Goal: Task Accomplishment & Management: Manage account settings

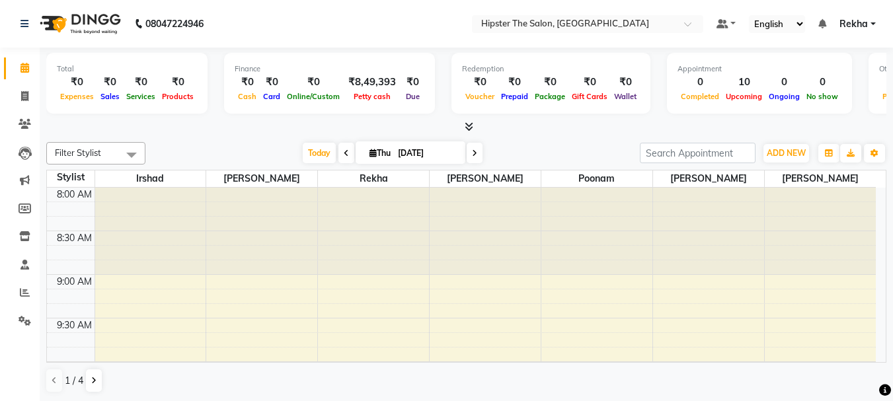
scroll to position [88, 0]
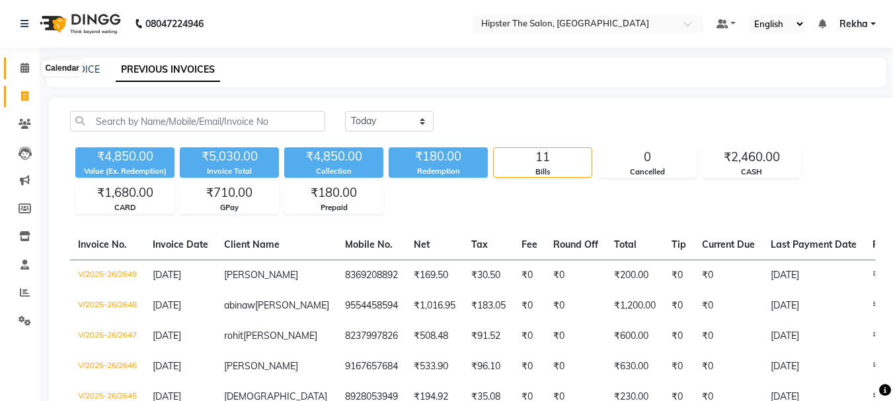
click at [25, 68] on icon at bounding box center [25, 68] width 9 height 10
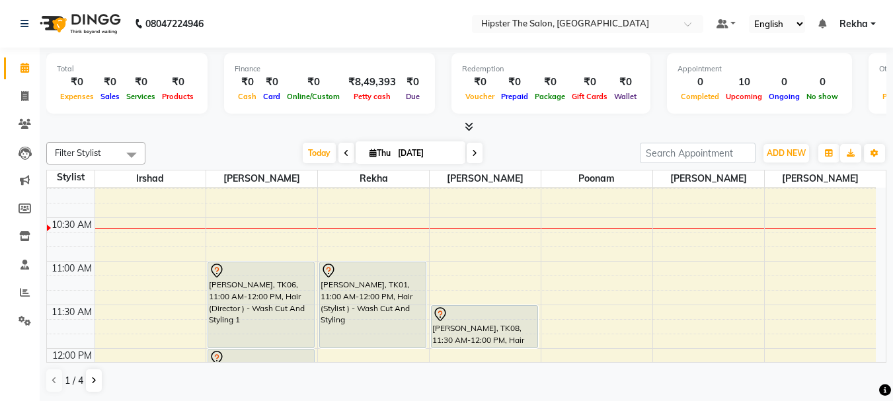
scroll to position [177, 0]
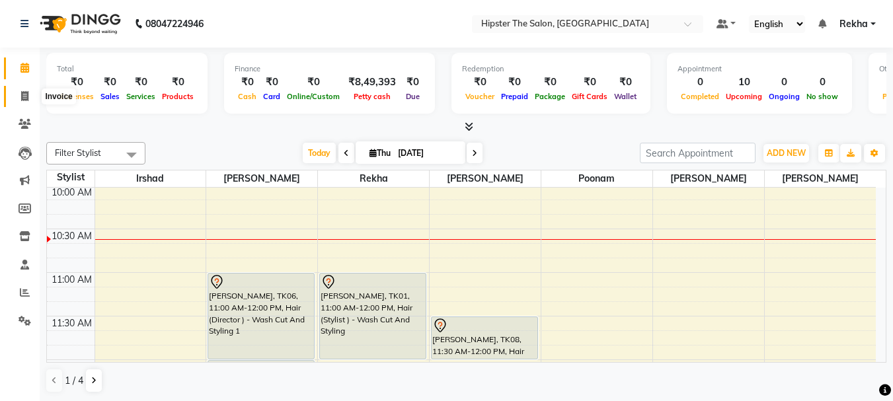
click at [25, 91] on icon at bounding box center [24, 96] width 7 height 10
select select "5125"
select select "service"
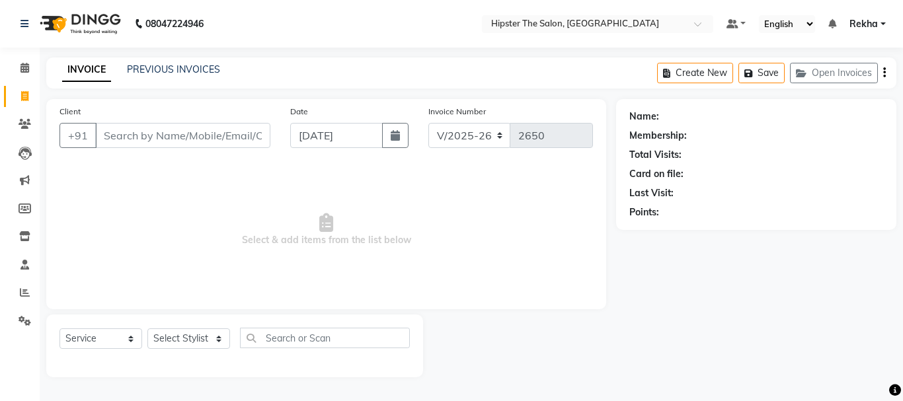
click at [145, 137] on input "Client" at bounding box center [182, 135] width 175 height 25
type input "a"
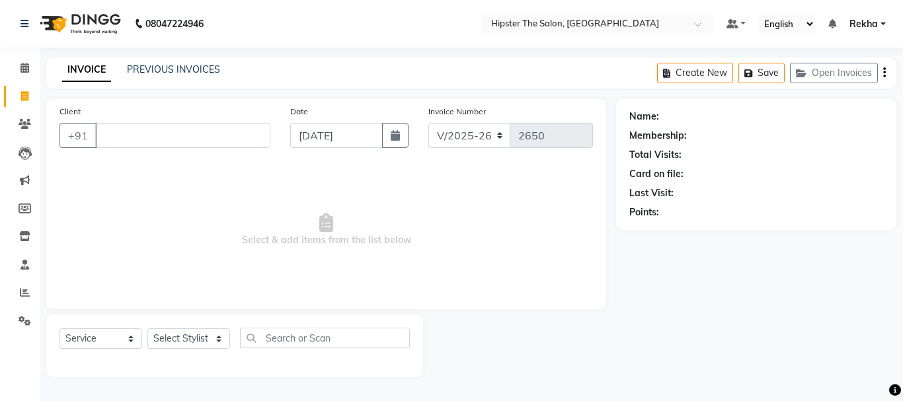
type input "a"
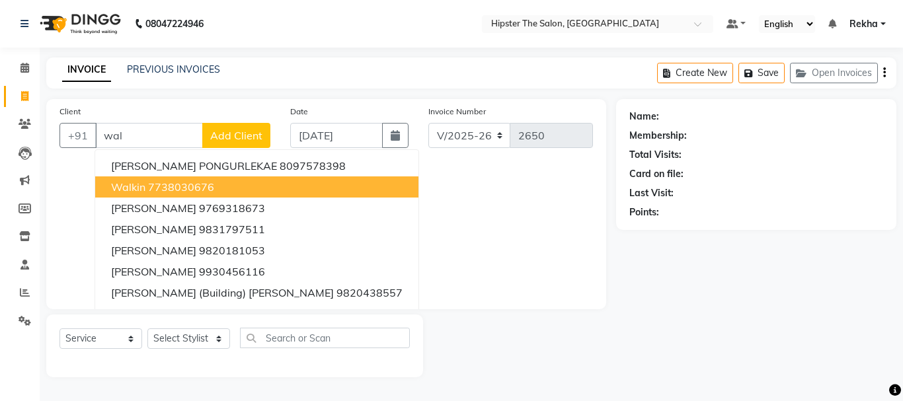
click at [156, 185] on ngb-highlight "7738030676" at bounding box center [181, 187] width 66 height 13
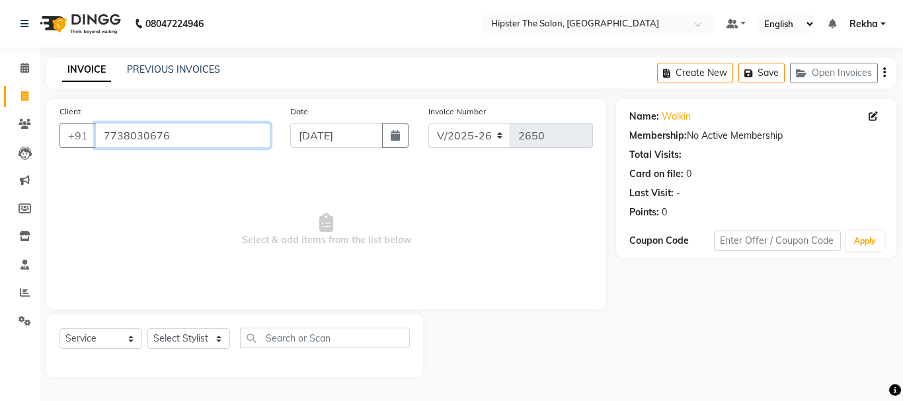
click at [177, 135] on input "7738030676" at bounding box center [182, 135] width 175 height 25
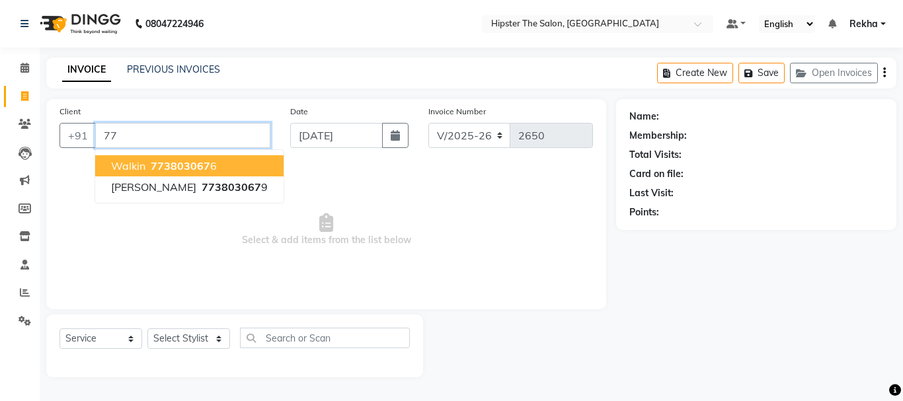
type input "7"
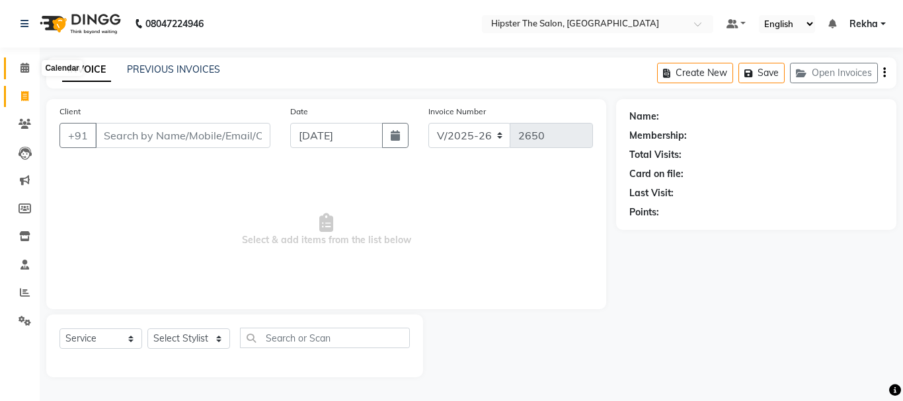
click at [30, 75] on span at bounding box center [24, 68] width 23 height 15
click at [22, 71] on icon at bounding box center [25, 68] width 9 height 10
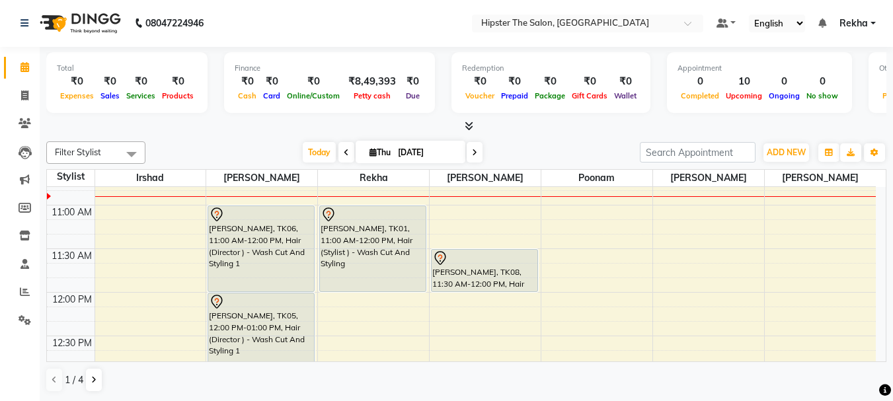
scroll to position [243, 0]
click at [371, 387] on div "1 / 4" at bounding box center [466, 380] width 841 height 25
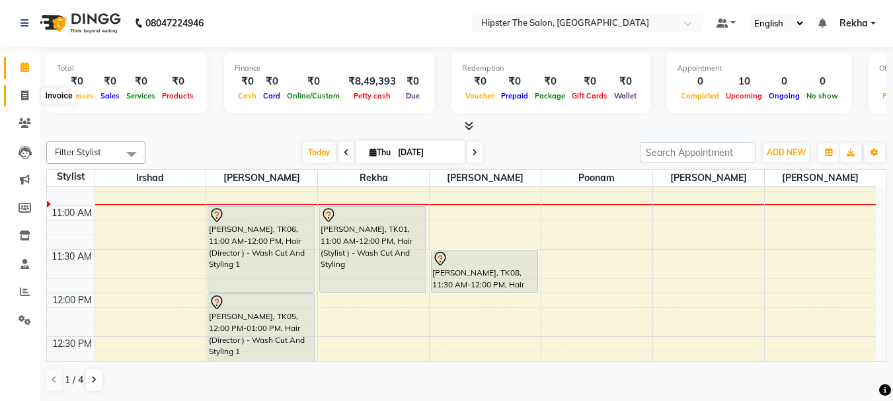
click at [28, 91] on icon at bounding box center [24, 96] width 7 height 10
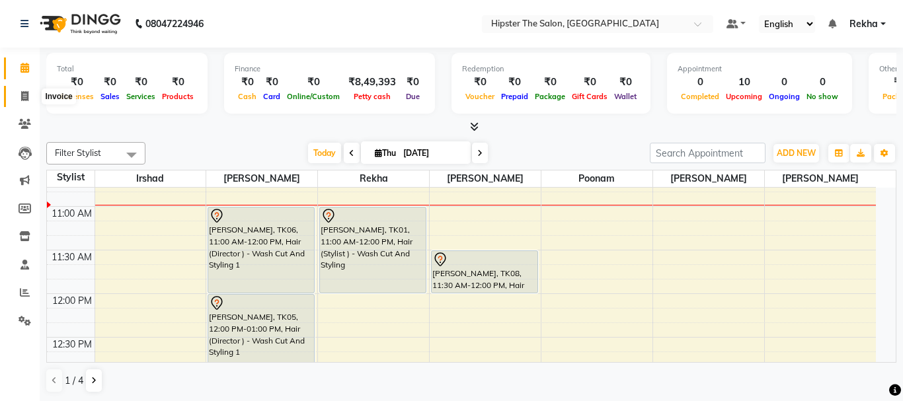
select select "5125"
select select "service"
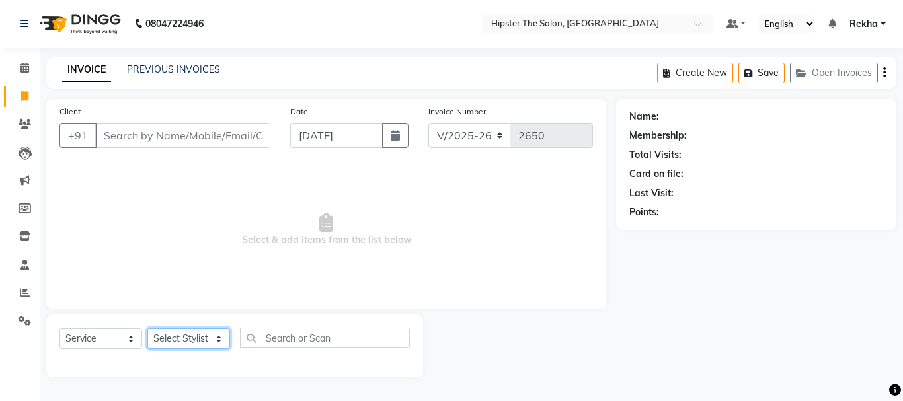
click at [195, 337] on select "Select Stylist Aditya aishu Akansha Altaf Anil Anup Ashik Bhavin Diksha Irshad …" at bounding box center [188, 339] width 83 height 21
drag, startPoint x: 195, startPoint y: 337, endPoint x: 188, endPoint y: 307, distance: 30.5
click at [188, 307] on div "Client +91 Date 04-09-2025 Invoice Number V/2025 V/2025-26 2650 Select & add it…" at bounding box center [326, 238] width 580 height 278
click at [191, 338] on select "Select Stylist Aditya aishu Akansha Altaf Anil Anup Ashik Bhavin Diksha Irshad …" at bounding box center [188, 339] width 83 height 21
select select "32387"
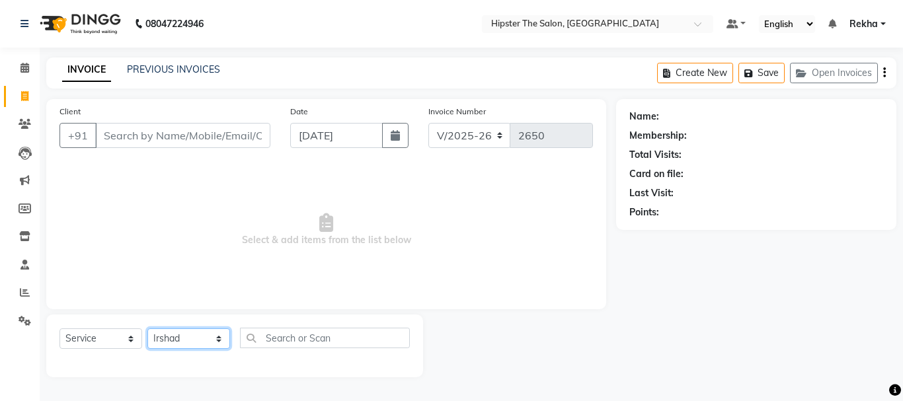
click at [147, 329] on select "Select Stylist Aditya aishu Akansha Altaf Anil Anup Ashik Bhavin Diksha Irshad …" at bounding box center [188, 339] width 83 height 21
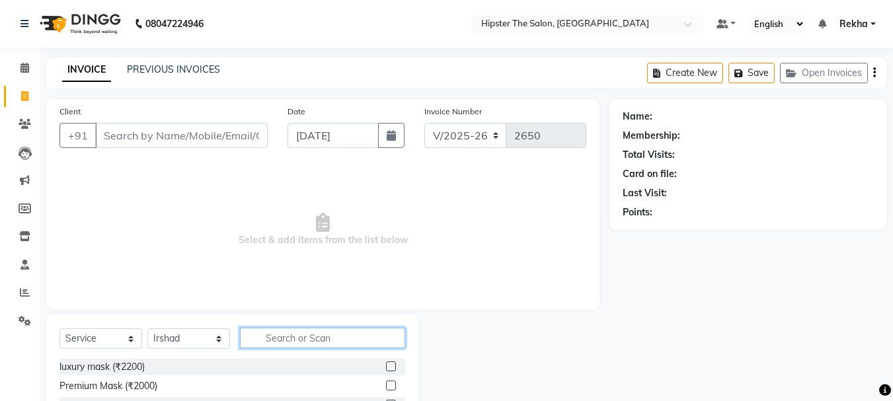
click at [279, 343] on input "text" at bounding box center [322, 338] width 165 height 21
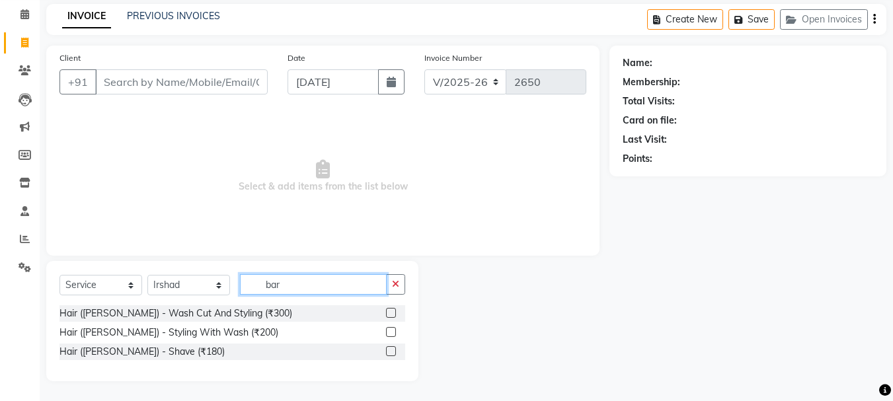
type input "bar"
click at [393, 349] on label at bounding box center [391, 352] width 10 height 10
click at [393, 349] on input "checkbox" at bounding box center [390, 352] width 9 height 9
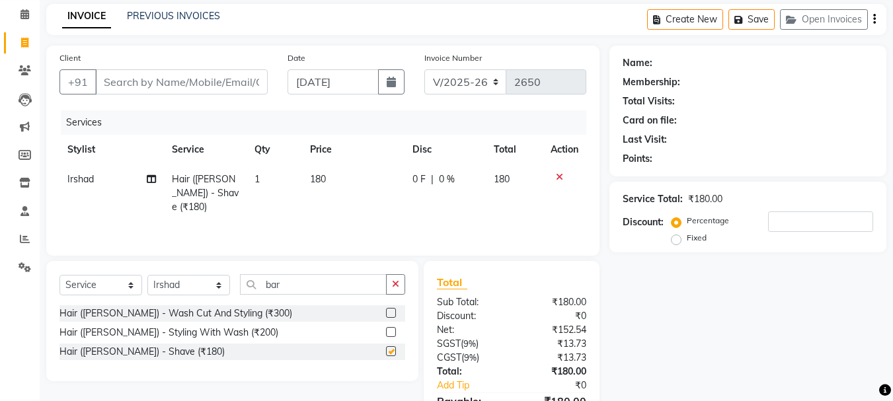
checkbox input "false"
click at [390, 313] on label at bounding box center [391, 313] width 10 height 10
click at [390, 313] on input "checkbox" at bounding box center [390, 313] width 9 height 9
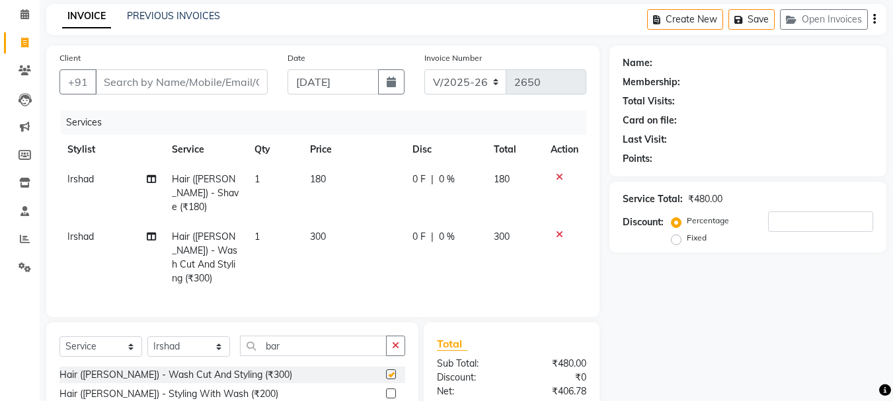
checkbox input "false"
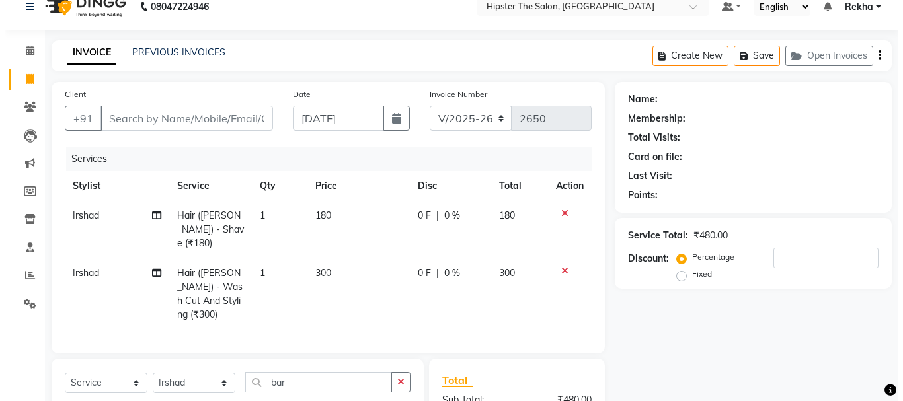
scroll to position [0, 0]
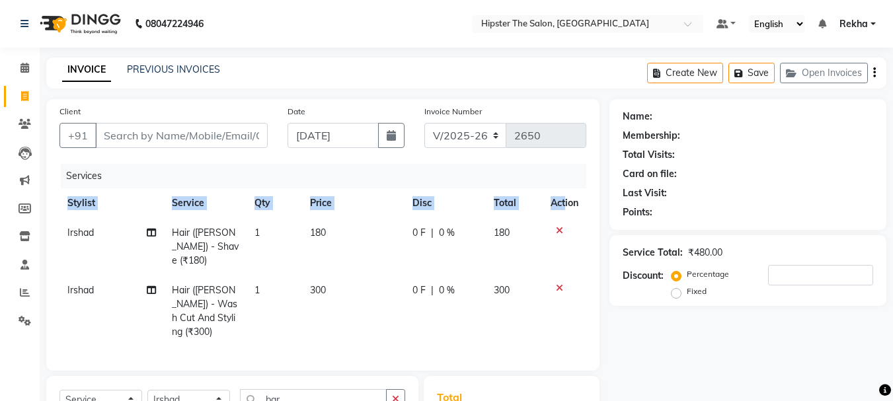
drag, startPoint x: 566, startPoint y: 192, endPoint x: 583, endPoint y: 218, distance: 31.0
click at [563, 167] on div "Services Stylist Service Qty Price Disc Total Action Irshad Hair (Barber) - Sha…" at bounding box center [323, 261] width 527 height 194
click at [703, 356] on div "Name: Membership: Total Visits: Card on file: Last Visit: Points: Service Total…" at bounding box center [753, 335] width 287 height 472
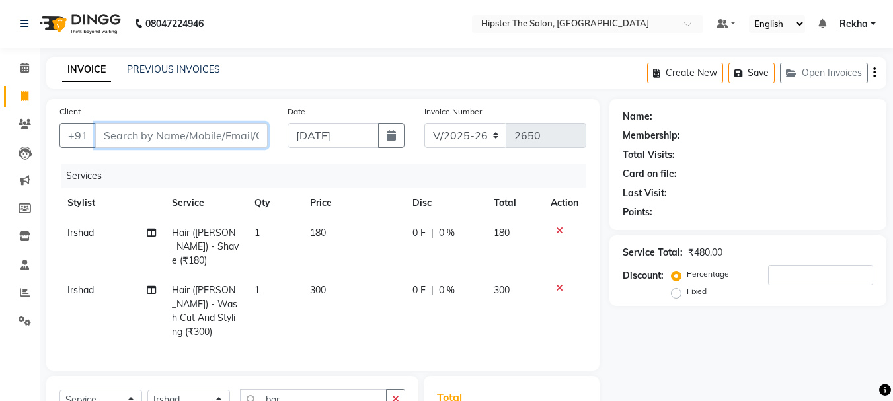
click at [232, 138] on input "Client" at bounding box center [181, 135] width 173 height 25
type input "8"
type input "0"
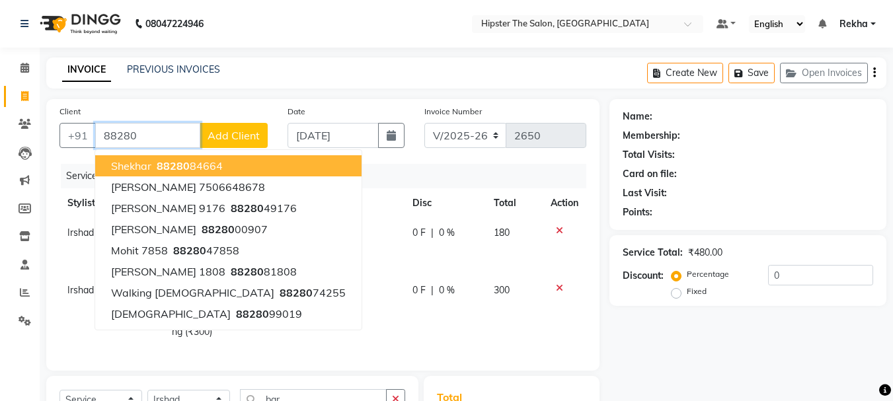
type input "88280"
click at [232, 138] on span "Add Client" at bounding box center [234, 135] width 52 height 13
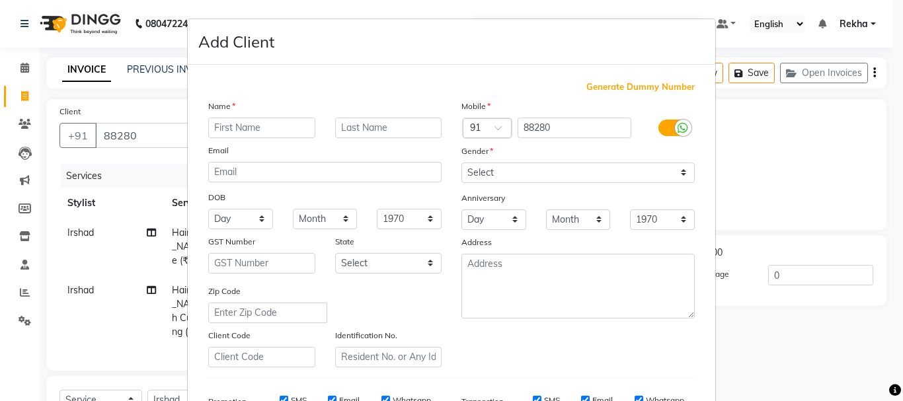
click at [171, 133] on ngb-modal-window "Add Client Generate Dummy Number Name Email DOB Day 01 02 03 04 05 06 07 08 09 …" at bounding box center [451, 200] width 903 height 401
click at [142, 93] on ngb-modal-window "Add Client Generate Dummy Number Name Email DOB Day 01 02 03 04 05 06 07 08 09 …" at bounding box center [451, 200] width 903 height 401
click at [151, 130] on ngb-modal-window "Add Client Generate Dummy Number Name Email DOB Day 01 02 03 04 05 06 07 08 09 …" at bounding box center [451, 200] width 903 height 401
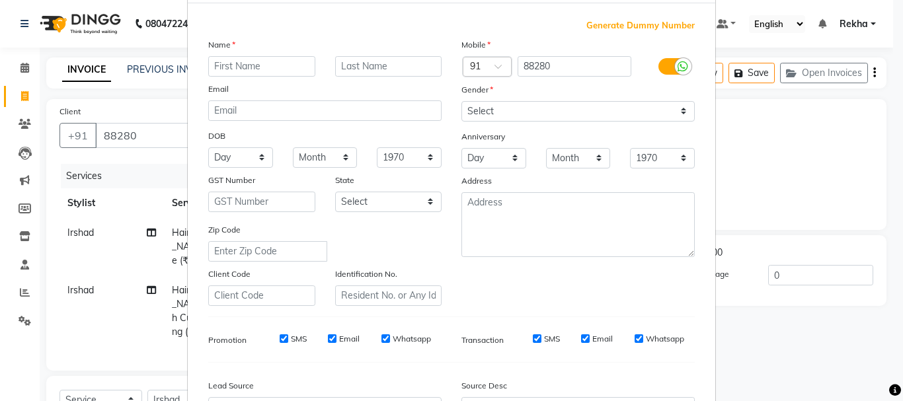
scroll to position [66, 0]
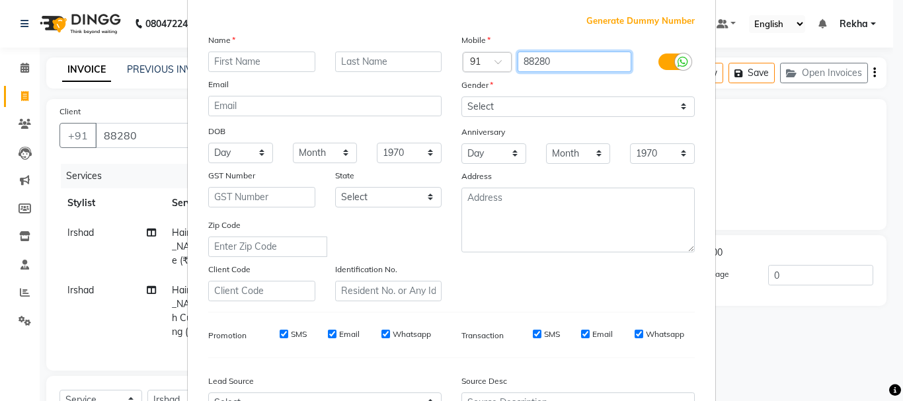
click at [578, 68] on input "88280" at bounding box center [575, 62] width 114 height 21
type input "8828074255"
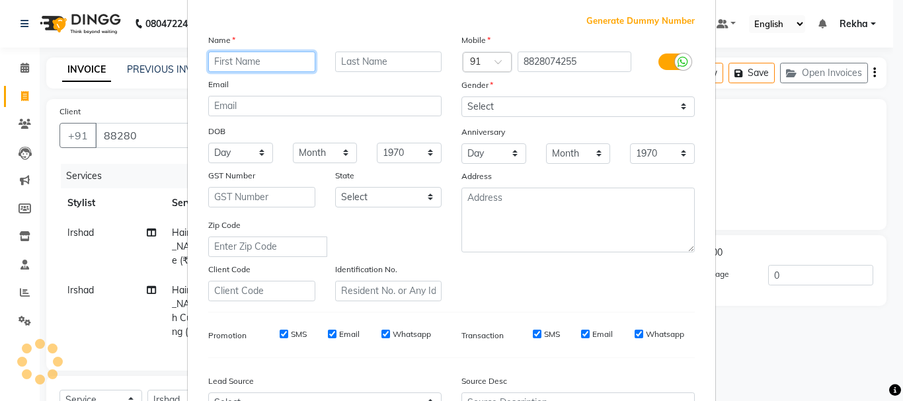
click at [234, 71] on input "text" at bounding box center [261, 62] width 107 height 21
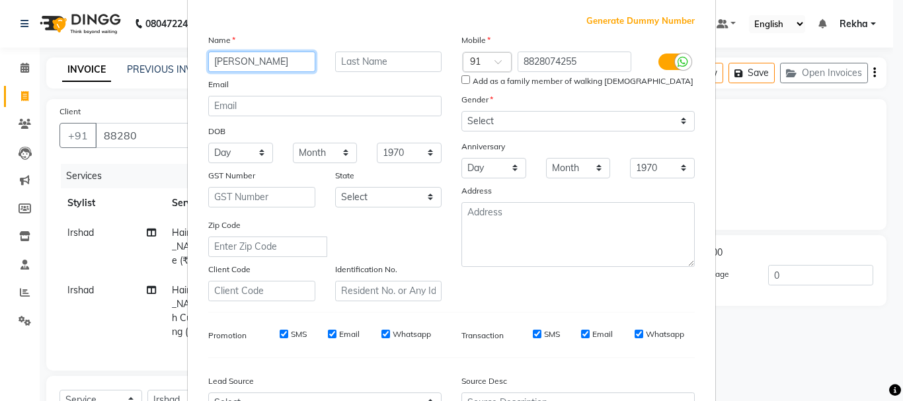
type input "ashik"
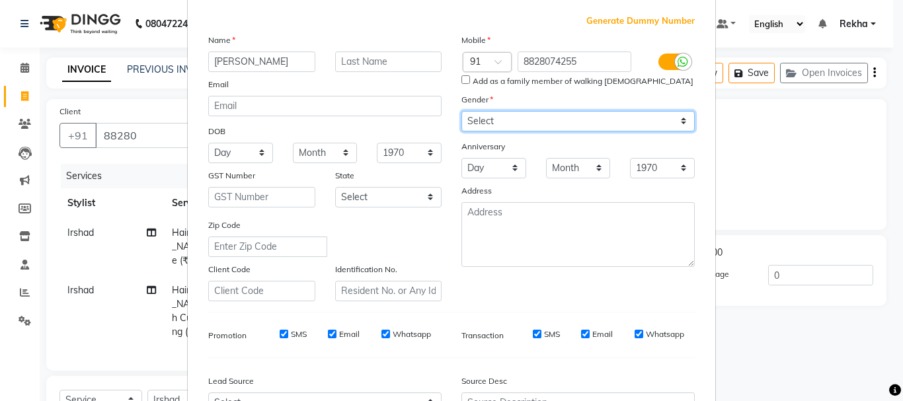
click at [575, 127] on select "Select Male Female Other Prefer Not To Say" at bounding box center [578, 121] width 233 height 21
select select "male"
click at [462, 111] on select "Select Male Female Other Prefer Not To Say" at bounding box center [578, 121] width 233 height 21
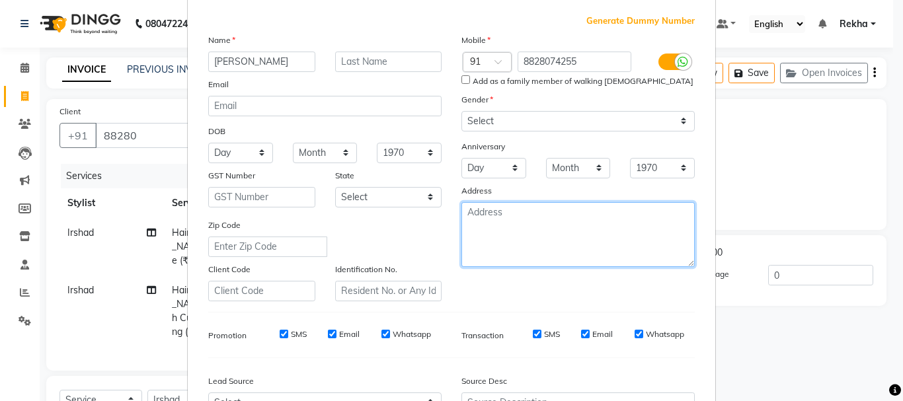
click at [597, 253] on textarea at bounding box center [578, 234] width 233 height 65
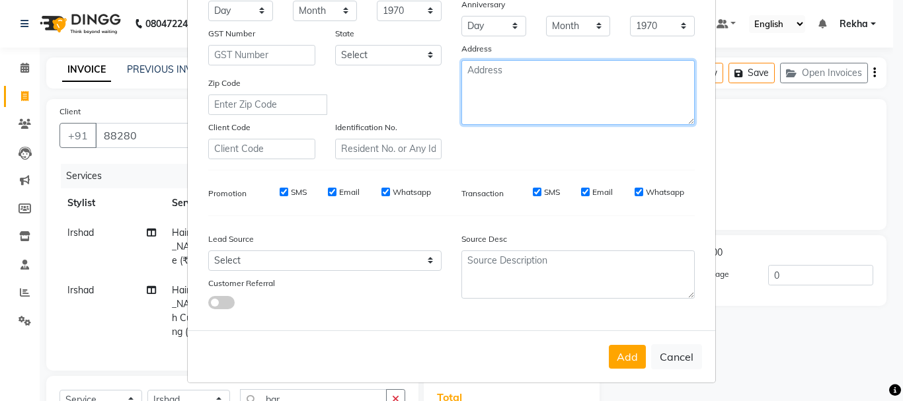
scroll to position [209, 0]
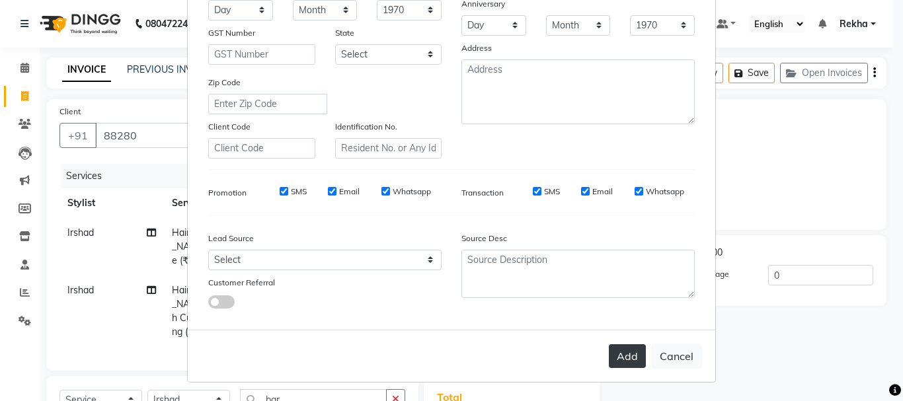
click at [623, 360] on button "Add" at bounding box center [627, 357] width 37 height 24
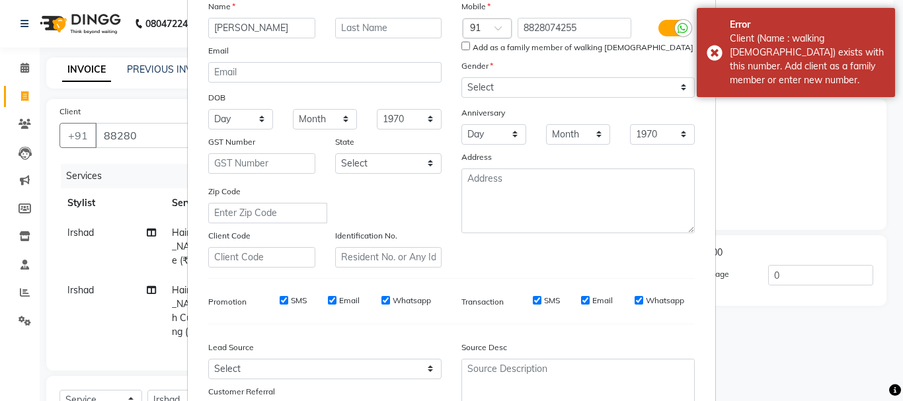
scroll to position [99, 0]
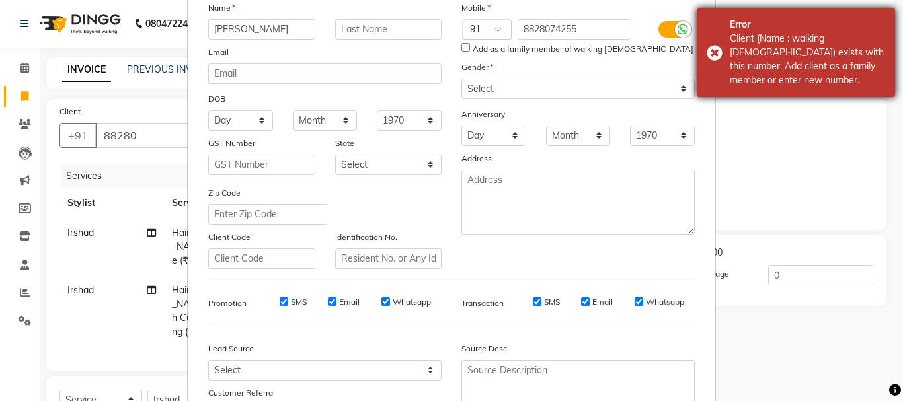
click at [780, 87] on div "Error Client (Name : walking male) exists with this number. Add client as a fam…" at bounding box center [796, 52] width 198 height 89
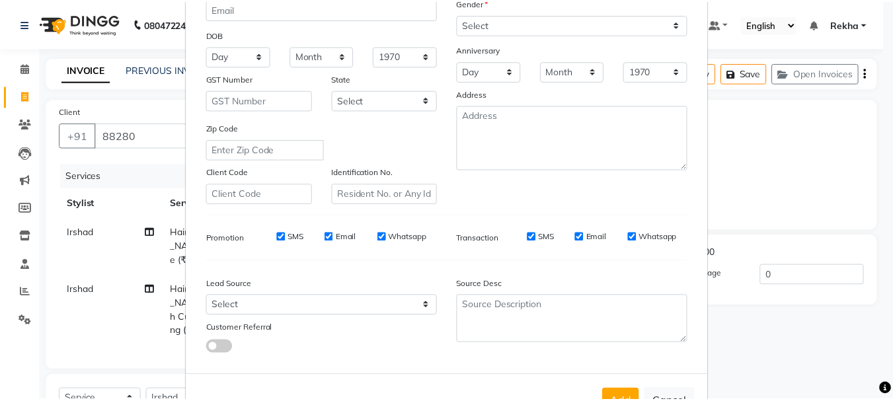
scroll to position [209, 0]
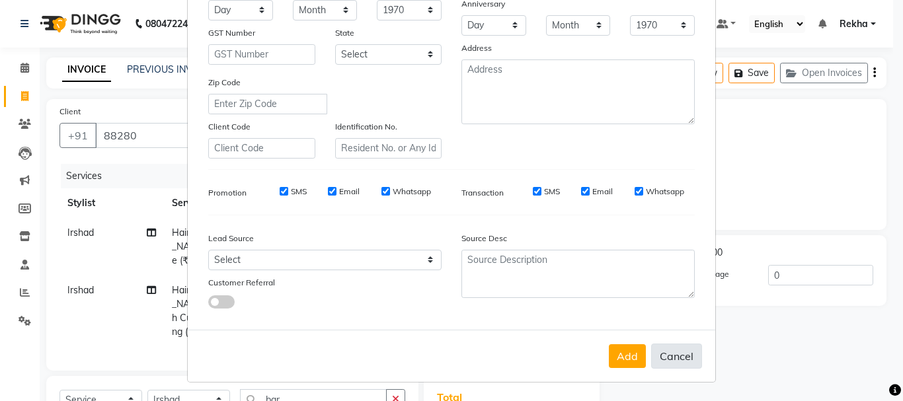
click at [665, 356] on button "Cancel" at bounding box center [676, 356] width 51 height 25
select select
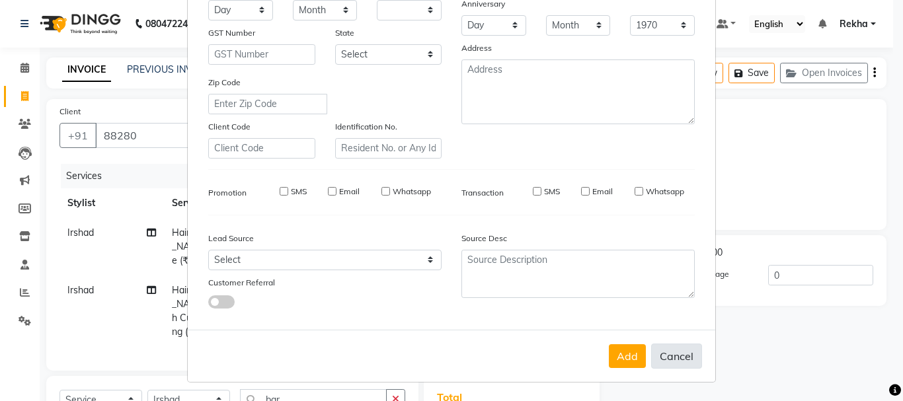
select select
checkbox input "false"
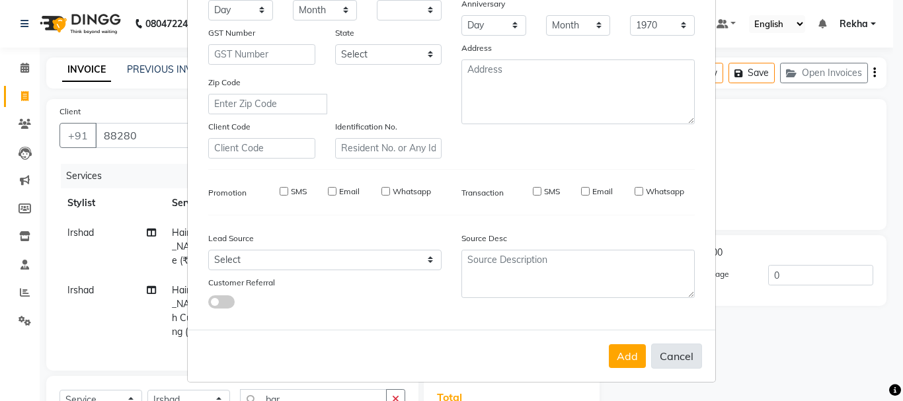
checkbox input "false"
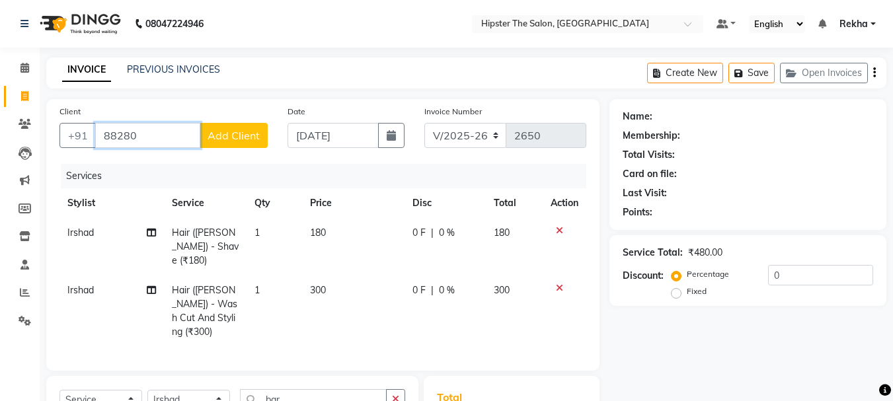
click at [165, 132] on input "88280" at bounding box center [147, 135] width 105 height 25
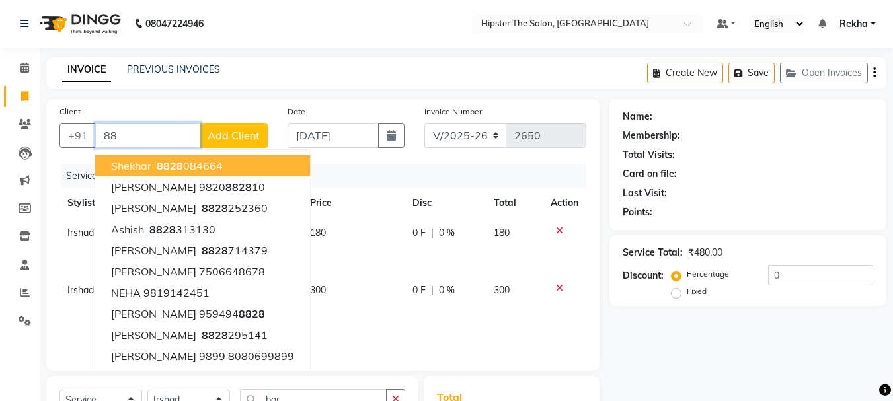
type input "8"
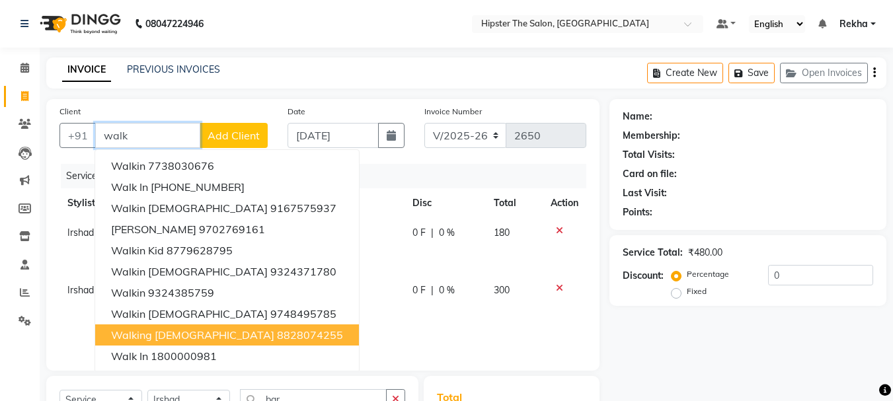
click at [161, 341] on span "walking [DEMOGRAPHIC_DATA]" at bounding box center [192, 335] width 163 height 13
type input "8828074255"
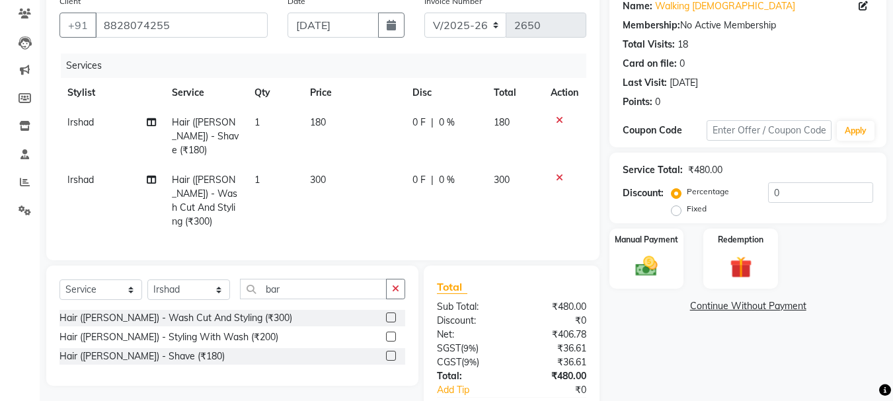
scroll to position [171, 0]
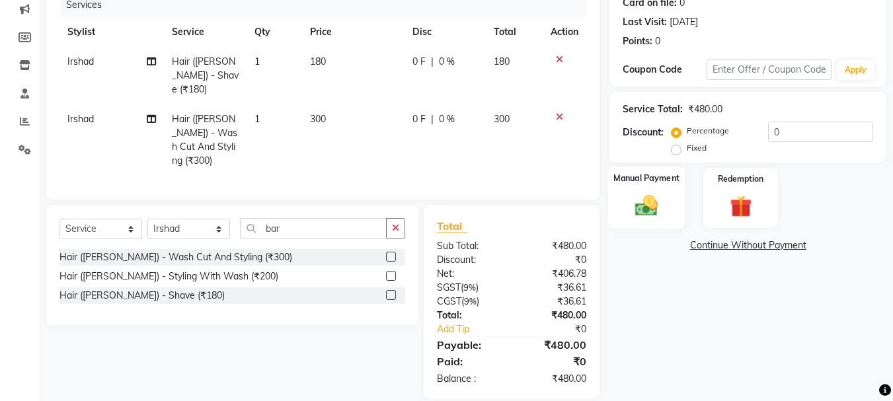
click at [653, 204] on img at bounding box center [646, 205] width 37 height 26
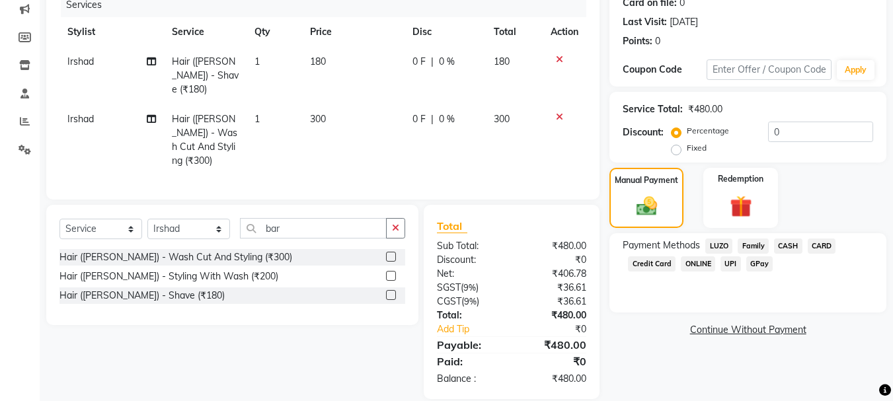
click at [780, 247] on span "CASH" at bounding box center [788, 246] width 28 height 15
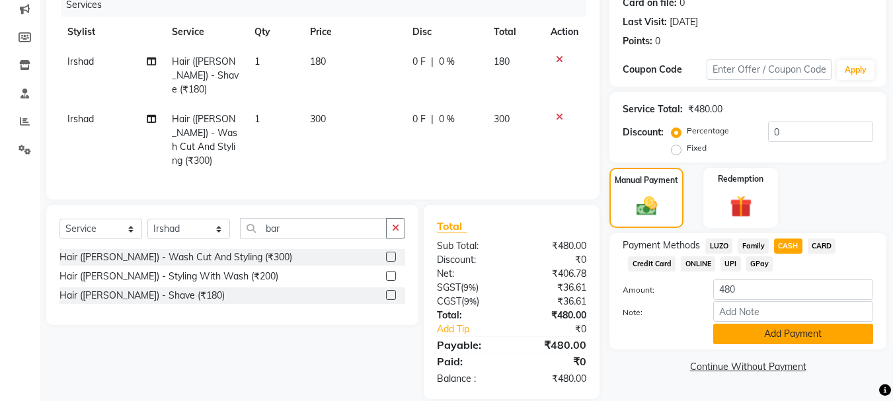
click at [781, 332] on button "Add Payment" at bounding box center [794, 334] width 160 height 21
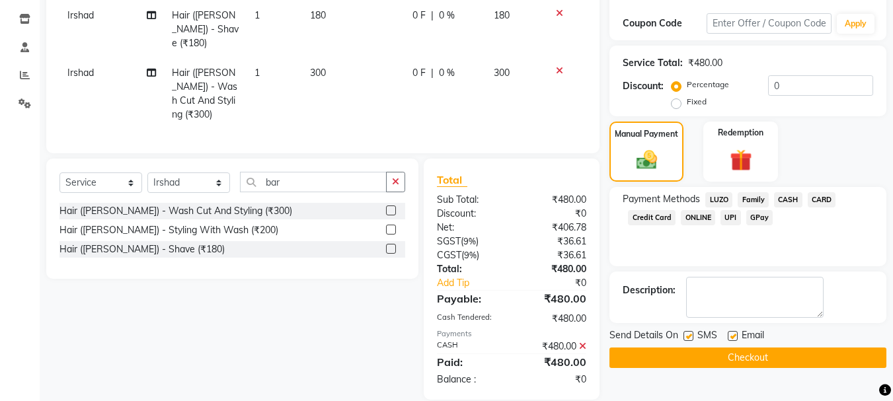
scroll to position [218, 0]
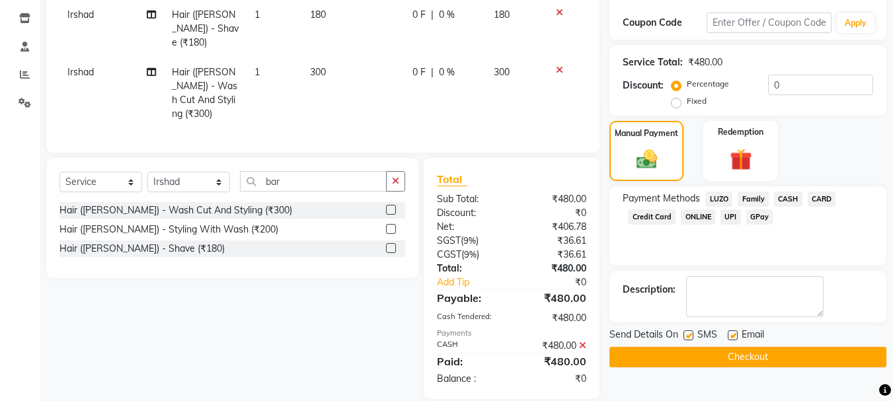
click at [778, 358] on button "Checkout" at bounding box center [748, 357] width 277 height 21
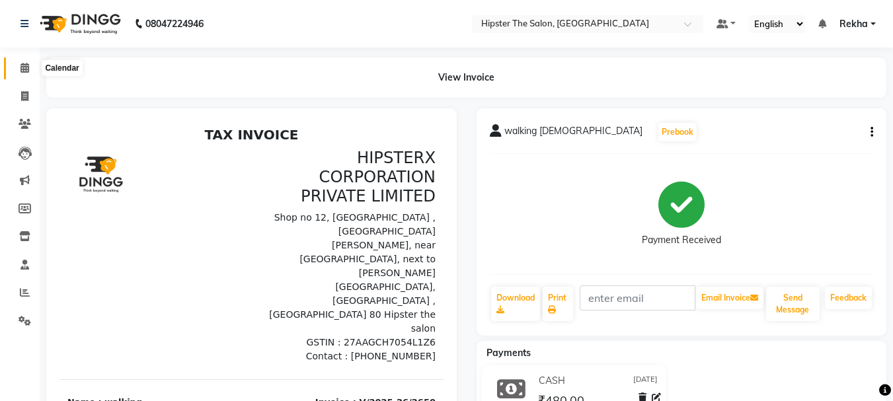
click at [27, 67] on icon at bounding box center [25, 68] width 9 height 10
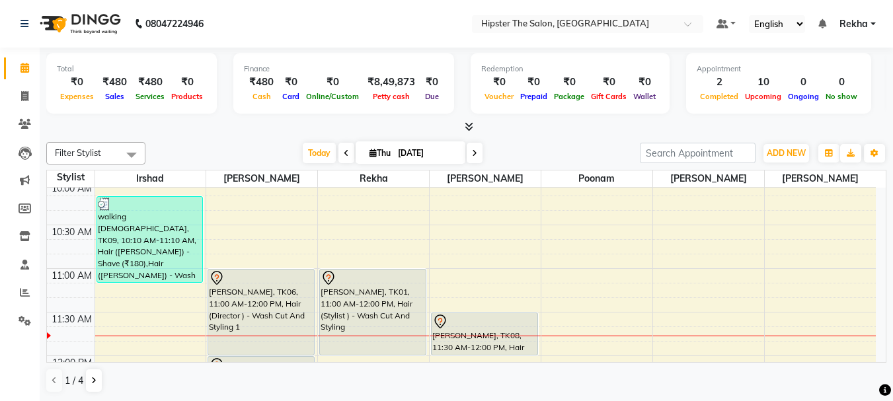
scroll to position [198, 0]
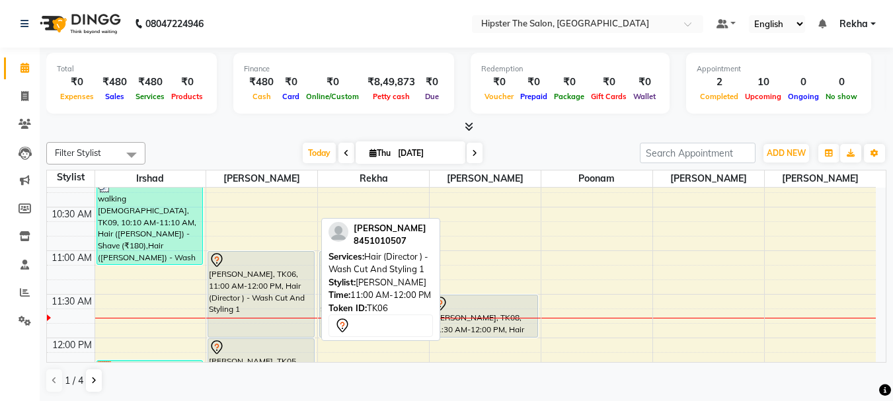
click at [237, 282] on div "[PERSON_NAME], TK06, 11:00 AM-12:00 PM, Hair (Director ) - Wash Cut And Styling…" at bounding box center [261, 294] width 106 height 85
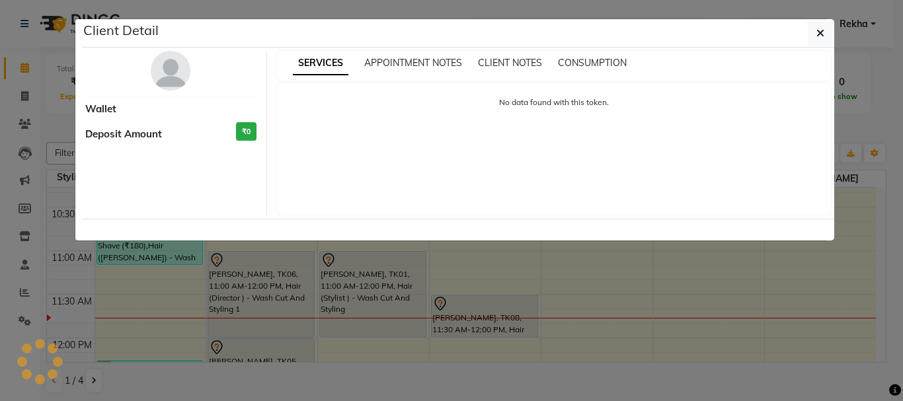
select select "7"
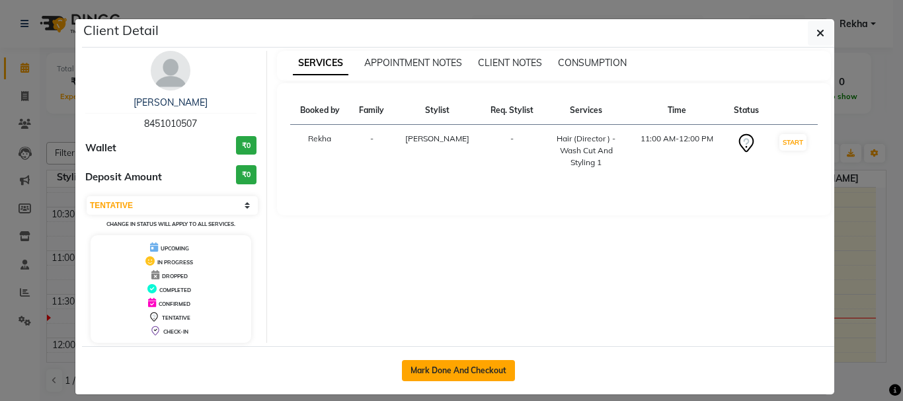
click at [452, 364] on button "Mark Done And Checkout" at bounding box center [458, 370] width 113 height 21
select select "service"
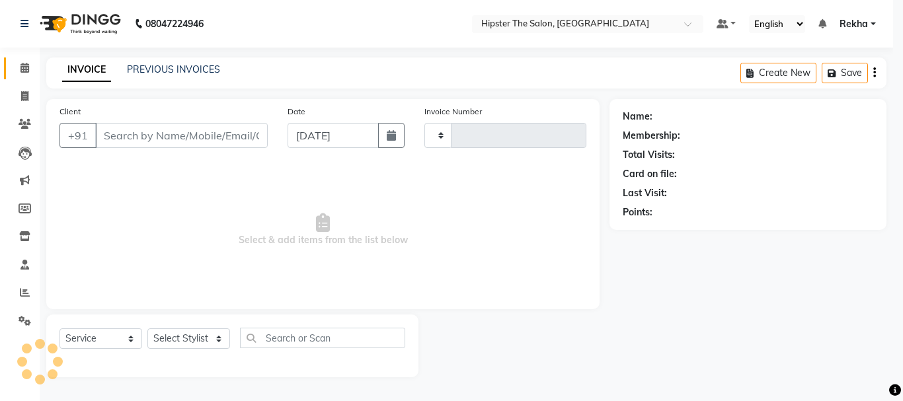
type input "2651"
select select "5125"
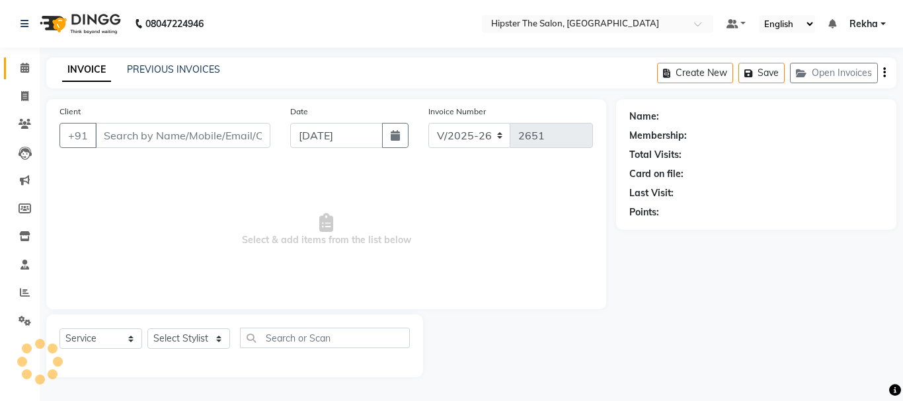
type input "8451010507"
select select "32384"
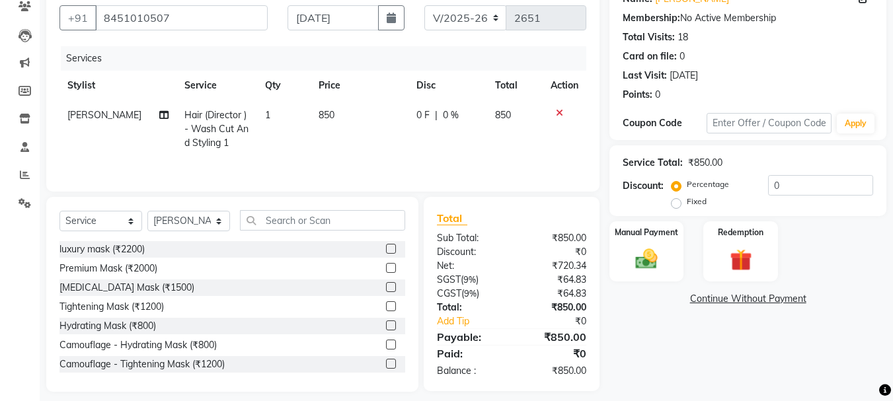
scroll to position [128, 0]
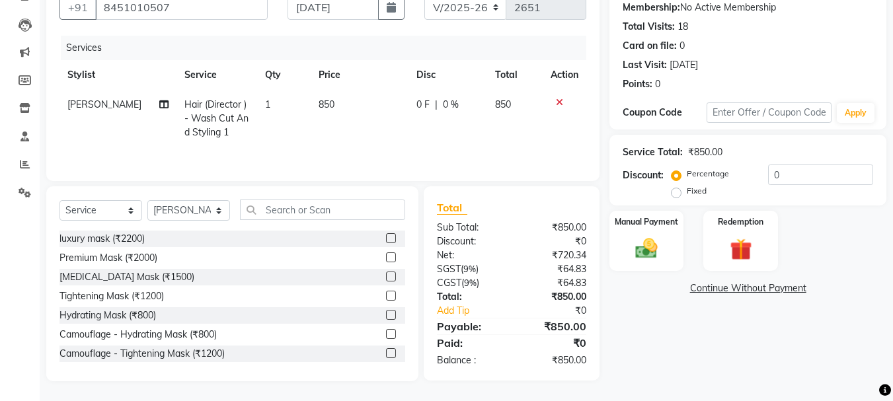
click at [564, 323] on div "₹850.00" at bounding box center [554, 327] width 85 height 16
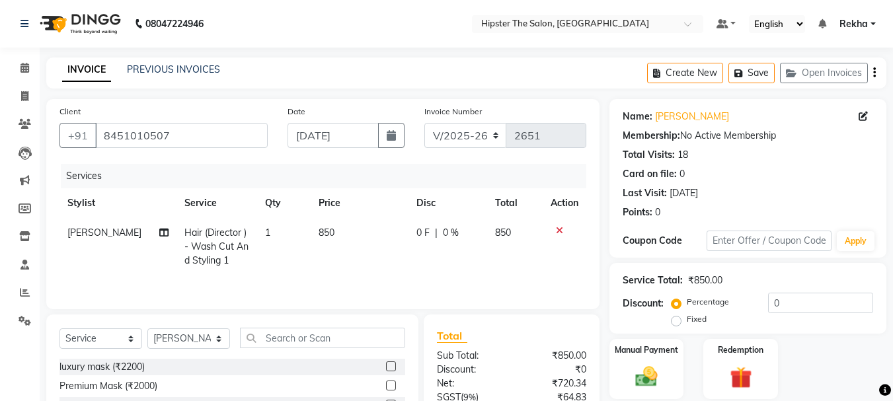
scroll to position [66, 0]
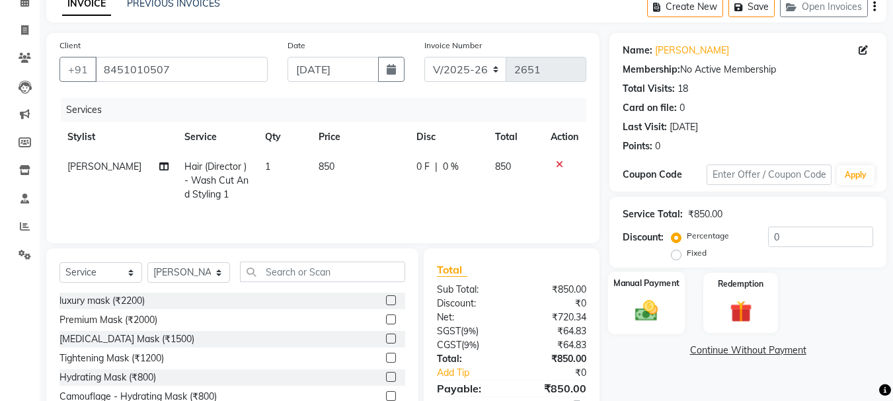
click at [653, 295] on div "Manual Payment" at bounding box center [646, 303] width 77 height 63
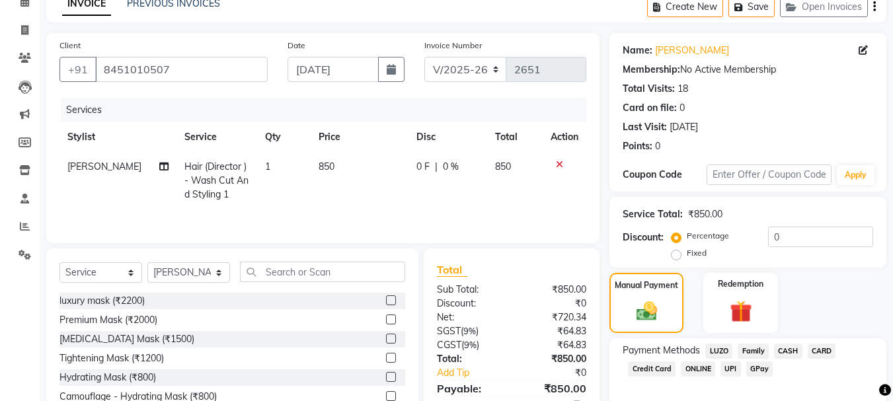
click at [791, 350] on span "CASH" at bounding box center [788, 351] width 28 height 15
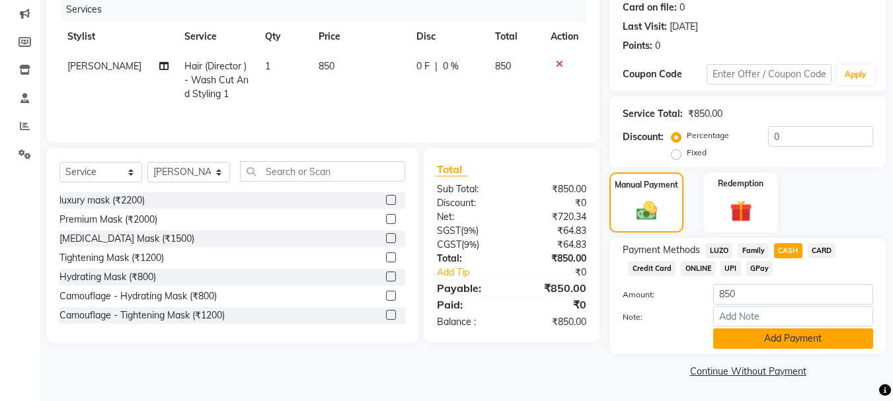
click at [794, 339] on button "Add Payment" at bounding box center [794, 339] width 160 height 21
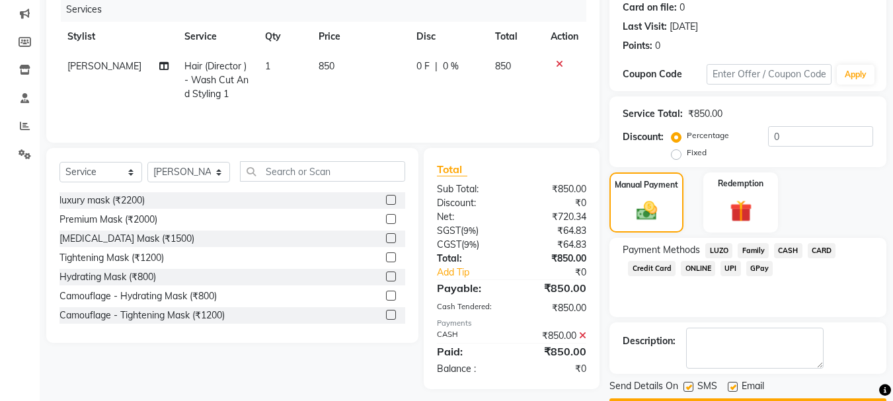
scroll to position [204, 0]
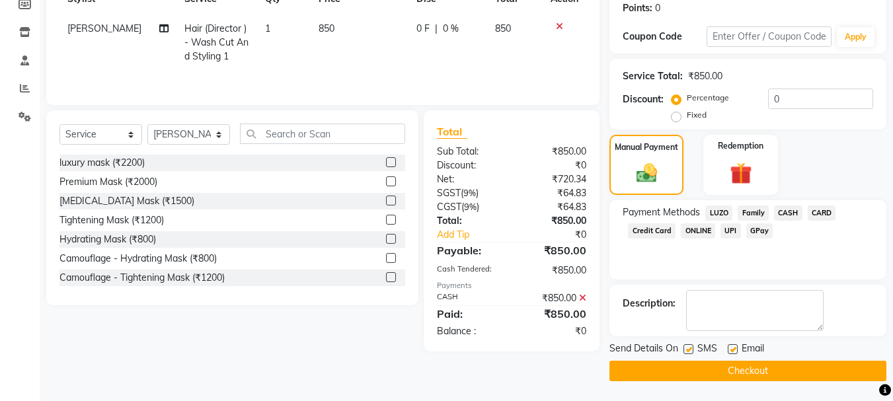
click at [760, 376] on button "Checkout" at bounding box center [748, 371] width 277 height 21
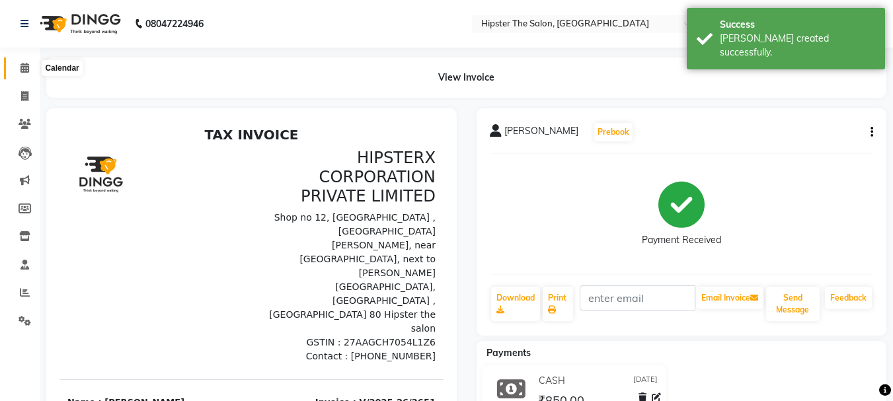
click at [21, 68] on icon at bounding box center [25, 68] width 9 height 10
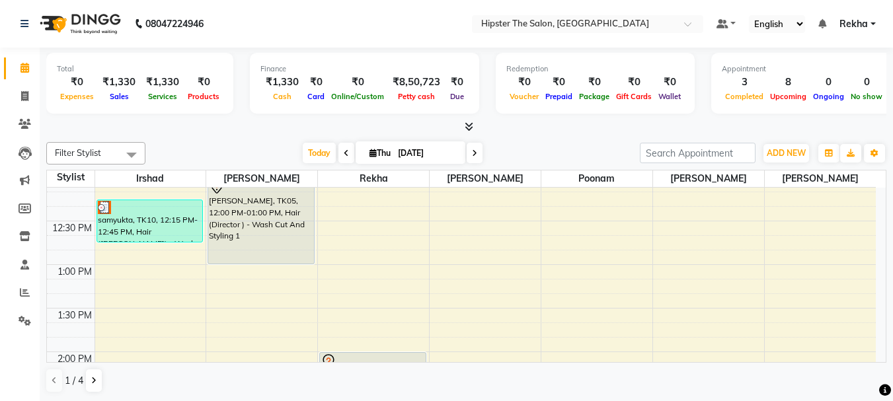
scroll to position [357, 0]
click at [475, 150] on icon at bounding box center [474, 153] width 5 height 8
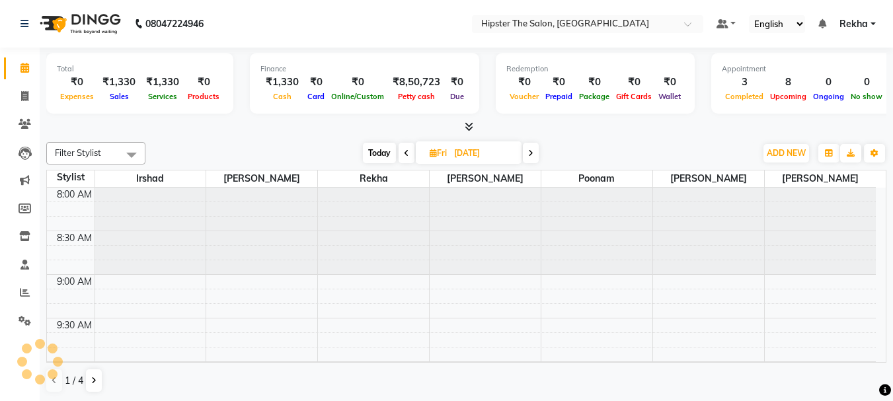
scroll to position [263, 0]
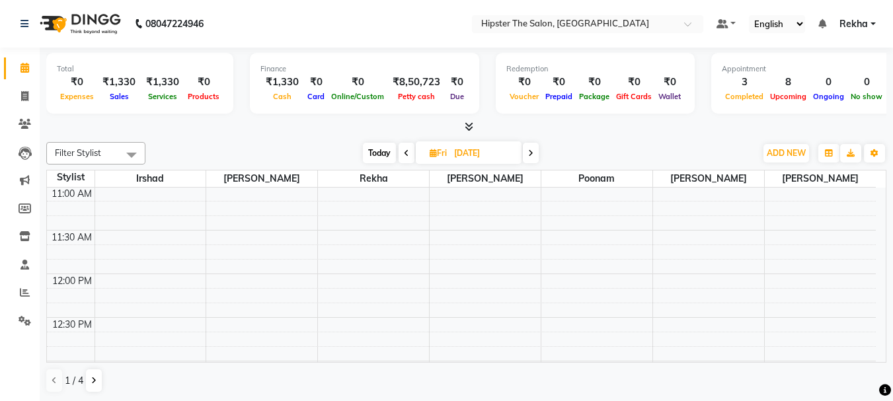
click at [528, 154] on span at bounding box center [531, 153] width 16 height 21
type input "[DATE]"
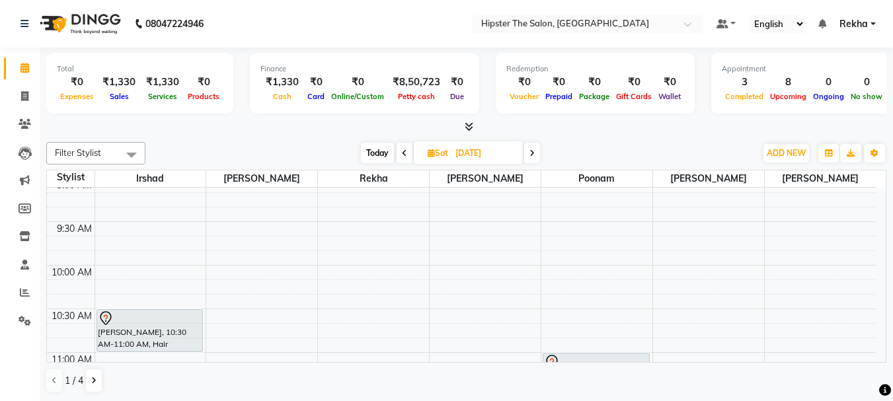
scroll to position [112, 0]
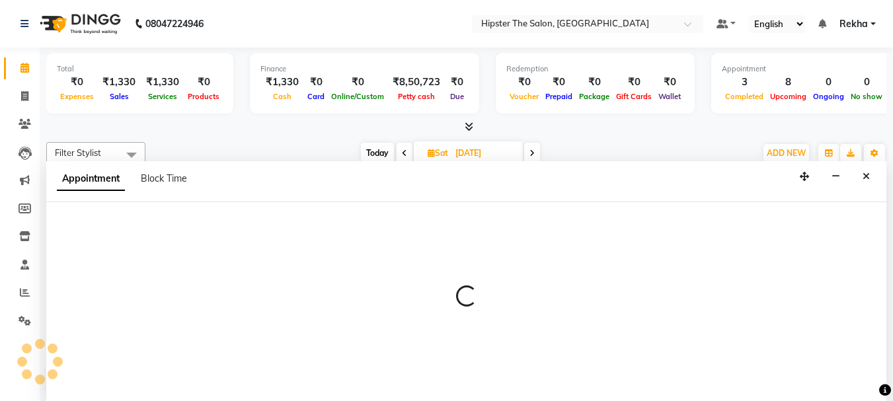
scroll to position [1, 0]
select select "32384"
select select "tentative"
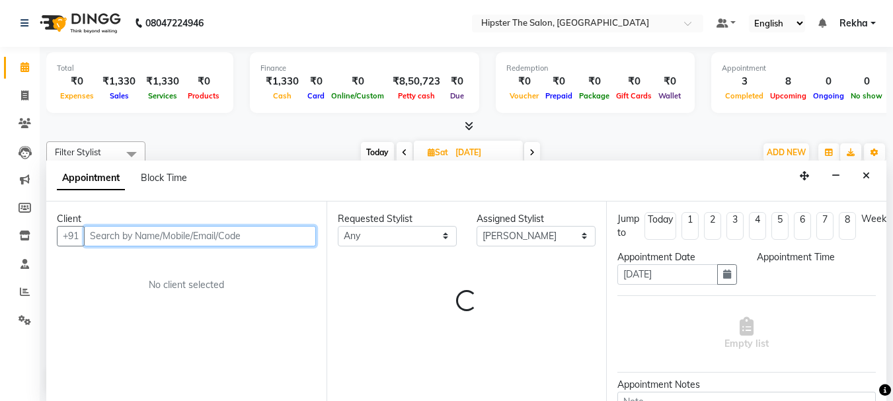
select select "600"
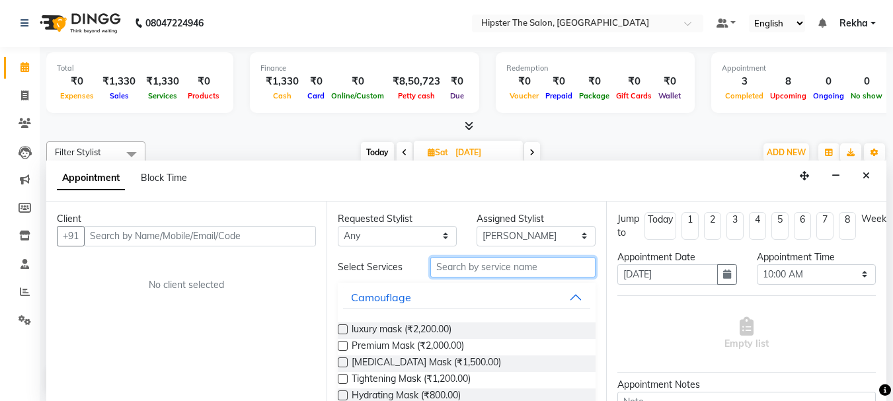
click at [451, 270] on input "text" at bounding box center [513, 267] width 165 height 21
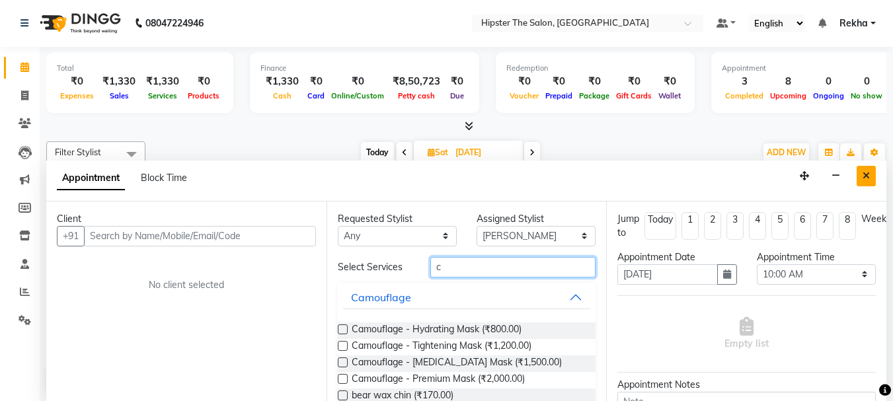
type input "c"
click at [868, 179] on icon "Close" at bounding box center [866, 175] width 7 height 9
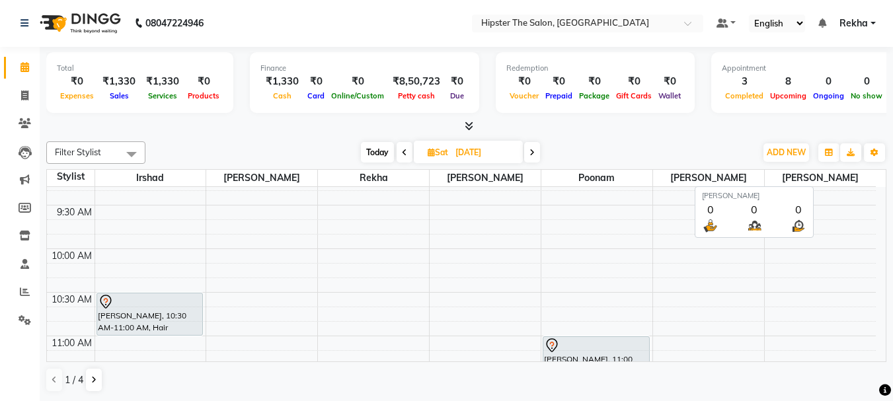
click at [868, 179] on span "minaz" at bounding box center [820, 178] width 111 height 17
click at [403, 154] on icon at bounding box center [404, 153] width 5 height 8
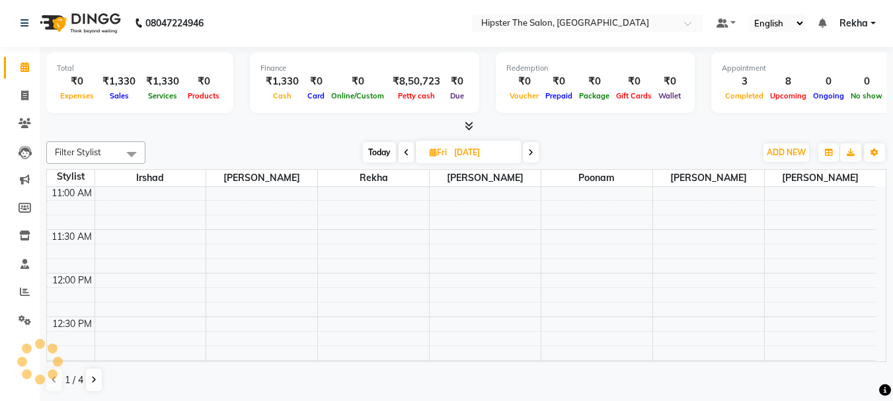
click at [404, 154] on icon at bounding box center [406, 153] width 5 height 8
type input "[DATE]"
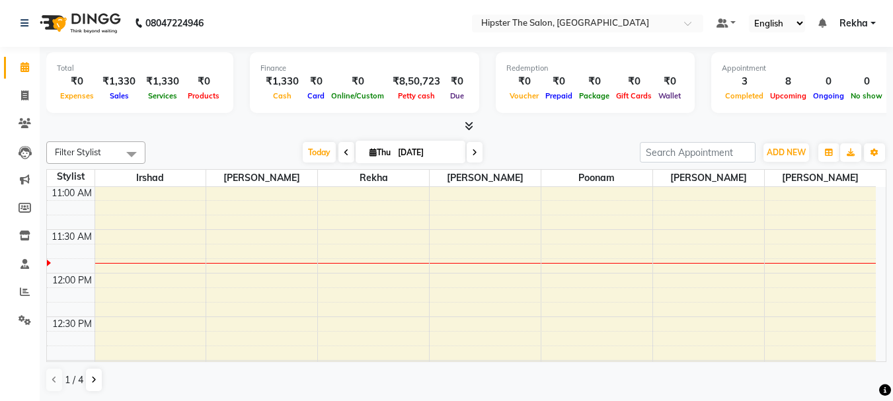
scroll to position [263, 0]
click at [403, 154] on input "[DATE]" at bounding box center [427, 153] width 66 height 20
select select "9"
select select "2025"
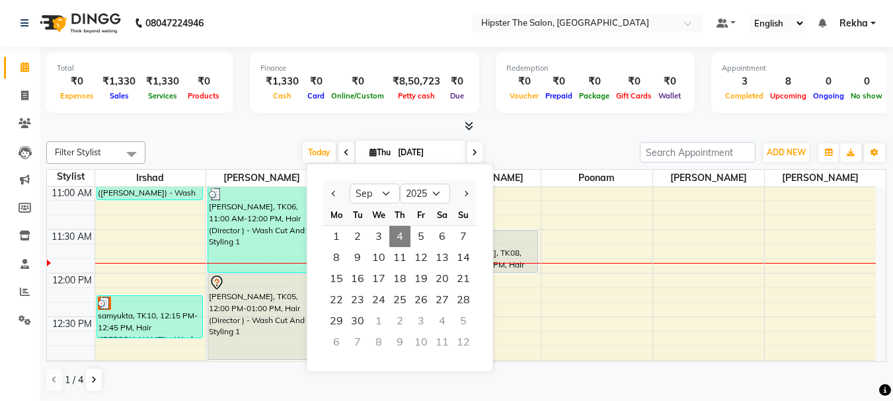
click at [478, 145] on span at bounding box center [475, 152] width 16 height 21
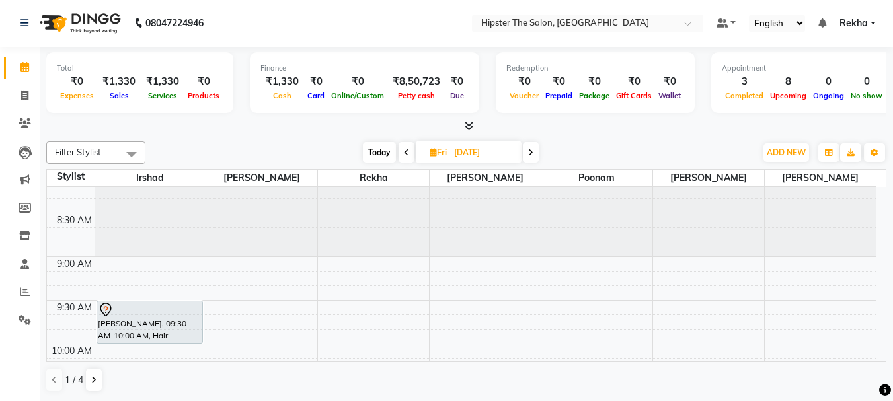
scroll to position [0, 0]
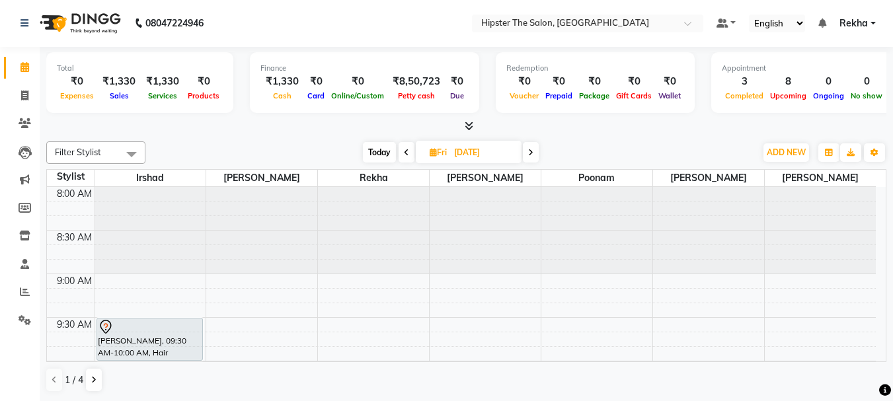
click at [405, 150] on icon at bounding box center [406, 153] width 5 height 8
type input "[DATE]"
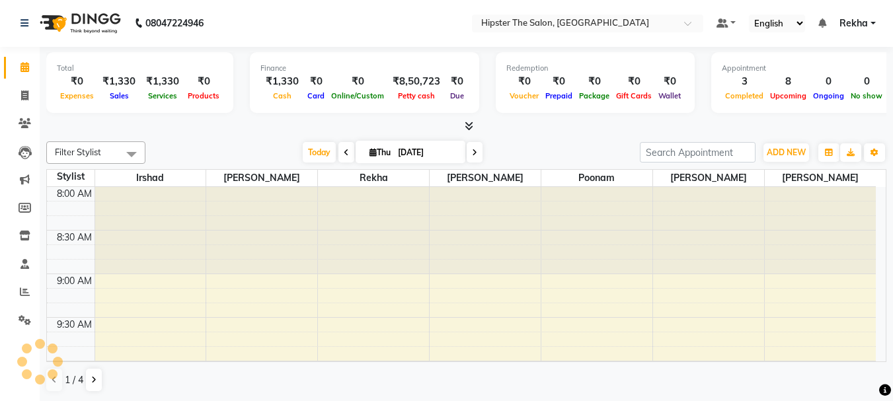
scroll to position [263, 0]
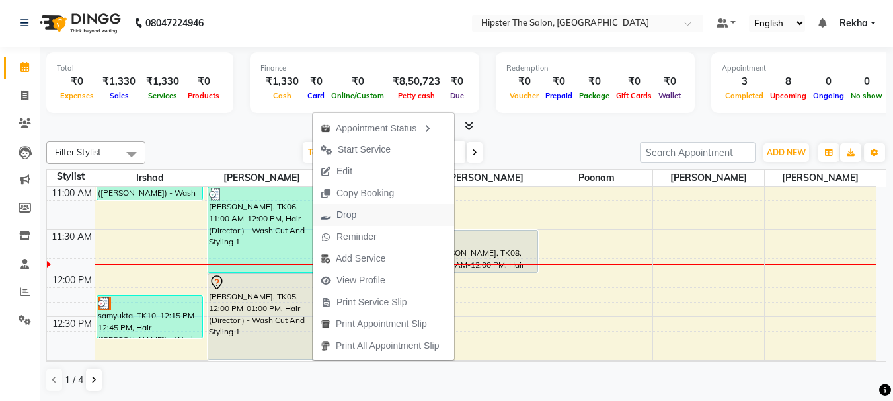
click at [335, 212] on span "Drop" at bounding box center [339, 215] width 52 height 22
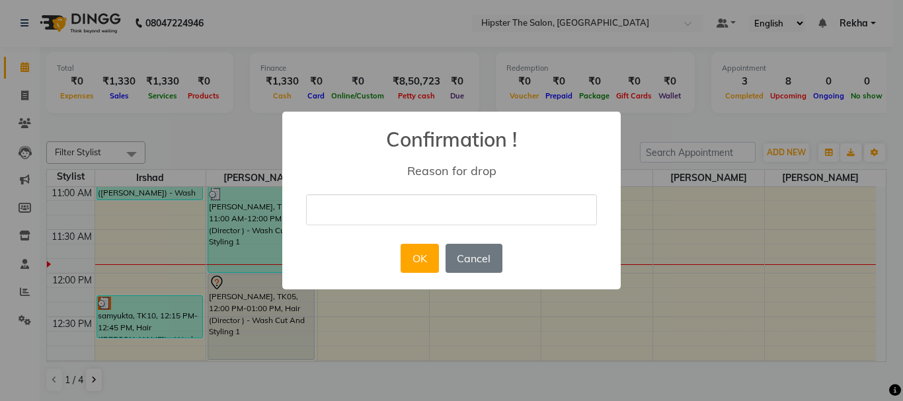
click at [351, 212] on input "text" at bounding box center [451, 209] width 291 height 31
type input "c"
click at [419, 263] on button "OK" at bounding box center [420, 258] width 38 height 29
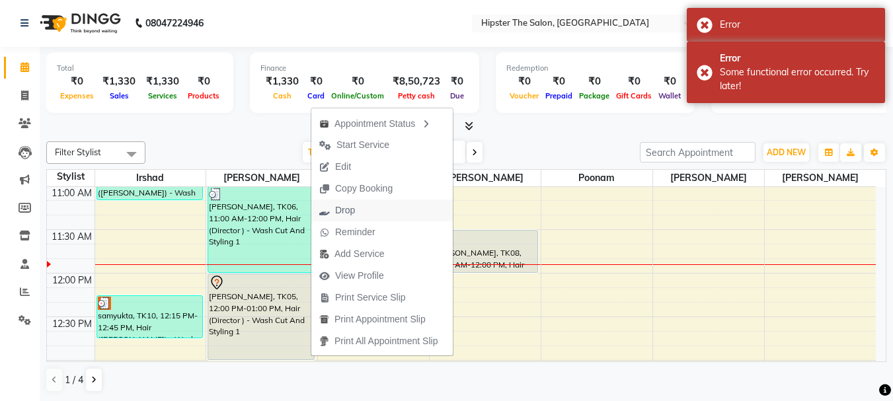
click at [351, 200] on span "Drop" at bounding box center [337, 211] width 52 height 22
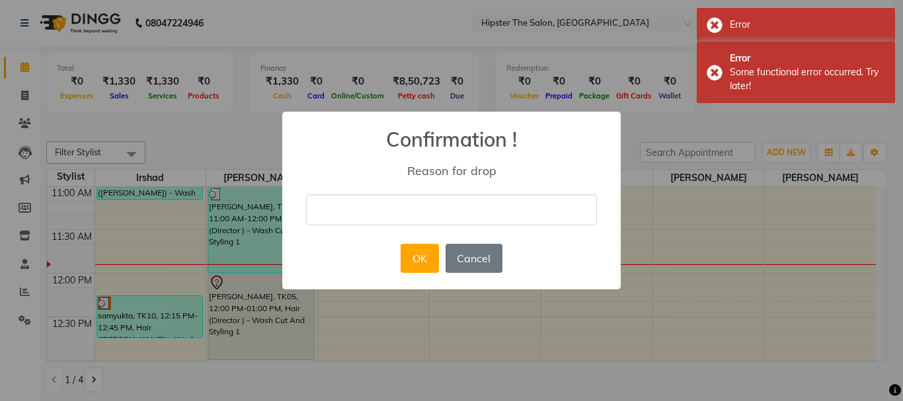
click at [388, 212] on input "text" at bounding box center [451, 209] width 291 height 31
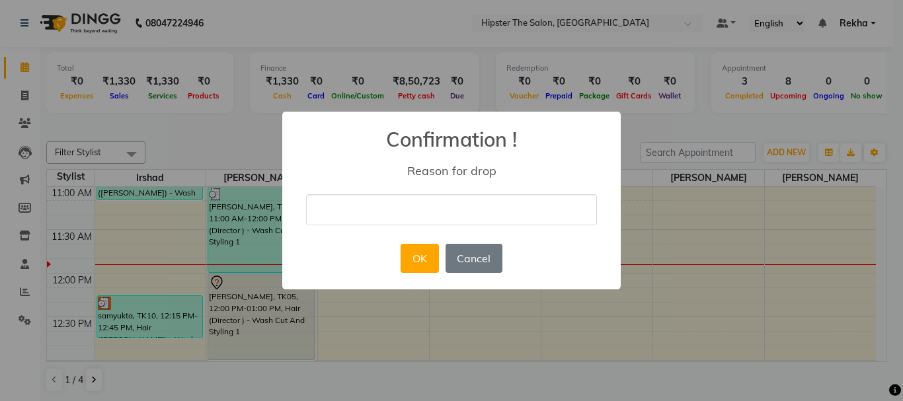
type input "cancel"
click at [414, 255] on button "OK" at bounding box center [420, 258] width 38 height 29
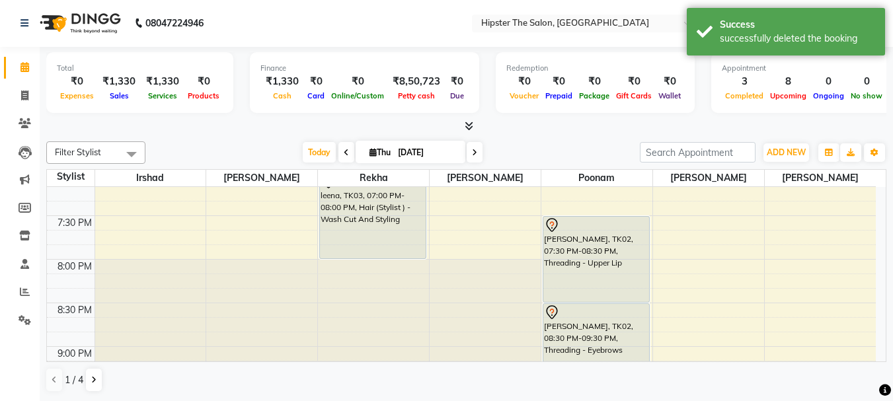
scroll to position [977, 0]
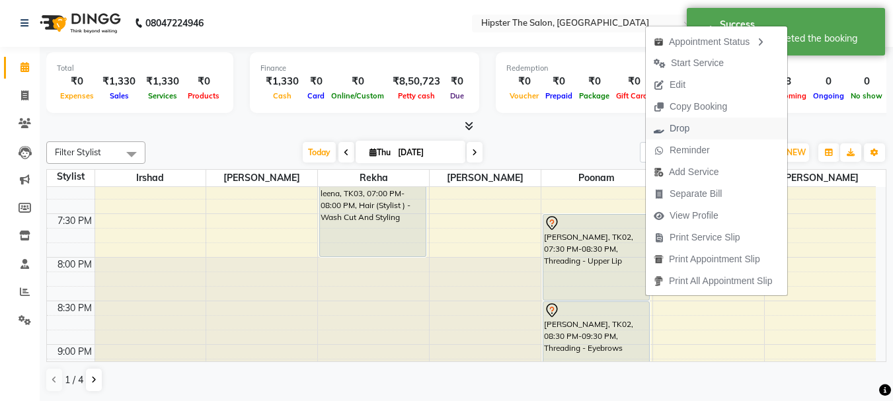
click at [677, 132] on span "Drop" at bounding box center [680, 129] width 20 height 14
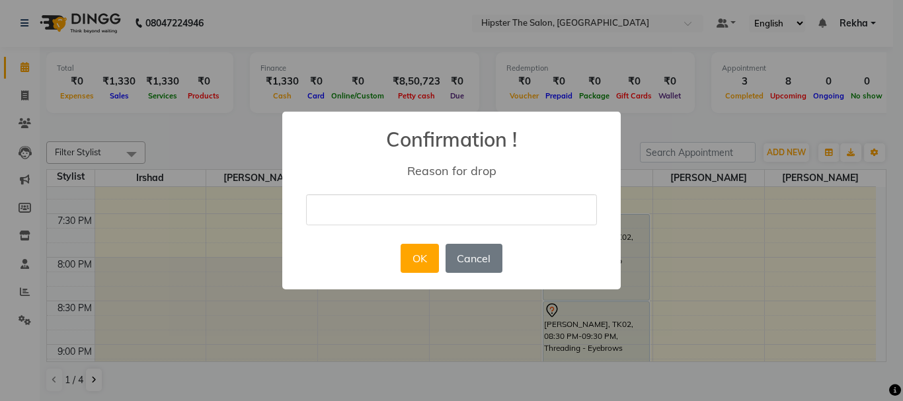
click at [559, 213] on input "text" at bounding box center [451, 209] width 291 height 31
type input "cancel"
click at [428, 263] on button "OK" at bounding box center [420, 258] width 38 height 29
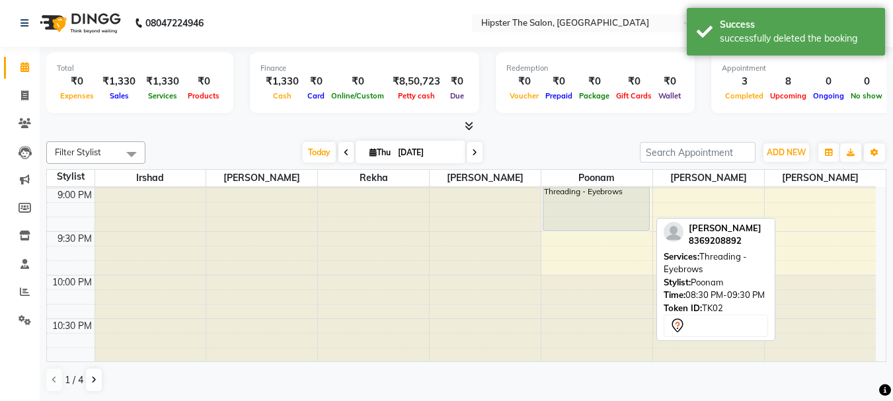
scroll to position [1134, 0]
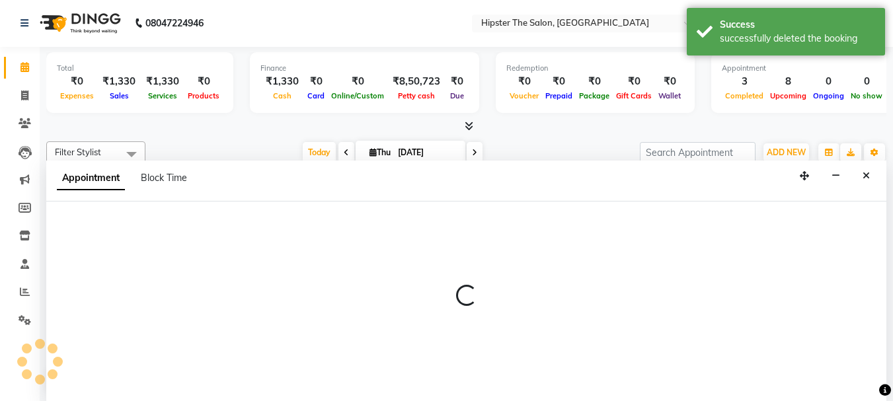
select select "50153"
select select "1305"
select select "tentative"
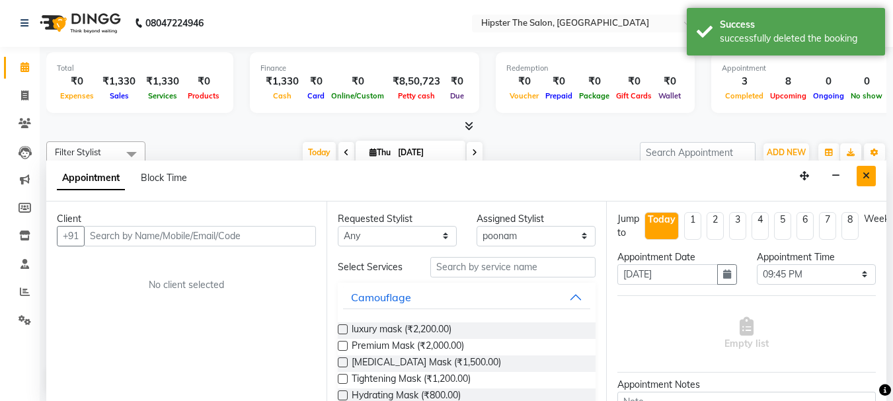
click at [864, 171] on icon "Close" at bounding box center [866, 175] width 7 height 9
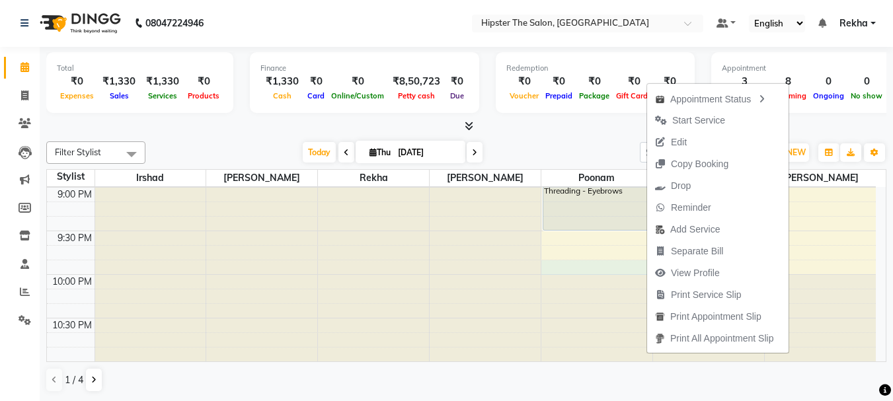
select select "50153"
select select "tentative"
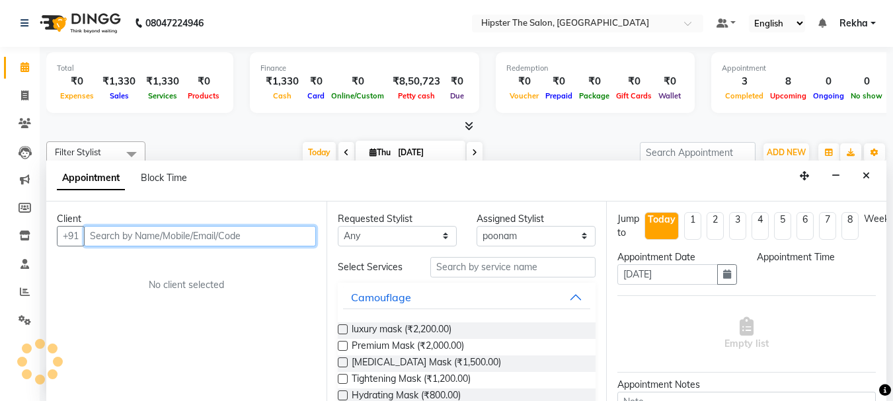
select select "1305"
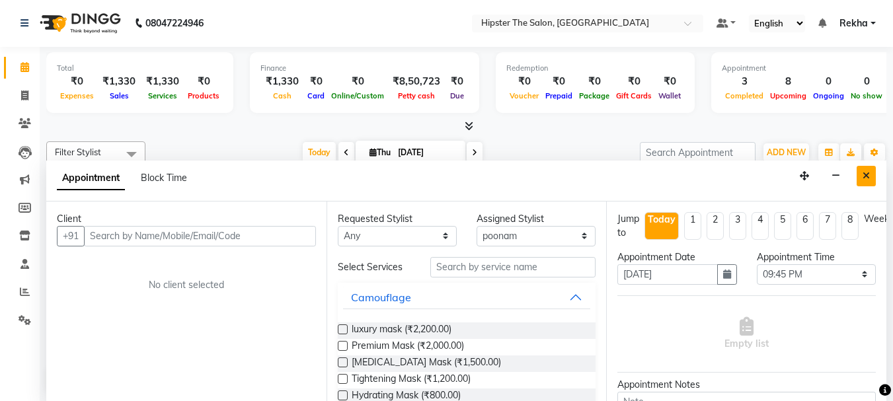
click at [857, 175] on button "Close" at bounding box center [866, 176] width 19 height 21
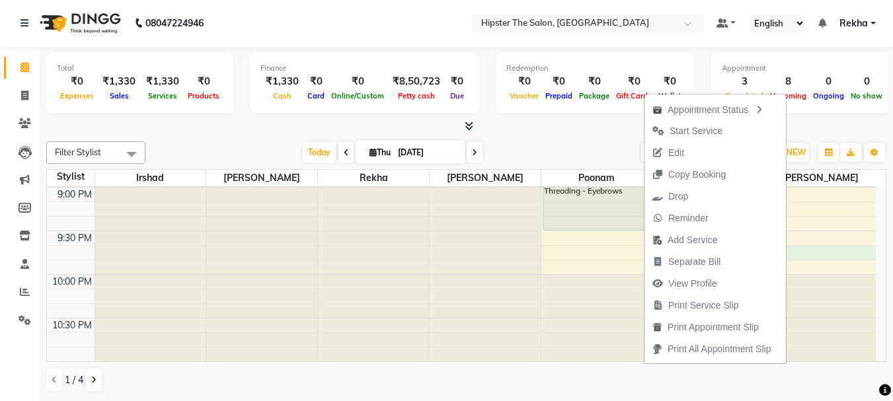
select select "77020"
select select "tentative"
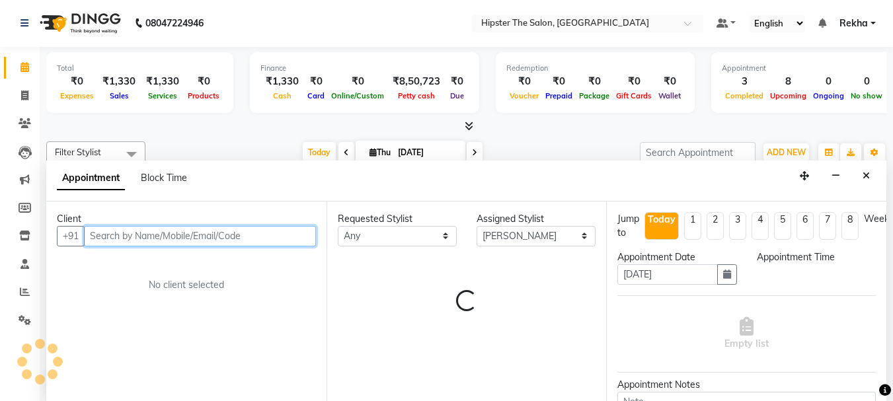
select select "1305"
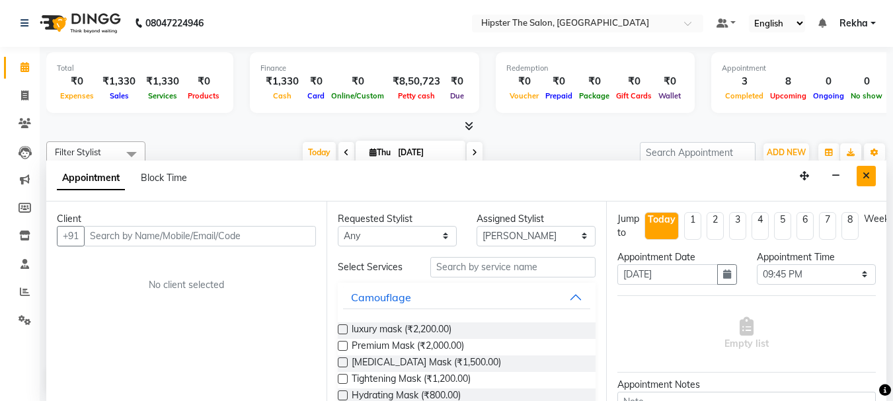
click at [864, 173] on icon "Close" at bounding box center [866, 175] width 7 height 9
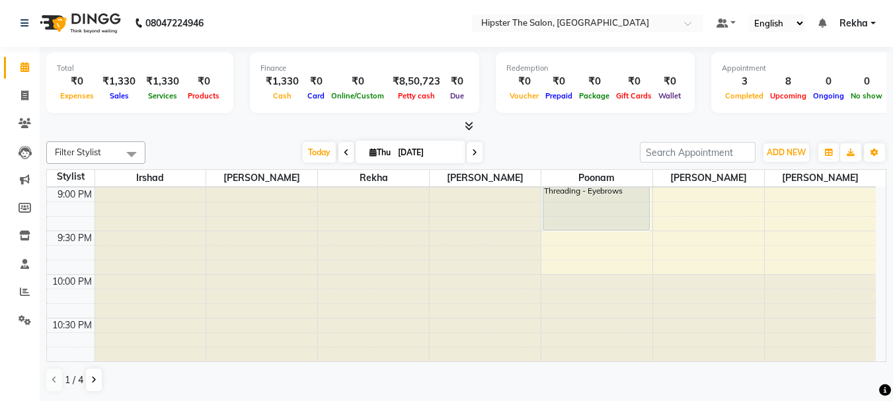
select select "50153"
select select "tentative"
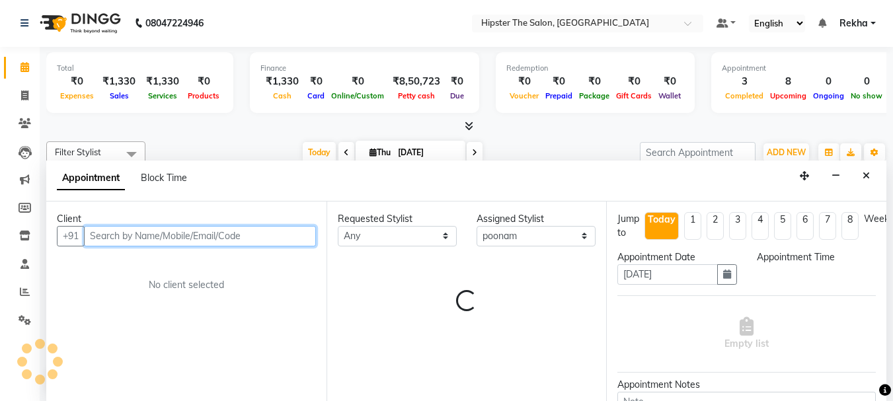
select select "1305"
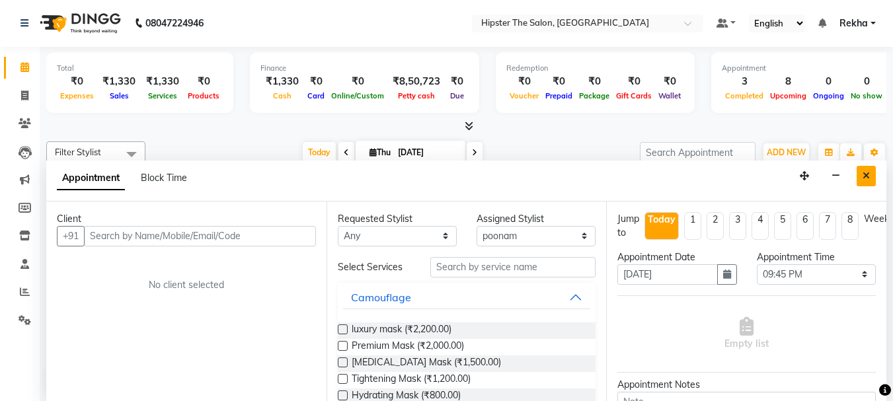
click at [865, 172] on icon "Close" at bounding box center [866, 175] width 7 height 9
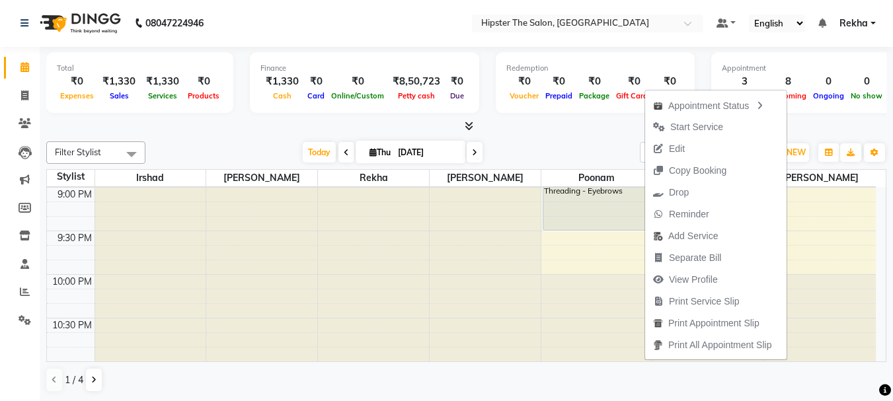
drag, startPoint x: 645, startPoint y: 224, endPoint x: 582, endPoint y: 286, distance: 88.4
click at [582, 286] on div at bounding box center [597, 318] width 111 height 87
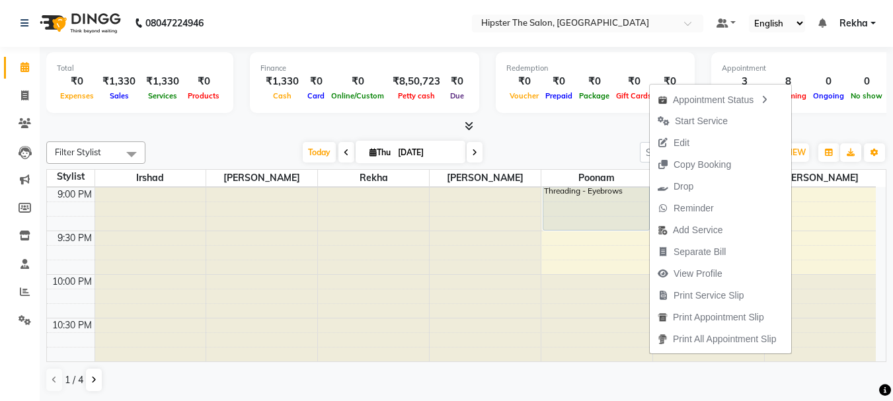
drag, startPoint x: 649, startPoint y: 218, endPoint x: 553, endPoint y: 308, distance: 131.5
click at [553, 308] on div at bounding box center [597, 318] width 111 height 87
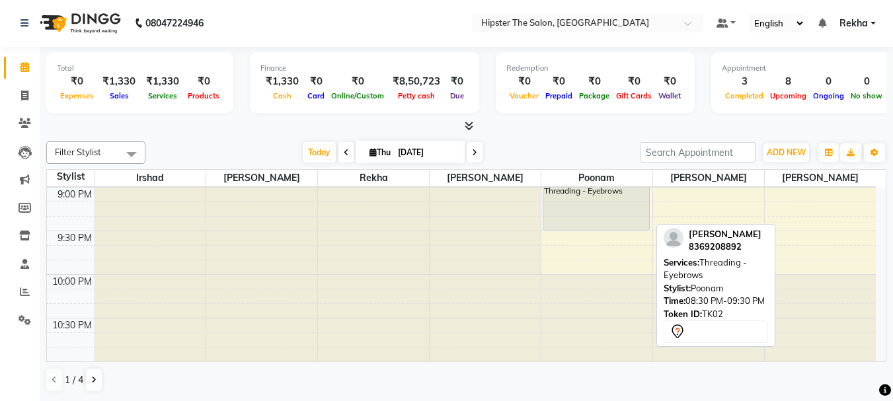
click at [647, 224] on div "natasha, TK02, 08:30 PM-09:30 PM, Threading - Eyebrows" at bounding box center [597, 187] width 106 height 85
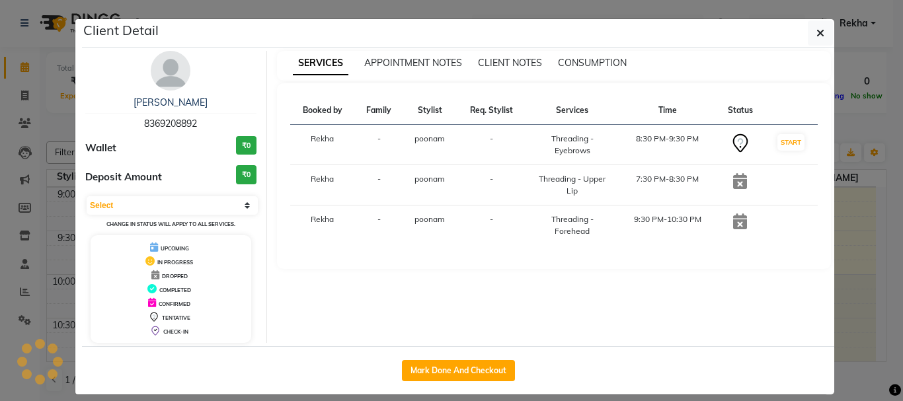
click at [647, 225] on div "Booked by Family Stylist Req. Stylist Services Time Status Rekha - poonam - Thr…" at bounding box center [554, 176] width 555 height 186
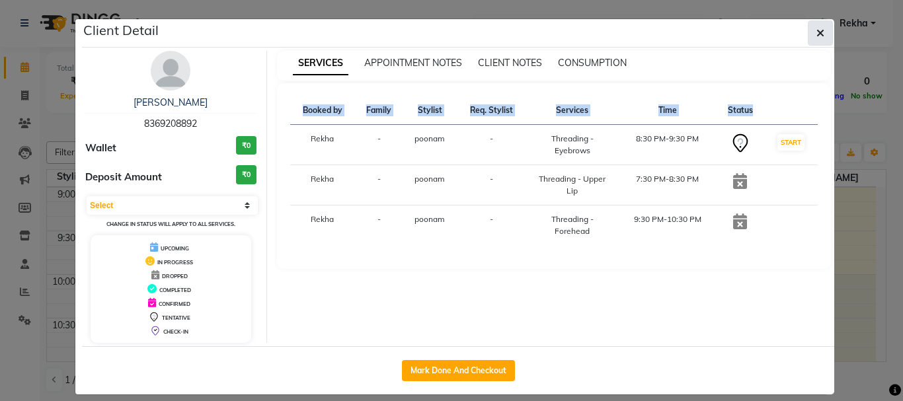
drag, startPoint x: 647, startPoint y: 225, endPoint x: 817, endPoint y: 29, distance: 258.8
click at [817, 29] on icon "button" at bounding box center [821, 33] width 8 height 11
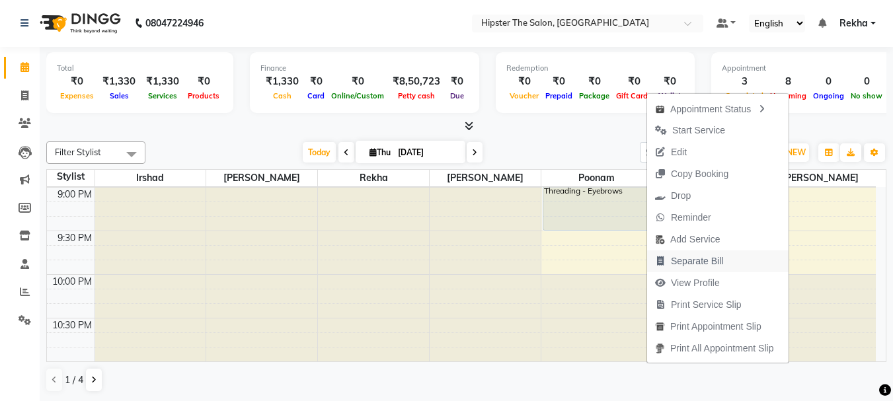
scroll to position [0, 0]
drag, startPoint x: 645, startPoint y: 227, endPoint x: 737, endPoint y: 243, distance: 93.4
click at [737, 243] on button "Add Service" at bounding box center [716, 239] width 142 height 22
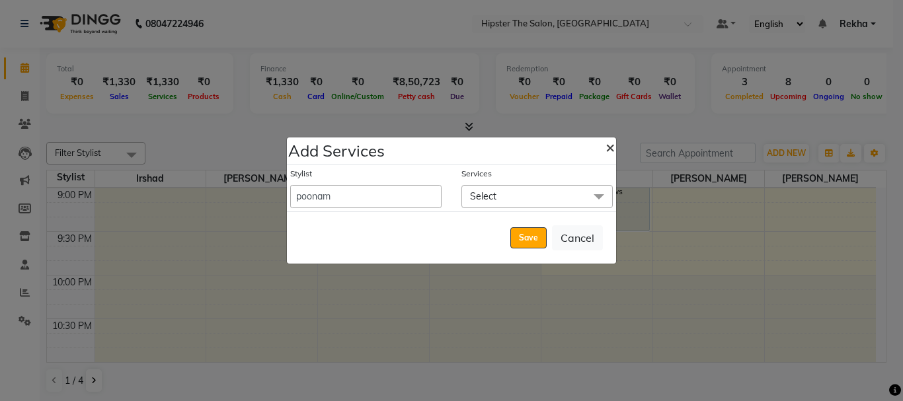
click at [613, 144] on span "×" at bounding box center [610, 147] width 9 height 20
select select "64371"
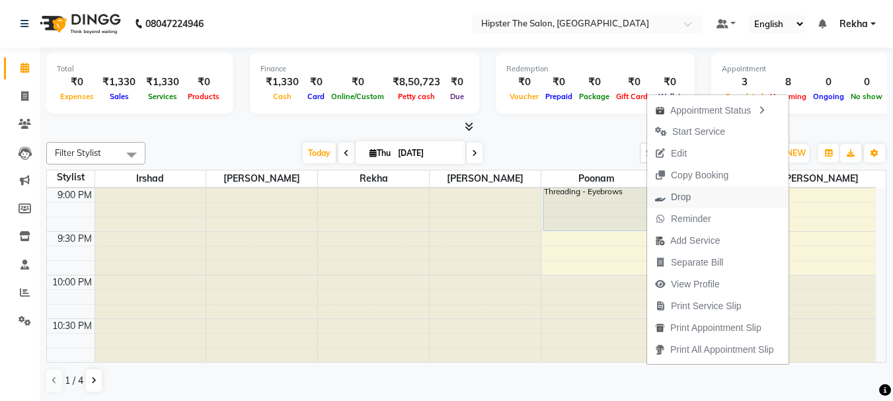
click at [669, 194] on span "Drop" at bounding box center [673, 197] width 52 height 22
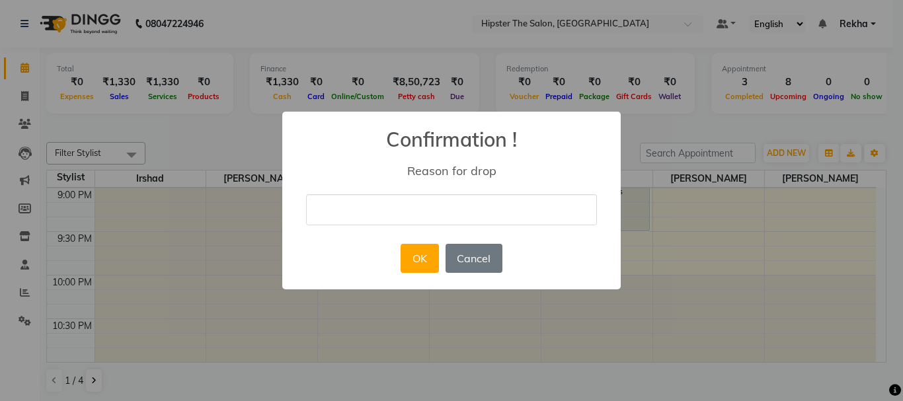
click at [513, 209] on input "text" at bounding box center [451, 209] width 291 height 31
type input "cancel"
click at [430, 259] on button "OK" at bounding box center [420, 258] width 38 height 29
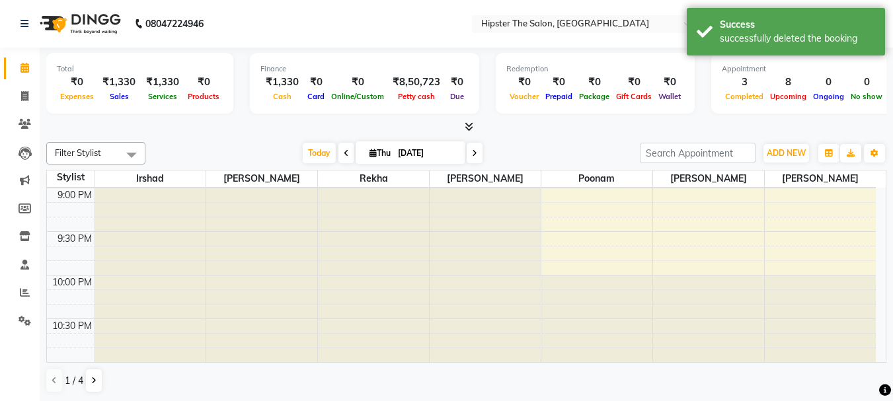
click at [474, 153] on icon at bounding box center [474, 153] width 5 height 8
type input "[DATE]"
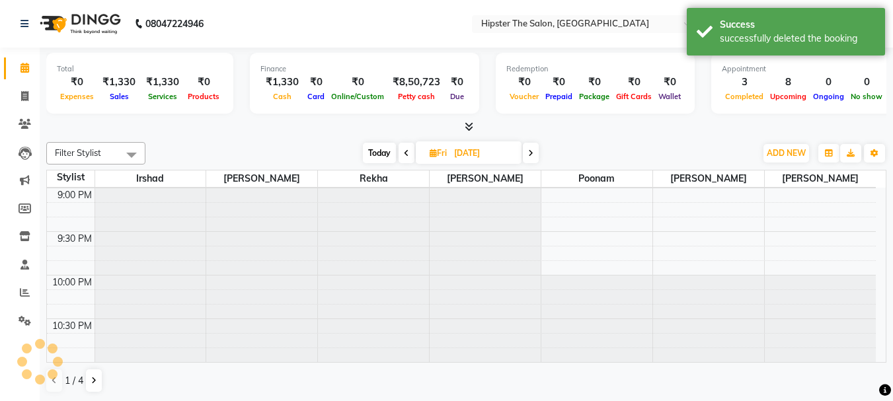
scroll to position [263, 0]
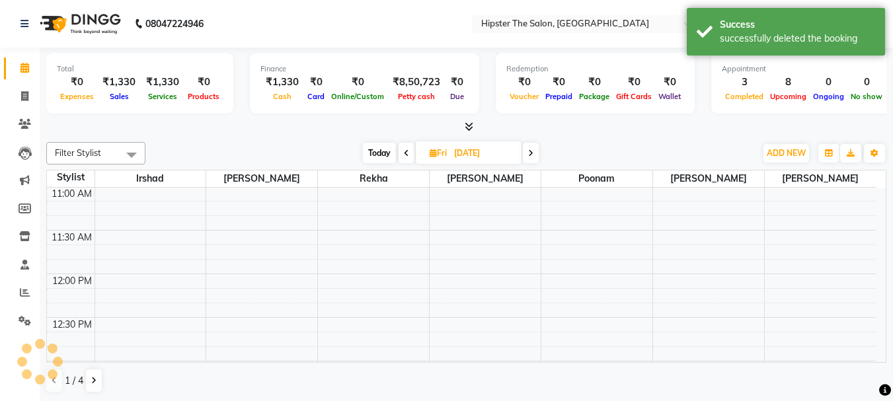
click at [474, 153] on input "[DATE]" at bounding box center [483, 154] width 66 height 20
select select "9"
select select "2025"
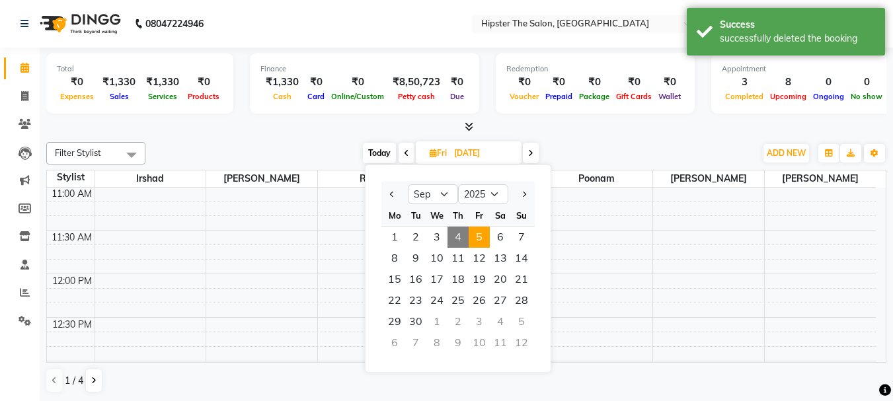
click at [526, 151] on span at bounding box center [531, 153] width 16 height 21
type input "[DATE]"
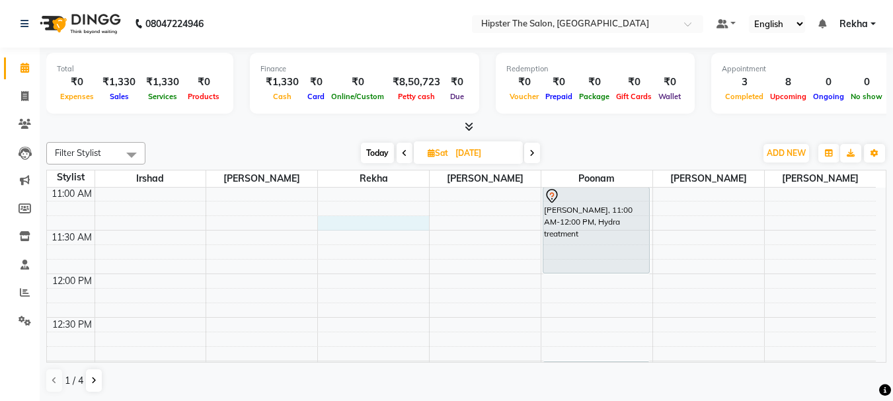
select select "32386"
select select "tentative"
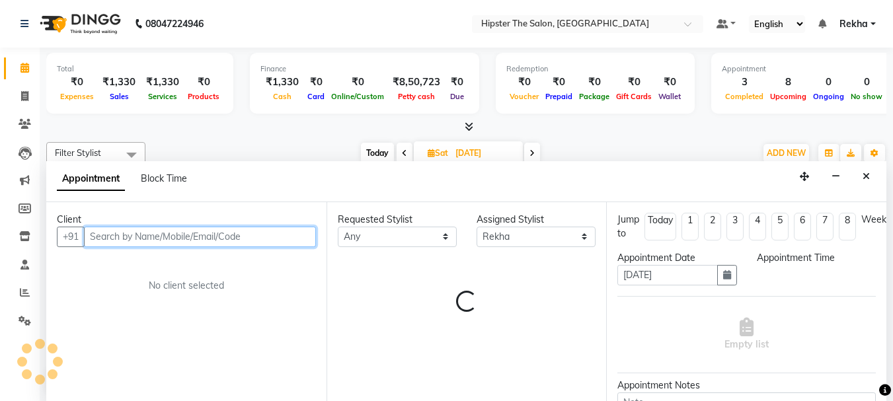
scroll to position [1, 0]
select select "675"
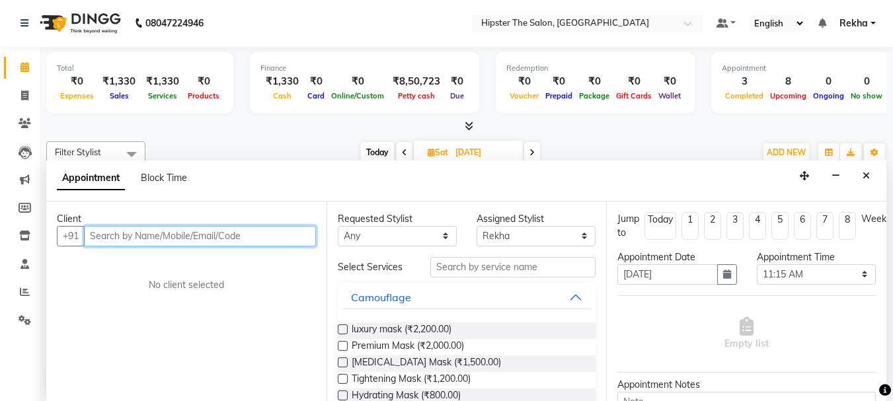
click at [281, 233] on input "text" at bounding box center [200, 236] width 232 height 21
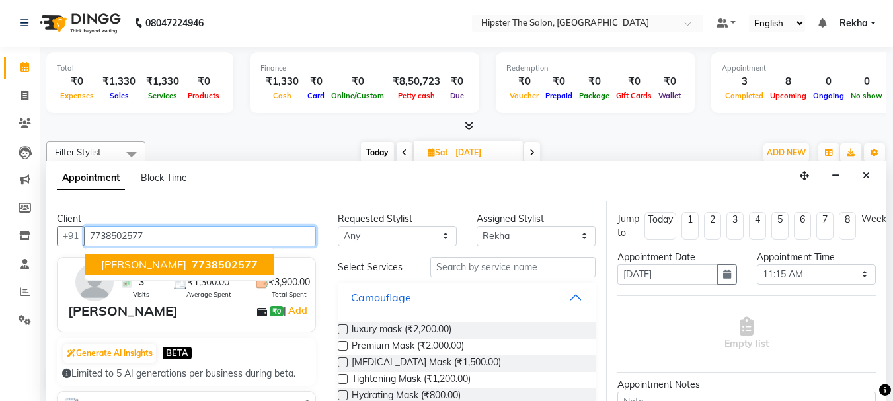
click at [210, 261] on span "7738502577" at bounding box center [225, 264] width 66 height 13
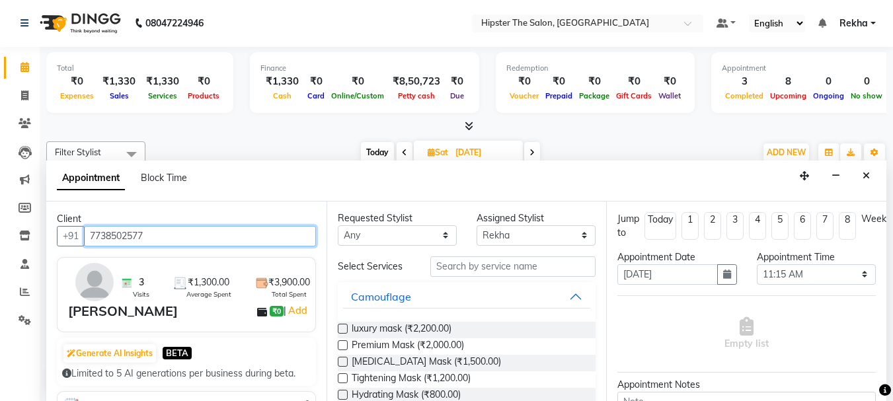
scroll to position [0, 0]
type input "7738502577"
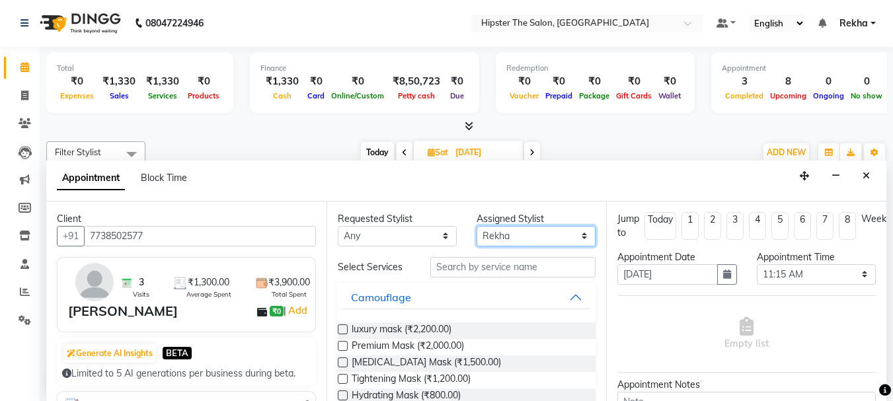
click at [536, 239] on select "Select Aditya aishu Akansha Altaf Anil Anup Ashik Bhavin Diksha Irshad Lucky me…" at bounding box center [536, 236] width 119 height 21
select select "32384"
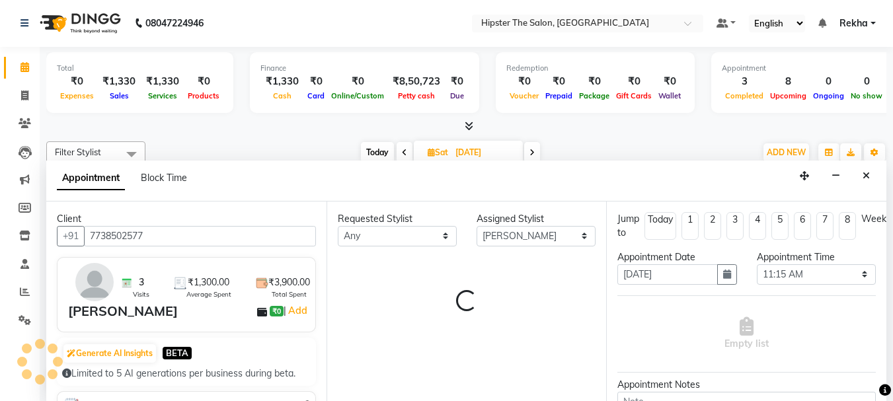
click at [544, 323] on div "Requested Stylist Any Aditya aishu Akansha Altaf Anil Anup Ashik Bhavin Diksha …" at bounding box center [467, 302] width 280 height 200
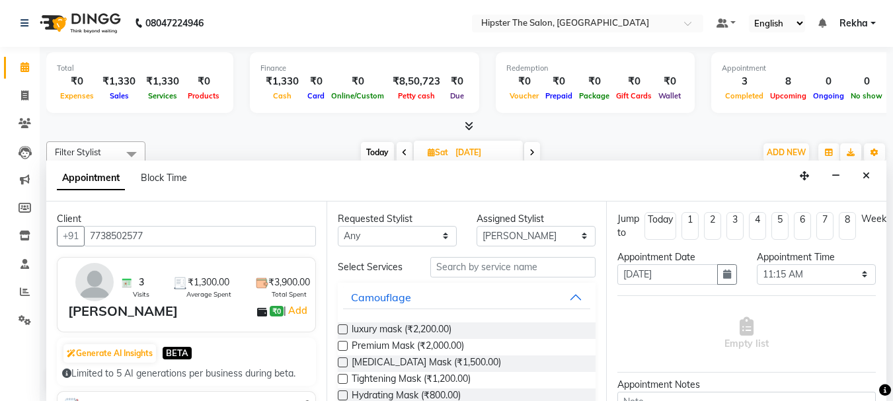
click at [575, 138] on div "Filter Stylist Select All Irshad Bhavin Rekha Ashik poonam Diksha minaz Aditya …" at bounding box center [466, 267] width 841 height 262
click at [567, 299] on button "Camouflage" at bounding box center [467, 298] width 248 height 24
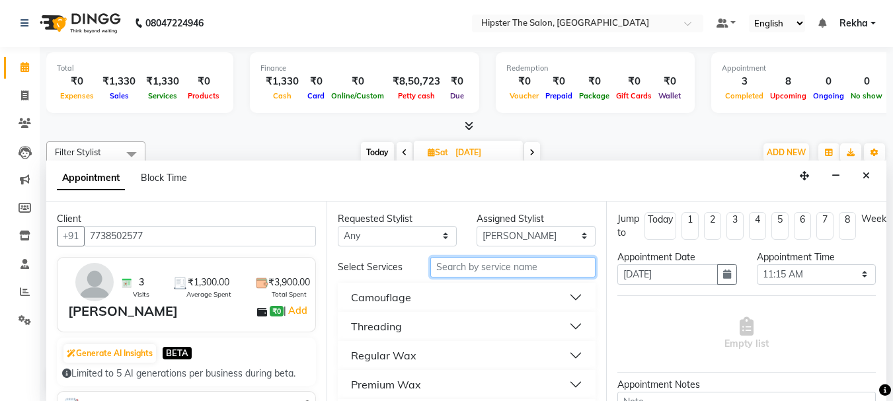
click at [548, 271] on input "text" at bounding box center [513, 267] width 165 height 21
type input "c"
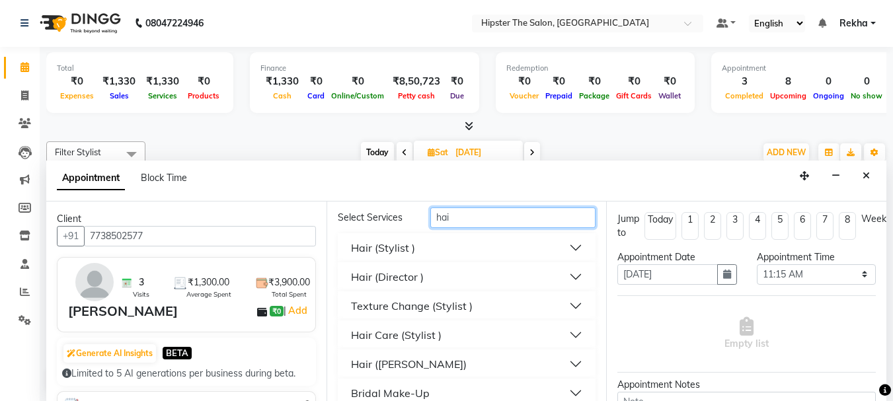
scroll to position [67, 0]
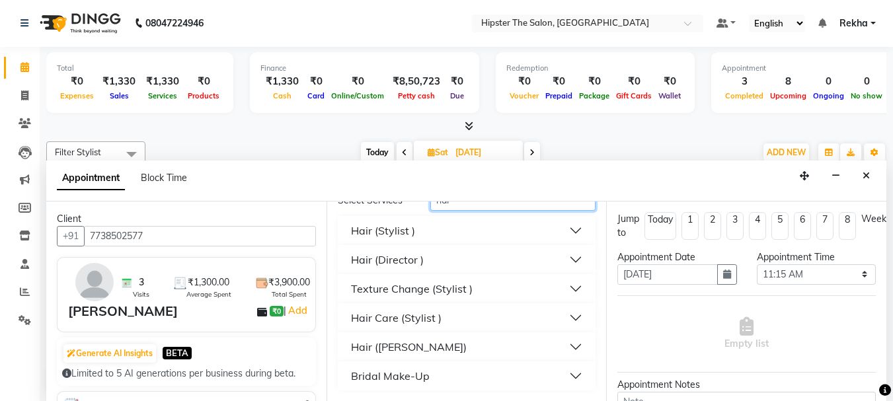
type input "hai"
click at [556, 317] on button "Hair Care (Stylist )" at bounding box center [467, 318] width 248 height 24
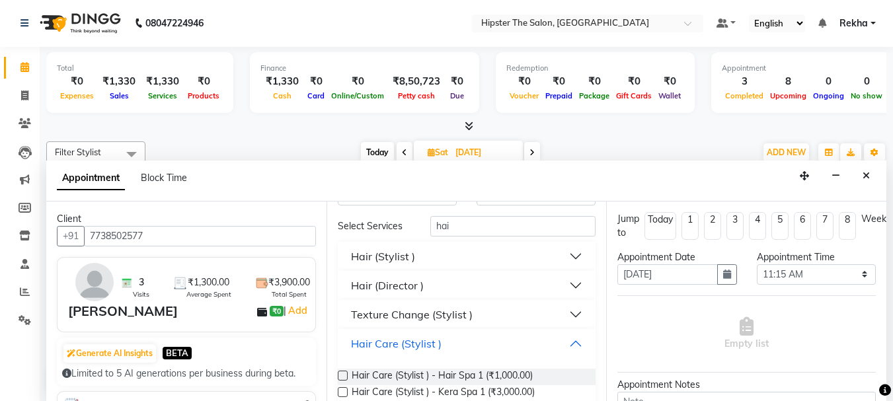
scroll to position [66, 0]
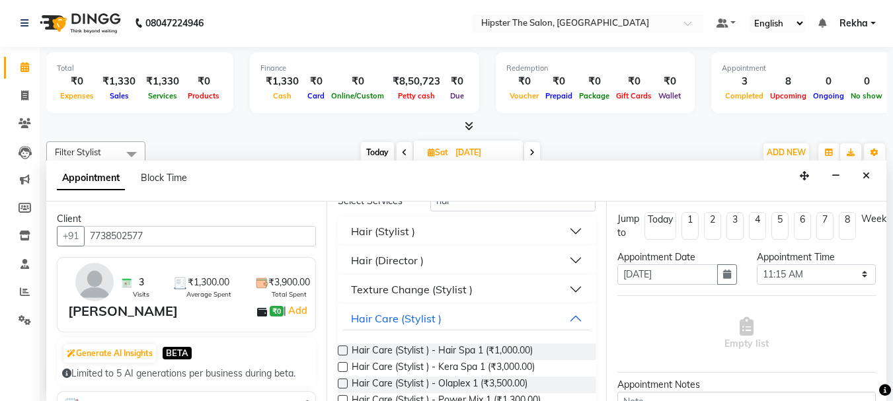
click at [569, 259] on button "Hair (Director )" at bounding box center [467, 261] width 248 height 24
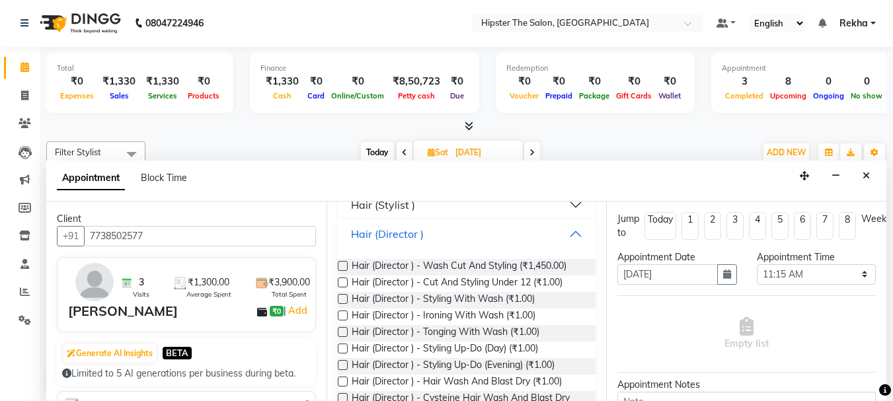
scroll to position [110, 0]
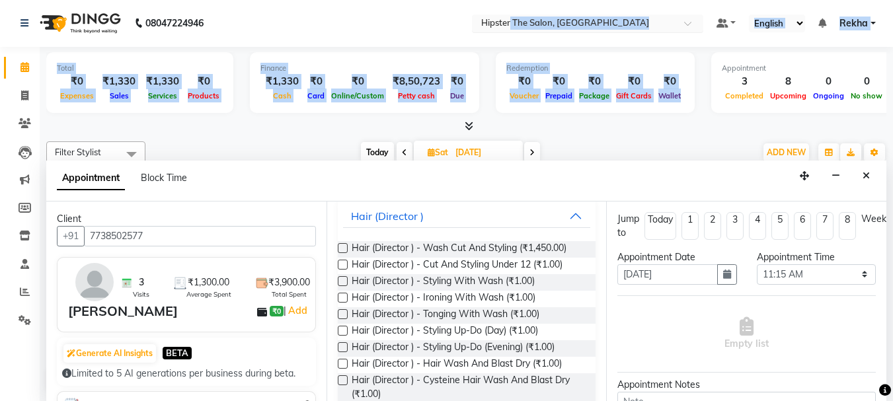
drag, startPoint x: 621, startPoint y: 114, endPoint x: 483, endPoint y: 15, distance: 170.5
click at [483, 15] on app-home "08047224946 Select Location × Hipster The Salon, Mulund West Default Panel My P…" at bounding box center [446, 200] width 893 height 402
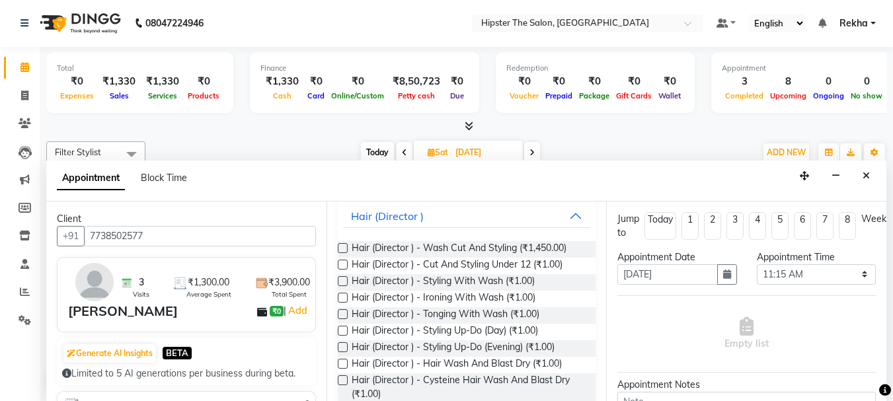
click at [278, 134] on div "Total ₹0 Expenses ₹1,330 Sales ₹1,330 Services ₹0 Products Finance ₹1,330 Cash …" at bounding box center [467, 224] width 854 height 354
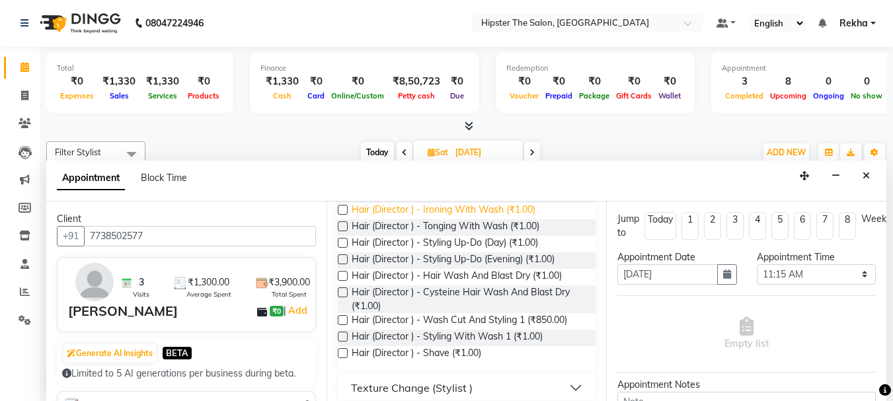
scroll to position [220, 0]
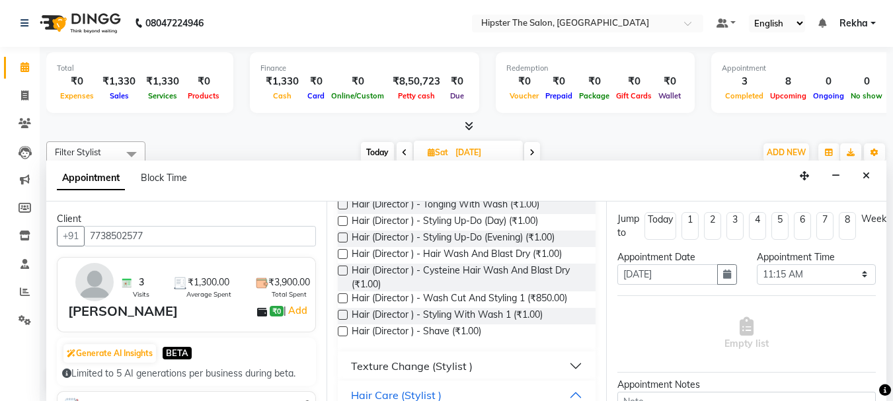
click at [498, 355] on button "Texture Change (Stylist )" at bounding box center [467, 366] width 248 height 24
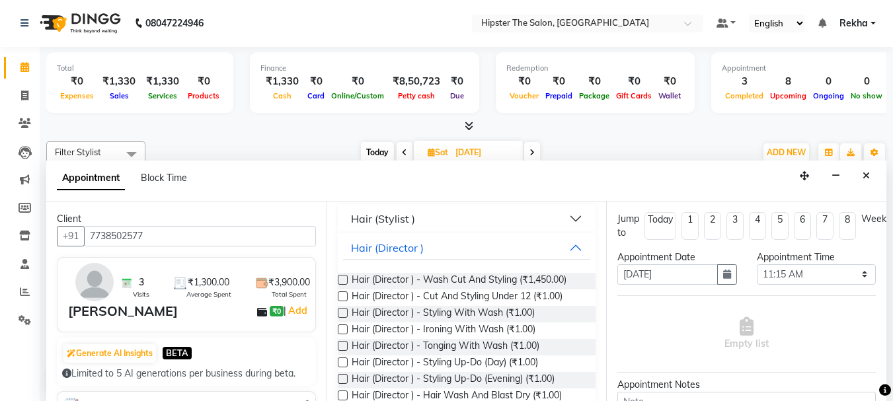
scroll to position [66, 0]
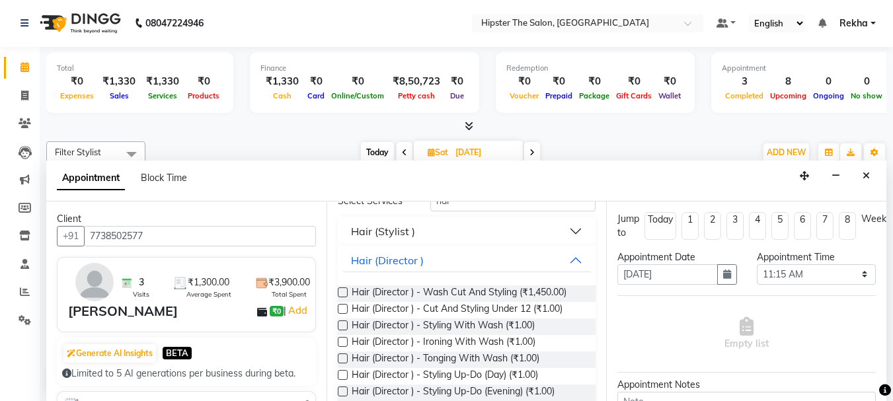
click at [592, 362] on div "Requested Stylist Any Aditya aishu Akansha Altaf Anil Anup Ashik Bhavin Diksha …" at bounding box center [467, 302] width 280 height 200
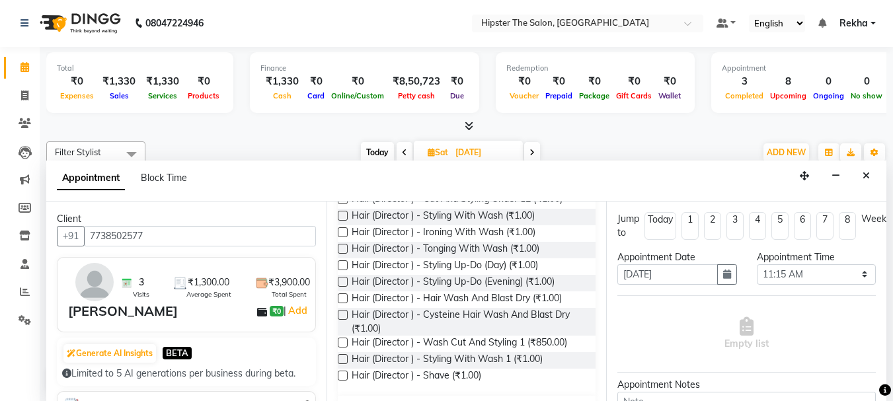
scroll to position [177, 0]
click at [592, 362] on div "Requested Stylist Any Aditya aishu Akansha Altaf Anil Anup Ashik Bhavin Diksha …" at bounding box center [467, 302] width 280 height 200
click at [590, 362] on div "Requested Stylist Any Aditya aishu Akansha Altaf Anil Anup Ashik Bhavin Diksha …" at bounding box center [467, 302] width 280 height 200
click at [587, 364] on div "Requested Stylist Any Aditya aishu Akansha Altaf Anil Anup Ashik Bhavin Diksha …" at bounding box center [467, 302] width 280 height 200
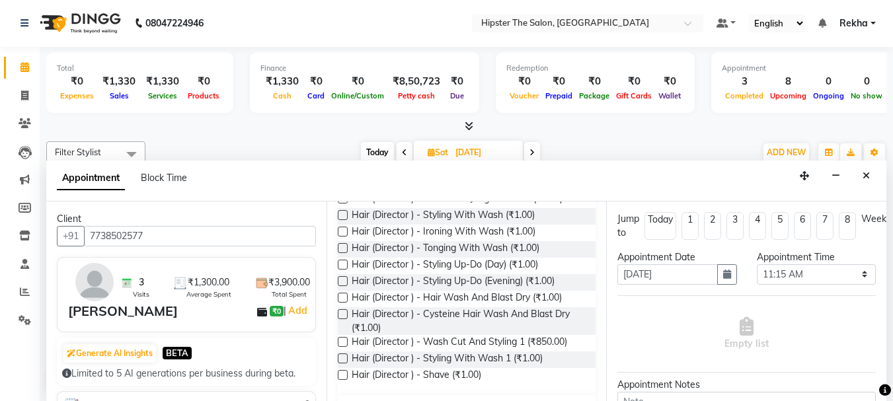
click at [579, 371] on div "Hair (Director ) - Shave (₹1.00)" at bounding box center [467, 376] width 259 height 17
drag, startPoint x: 579, startPoint y: 371, endPoint x: 573, endPoint y: 376, distance: 7.0
click at [579, 371] on div "Hair (Director ) - Shave (₹1.00)" at bounding box center [467, 376] width 259 height 17
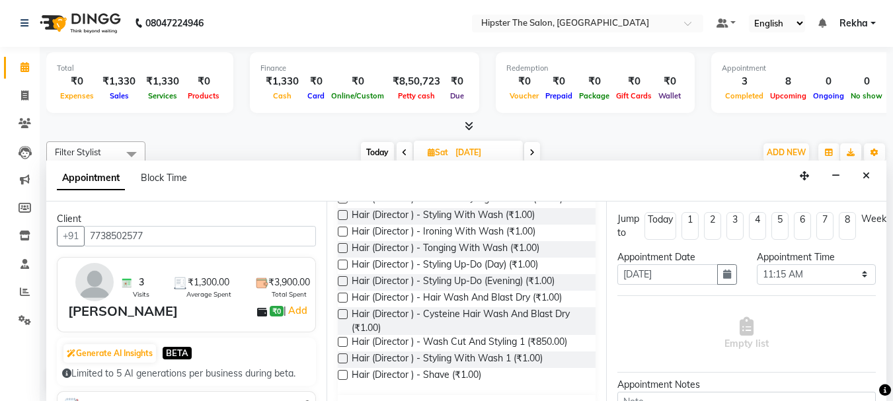
click at [575, 374] on div "Hair (Director ) - Shave (₹1.00)" at bounding box center [467, 376] width 259 height 17
click at [569, 379] on div "Hair (Director ) - Shave (₹1.00)" at bounding box center [467, 376] width 259 height 17
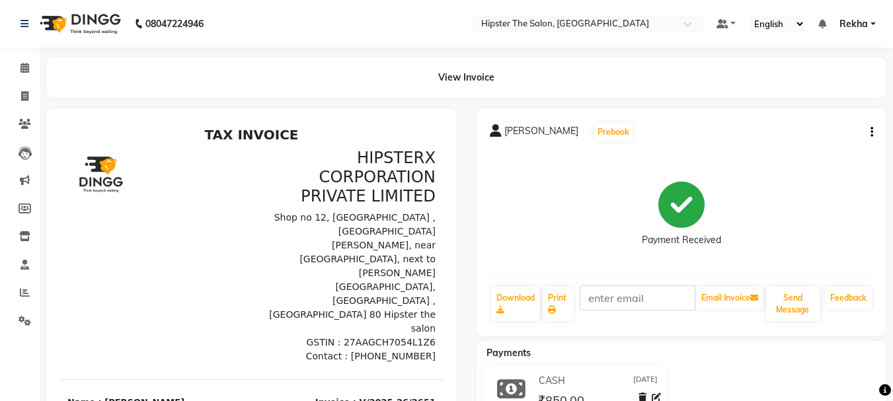
select select "service"
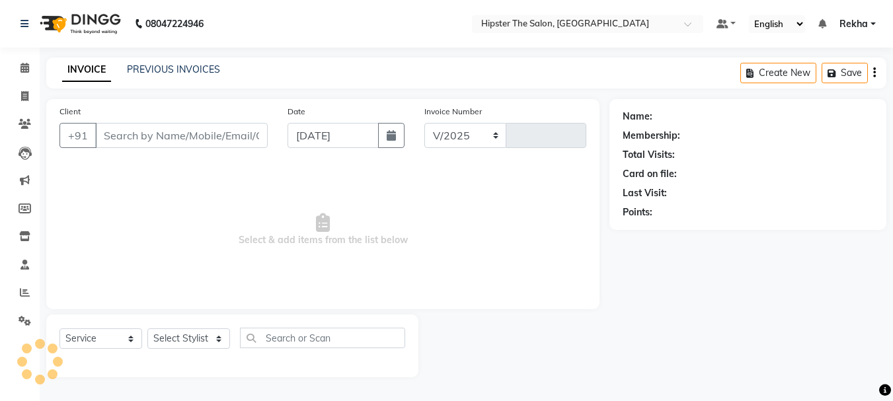
select select "5125"
type input "2652"
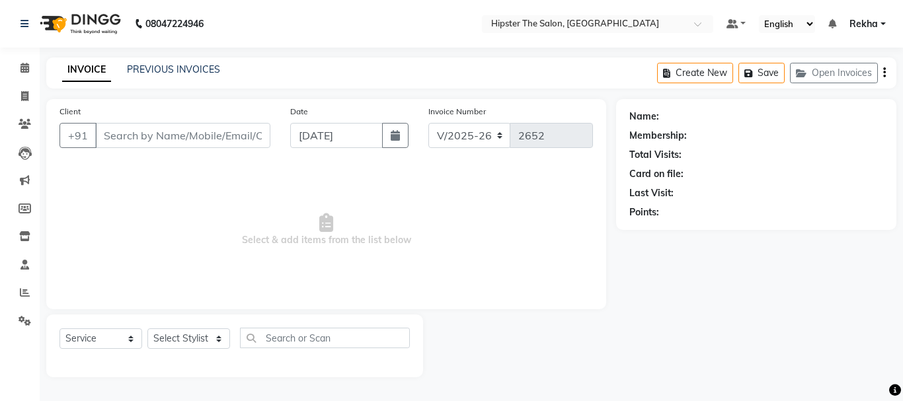
type input "8451010507"
select select "32384"
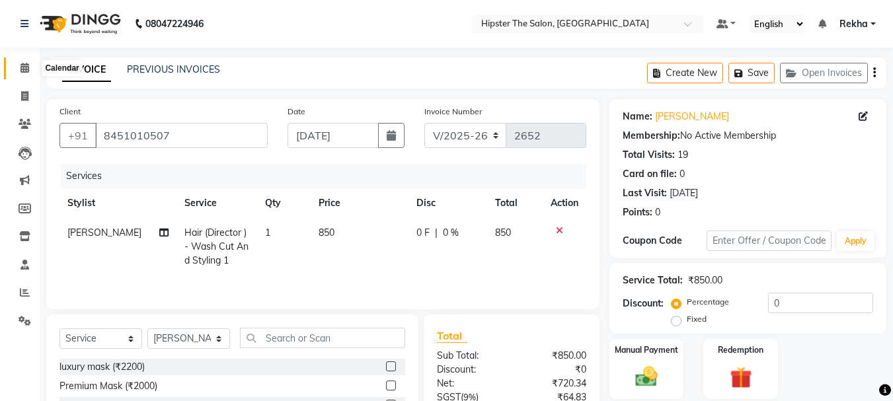
click at [21, 67] on icon at bounding box center [25, 68] width 9 height 10
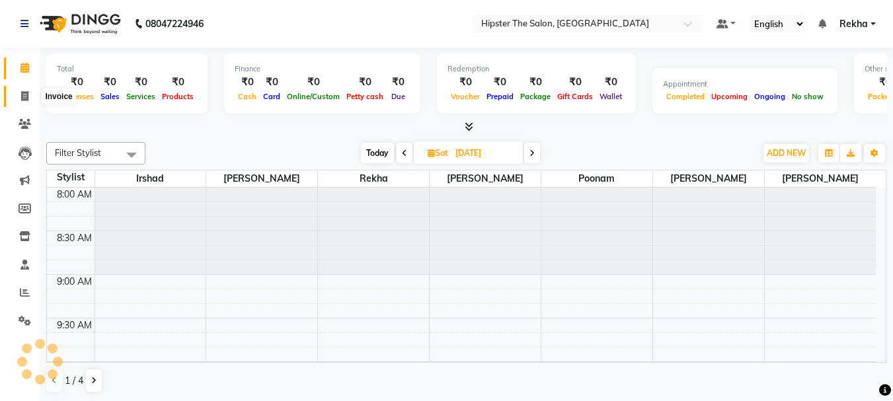
click at [27, 93] on icon at bounding box center [24, 96] width 7 height 10
select select "service"
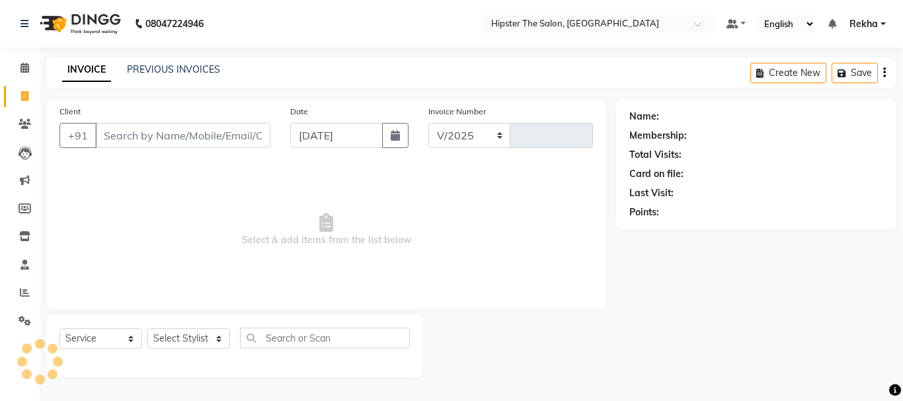
select select "5125"
type input "2652"
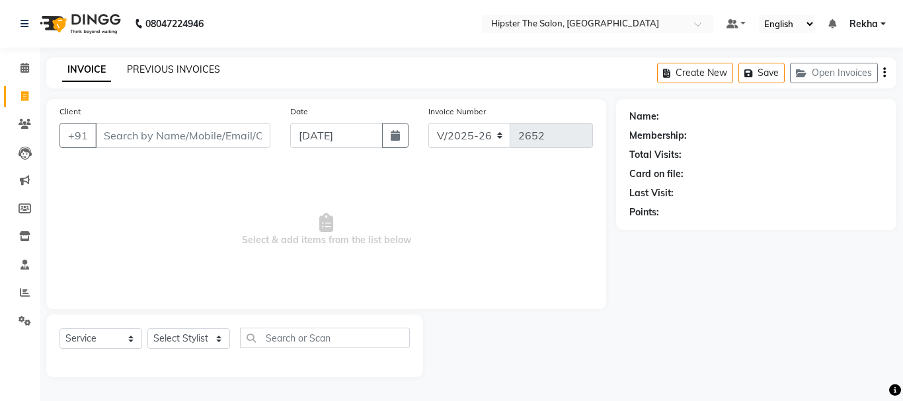
click at [175, 75] on link "PREVIOUS INVOICES" at bounding box center [173, 69] width 93 height 12
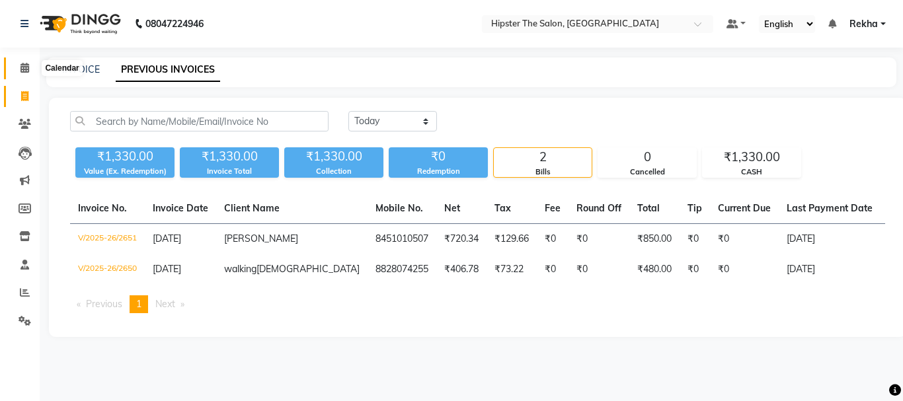
click at [20, 75] on span at bounding box center [24, 68] width 23 height 15
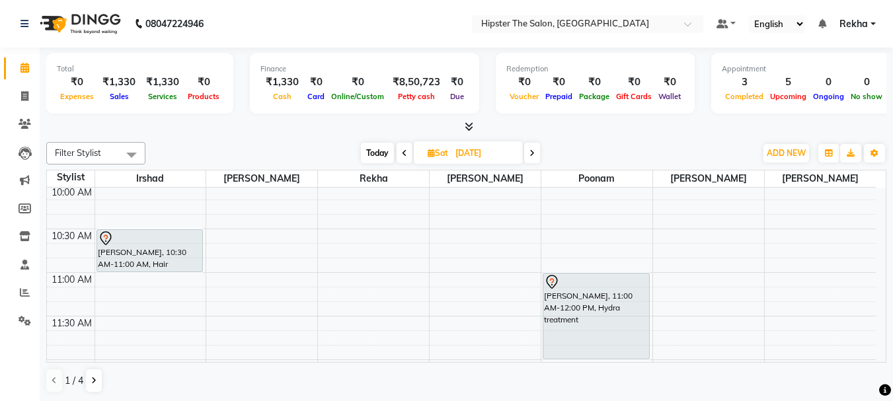
scroll to position [154, 0]
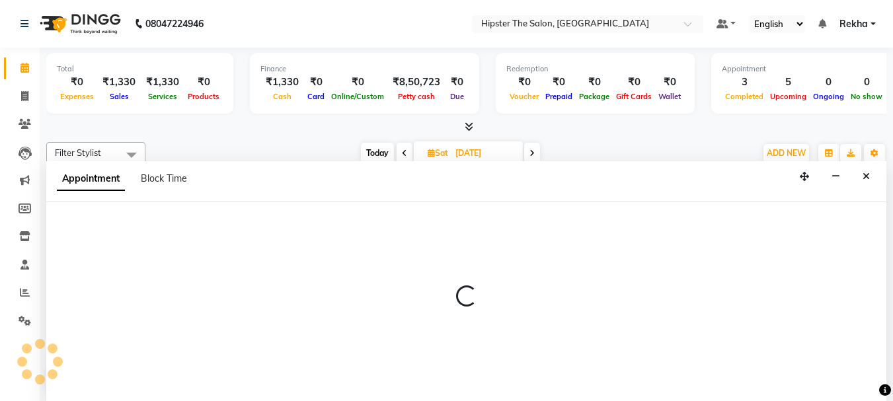
scroll to position [1, 0]
select select "32384"
select select "tentative"
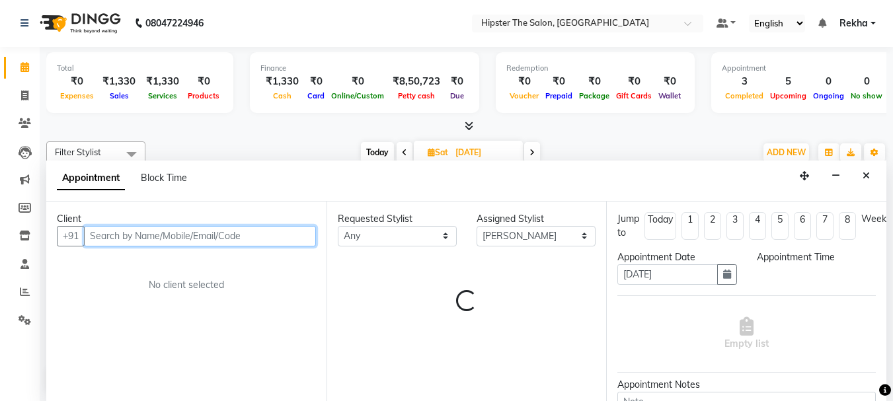
select select "600"
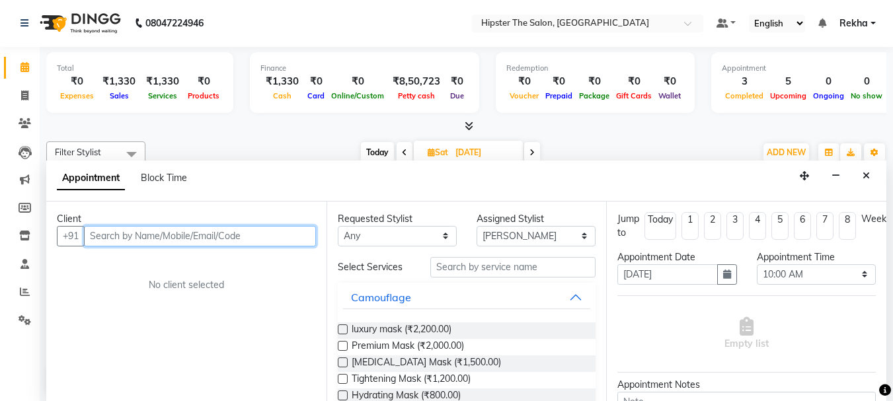
click at [242, 231] on input "text" at bounding box center [200, 236] width 232 height 21
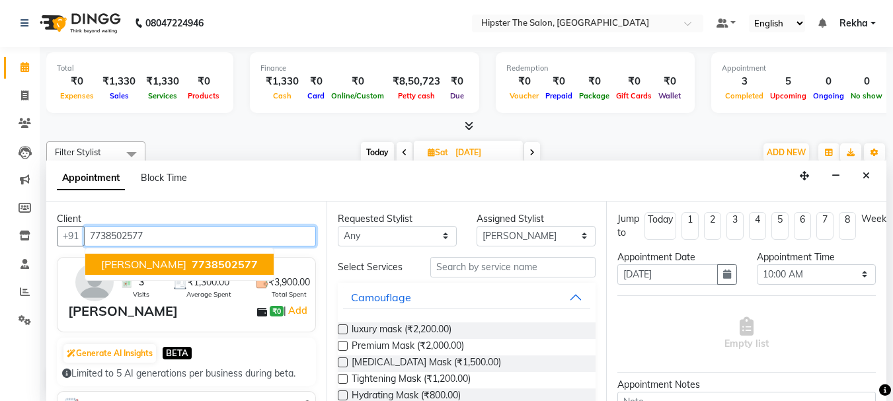
click at [196, 271] on button "ABHAY DEDHIYA 7738502577" at bounding box center [179, 264] width 188 height 21
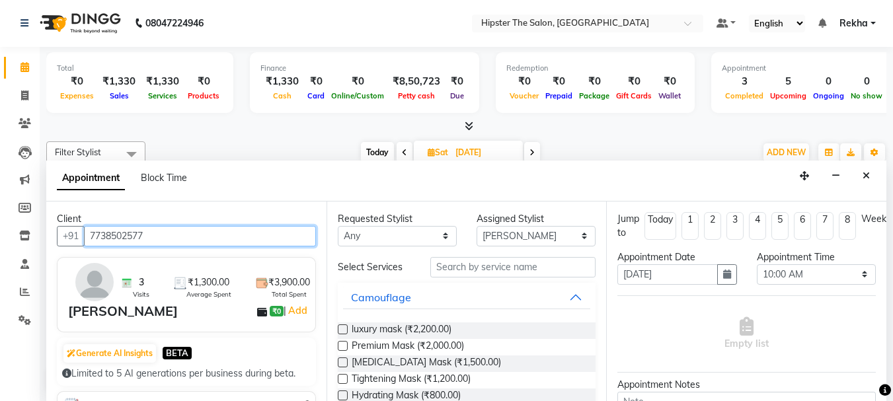
type input "7738502577"
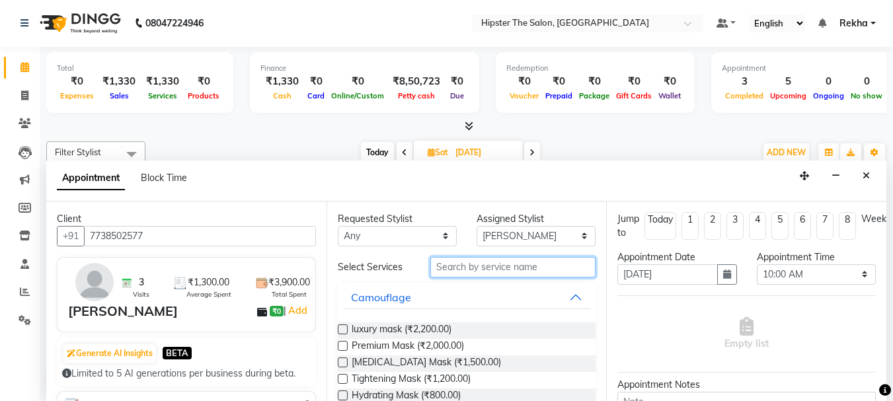
click at [542, 273] on input "text" at bounding box center [513, 267] width 165 height 21
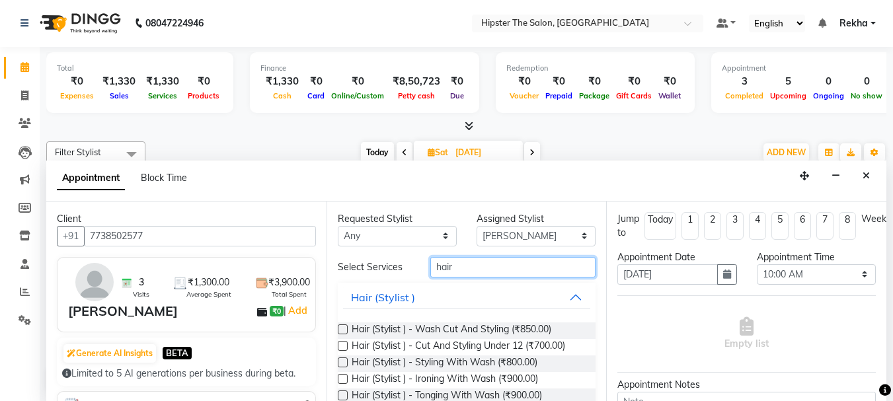
type input "hair"
click at [343, 327] on label at bounding box center [343, 330] width 10 height 10
click at [343, 327] on input "checkbox" at bounding box center [342, 331] width 9 height 9
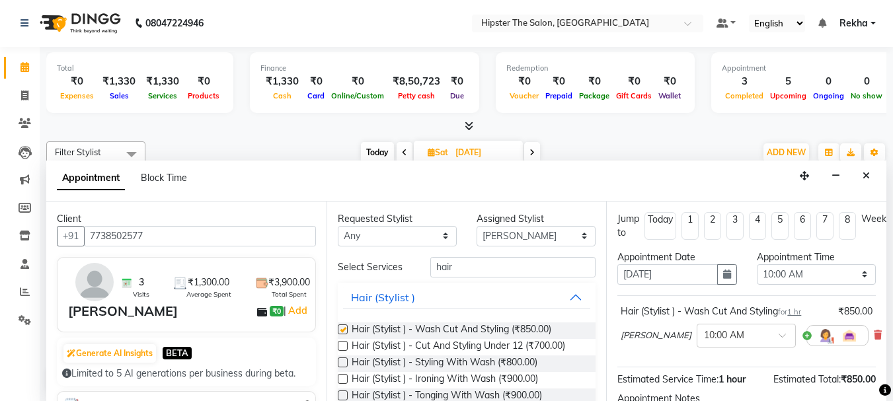
checkbox input "false"
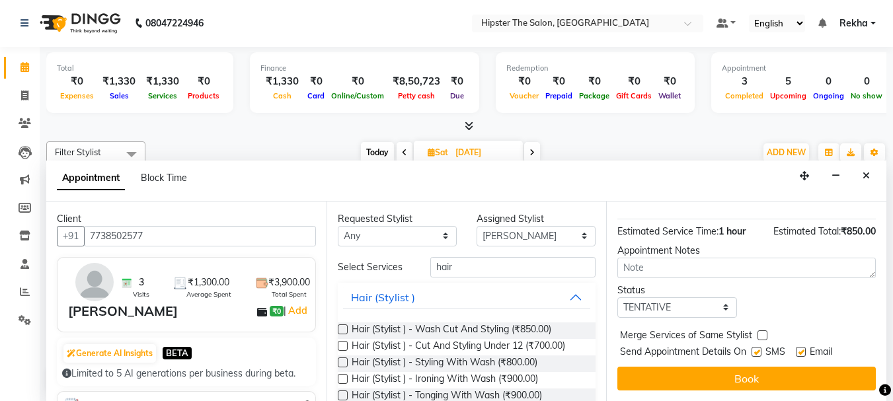
scroll to position [158, 0]
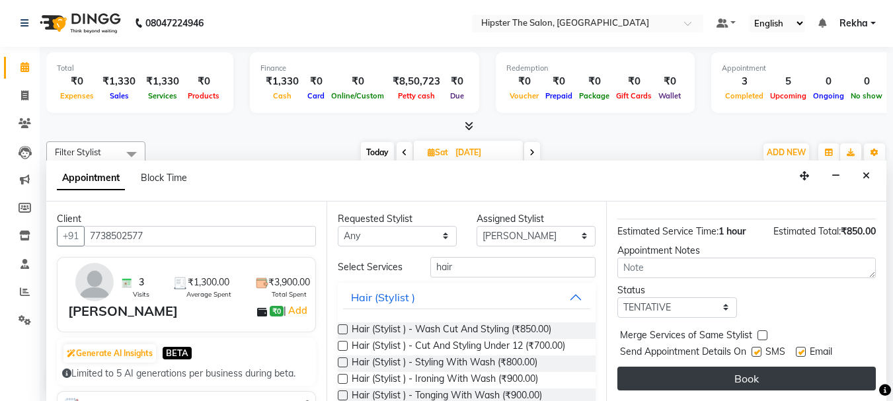
click at [719, 372] on button "Book" at bounding box center [747, 379] width 259 height 24
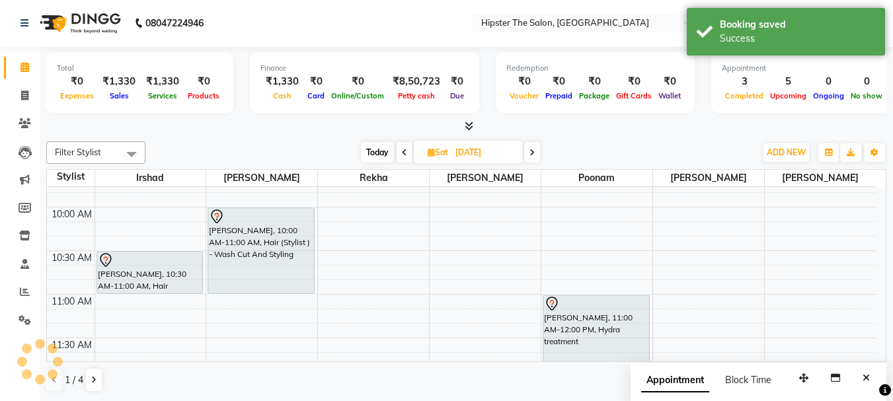
scroll to position [0, 0]
click at [405, 154] on icon at bounding box center [404, 153] width 5 height 8
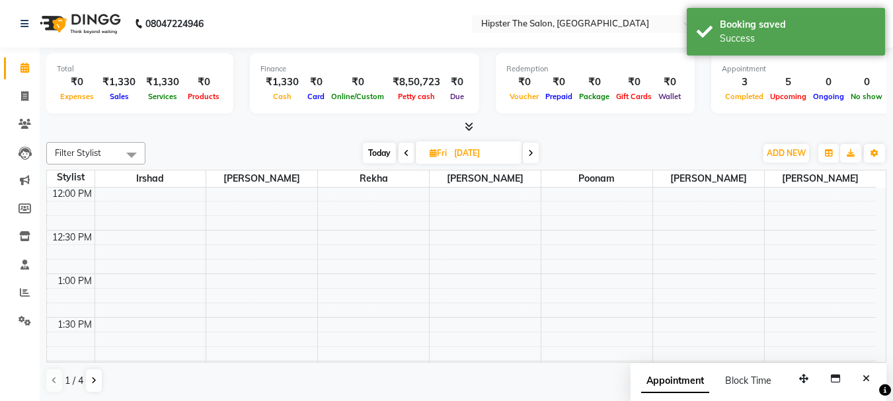
click at [405, 154] on icon at bounding box center [406, 153] width 5 height 8
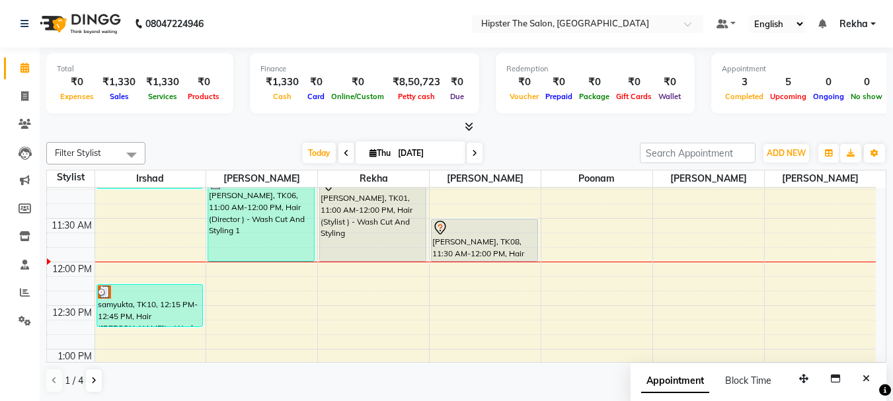
scroll to position [257, 0]
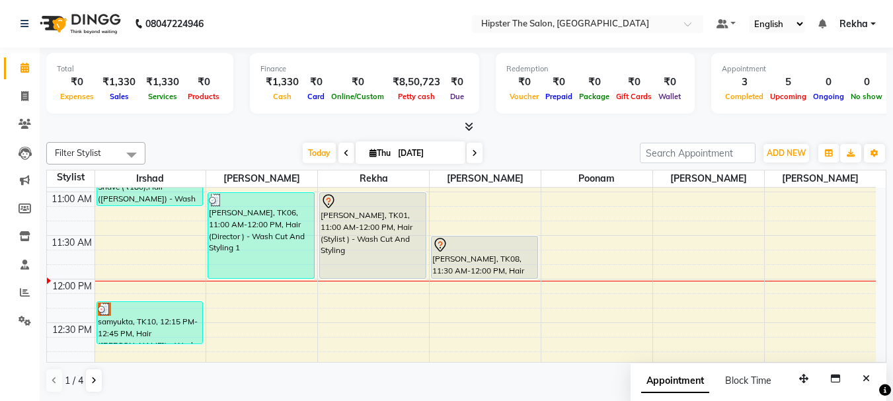
click at [475, 147] on span at bounding box center [475, 153] width 16 height 21
type input "[DATE]"
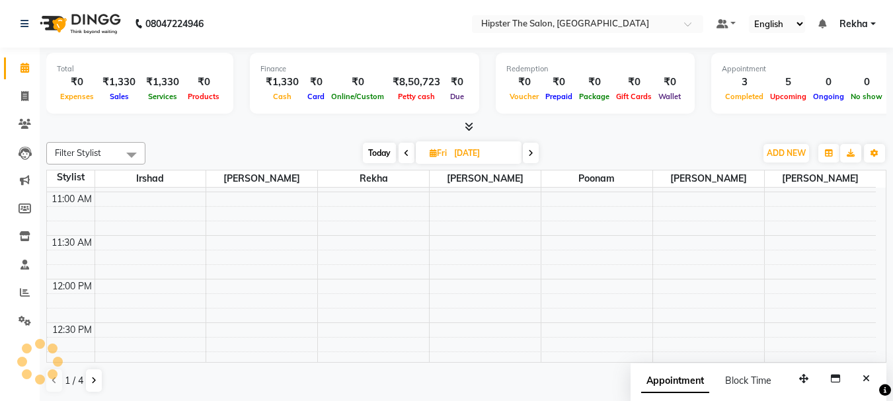
scroll to position [350, 0]
click at [475, 147] on input "[DATE]" at bounding box center [483, 154] width 66 height 20
select select "9"
select select "2025"
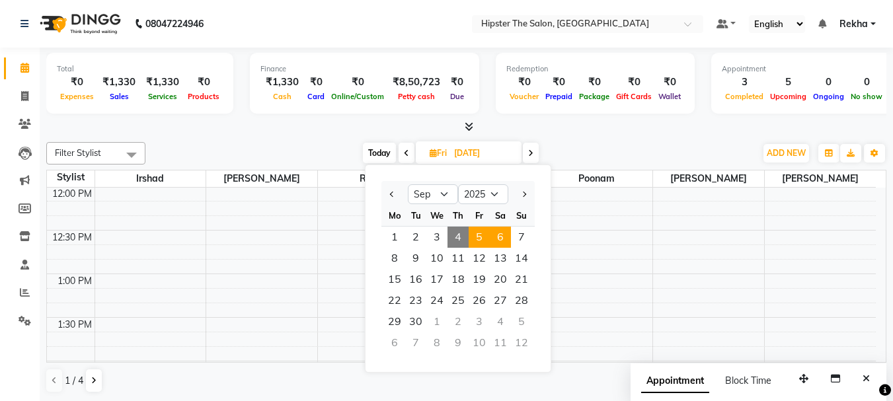
click at [495, 241] on span "6" at bounding box center [500, 237] width 21 height 21
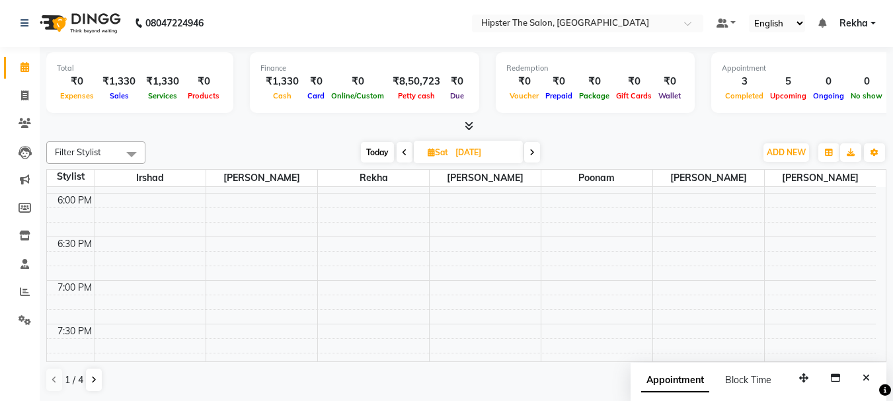
scroll to position [865, 0]
click at [407, 152] on span at bounding box center [405, 152] width 16 height 21
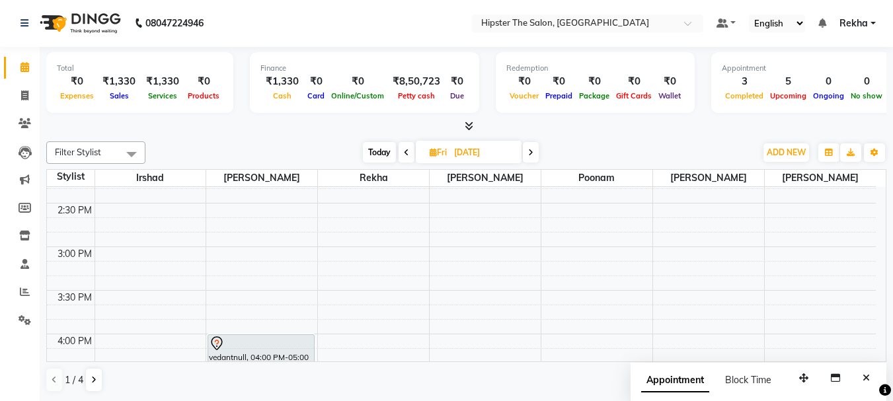
click at [406, 154] on icon at bounding box center [406, 153] width 5 height 8
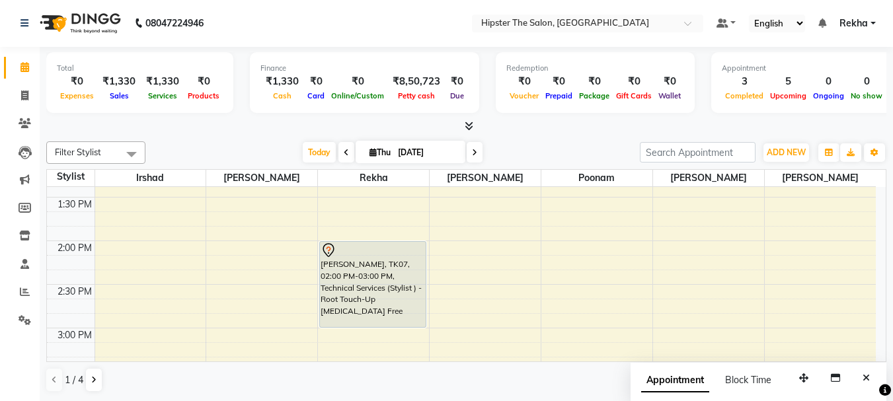
scroll to position [454, 0]
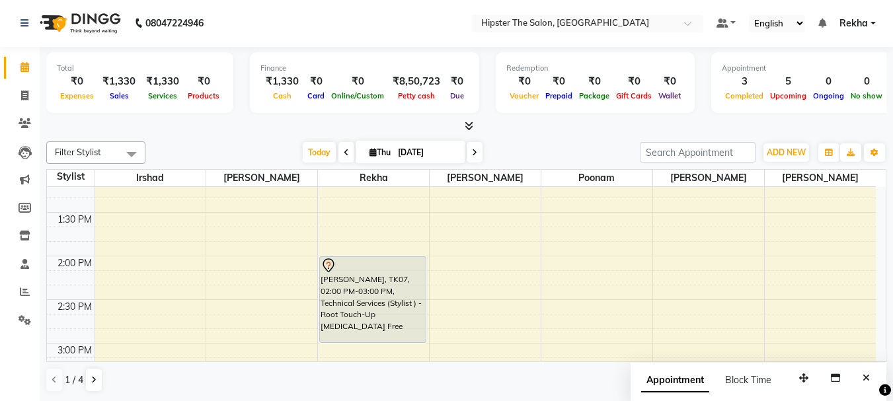
click at [477, 157] on span at bounding box center [475, 152] width 16 height 21
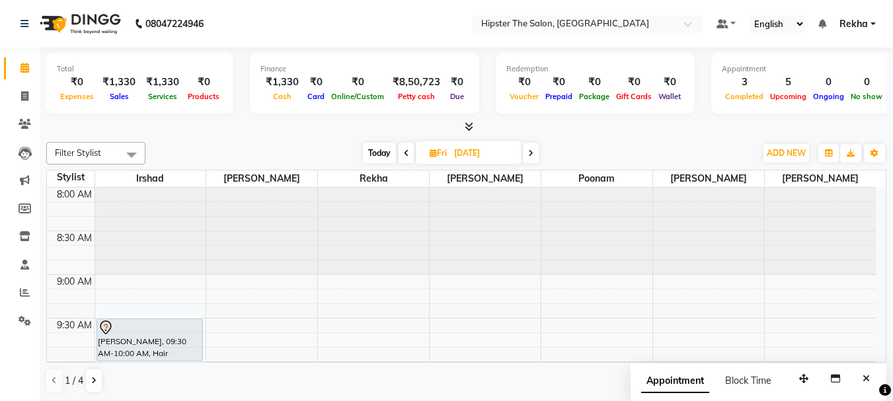
scroll to position [1, 0]
click at [532, 146] on span at bounding box center [531, 152] width 16 height 21
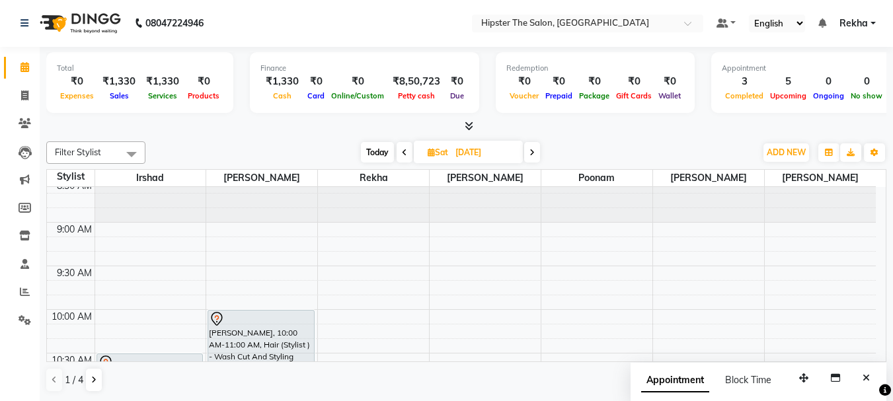
scroll to position [32, 0]
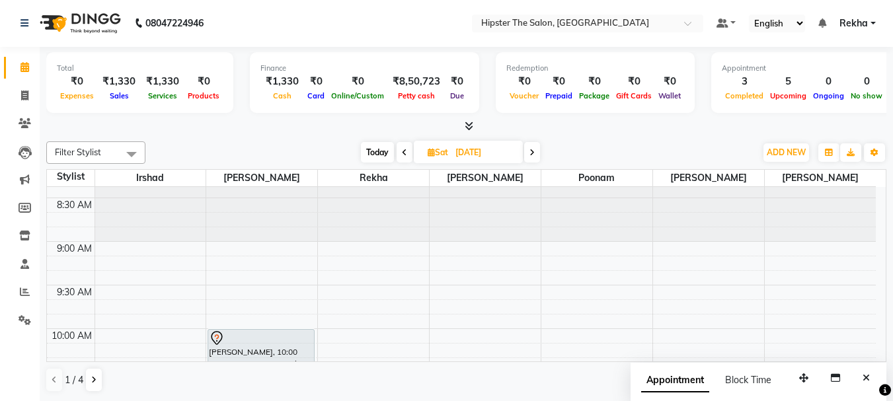
click at [400, 153] on span at bounding box center [405, 152] width 16 height 21
type input "[DATE]"
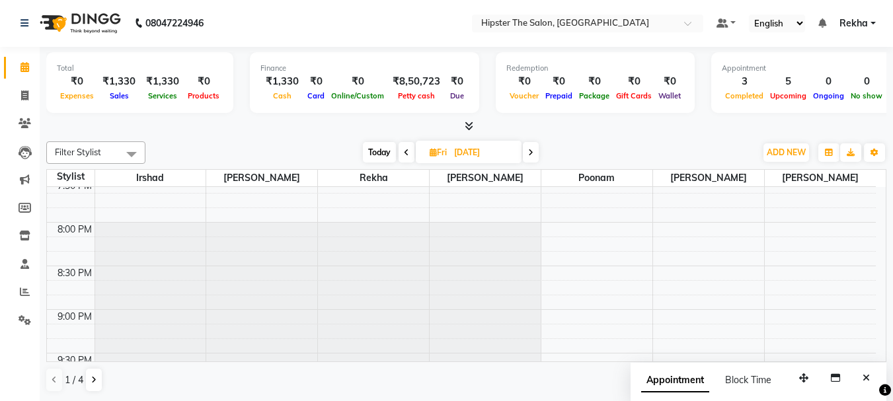
scroll to position [1033, 0]
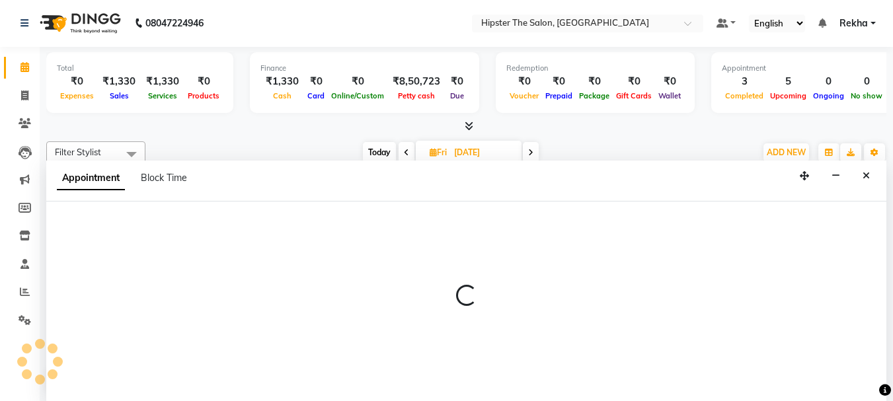
select select "32401"
select select "tentative"
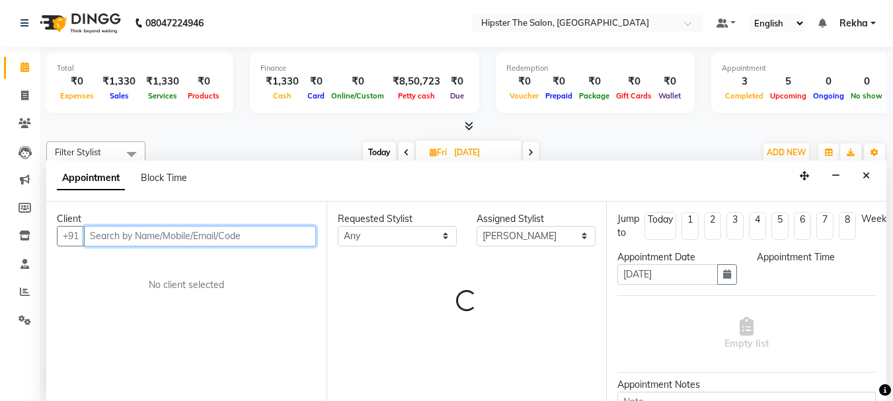
select select "1200"
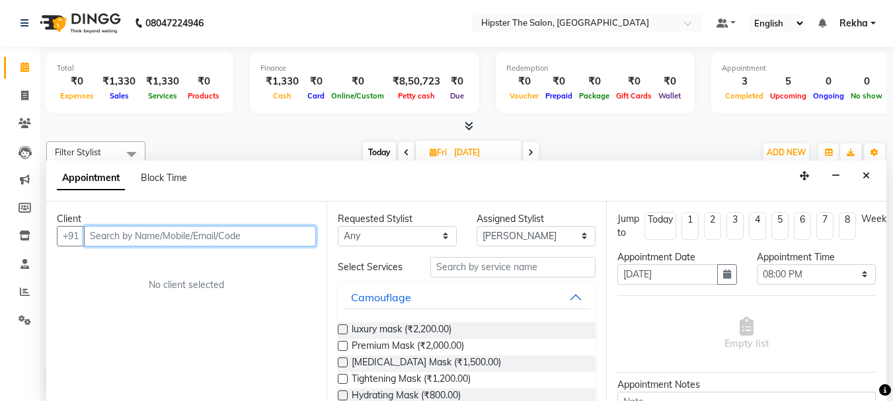
click at [300, 235] on input "text" at bounding box center [200, 236] width 232 height 21
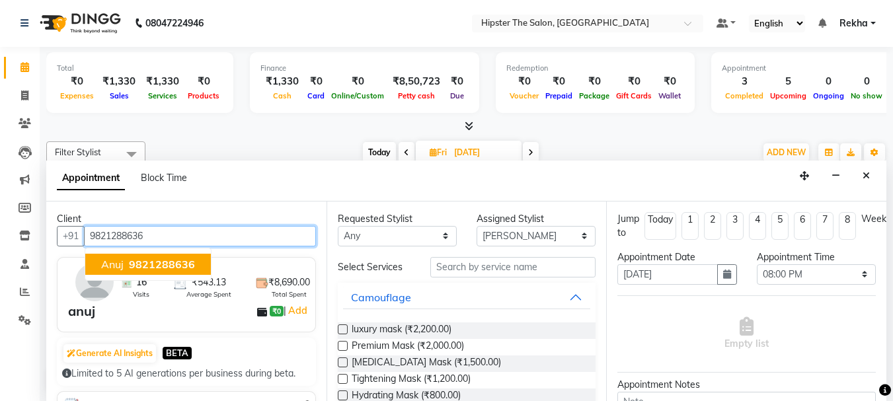
click at [160, 266] on span "9821288636" at bounding box center [162, 264] width 66 height 13
type input "9821288636"
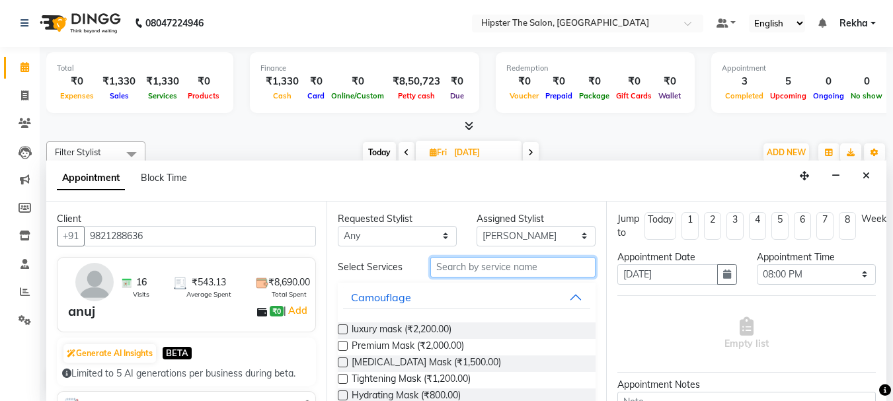
click at [501, 262] on input "text" at bounding box center [513, 267] width 165 height 21
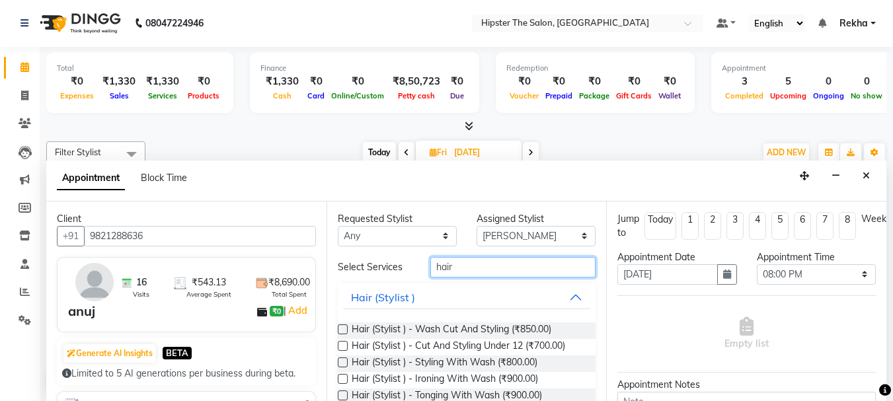
type input "hair"
click at [343, 329] on label at bounding box center [343, 330] width 10 height 10
click at [343, 329] on input "checkbox" at bounding box center [342, 331] width 9 height 9
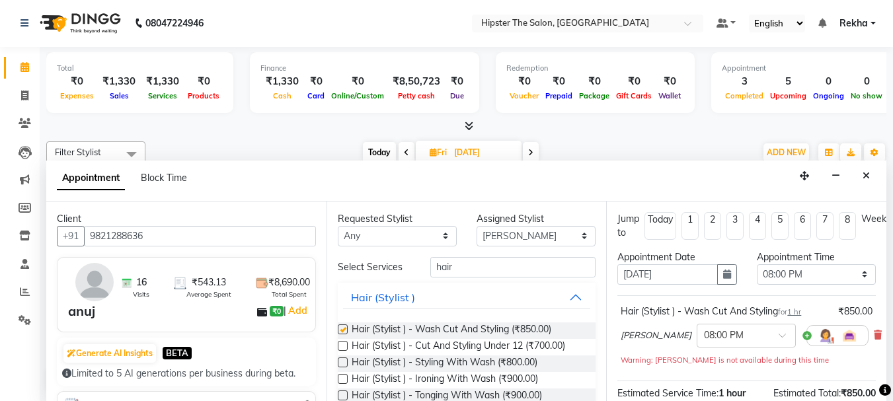
checkbox input "false"
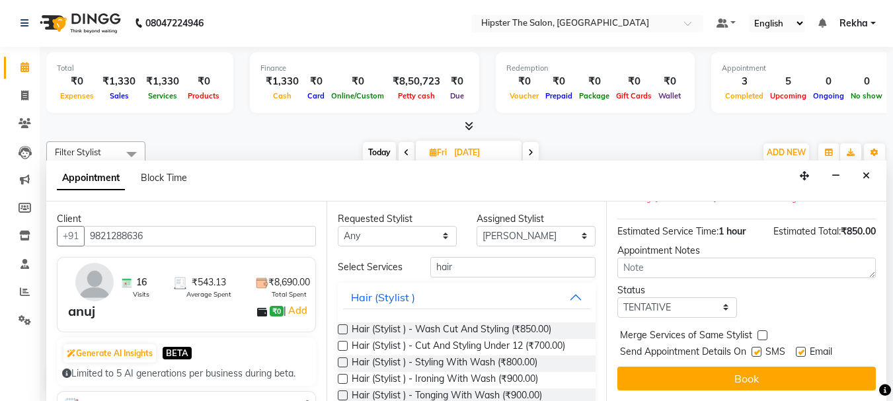
scroll to position [172, 0]
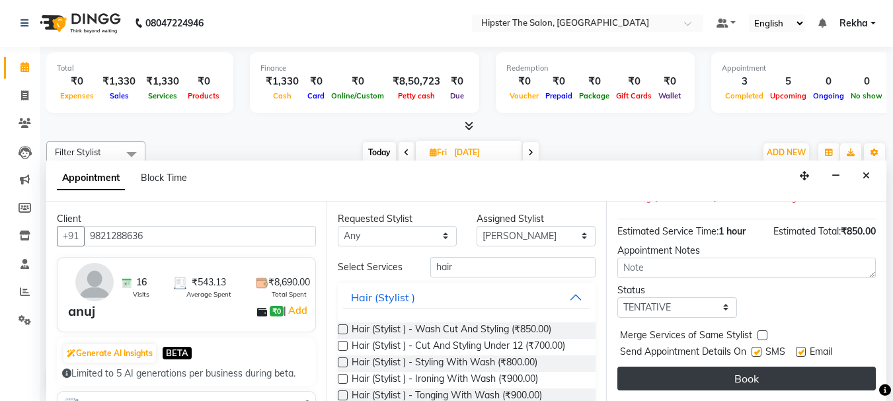
click at [716, 374] on button "Book" at bounding box center [747, 379] width 259 height 24
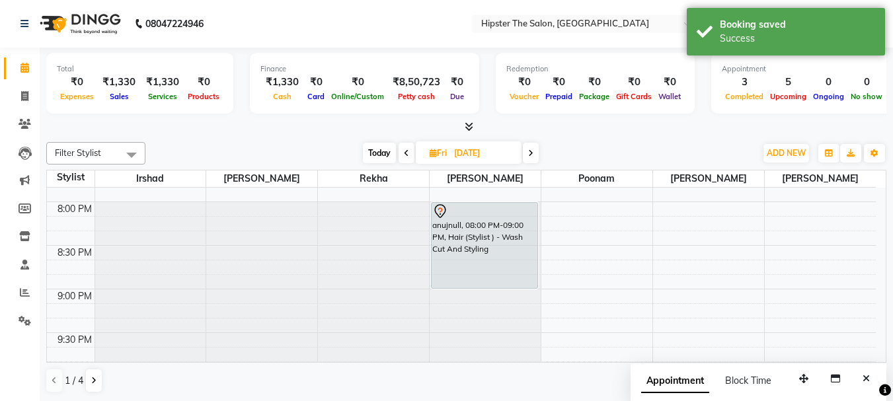
scroll to position [1, 0]
click at [405, 149] on icon at bounding box center [406, 153] width 5 height 8
type input "[DATE]"
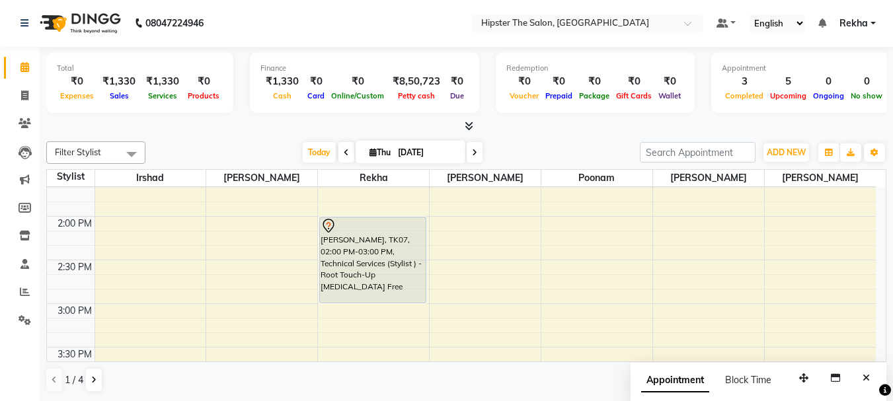
scroll to position [504, 0]
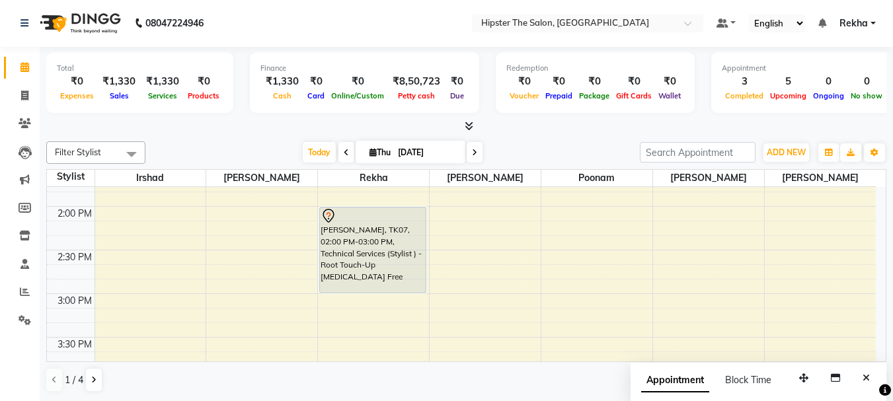
click at [456, 292] on div "8:00 AM 8:30 AM 9:00 AM 9:30 AM 10:00 AM 10:30 AM 11:00 AM 11:30 AM 12:00 PM 12…" at bounding box center [461, 337] width 829 height 1309
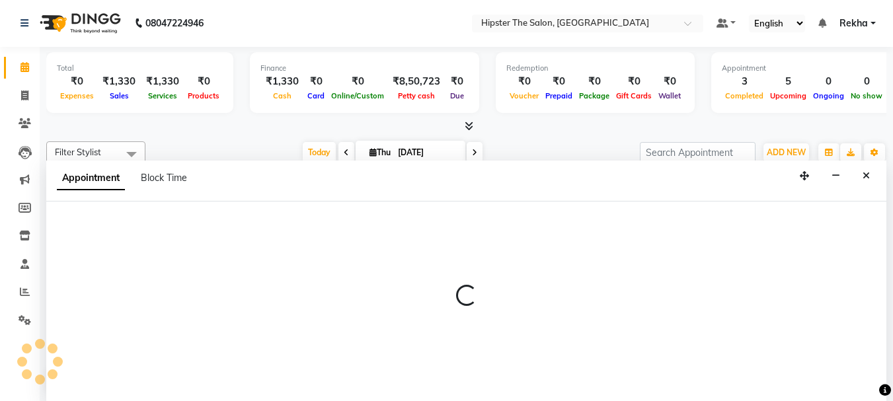
select select "32401"
select select "tentative"
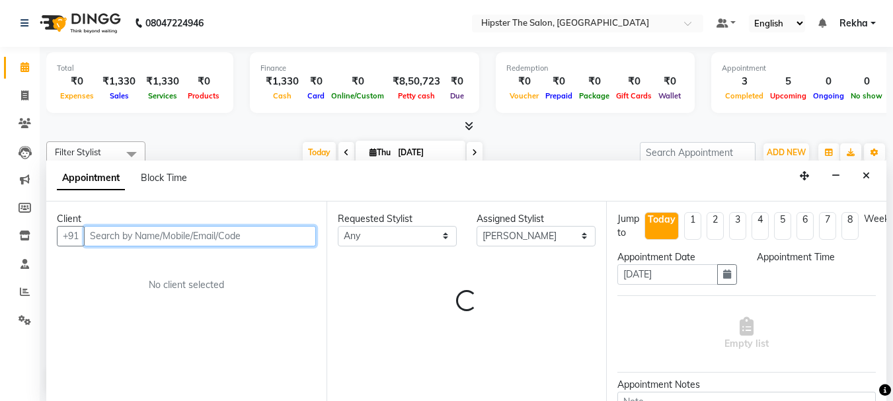
select select "885"
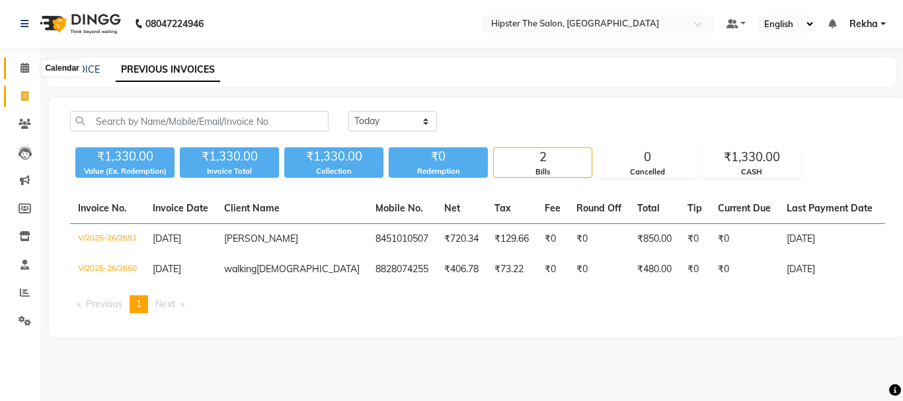
click at [19, 67] on span at bounding box center [24, 68] width 23 height 15
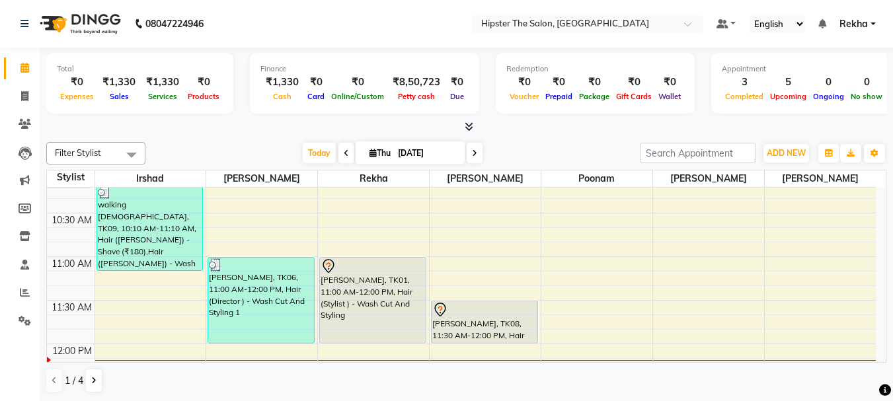
scroll to position [177, 0]
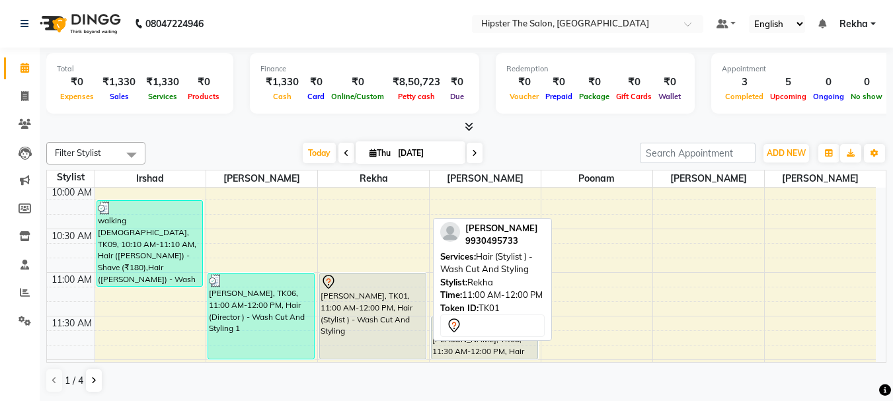
click at [360, 286] on div at bounding box center [373, 282] width 104 height 16
select select "7"
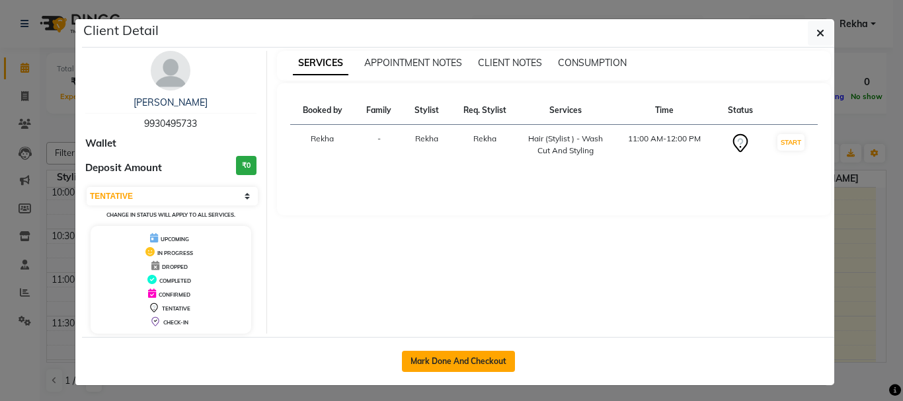
click at [453, 366] on button "Mark Done And Checkout" at bounding box center [458, 361] width 113 height 21
select select "service"
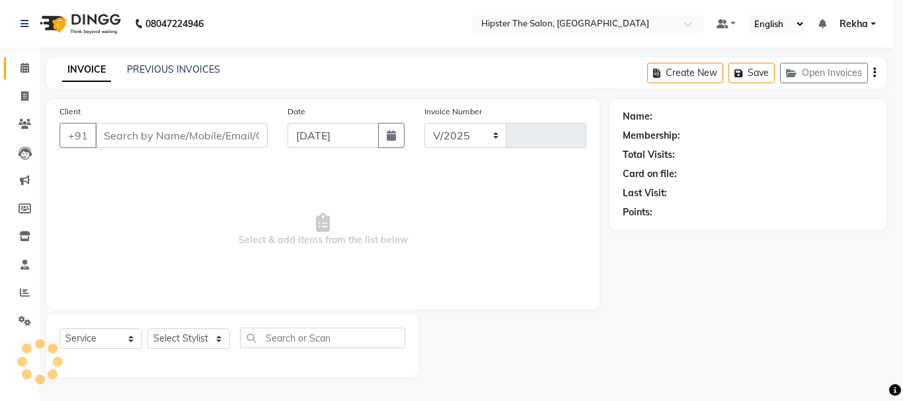
select select "5125"
type input "2652"
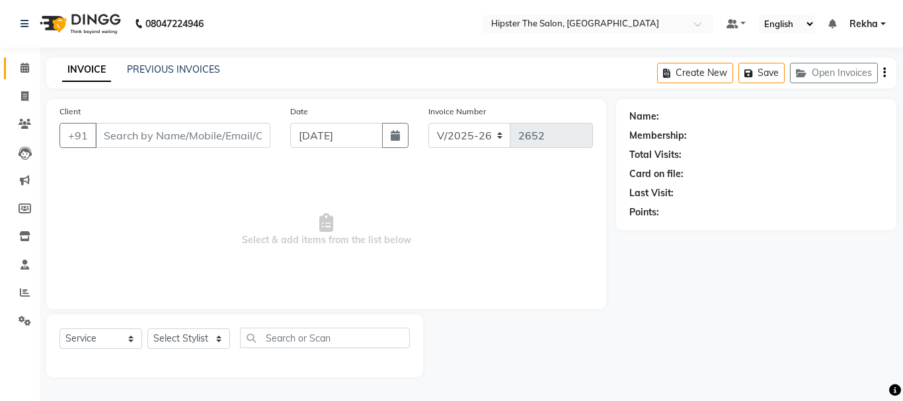
type input "9930495733"
select select "32386"
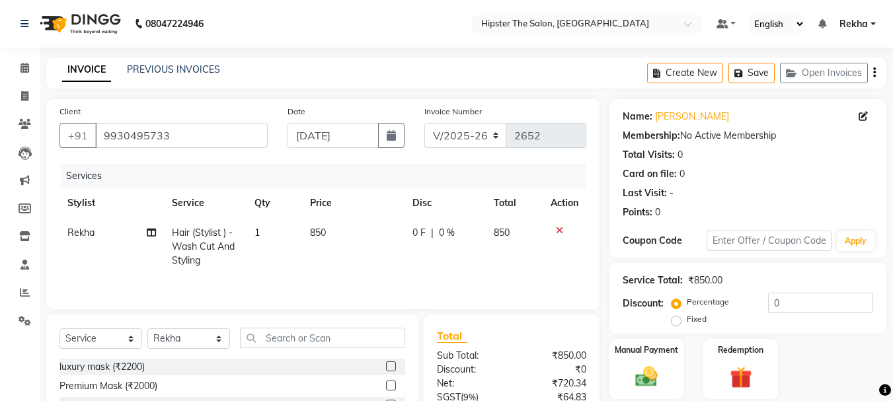
click at [848, 356] on div "Manual Payment Redemption" at bounding box center [748, 369] width 297 height 60
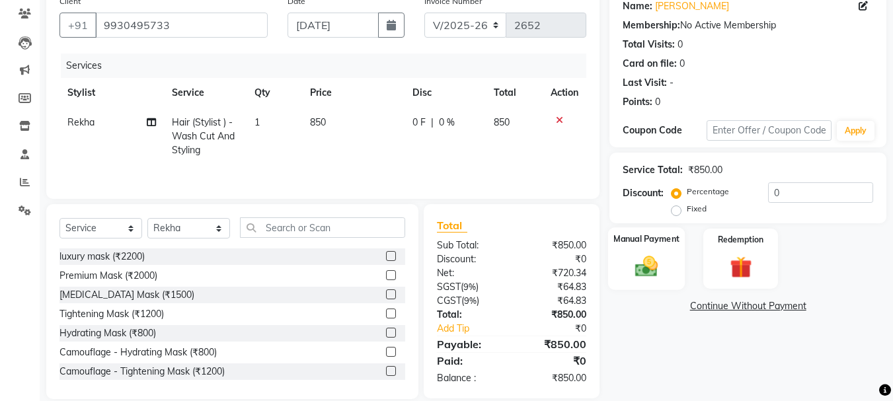
click at [667, 274] on div "Manual Payment" at bounding box center [646, 258] width 77 height 63
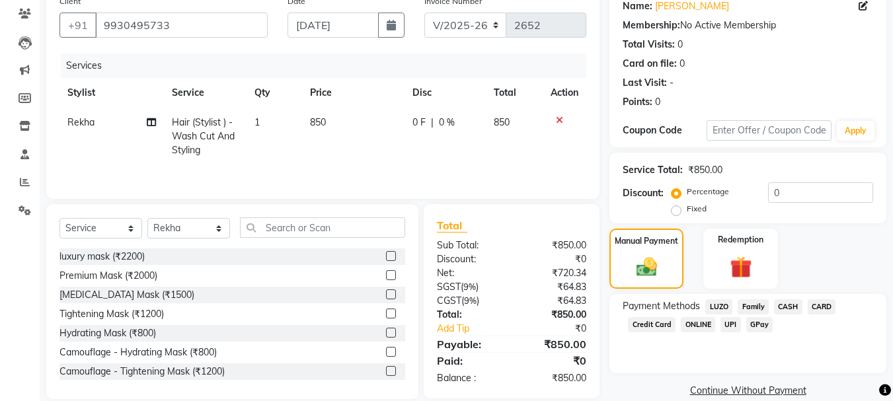
click at [757, 326] on span "GPay" at bounding box center [760, 324] width 27 height 15
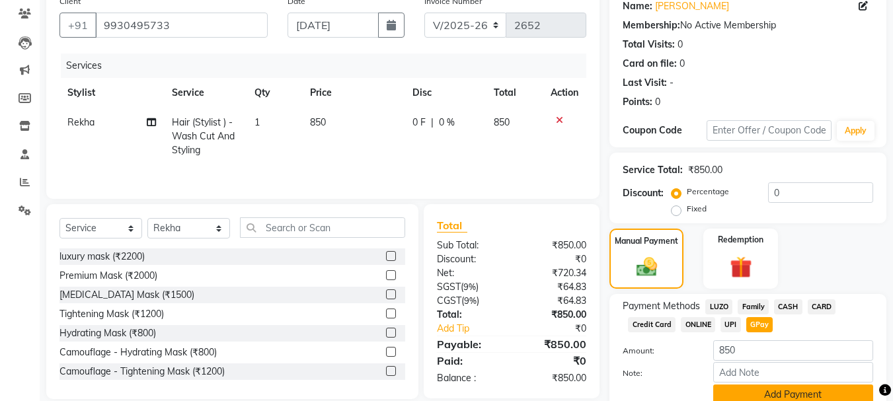
scroll to position [167, 0]
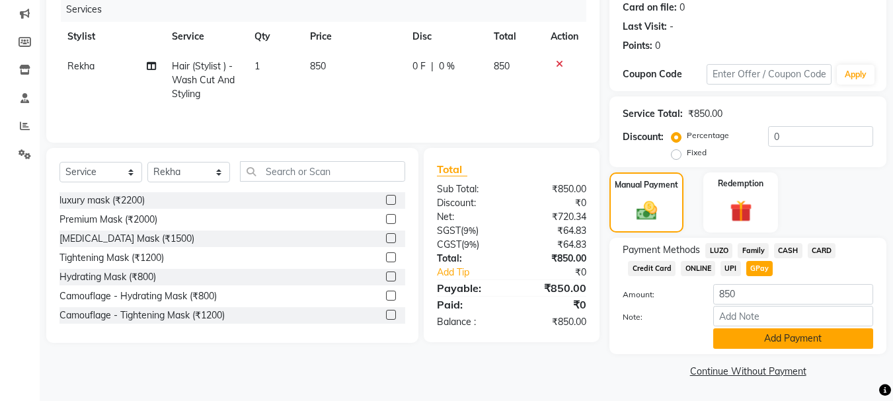
click at [757, 336] on button "Add Payment" at bounding box center [794, 339] width 160 height 21
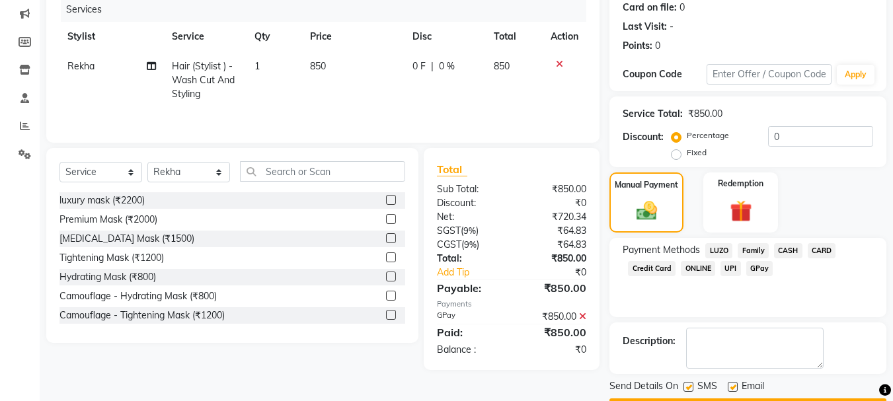
scroll to position [204, 0]
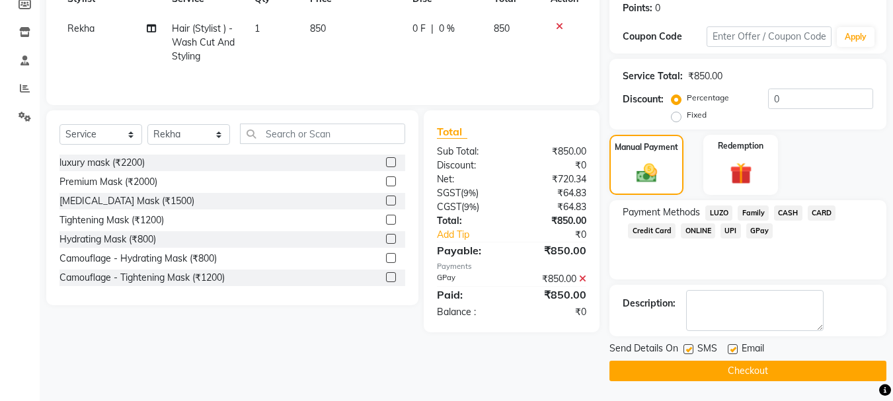
drag, startPoint x: 743, startPoint y: 265, endPoint x: 744, endPoint y: 255, distance: 9.3
click at [744, 255] on div "Payment Methods LUZO Family CASH CARD Credit Card ONLINE UPI GPay" at bounding box center [748, 239] width 277 height 79
click at [769, 304] on textarea at bounding box center [755, 310] width 138 height 41
click at [757, 231] on span "GPay" at bounding box center [760, 231] width 27 height 15
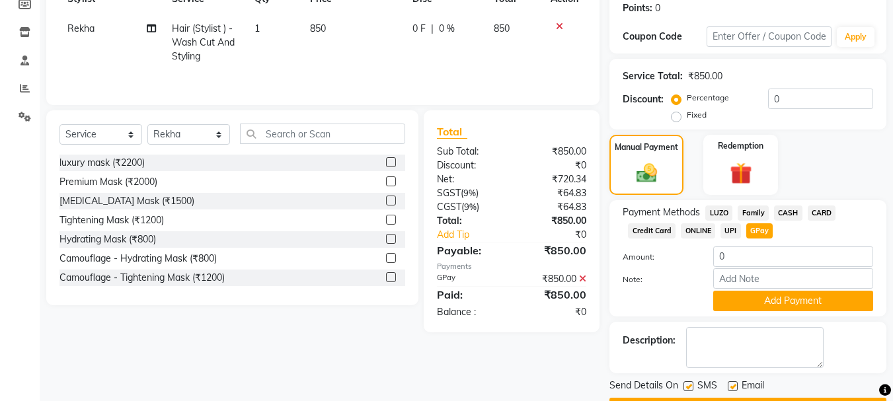
click at [757, 231] on span "GPay" at bounding box center [760, 231] width 27 height 15
click at [773, 302] on button "Add Payment" at bounding box center [794, 301] width 160 height 21
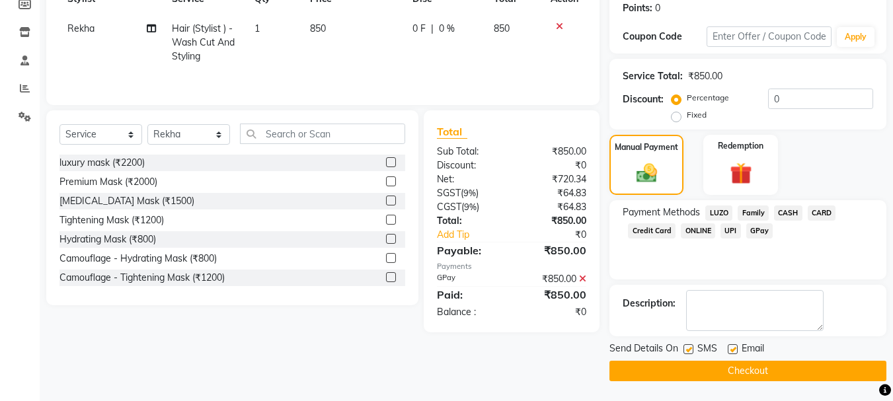
click at [768, 373] on button "Checkout" at bounding box center [748, 371] width 277 height 21
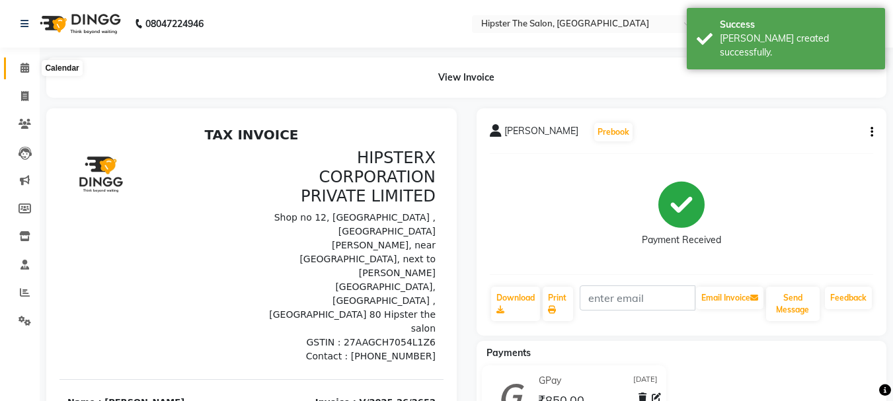
click at [23, 69] on icon at bounding box center [25, 68] width 9 height 10
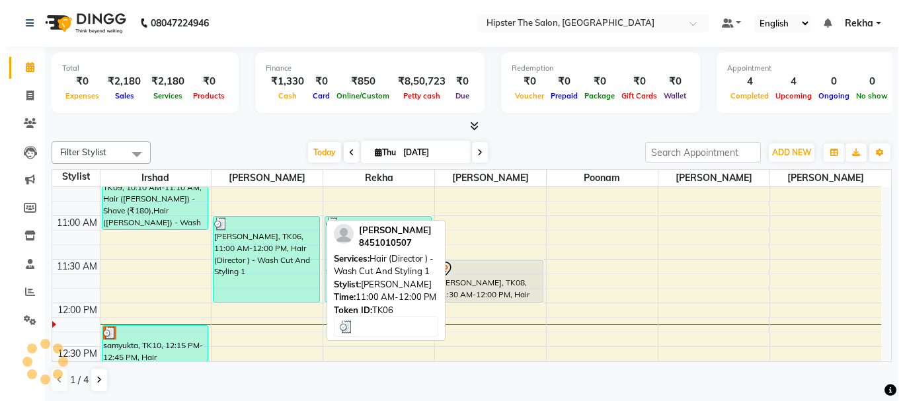
scroll to position [220, 0]
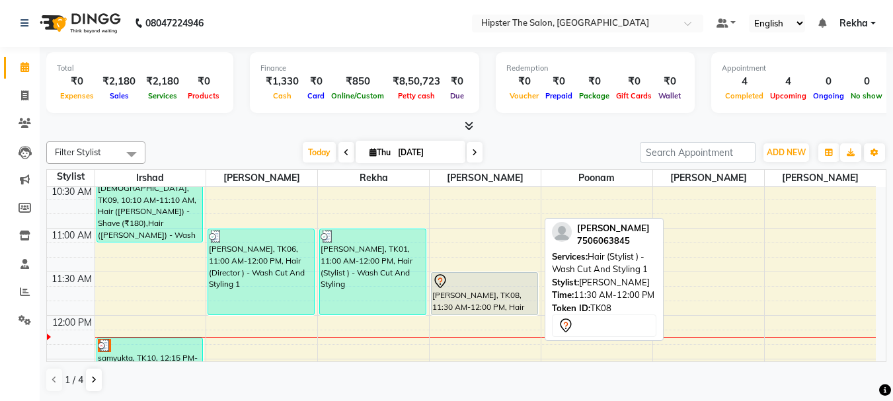
click at [501, 282] on div at bounding box center [484, 282] width 104 height 16
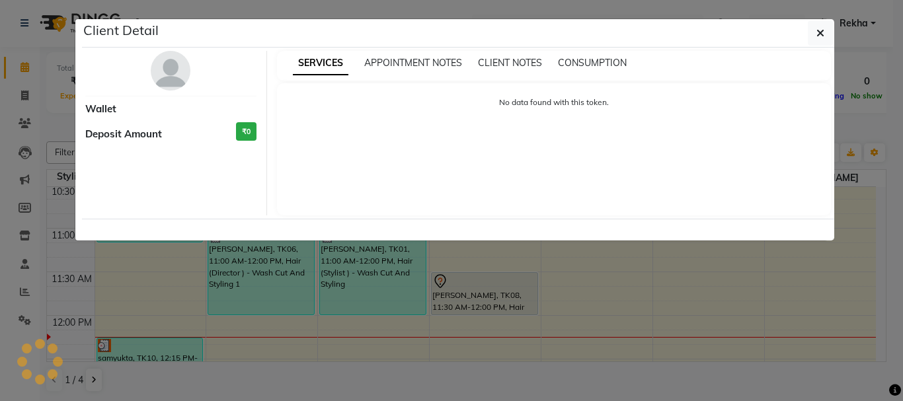
select select "7"
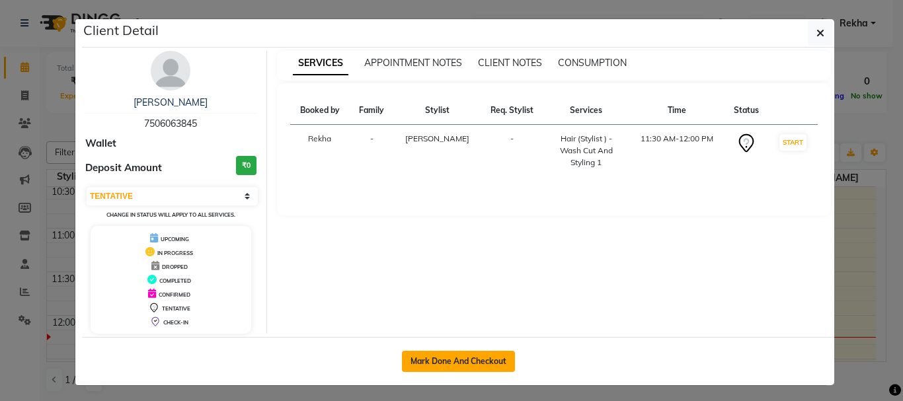
click at [443, 368] on button "Mark Done And Checkout" at bounding box center [458, 361] width 113 height 21
select select "service"
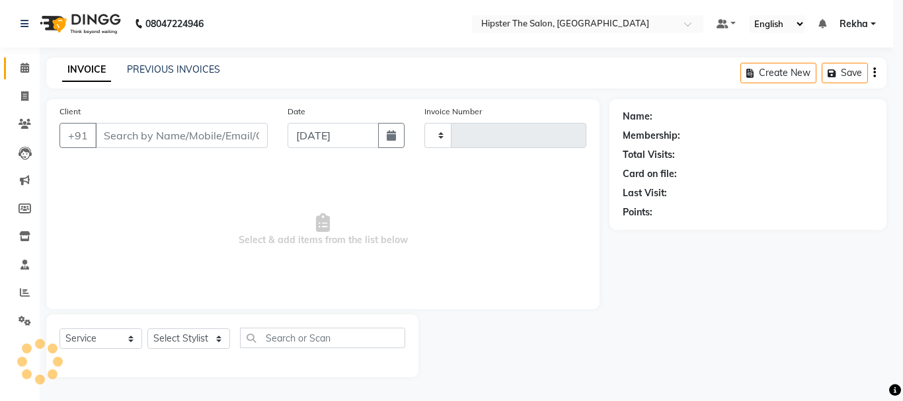
type input "2653"
select select "5125"
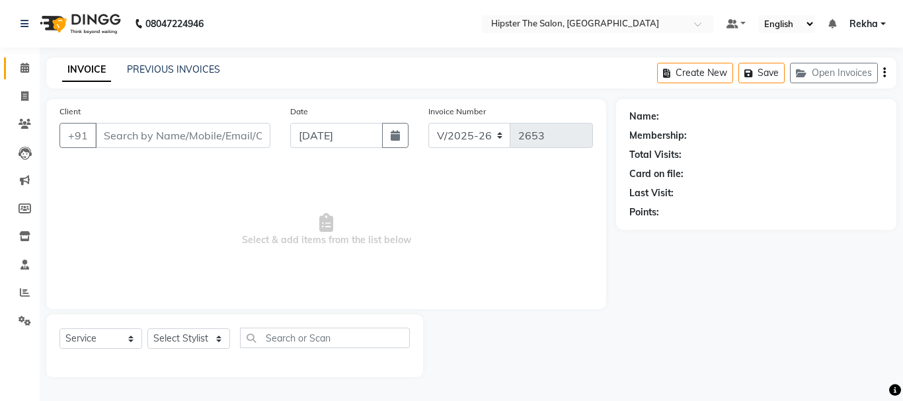
type input "7506063845"
select select "32401"
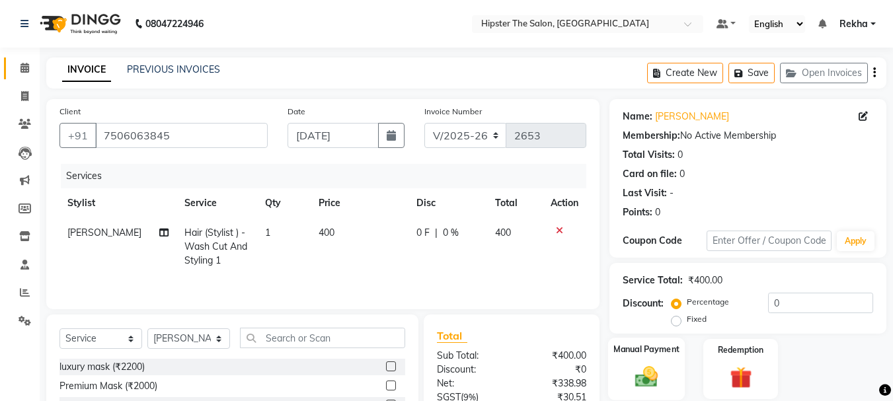
scroll to position [128, 0]
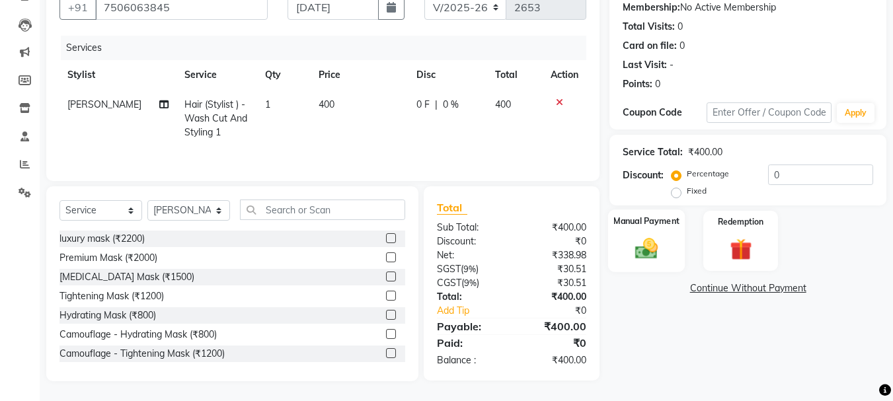
click at [652, 231] on div "Manual Payment" at bounding box center [646, 241] width 77 height 63
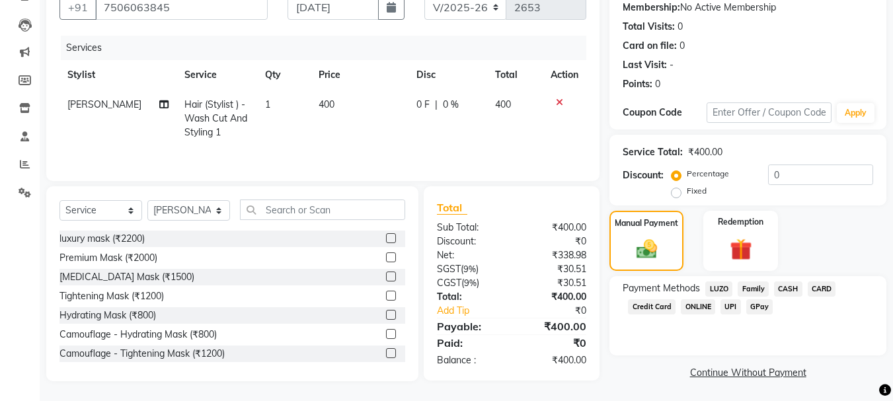
click at [824, 288] on span "CARD" at bounding box center [822, 289] width 28 height 15
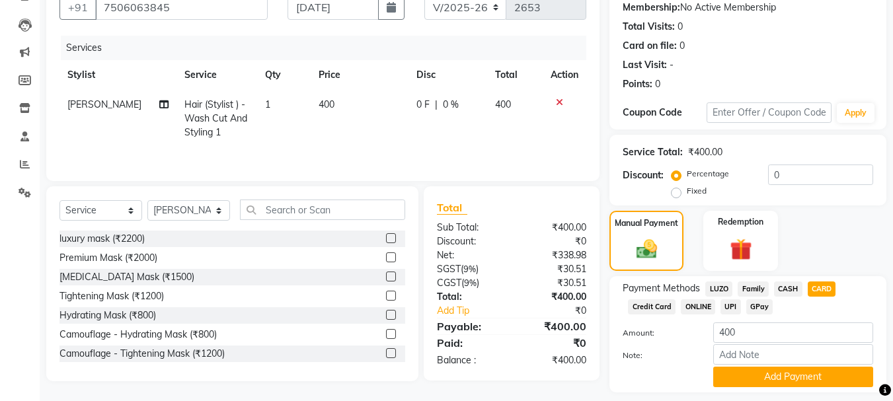
scroll to position [167, 0]
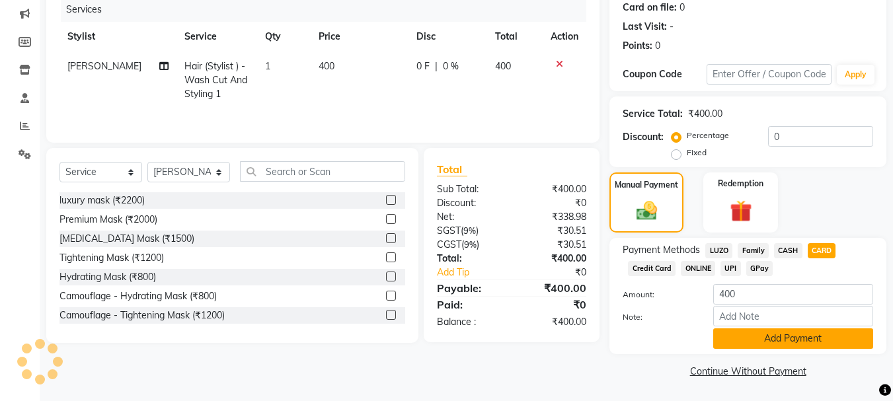
click at [801, 343] on button "Add Payment" at bounding box center [794, 339] width 160 height 21
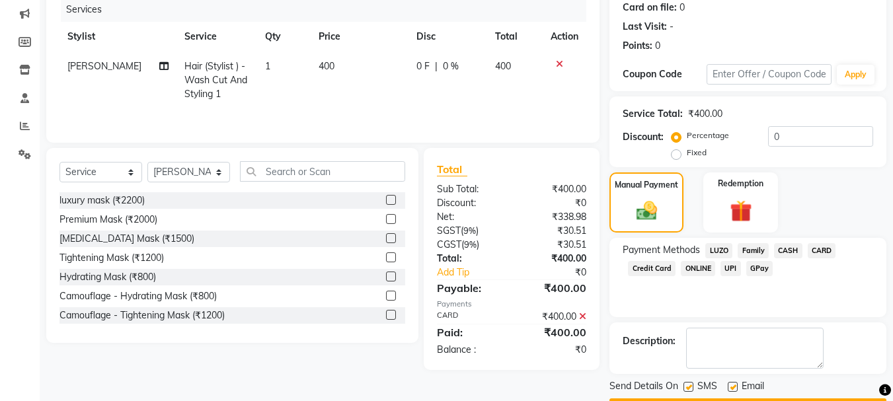
scroll to position [204, 0]
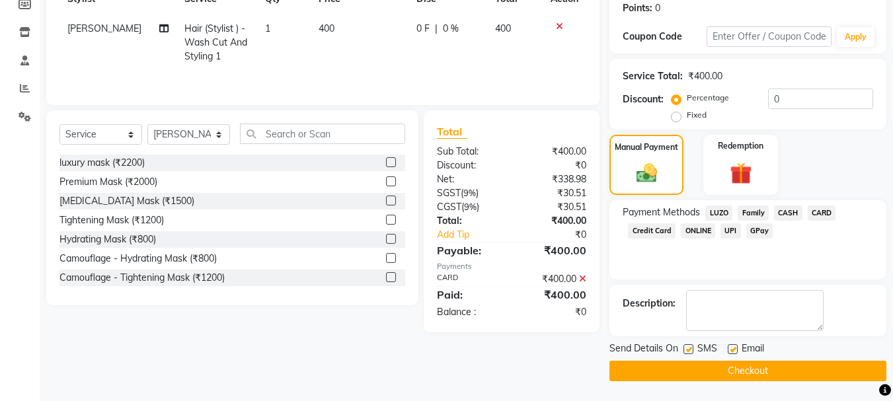
click at [819, 216] on span "CARD" at bounding box center [822, 213] width 28 height 15
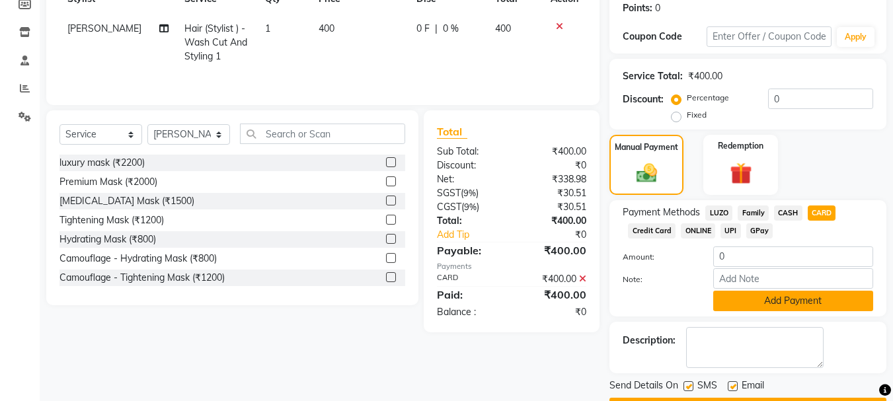
click at [778, 308] on button "Add Payment" at bounding box center [794, 301] width 160 height 21
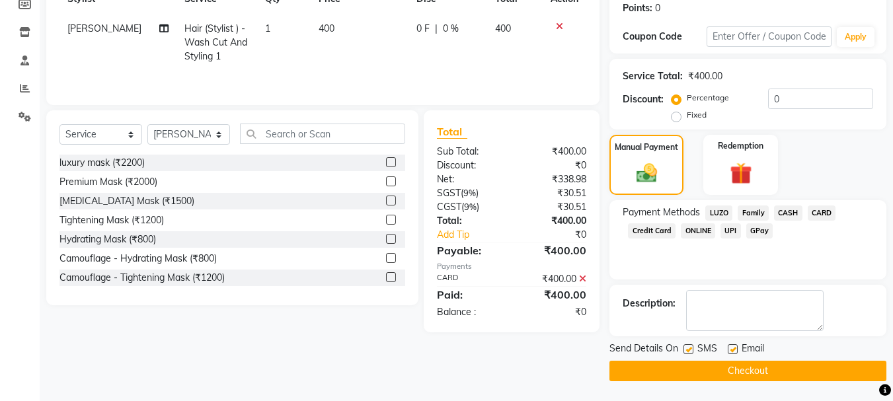
click at [738, 371] on button "Checkout" at bounding box center [748, 371] width 277 height 21
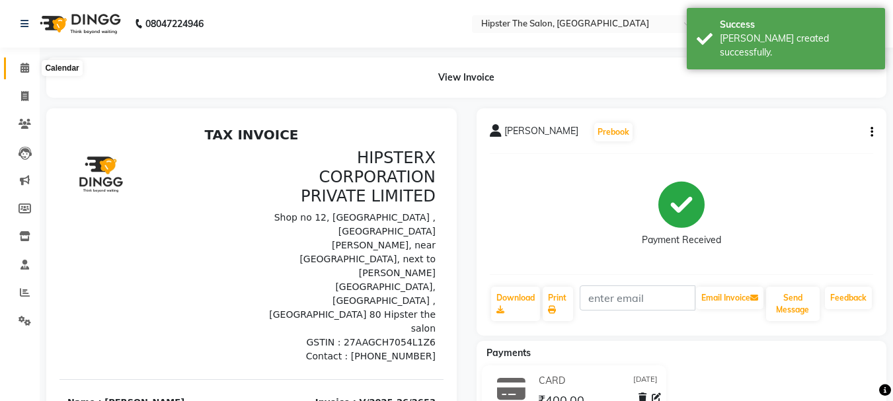
click at [26, 69] on icon at bounding box center [25, 68] width 9 height 10
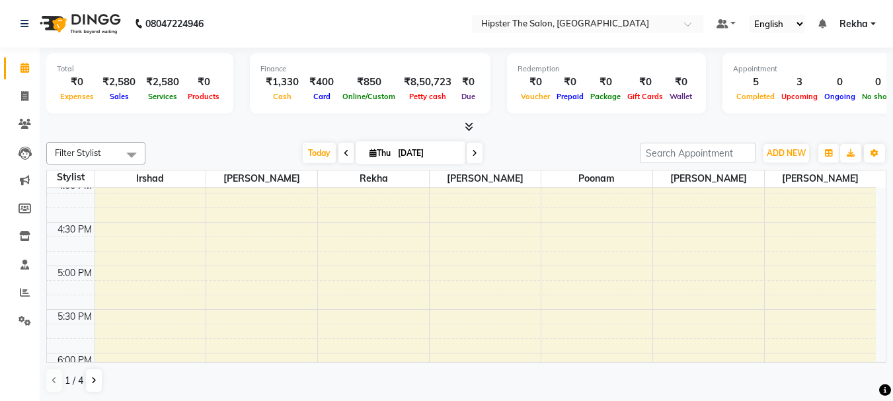
scroll to position [676, 0]
click at [32, 98] on span at bounding box center [24, 96] width 23 height 15
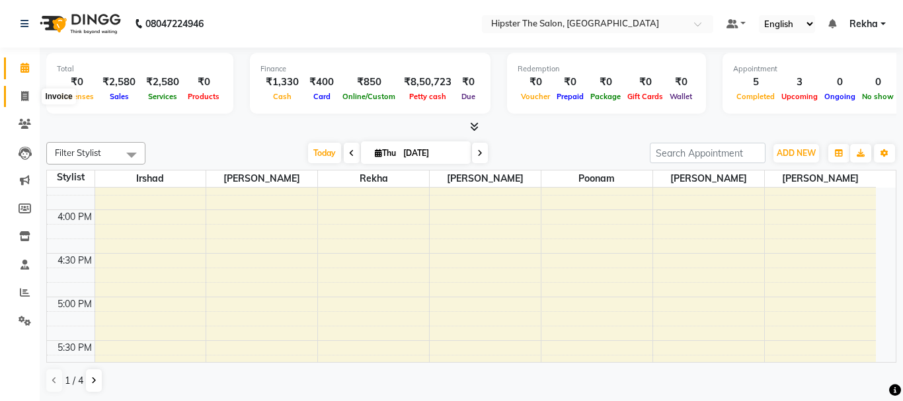
select select "5125"
select select "service"
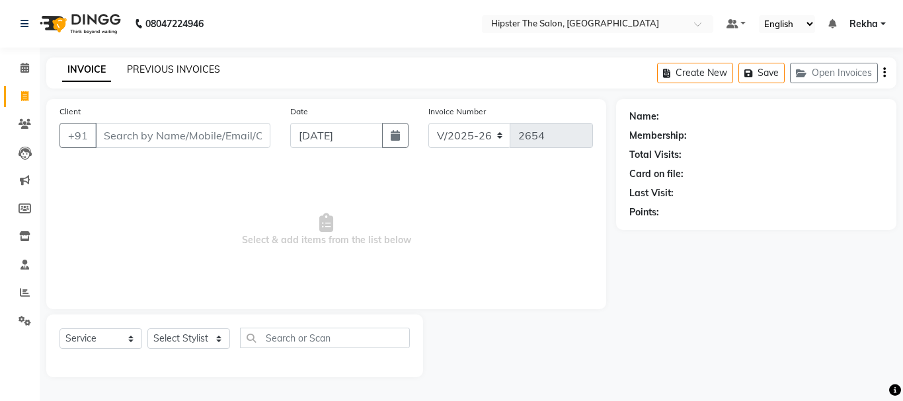
click at [196, 65] on link "PREVIOUS INVOICES" at bounding box center [173, 69] width 93 height 12
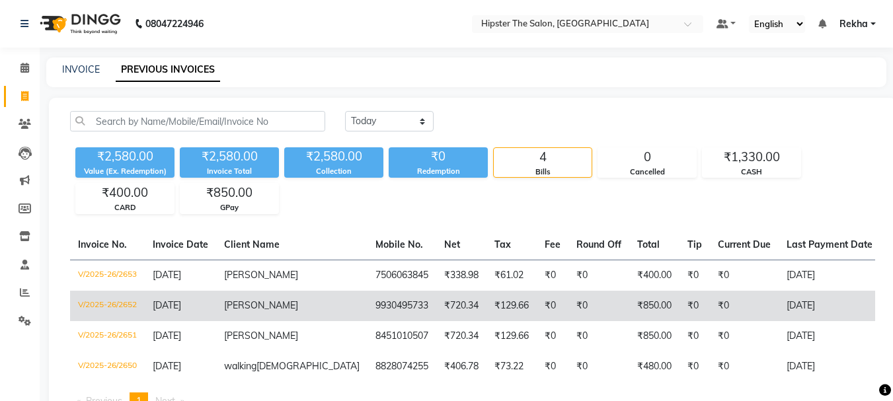
click at [487, 310] on td "₹129.66" at bounding box center [512, 306] width 50 height 30
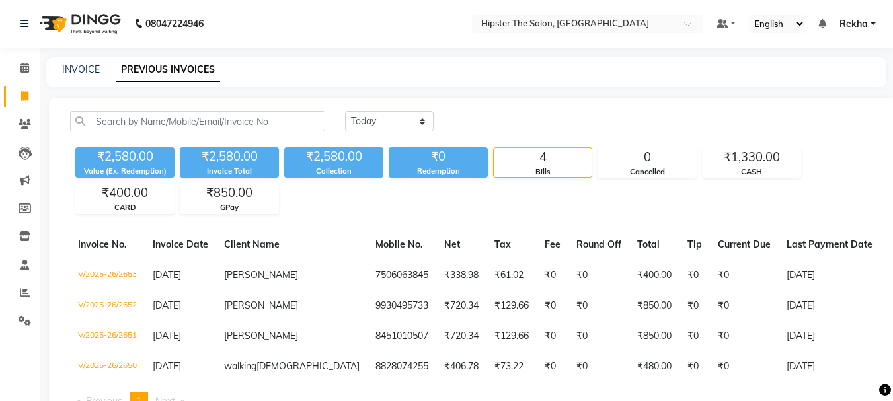
scroll to position [44, 0]
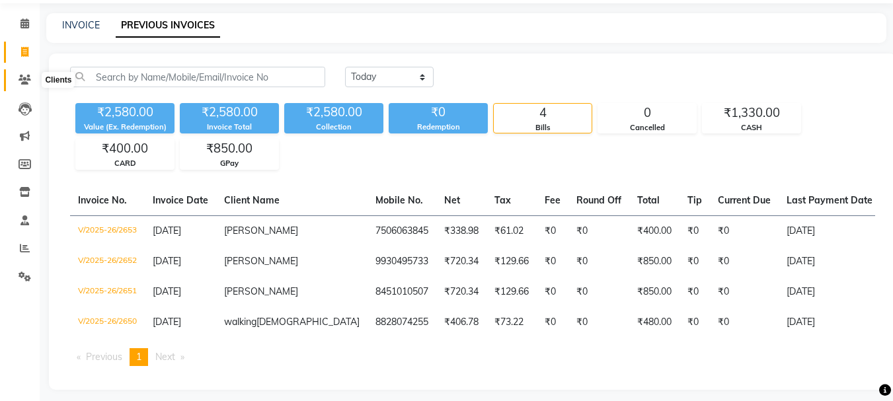
click at [15, 85] on span at bounding box center [24, 80] width 23 height 15
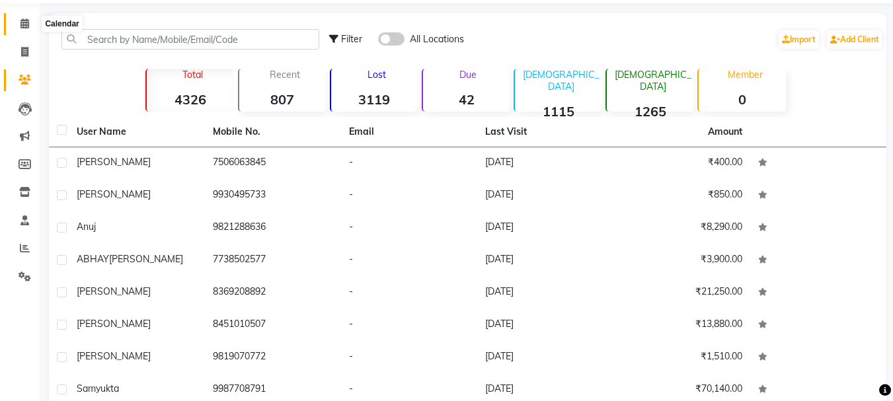
click at [19, 28] on span at bounding box center [24, 24] width 23 height 15
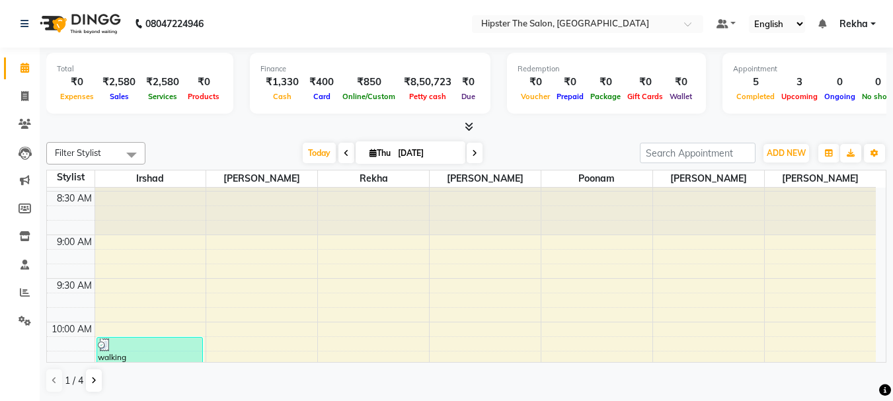
scroll to position [44, 0]
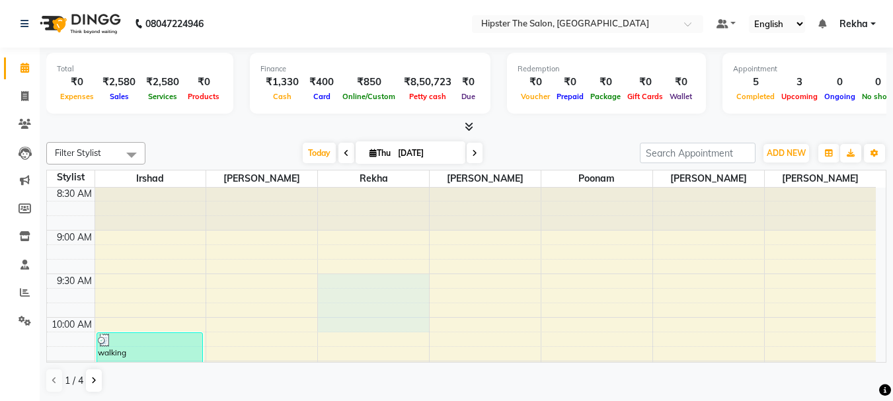
drag, startPoint x: 427, startPoint y: 284, endPoint x: 428, endPoint y: 319, distance: 34.4
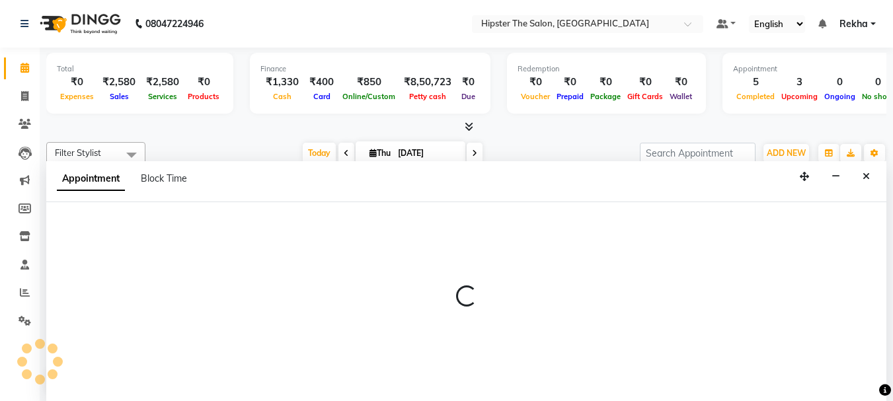
scroll to position [1, 0]
select select "32386"
select select "570"
select select "tentative"
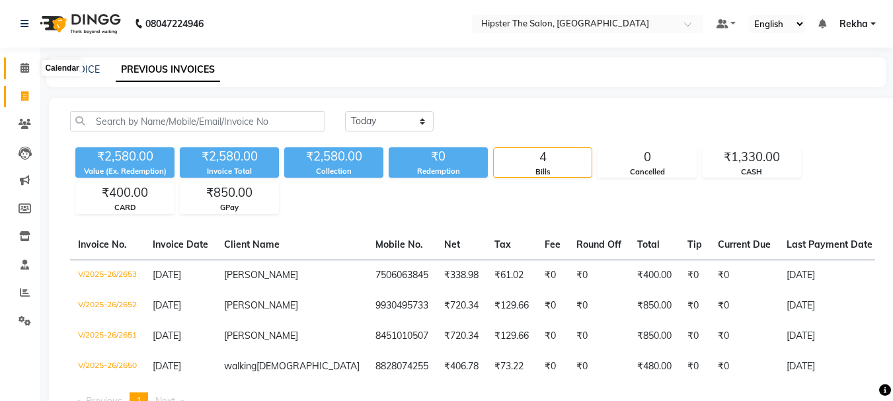
click at [26, 70] on icon at bounding box center [25, 68] width 9 height 10
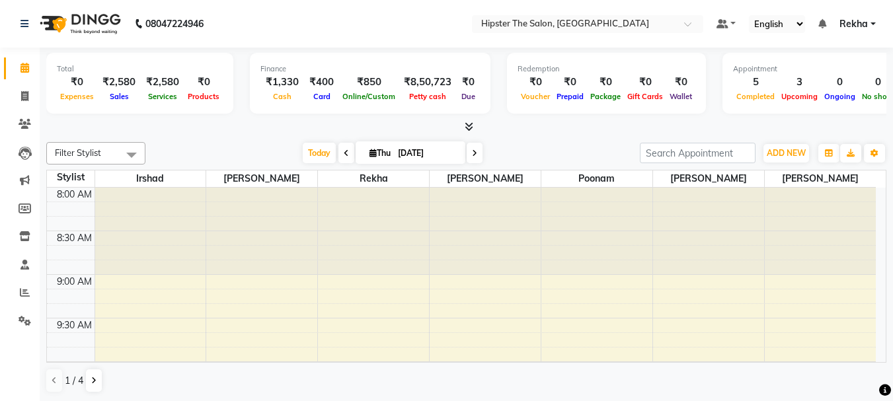
click at [26, 70] on icon at bounding box center [25, 68] width 9 height 10
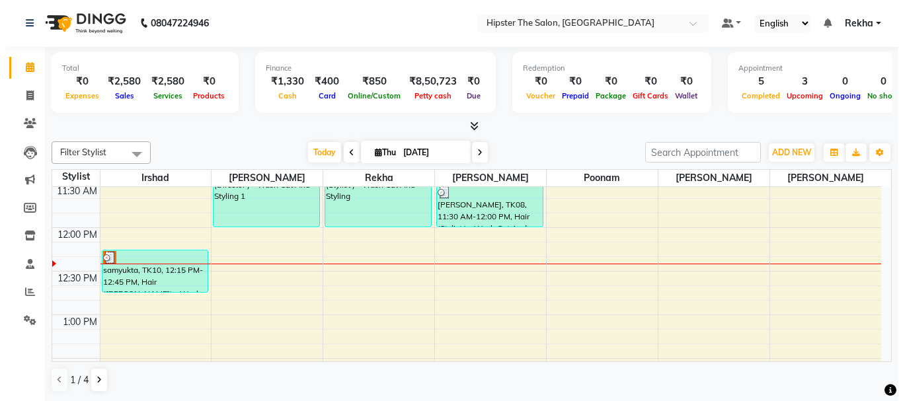
scroll to position [352, 0]
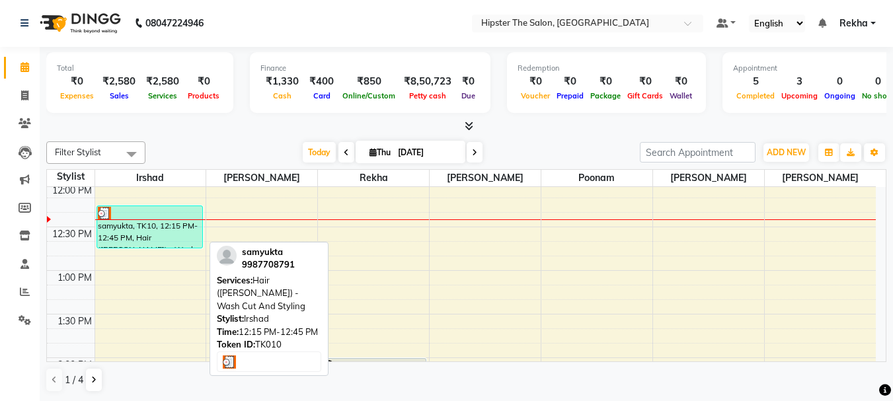
click at [177, 233] on div "samyukta, TK10, 12:15 PM-12:45 PM, Hair ([PERSON_NAME]) - Wash Cut And Styling" at bounding box center [150, 227] width 106 height 42
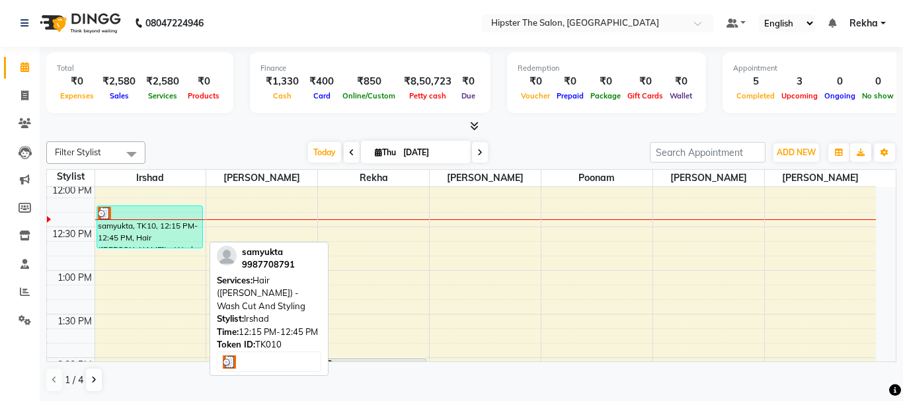
select select "3"
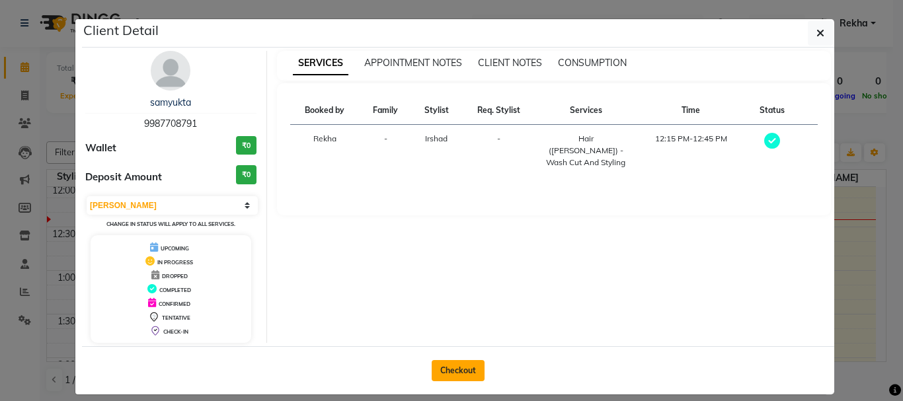
click at [451, 372] on button "Checkout" at bounding box center [458, 370] width 53 height 21
select select "5125"
select select "service"
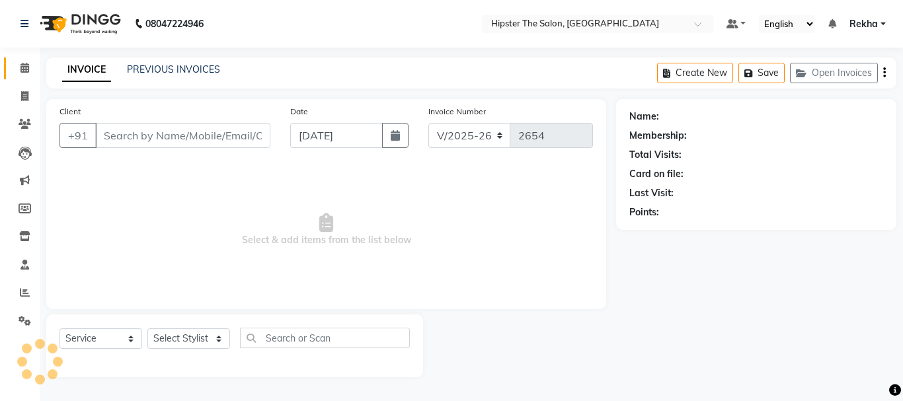
type input "9987708791"
select select "32387"
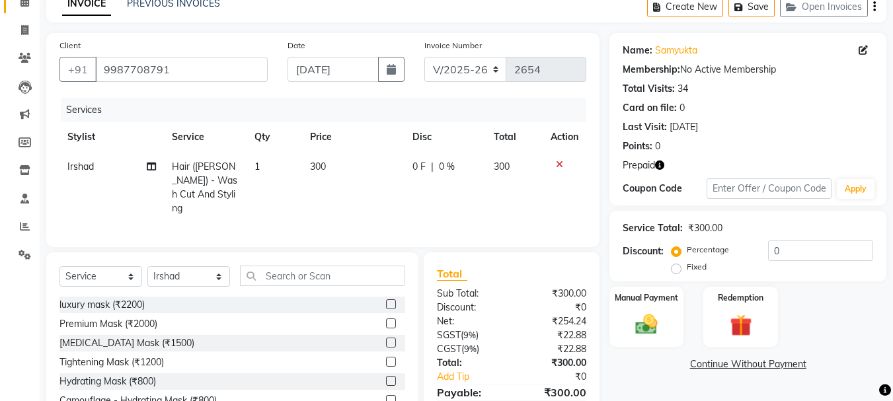
scroll to position [128, 0]
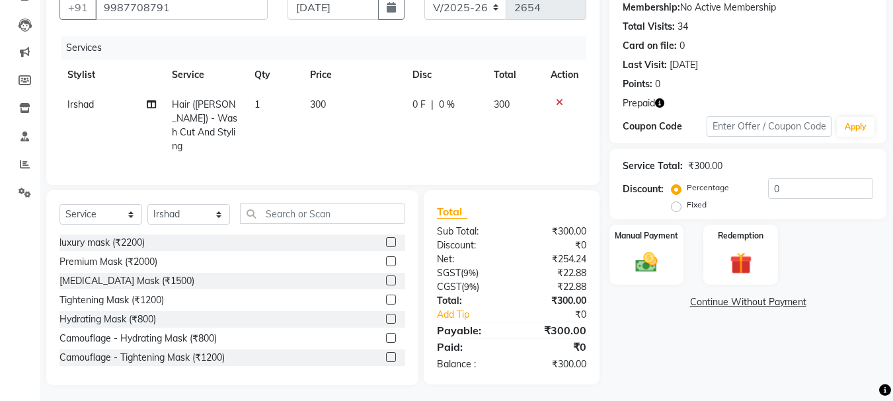
click at [660, 104] on icon "button" at bounding box center [659, 103] width 9 height 9
click at [719, 235] on label "Redemption" at bounding box center [742, 235] width 48 height 13
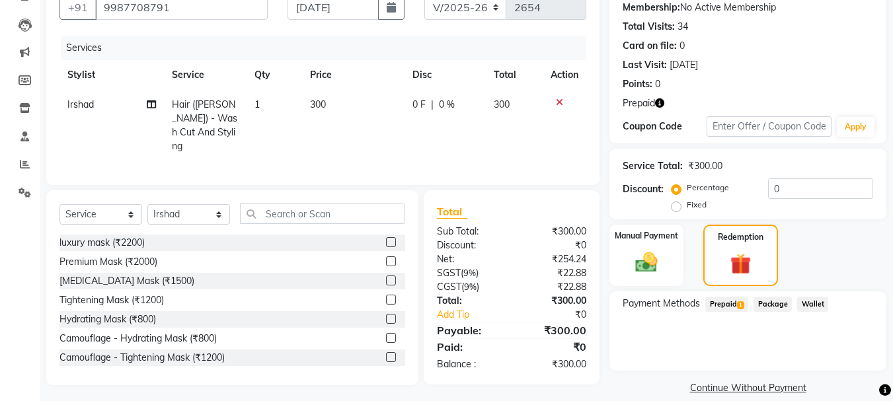
click at [731, 302] on span "Prepaid 1" at bounding box center [727, 304] width 43 height 15
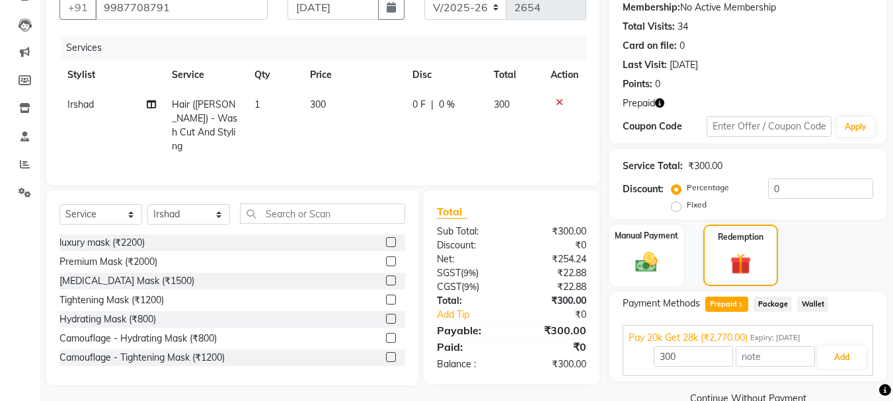
scroll to position [155, 0]
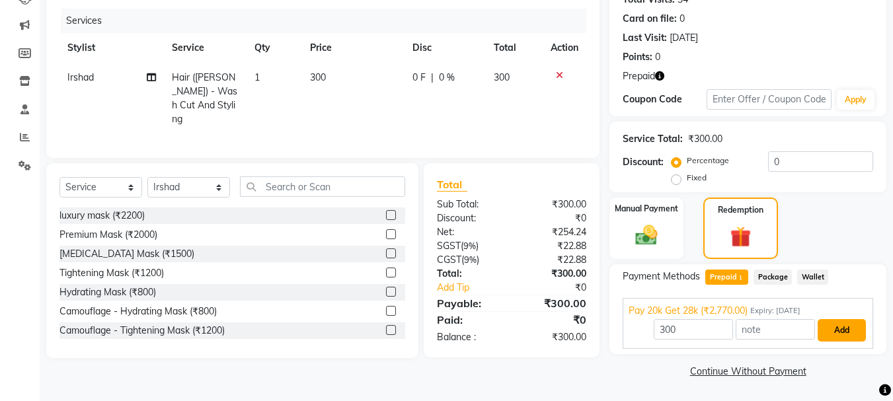
click at [846, 328] on button "Add" at bounding box center [842, 330] width 48 height 22
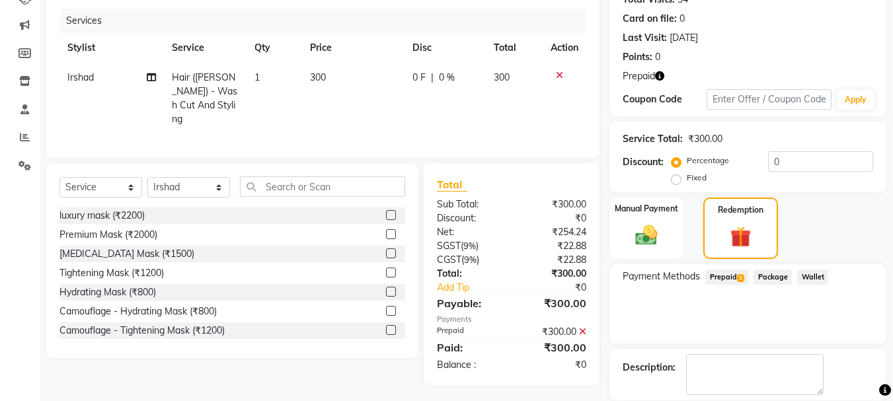
scroll to position [220, 0]
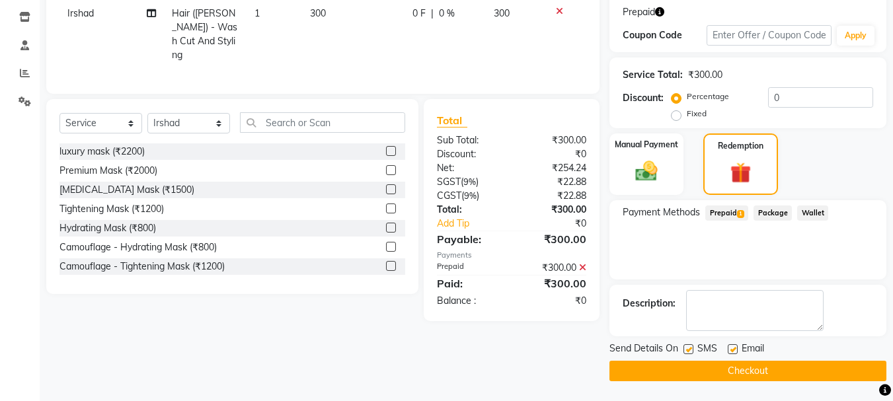
click at [772, 374] on button "Checkout" at bounding box center [748, 371] width 277 height 21
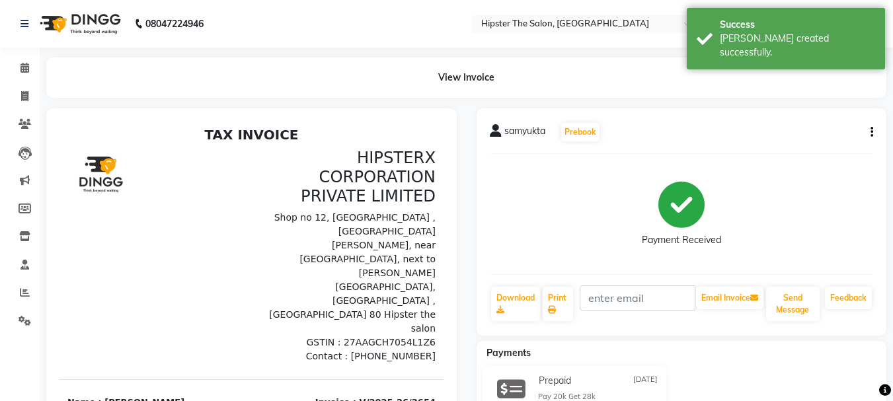
select select "service"
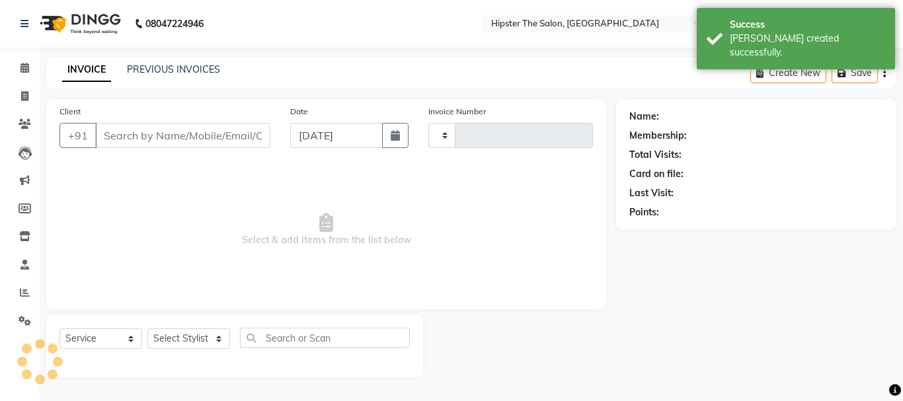
type input "2655"
select select "5125"
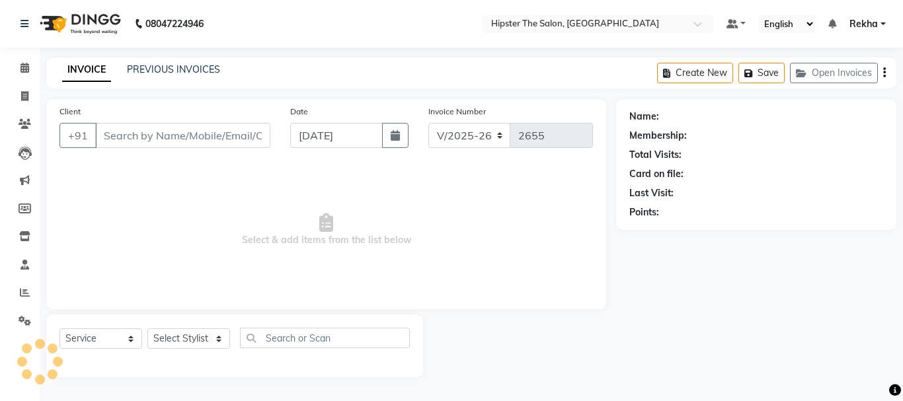
type input "9987708791"
select select "32387"
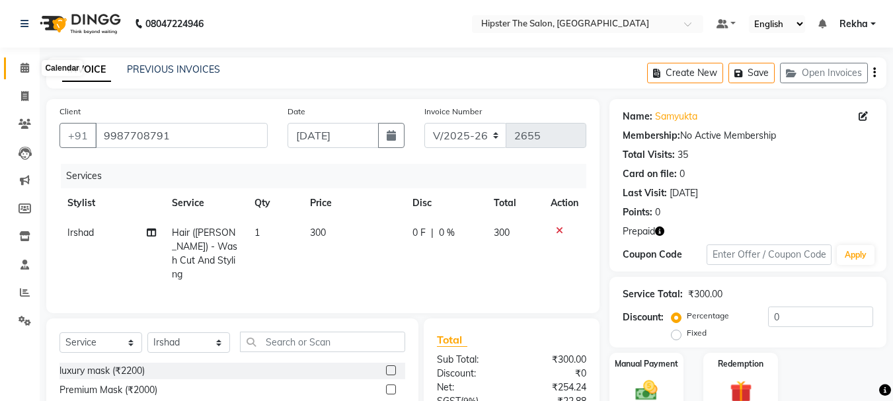
click at [24, 69] on icon at bounding box center [25, 68] width 9 height 10
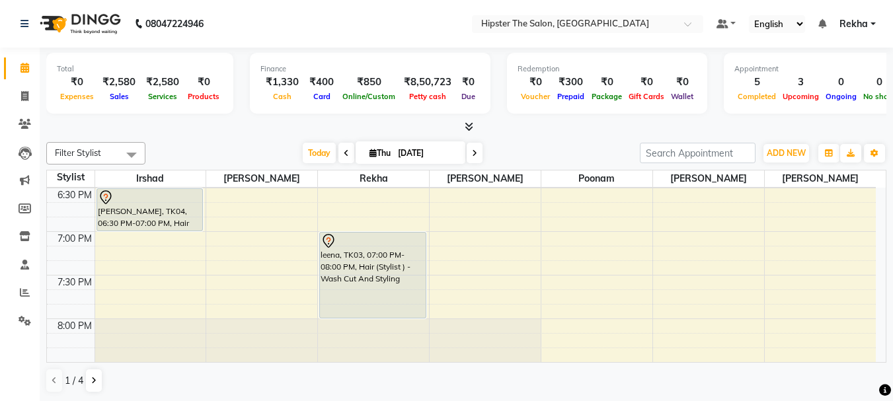
scroll to position [891, 0]
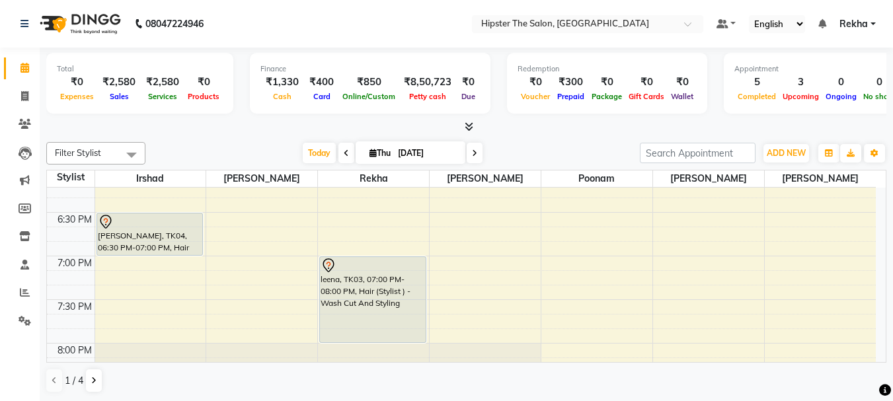
click at [472, 154] on icon at bounding box center [474, 153] width 5 height 8
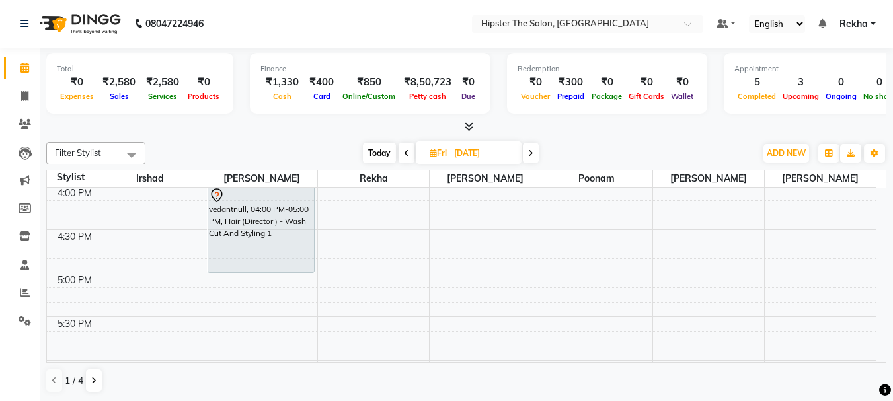
scroll to position [661, 0]
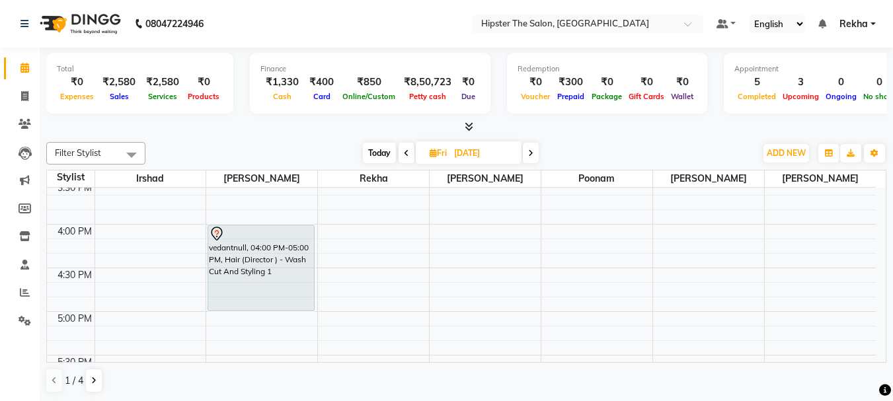
click at [531, 150] on icon at bounding box center [530, 153] width 5 height 8
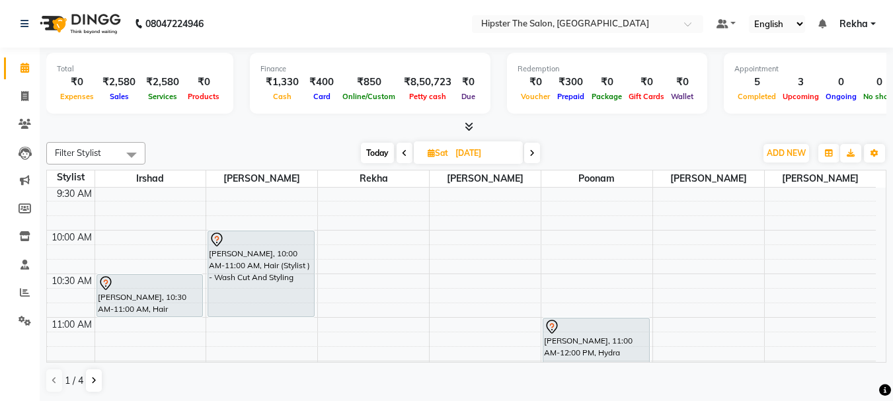
scroll to position [181, 0]
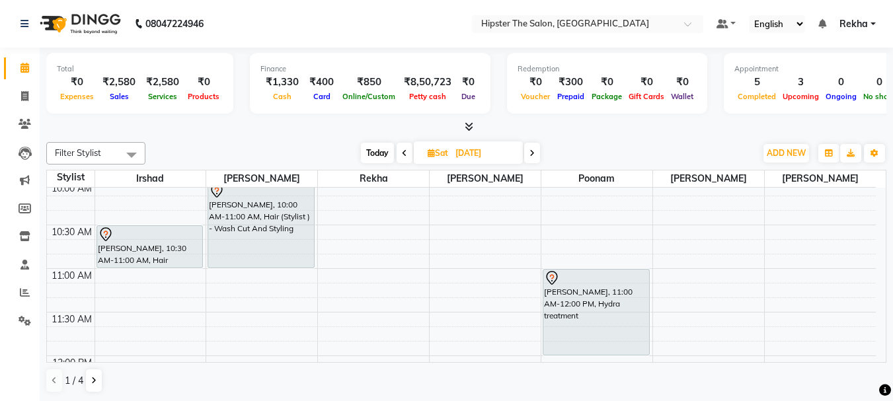
click at [374, 149] on span "Today" at bounding box center [377, 153] width 33 height 21
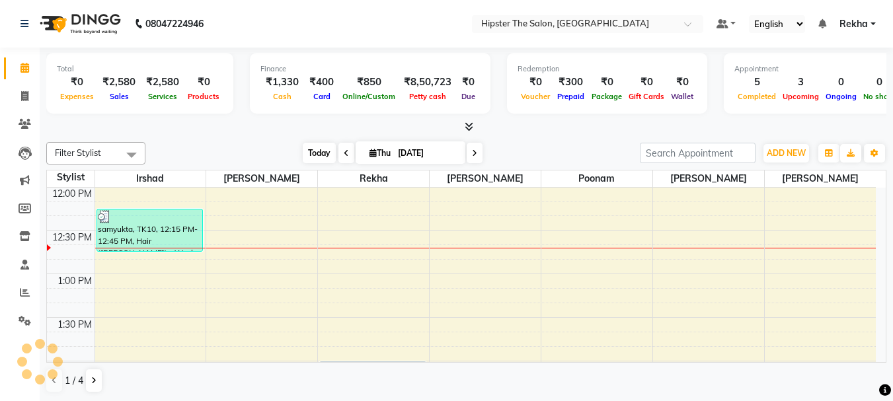
scroll to position [1, 0]
click at [474, 150] on icon at bounding box center [474, 153] width 5 height 8
type input "[DATE]"
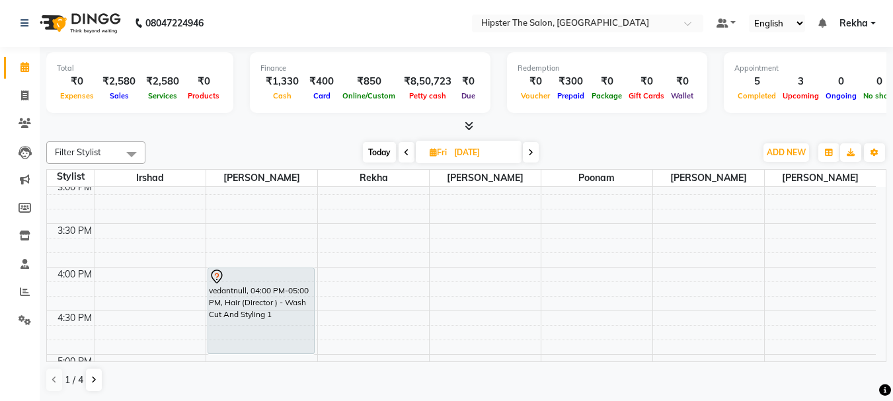
scroll to position [606, 0]
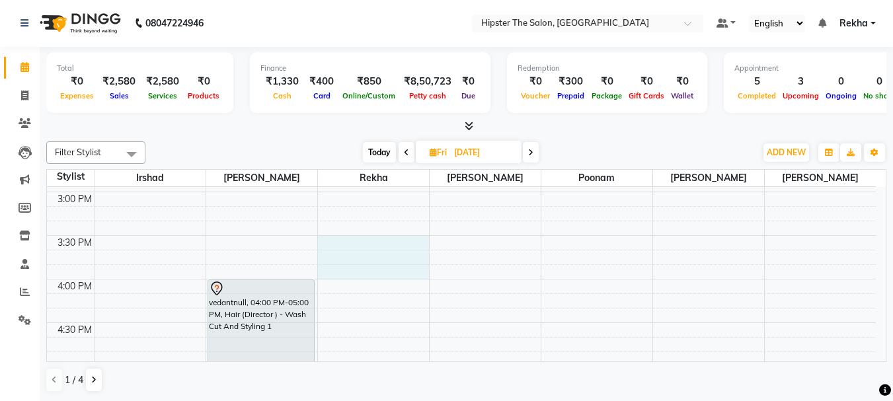
click at [397, 256] on div "8:00 AM 8:30 AM 9:00 AM 9:30 AM 10:00 AM 10:30 AM 11:00 AM 11:30 AM 12:00 PM 12…" at bounding box center [461, 235] width 829 height 1309
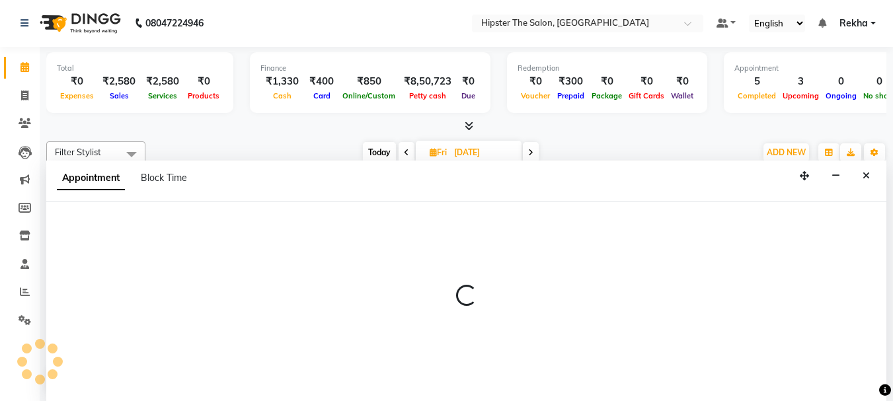
select select "32386"
select select "945"
select select "tentative"
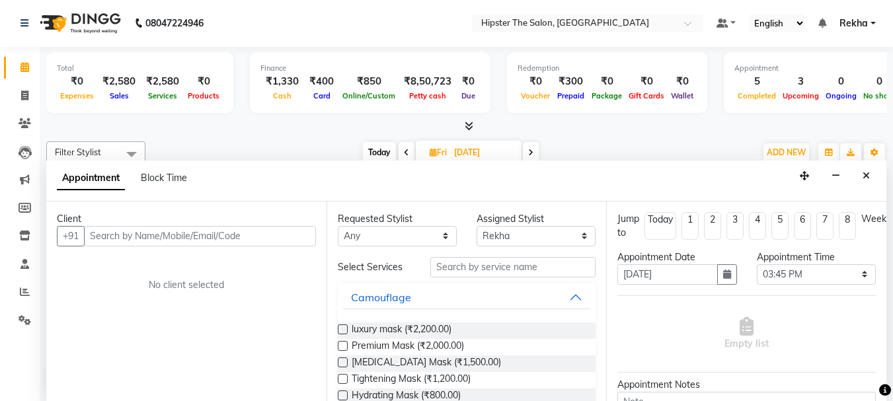
select select "service"
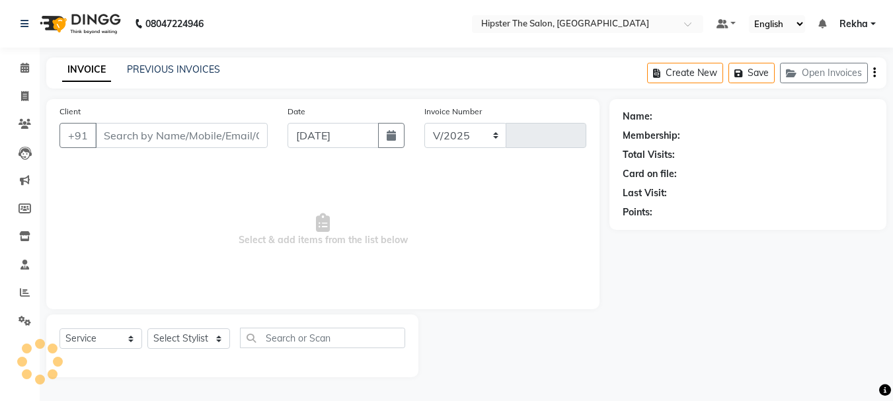
select select "5125"
type input "2655"
type input "9987708791"
select select "32387"
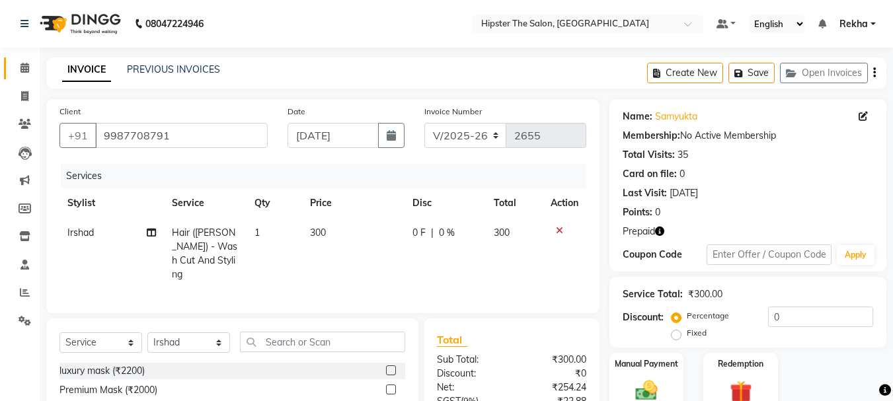
click at [27, 78] on link "Calendar" at bounding box center [20, 69] width 32 height 22
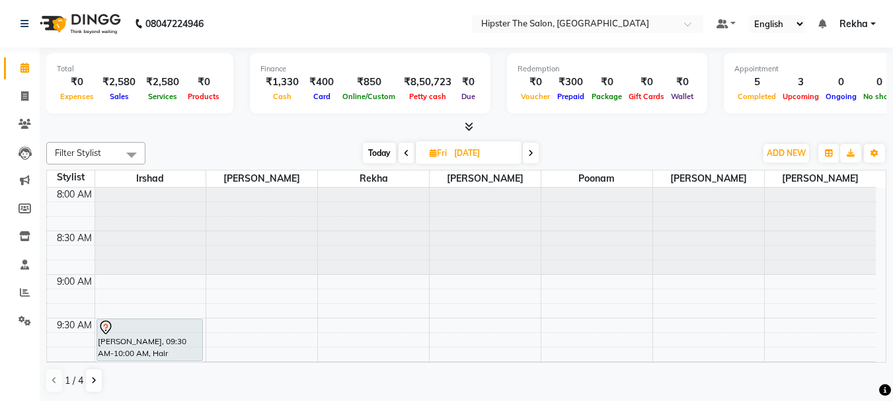
select select "32386"
select select "tentative"
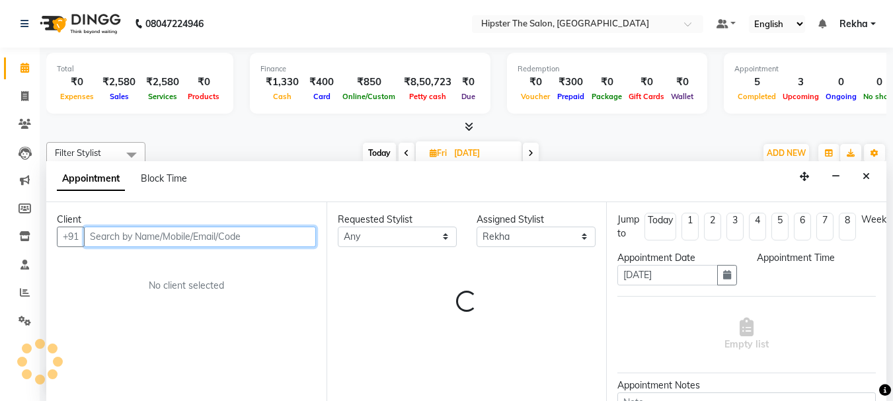
select select "555"
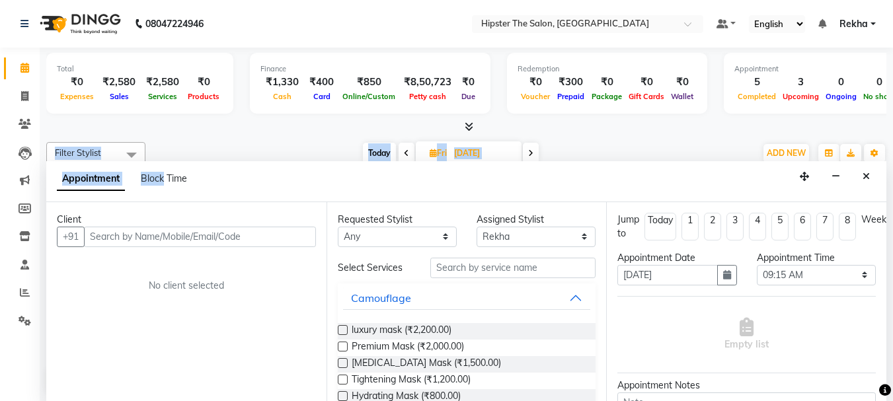
drag, startPoint x: 165, startPoint y: 179, endPoint x: 54, endPoint y: 111, distance: 130.3
click at [54, 111] on div "Total ₹0 Expenses ₹2,580 Sales ₹2,580 Services ₹0 Products Finance ₹1,330 Cash …" at bounding box center [467, 225] width 854 height 354
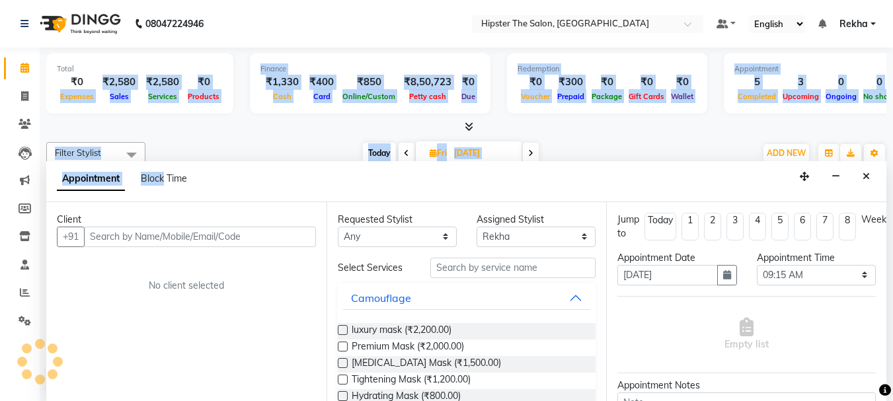
select select "service"
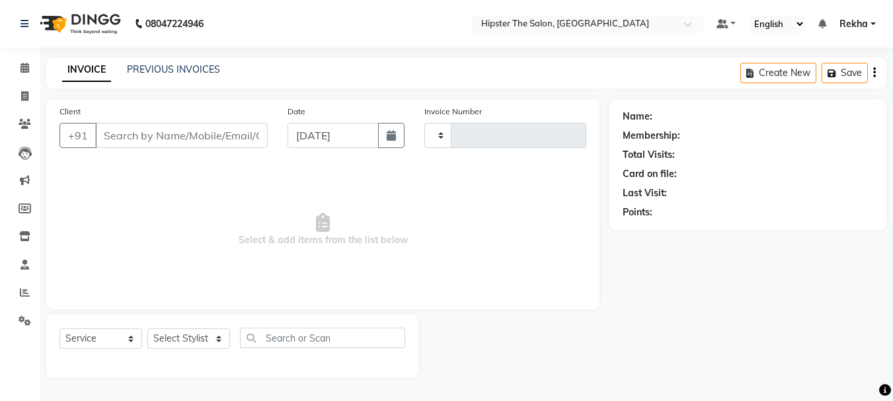
type input "2655"
select select "5125"
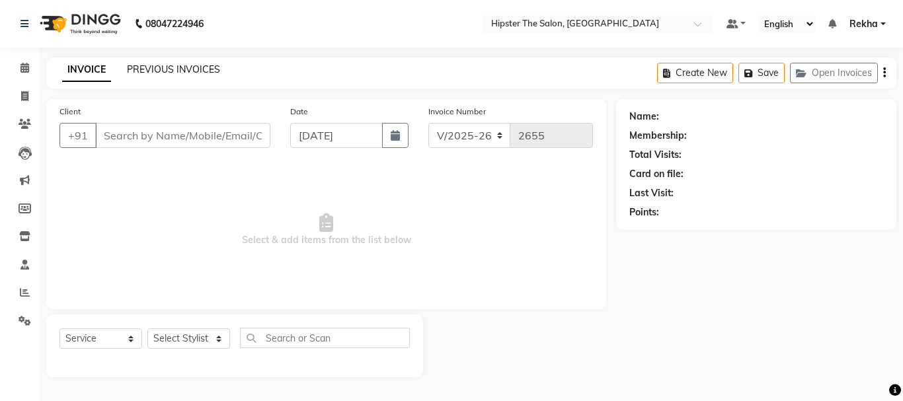
type input "9987708791"
select select "32387"
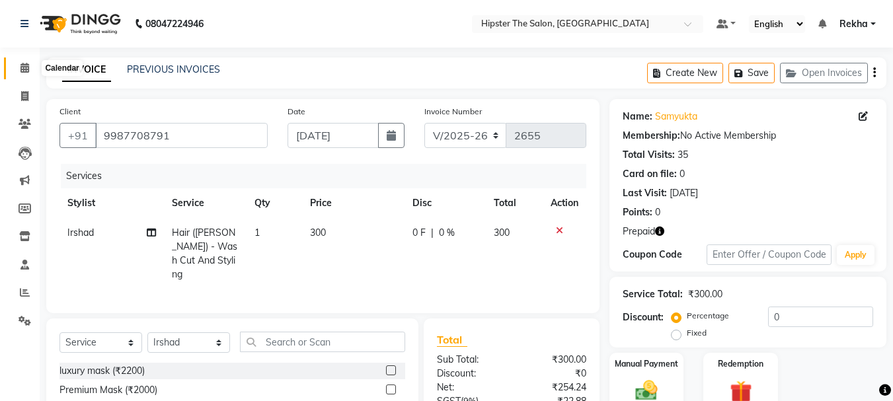
click at [28, 67] on icon at bounding box center [25, 68] width 9 height 10
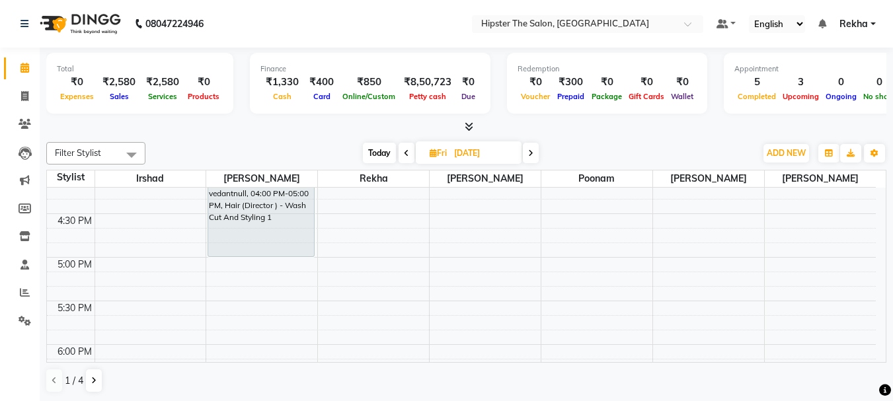
scroll to position [693, 0]
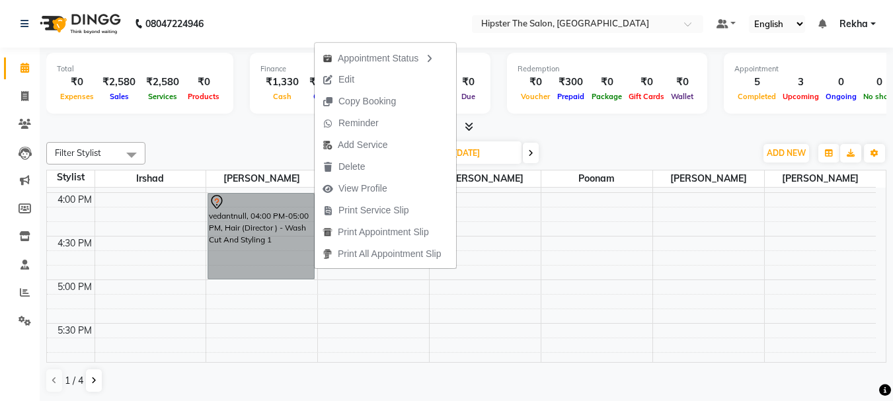
click at [496, 309] on div "8:00 AM 8:30 AM 9:00 AM 9:30 AM 10:00 AM 10:30 AM 11:00 AM 11:30 AM 12:00 PM 12…" at bounding box center [461, 149] width 829 height 1309
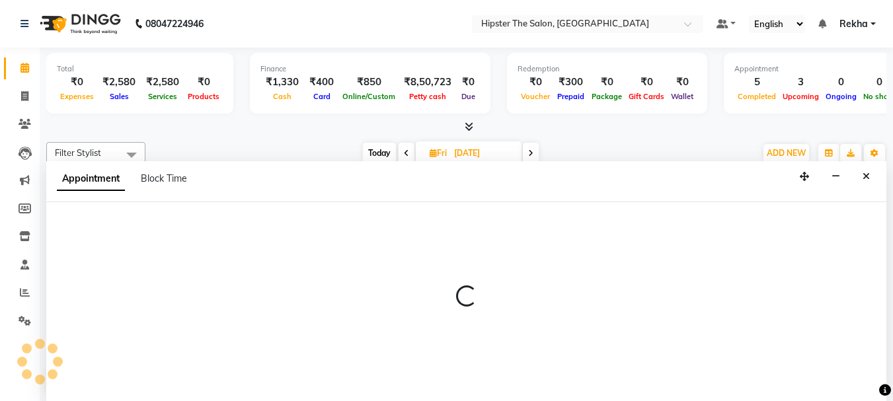
select select "32401"
select select "tentative"
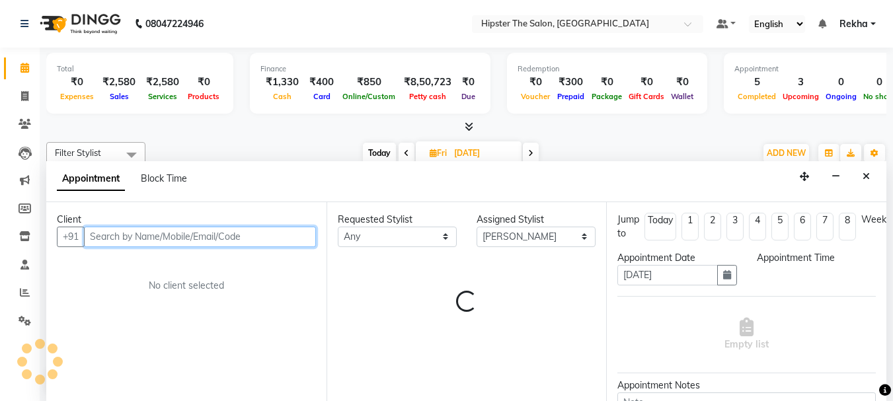
select select "1035"
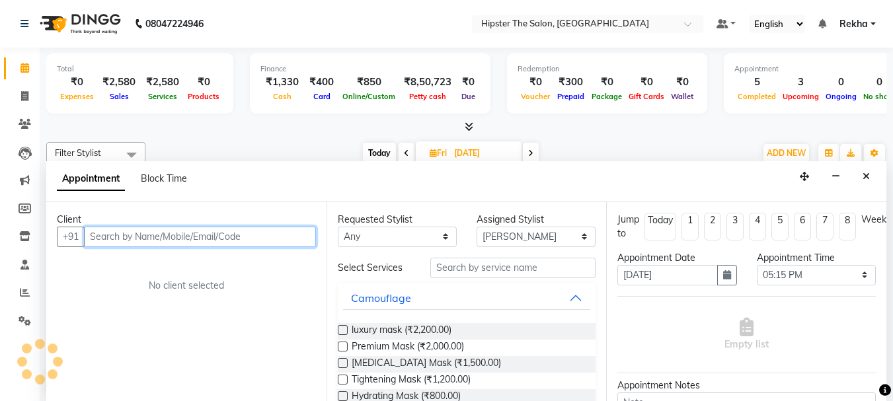
scroll to position [1, 0]
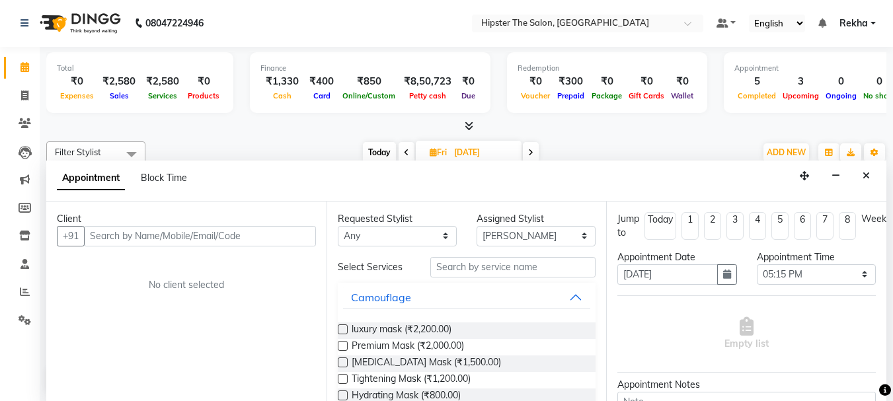
select select "service"
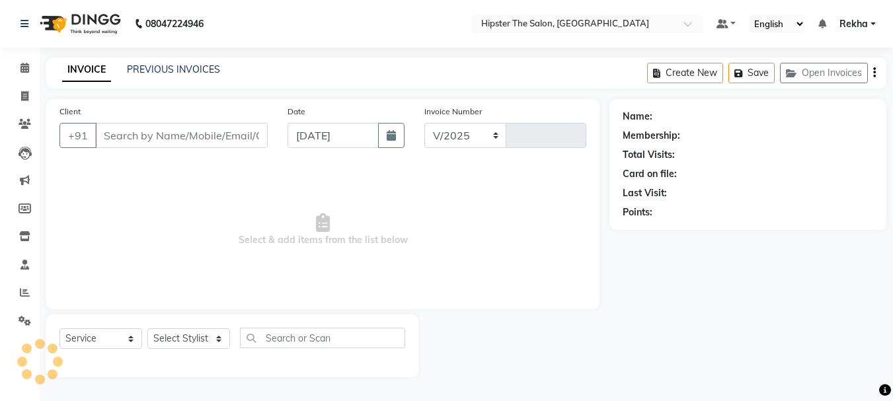
select select "5125"
type input "2655"
type input "9987708791"
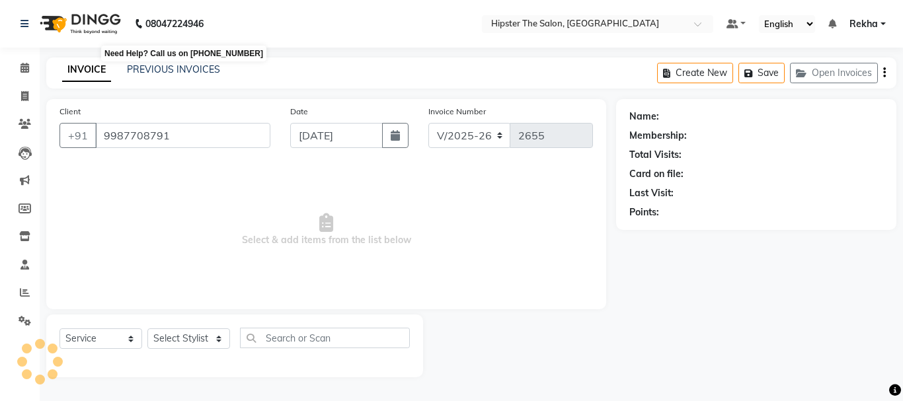
select select "32387"
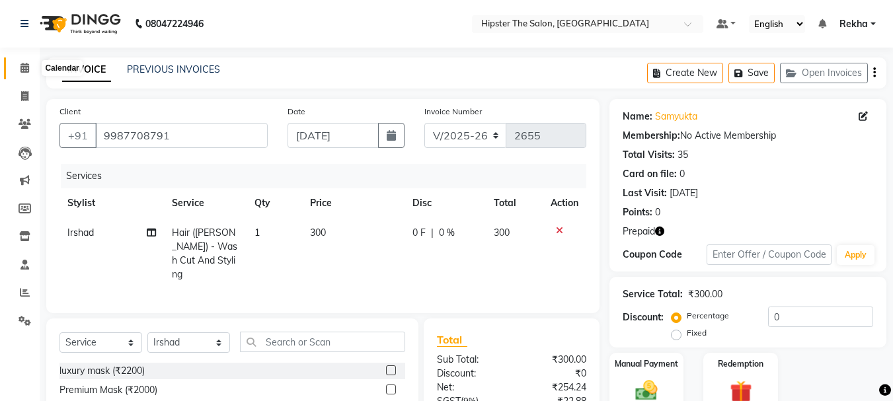
click at [30, 73] on span at bounding box center [24, 68] width 23 height 15
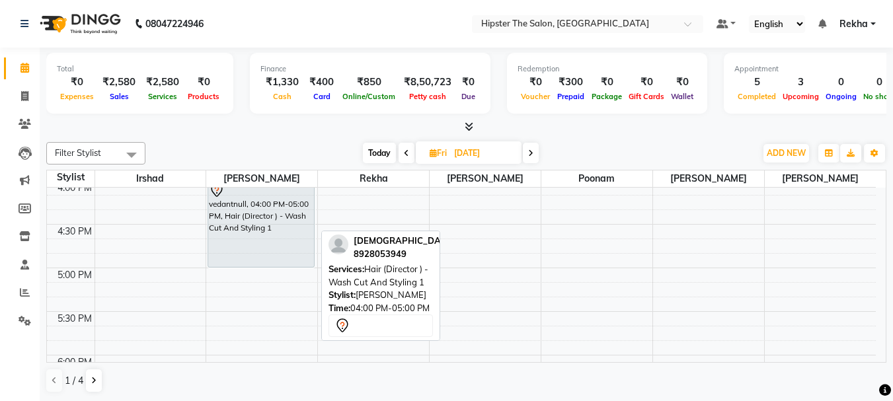
scroll to position [706, 0]
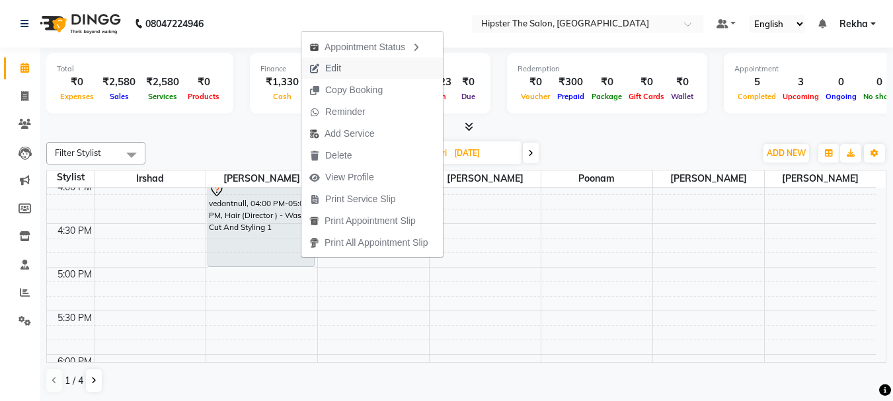
click at [340, 65] on span "Edit" at bounding box center [333, 69] width 16 height 14
select select "tentative"
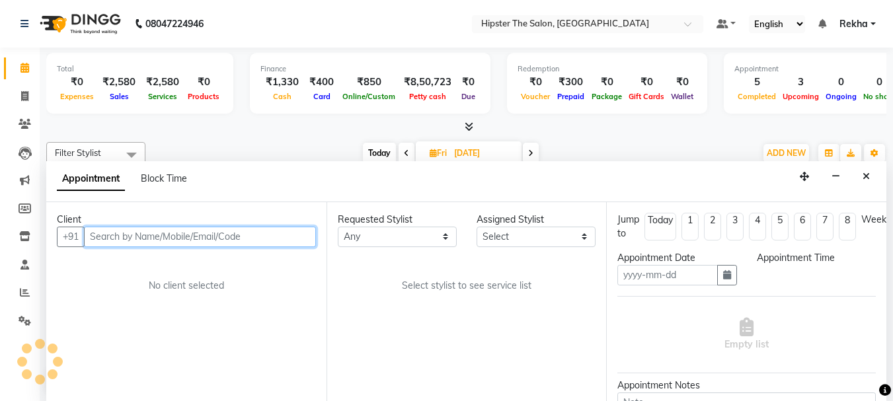
type input "[DATE]"
select select "960"
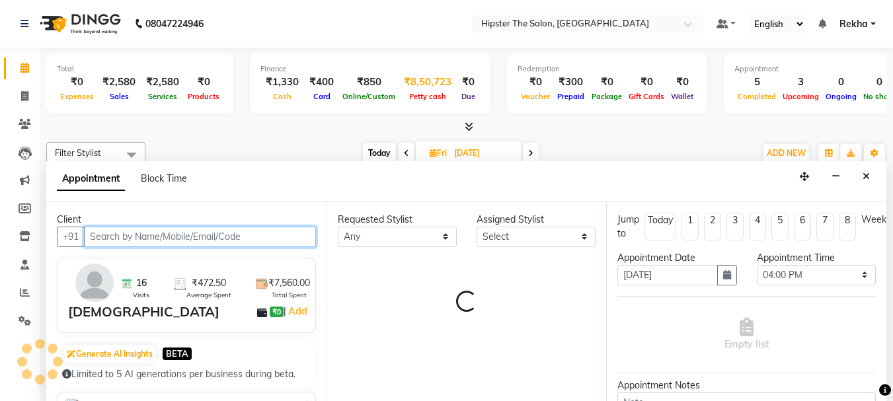
select select "32384"
select select "2262"
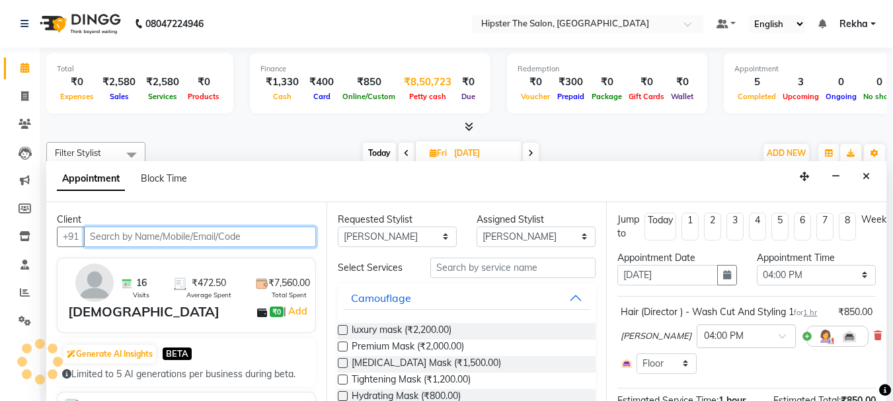
scroll to position [1, 0]
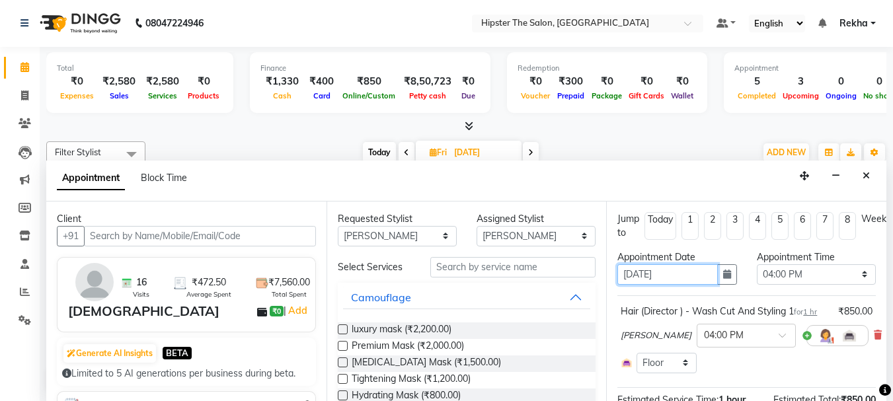
click at [635, 276] on input "[DATE]" at bounding box center [668, 275] width 100 height 21
click at [723, 274] on icon "button" at bounding box center [727, 274] width 8 height 9
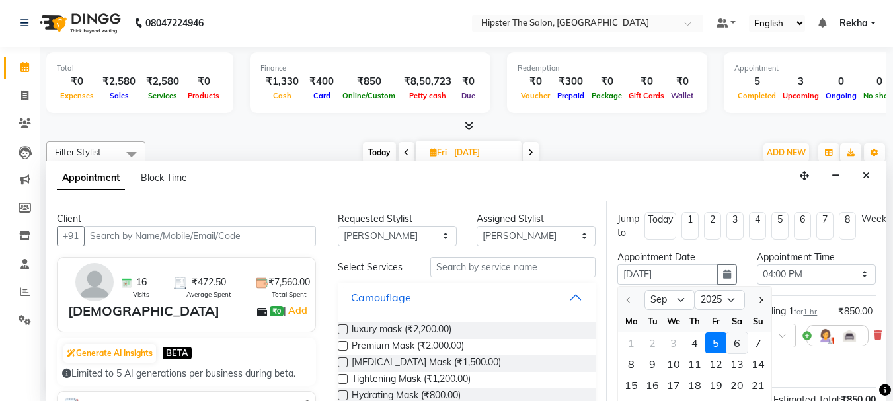
click at [734, 344] on div "6" at bounding box center [737, 343] width 21 height 21
type input "[DATE]"
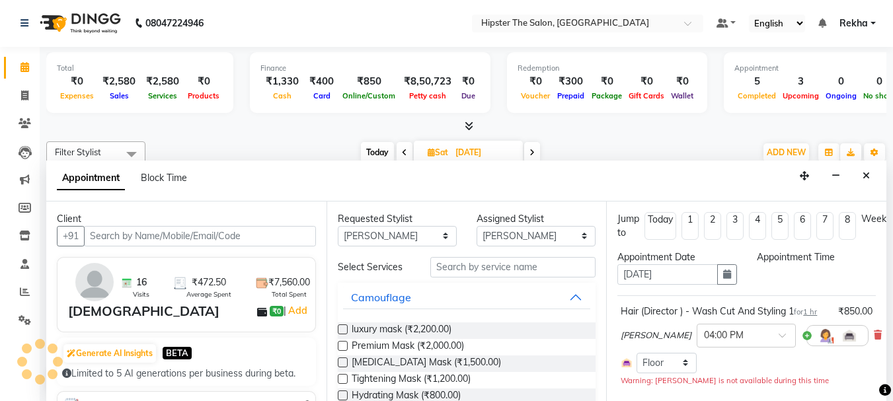
scroll to position [350, 0]
select select "960"
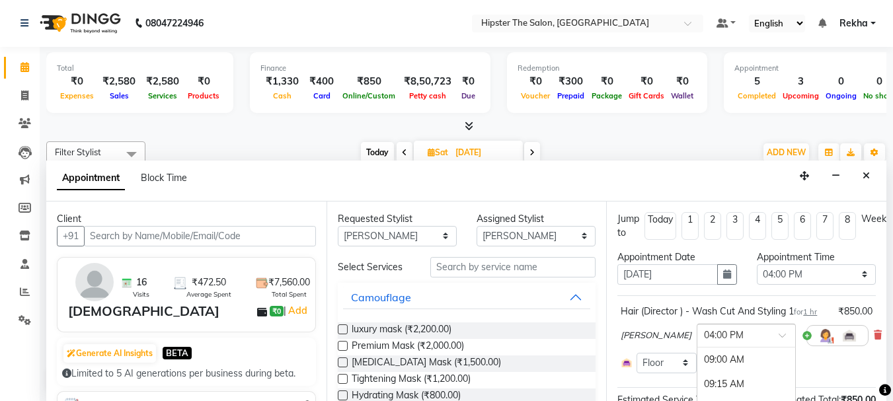
click at [704, 342] on input "text" at bounding box center [733, 335] width 58 height 14
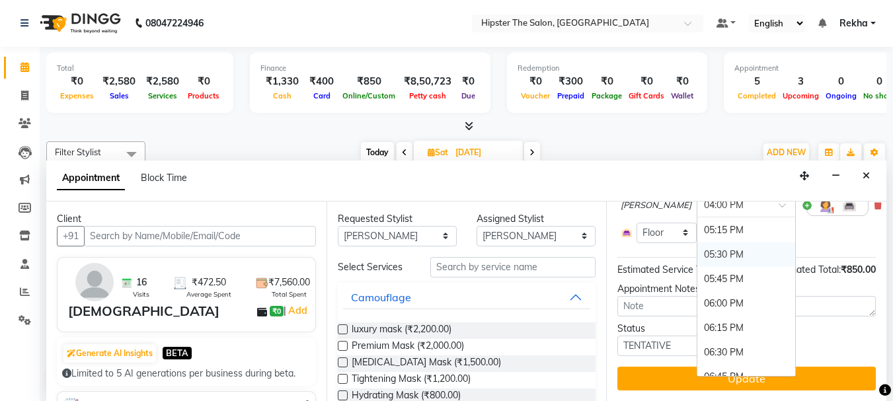
scroll to position [823, 0]
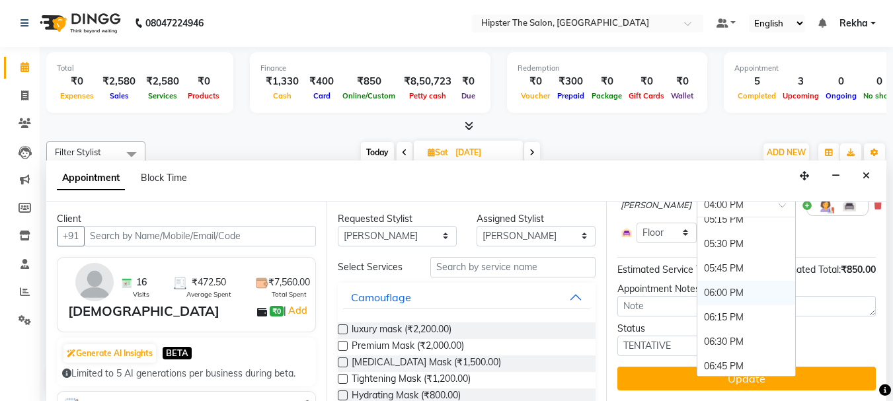
click at [698, 302] on div "06:00 PM" at bounding box center [747, 293] width 98 height 24
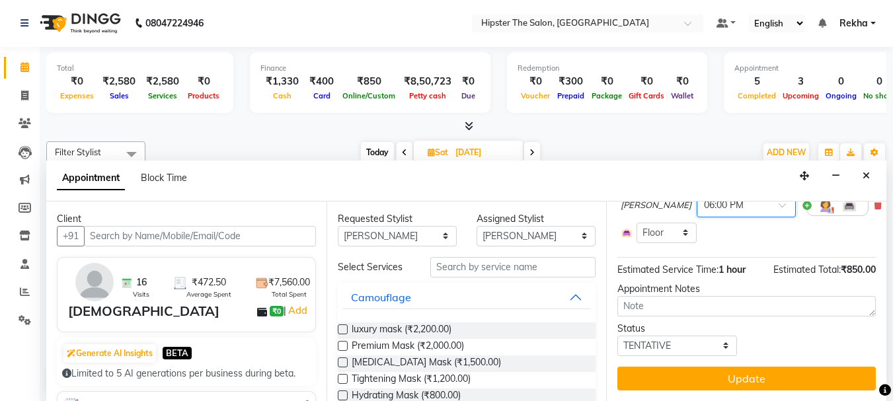
scroll to position [154, 0]
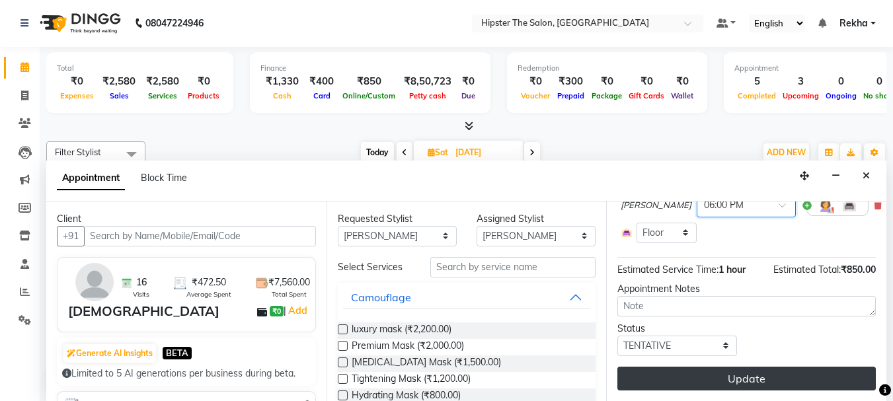
click at [747, 368] on button "Update" at bounding box center [747, 379] width 259 height 24
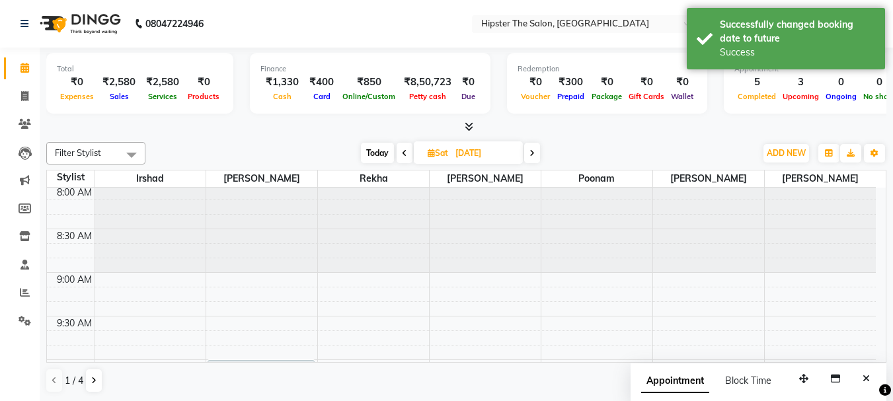
scroll to position [0, 0]
click at [21, 103] on span at bounding box center [24, 96] width 23 height 15
select select "service"
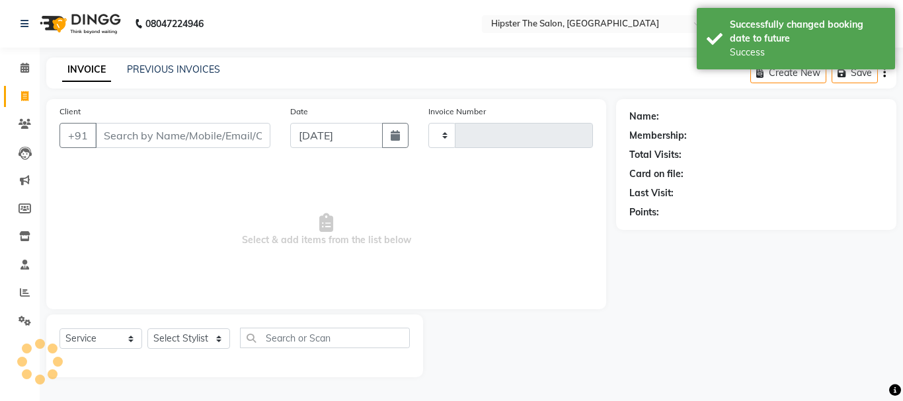
type input "2655"
select select "5125"
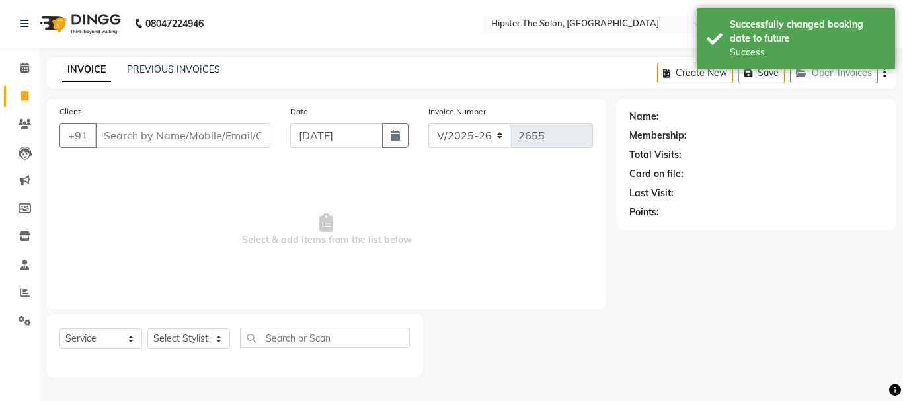
click at [134, 134] on input "Client" at bounding box center [182, 135] width 175 height 25
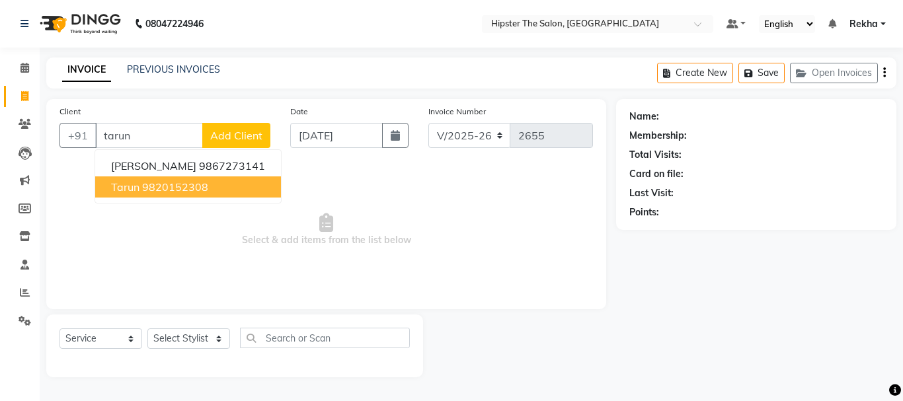
click at [163, 193] on ngb-highlight "9820152308" at bounding box center [175, 187] width 66 height 13
type input "9820152308"
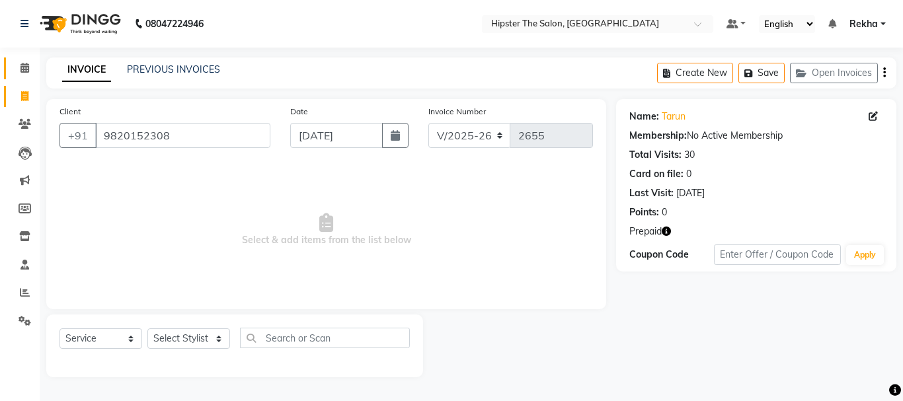
click at [25, 70] on icon at bounding box center [25, 68] width 9 height 10
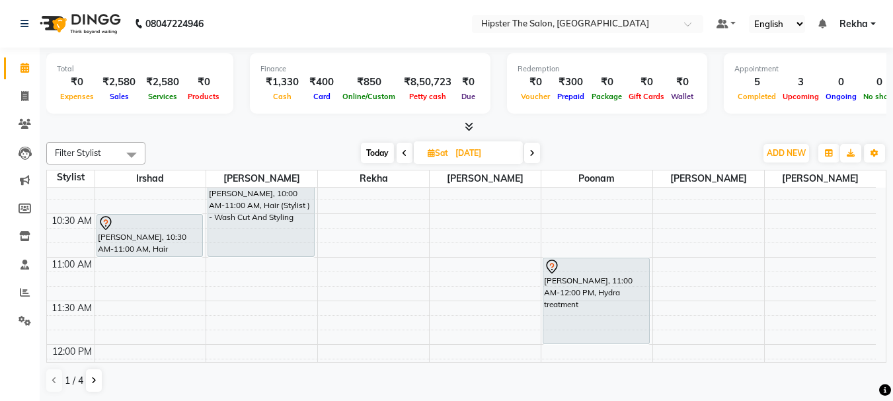
scroll to position [220, 0]
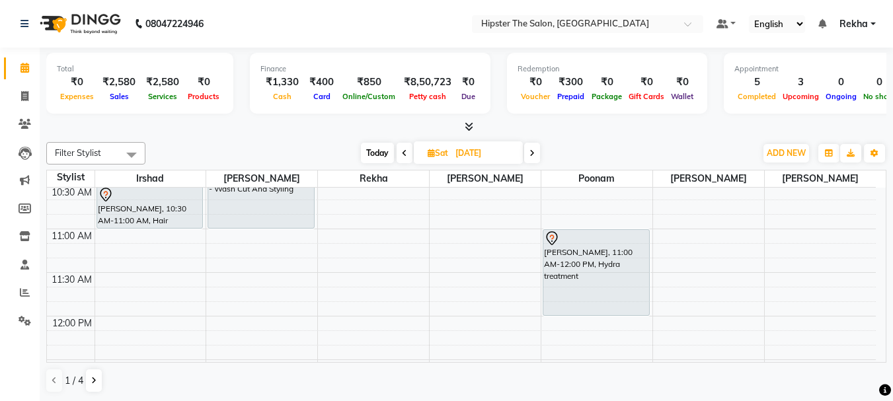
click at [403, 156] on icon at bounding box center [404, 153] width 5 height 8
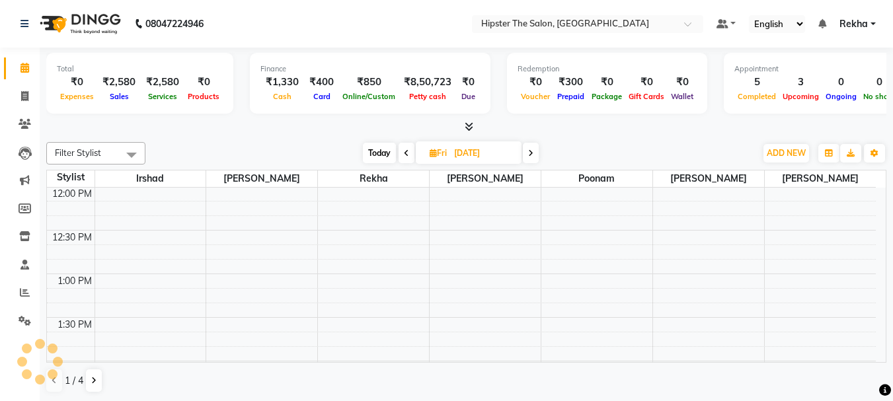
click at [404, 156] on icon at bounding box center [406, 153] width 5 height 8
type input "[DATE]"
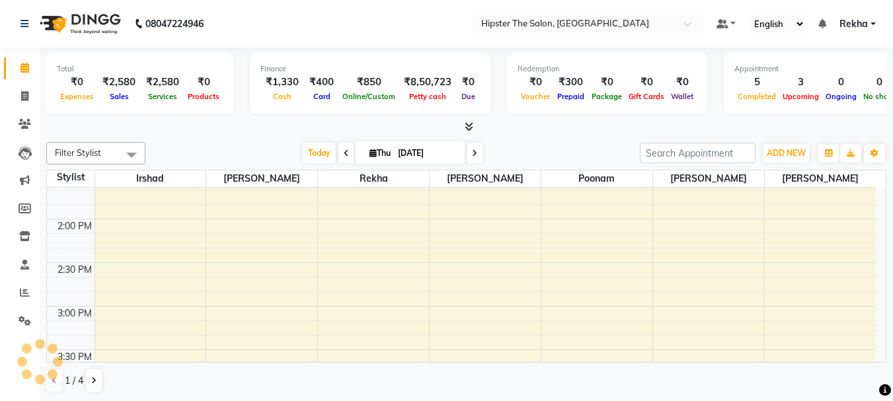
scroll to position [509, 0]
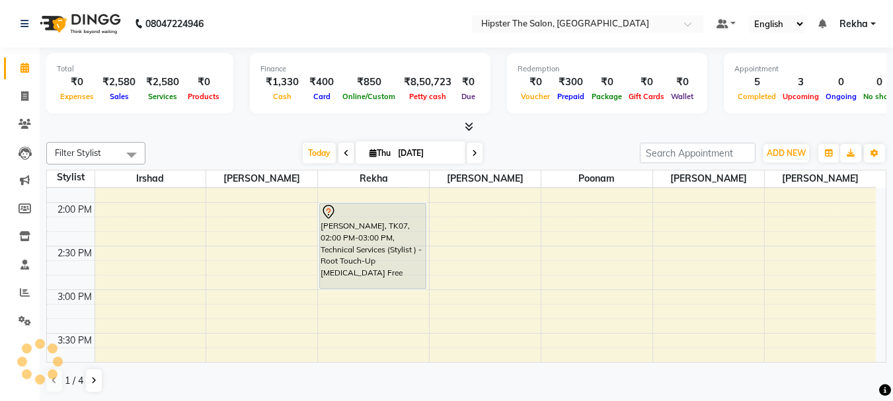
click at [442, 271] on div "8:00 AM 8:30 AM 9:00 AM 9:30 AM 10:00 AM 10:30 AM 11:00 AM 11:30 AM 12:00 PM 12…" at bounding box center [461, 333] width 829 height 1309
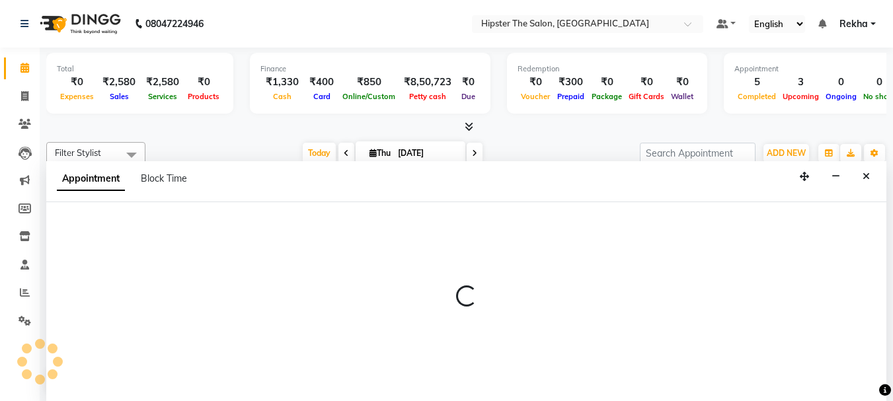
scroll to position [1, 0]
select select "32401"
select select "885"
select select "tentative"
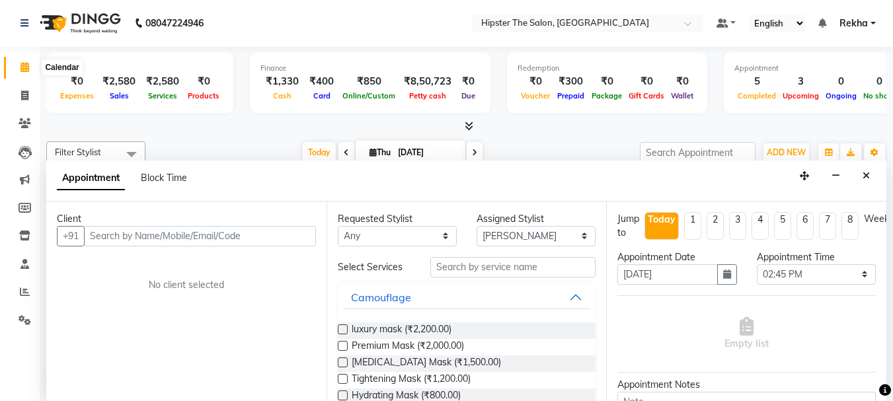
click at [23, 71] on icon at bounding box center [25, 67] width 9 height 10
click at [23, 95] on icon at bounding box center [24, 96] width 7 height 10
select select "service"
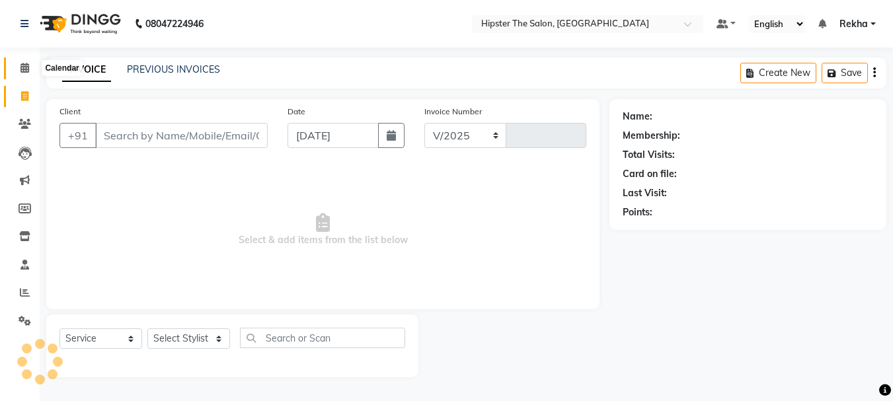
select select "5125"
type input "2655"
click at [24, 68] on icon at bounding box center [25, 68] width 9 height 10
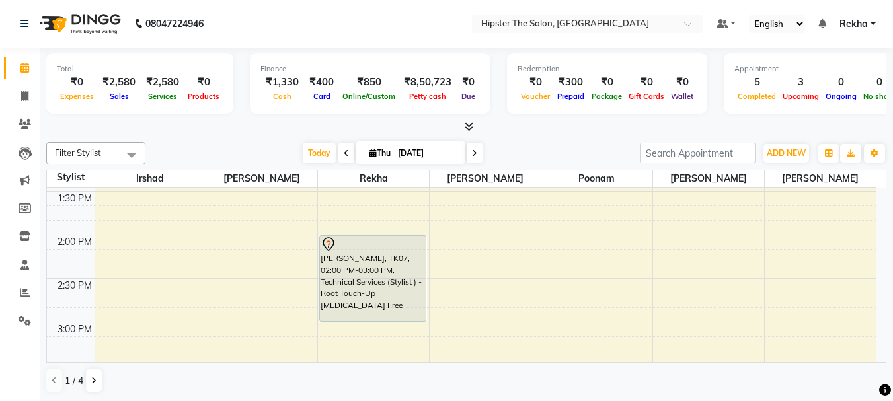
scroll to position [485, 0]
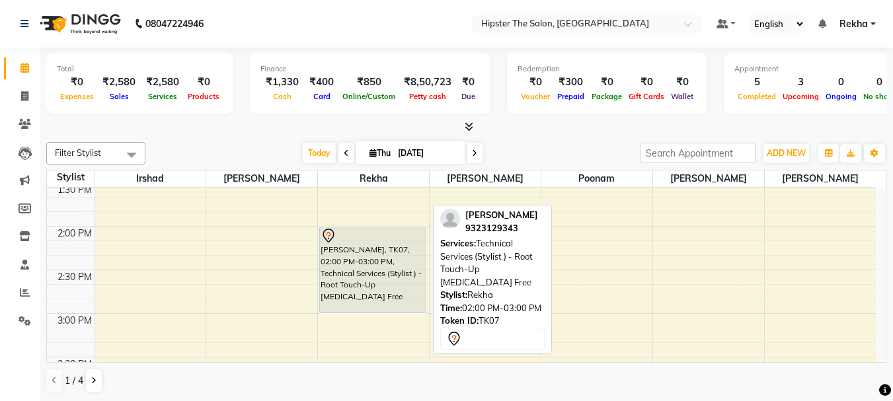
click at [414, 309] on div "meenal, TK07, 02:00 PM-03:00 PM, Technical Services (Stylist ) - Root Touch-Up …" at bounding box center [373, 269] width 106 height 85
select select "7"
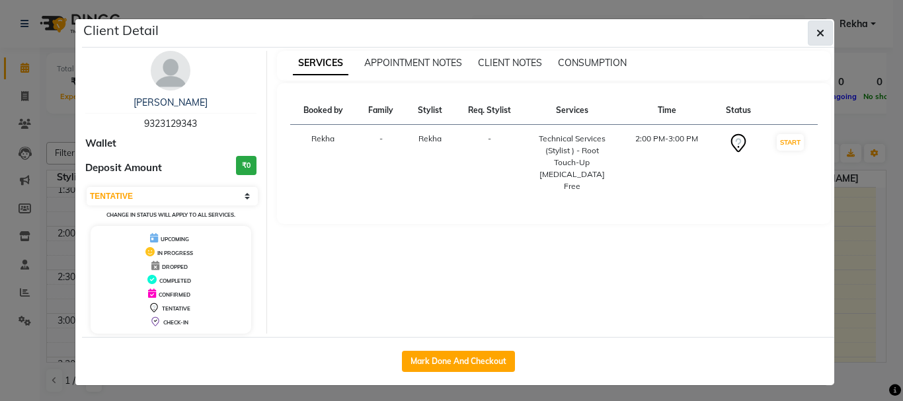
click at [817, 32] on icon "button" at bounding box center [821, 33] width 8 height 11
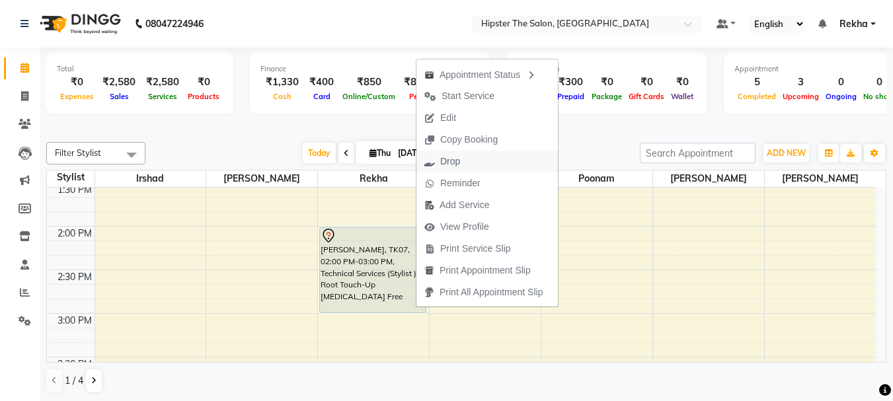
click at [446, 157] on span "Drop" at bounding box center [450, 162] width 20 height 14
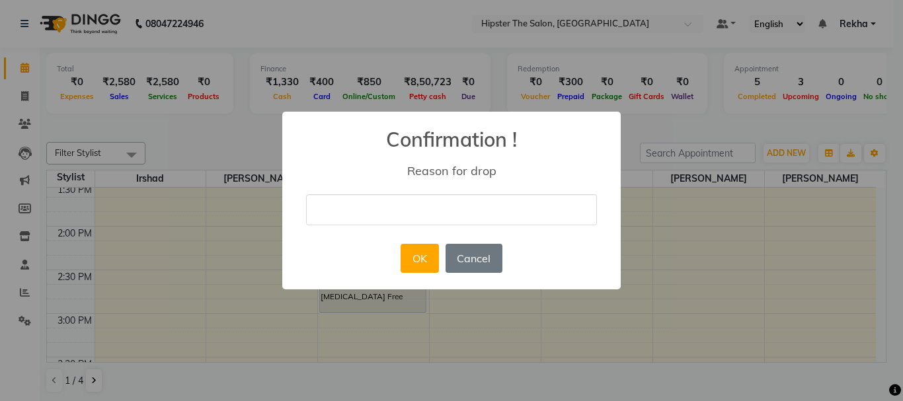
click at [415, 207] on input "text" at bounding box center [451, 209] width 291 height 31
type input "cancel appoinment"
click at [423, 253] on button "OK" at bounding box center [420, 258] width 38 height 29
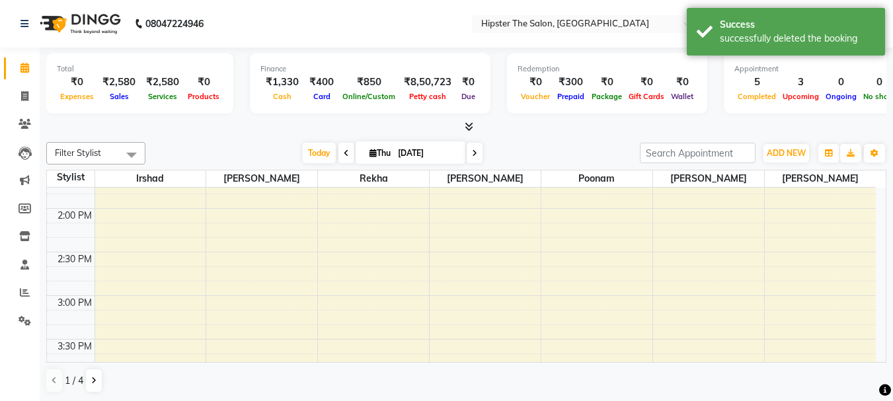
scroll to position [507, 0]
click at [23, 105] on link "Invoice" at bounding box center [20, 97] width 32 height 22
select select "service"
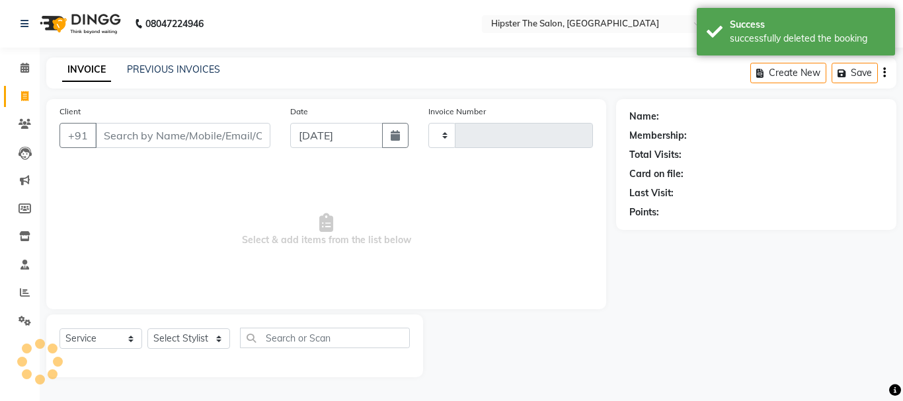
type input "2655"
select select "5125"
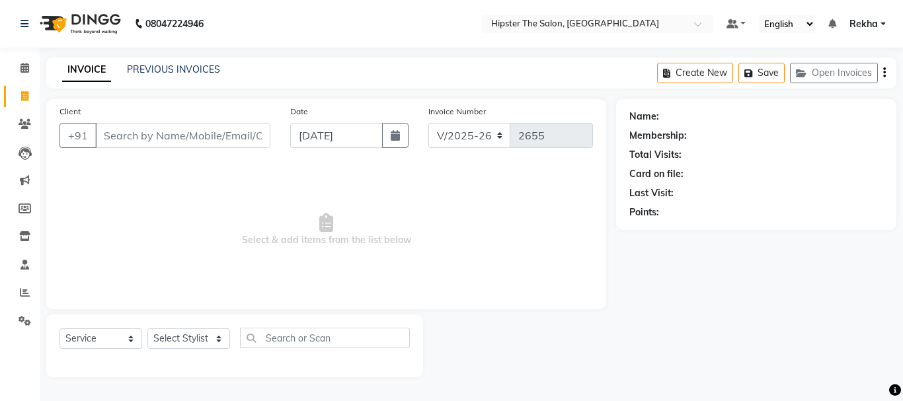
click at [180, 131] on input "Client" at bounding box center [182, 135] width 175 height 25
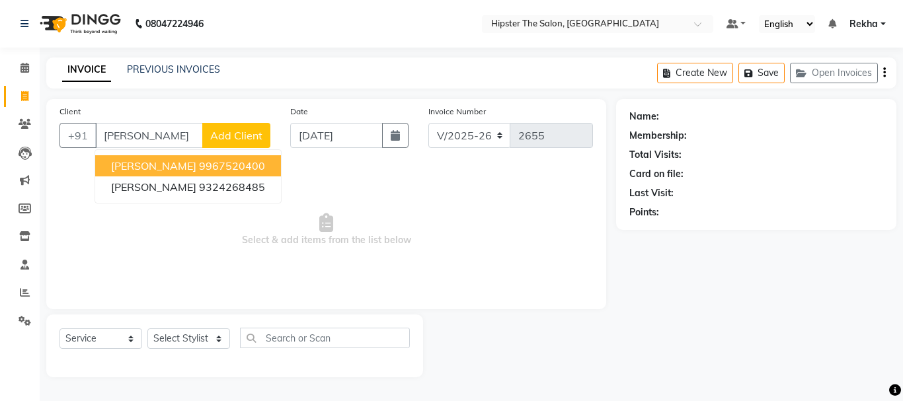
click at [199, 167] on ngb-highlight "9967520400" at bounding box center [232, 165] width 66 height 13
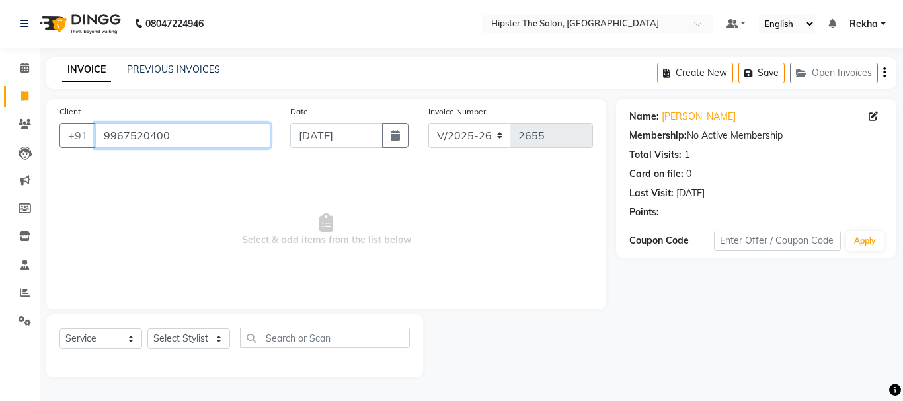
click at [202, 147] on input "9967520400" at bounding box center [182, 135] width 175 height 25
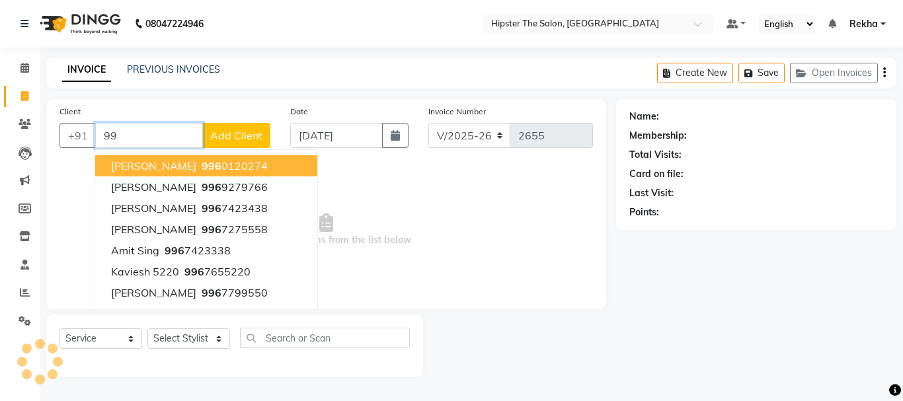
type input "9"
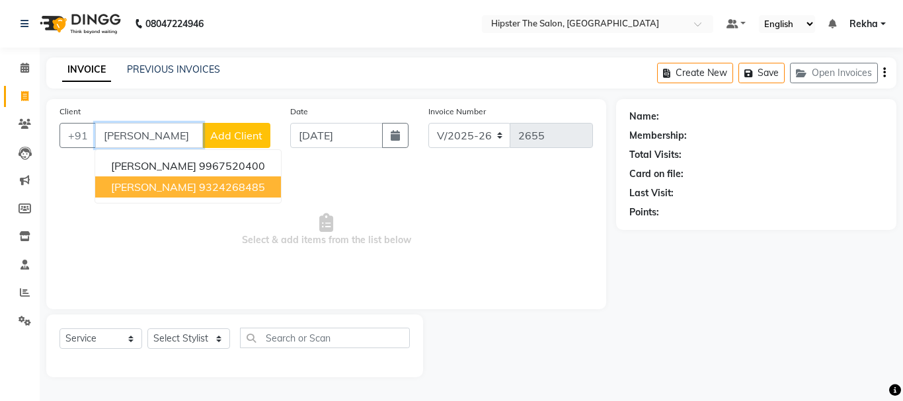
click at [199, 185] on ngb-highlight "9324268485" at bounding box center [232, 187] width 66 height 13
type input "9324268485"
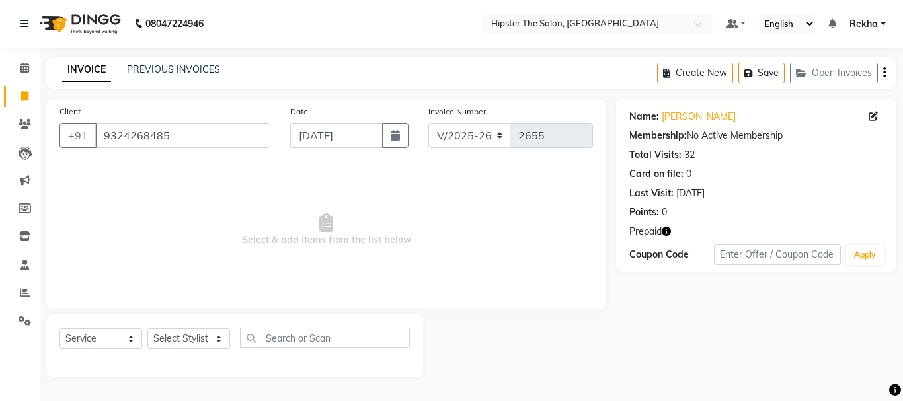
click at [666, 232] on icon "button" at bounding box center [666, 231] width 9 height 9
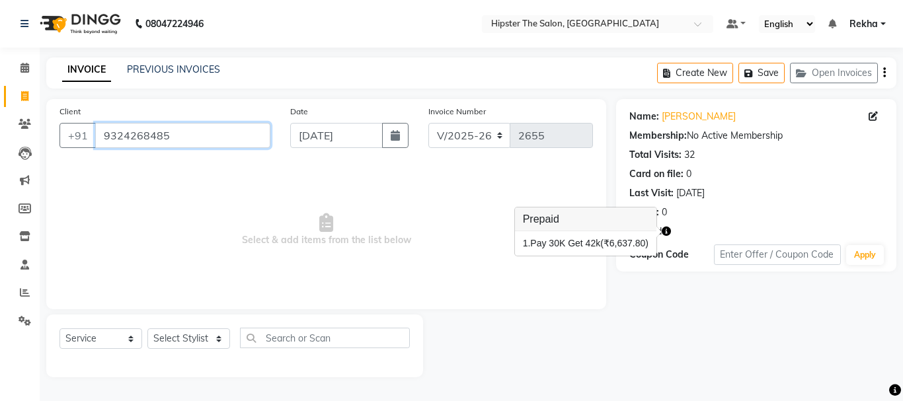
click at [179, 134] on input "9324268485" at bounding box center [182, 135] width 175 height 25
click at [166, 136] on input "9324268485" at bounding box center [182, 135] width 175 height 25
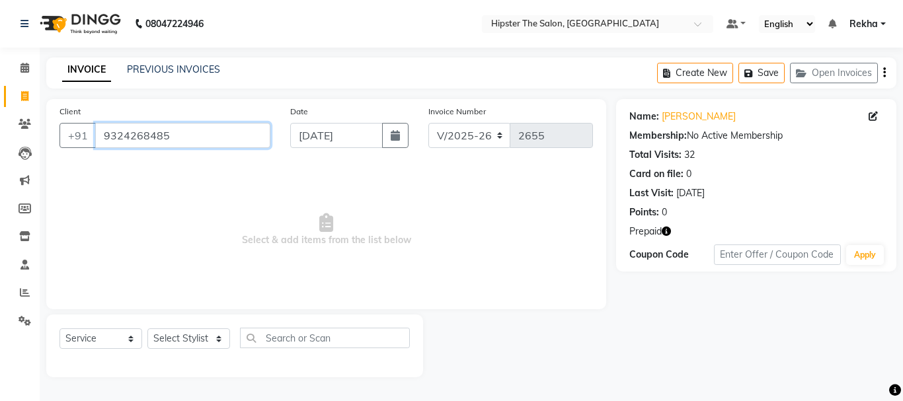
click at [166, 136] on input "9324268485" at bounding box center [182, 135] width 175 height 25
click at [26, 60] on link "Calendar" at bounding box center [20, 69] width 32 height 22
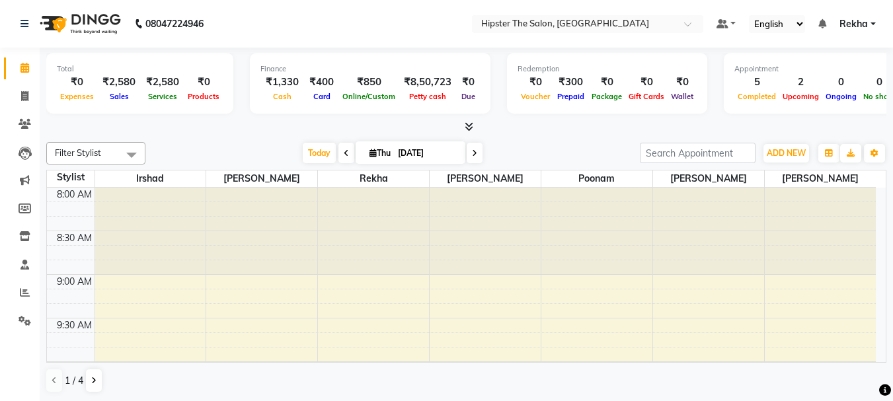
click at [474, 151] on icon at bounding box center [474, 153] width 5 height 8
type input "[DATE]"
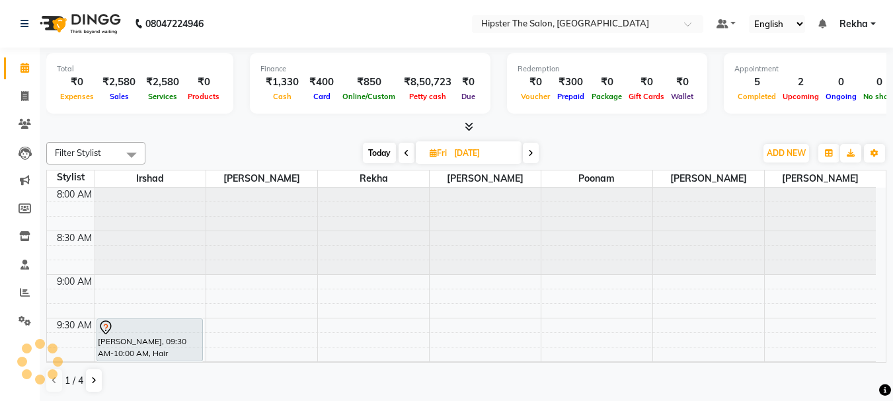
scroll to position [350, 0]
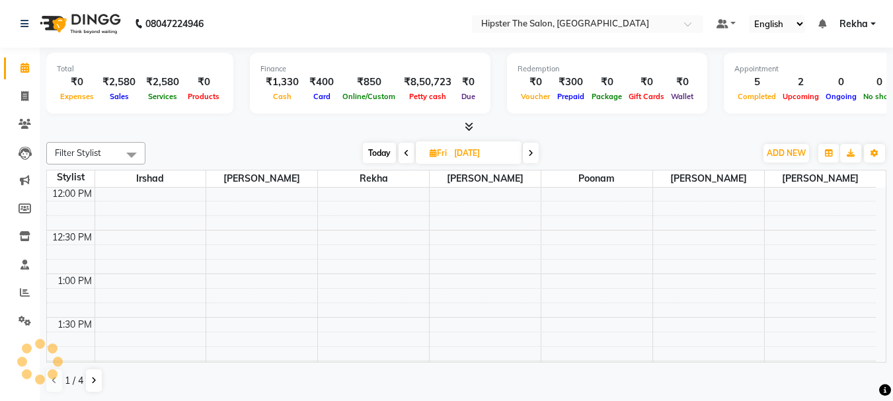
click at [474, 151] on input "[DATE]" at bounding box center [483, 154] width 66 height 20
select select "9"
select select "2025"
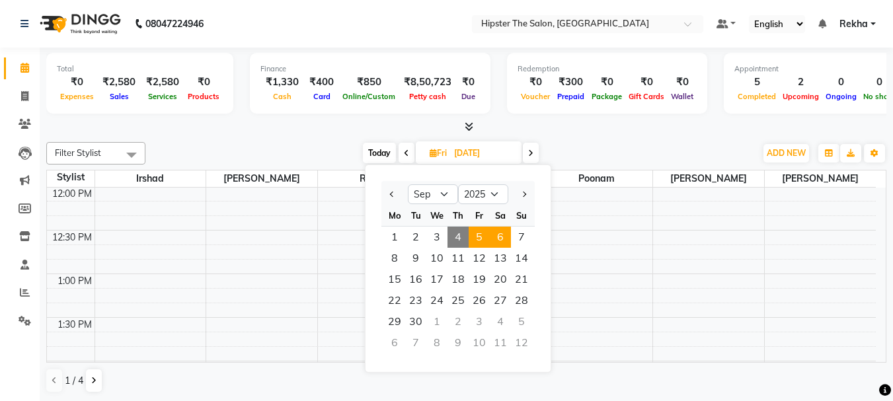
click at [498, 232] on span "6" at bounding box center [500, 237] width 21 height 21
type input "[DATE]"
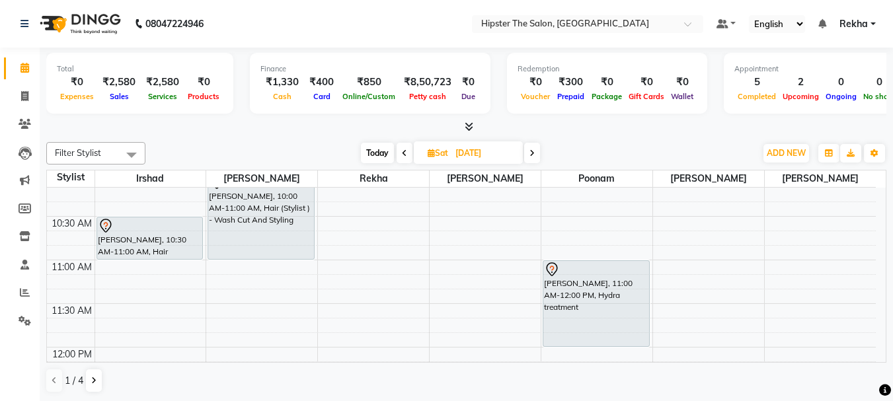
scroll to position [151, 0]
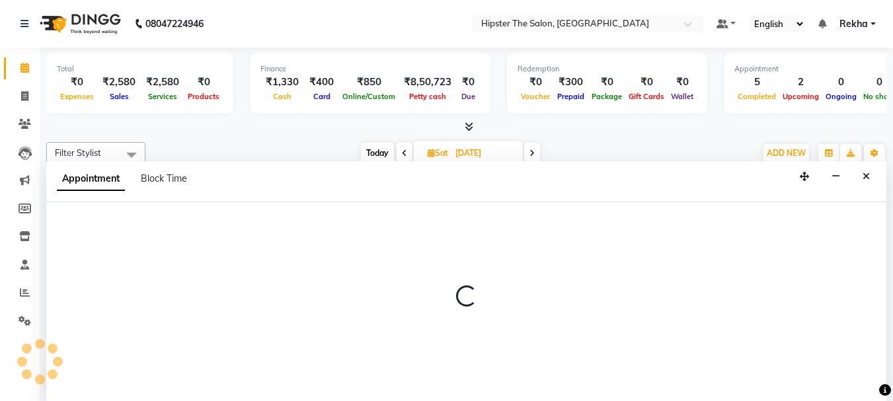
select select "32384"
select select "tentative"
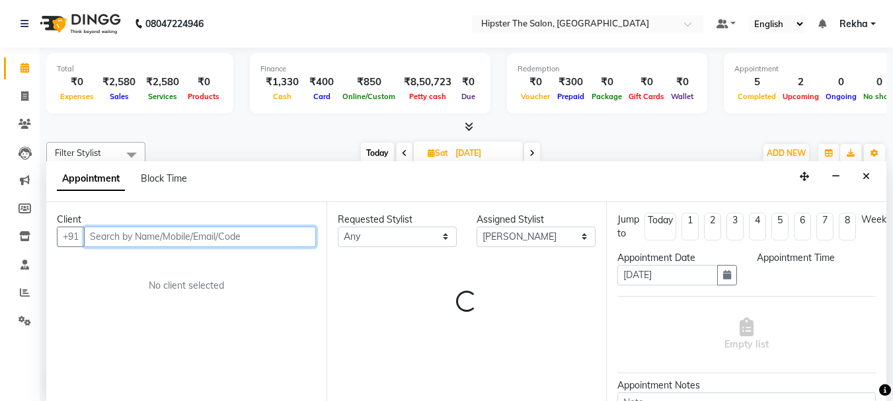
select select "660"
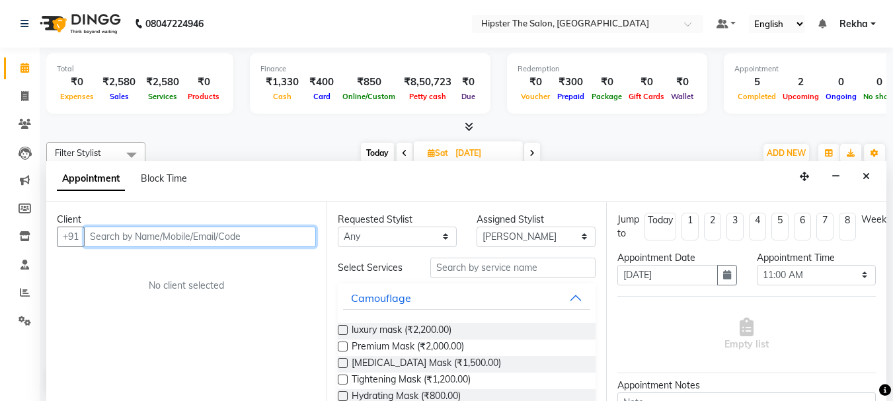
scroll to position [1, 0]
click at [200, 234] on input "text" at bounding box center [200, 236] width 232 height 21
click at [200, 238] on input "text" at bounding box center [200, 236] width 232 height 21
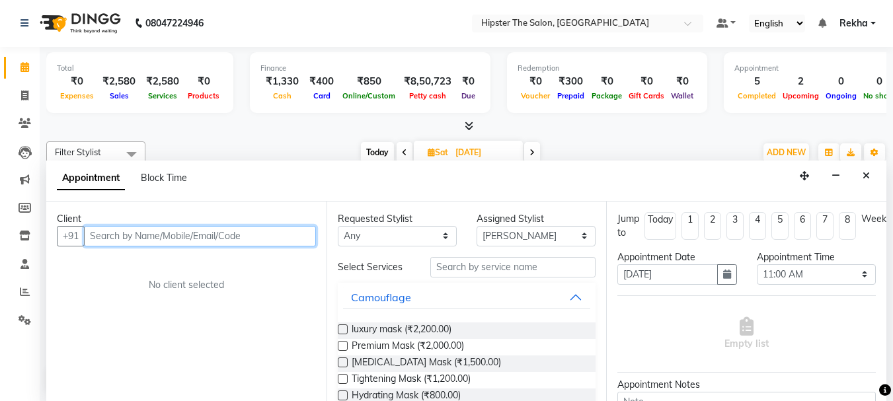
click at [200, 238] on input "text" at bounding box center [200, 236] width 232 height 21
paste input "9324268485"
type input "9324268485"
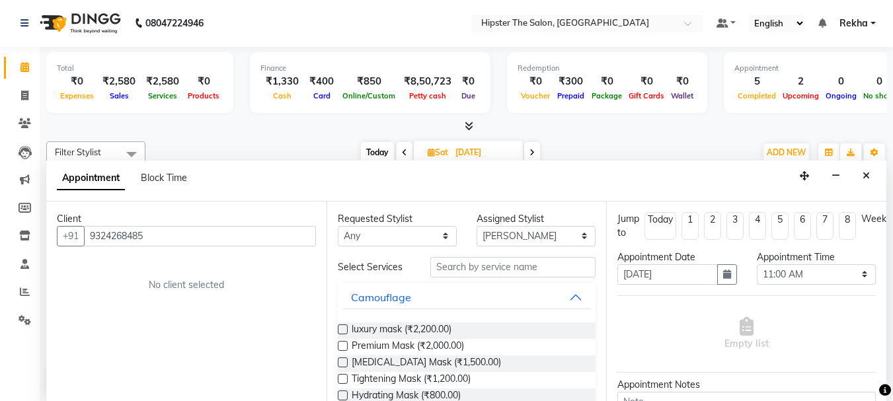
click at [232, 92] on div "Total ₹0 Expenses ₹2,580 Sales ₹2,580 Services ₹0 Products Finance ₹1,330 Cash …" at bounding box center [466, 84] width 841 height 65
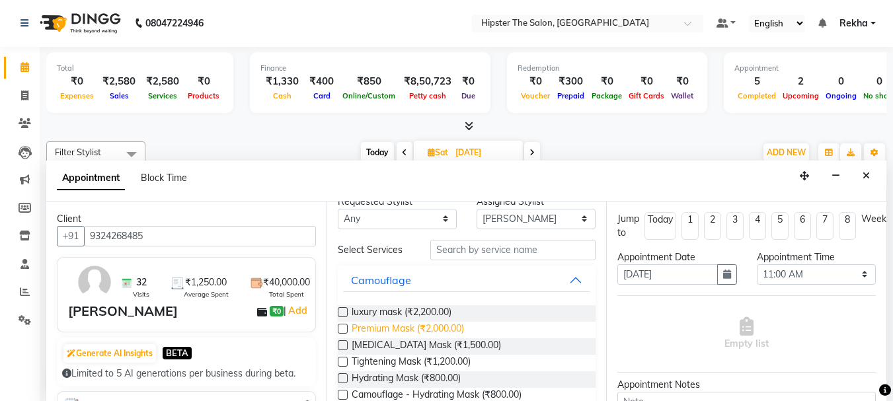
scroll to position [22, 0]
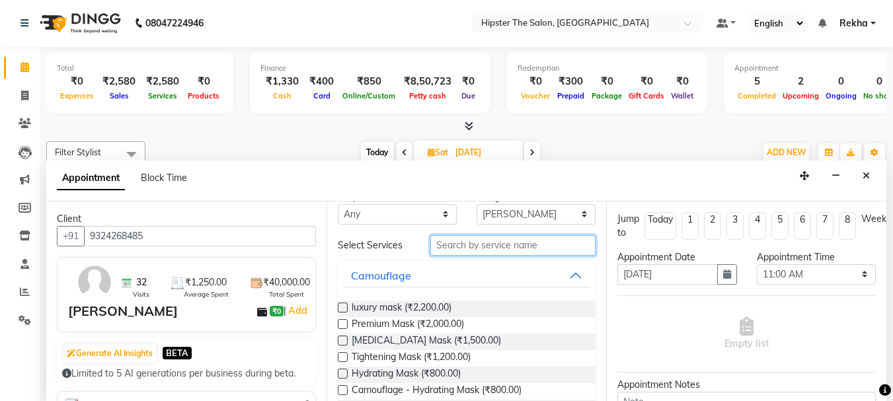
click at [466, 246] on input "text" at bounding box center [513, 245] width 165 height 21
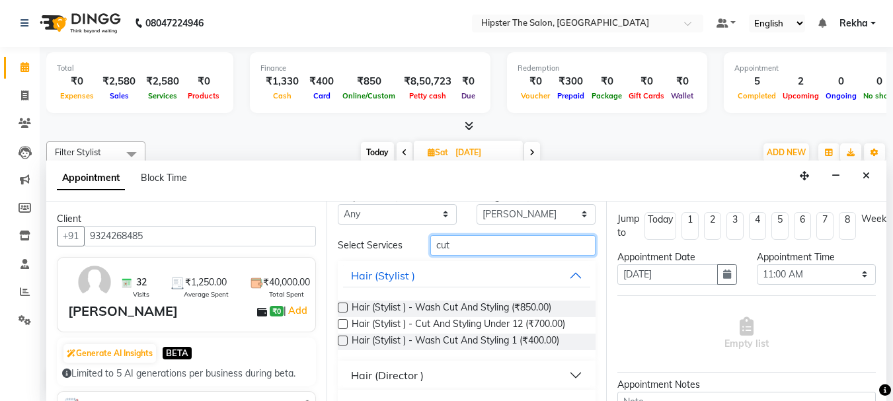
type input "cut"
click at [345, 309] on label at bounding box center [343, 308] width 10 height 10
click at [345, 309] on input "checkbox" at bounding box center [342, 309] width 9 height 9
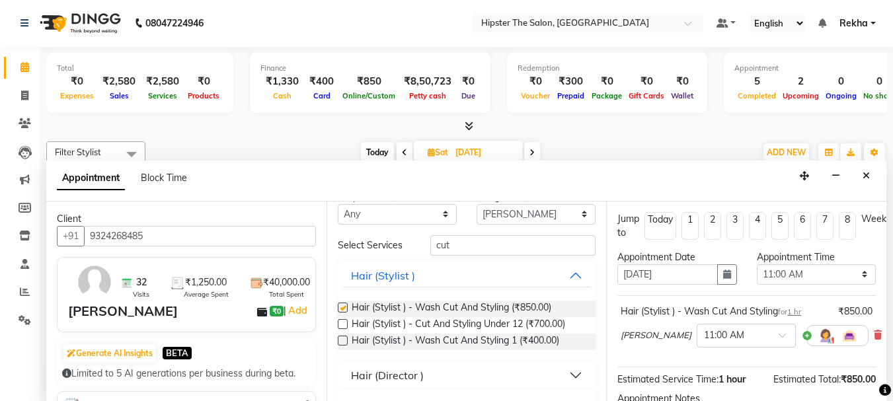
checkbox input "false"
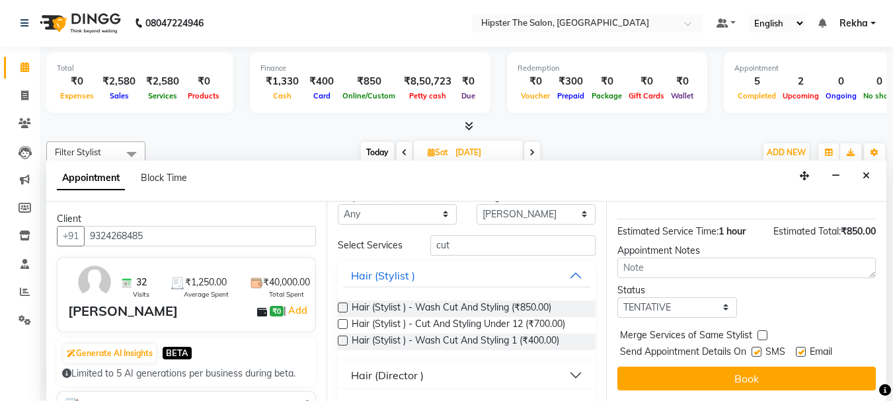
scroll to position [158, 0]
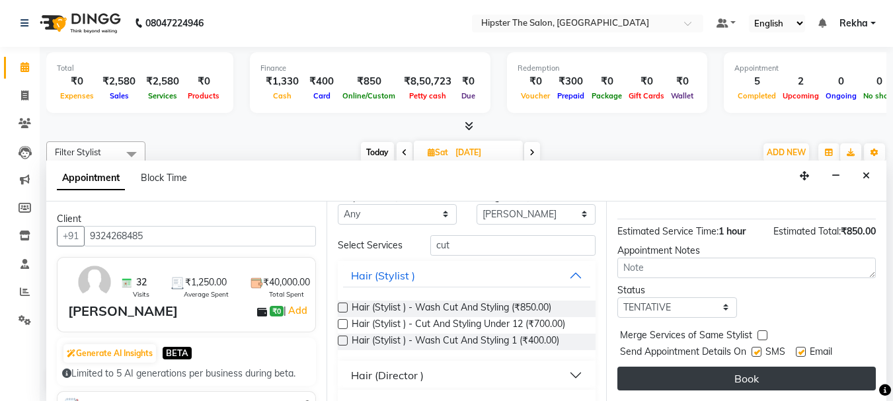
click at [733, 374] on button "Book" at bounding box center [747, 379] width 259 height 24
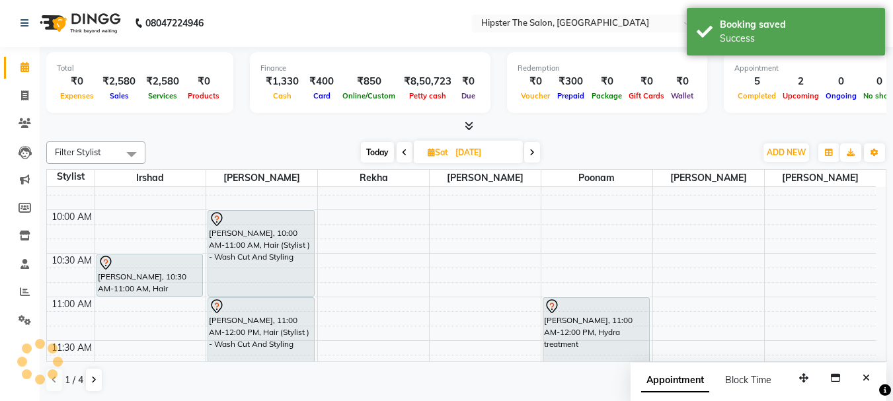
scroll to position [0, 0]
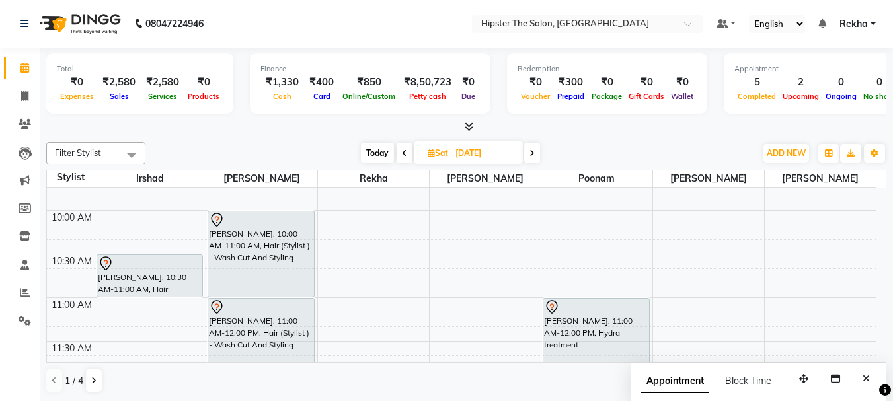
click at [403, 154] on icon at bounding box center [404, 153] width 5 height 8
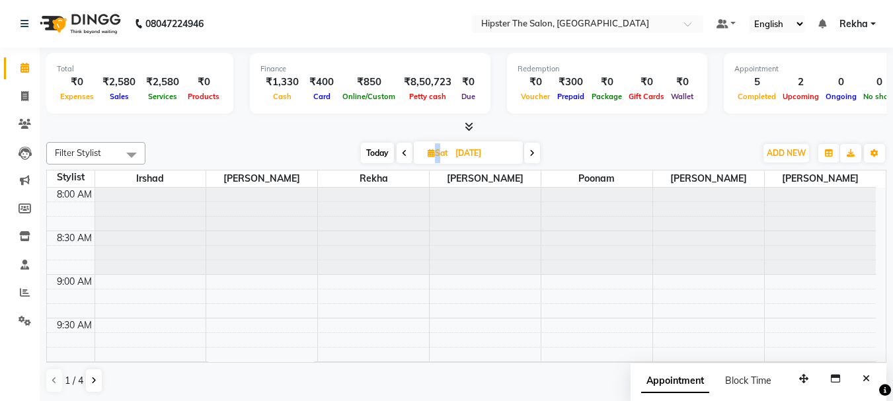
click at [403, 154] on icon at bounding box center [404, 153] width 5 height 8
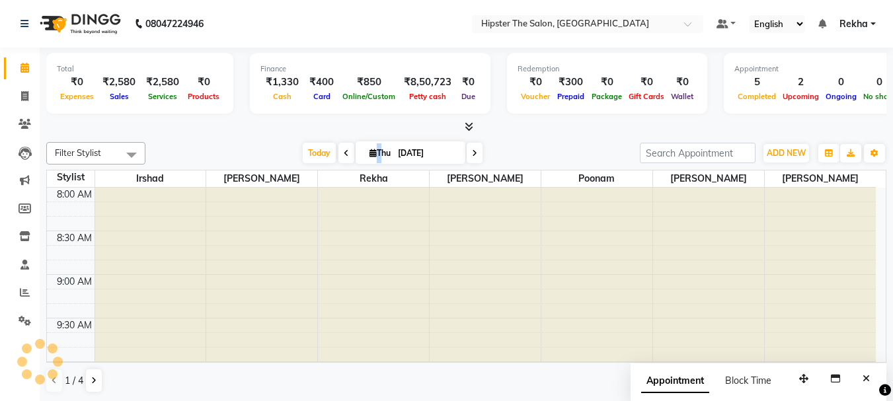
type input "[DATE]"
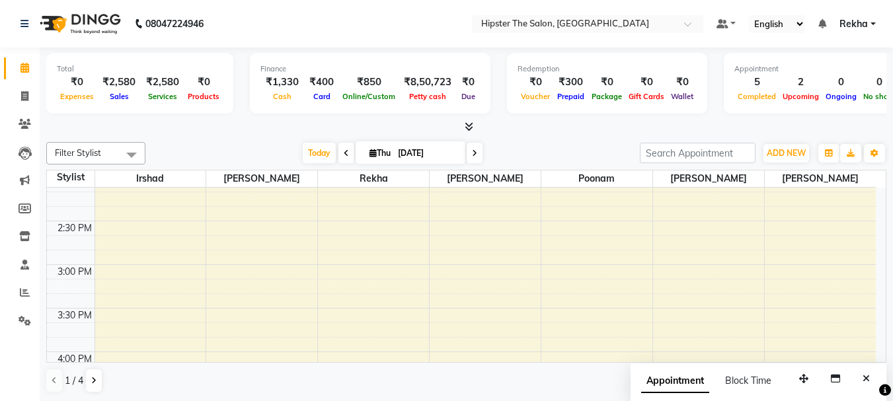
scroll to position [548, 0]
click at [559, 261] on div "8:00 AM 8:30 AM 9:00 AM 9:30 AM 10:00 AM 10:30 AM 11:00 AM 11:30 AM 12:00 PM 12…" at bounding box center [461, 294] width 829 height 1309
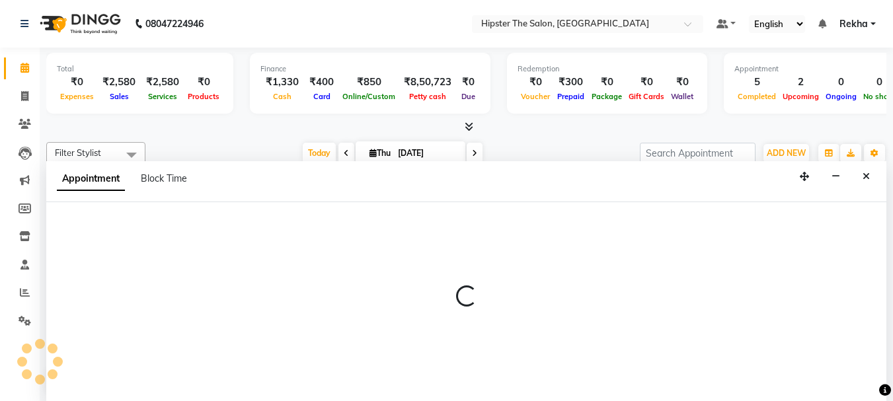
scroll to position [1, 0]
select select "50153"
select select "tentative"
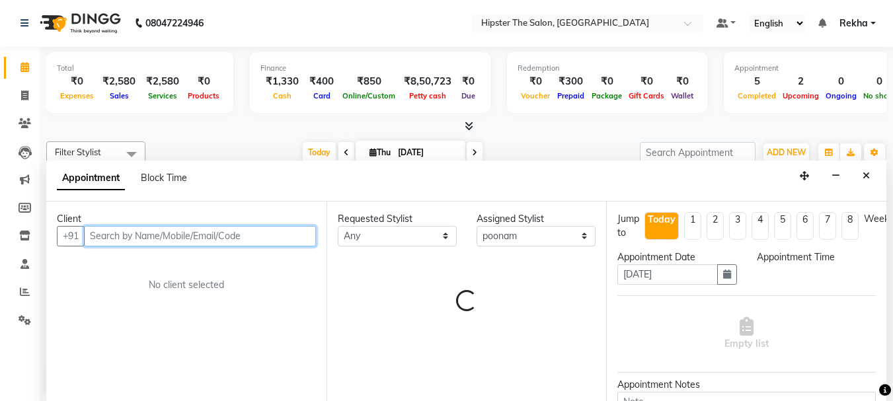
select select "900"
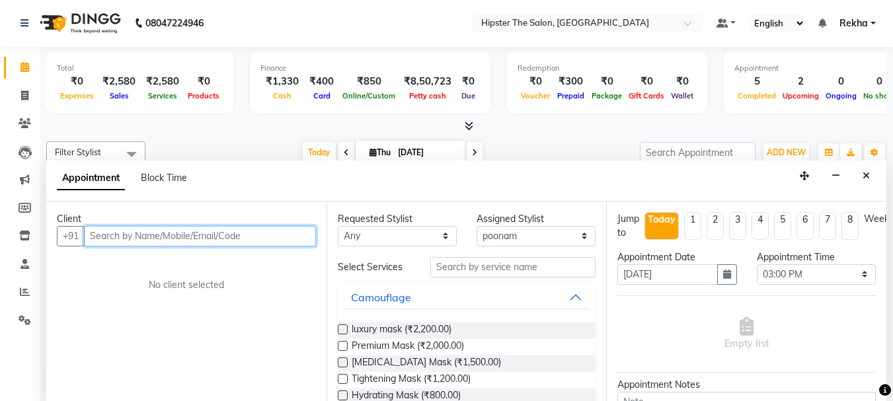
drag, startPoint x: 306, startPoint y: 233, endPoint x: 288, endPoint y: 237, distance: 17.8
click at [288, 237] on input "text" at bounding box center [200, 236] width 232 height 21
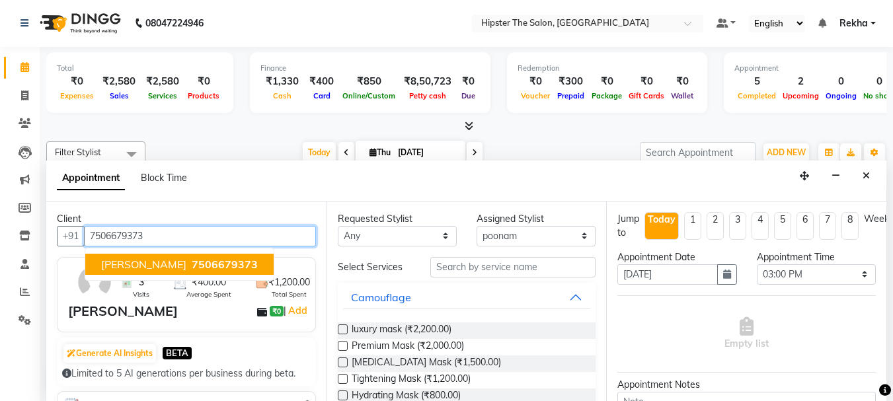
type input "7506679373"
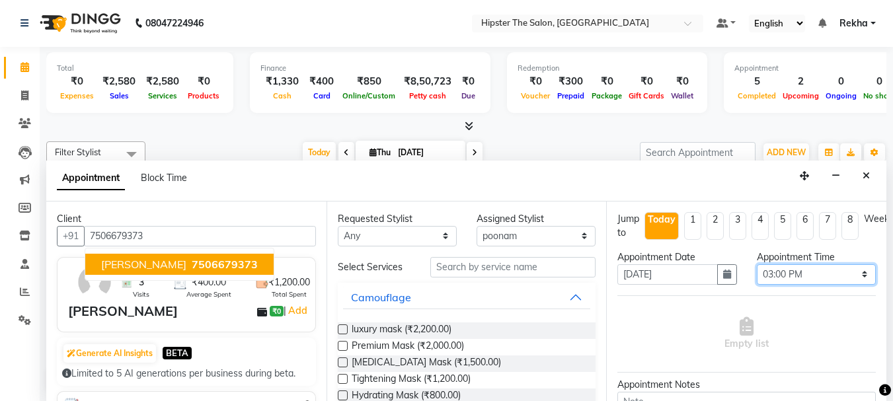
click at [856, 276] on select "Select 09:00 AM 09:15 AM 09:30 AM 09:45 AM 10:00 AM 10:15 AM 10:30 AM 10:45 AM …" at bounding box center [816, 275] width 119 height 21
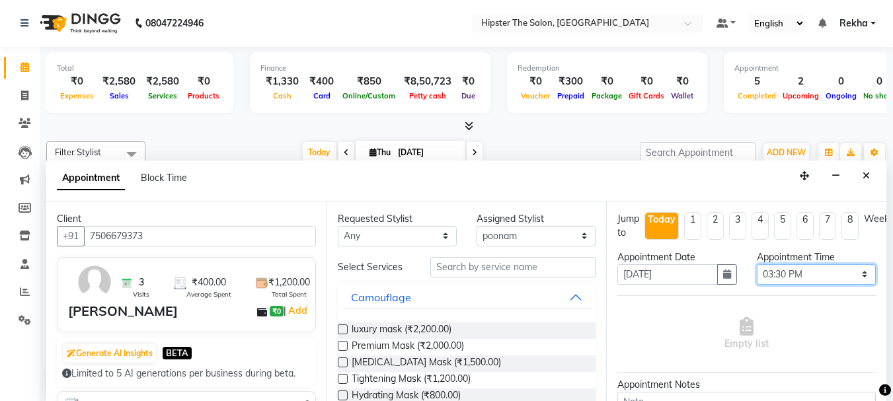
click at [757, 265] on select "Select 09:00 AM 09:15 AM 09:30 AM 09:45 AM 10:00 AM 10:15 AM 10:30 AM 10:45 AM …" at bounding box center [816, 275] width 119 height 21
click at [854, 277] on select "Select 09:00 AM 09:15 AM 09:30 AM 09:45 AM 10:00 AM 10:15 AM 10:30 AM 10:45 AM …" at bounding box center [816, 275] width 119 height 21
select select "960"
click at [757, 265] on select "Select 09:00 AM 09:15 AM 09:30 AM 09:45 AM 10:00 AM 10:15 AM 10:30 AM 10:45 AM …" at bounding box center [816, 275] width 119 height 21
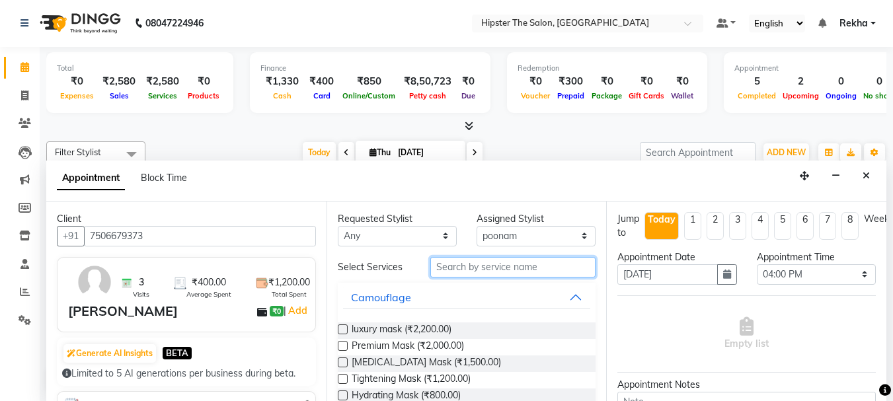
click at [528, 266] on input "text" at bounding box center [513, 267] width 165 height 21
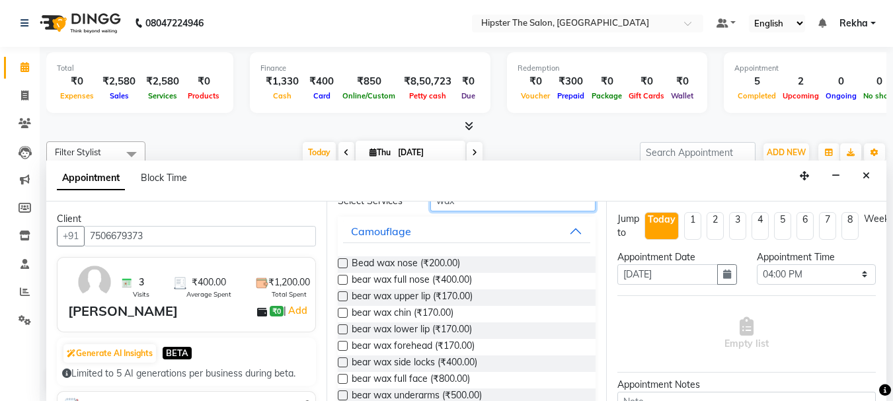
scroll to position [88, 0]
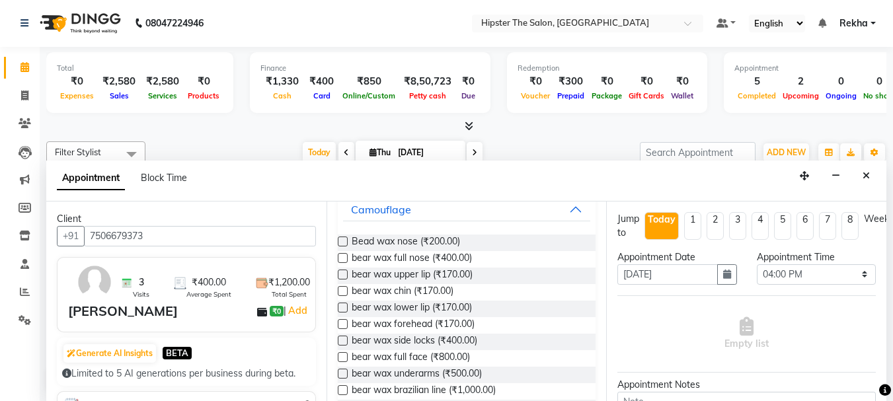
type input "wax"
click at [345, 241] on label at bounding box center [343, 242] width 10 height 10
click at [345, 241] on input "checkbox" at bounding box center [342, 243] width 9 height 9
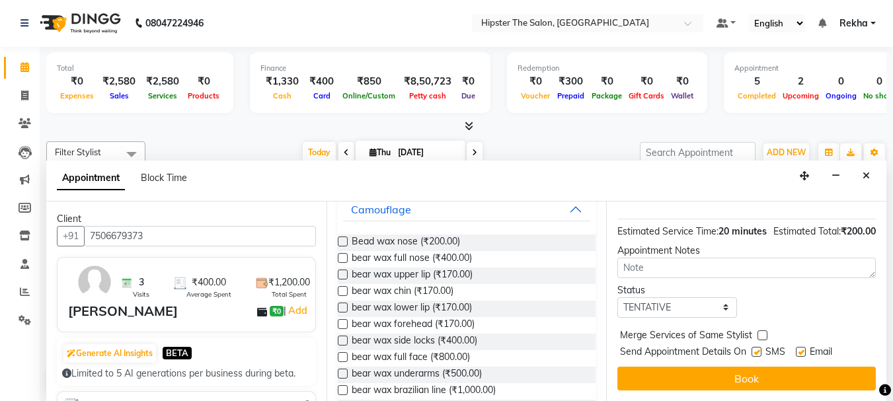
scroll to position [172, 0]
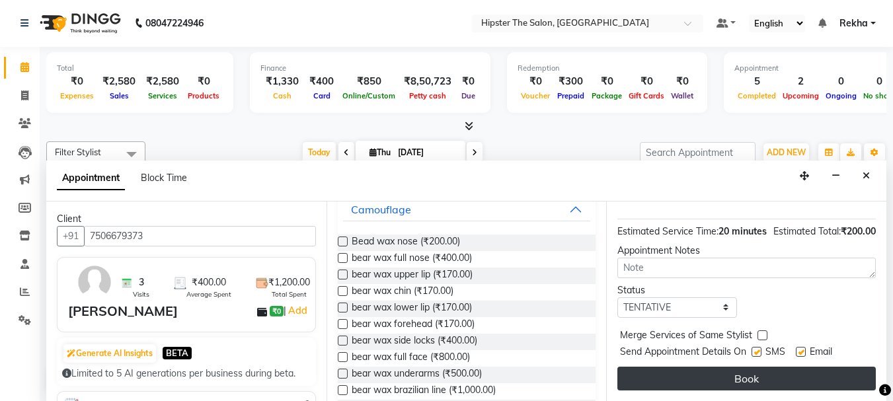
click at [745, 367] on button "Book" at bounding box center [747, 379] width 259 height 24
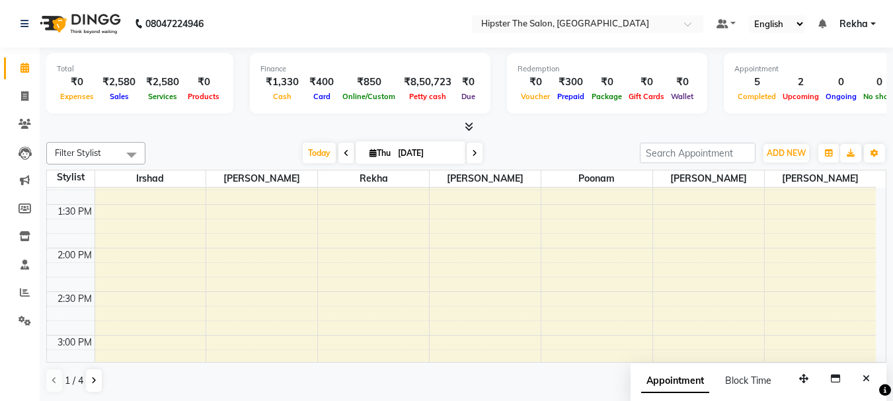
scroll to position [455, 0]
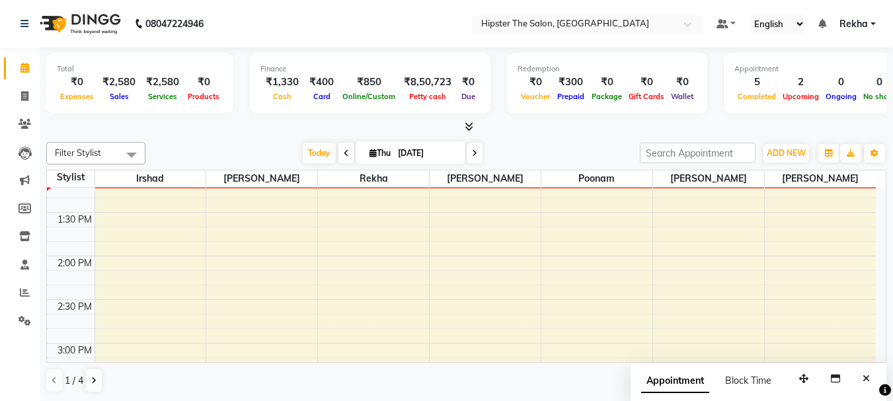
click at [516, 314] on div "8:00 AM 8:30 AM 9:00 AM 9:30 AM 10:00 AM 10:30 AM 11:00 AM 11:30 AM 12:00 PM 12…" at bounding box center [461, 387] width 829 height 1309
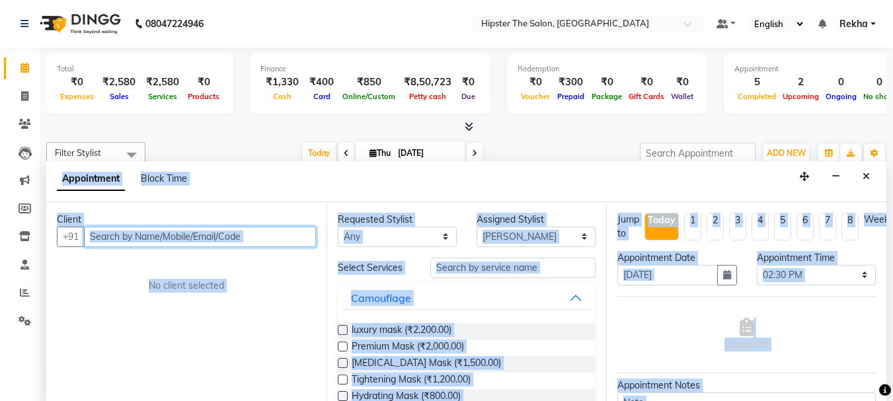
scroll to position [1, 0]
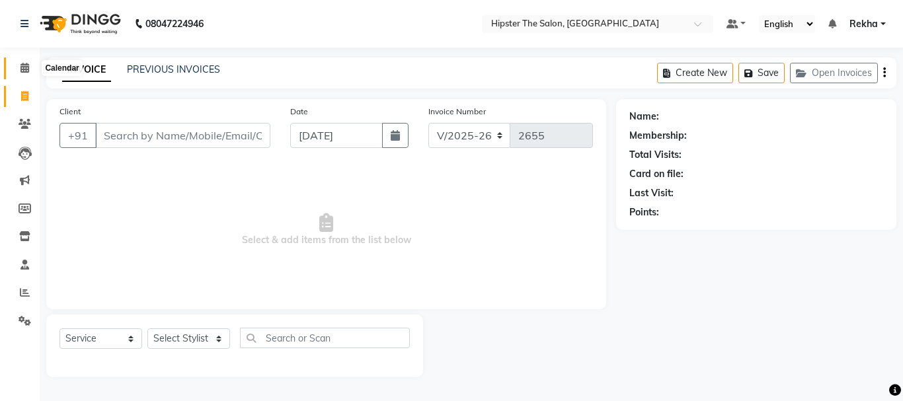
click at [23, 68] on icon at bounding box center [25, 68] width 9 height 10
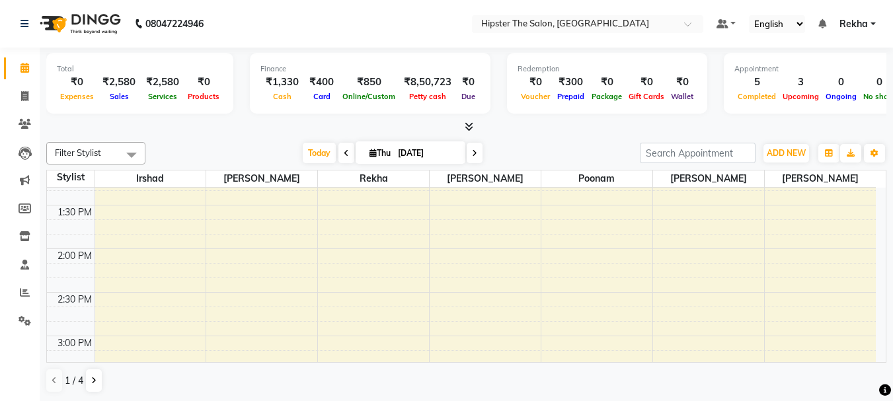
scroll to position [463, 0]
drag, startPoint x: 346, startPoint y: 320, endPoint x: 370, endPoint y: 302, distance: 29.8
click at [370, 302] on div "8:00 AM 8:30 AM 9:00 AM 9:30 AM 10:00 AM 10:30 AM 11:00 AM 11:30 AM 12:00 PM 12…" at bounding box center [461, 379] width 829 height 1309
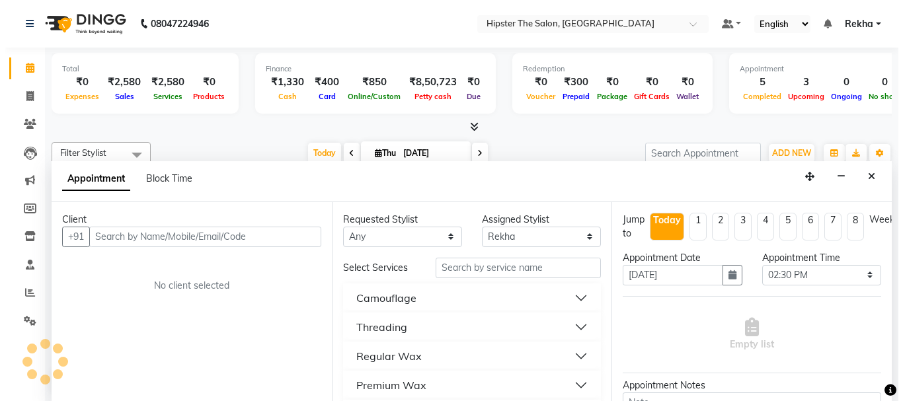
scroll to position [1, 0]
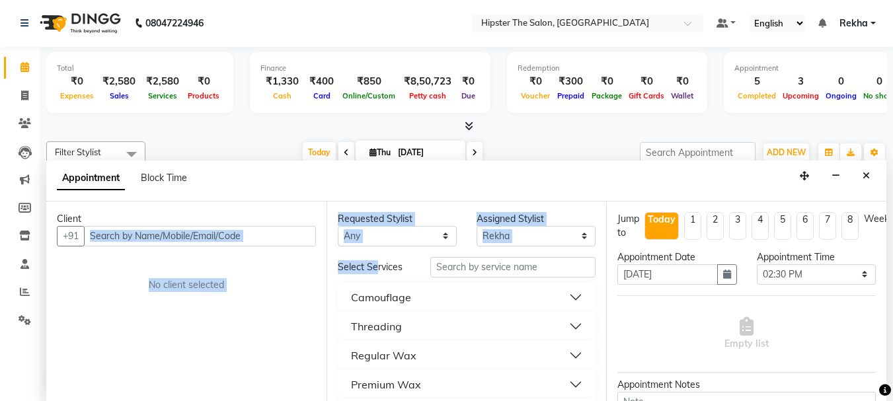
drag, startPoint x: 378, startPoint y: 253, endPoint x: 277, endPoint y: 230, distance: 103.8
click at [277, 230] on div "Client +91 No client selected Requested Stylist Any Aditya aishu Akansha Altaf …" at bounding box center [466, 302] width 841 height 200
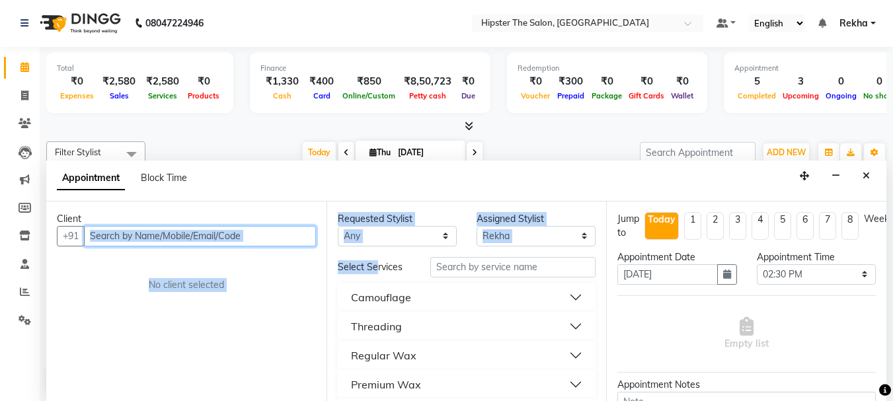
click at [277, 230] on input "text" at bounding box center [200, 236] width 232 height 21
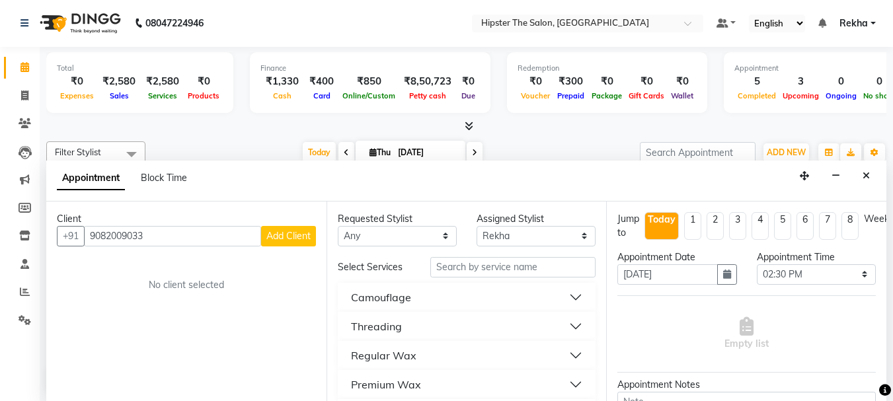
click at [277, 230] on span "Add Client" at bounding box center [289, 236] width 44 height 12
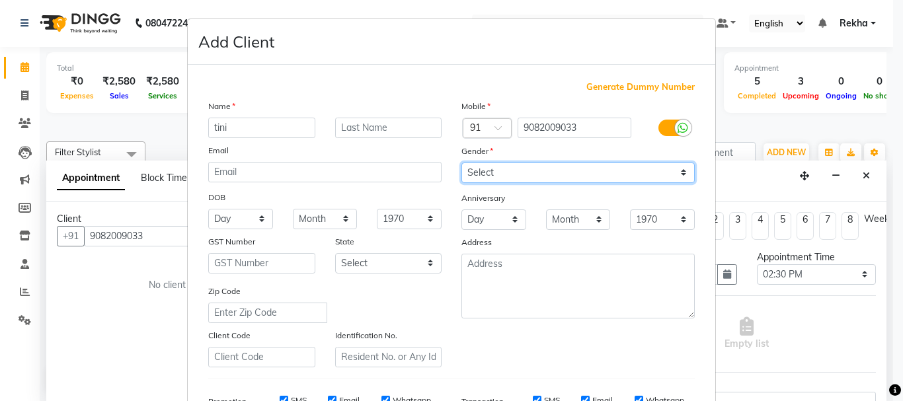
click at [502, 170] on select "Select Male Female Other Prefer Not To Say" at bounding box center [578, 173] width 233 height 21
click at [462, 163] on select "Select Male Female Other Prefer Not To Say" at bounding box center [578, 173] width 233 height 21
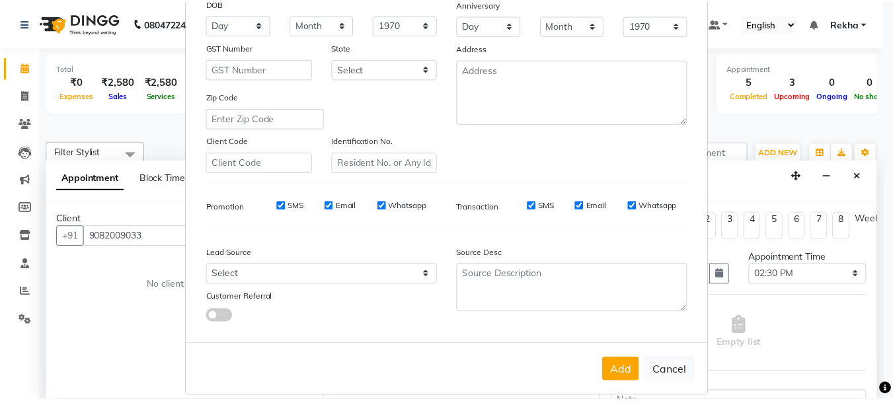
scroll to position [209, 0]
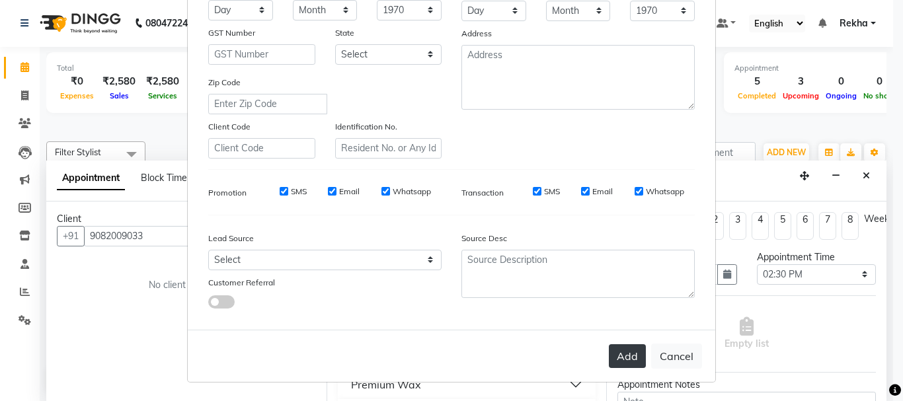
click at [622, 355] on button "Add" at bounding box center [627, 357] width 37 height 24
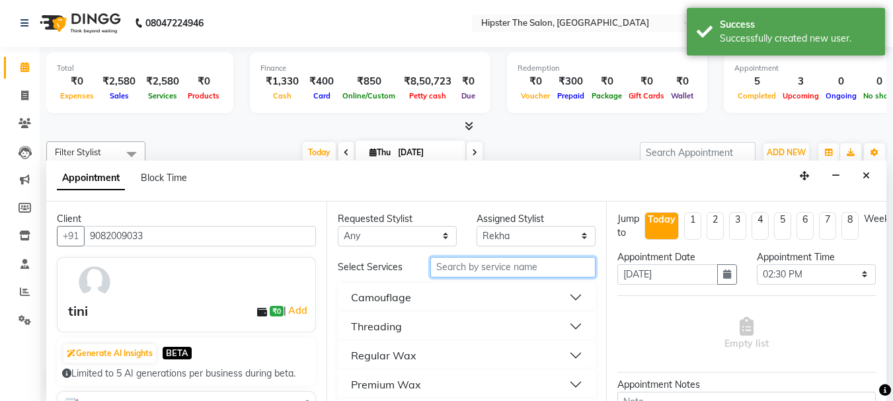
click at [483, 267] on input "text" at bounding box center [513, 267] width 165 height 21
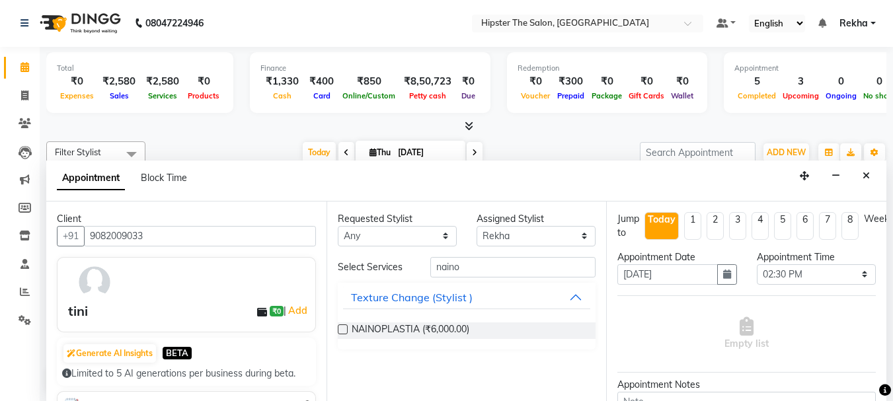
click at [345, 333] on label at bounding box center [343, 330] width 10 height 10
click at [345, 333] on input "checkbox" at bounding box center [342, 331] width 9 height 9
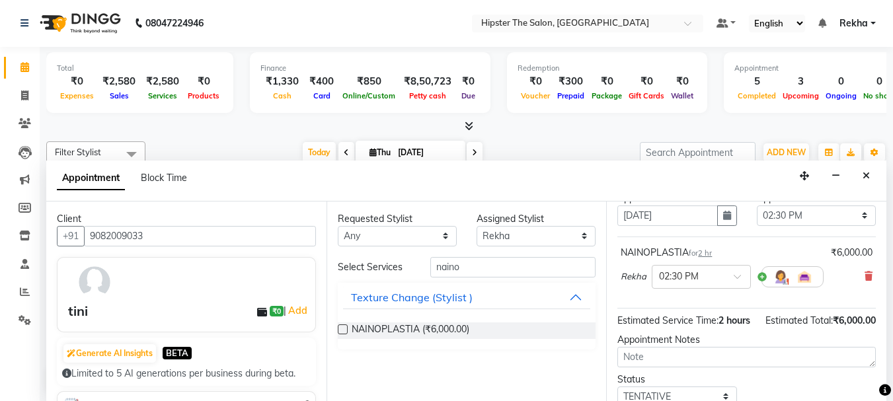
click at [736, 306] on div "Jump to Today 1 2 3 4 5 6 7 8 Weeks Appointment Date 04-09-2025 Appointment Tim…" at bounding box center [746, 302] width 280 height 200
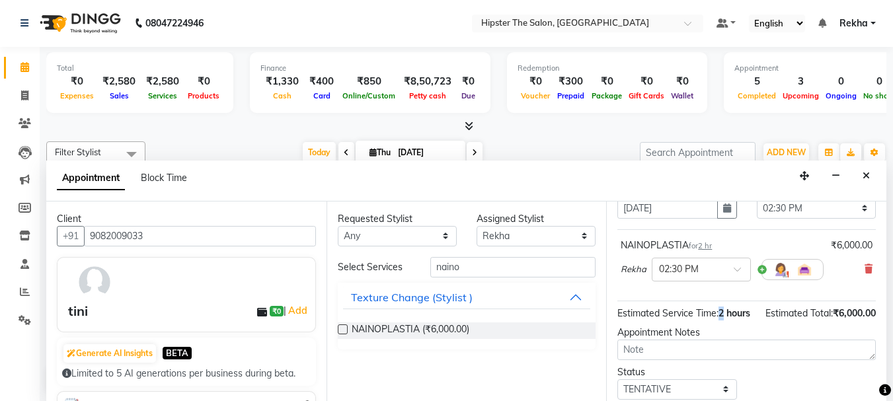
click at [736, 306] on div "Estimated Service Time: 2 hours Estimated Total: ₹6,000.00" at bounding box center [747, 311] width 259 height 19
click at [737, 307] on div "Estimated Service Time: 2 hours" at bounding box center [684, 314] width 133 height 14
click at [858, 321] on div "Estimated Total: ₹6,000.00" at bounding box center [821, 314] width 110 height 14
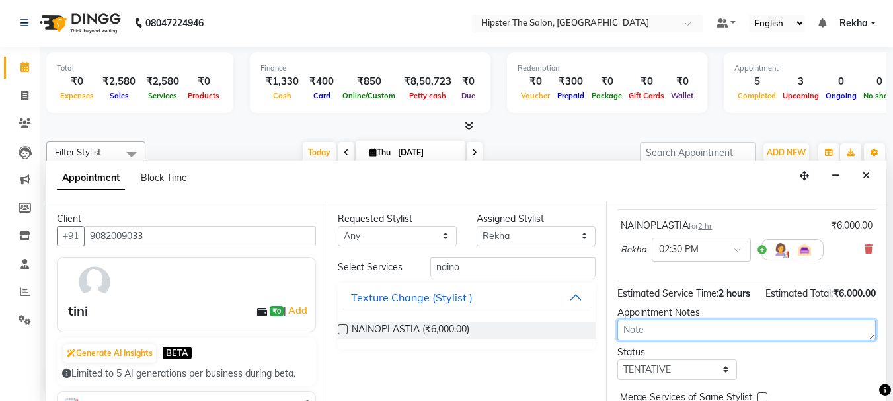
click at [858, 323] on textarea at bounding box center [747, 330] width 259 height 21
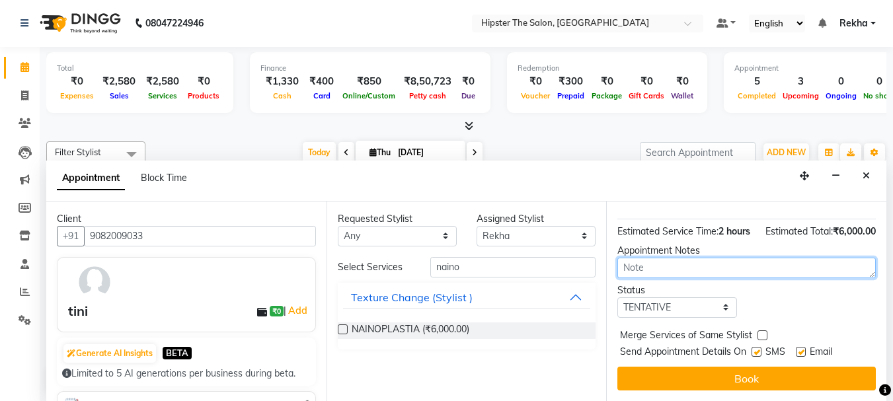
scroll to position [172, 0]
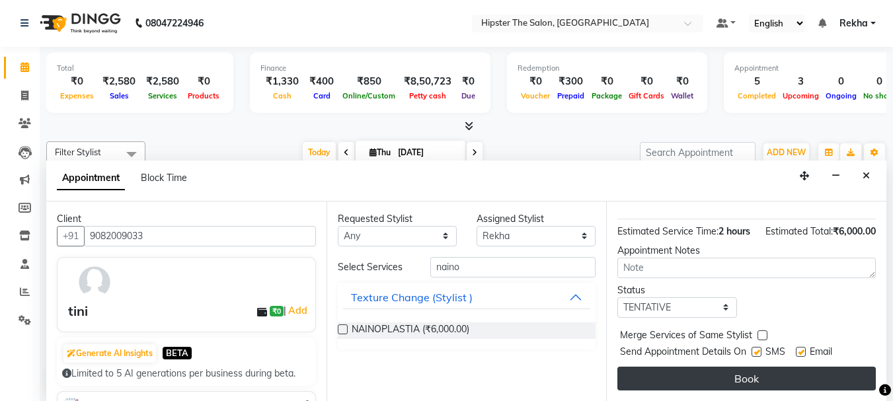
click at [768, 375] on button "Book" at bounding box center [747, 379] width 259 height 24
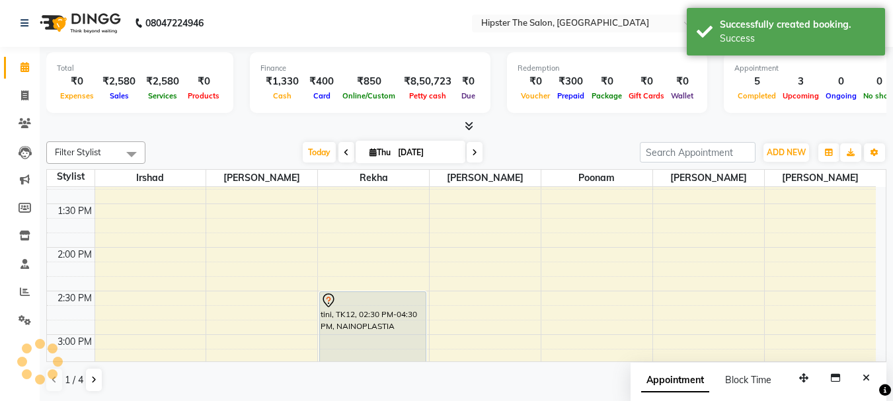
scroll to position [0, 0]
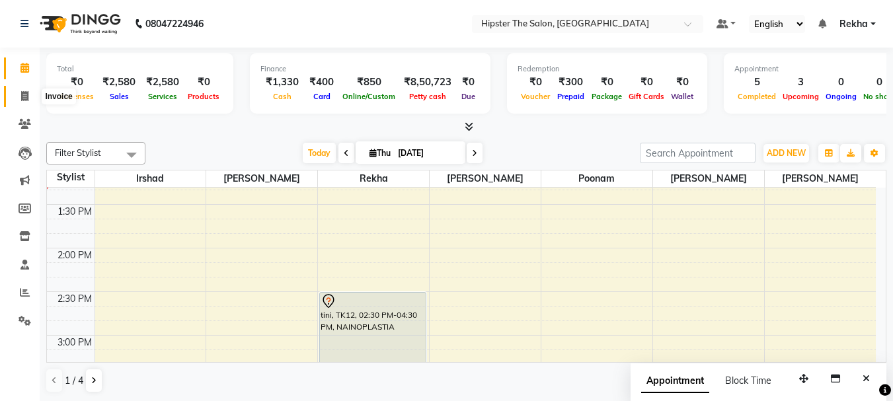
click at [21, 103] on span at bounding box center [24, 96] width 23 height 15
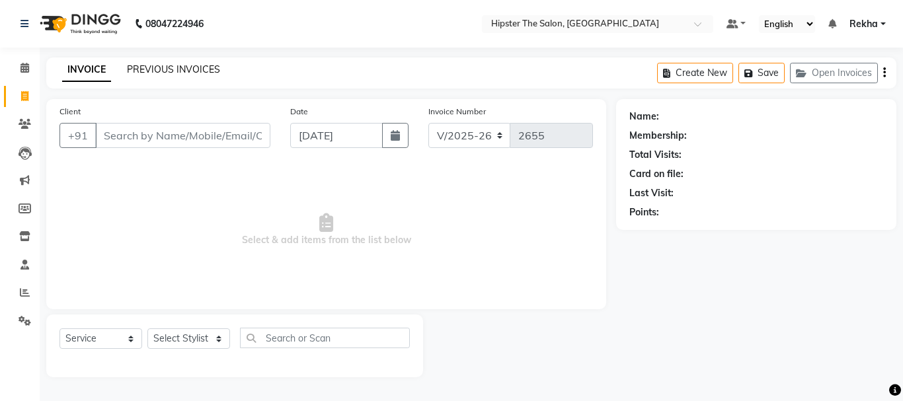
click at [169, 63] on link "PREVIOUS INVOICES" at bounding box center [173, 69] width 93 height 12
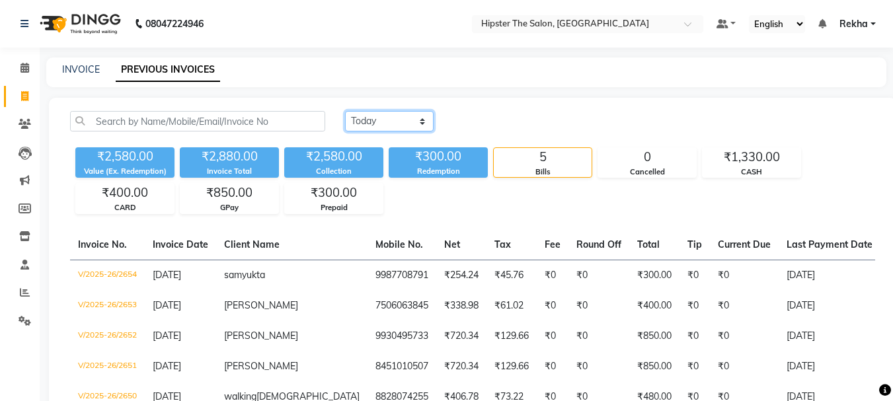
click at [419, 120] on select "Today Yesterday Custom Range" at bounding box center [389, 121] width 89 height 21
click at [345, 111] on select "Today Yesterday Custom Range" at bounding box center [389, 121] width 89 height 21
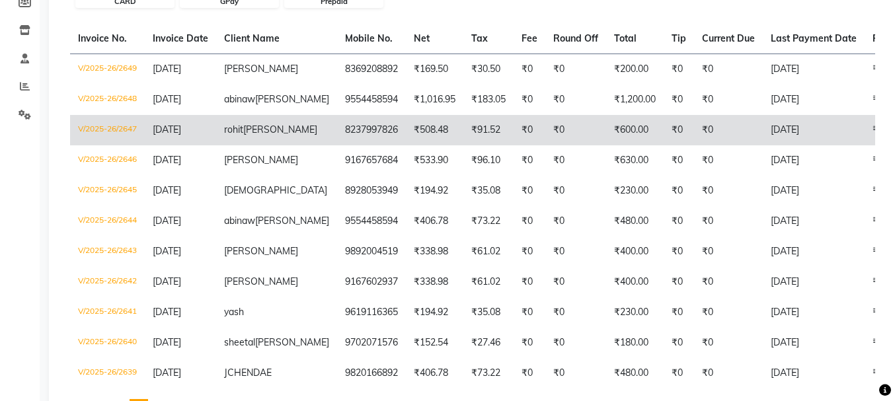
scroll to position [198, 0]
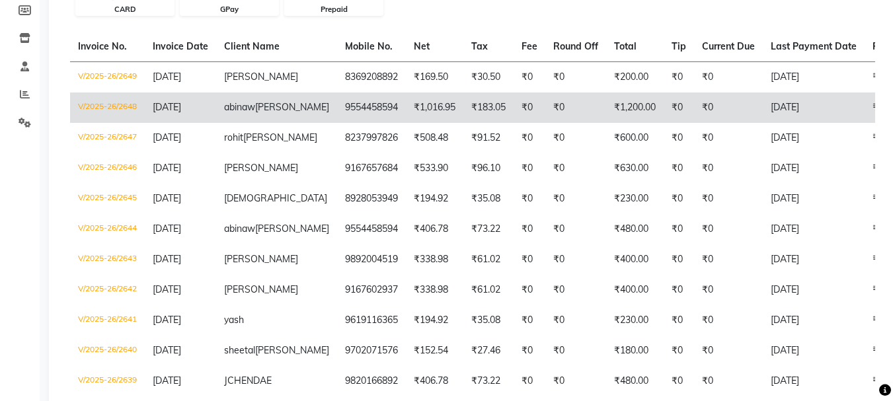
click at [337, 101] on td "9554458594" at bounding box center [371, 108] width 69 height 30
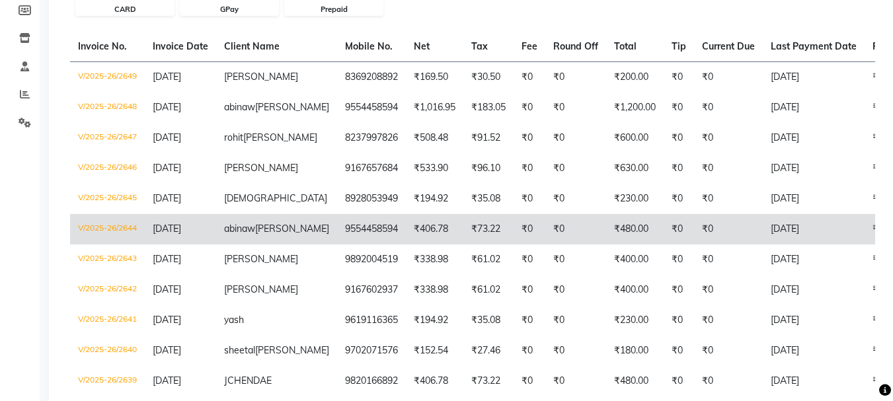
scroll to position [289, 0]
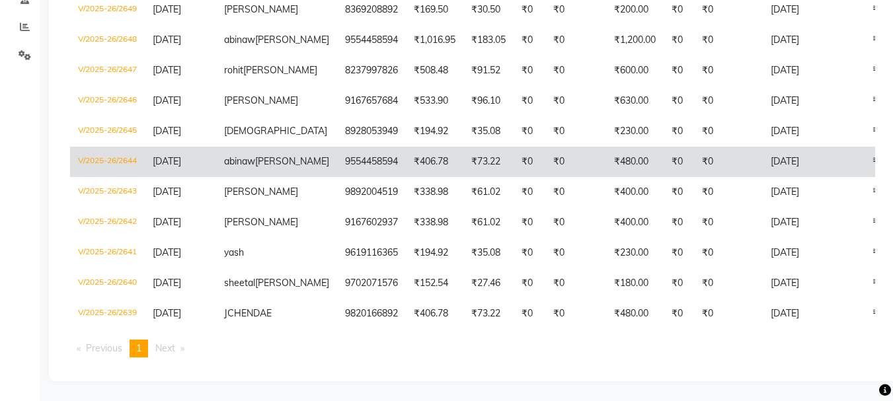
click at [282, 151] on td "abinaw roy" at bounding box center [276, 162] width 121 height 30
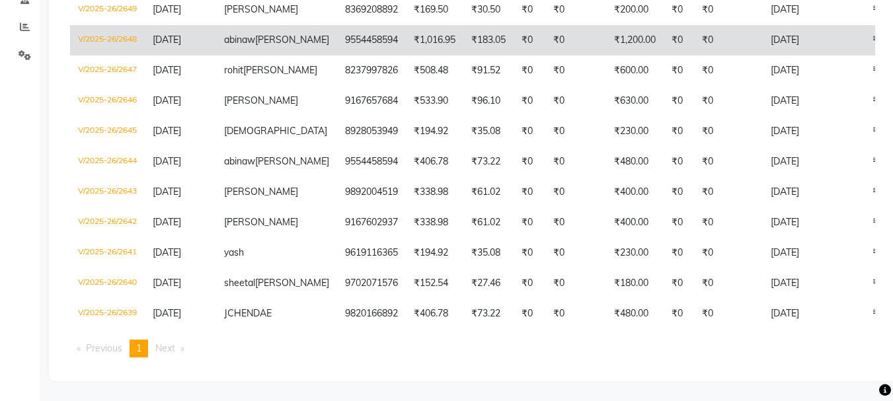
scroll to position [42, 0]
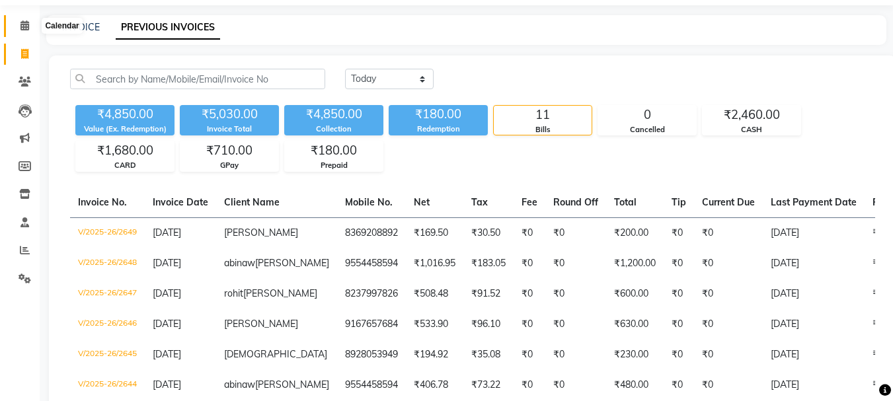
click at [26, 24] on icon at bounding box center [25, 26] width 9 height 10
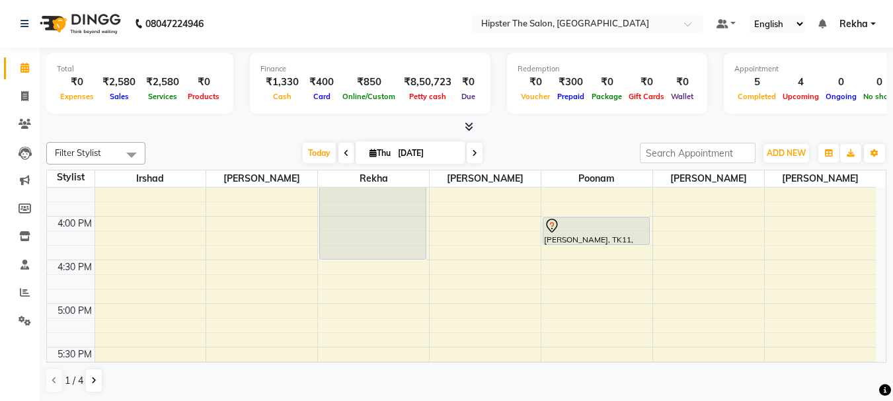
scroll to position [679, 0]
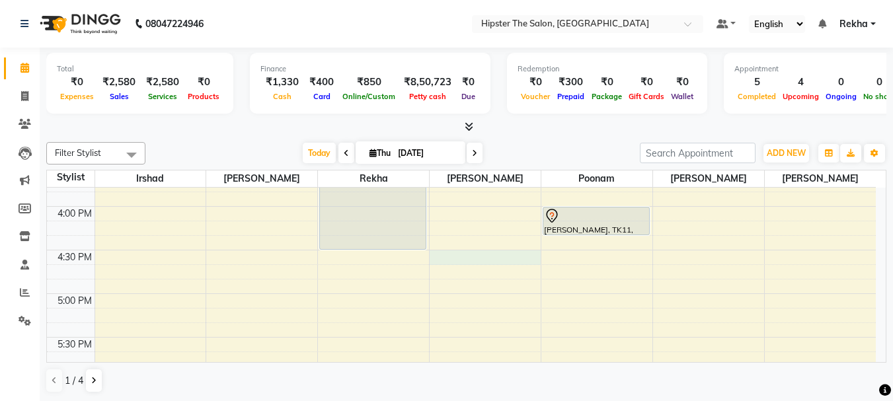
click at [459, 258] on div "8:00 AM 8:30 AM 9:00 AM 9:30 AM 10:00 AM 10:30 AM 11:00 AM 11:30 AM 12:00 PM 12…" at bounding box center [461, 163] width 829 height 1309
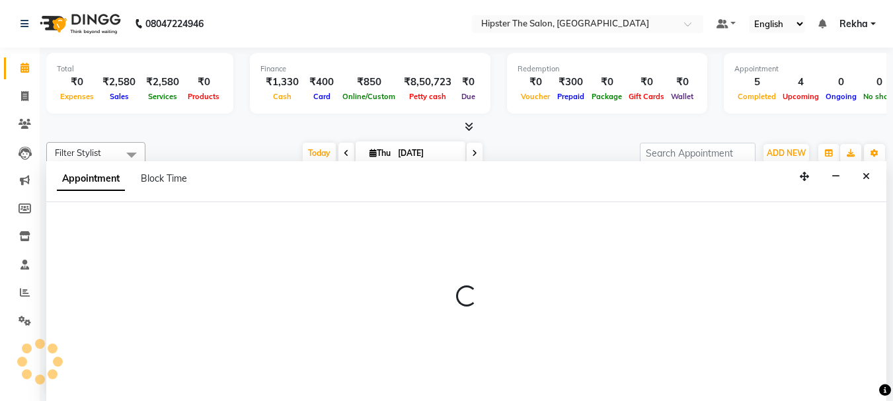
scroll to position [1, 0]
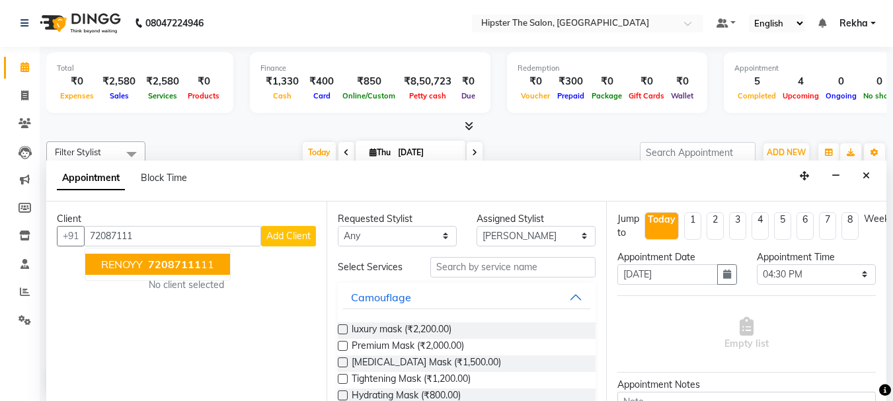
click at [195, 270] on span "72087111" at bounding box center [174, 264] width 53 height 13
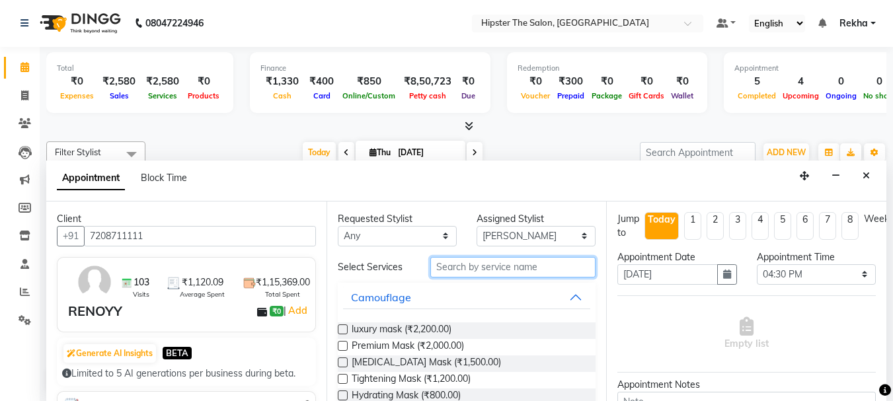
click at [505, 272] on input "text" at bounding box center [513, 267] width 165 height 21
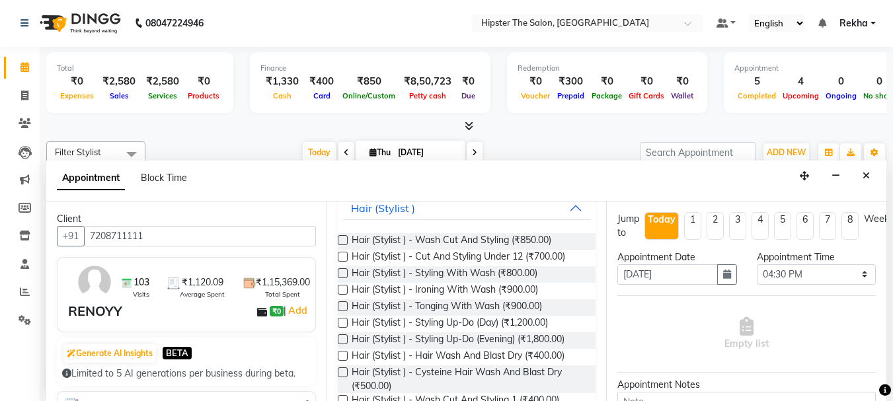
scroll to position [110, 0]
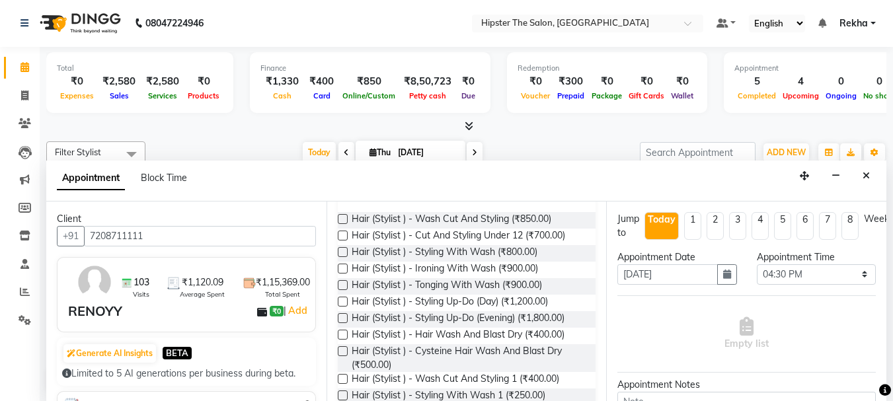
click at [341, 330] on label at bounding box center [343, 335] width 10 height 10
click at [341, 332] on input "checkbox" at bounding box center [342, 336] width 9 height 9
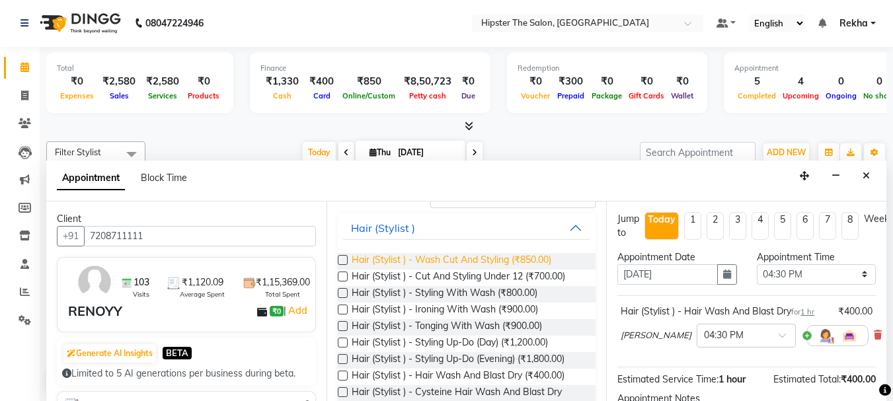
scroll to position [0, 0]
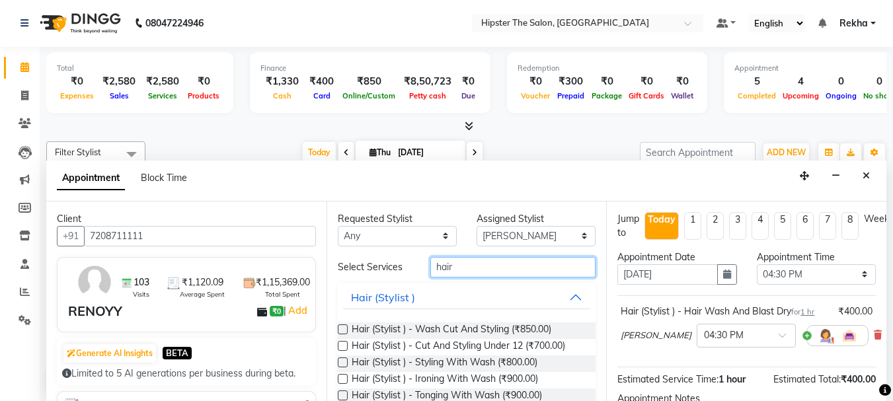
click at [509, 267] on input "hair" at bounding box center [513, 267] width 165 height 21
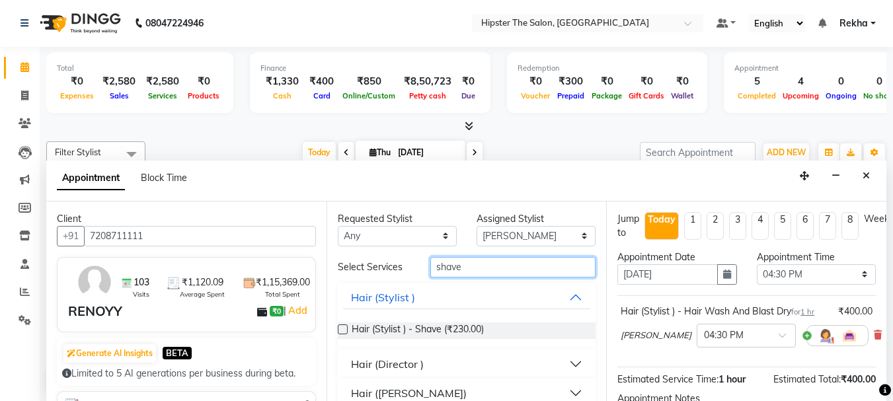
scroll to position [17, 0]
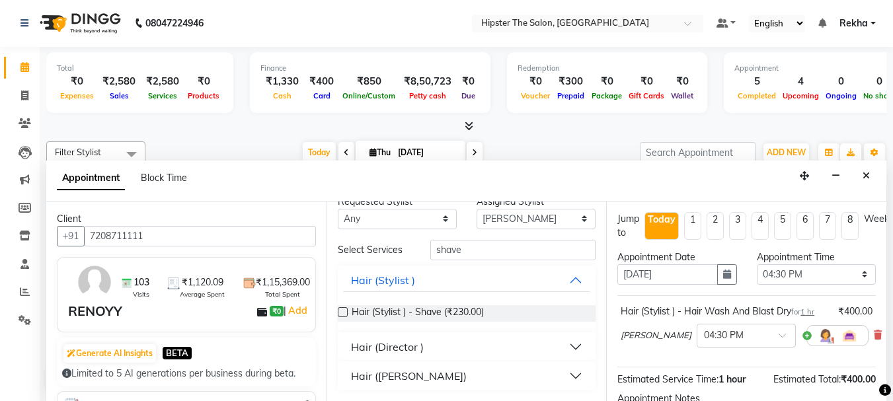
click at [345, 316] on label at bounding box center [343, 313] width 10 height 10
click at [345, 316] on input "checkbox" at bounding box center [342, 313] width 9 height 9
click at [768, 384] on div "Ashik × 05:30 PM" at bounding box center [745, 396] width 248 height 34
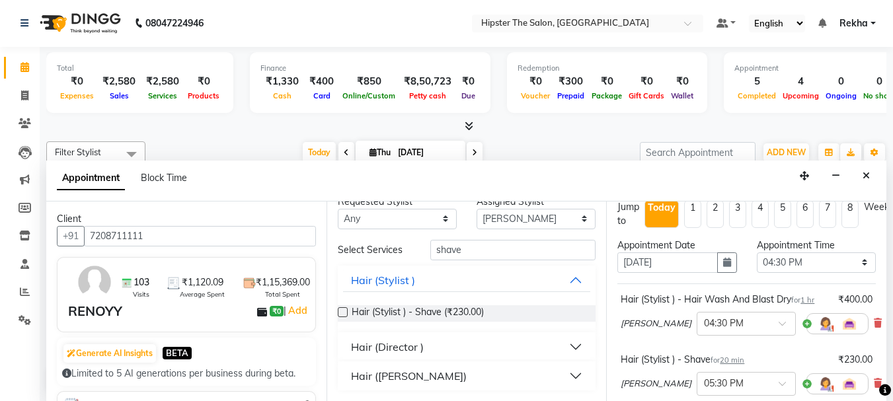
drag, startPoint x: 768, startPoint y: 384, endPoint x: 766, endPoint y: 376, distance: 8.0
click at [766, 376] on div "Ashik × 05:30 PM" at bounding box center [745, 384] width 248 height 34
click at [807, 376] on div at bounding box center [838, 384] width 62 height 21
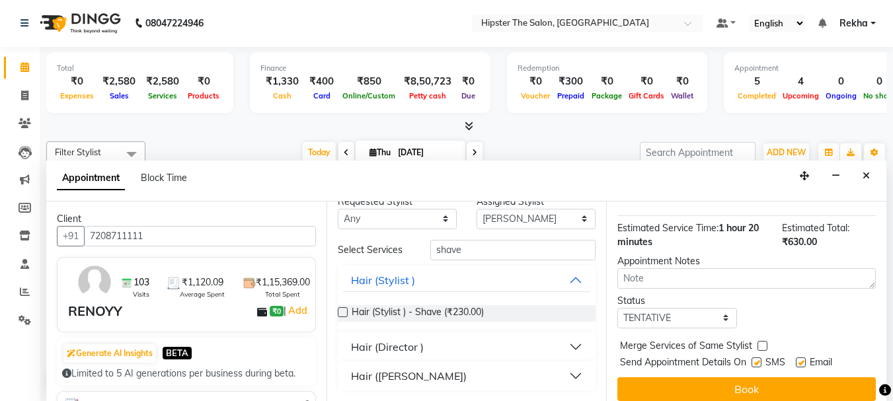
scroll to position [232, 0]
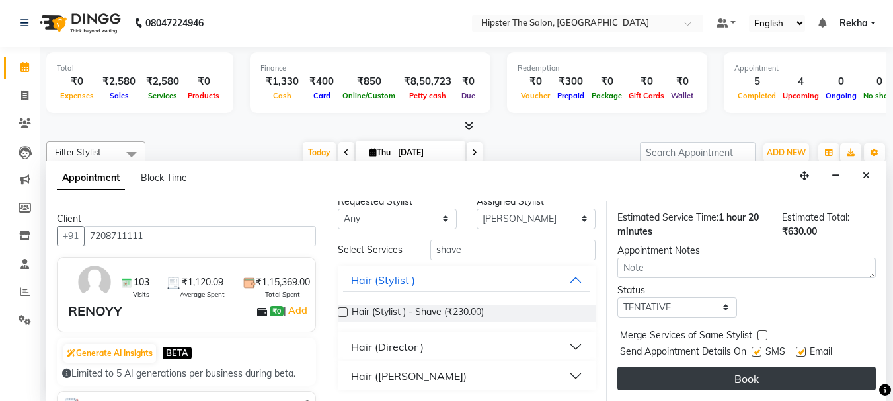
click at [733, 367] on button "Book" at bounding box center [747, 379] width 259 height 24
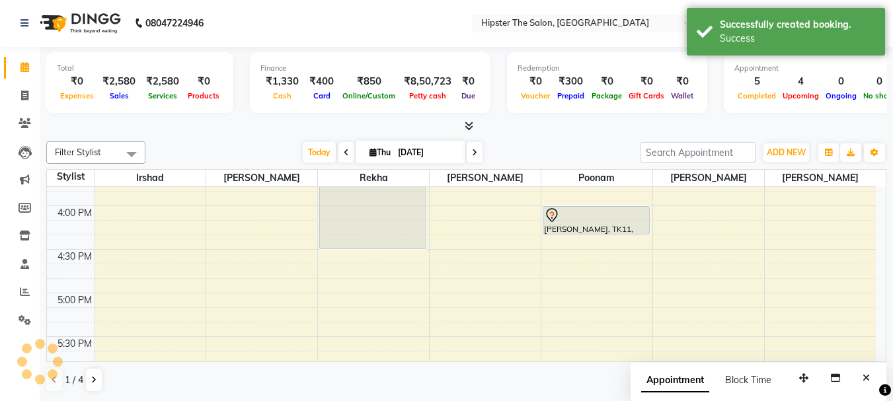
scroll to position [0, 0]
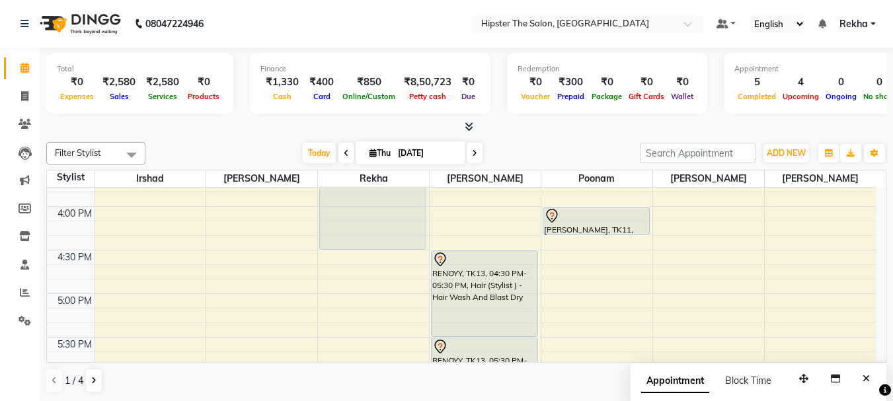
click at [472, 151] on icon at bounding box center [474, 153] width 5 height 8
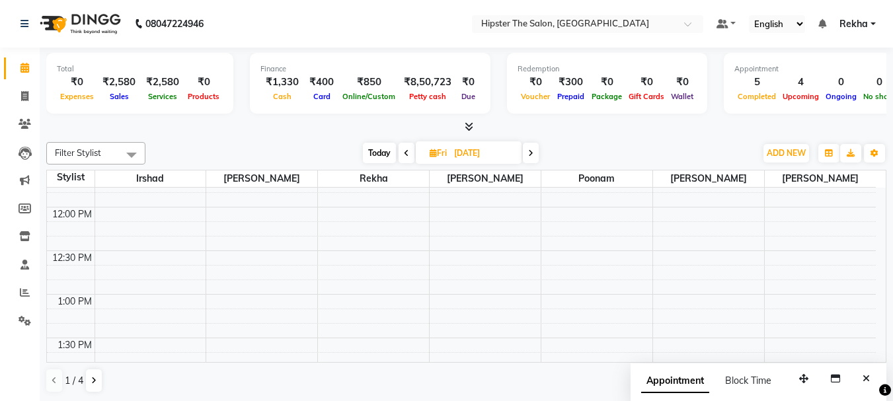
scroll to position [318, 0]
click at [533, 157] on icon at bounding box center [530, 153] width 5 height 8
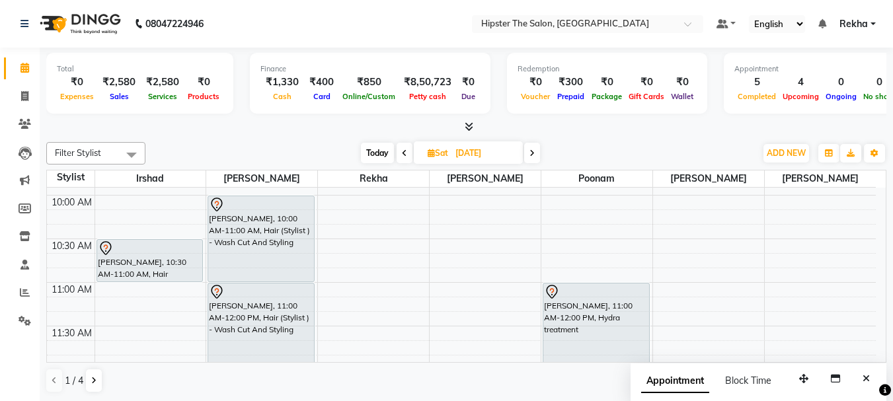
scroll to position [154, 0]
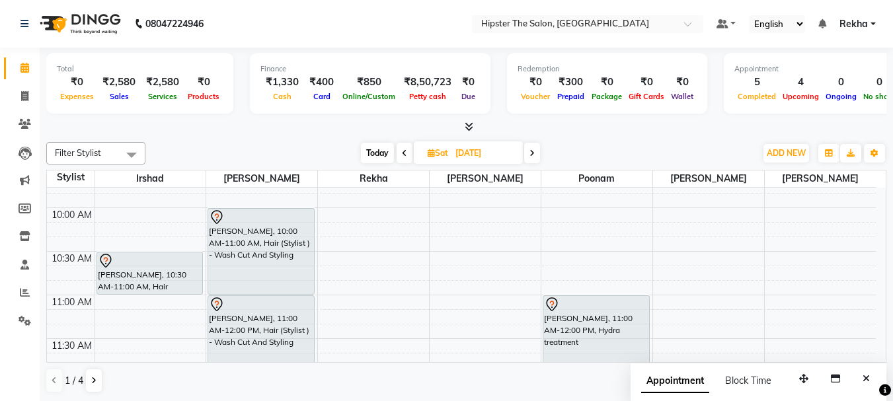
click at [404, 159] on span at bounding box center [405, 153] width 16 height 21
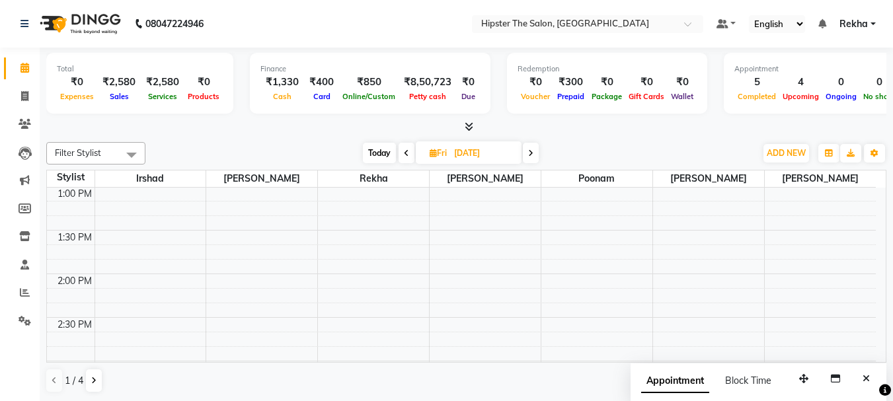
click at [404, 159] on span at bounding box center [407, 153] width 16 height 21
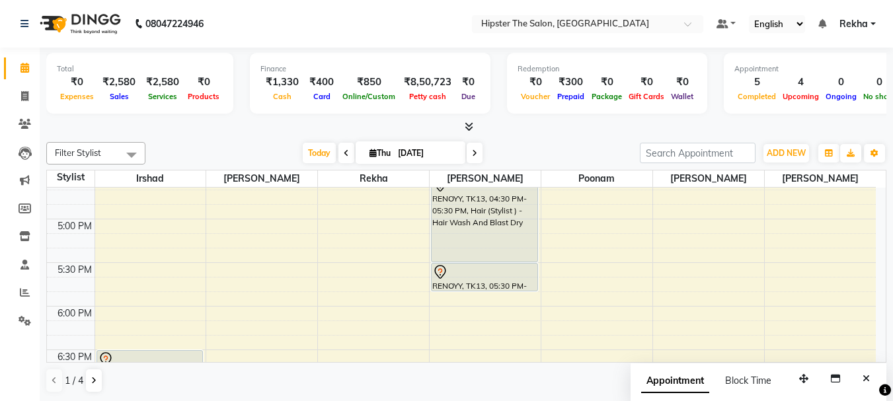
scroll to position [733, 0]
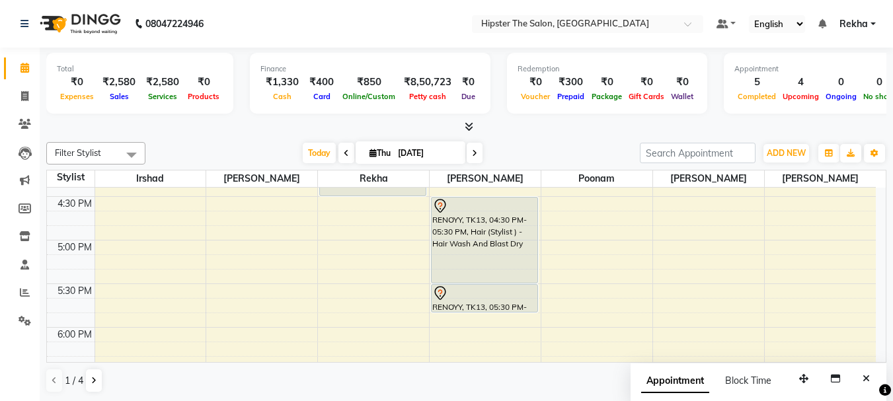
click at [104, 121] on div at bounding box center [466, 127] width 841 height 14
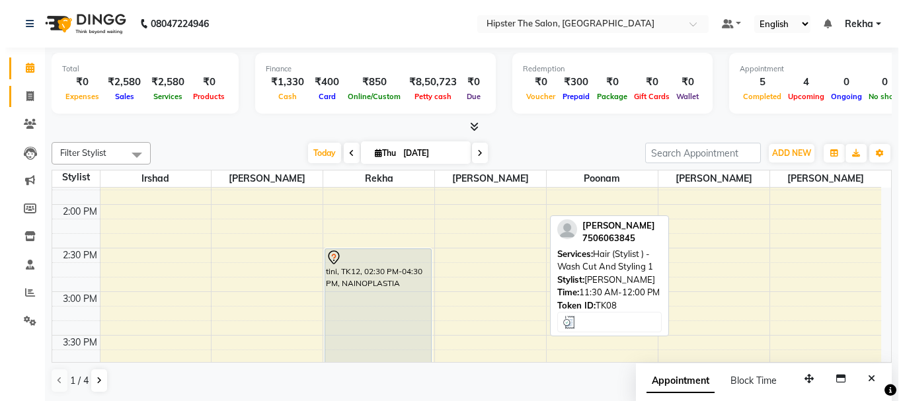
scroll to position [526, 0]
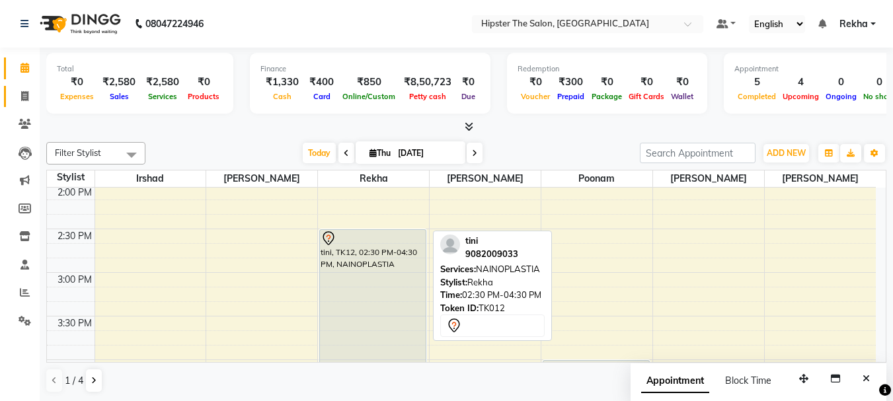
click at [356, 286] on div "tini, TK12, 02:30 PM-04:30 PM, NAINOPLASTIA" at bounding box center [373, 316] width 106 height 173
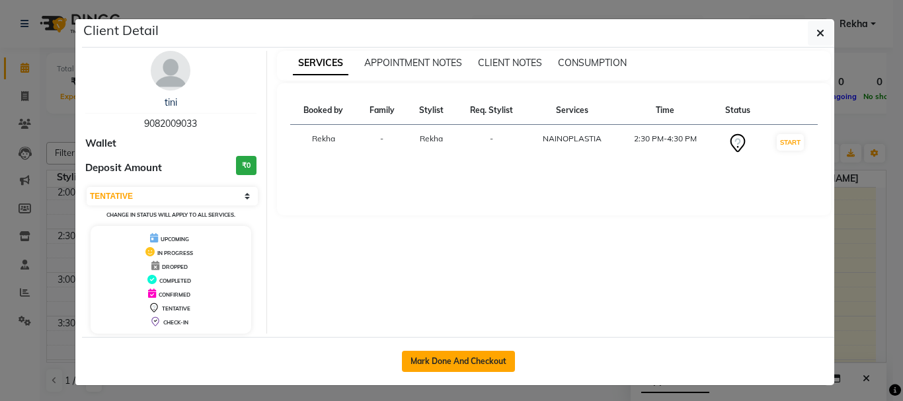
click at [458, 366] on button "Mark Done And Checkout" at bounding box center [458, 361] width 113 height 21
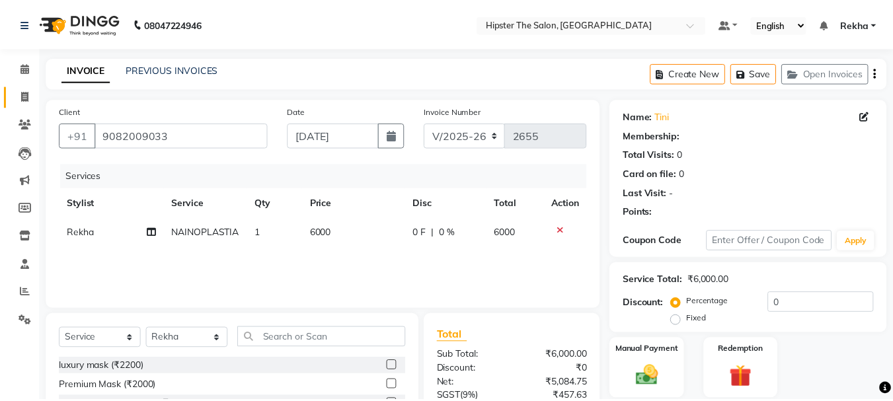
scroll to position [128, 0]
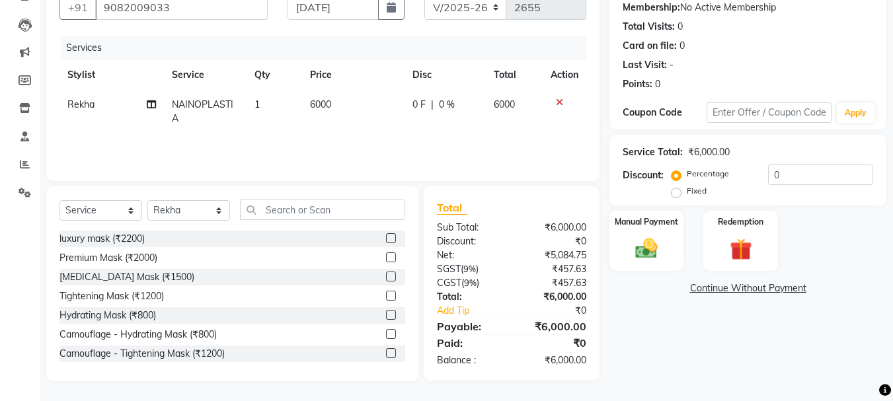
click at [448, 105] on span "0 %" at bounding box center [447, 105] width 16 height 14
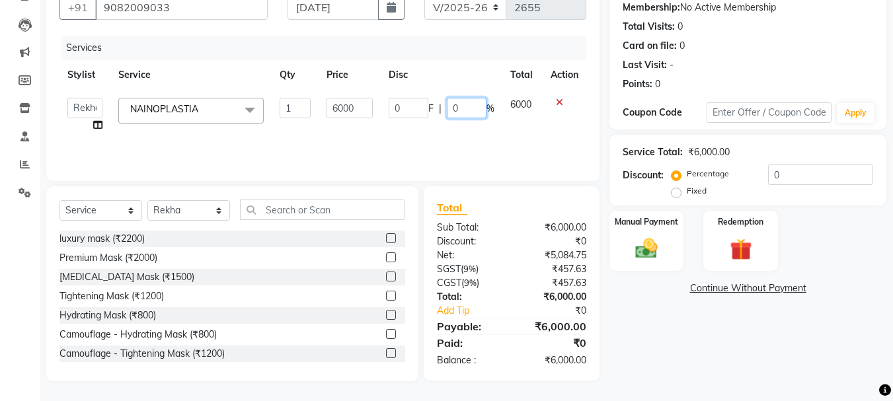
click at [469, 111] on input "0" at bounding box center [467, 108] width 40 height 21
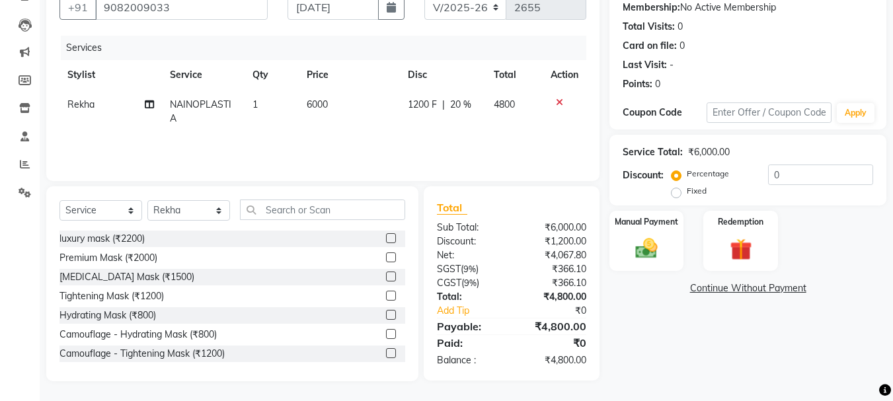
click at [522, 124] on td "4800" at bounding box center [514, 112] width 57 height 44
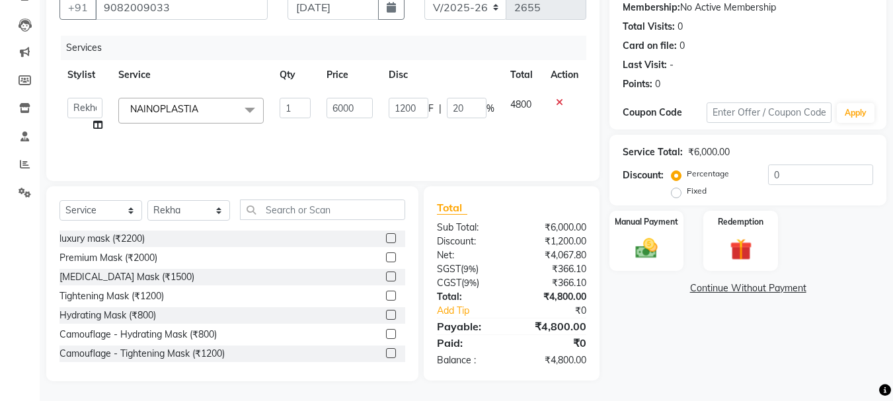
click at [430, 108] on span "F" at bounding box center [431, 109] width 5 height 14
click at [417, 109] on input "1200" at bounding box center [409, 108] width 40 height 21
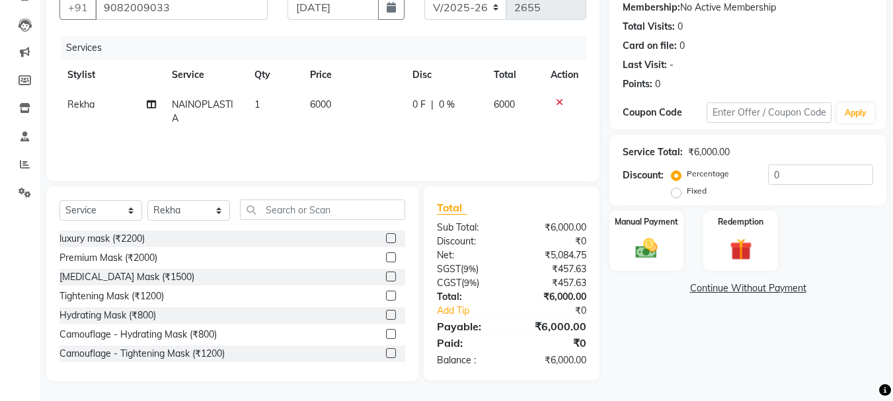
click at [427, 102] on div "0 F | 0 %" at bounding box center [445, 105] width 65 height 14
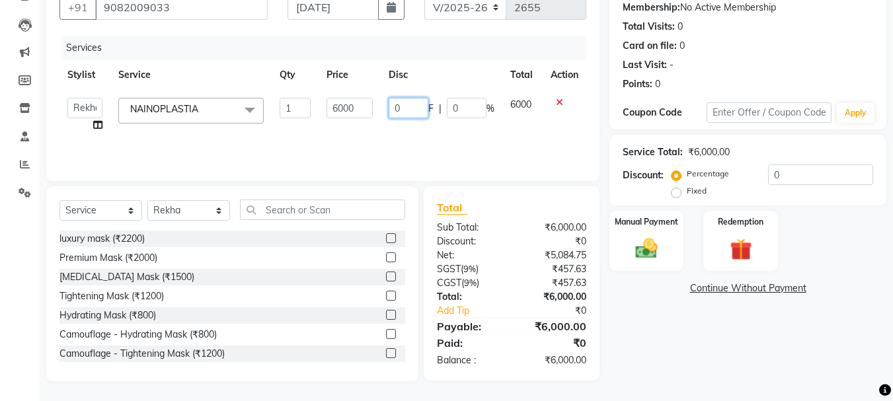
click at [427, 102] on input "0" at bounding box center [409, 108] width 40 height 21
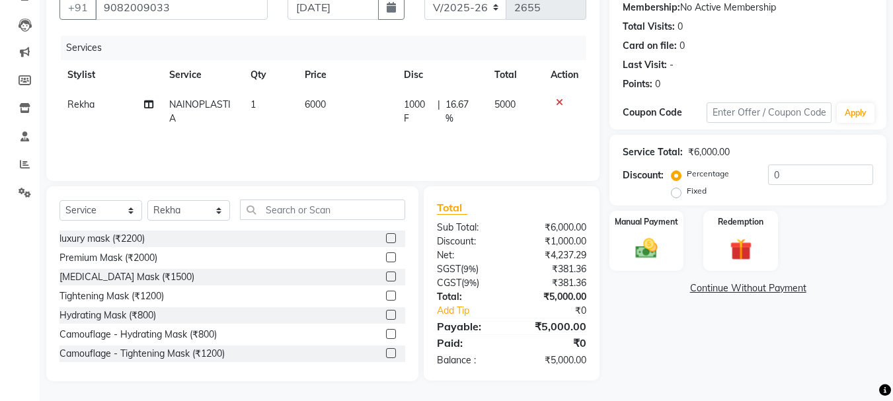
click at [544, 131] on td at bounding box center [565, 112] width 44 height 44
click at [687, 195] on label "Fixed" at bounding box center [697, 191] width 20 height 12
click at [681, 195] on input "Fixed" at bounding box center [679, 190] width 9 height 9
click at [687, 195] on label "Fixed" at bounding box center [697, 191] width 20 height 12
click at [681, 195] on input "Fixed" at bounding box center [679, 190] width 9 height 9
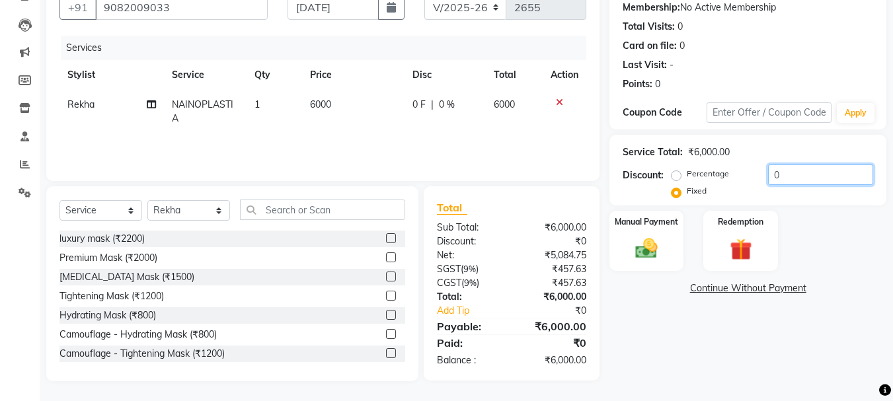
click at [795, 173] on input "0" at bounding box center [820, 175] width 105 height 21
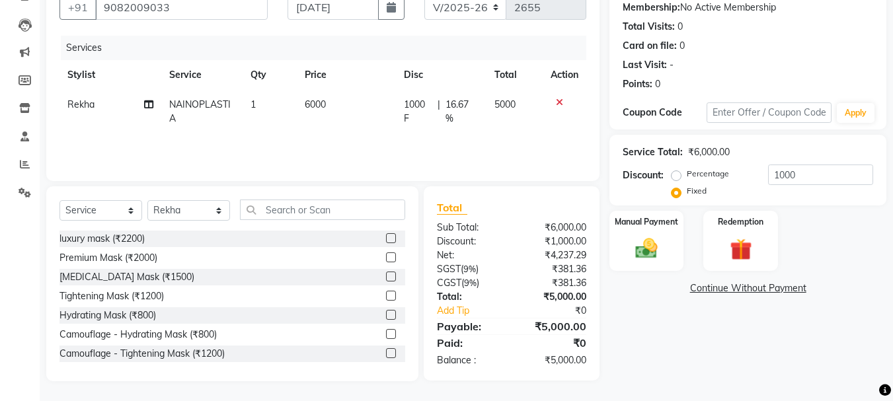
click at [813, 245] on div "Manual Payment Redemption" at bounding box center [748, 241] width 297 height 60
click at [687, 177] on label "Percentage" at bounding box center [708, 174] width 42 height 12
click at [676, 177] on input "Percentage" at bounding box center [679, 173] width 9 height 9
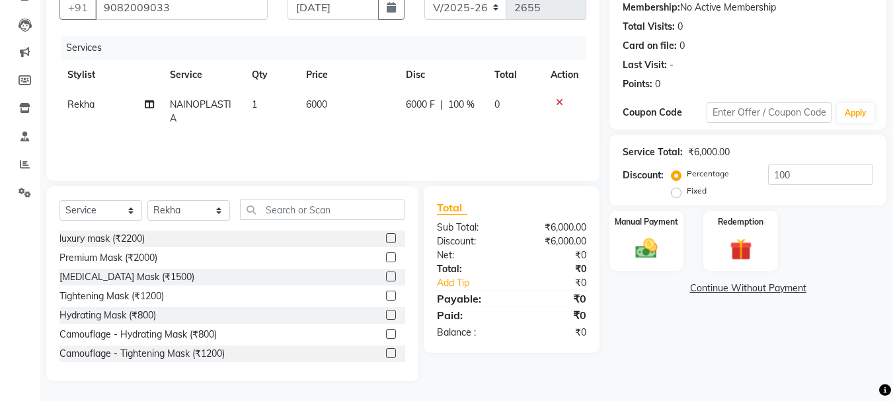
click at [557, 101] on icon at bounding box center [559, 102] width 7 height 9
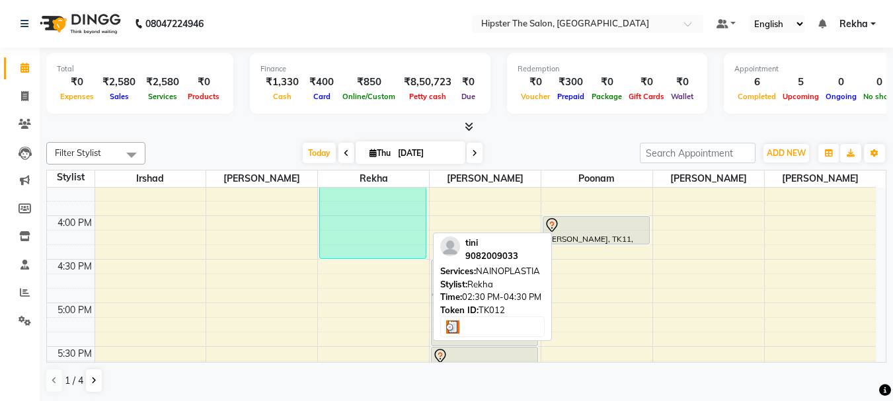
scroll to position [688, 0]
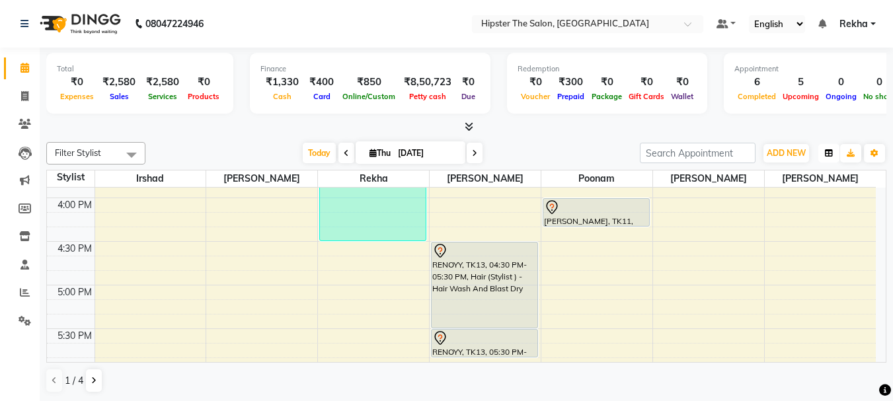
click at [831, 156] on icon "button" at bounding box center [829, 153] width 8 height 8
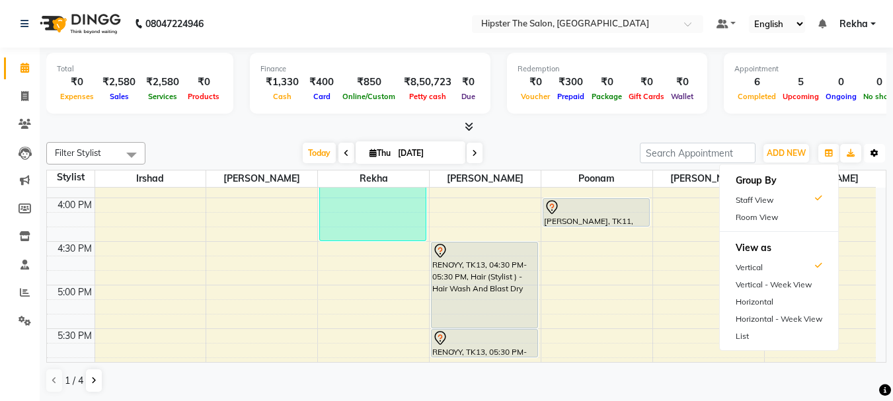
click at [876, 155] on icon "button" at bounding box center [875, 153] width 8 height 8
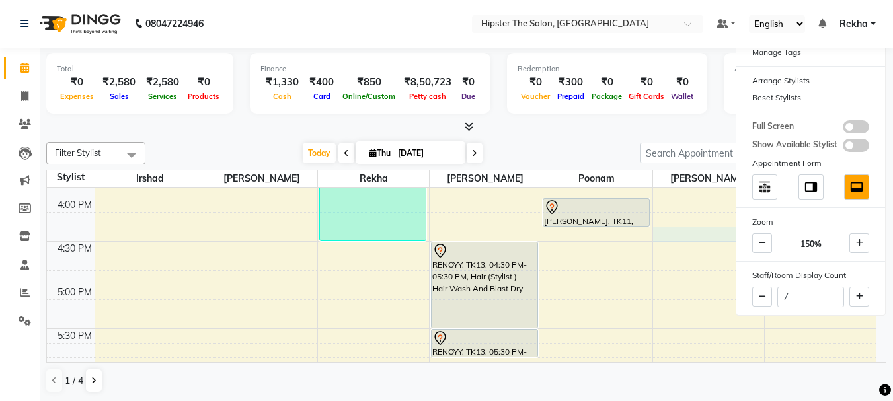
click at [706, 229] on div "8:00 AM 8:30 AM 9:00 AM 9:30 AM 10:00 AM 10:30 AM 11:00 AM 11:30 AM 12:00 PM 12…" at bounding box center [461, 154] width 829 height 1309
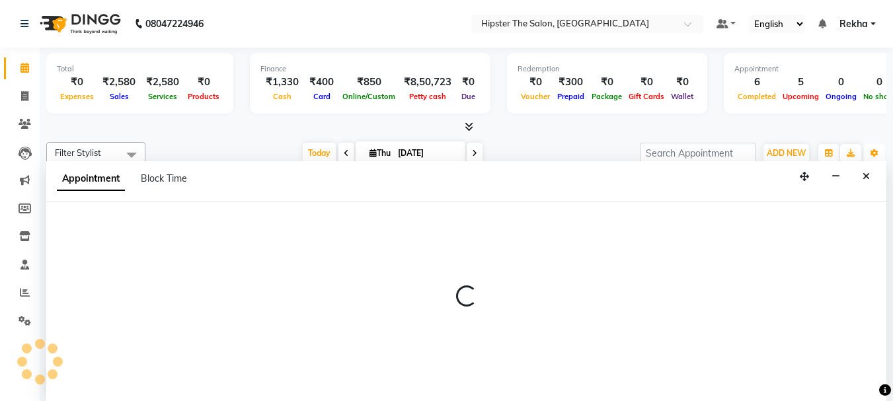
scroll to position [1, 0]
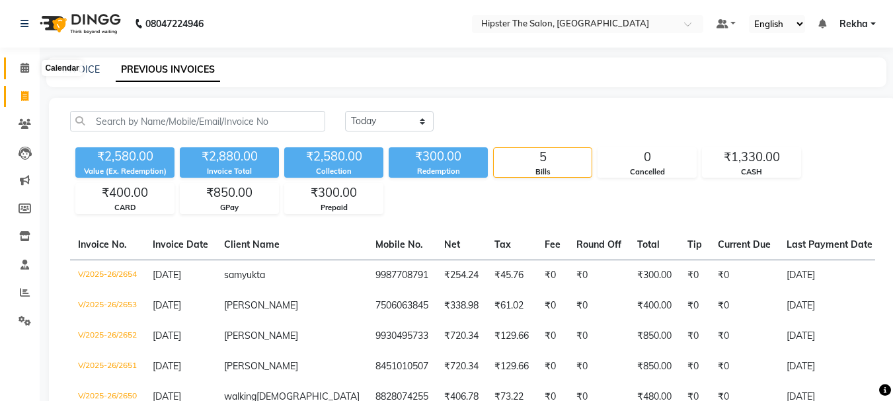
click at [28, 72] on icon at bounding box center [25, 68] width 9 height 10
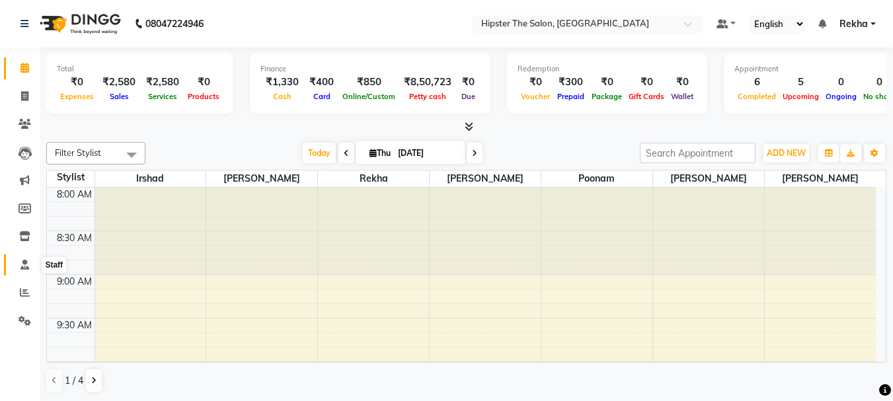
click at [29, 268] on icon at bounding box center [25, 265] width 9 height 10
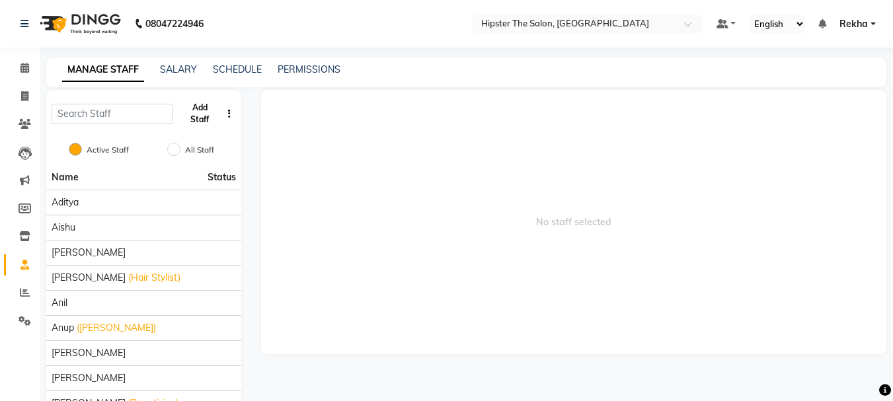
click at [210, 115] on button "Add Staff" at bounding box center [200, 114] width 44 height 34
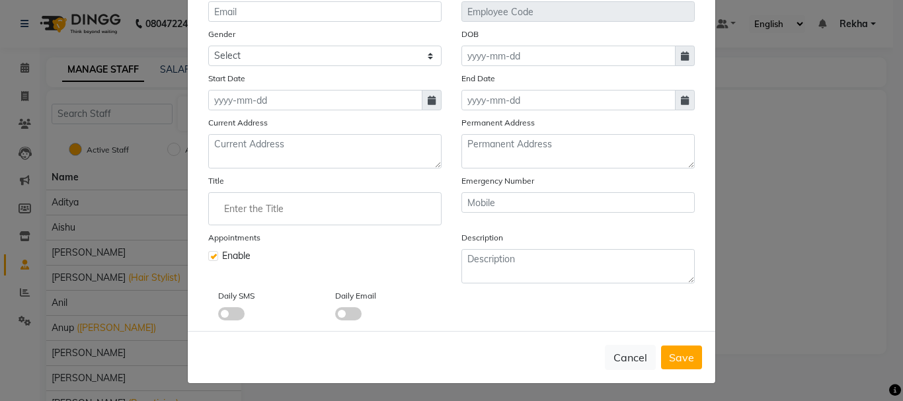
scroll to position [182, 0]
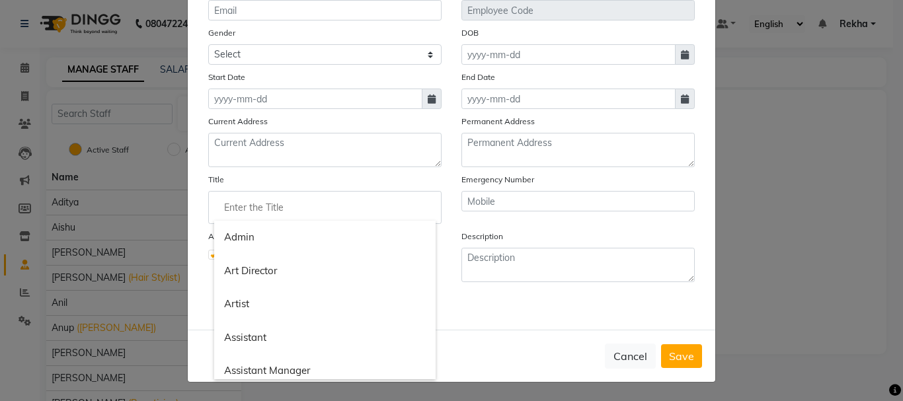
click at [291, 214] on input "Enter the Title" at bounding box center [325, 207] width 222 height 26
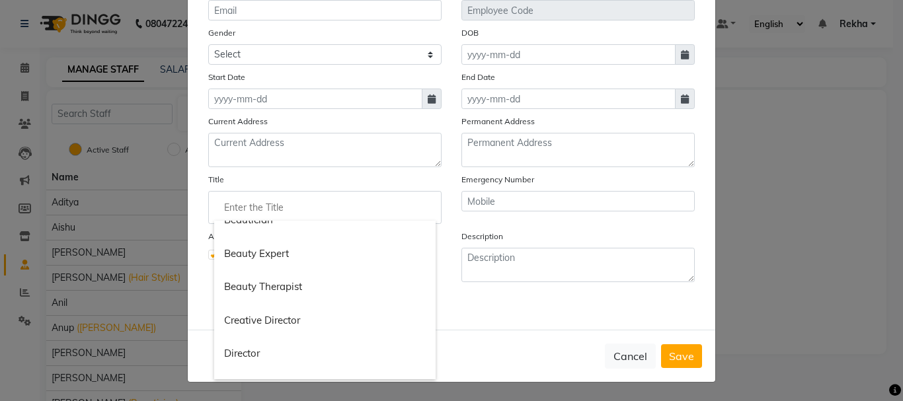
scroll to position [243, 0]
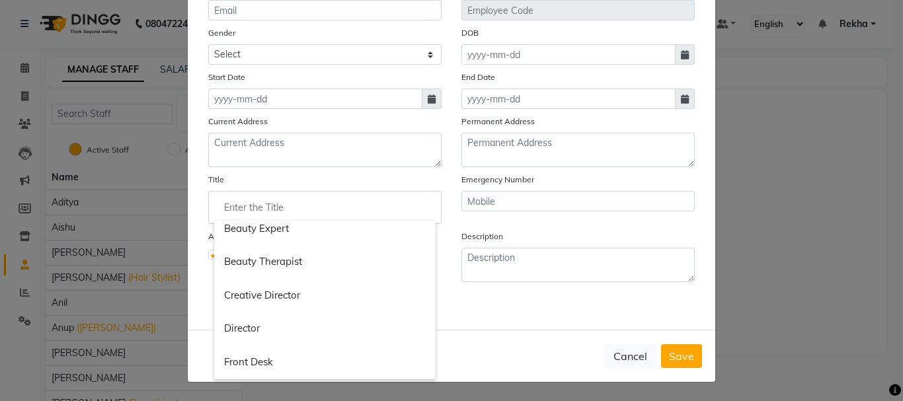
click at [802, 259] on div at bounding box center [451, 200] width 903 height 401
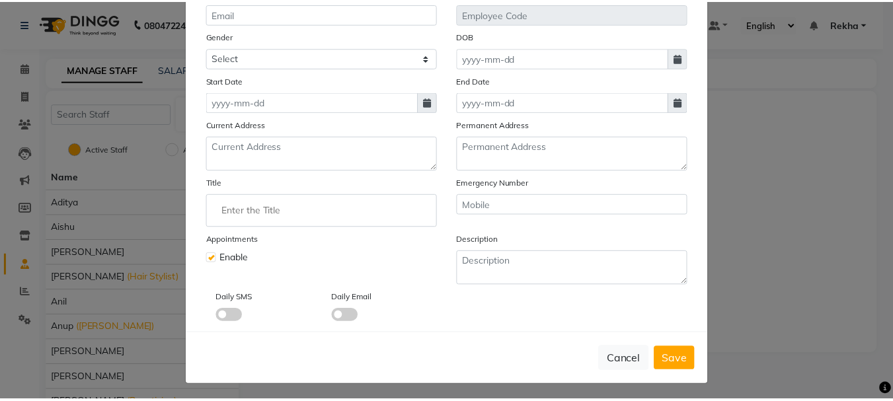
scroll to position [182, 0]
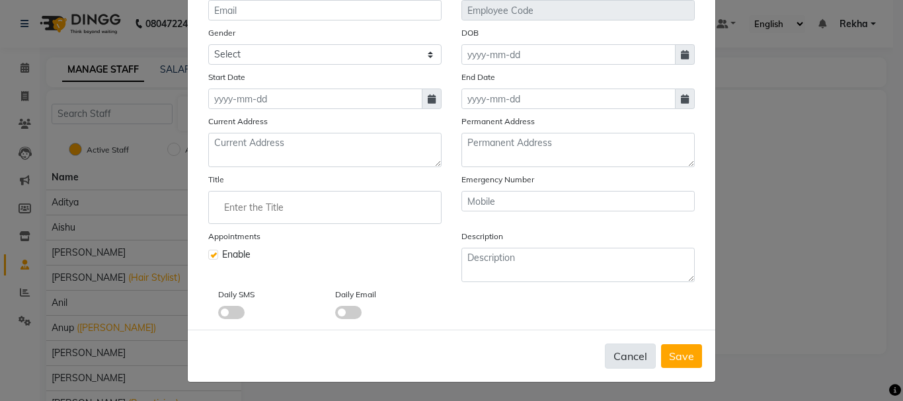
click at [618, 361] on button "Cancel" at bounding box center [630, 356] width 51 height 25
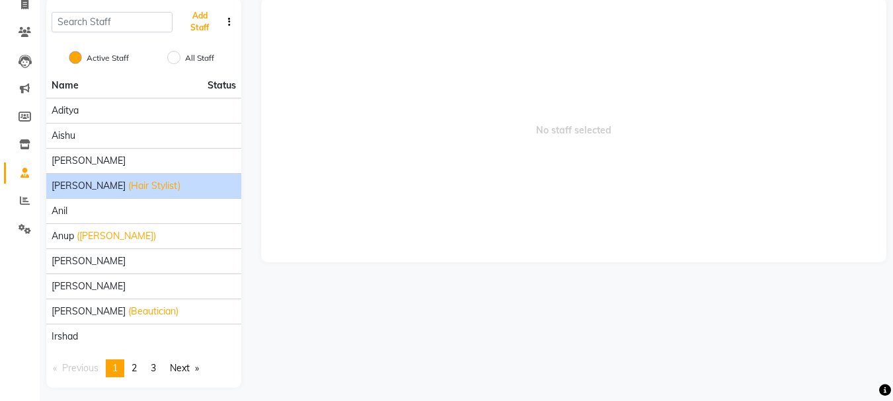
scroll to position [99, 0]
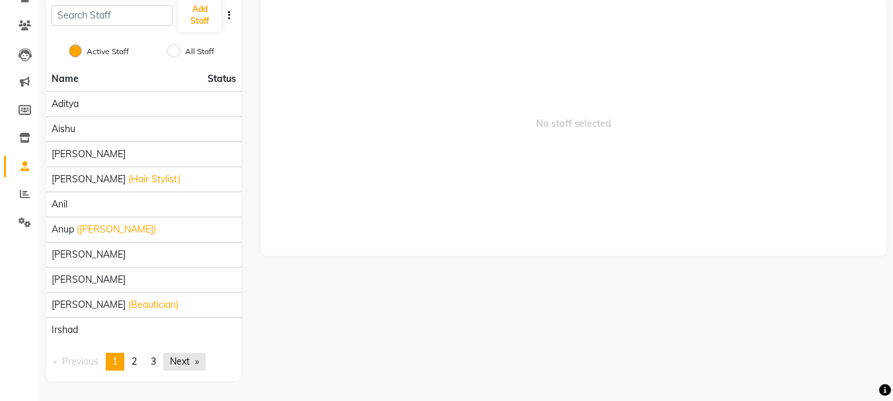
click at [186, 360] on link "Next page" at bounding box center [184, 362] width 42 height 18
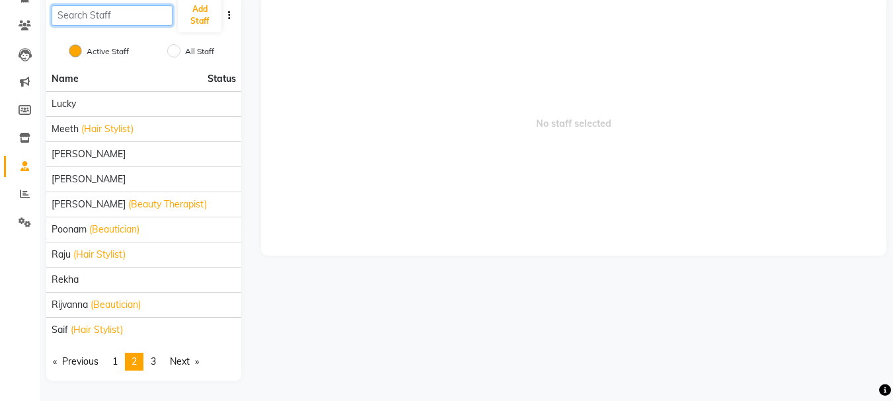
click at [87, 11] on input "text" at bounding box center [112, 15] width 121 height 21
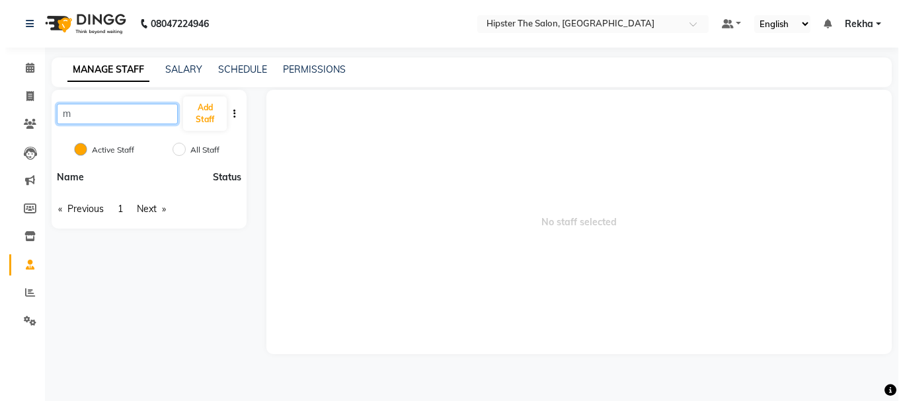
scroll to position [0, 0]
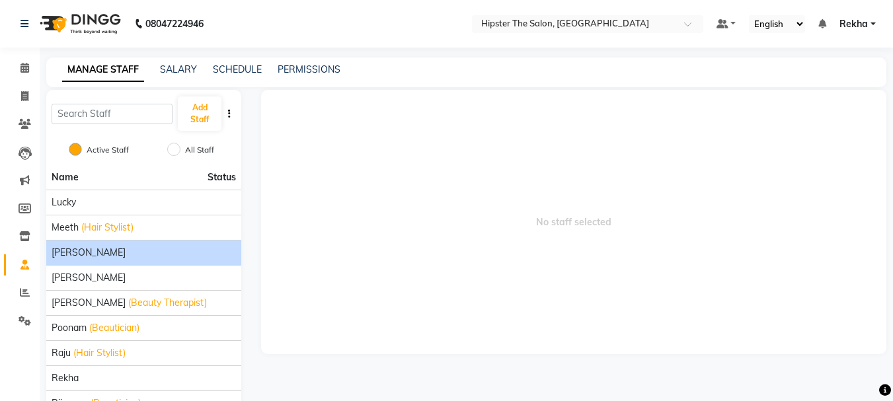
click at [102, 262] on li "minaz" at bounding box center [143, 252] width 195 height 25
click at [81, 256] on div "minaz" at bounding box center [144, 253] width 185 height 14
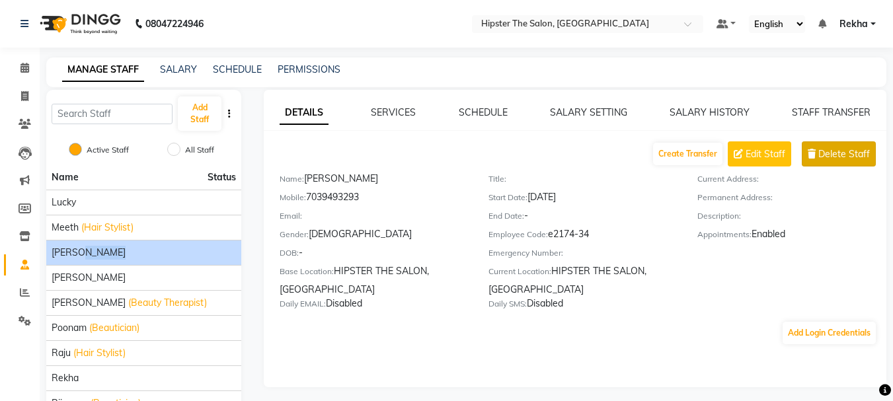
click at [850, 149] on span "Delete Staff" at bounding box center [845, 154] width 52 height 14
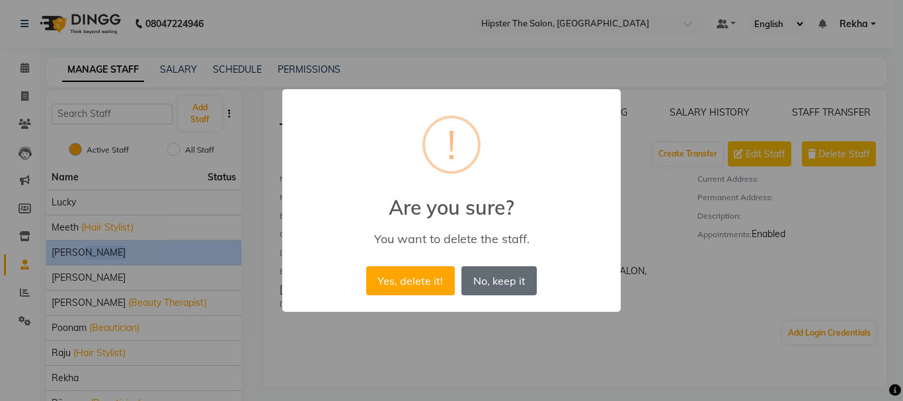
click at [511, 280] on button "No, keep it" at bounding box center [499, 281] width 75 height 29
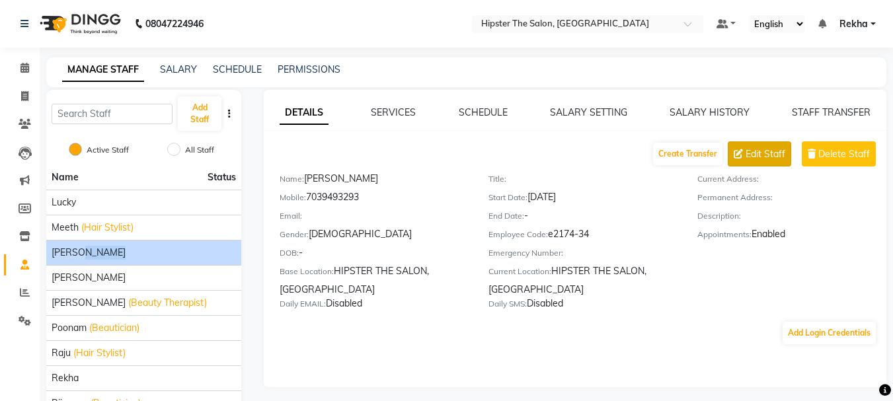
click at [774, 161] on button "Edit Staff" at bounding box center [759, 154] width 63 height 25
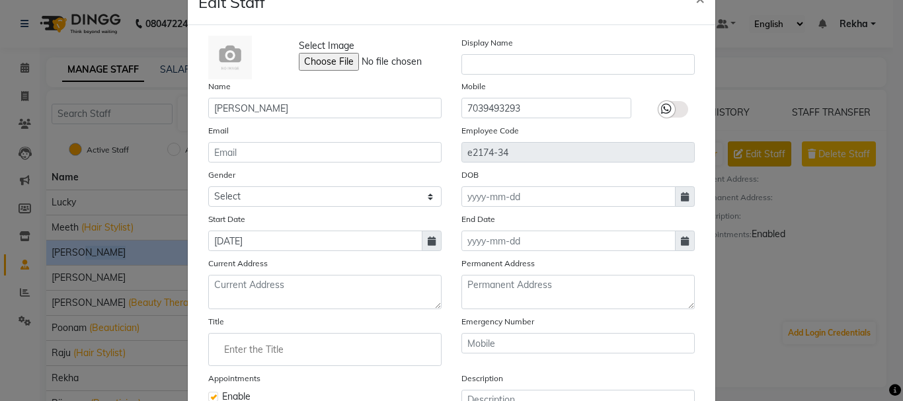
scroll to position [44, 0]
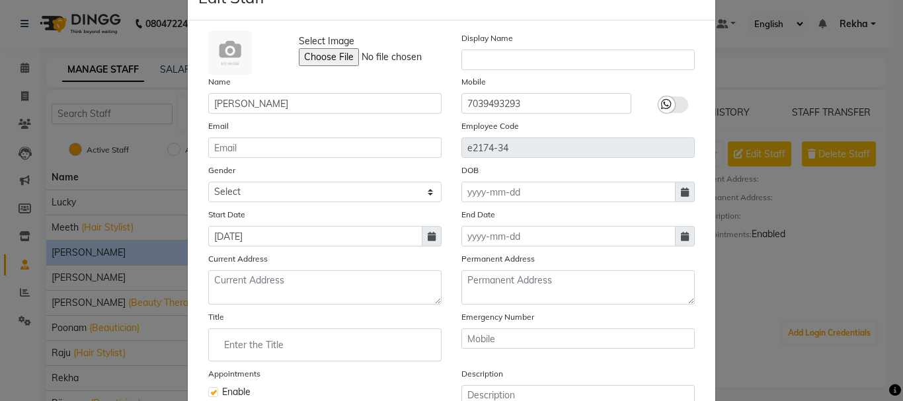
click at [681, 237] on icon at bounding box center [685, 236] width 8 height 9
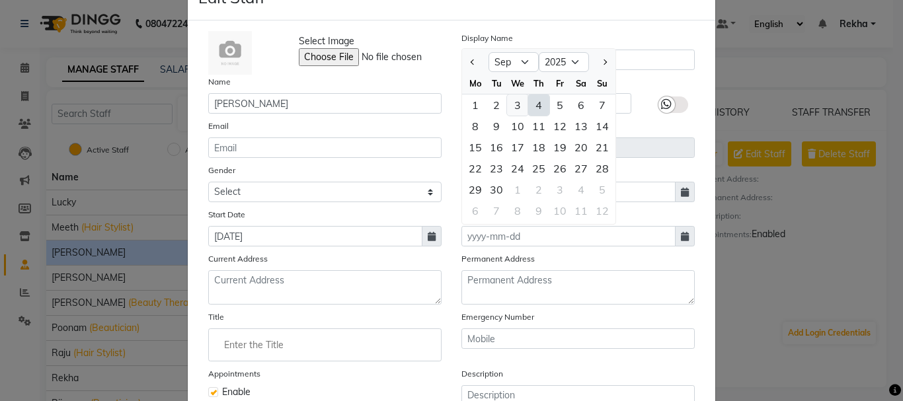
click at [513, 107] on div "3" at bounding box center [517, 105] width 21 height 21
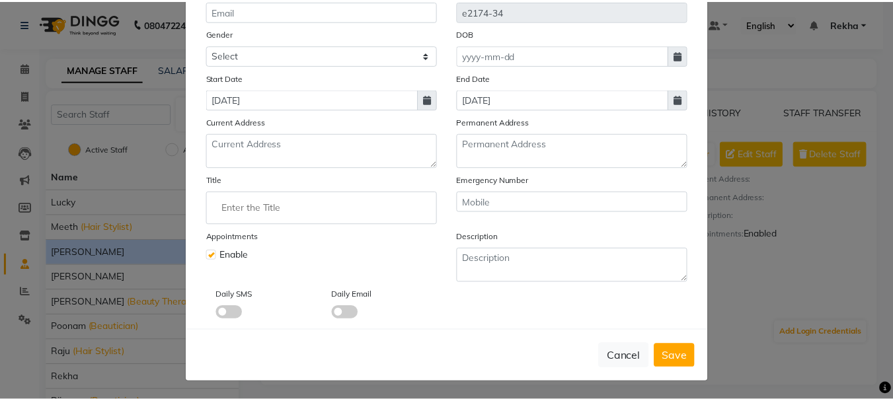
scroll to position [182, 0]
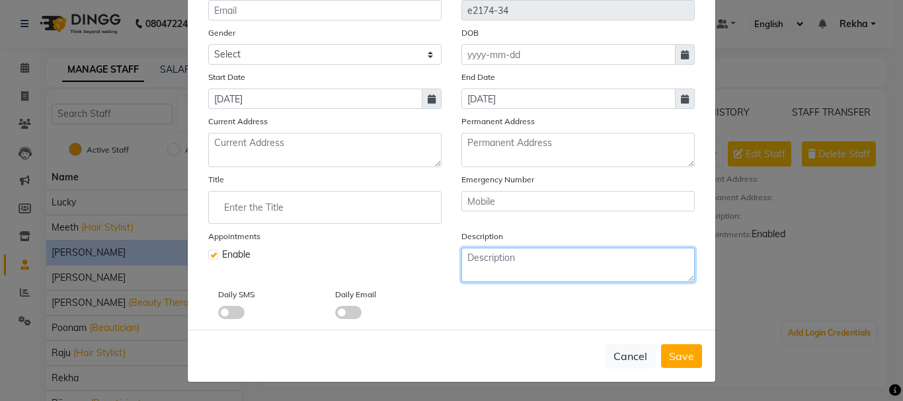
click at [563, 271] on textarea at bounding box center [578, 265] width 233 height 34
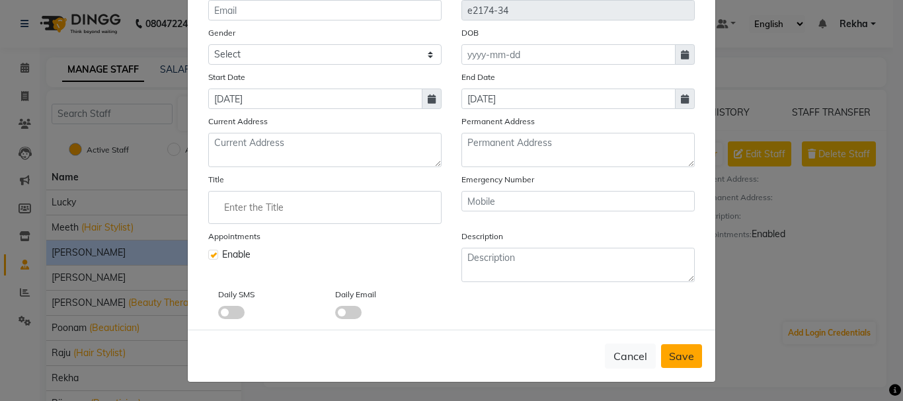
click at [661, 352] on button "Save" at bounding box center [681, 357] width 41 height 24
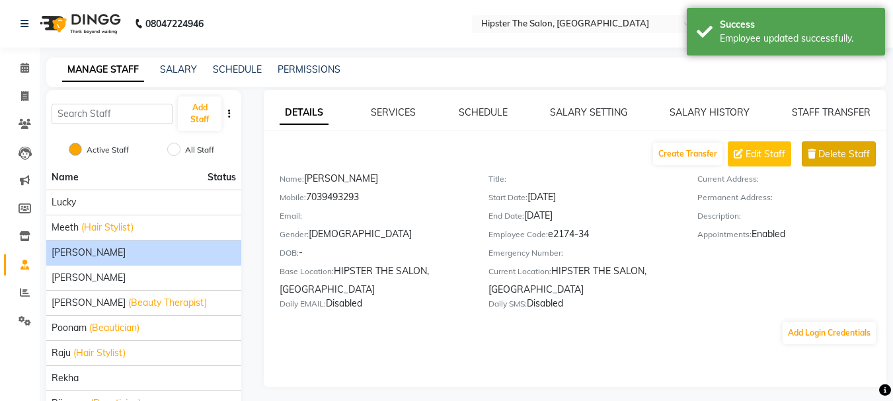
click at [834, 155] on span "Delete Staff" at bounding box center [845, 154] width 52 height 14
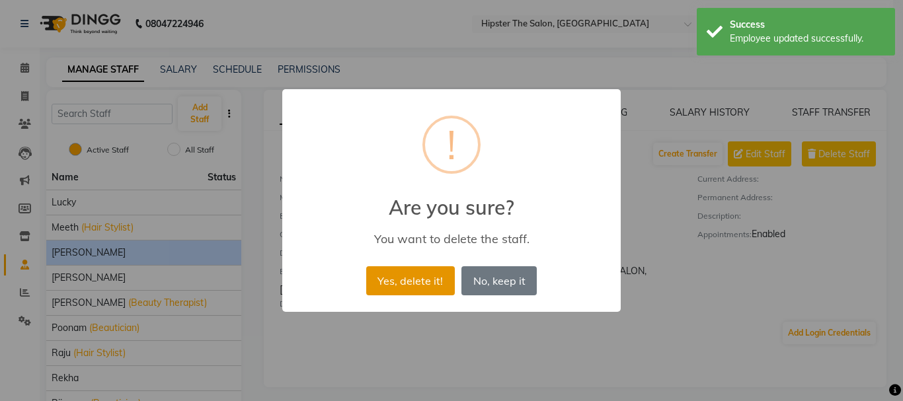
click at [395, 282] on button "Yes, delete it!" at bounding box center [410, 281] width 89 height 29
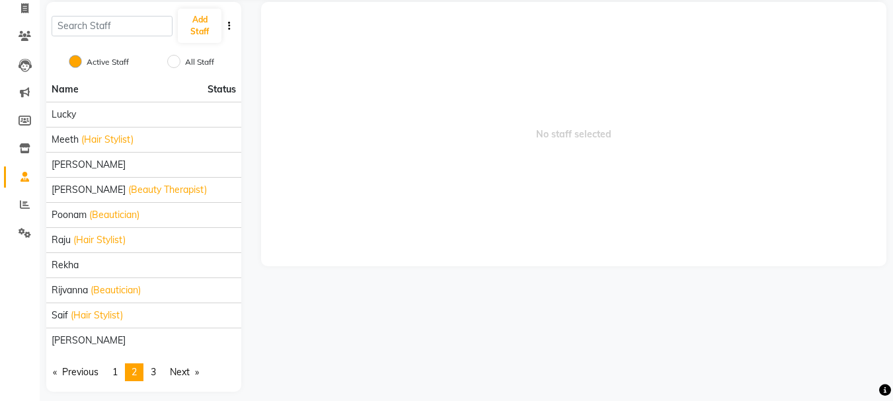
scroll to position [99, 0]
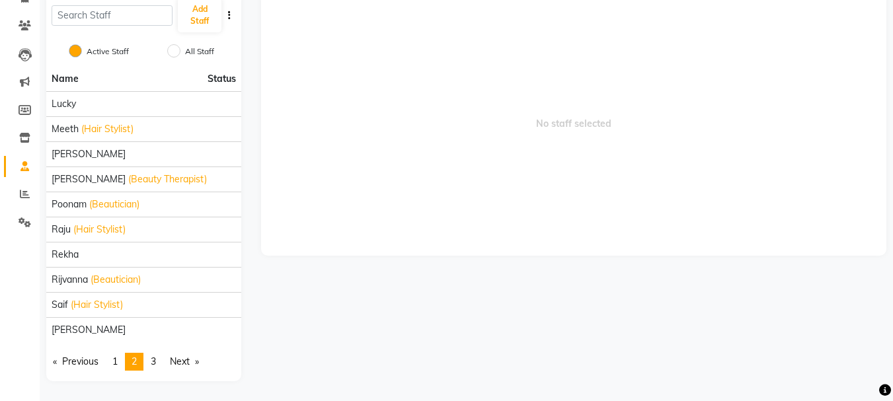
click at [333, 263] on div "No staff selected" at bounding box center [573, 186] width 645 height 390
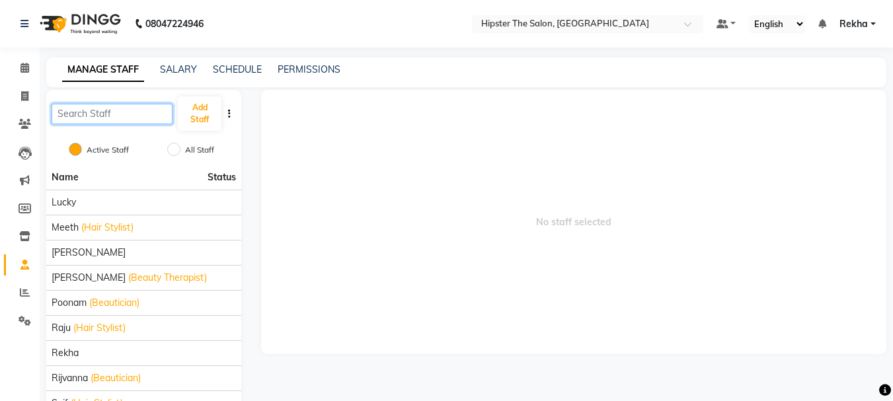
click at [119, 116] on input "text" at bounding box center [112, 114] width 121 height 21
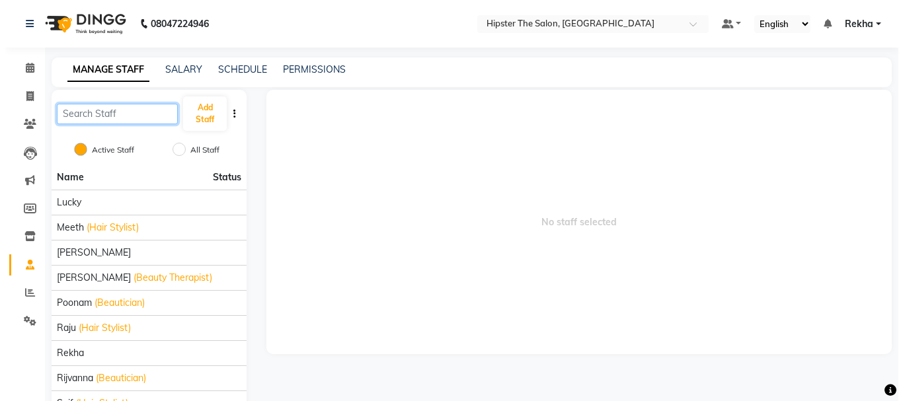
scroll to position [99, 0]
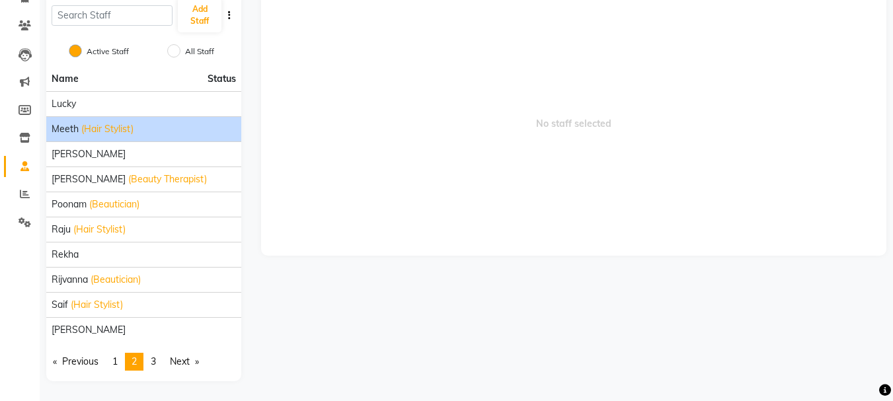
click at [152, 138] on li "meeth (Hair Stylist)" at bounding box center [143, 128] width 195 height 25
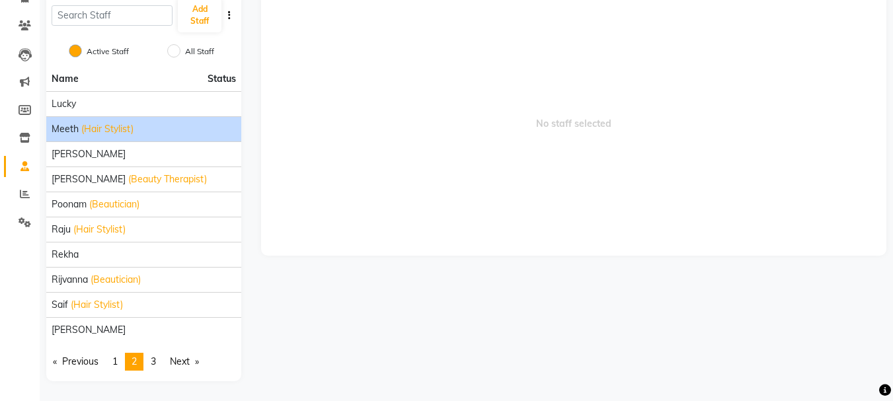
click at [133, 124] on span "(Hair Stylist)" at bounding box center [107, 129] width 52 height 14
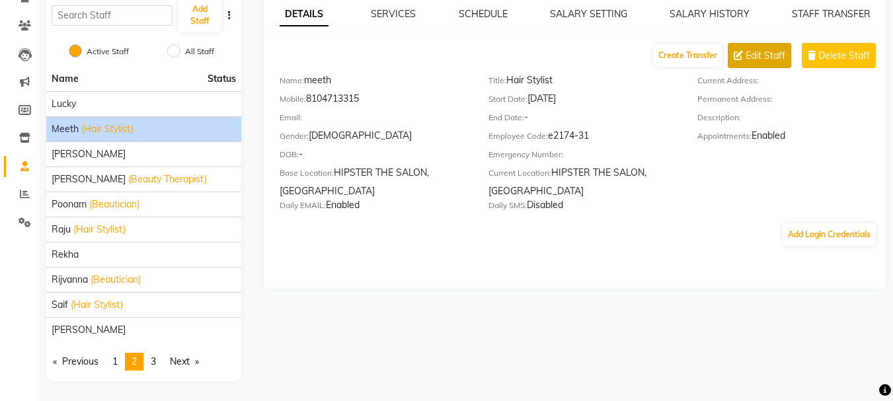
click at [766, 56] on span "Edit Staff" at bounding box center [766, 56] width 40 height 14
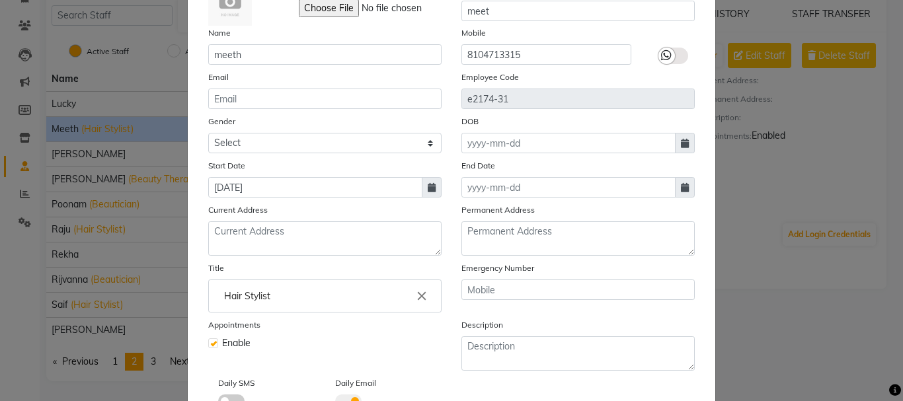
scroll to position [110, 0]
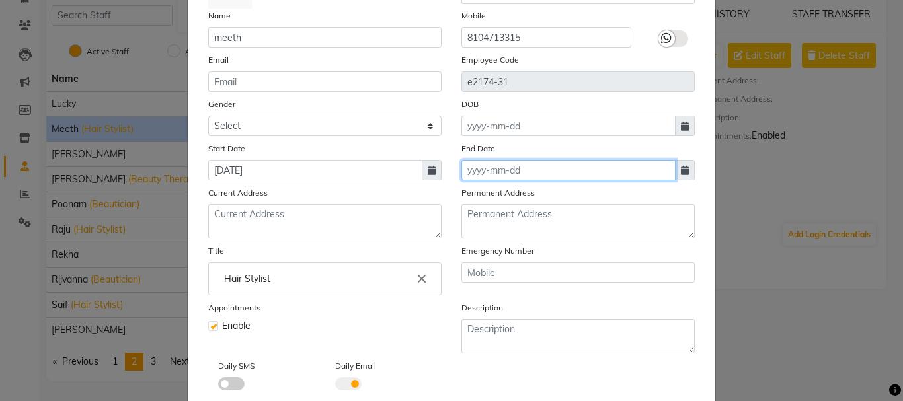
click at [548, 174] on input at bounding box center [569, 170] width 214 height 21
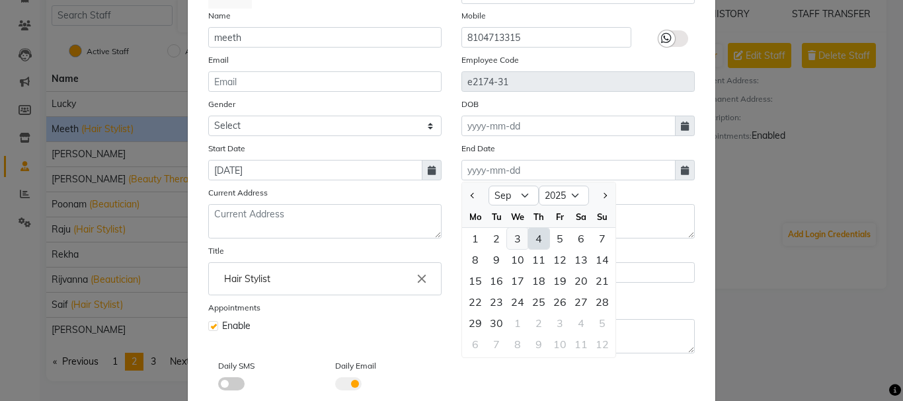
click at [513, 236] on div "3" at bounding box center [517, 238] width 21 height 21
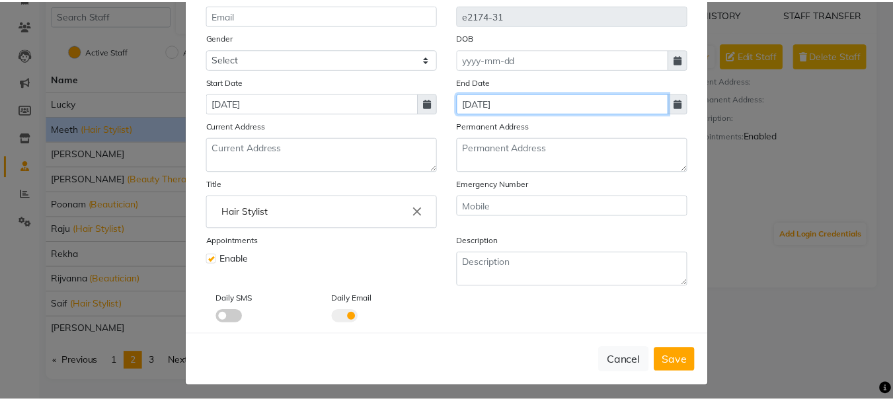
scroll to position [182, 0]
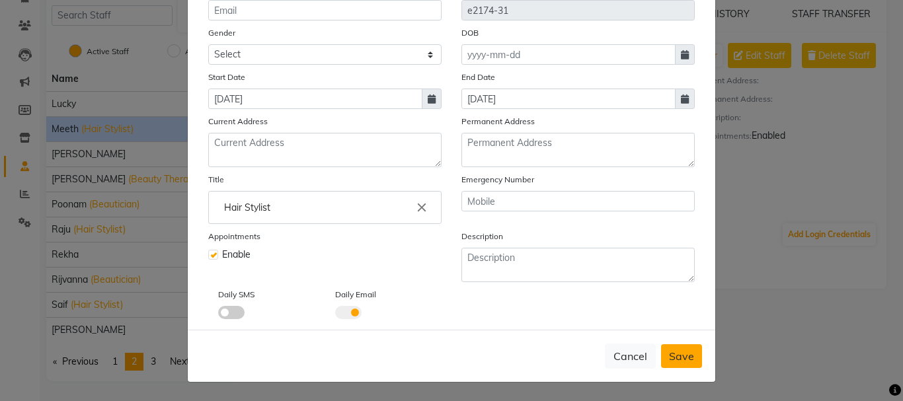
click at [695, 360] on button "Save" at bounding box center [681, 357] width 41 height 24
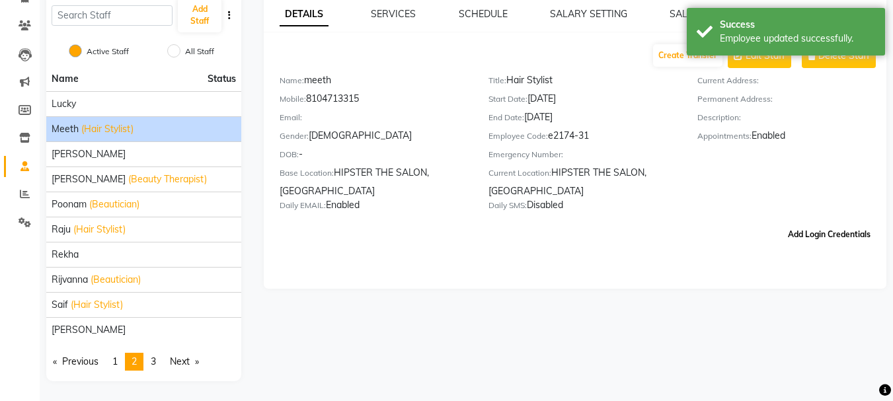
click at [798, 237] on div "Create Transfer Edit Staff Delete Staff Name: meeth Mobile: 8104713315 Email: G…" at bounding box center [575, 145] width 623 height 204
click at [798, 217] on div "Current Address: Permanent Address: Description: Appointments: Enabled" at bounding box center [792, 145] width 209 height 144
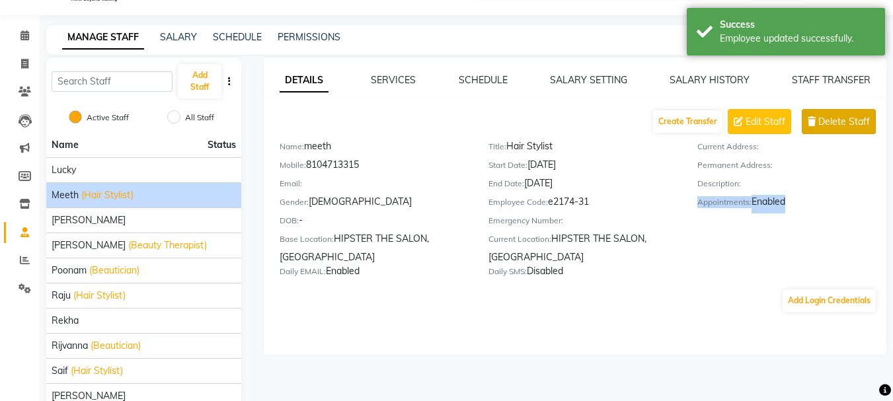
click at [825, 128] on span "Delete Staff" at bounding box center [845, 122] width 52 height 14
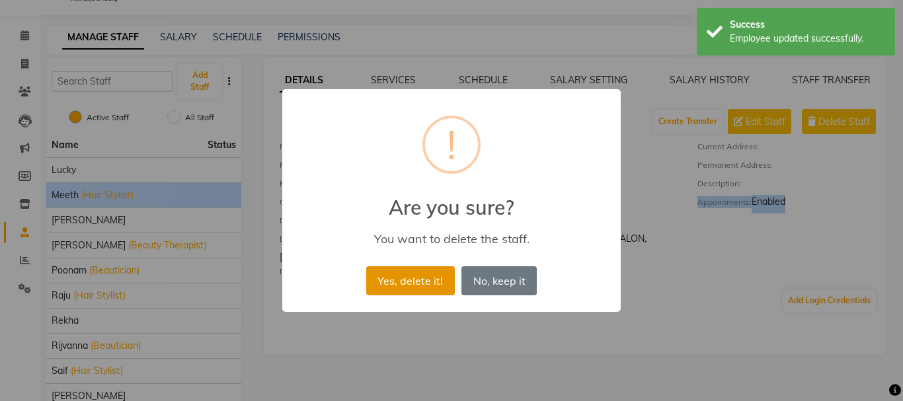
click at [407, 285] on button "Yes, delete it!" at bounding box center [410, 281] width 89 height 29
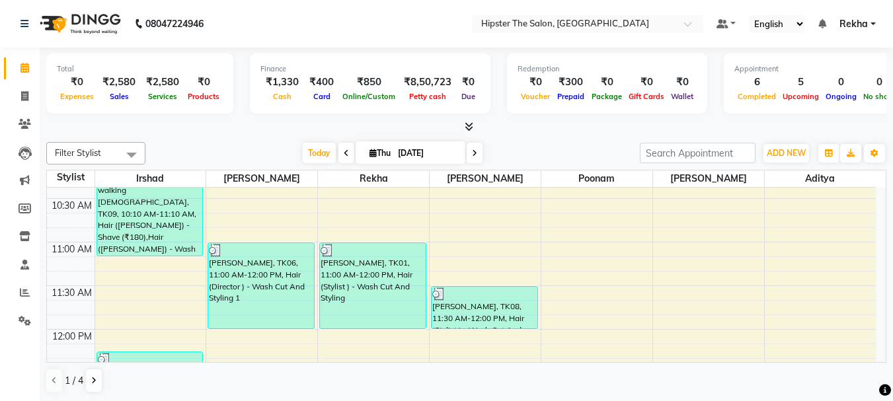
scroll to position [230, 0]
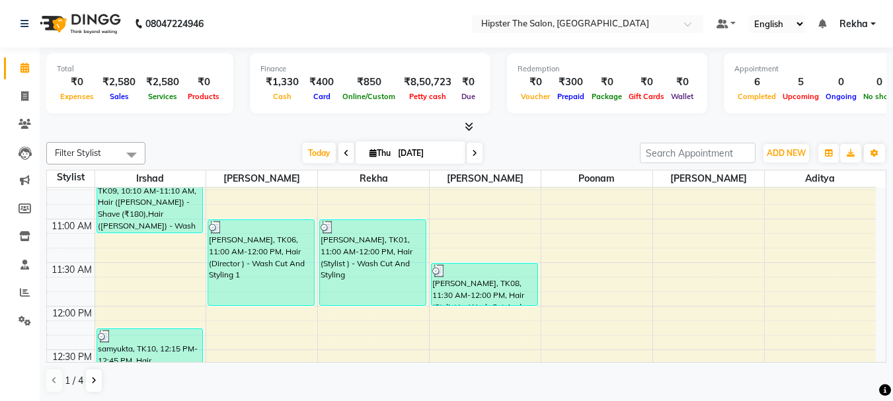
click at [473, 152] on icon at bounding box center [474, 153] width 5 height 8
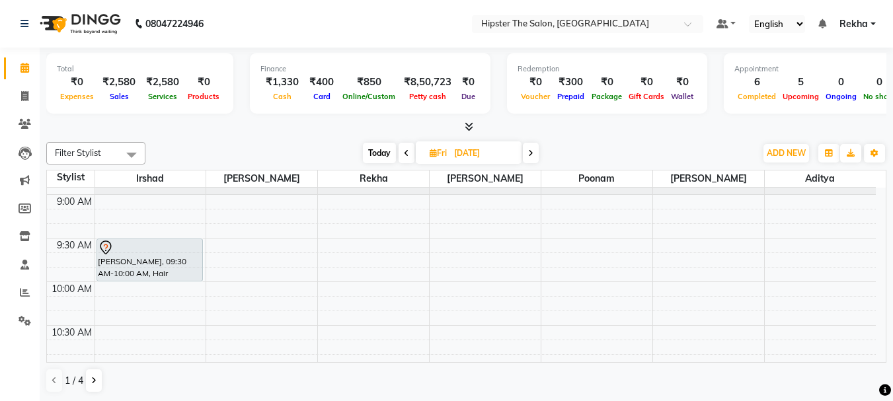
scroll to position [93, 0]
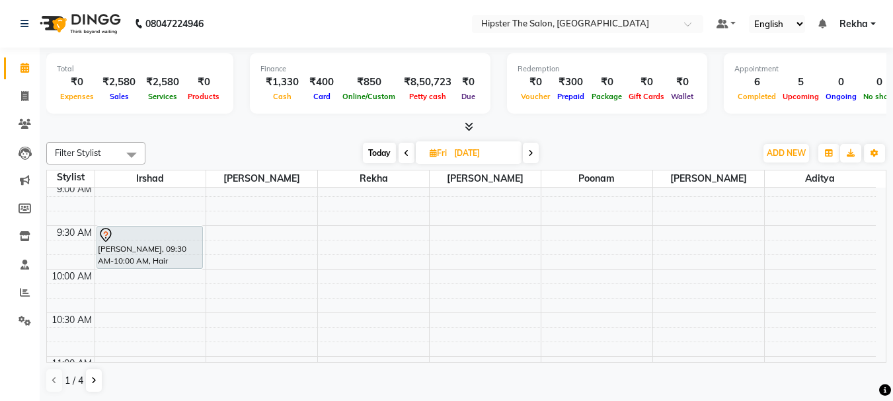
click at [531, 151] on icon at bounding box center [530, 153] width 5 height 8
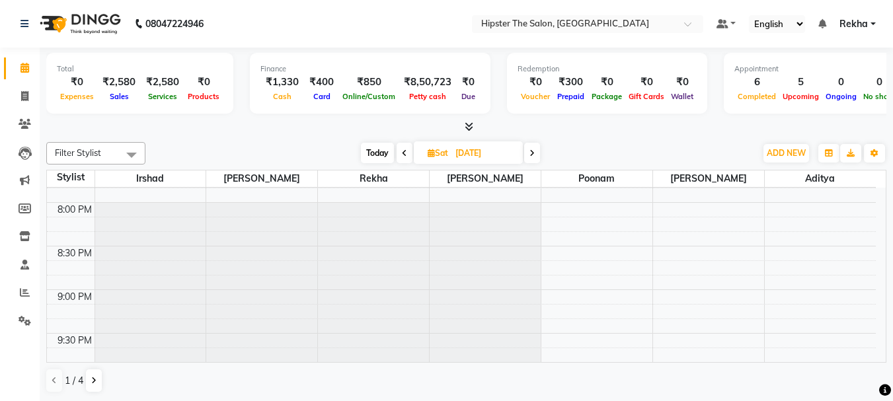
scroll to position [772, 0]
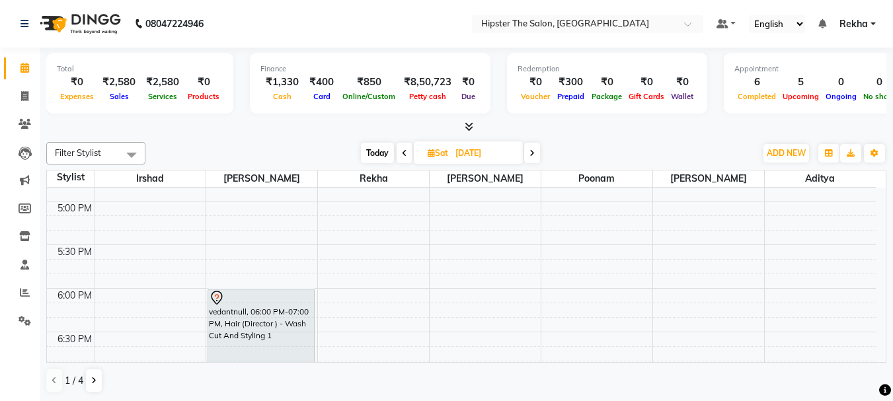
click at [532, 154] on icon at bounding box center [532, 153] width 5 height 8
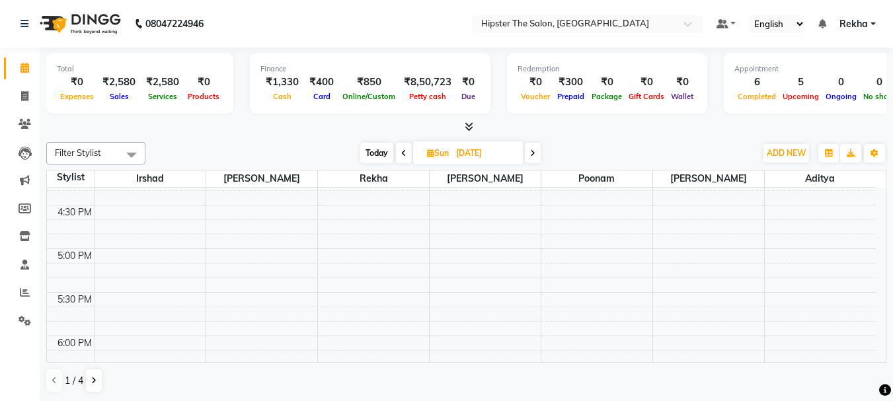
scroll to position [1134, 0]
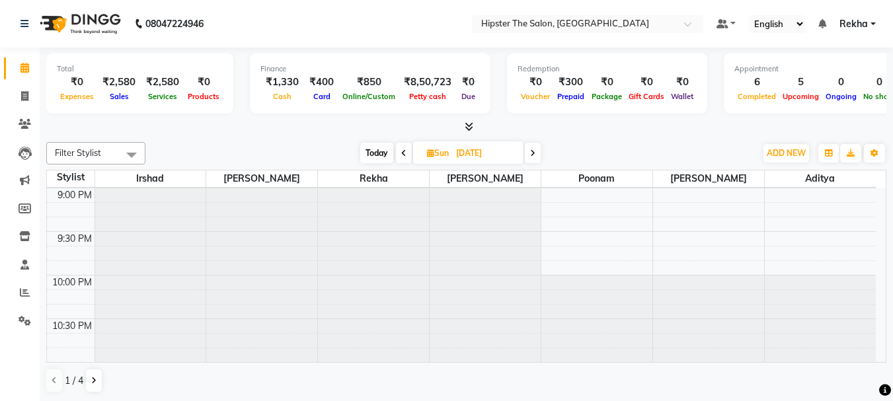
click at [536, 154] on span at bounding box center [533, 153] width 16 height 21
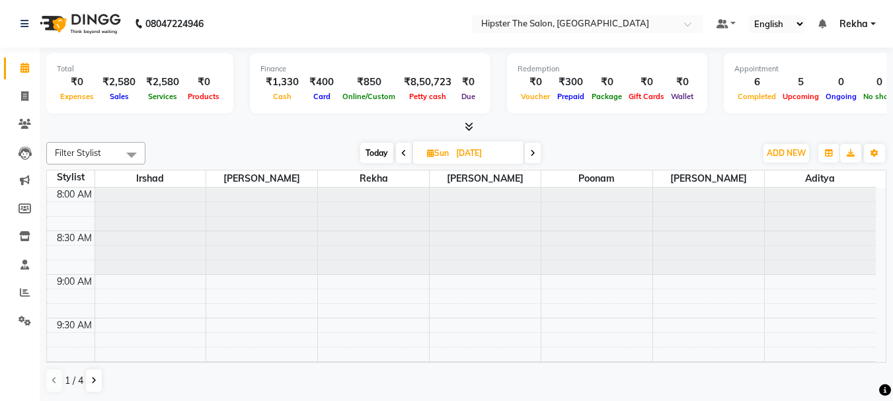
click at [536, 154] on icon at bounding box center [532, 153] width 5 height 8
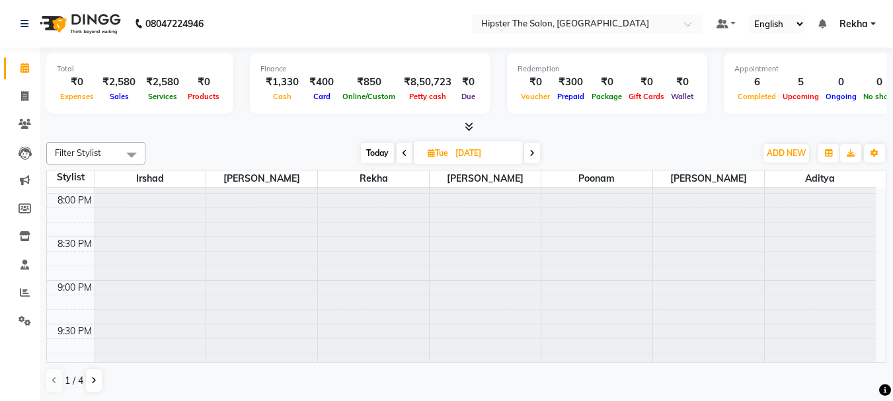
scroll to position [1134, 0]
click at [533, 153] on icon at bounding box center [532, 153] width 5 height 8
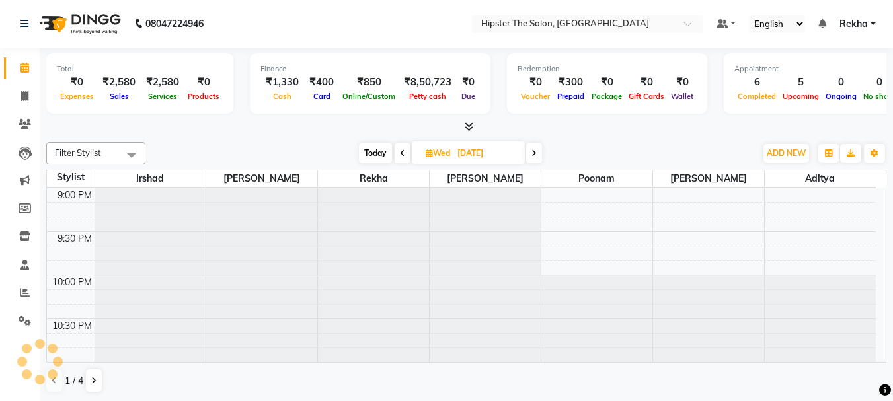
click at [370, 157] on span "Today" at bounding box center [375, 153] width 33 height 21
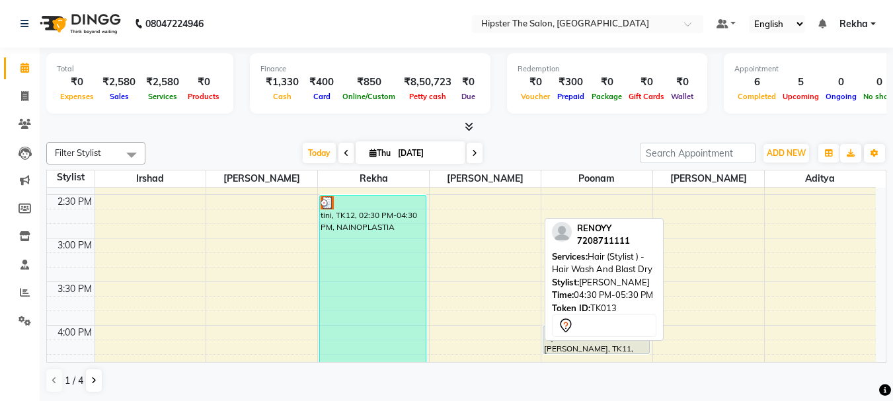
scroll to position [538, 0]
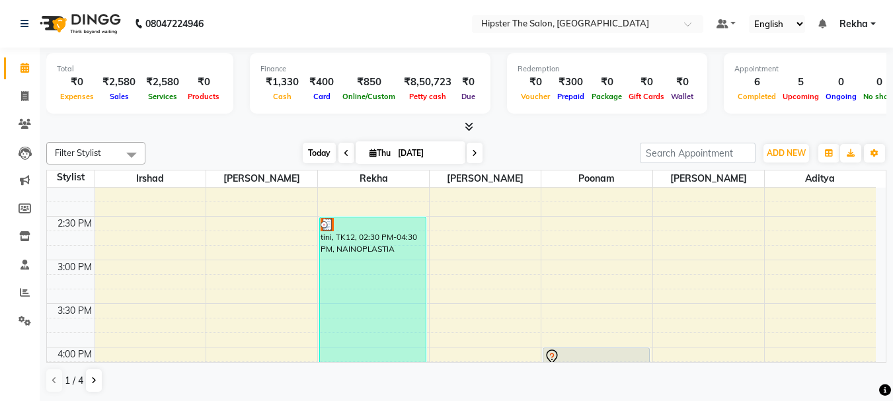
click at [316, 154] on span "Today" at bounding box center [319, 153] width 33 height 21
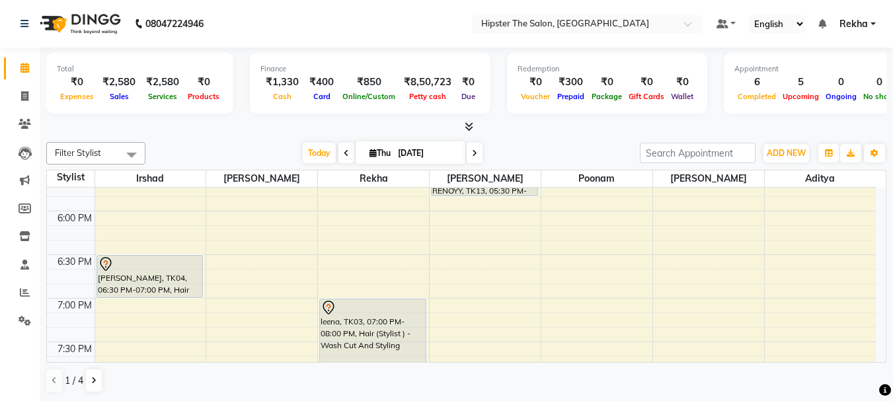
scroll to position [847, 0]
click at [423, 149] on input "[DATE]" at bounding box center [427, 154] width 66 height 20
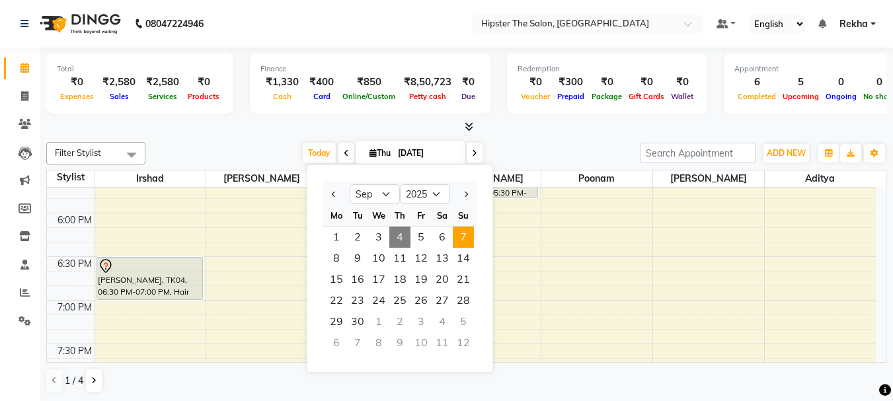
click at [462, 237] on span "7" at bounding box center [463, 237] width 21 height 21
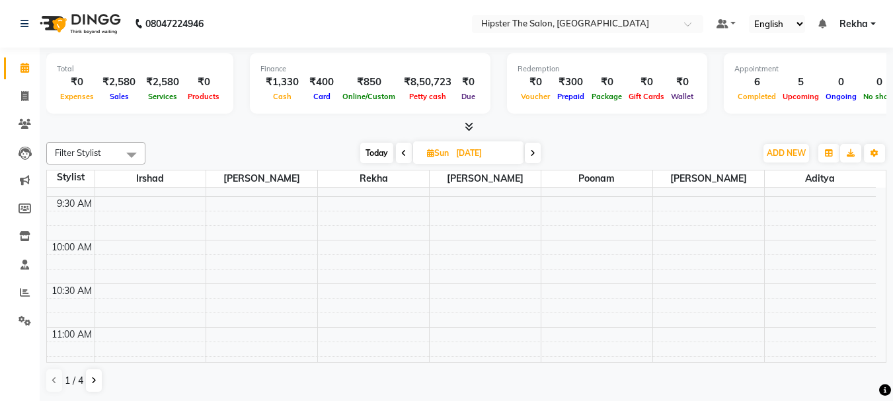
scroll to position [207, 0]
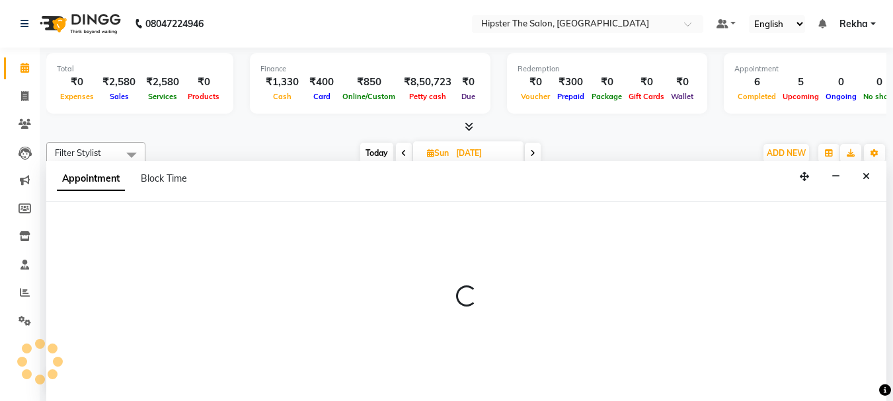
scroll to position [1, 0]
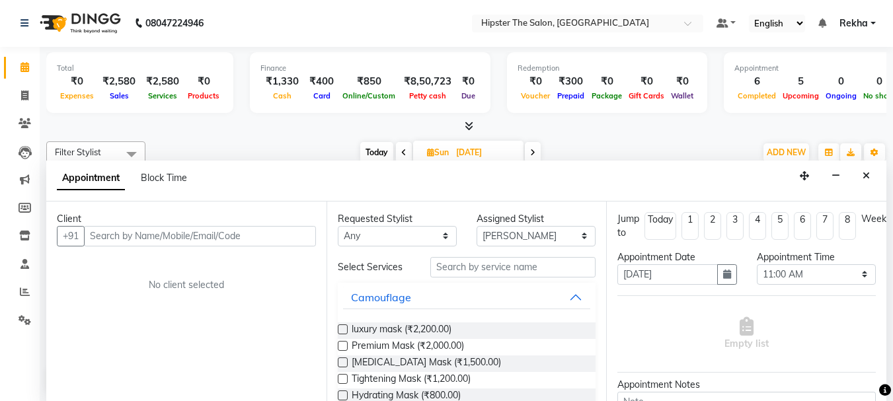
click at [107, 230] on input "text" at bounding box center [200, 236] width 232 height 21
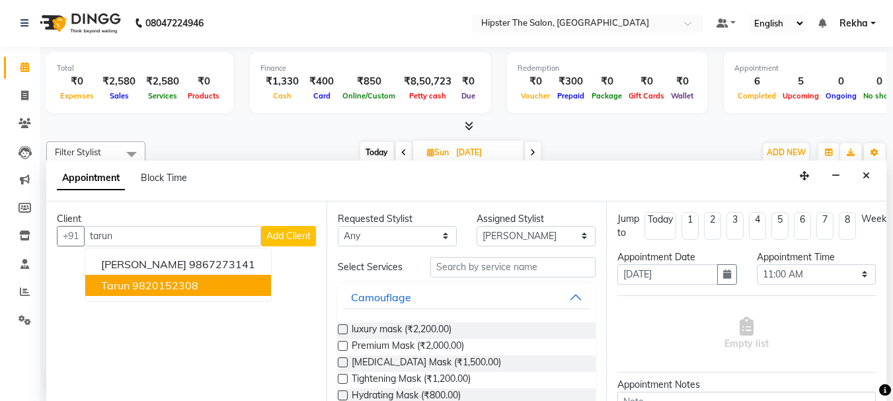
click at [147, 290] on ngb-highlight "9820152308" at bounding box center [165, 285] width 66 height 13
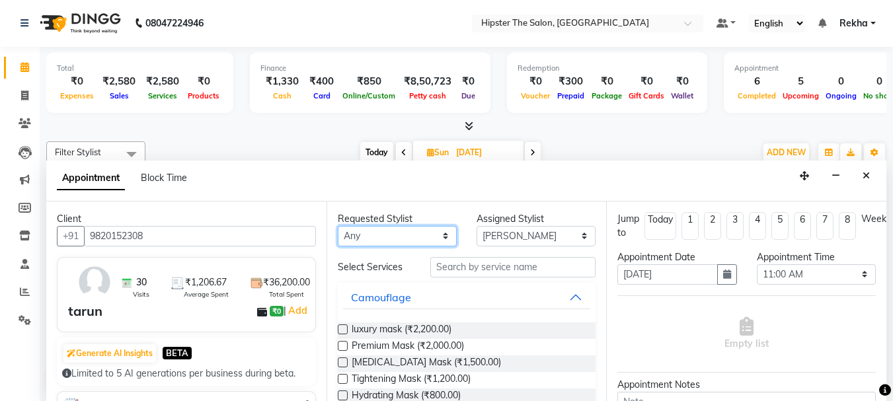
click at [385, 231] on select "Any Aditya aishu Akansha Altaf Anil Anup Ashik Bhavin Diksha Irshad Lucky Namra…" at bounding box center [397, 236] width 119 height 21
click at [338, 226] on select "Any Aditya aishu Akansha Altaf Anil Anup Ashik Bhavin Diksha Irshad Lucky Namra…" at bounding box center [397, 236] width 119 height 21
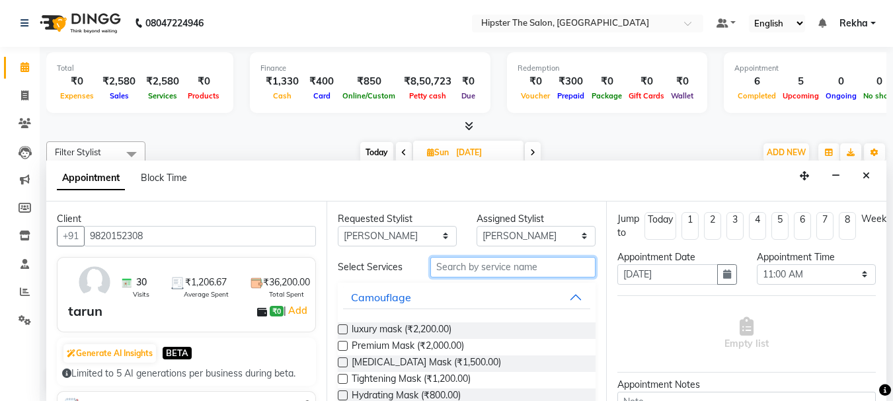
click at [446, 264] on input "text" at bounding box center [513, 267] width 165 height 21
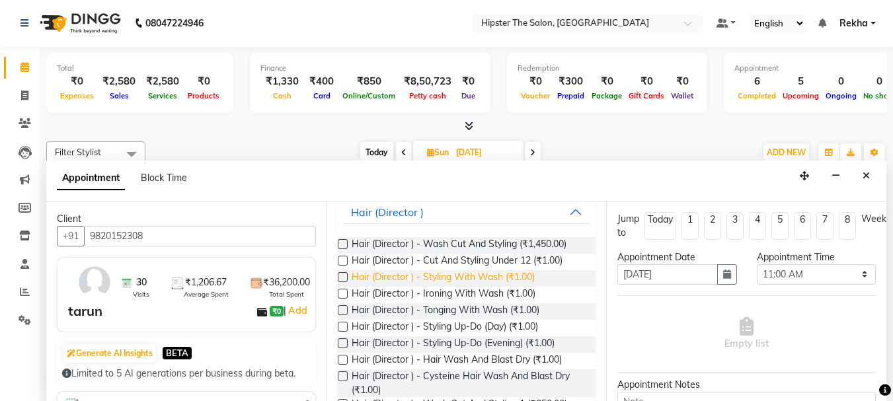
scroll to position [152, 0]
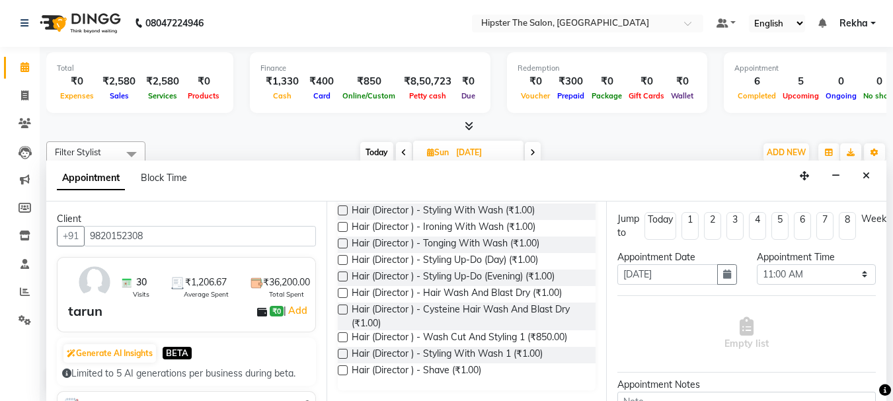
click at [339, 335] on label at bounding box center [343, 338] width 10 height 10
click at [339, 335] on input "checkbox" at bounding box center [342, 339] width 9 height 9
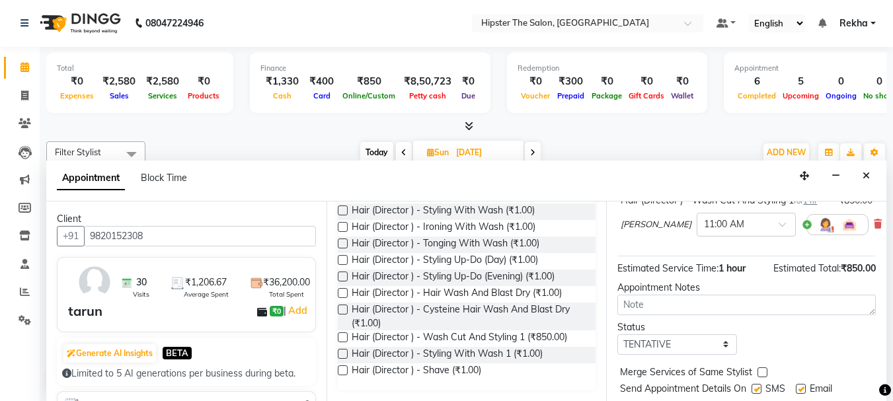
scroll to position [172, 0]
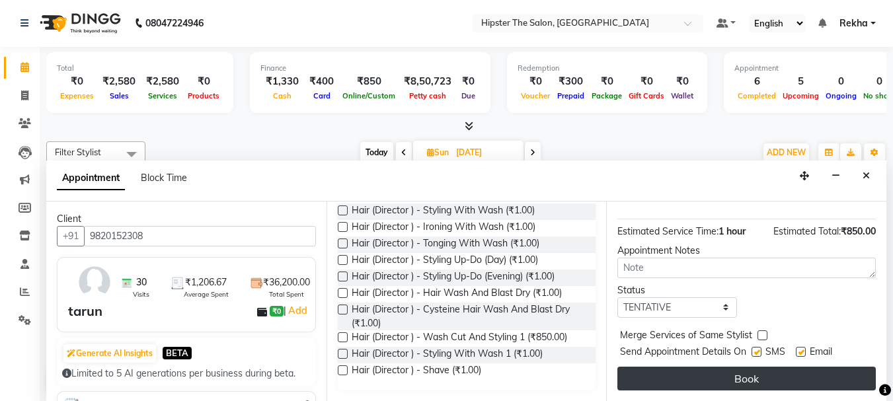
click at [766, 378] on button "Book" at bounding box center [747, 379] width 259 height 24
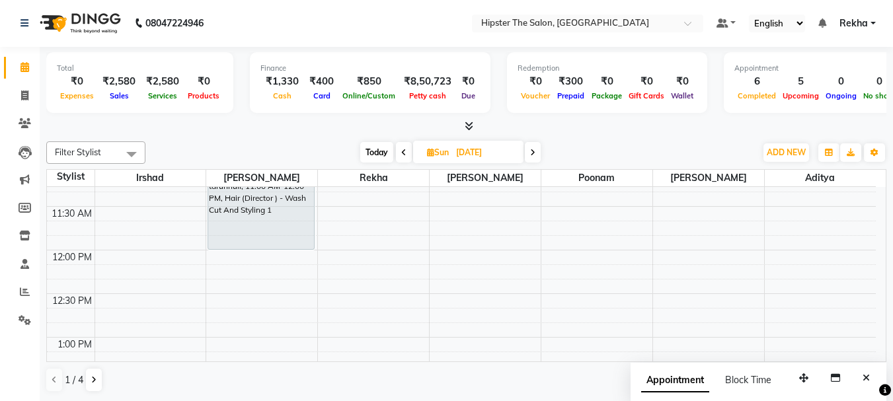
scroll to position [300, 0]
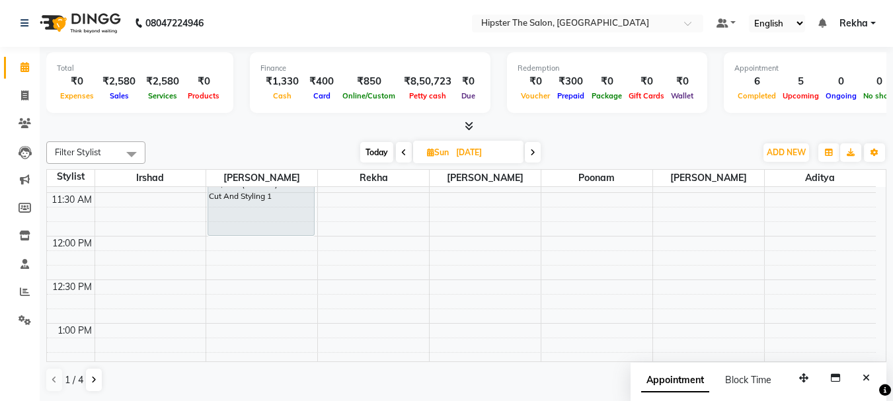
click at [403, 149] on icon at bounding box center [403, 153] width 5 height 8
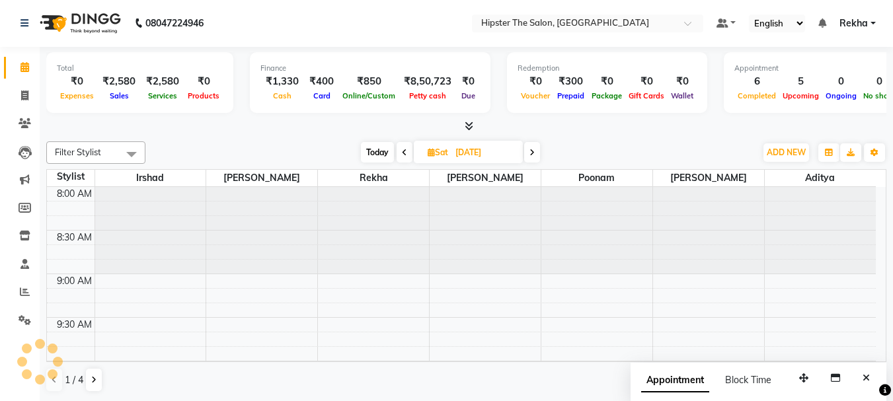
scroll to position [524, 0]
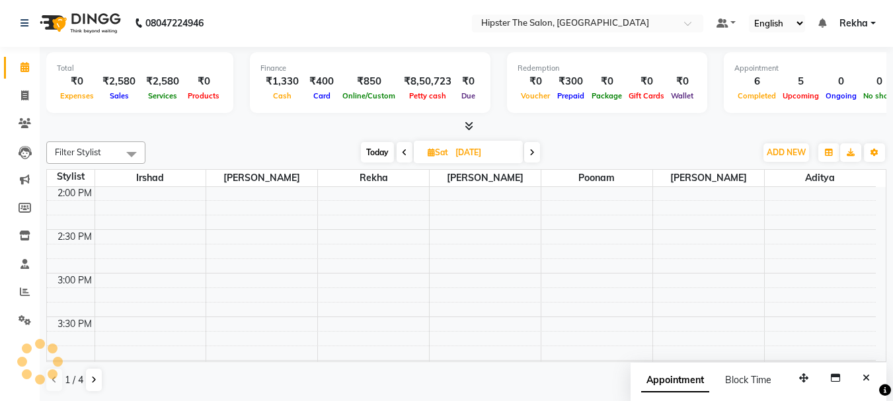
click at [403, 149] on icon at bounding box center [404, 153] width 5 height 8
click at [404, 149] on icon at bounding box center [406, 153] width 5 height 8
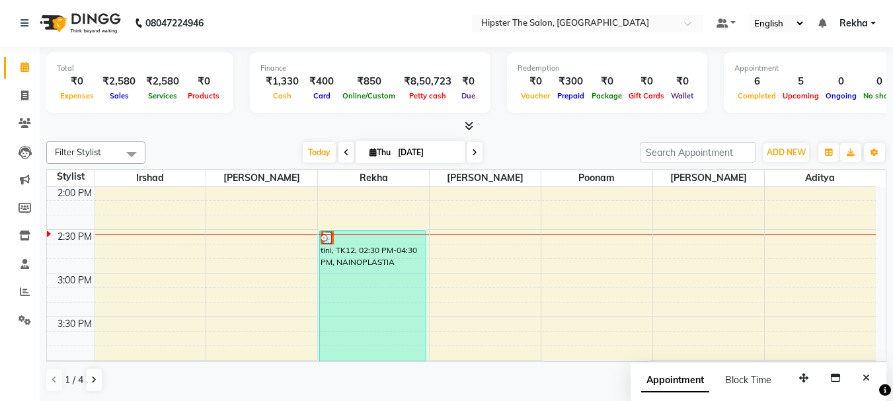
click at [474, 151] on icon at bounding box center [474, 153] width 5 height 8
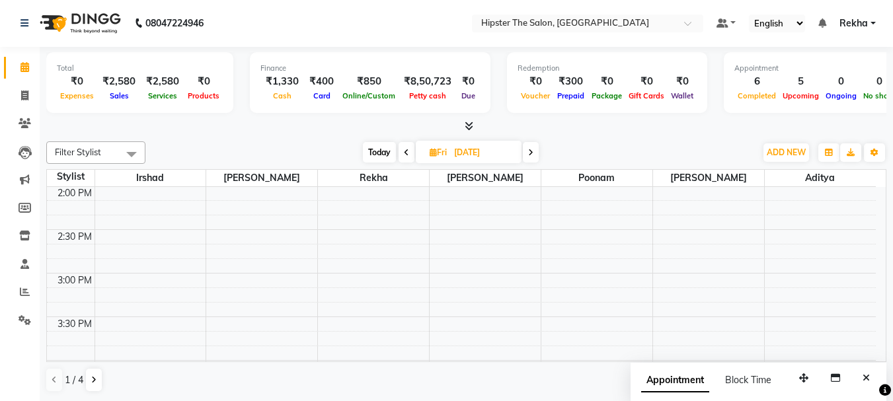
click at [404, 152] on icon at bounding box center [406, 153] width 5 height 8
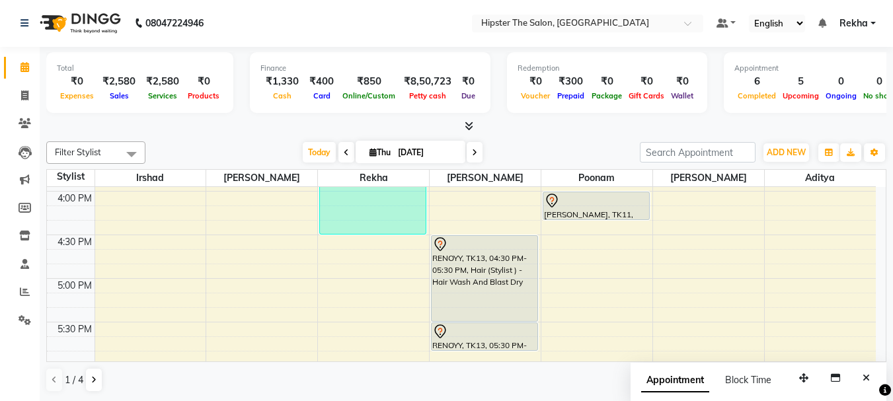
scroll to position [639, 0]
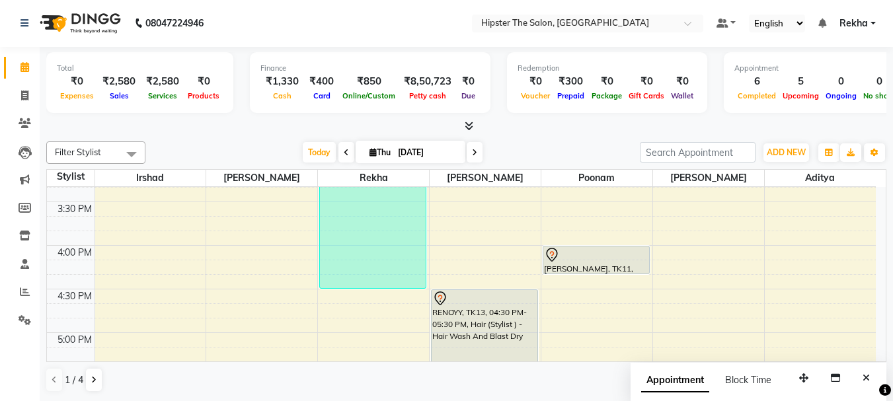
click at [272, 294] on div "8:00 AM 8:30 AM 9:00 AM 9:30 AM 10:00 AM 10:30 AM 11:00 AM 11:30 AM 12:00 PM 12…" at bounding box center [461, 202] width 829 height 1309
click at [272, 294] on td at bounding box center [486, 296] width 782 height 15
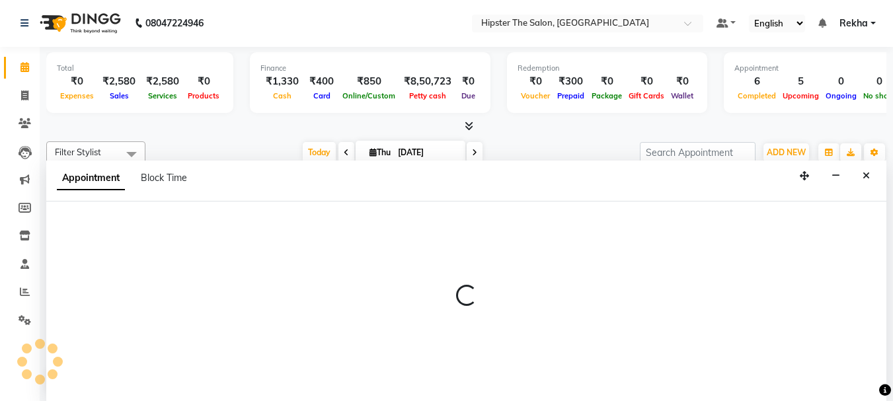
click at [272, 294] on p at bounding box center [466, 296] width 841 height 22
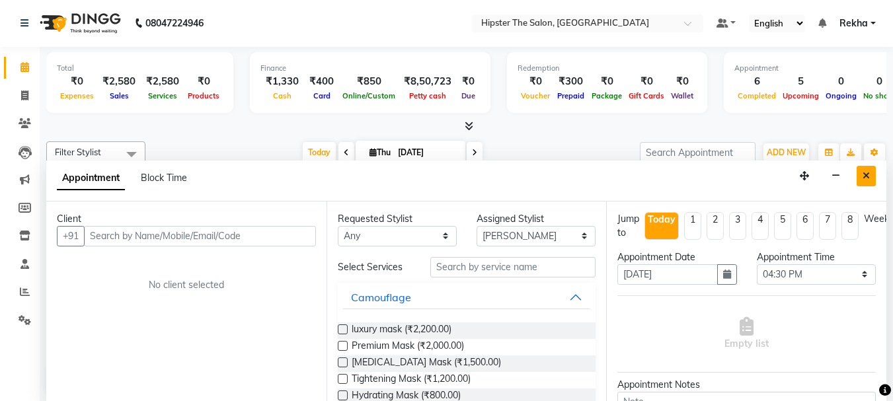
click at [870, 176] on button "Close" at bounding box center [866, 176] width 19 height 21
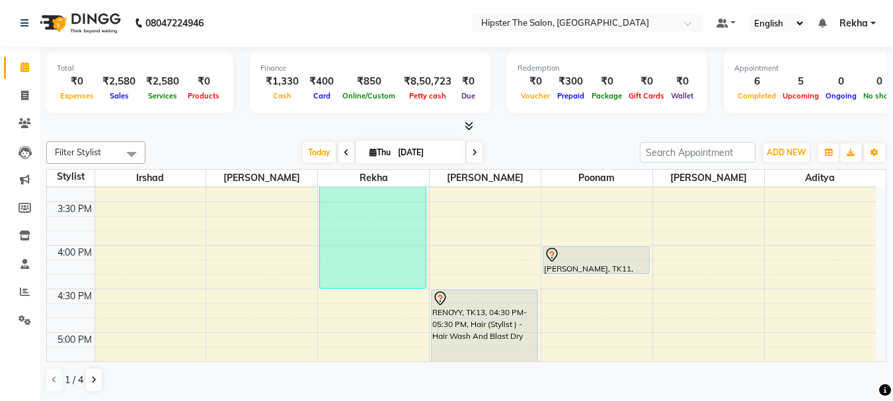
click at [471, 147] on span at bounding box center [475, 152] width 16 height 21
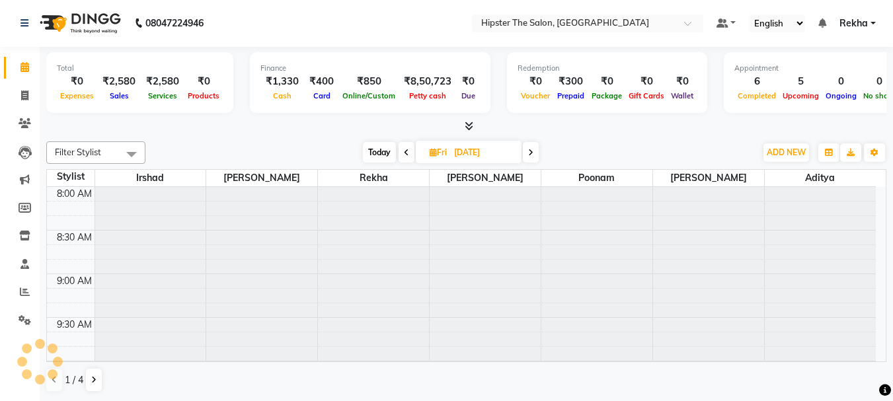
scroll to position [612, 0]
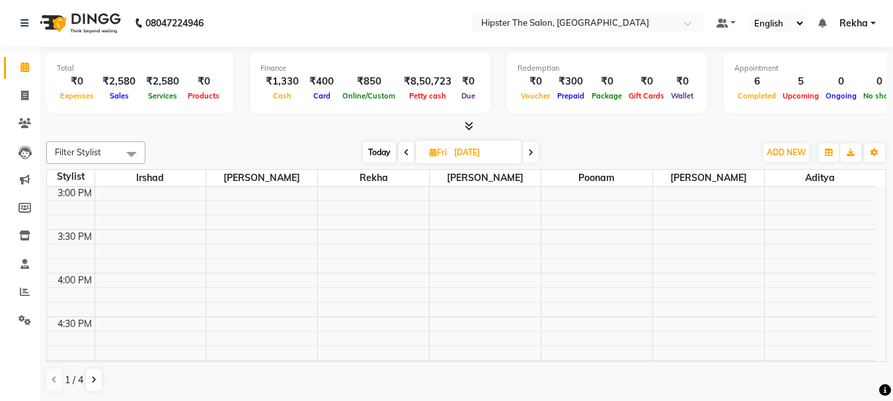
click at [528, 153] on span at bounding box center [531, 152] width 16 height 21
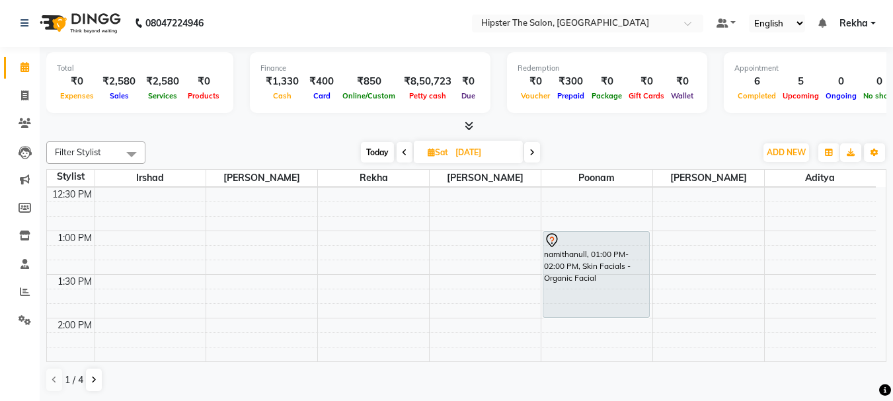
scroll to position [400, 0]
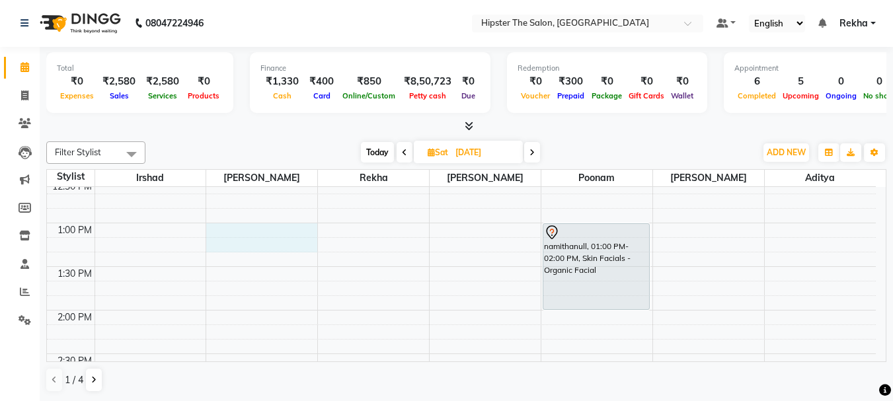
drag, startPoint x: 243, startPoint y: 251, endPoint x: 243, endPoint y: 236, distance: 14.5
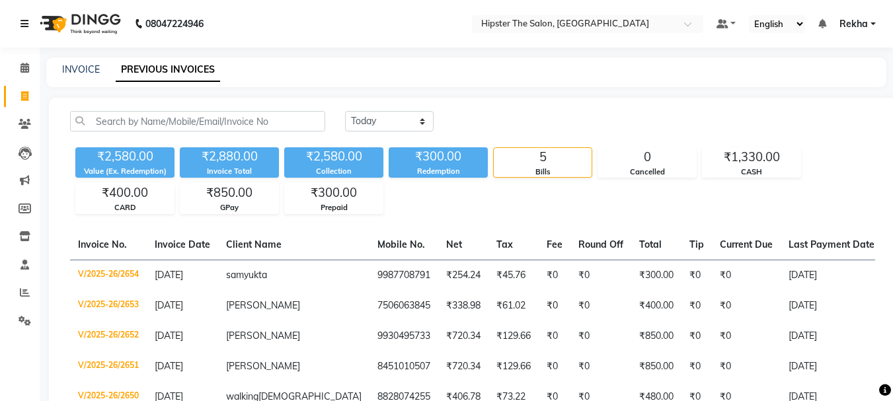
click at [22, 29] on link at bounding box center [27, 23] width 13 height 37
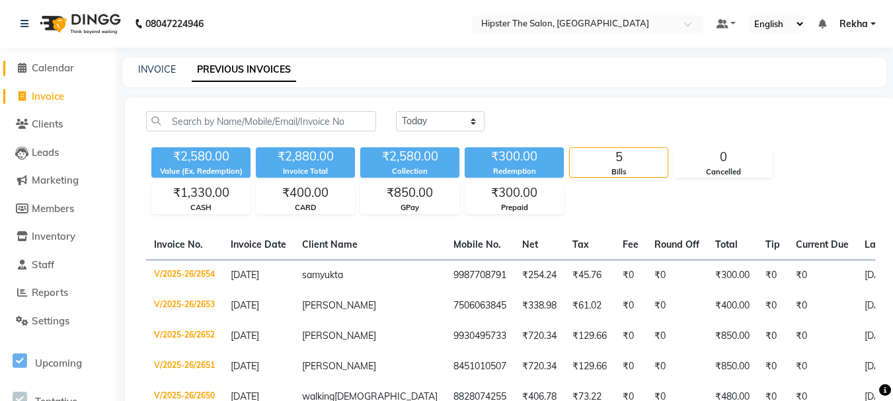
click at [66, 70] on span "Calendar" at bounding box center [53, 68] width 42 height 13
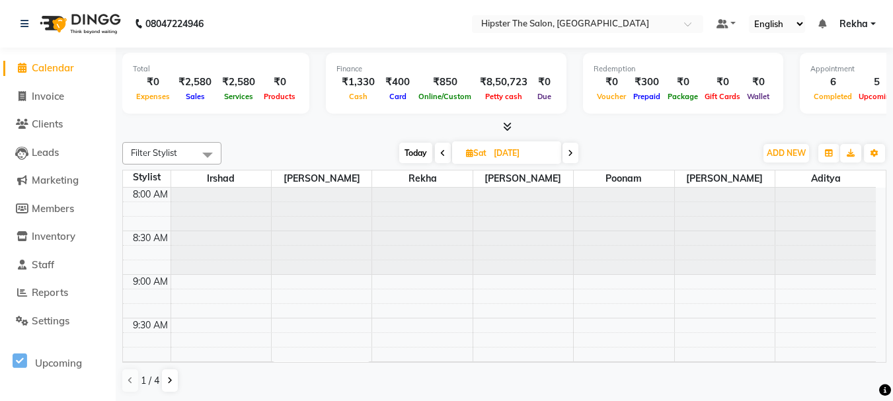
click at [403, 218] on div at bounding box center [422, 231] width 100 height 87
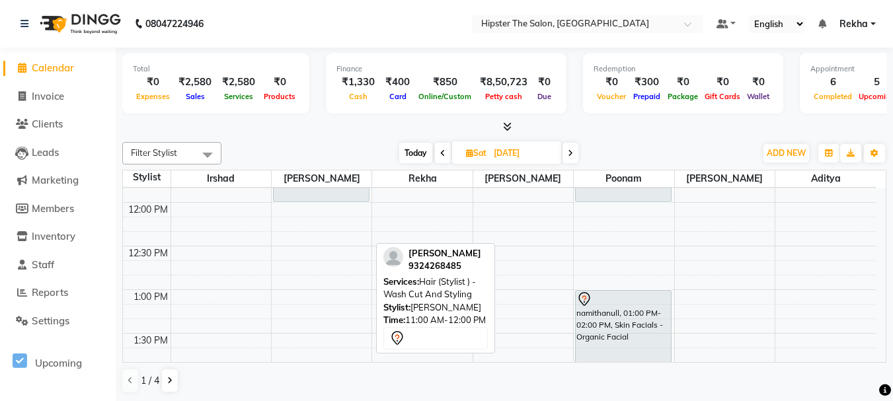
scroll to position [352, 0]
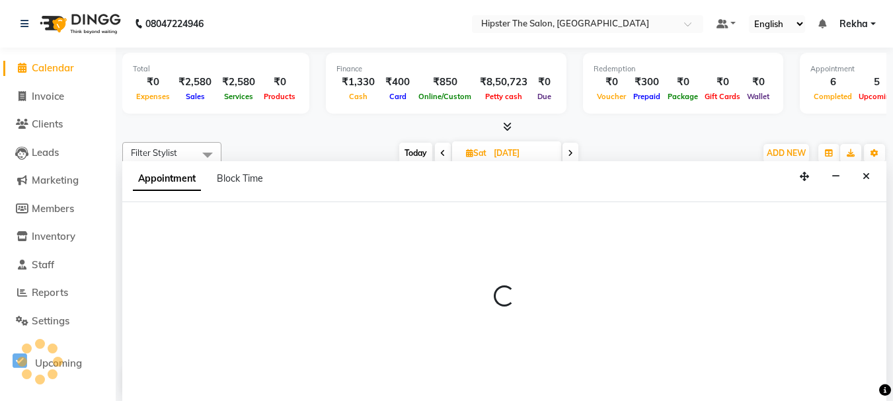
scroll to position [345, 0]
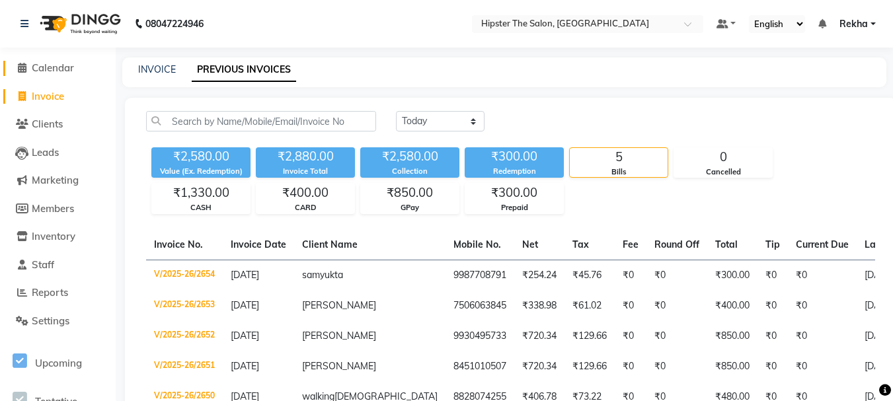
click at [42, 65] on span "Calendar" at bounding box center [53, 68] width 42 height 13
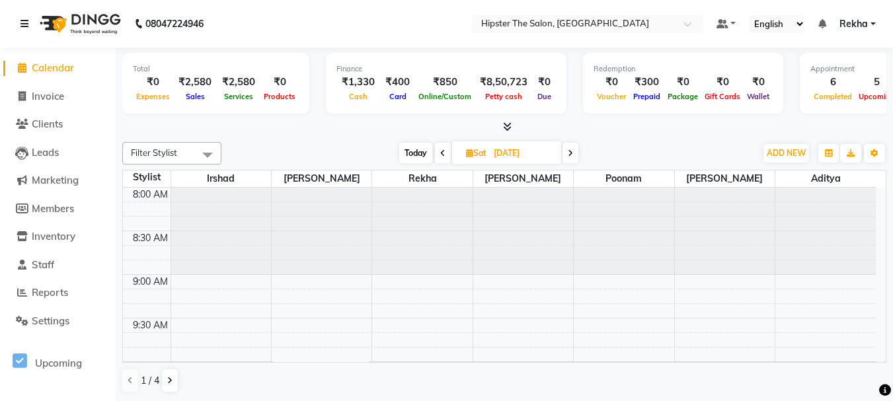
click at [23, 27] on icon at bounding box center [25, 23] width 8 height 9
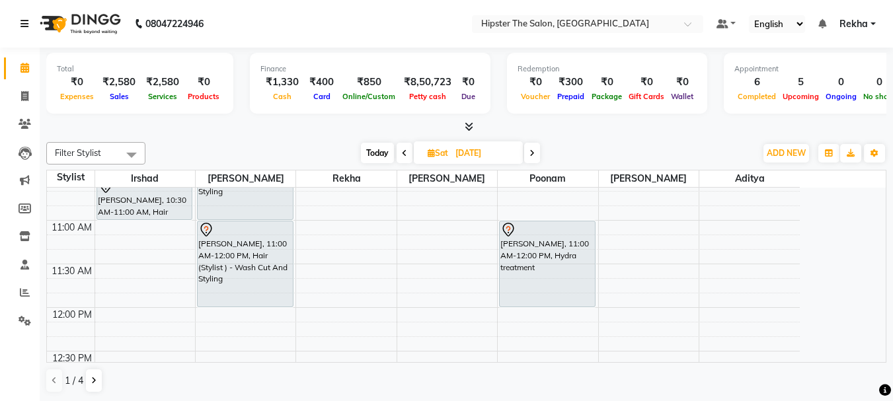
scroll to position [229, 0]
click at [403, 155] on icon at bounding box center [404, 153] width 5 height 8
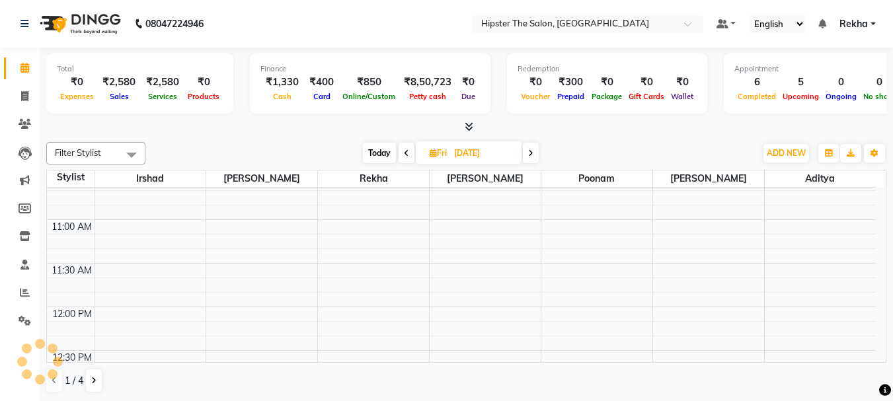
scroll to position [612, 0]
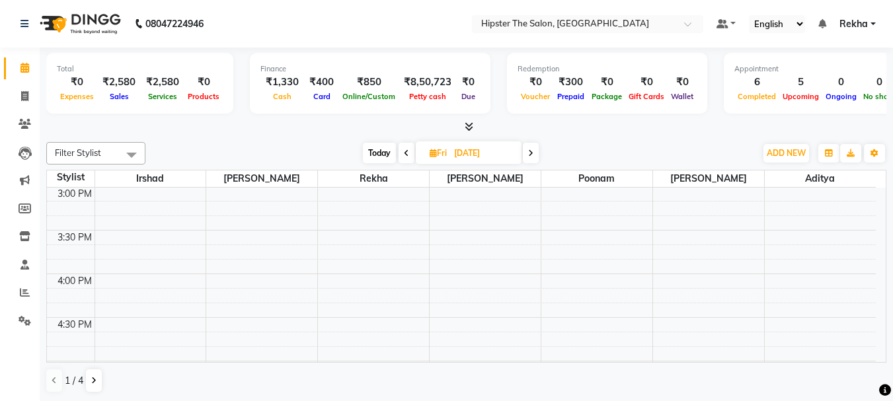
click at [404, 155] on icon at bounding box center [406, 153] width 5 height 8
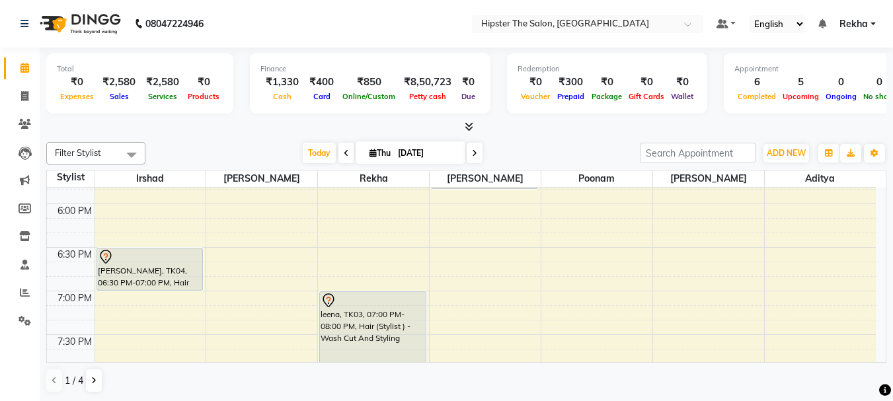
scroll to position [867, 0]
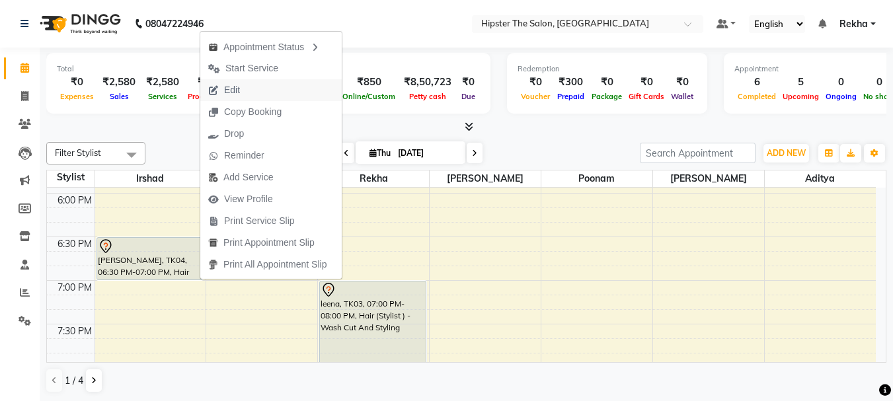
click at [227, 82] on span "Edit" at bounding box center [224, 90] width 48 height 22
click at [227, 82] on div "Total ₹0 Expenses ₹2,580 Sales ₹2,580 Services ₹0 Products" at bounding box center [139, 83] width 187 height 61
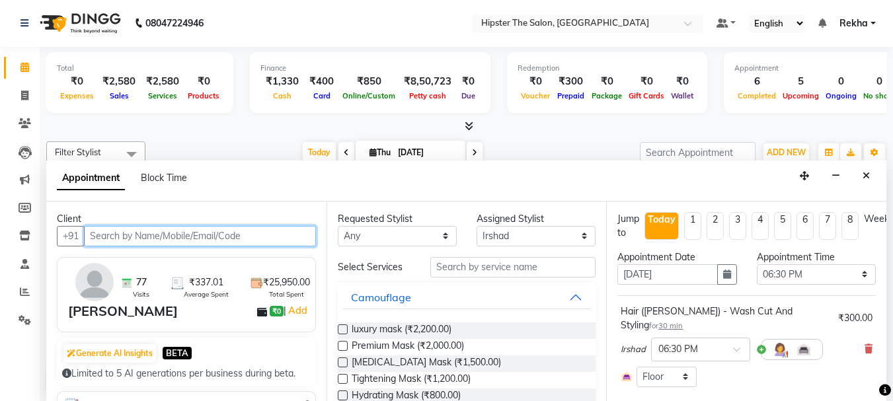
scroll to position [612, 0]
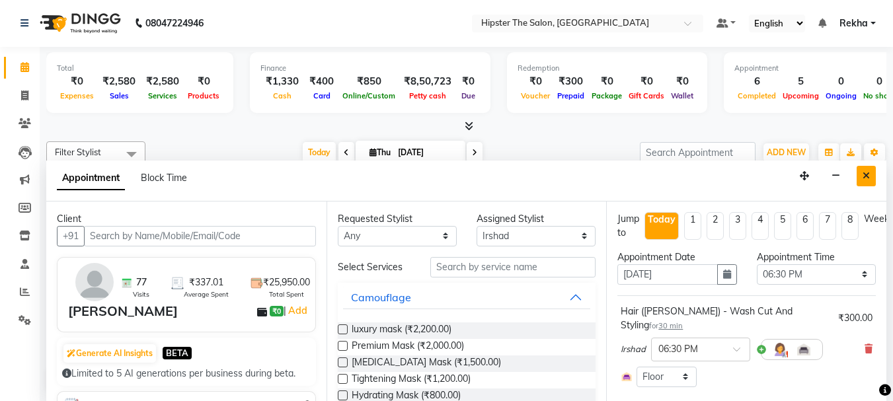
click at [869, 171] on icon "Close" at bounding box center [866, 175] width 7 height 9
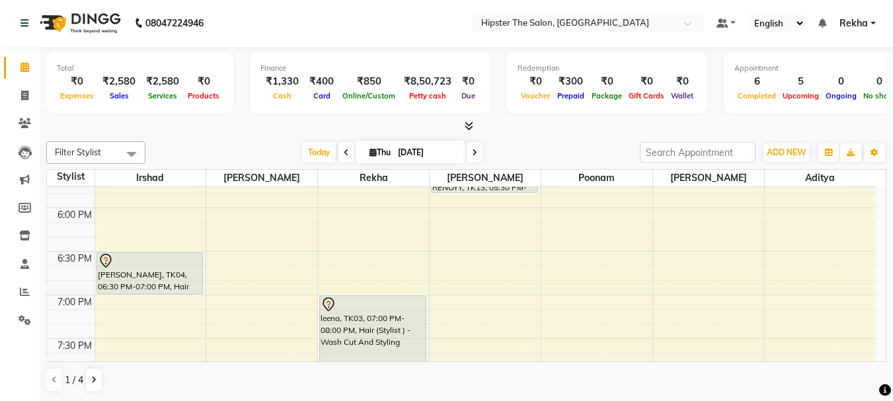
scroll to position [846, 0]
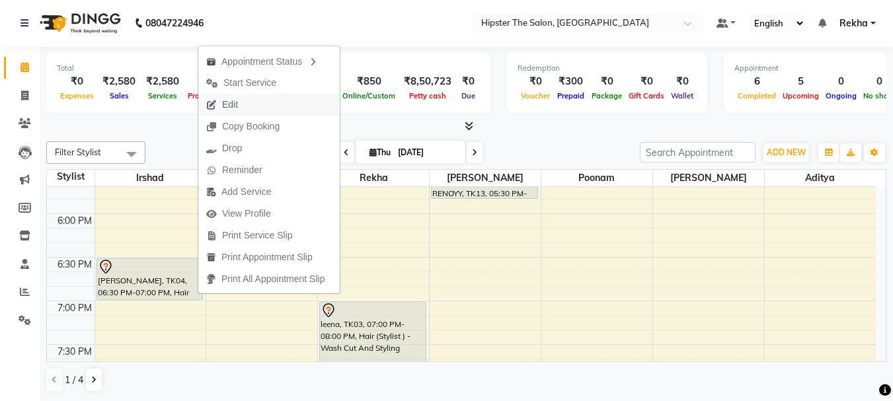
click at [238, 103] on span "Edit" at bounding box center [230, 105] width 16 height 14
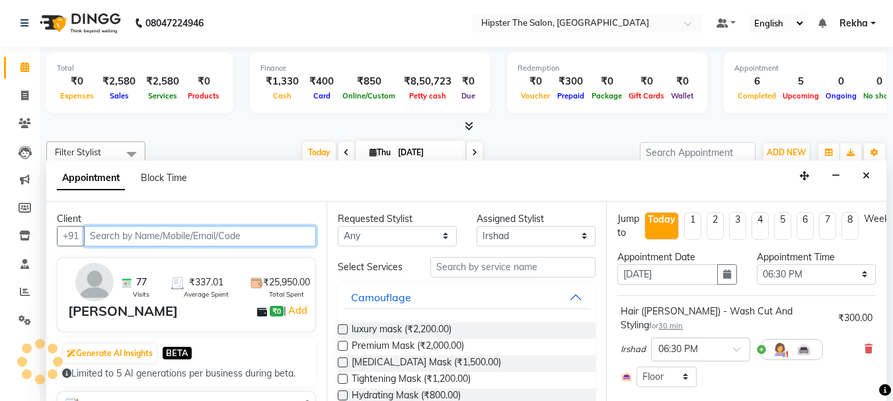
scroll to position [612, 0]
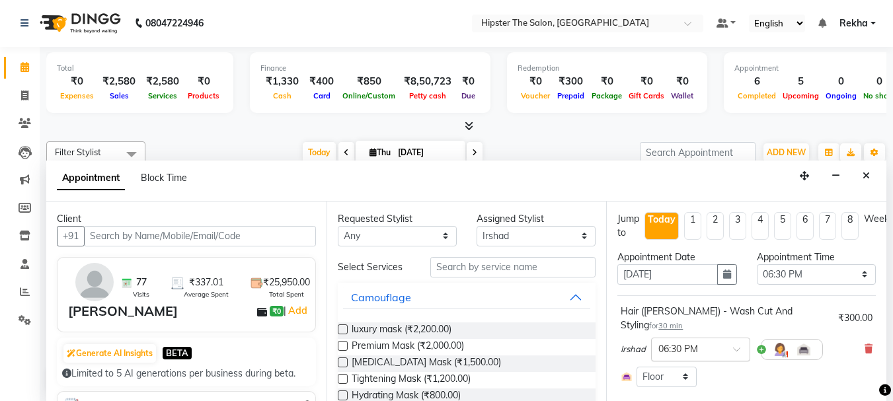
click at [733, 347] on span at bounding box center [741, 354] width 17 height 14
click at [855, 273] on select "Select 09:00 AM 09:15 AM 09:30 AM 09:45 AM 10:00 AM 10:15 AM 10:30 AM 10:45 AM …" at bounding box center [816, 275] width 119 height 21
click at [757, 265] on select "Select 09:00 AM 09:15 AM 09:30 AM 09:45 AM 10:00 AM 10:15 AM 10:30 AM 10:45 AM …" at bounding box center [816, 275] width 119 height 21
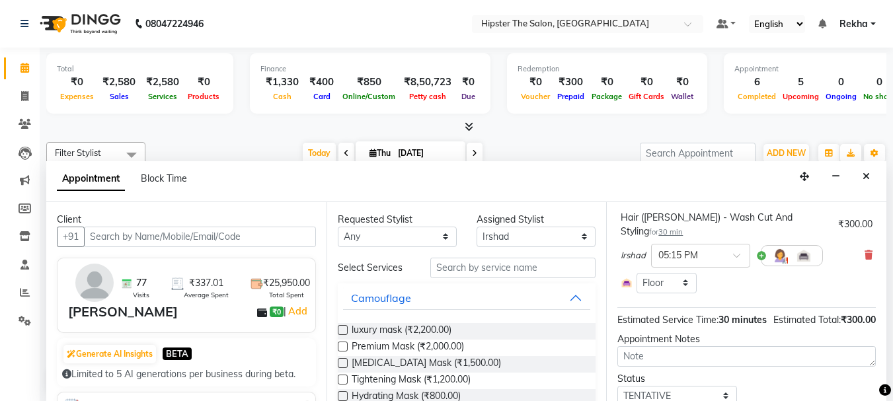
scroll to position [154, 0]
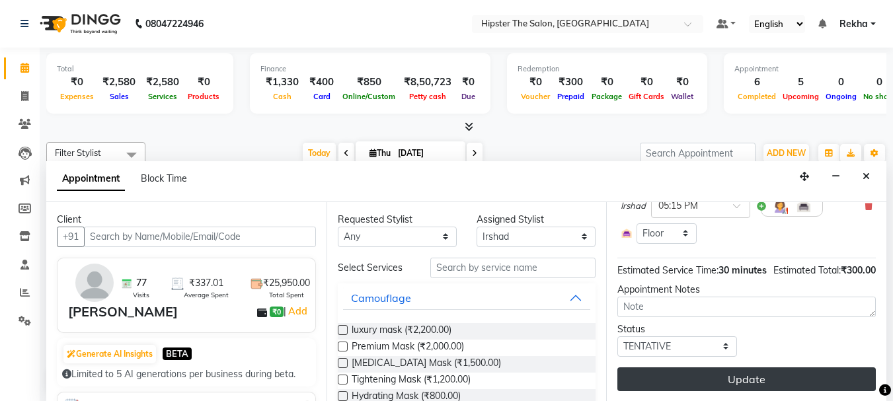
click at [734, 368] on button "Update" at bounding box center [747, 380] width 259 height 24
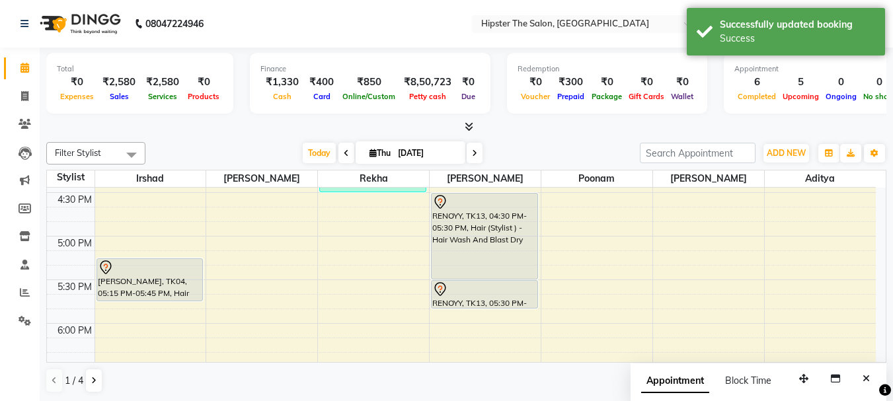
scroll to position [748, 0]
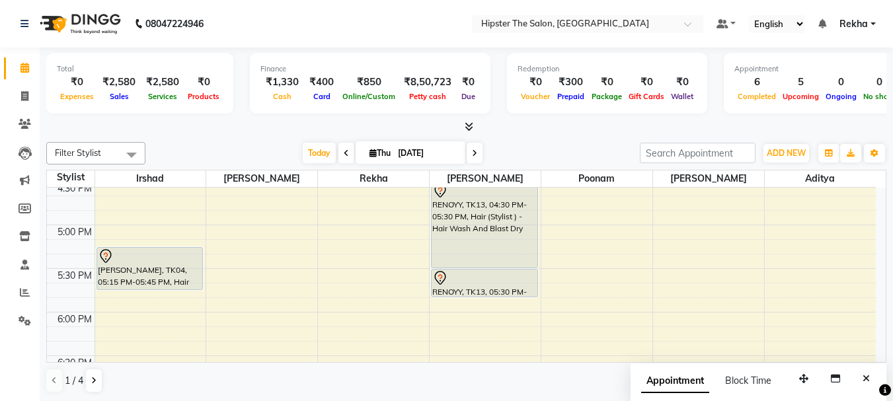
click at [473, 149] on icon at bounding box center [474, 153] width 5 height 8
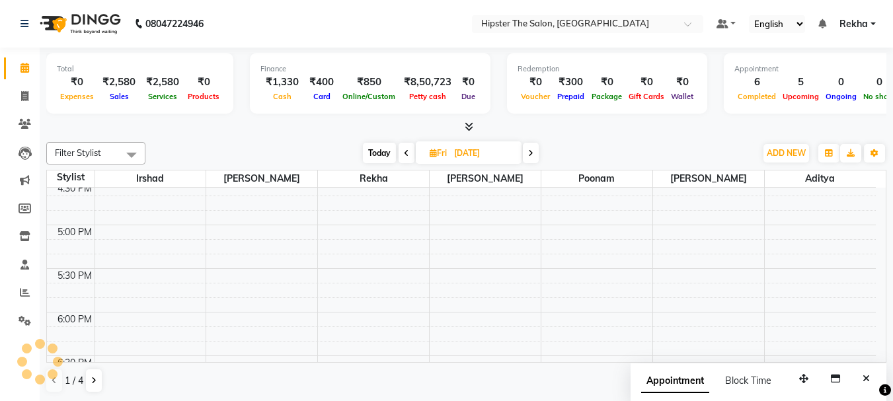
scroll to position [612, 0]
click at [473, 149] on input "[DATE]" at bounding box center [483, 154] width 66 height 20
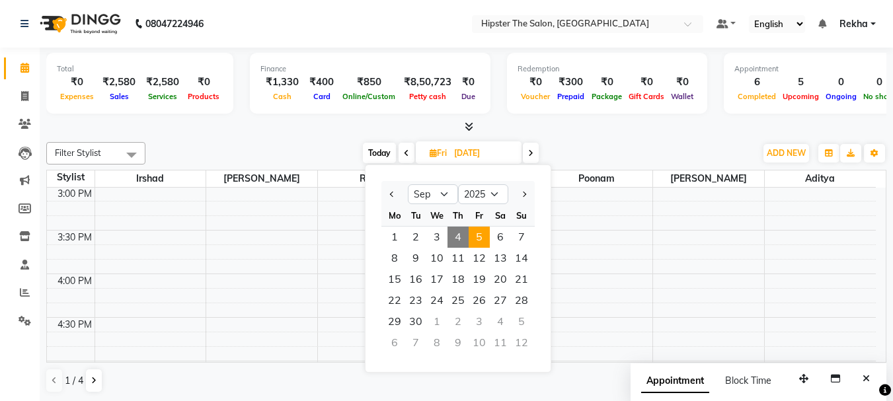
click at [526, 153] on span at bounding box center [531, 153] width 16 height 21
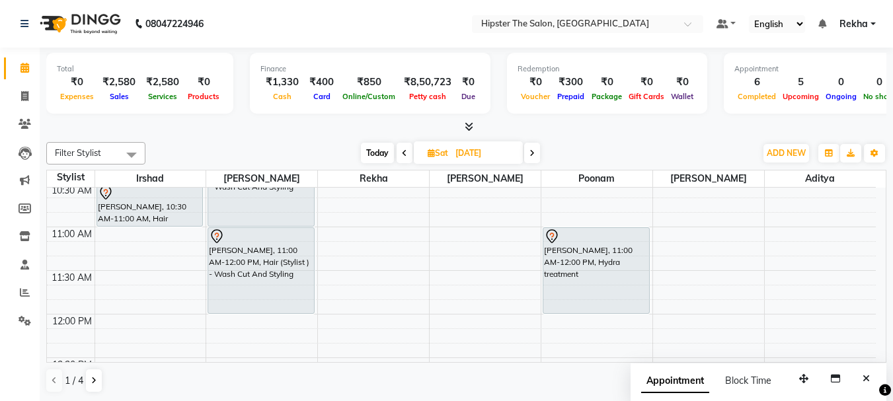
scroll to position [206, 0]
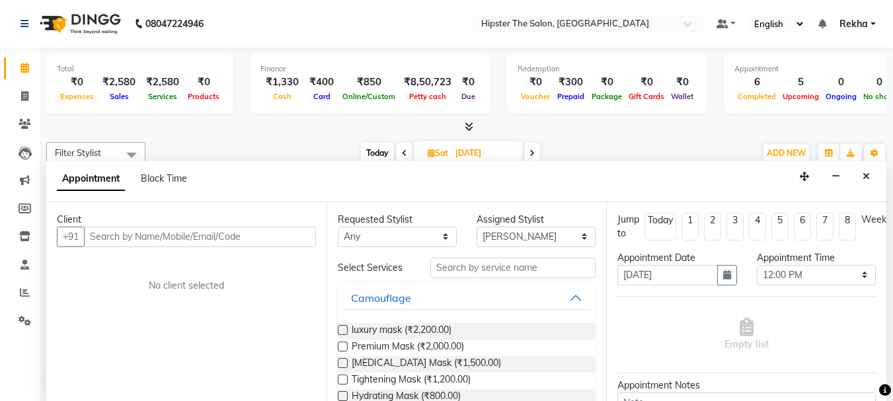
scroll to position [1, 0]
click at [471, 271] on input "text" at bounding box center [513, 267] width 165 height 21
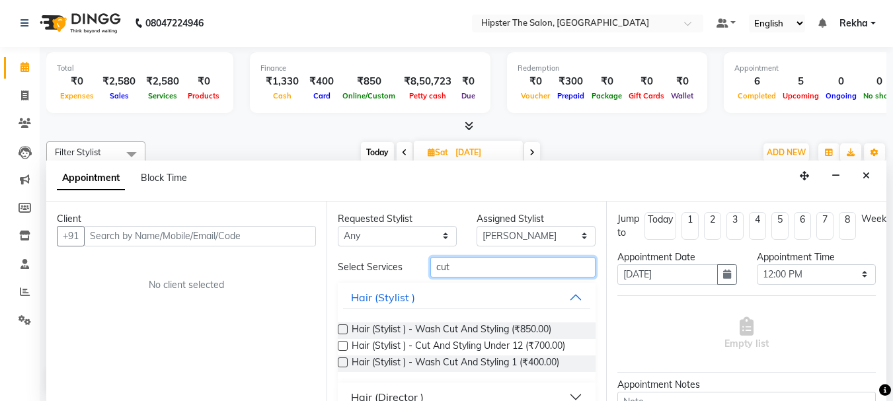
click at [464, 270] on input "cut" at bounding box center [513, 267] width 165 height 21
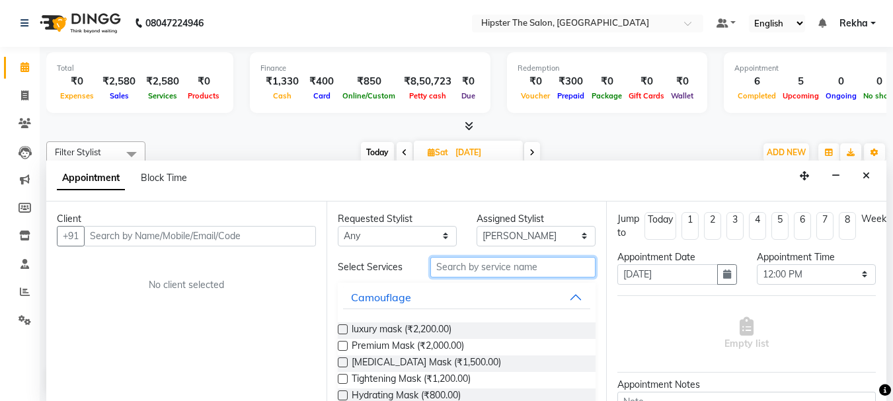
click at [444, 267] on input "text" at bounding box center [513, 267] width 165 height 21
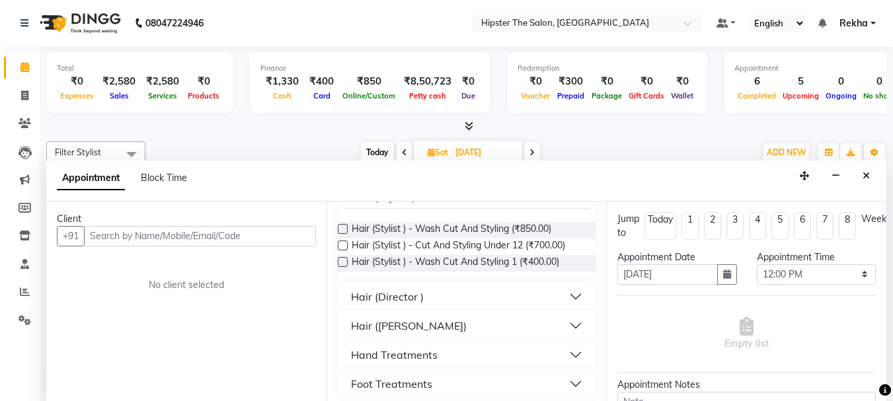
scroll to position [108, 0]
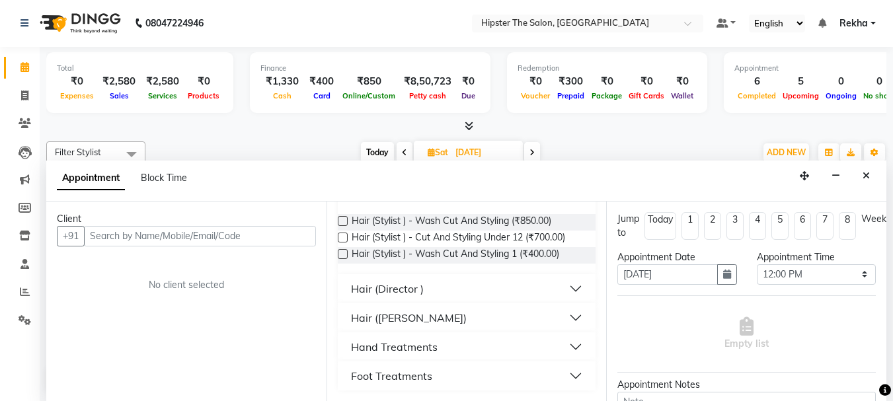
click at [406, 288] on div "Hair (Director )" at bounding box center [387, 289] width 73 height 16
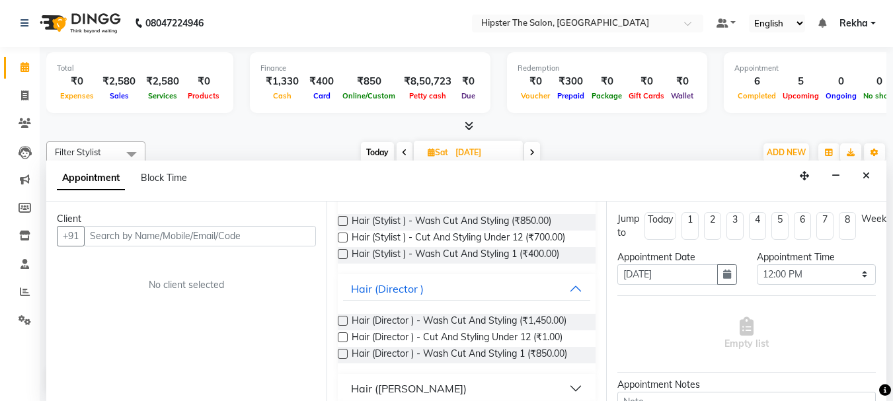
click at [343, 318] on label at bounding box center [343, 321] width 10 height 10
click at [343, 318] on input "checkbox" at bounding box center [342, 322] width 9 height 9
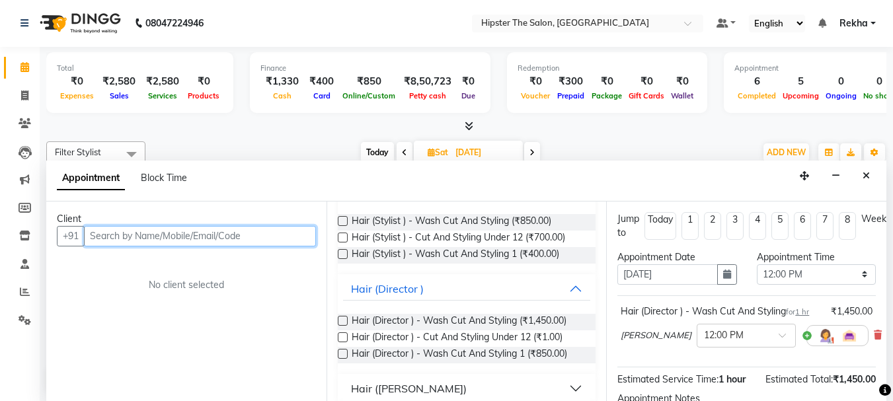
click at [295, 236] on input "text" at bounding box center [200, 236] width 232 height 21
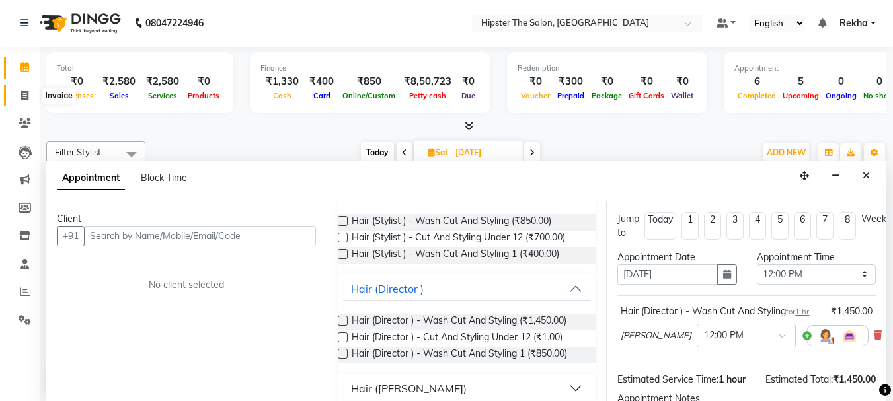
click at [25, 96] on icon at bounding box center [24, 96] width 7 height 10
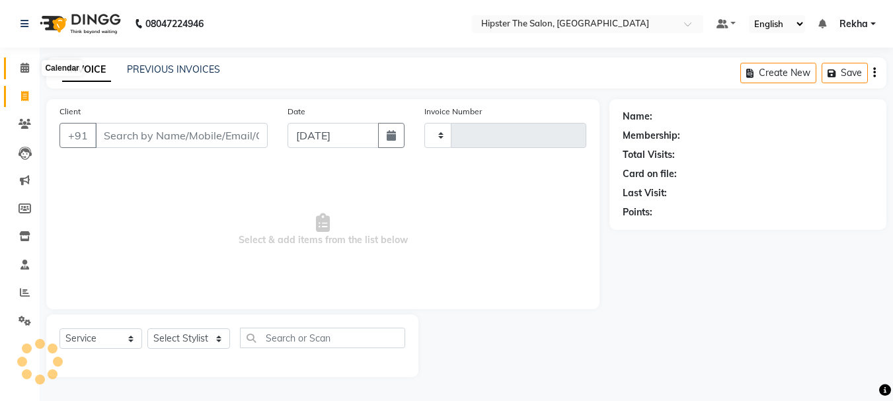
click at [23, 67] on icon at bounding box center [25, 68] width 9 height 10
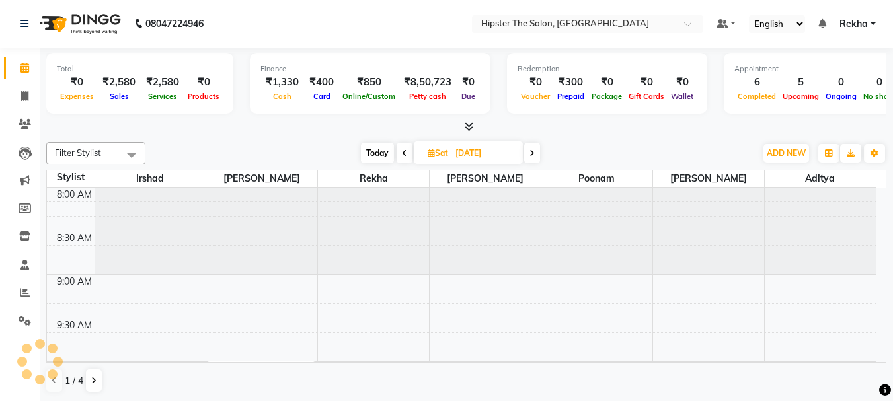
scroll to position [612, 0]
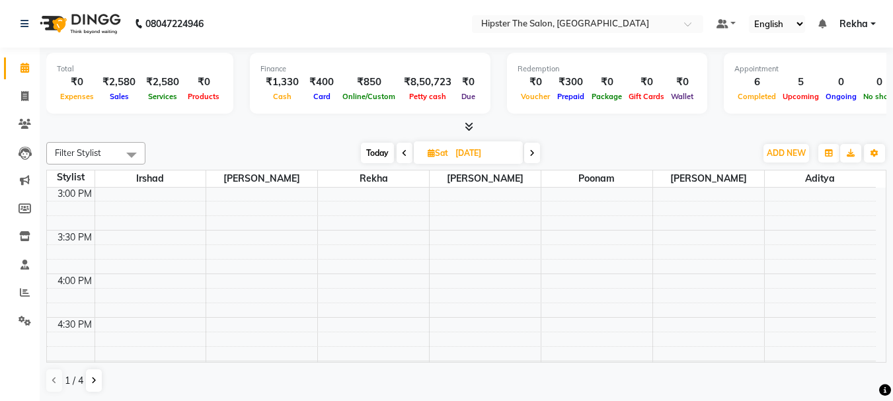
click at [405, 151] on icon at bounding box center [404, 153] width 5 height 8
click at [404, 154] on icon at bounding box center [406, 153] width 5 height 8
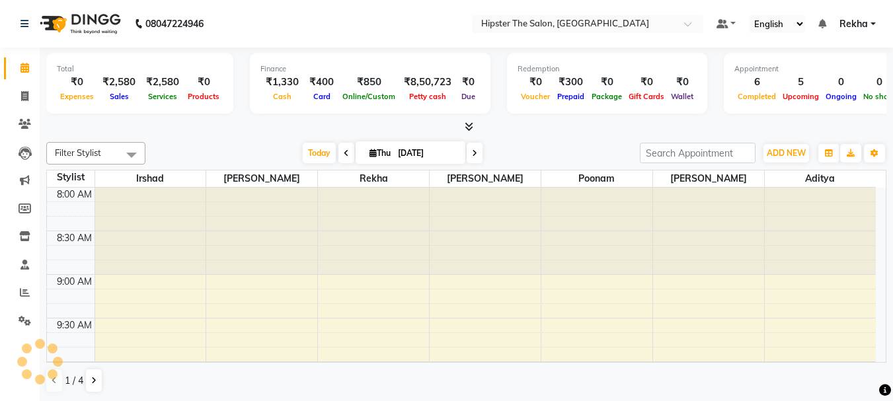
scroll to position [612, 0]
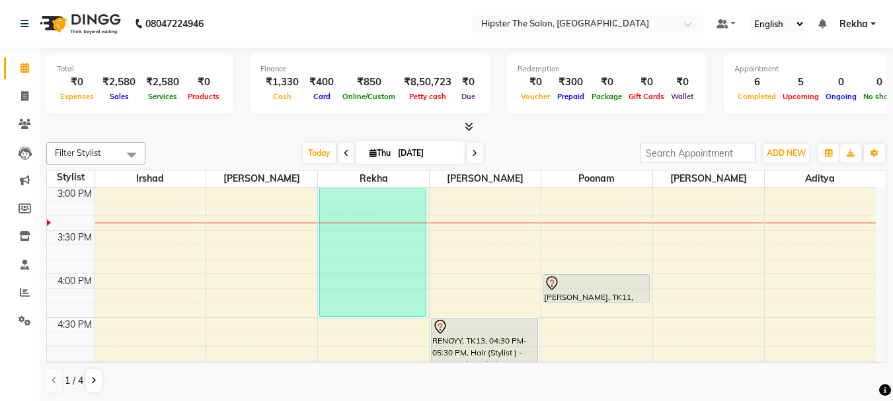
click at [470, 148] on span at bounding box center [475, 153] width 16 height 21
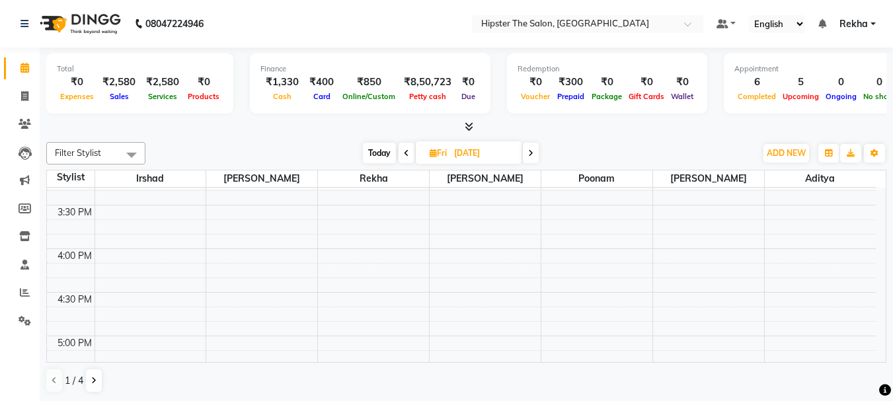
scroll to position [643, 0]
click at [405, 151] on icon at bounding box center [406, 153] width 5 height 8
click at [450, 151] on input "[DATE]" at bounding box center [483, 154] width 66 height 20
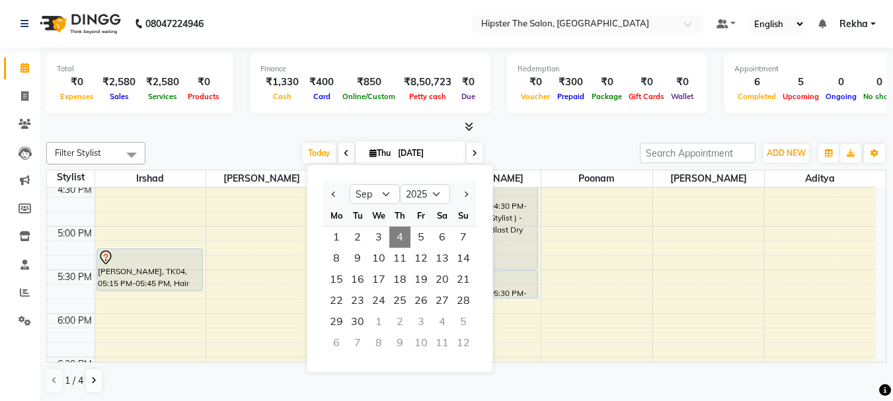
scroll to position [744, 0]
click at [477, 149] on span at bounding box center [475, 153] width 16 height 21
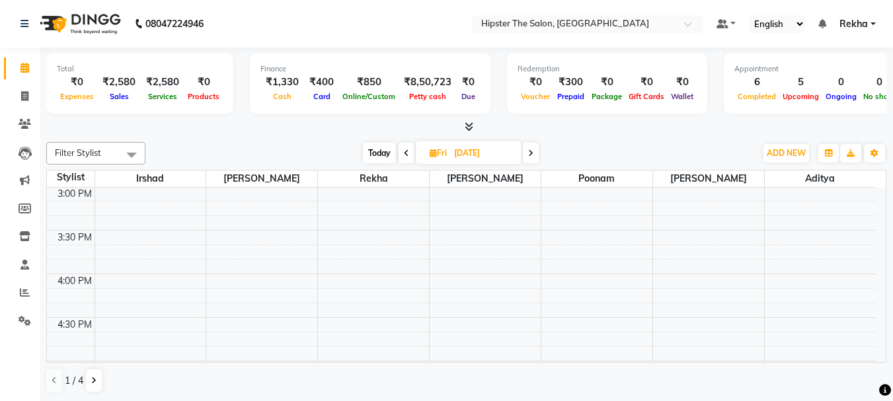
click at [437, 280] on div "8:00 AM 8:30 AM 9:00 AM 9:30 AM 10:00 AM 10:30 AM 11:00 AM 11:30 AM 12:00 PM 12…" at bounding box center [461, 230] width 829 height 1309
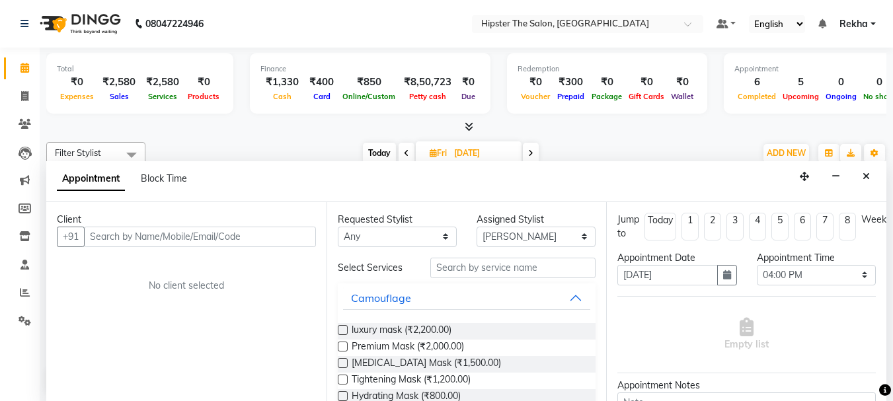
scroll to position [1, 0]
click at [448, 272] on input "text" at bounding box center [513, 267] width 165 height 21
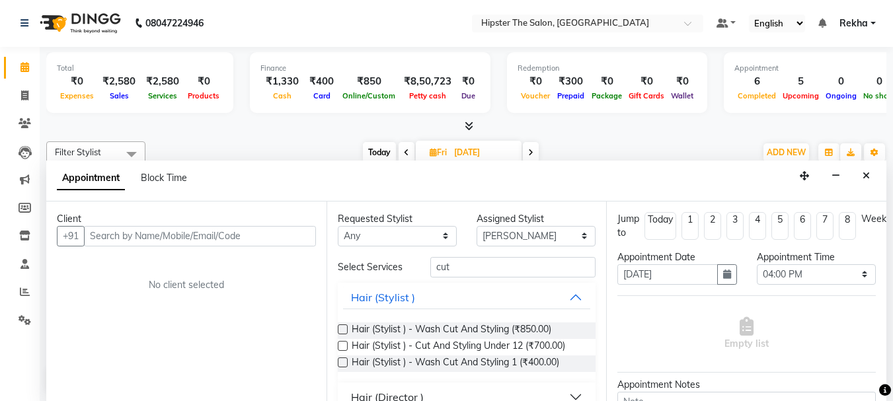
click at [343, 360] on label at bounding box center [343, 363] width 10 height 10
click at [343, 360] on input "checkbox" at bounding box center [342, 364] width 9 height 9
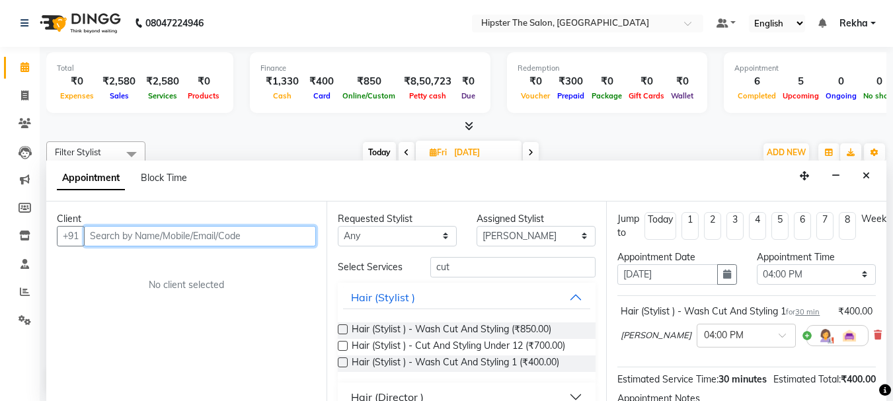
click at [306, 236] on input "text" at bounding box center [200, 236] width 232 height 21
click at [102, 237] on input "863808803" at bounding box center [172, 236] width 177 height 21
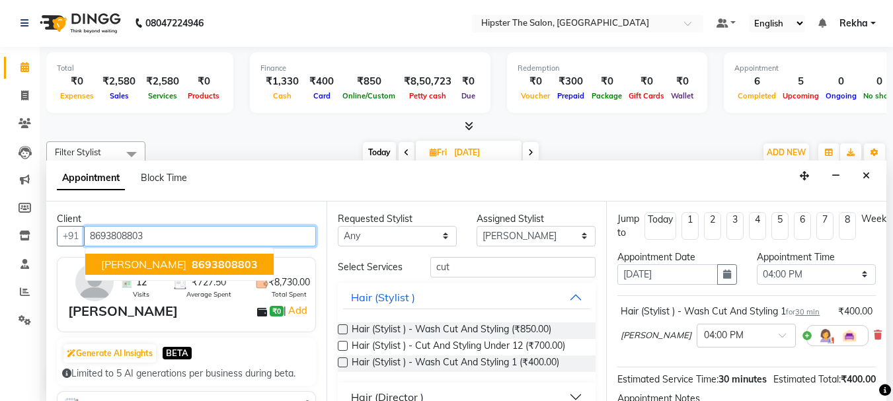
click at [151, 262] on span "SIDDHANT" at bounding box center [143, 264] width 85 height 13
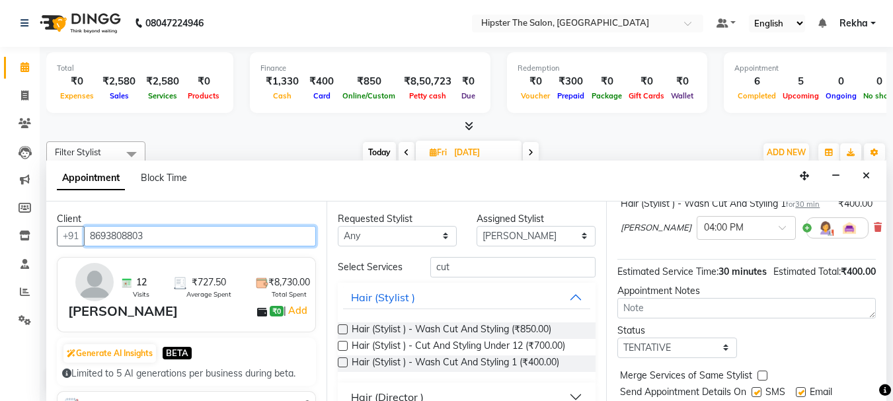
scroll to position [186, 0]
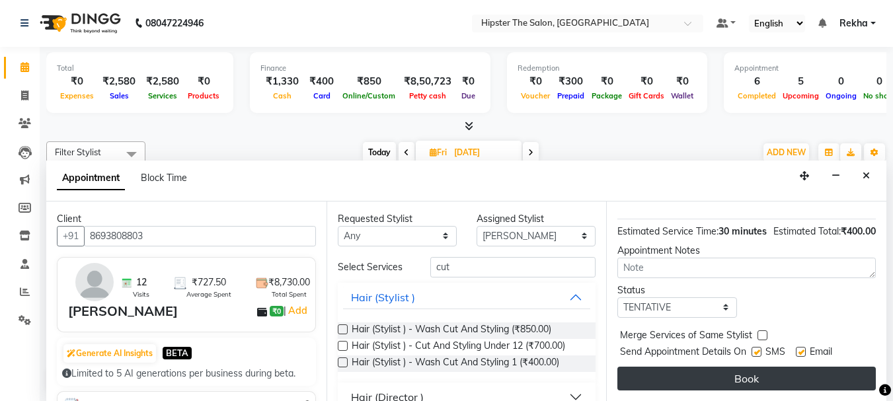
click at [640, 367] on button "Book" at bounding box center [747, 379] width 259 height 24
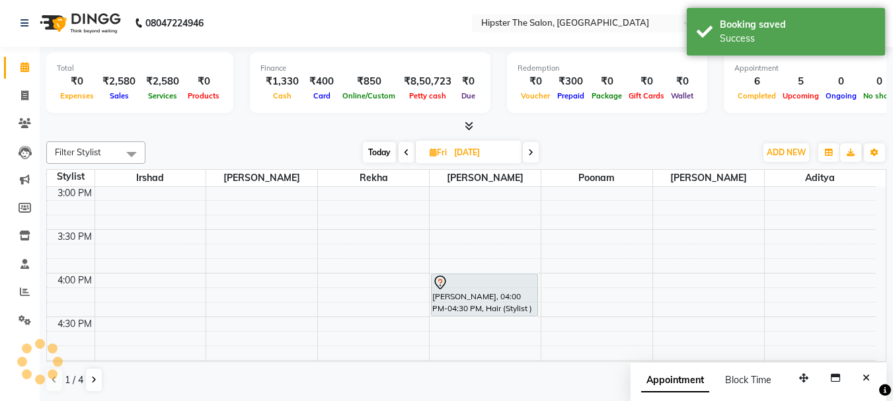
scroll to position [0, 0]
click at [532, 153] on icon at bounding box center [530, 153] width 5 height 8
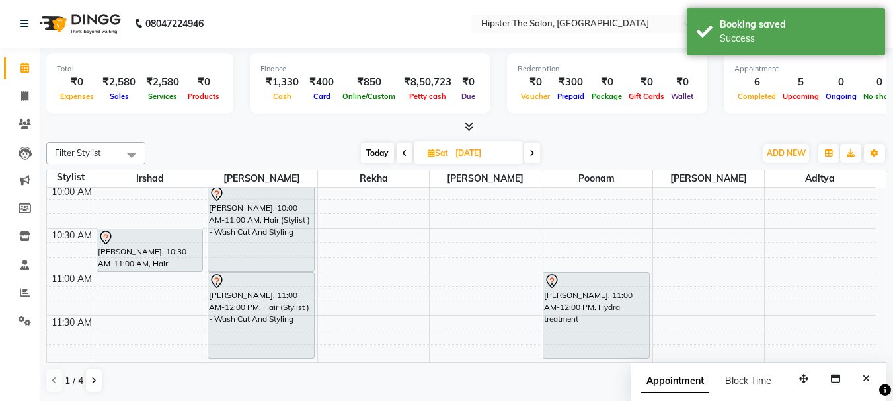
scroll to position [255, 0]
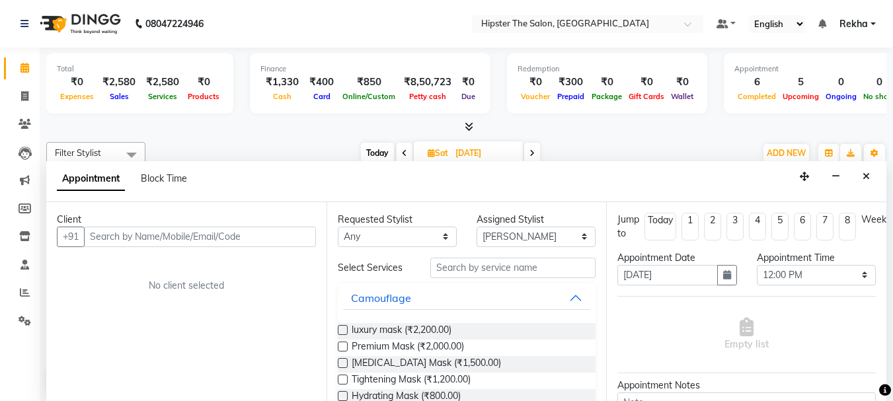
scroll to position [1, 0]
click at [464, 267] on input "text" at bounding box center [513, 267] width 165 height 21
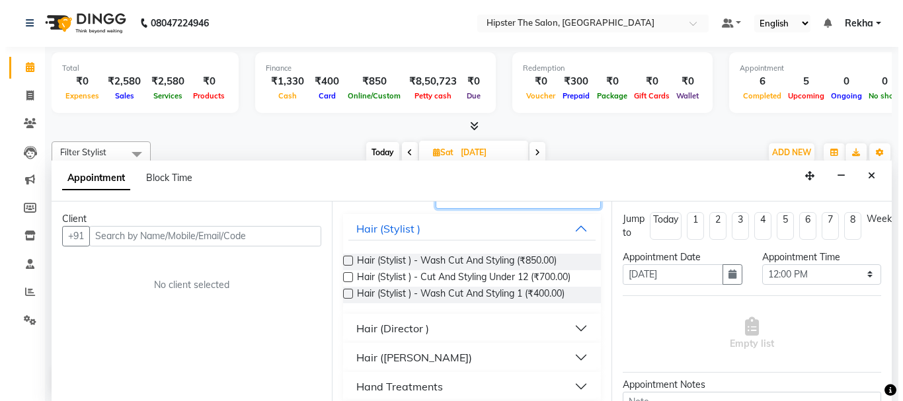
scroll to position [88, 0]
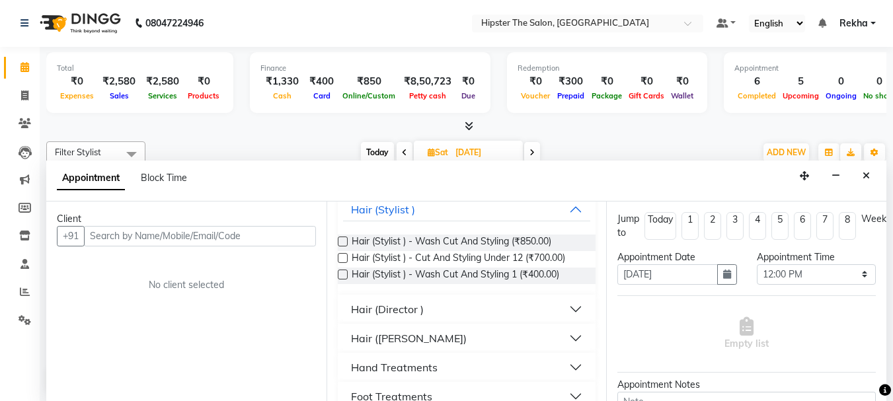
click at [375, 311] on div "Hair (Director )" at bounding box center [387, 310] width 73 height 16
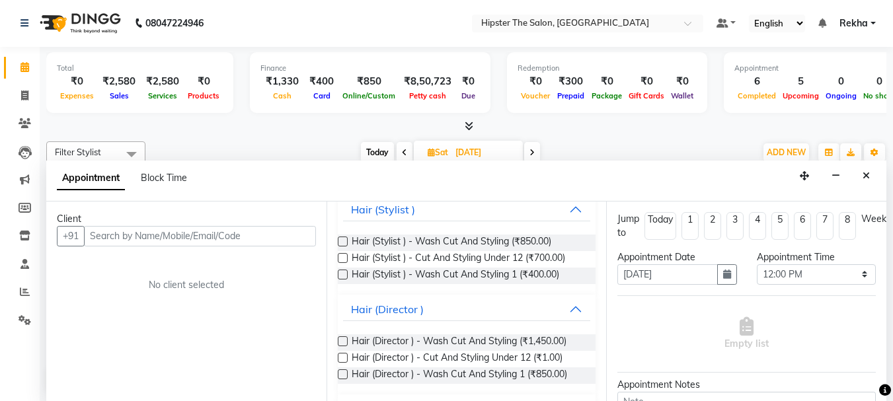
click at [343, 339] on label at bounding box center [343, 342] width 10 height 10
click at [343, 339] on input "checkbox" at bounding box center [342, 343] width 9 height 9
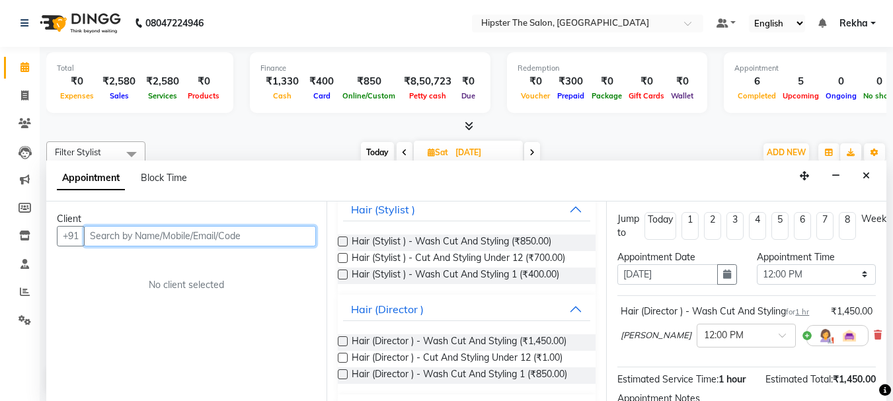
click at [235, 231] on input "text" at bounding box center [200, 236] width 232 height 21
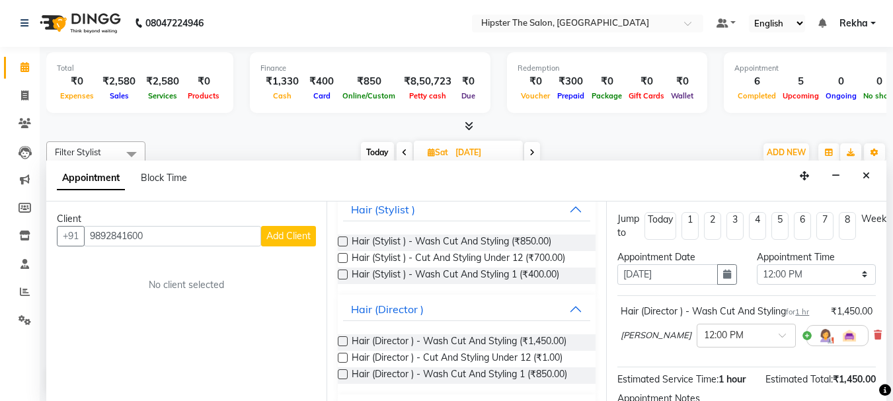
click at [274, 236] on span "Add Client" at bounding box center [289, 236] width 44 height 12
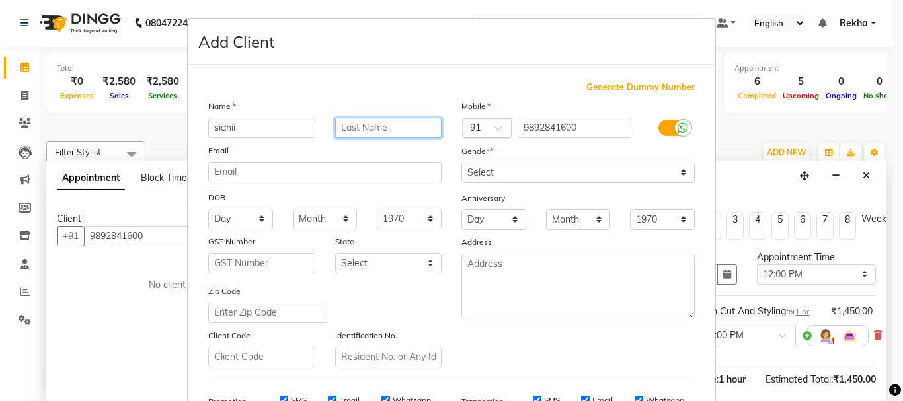
click at [389, 126] on input "text" at bounding box center [388, 128] width 107 height 21
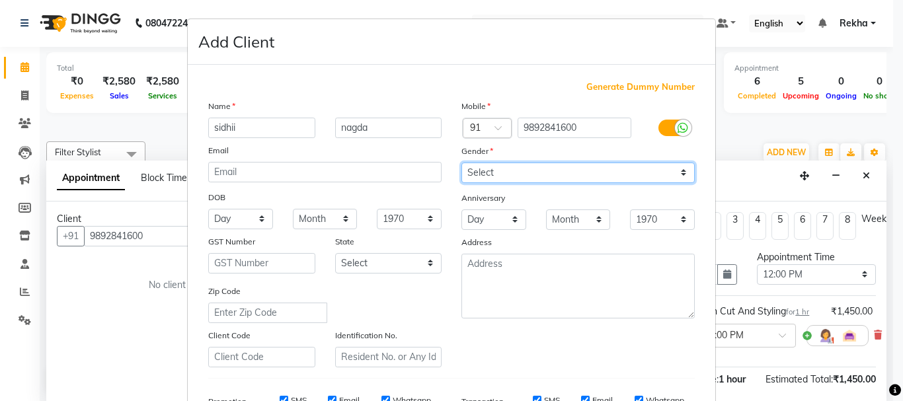
click at [528, 177] on select "Select Male Female Other Prefer Not To Say" at bounding box center [578, 173] width 233 height 21
click at [462, 163] on select "Select Male Female Other Prefer Not To Say" at bounding box center [578, 173] width 233 height 21
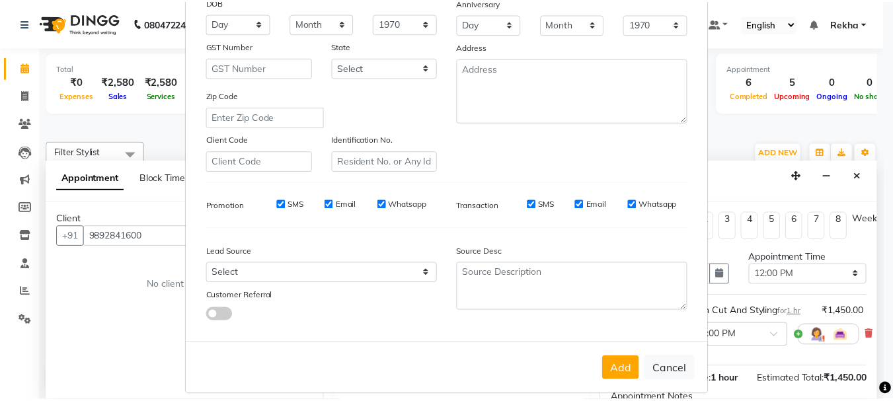
scroll to position [209, 0]
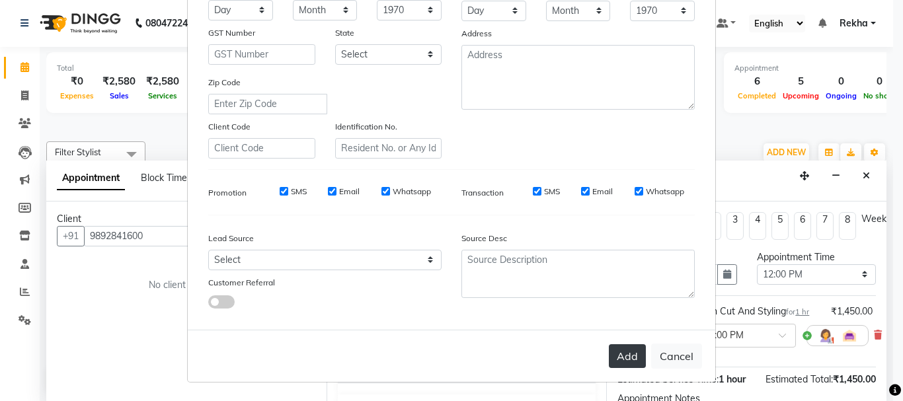
click at [618, 354] on button "Add" at bounding box center [627, 357] width 37 height 24
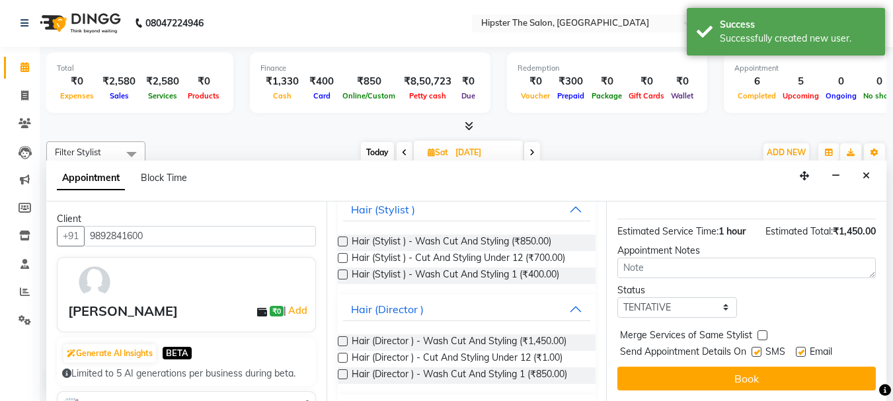
scroll to position [158, 0]
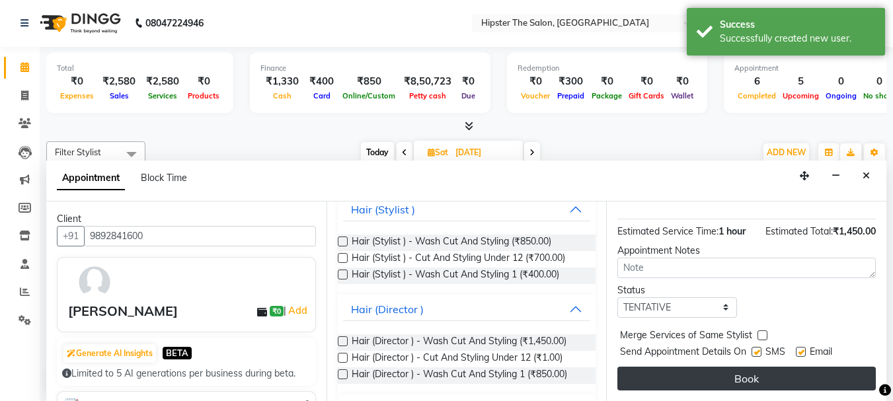
click at [689, 369] on button "Book" at bounding box center [747, 379] width 259 height 24
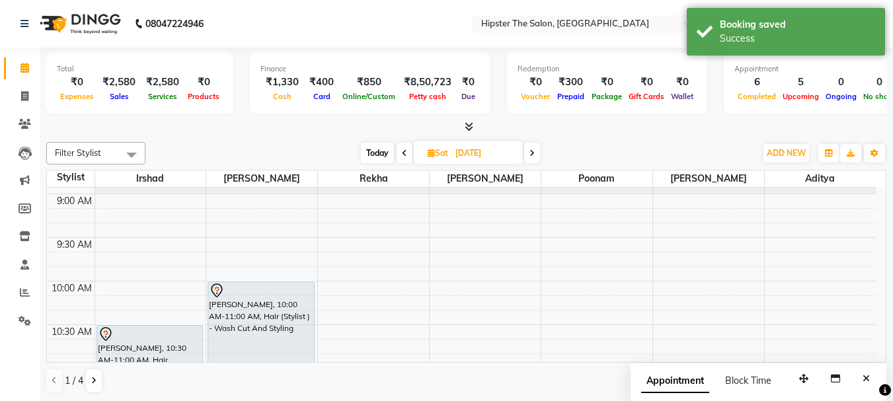
scroll to position [181, 0]
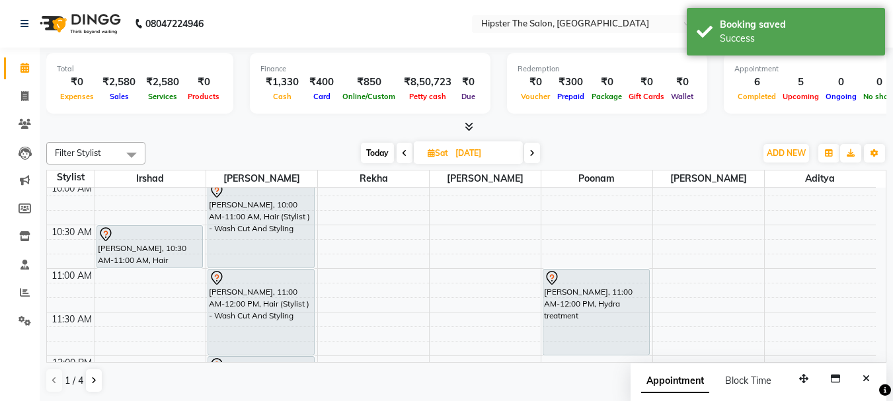
click at [403, 153] on icon at bounding box center [404, 153] width 5 height 8
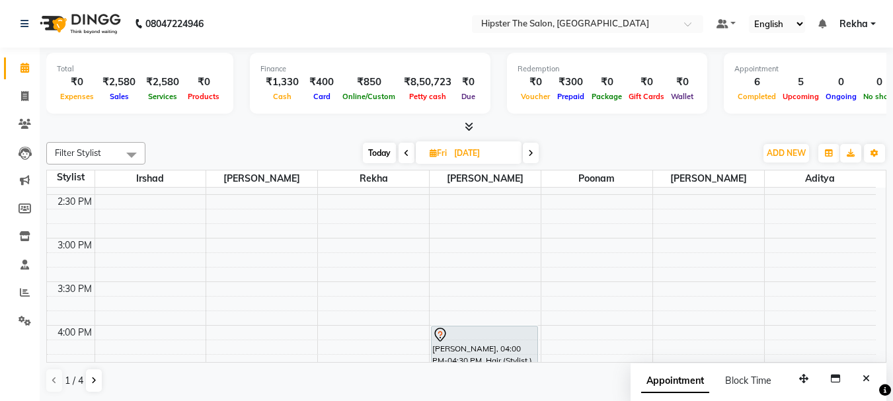
scroll to position [555, 0]
click at [405, 153] on icon at bounding box center [406, 153] width 5 height 8
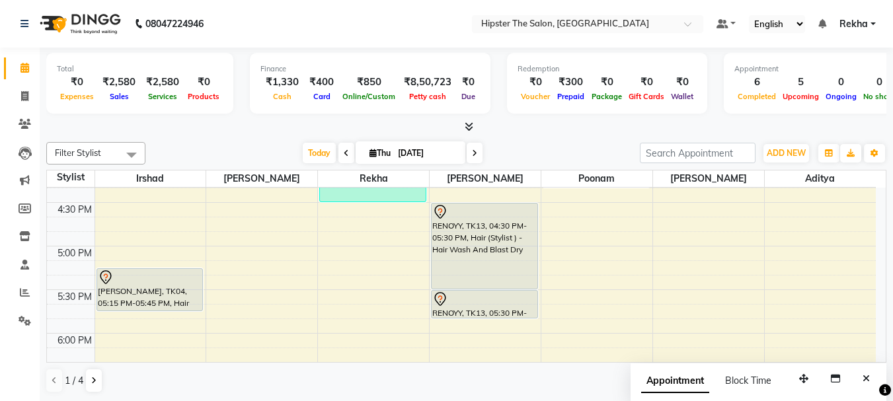
scroll to position [721, 0]
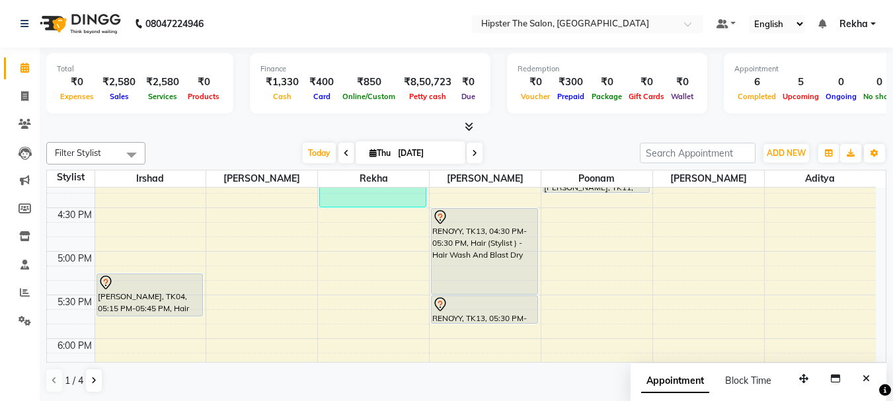
click at [121, 217] on div "8:00 AM 8:30 AM 9:00 AM 9:30 AM 10:00 AM 10:30 AM 11:00 AM 11:30 AM 12:00 PM 12…" at bounding box center [461, 120] width 829 height 1309
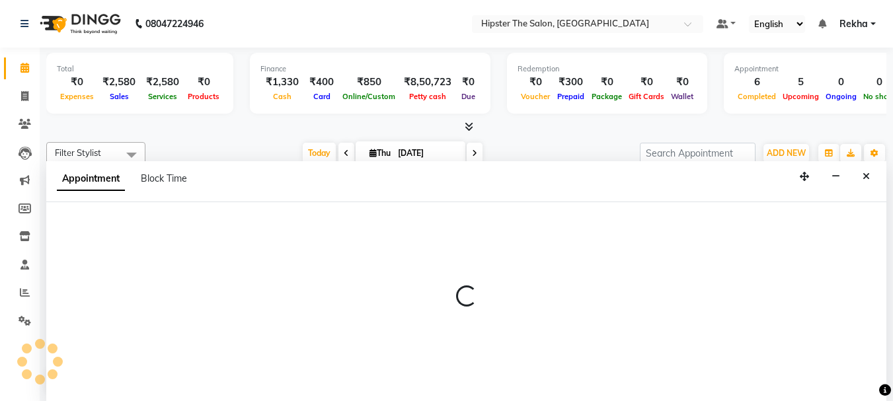
scroll to position [1, 0]
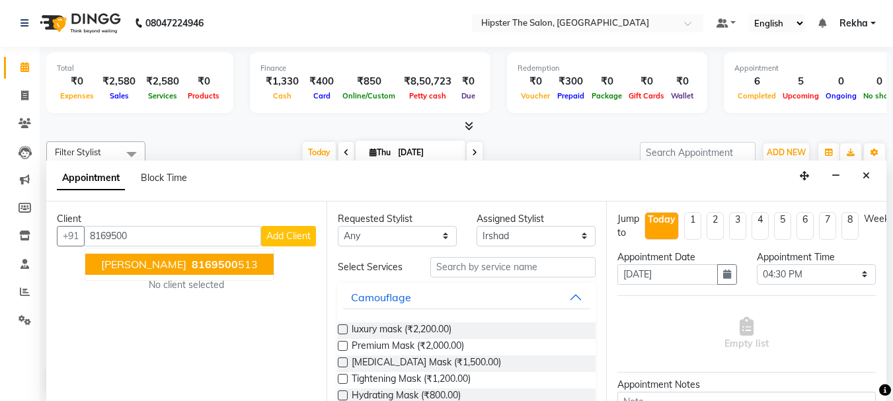
click at [192, 262] on span "8169500" at bounding box center [215, 264] width 46 height 13
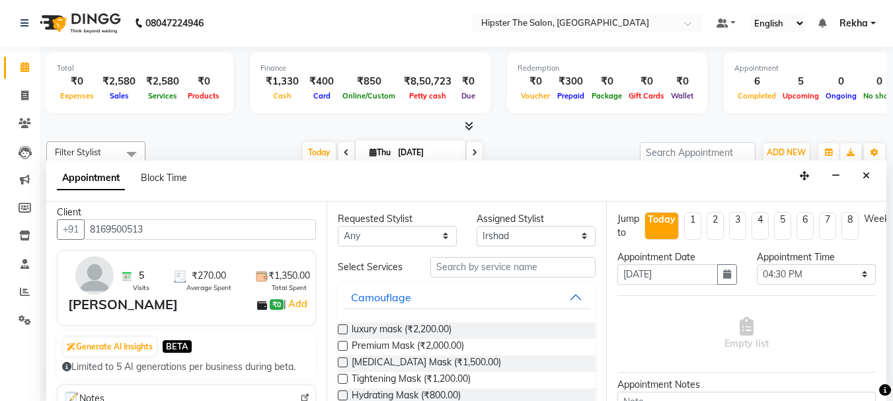
scroll to position [0, 0]
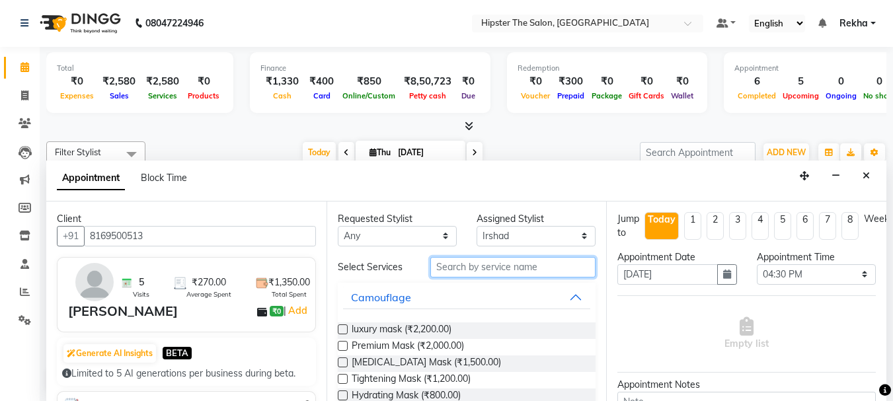
click at [467, 271] on input "text" at bounding box center [513, 267] width 165 height 21
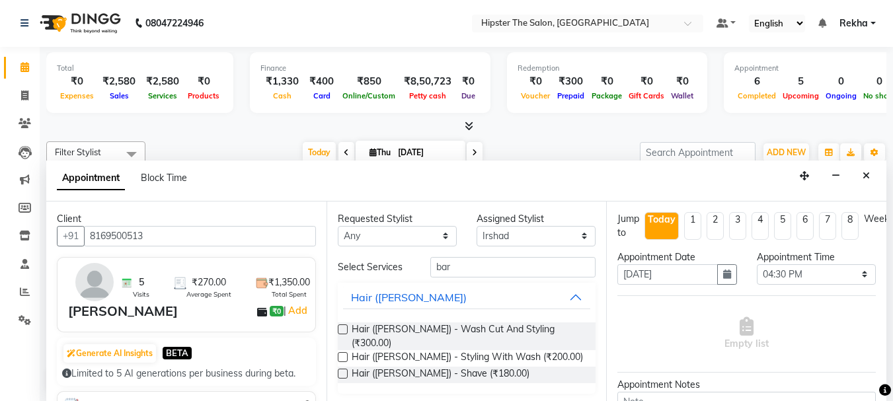
click at [340, 330] on label at bounding box center [343, 330] width 10 height 10
click at [340, 330] on input "checkbox" at bounding box center [342, 331] width 9 height 9
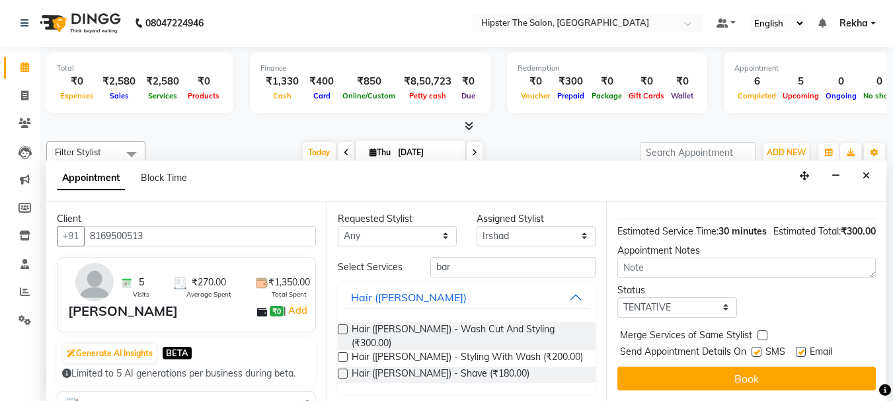
scroll to position [172, 0]
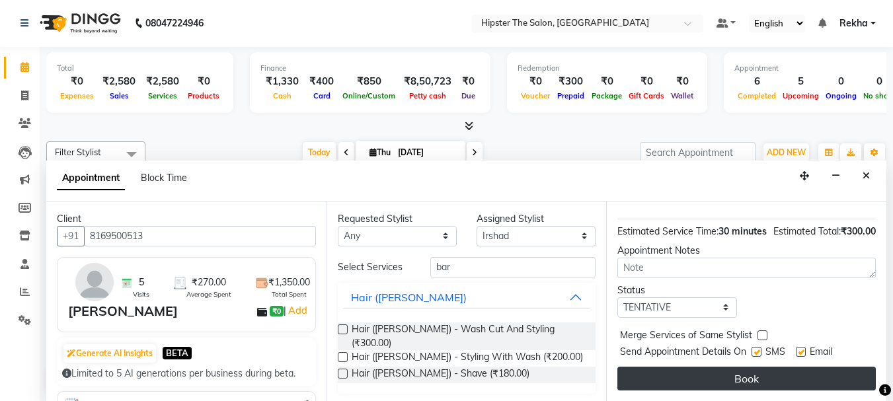
click at [667, 367] on button "Book" at bounding box center [747, 379] width 259 height 24
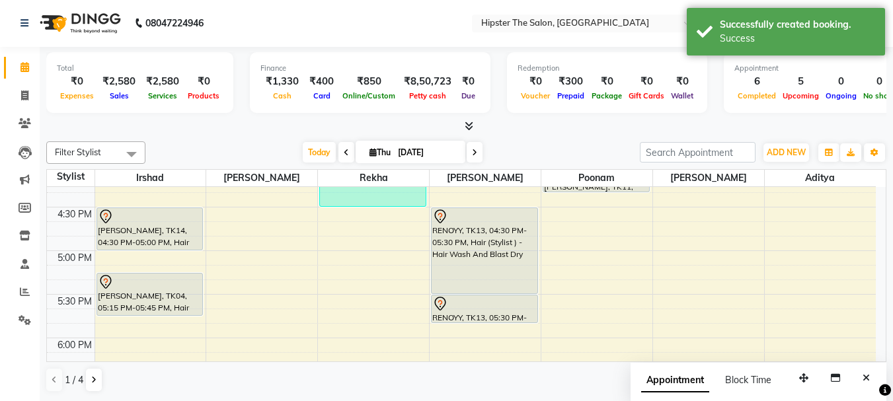
scroll to position [0, 0]
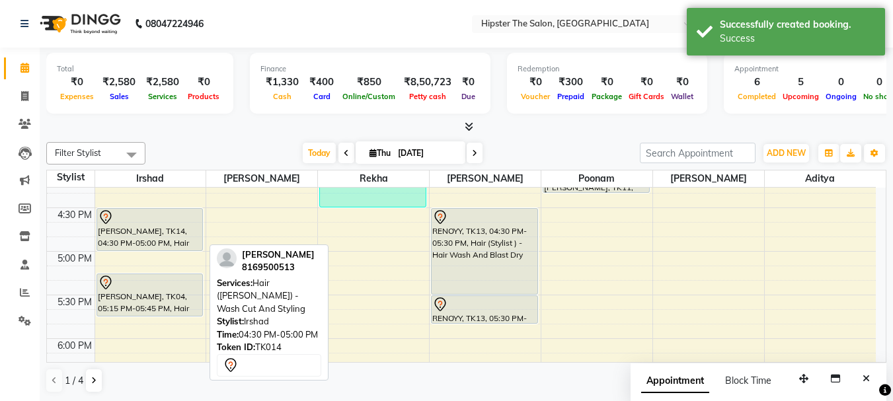
click at [194, 234] on div "[PERSON_NAME], TK14, 04:30 PM-05:00 PM, Hair ([PERSON_NAME]) - Wash Cut And Sty…" at bounding box center [150, 230] width 106 height 42
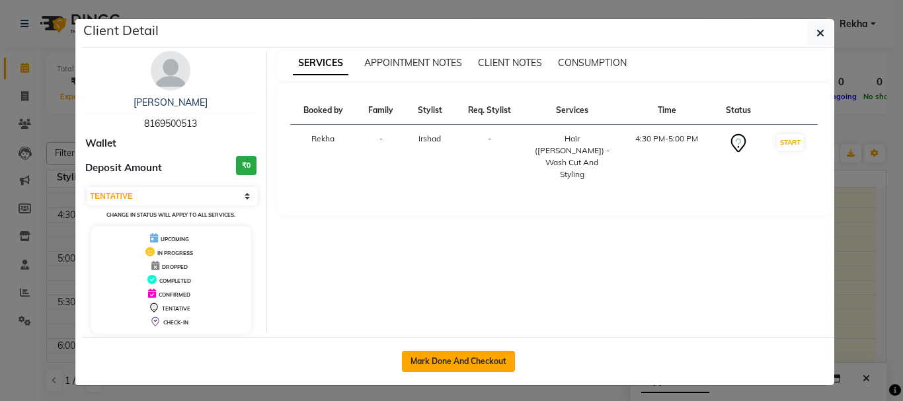
click at [437, 369] on button "Mark Done And Checkout" at bounding box center [458, 361] width 113 height 21
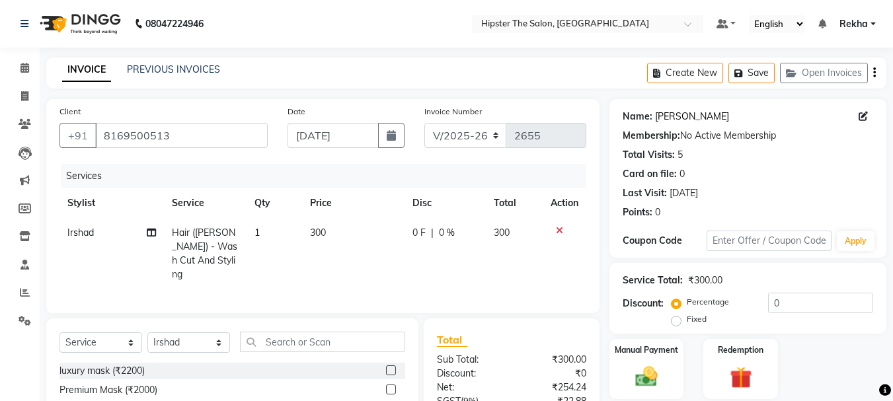
click at [663, 116] on link "Vivian" at bounding box center [692, 117] width 74 height 14
click at [25, 72] on icon at bounding box center [25, 68] width 9 height 10
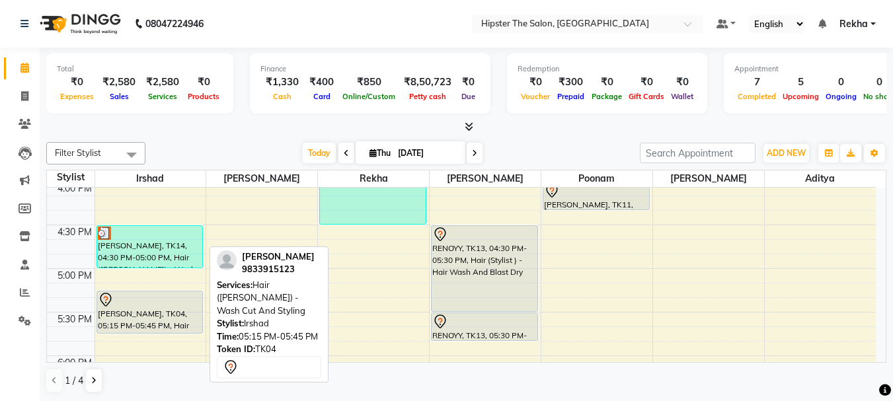
scroll to position [666, 0]
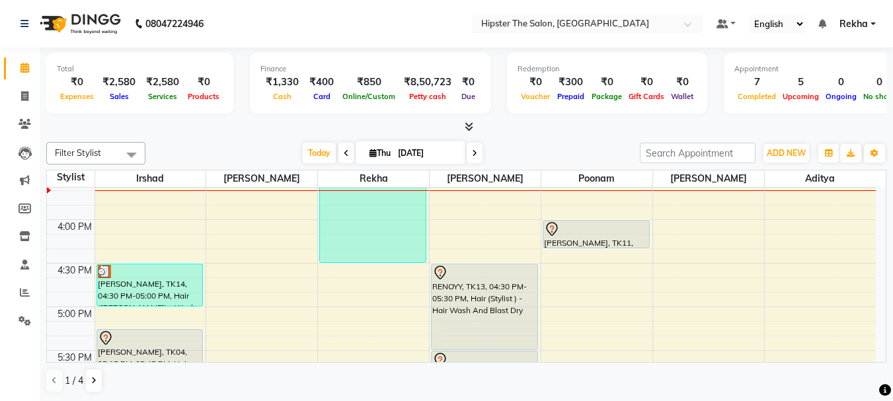
click at [150, 216] on div "8:00 AM 8:30 AM 9:00 AM 9:30 AM 10:00 AM 10:30 AM 11:00 AM 11:30 AM 12:00 PM 12…" at bounding box center [461, 176] width 829 height 1309
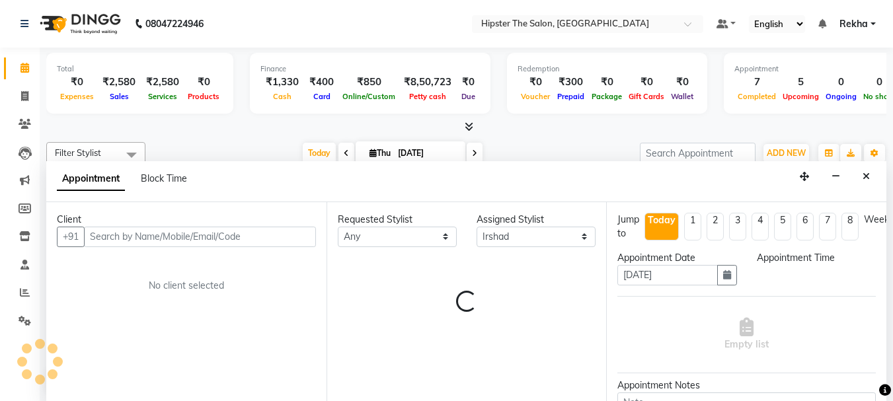
scroll to position [1, 0]
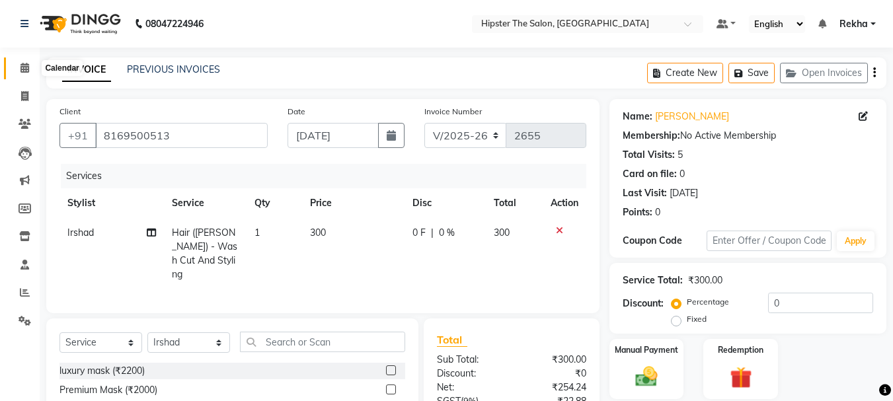
click at [30, 71] on span at bounding box center [24, 68] width 23 height 15
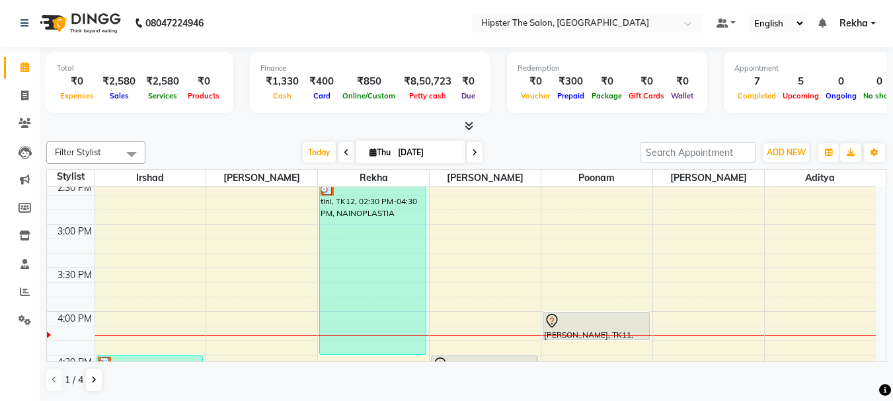
scroll to position [595, 0]
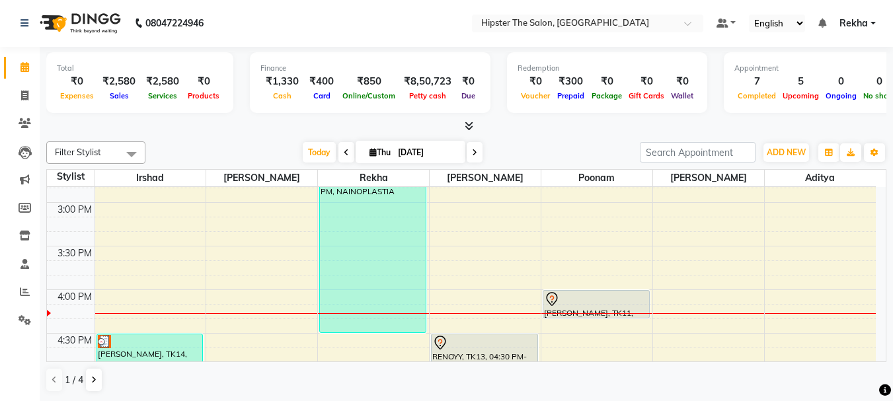
click at [134, 252] on div "8:00 AM 8:30 AM 9:00 AM 9:30 AM 10:00 AM 10:30 AM 11:00 AM 11:30 AM 12:00 PM 12…" at bounding box center [461, 246] width 829 height 1309
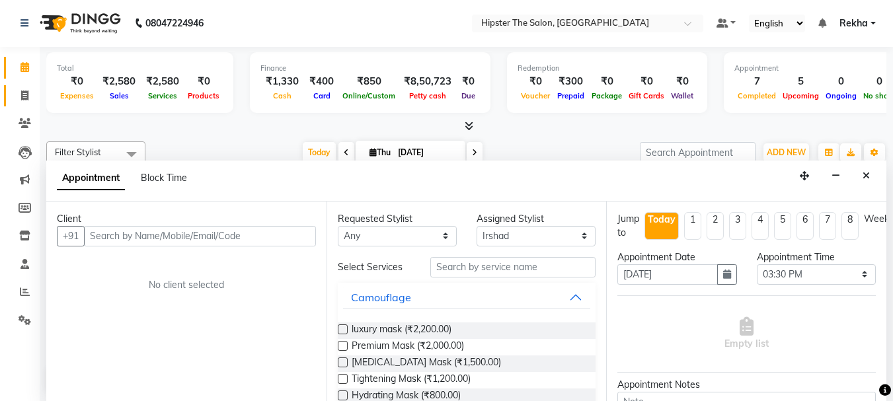
click at [18, 103] on link "Invoice" at bounding box center [20, 96] width 32 height 22
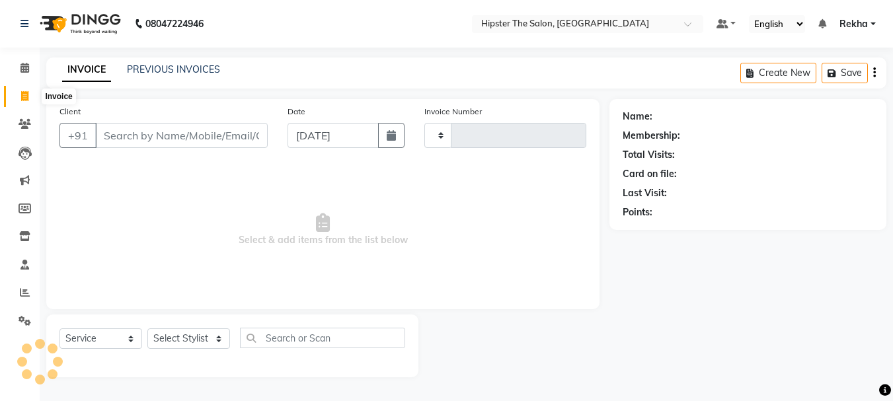
click at [27, 93] on icon at bounding box center [24, 96] width 7 height 10
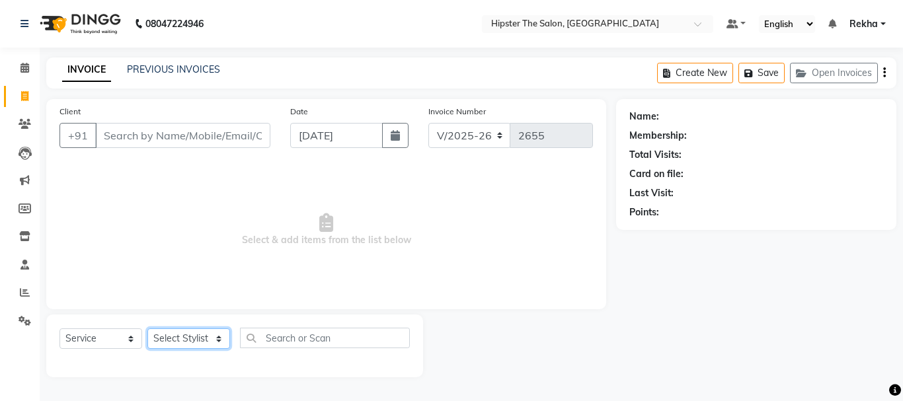
click at [185, 343] on select "Select Stylist [PERSON_NAME] [PERSON_NAME] Anup [PERSON_NAME] [PERSON_NAME] Luc…" at bounding box center [188, 339] width 83 height 21
click at [147, 329] on select "Select Stylist [PERSON_NAME] [PERSON_NAME] Anup [PERSON_NAME] [PERSON_NAME] Luc…" at bounding box center [188, 339] width 83 height 21
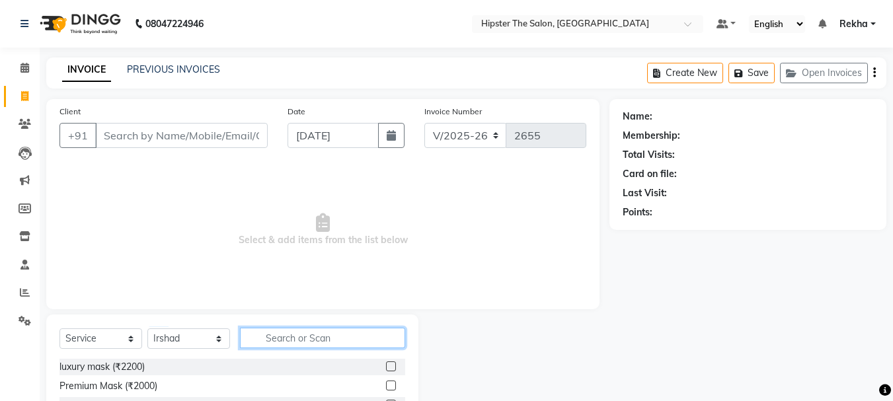
click at [313, 341] on input "text" at bounding box center [322, 338] width 165 height 21
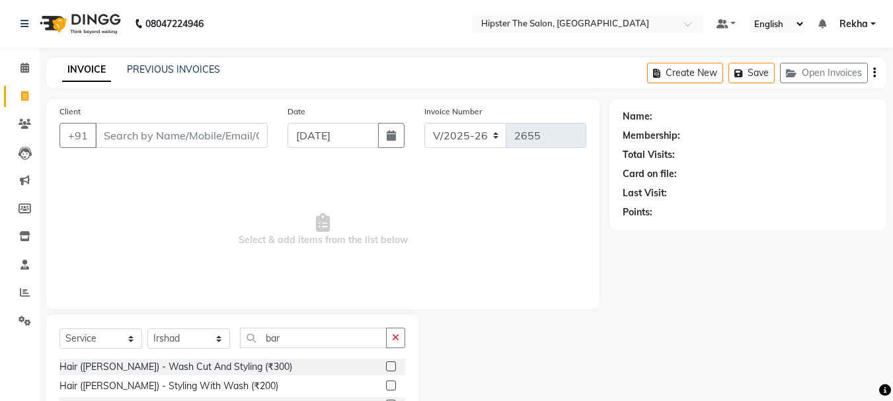
click at [390, 367] on label at bounding box center [391, 367] width 10 height 10
click at [390, 367] on input "checkbox" at bounding box center [390, 367] width 9 height 9
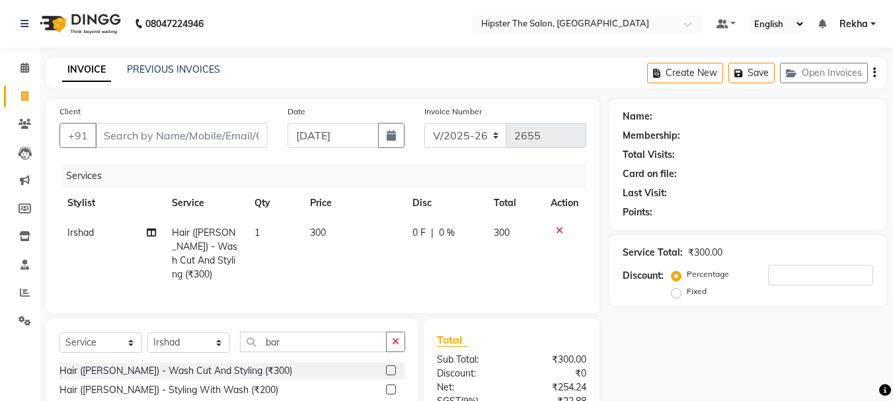
scroll to position [88, 0]
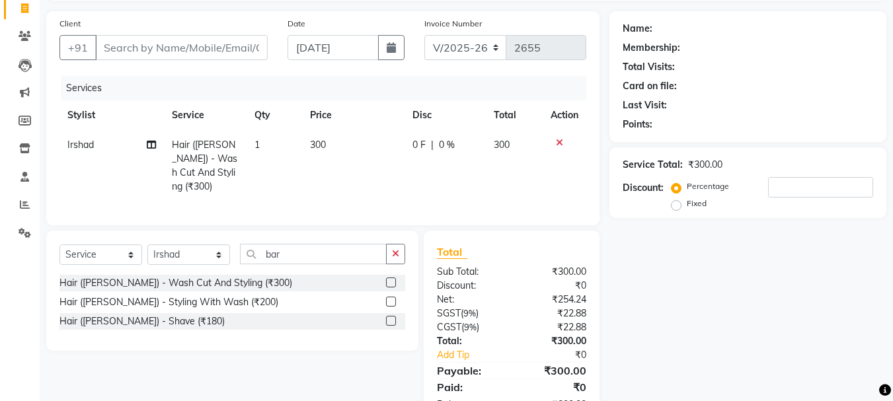
click at [389, 318] on label at bounding box center [391, 321] width 10 height 10
click at [389, 318] on input "checkbox" at bounding box center [390, 321] width 9 height 9
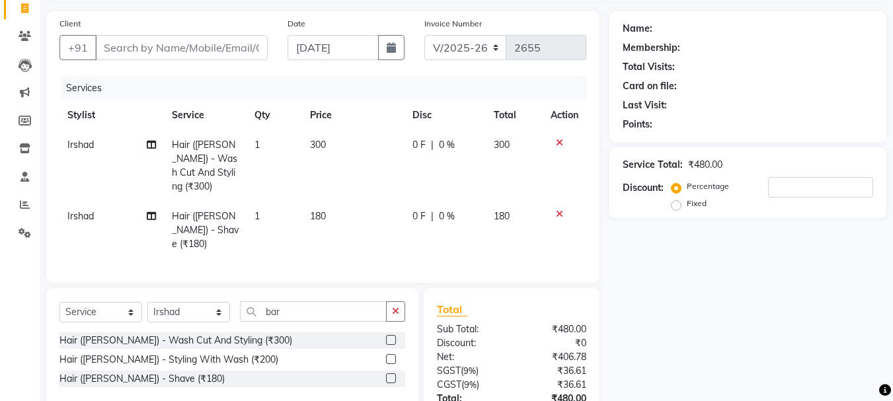
scroll to position [0, 0]
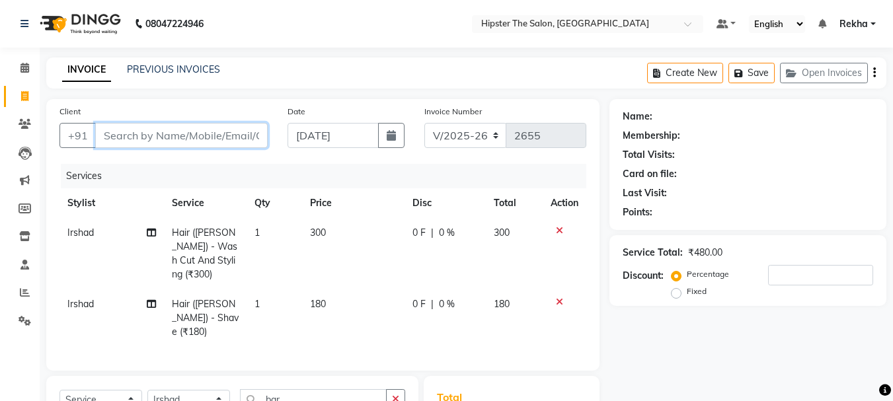
click at [208, 136] on input "Client" at bounding box center [181, 135] width 173 height 25
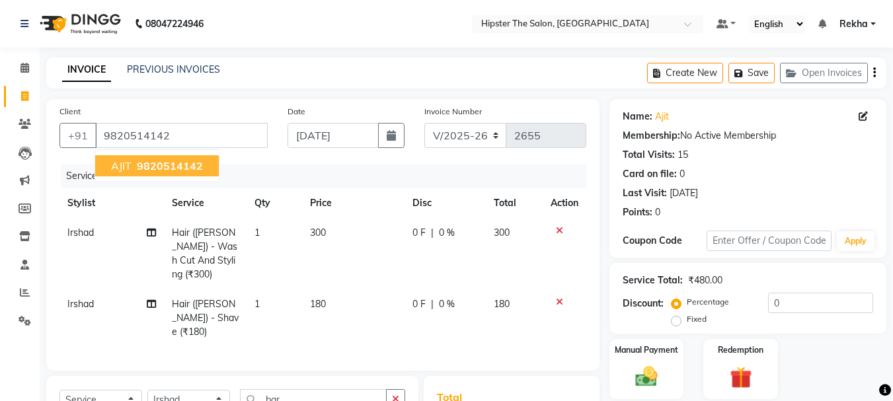
click at [161, 169] on span "9820514142" at bounding box center [170, 165] width 66 height 13
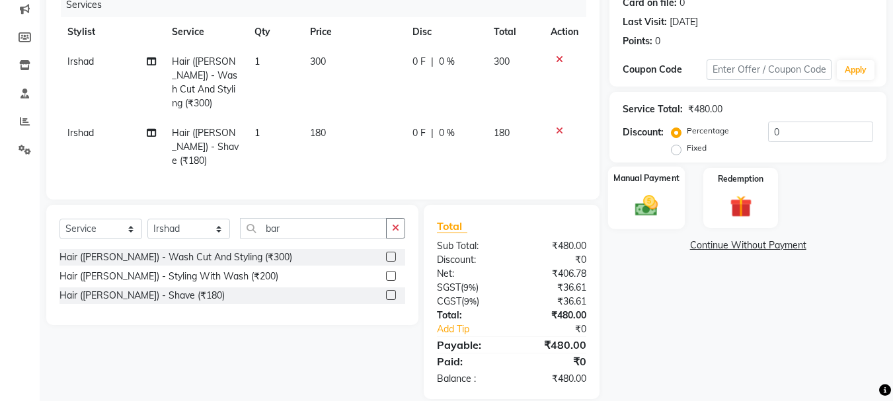
click at [653, 192] on img at bounding box center [646, 205] width 37 height 26
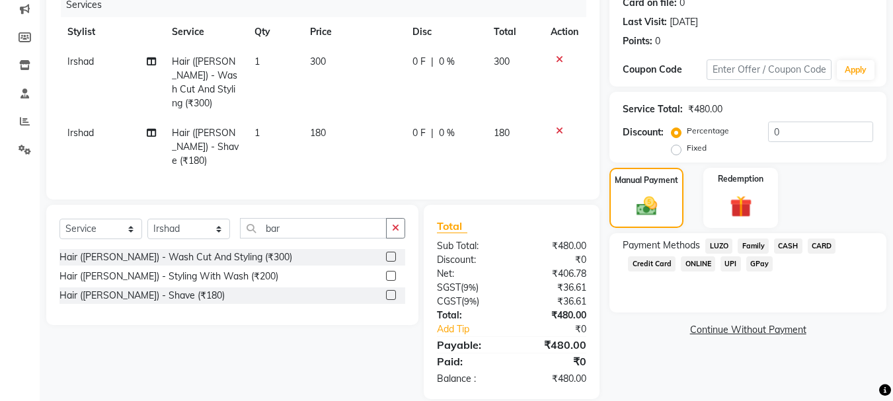
click at [787, 247] on span "CASH" at bounding box center [788, 246] width 28 height 15
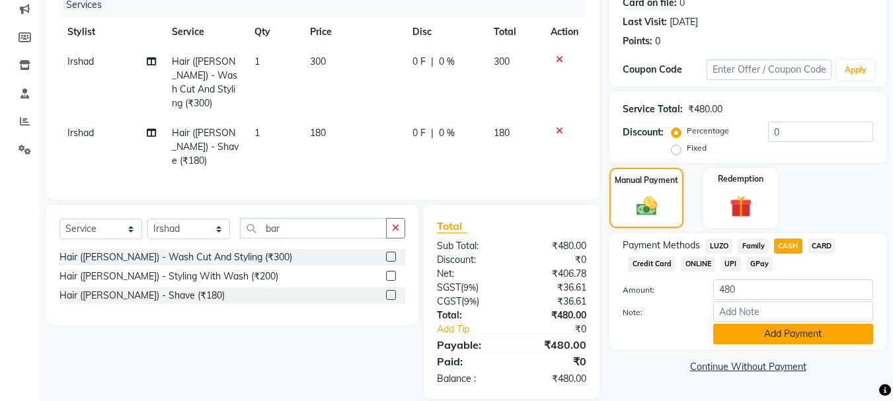
click at [775, 336] on button "Add Payment" at bounding box center [794, 334] width 160 height 21
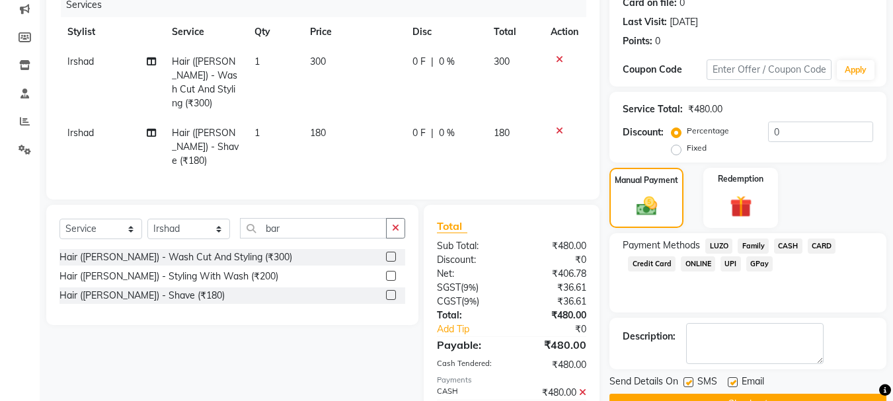
scroll to position [218, 0]
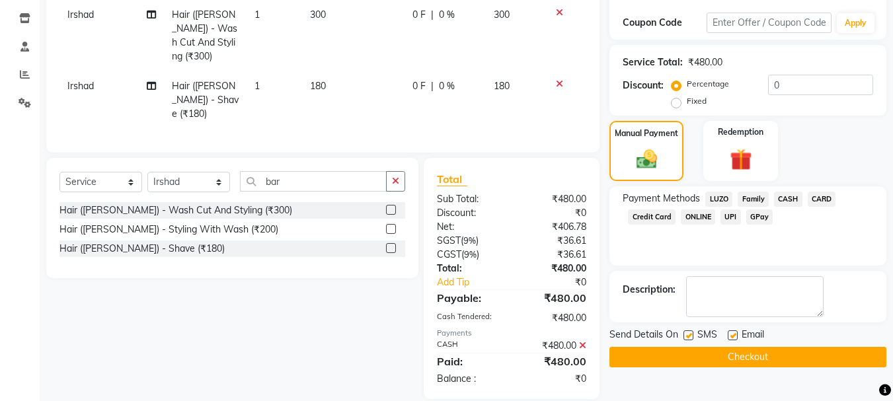
click at [764, 358] on button "Checkout" at bounding box center [748, 357] width 277 height 21
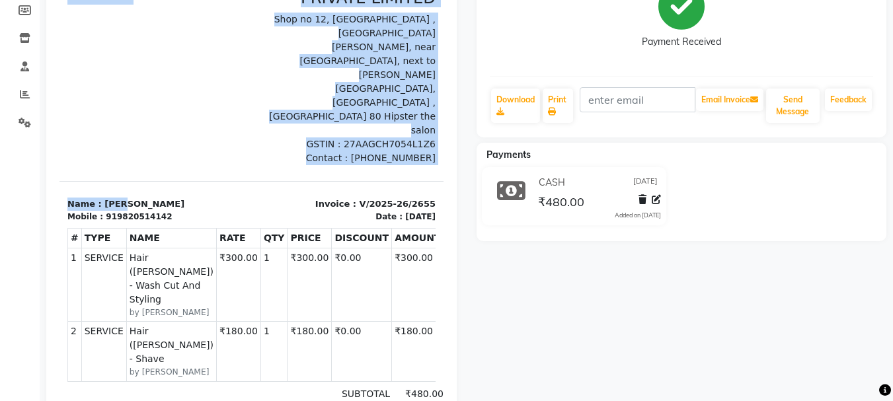
drag, startPoint x: 186, startPoint y: 101, endPoint x: 0, endPoint y: -11, distance: 217.4
click at [60, 0] on html "TAX INVOICE HIPSTERX CORPORATION PRIVATE LIMITED Shop no 12, MM road ,New Shant…" at bounding box center [252, 242] width 384 height 639
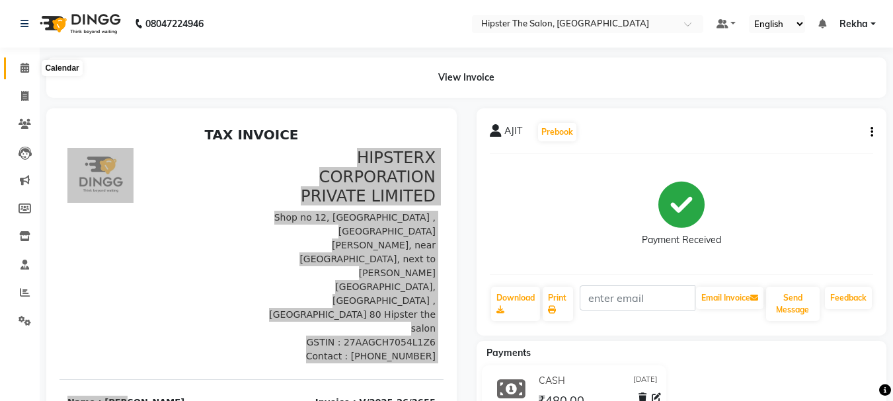
click at [23, 74] on span at bounding box center [24, 68] width 23 height 15
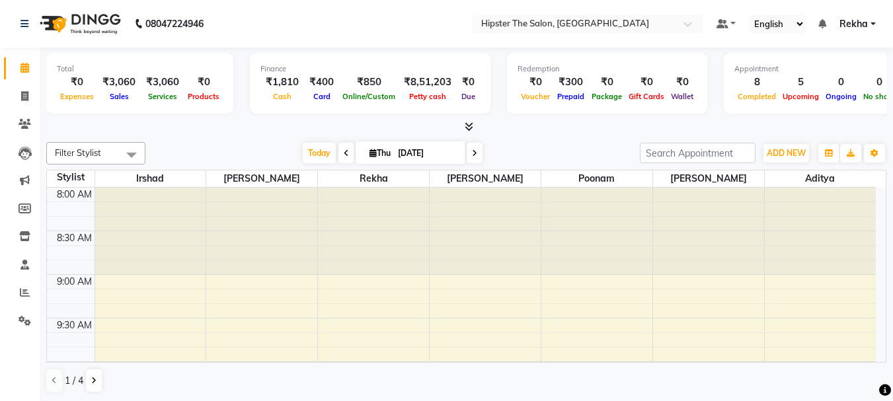
click at [474, 151] on icon at bounding box center [474, 153] width 5 height 8
click at [460, 151] on input "[DATE]" at bounding box center [427, 154] width 66 height 20
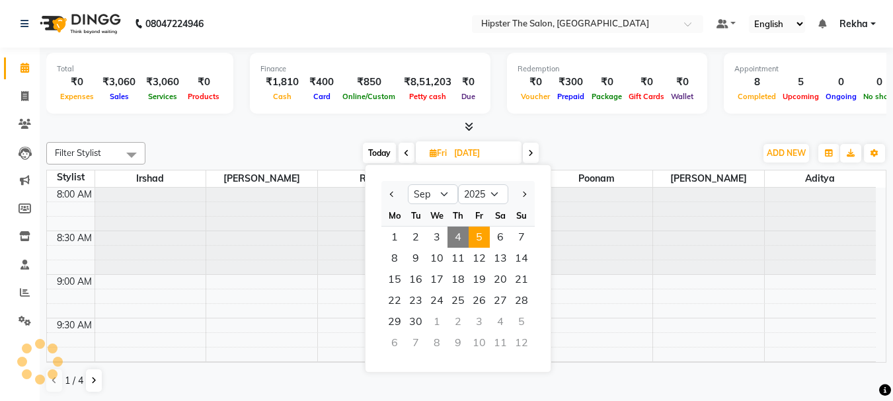
scroll to position [699, 0]
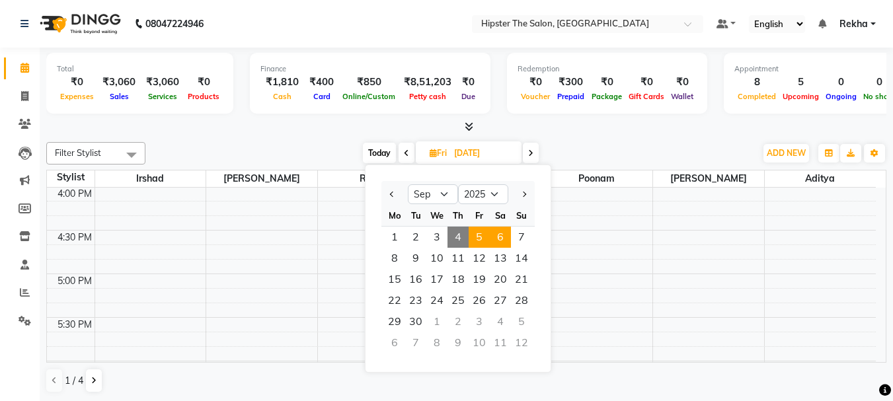
click at [502, 233] on span "6" at bounding box center [500, 237] width 21 height 21
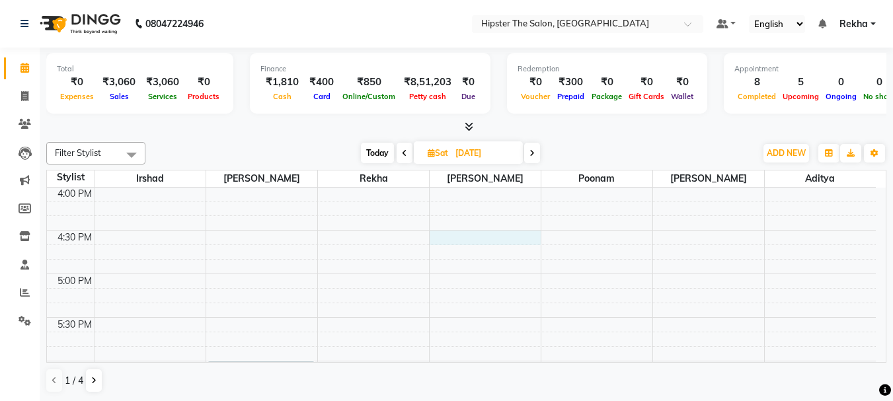
drag, startPoint x: 502, startPoint y: 233, endPoint x: 383, endPoint y: 245, distance: 119.7
click at [383, 245] on tbody "8:00 AM 8:30 AM 9:00 AM 9:30 AM 10:00 AM 10:30 AM 11:00 AM 11:30 AM 12:00 PM 12…" at bounding box center [461, 143] width 829 height 1309
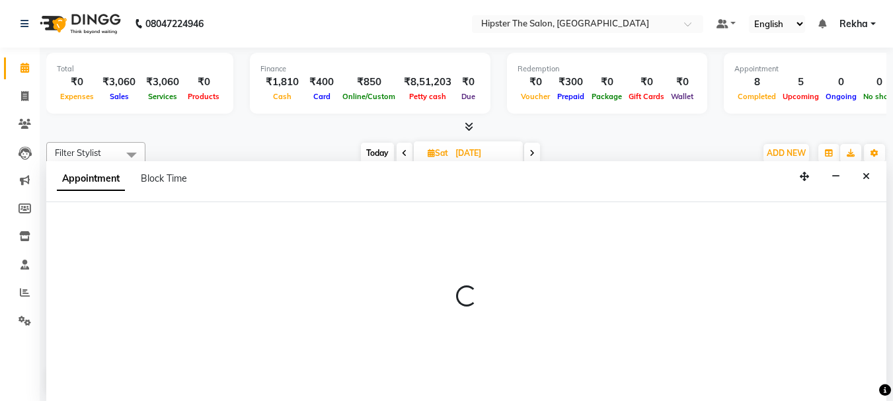
scroll to position [1, 0]
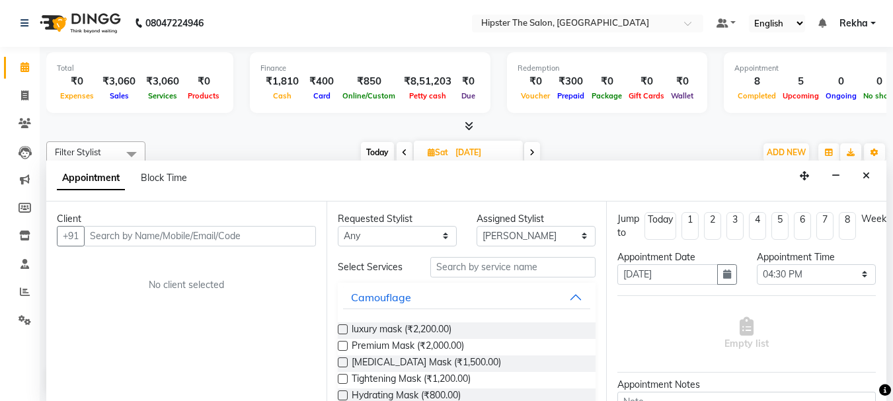
click at [235, 232] on input "text" at bounding box center [200, 236] width 232 height 21
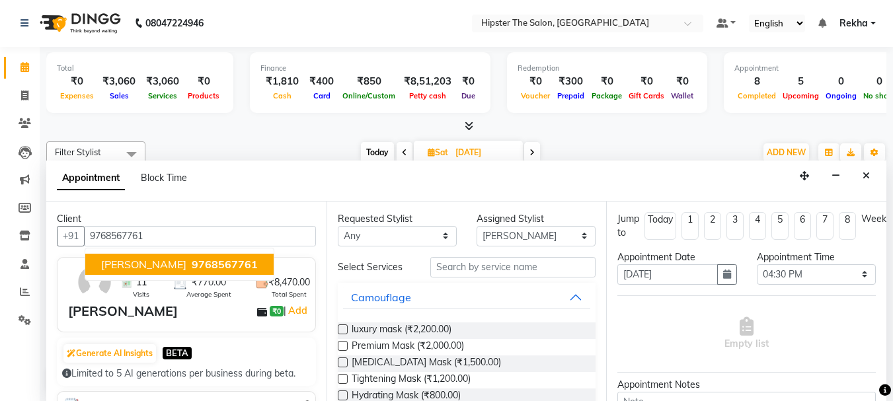
click at [118, 265] on span "jay joshi" at bounding box center [143, 264] width 85 height 13
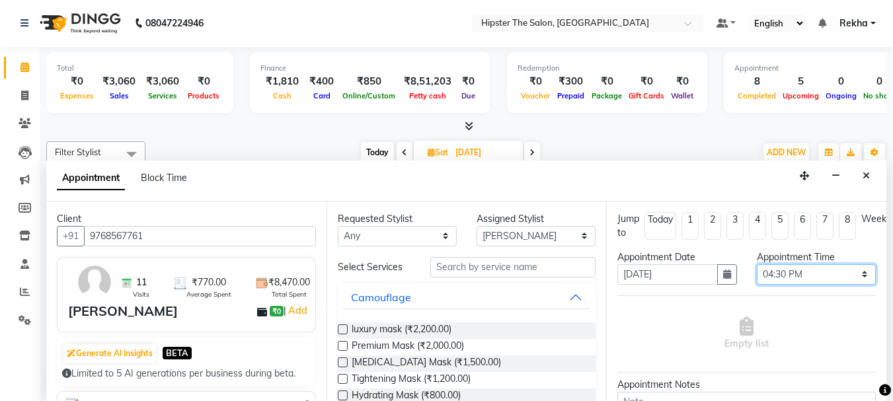
click at [772, 273] on select "Select 09:00 AM 09:15 AM 09:30 AM 09:45 AM 10:00 AM 10:15 AM 10:30 AM 10:45 AM …" at bounding box center [816, 275] width 119 height 21
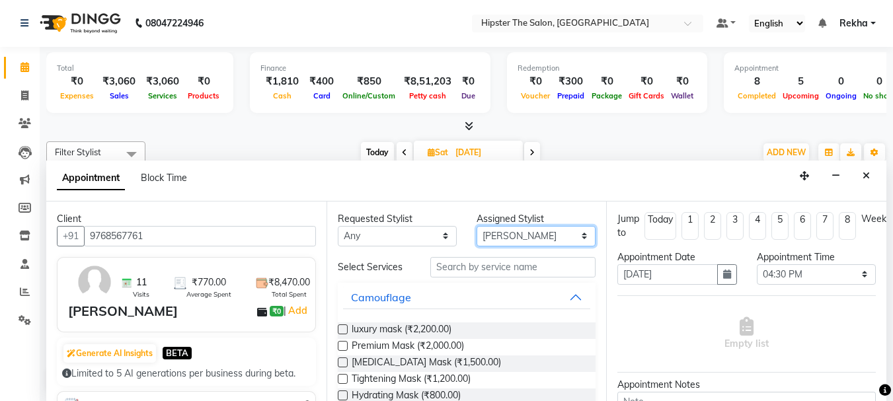
click at [550, 242] on select "Select Aditya aishu Akansha Altaf Anil Anup Ashik Bhavin Diksha Irshad Lucky Na…" at bounding box center [536, 236] width 119 height 21
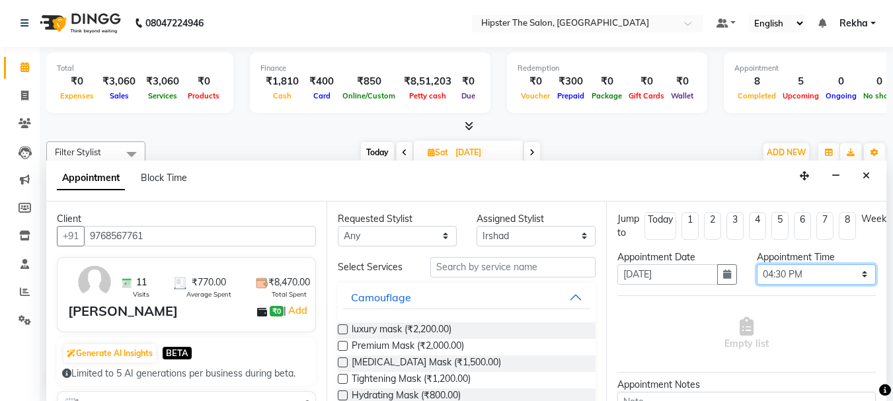
click at [769, 272] on select "Select 09:00 AM 09:15 AM 09:30 AM 09:45 AM 10:00 AM 10:15 AM 10:30 AM 10:45 AM …" at bounding box center [816, 275] width 119 height 21
click at [757, 265] on select "Select 09:00 AM 09:15 AM 09:30 AM 09:45 AM 10:00 AM 10:15 AM 10:30 AM 10:45 AM …" at bounding box center [816, 275] width 119 height 21
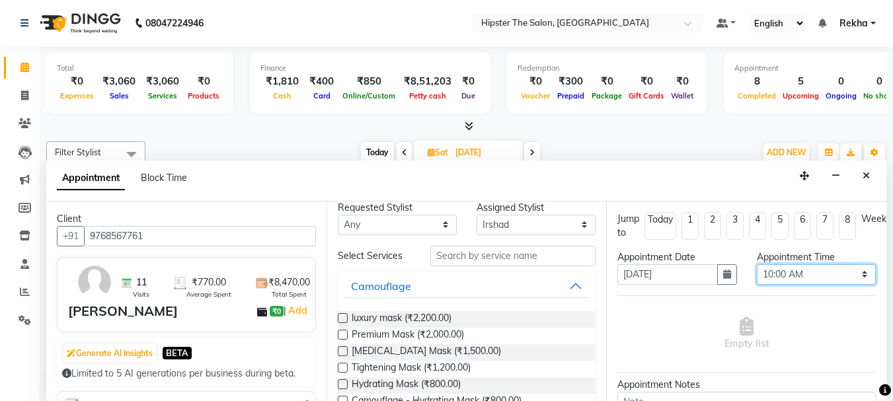
scroll to position [0, 0]
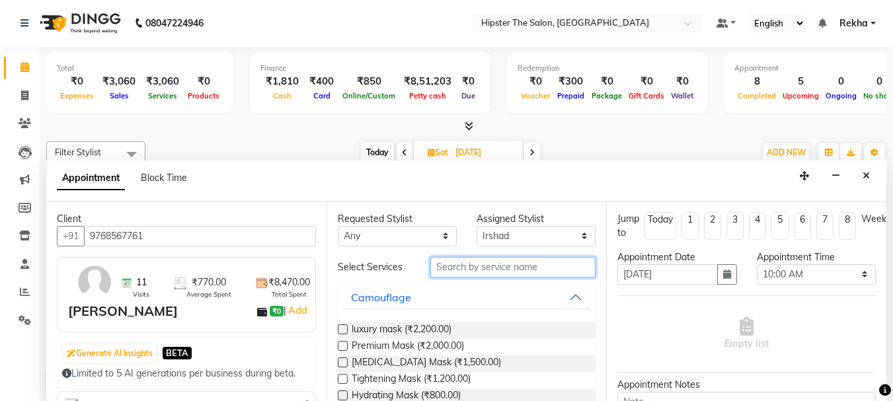
click at [484, 263] on input "text" at bounding box center [513, 267] width 165 height 21
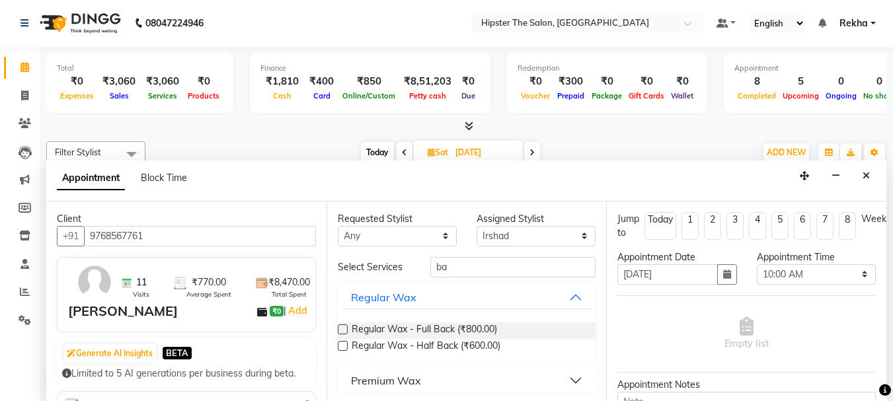
click at [437, 373] on button "Premium Wax" at bounding box center [467, 381] width 248 height 24
click at [466, 265] on input "ba" at bounding box center [513, 267] width 165 height 21
click at [856, 276] on select "Select 09:00 AM 09:15 AM 09:30 AM 09:45 AM 10:00 AM 10:15 AM 10:30 AM 10:45 AM …" at bounding box center [816, 275] width 119 height 21
click at [757, 265] on select "Select 09:00 AM 09:15 AM 09:30 AM 09:45 AM 10:00 AM 10:15 AM 10:30 AM 10:45 AM …" at bounding box center [816, 275] width 119 height 21
click at [486, 263] on input "ba" at bounding box center [513, 267] width 165 height 21
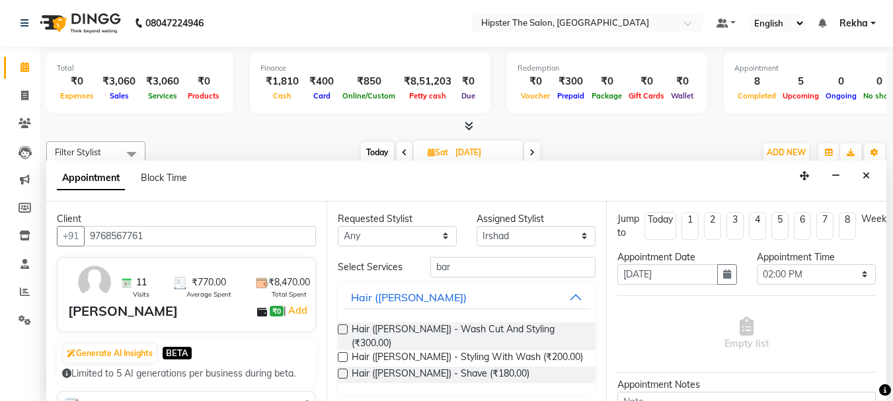
click at [341, 331] on label at bounding box center [343, 330] width 10 height 10
click at [341, 331] on input "checkbox" at bounding box center [342, 331] width 9 height 9
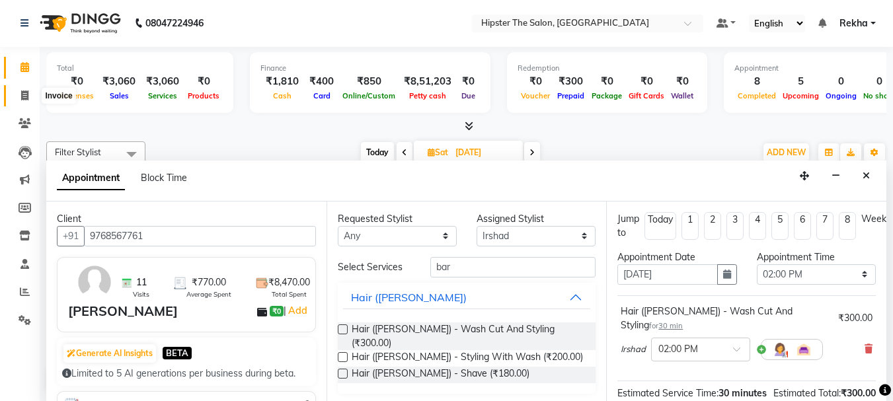
click at [28, 98] on icon at bounding box center [24, 96] width 7 height 10
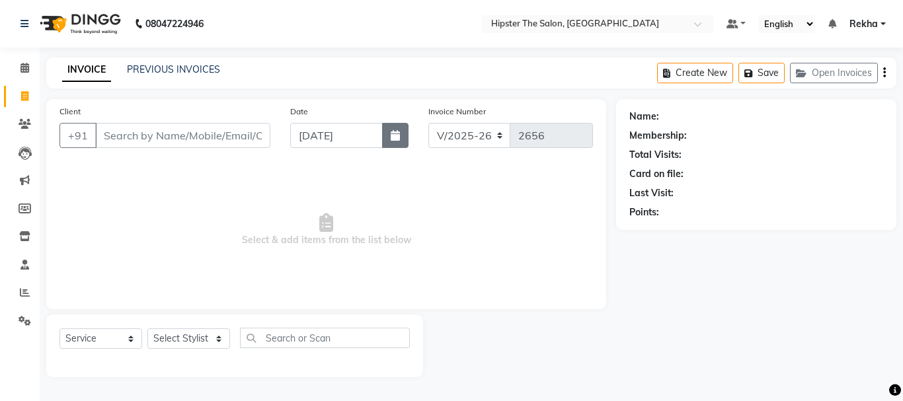
click at [389, 131] on button "button" at bounding box center [395, 135] width 26 height 25
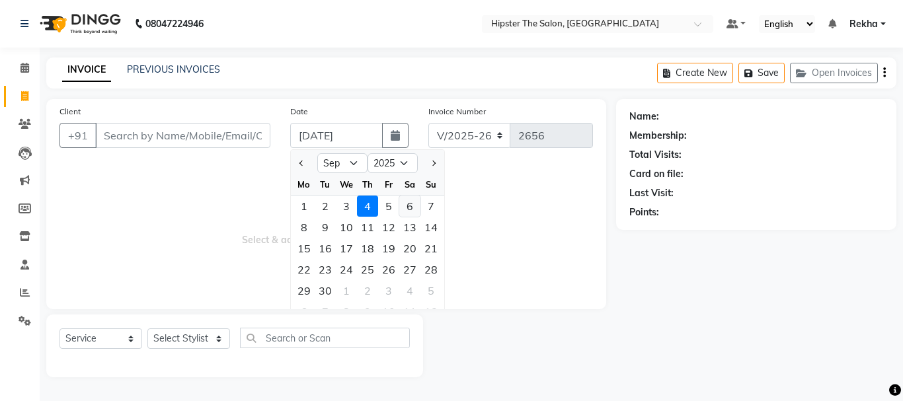
click at [414, 204] on div "6" at bounding box center [409, 206] width 21 height 21
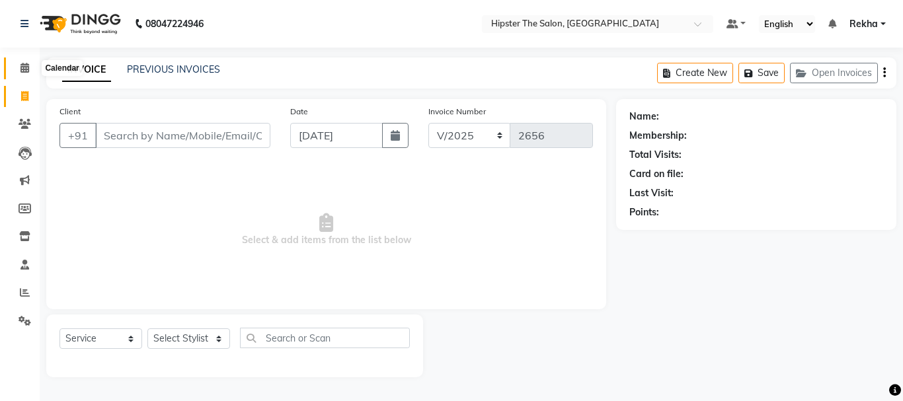
click at [19, 63] on span at bounding box center [24, 68] width 23 height 15
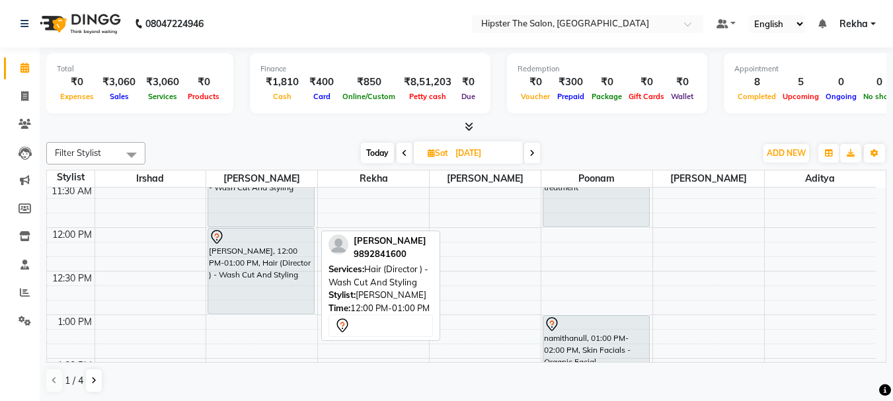
scroll to position [331, 0]
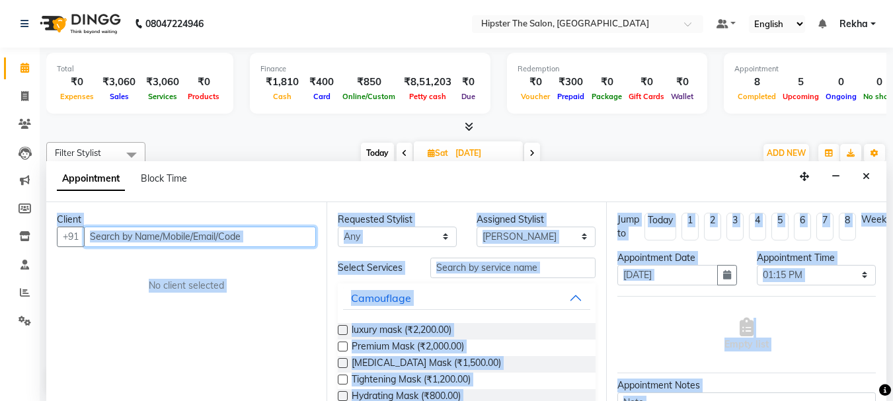
scroll to position [1, 0]
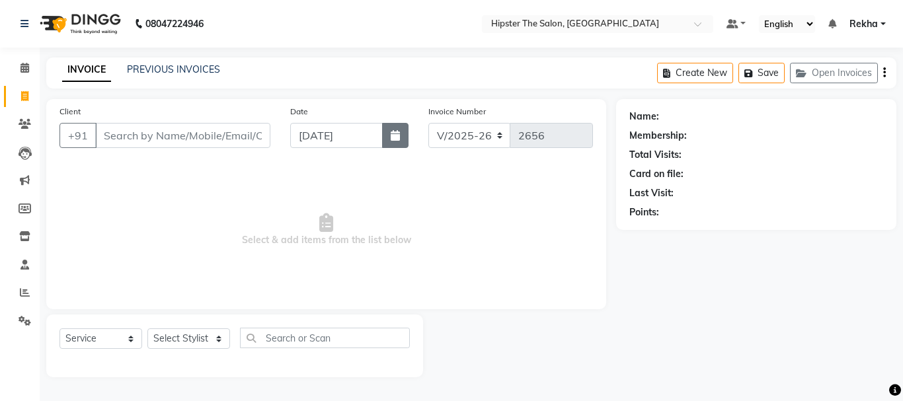
click at [401, 141] on button "button" at bounding box center [395, 135] width 26 height 25
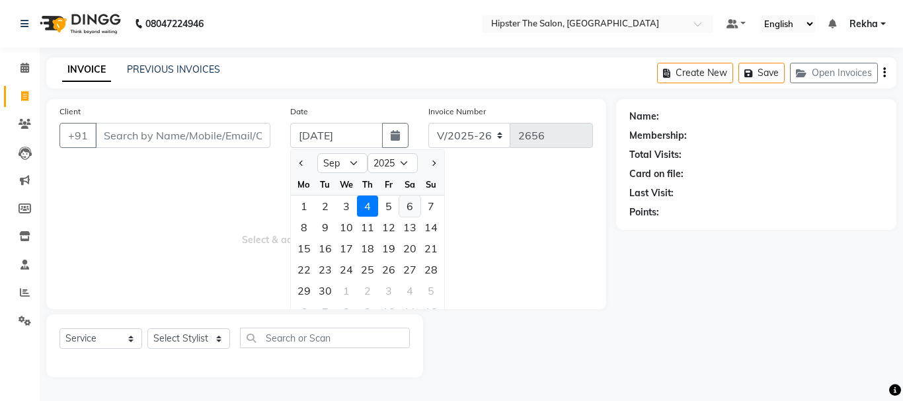
click at [412, 205] on div "6" at bounding box center [409, 206] width 21 height 21
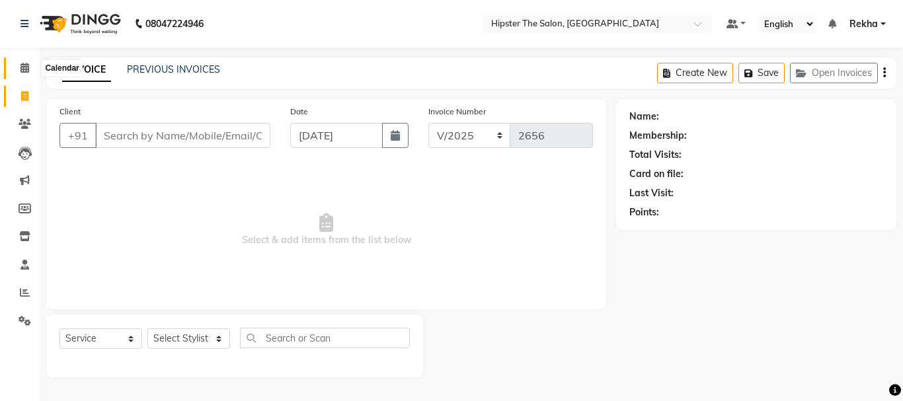
click at [26, 66] on icon at bounding box center [25, 68] width 9 height 10
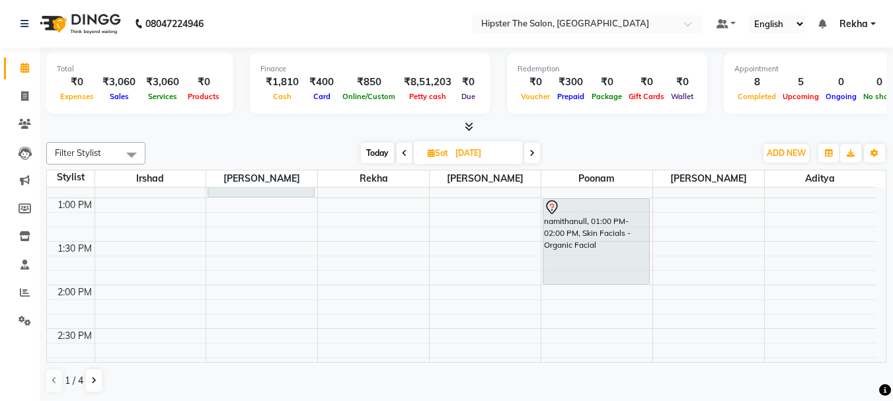
scroll to position [441, 0]
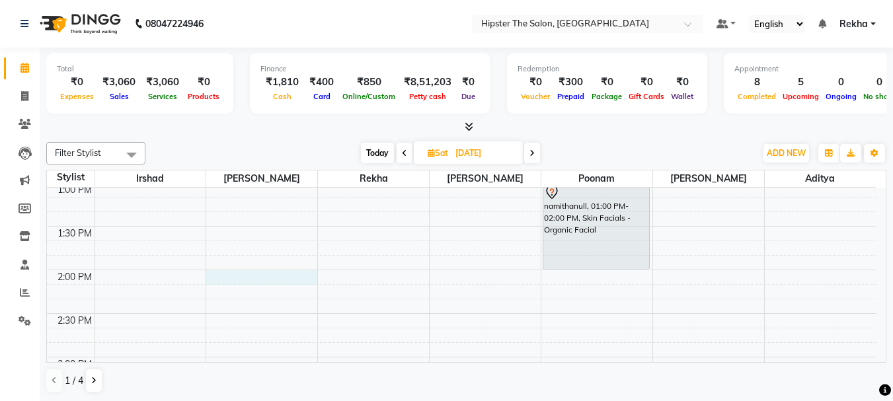
click at [227, 278] on div "8:00 AM 8:30 AM 9:00 AM 9:30 AM 10:00 AM 10:30 AM 11:00 AM 11:30 AM 12:00 PM 12…" at bounding box center [461, 401] width 829 height 1309
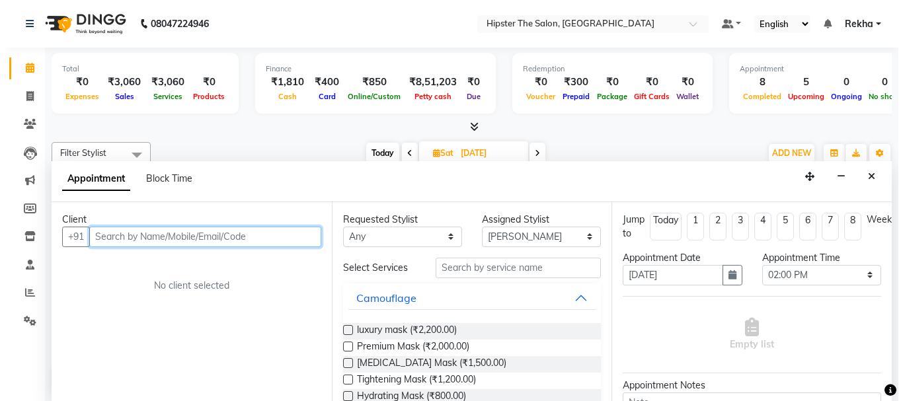
scroll to position [1, 0]
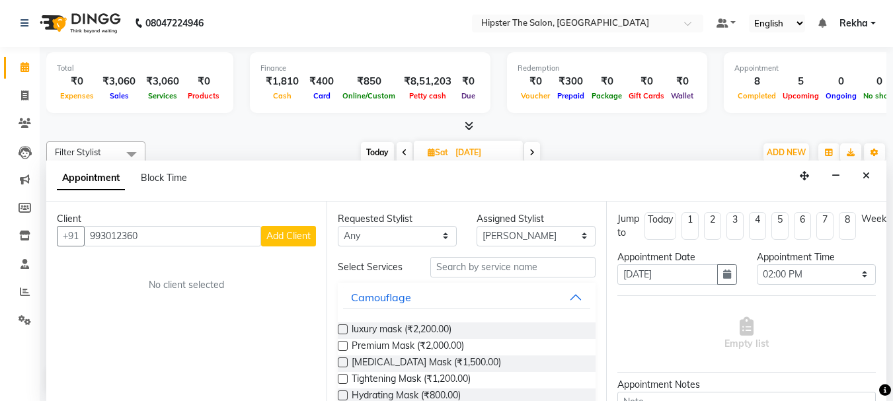
click at [270, 241] on span "Add Client" at bounding box center [289, 236] width 44 height 12
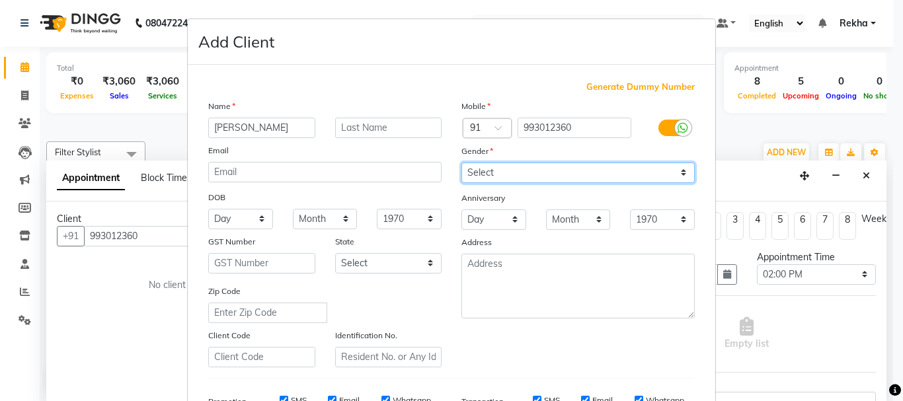
click at [680, 175] on select "Select Male Female Other Prefer Not To Say" at bounding box center [578, 173] width 233 height 21
click at [462, 163] on select "Select Male Female Other Prefer Not To Say" at bounding box center [578, 173] width 233 height 21
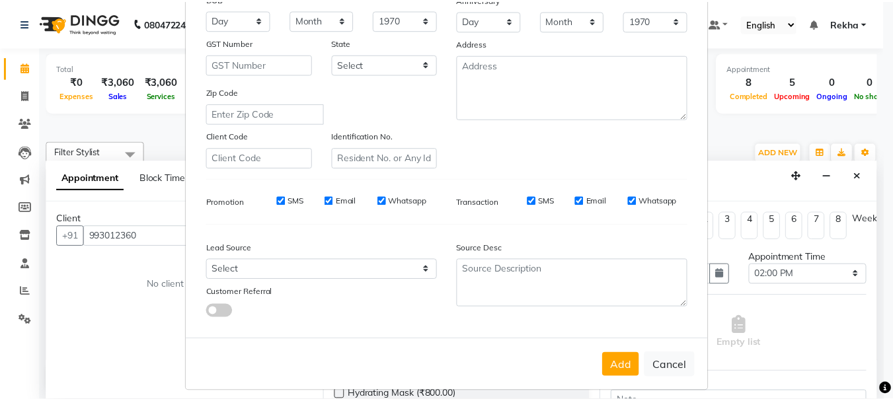
scroll to position [209, 0]
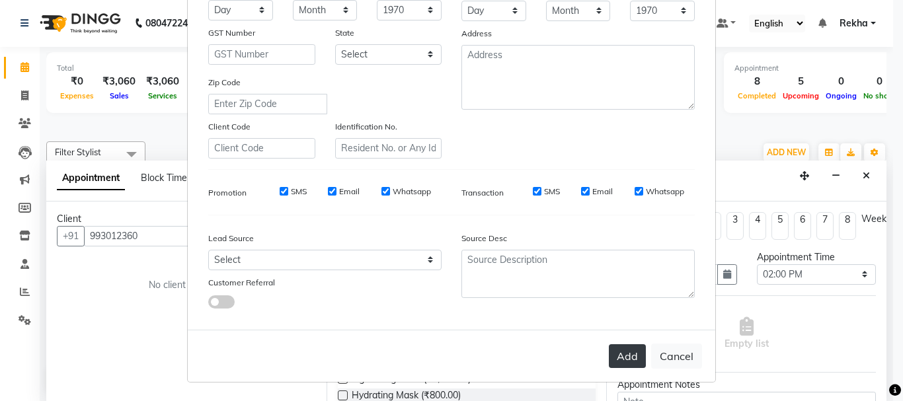
click at [624, 352] on button "Add" at bounding box center [627, 357] width 37 height 24
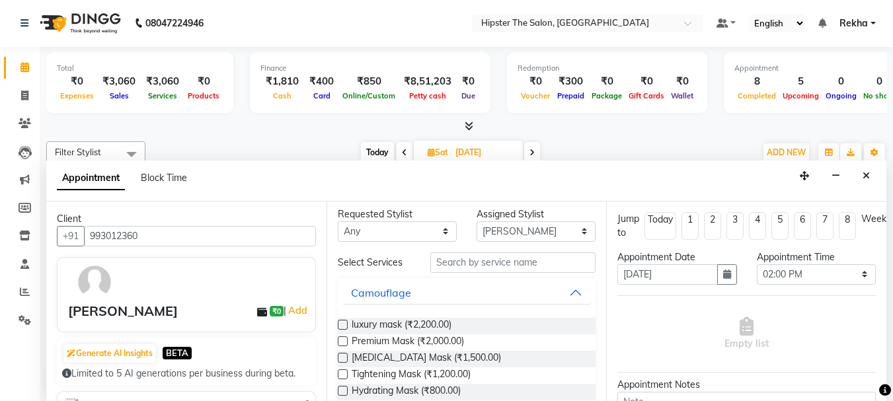
scroll to position [0, 0]
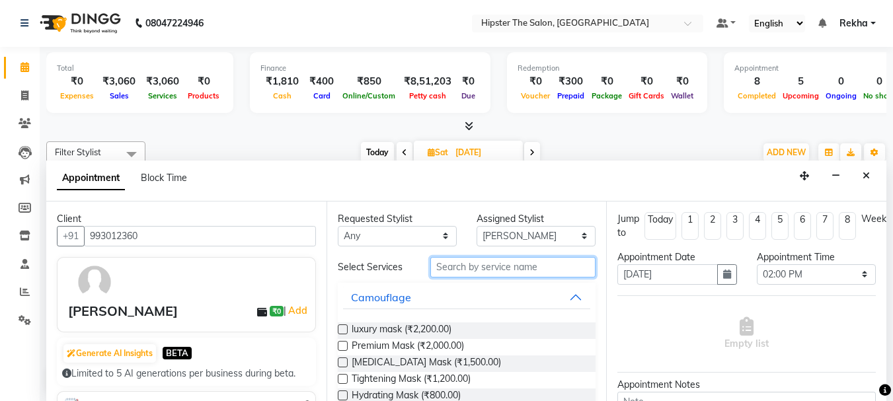
click at [549, 266] on input "text" at bounding box center [513, 267] width 165 height 21
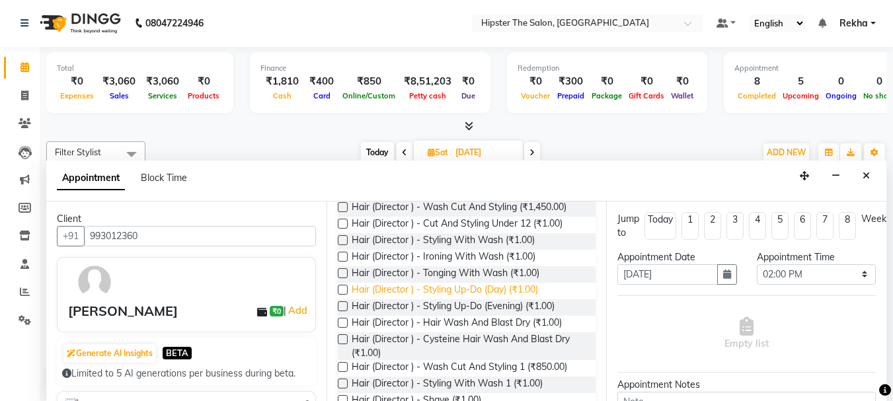
scroll to position [152, 0]
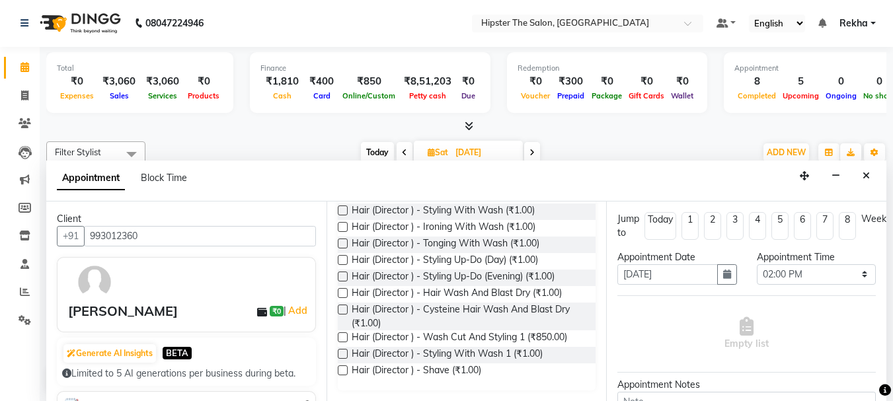
click at [343, 339] on label at bounding box center [343, 338] width 10 height 10
click at [343, 339] on input "checkbox" at bounding box center [342, 339] width 9 height 9
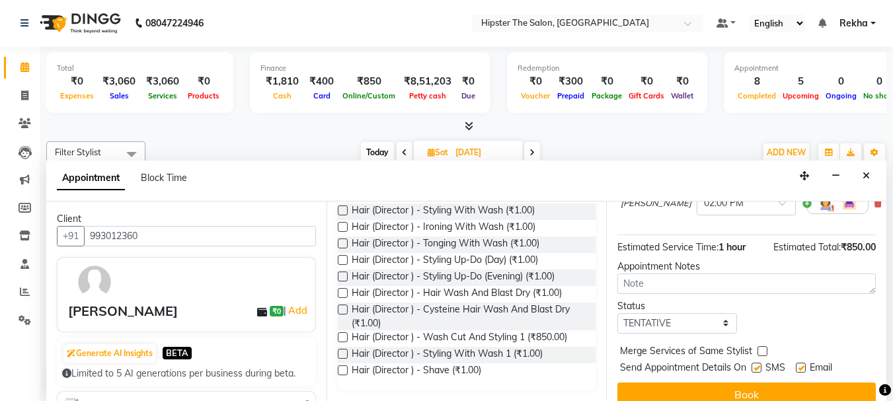
scroll to position [172, 0]
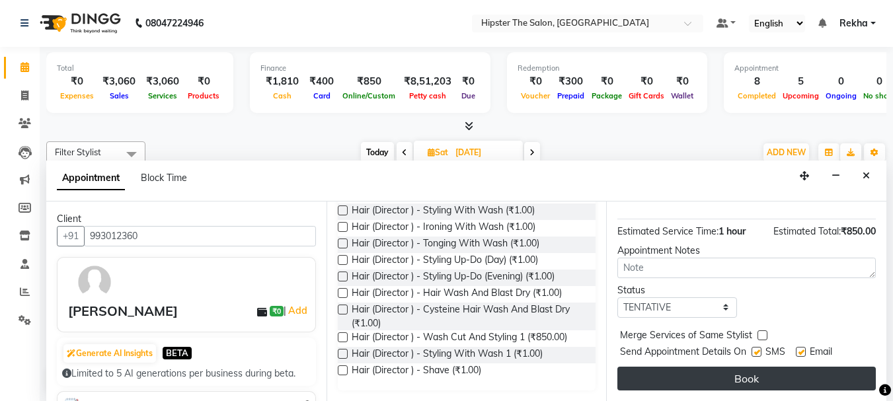
click at [706, 367] on button "Book" at bounding box center [747, 379] width 259 height 24
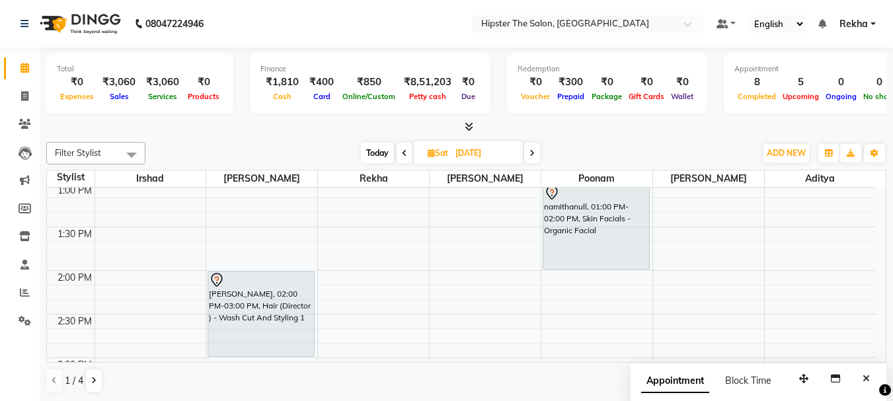
scroll to position [441, 0]
click at [113, 276] on div "8:00 AM 8:30 AM 9:00 AM 9:30 AM 10:00 AM 10:30 AM 11:00 AM 11:30 AM 12:00 PM 12…" at bounding box center [461, 401] width 829 height 1309
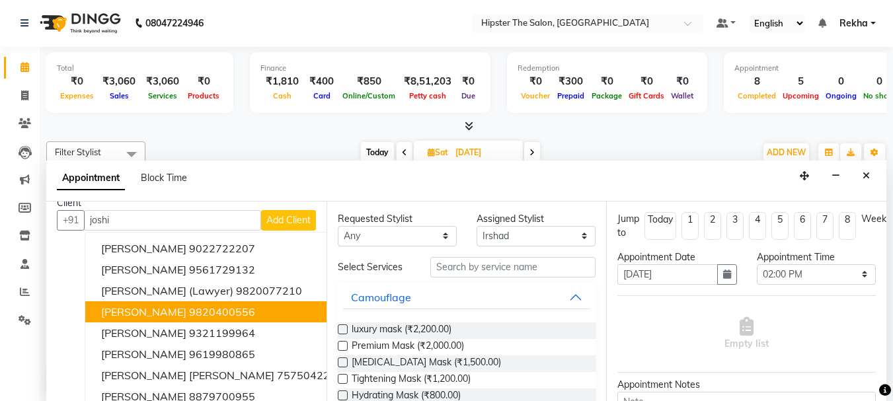
scroll to position [0, 0]
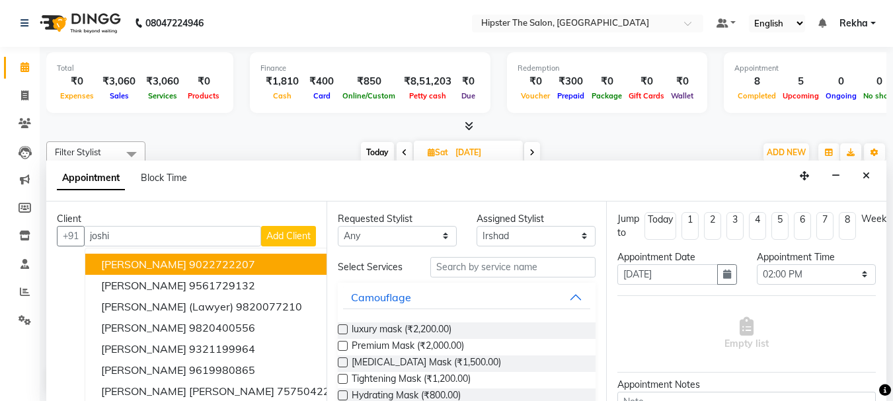
click at [89, 237] on input "joshi" at bounding box center [172, 236] width 177 height 21
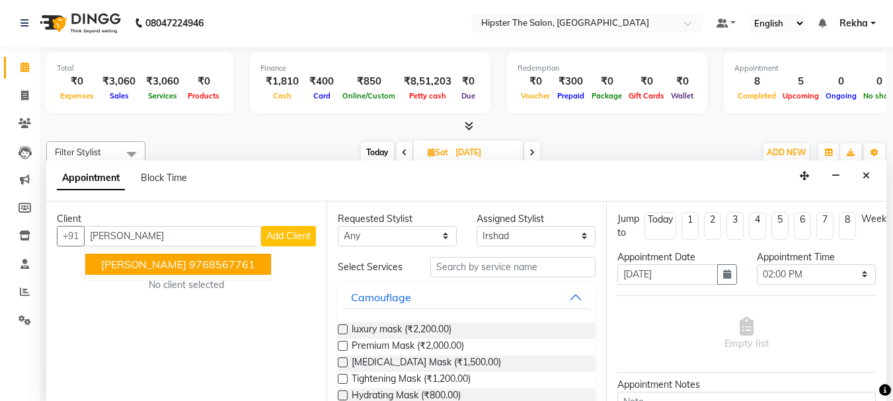
click at [189, 270] on ngb-highlight "9768567761" at bounding box center [222, 264] width 66 height 13
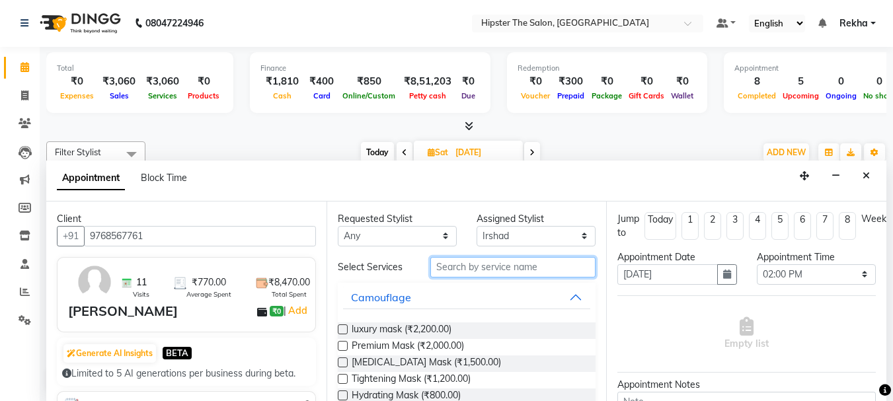
click at [476, 263] on input "text" at bounding box center [513, 267] width 165 height 21
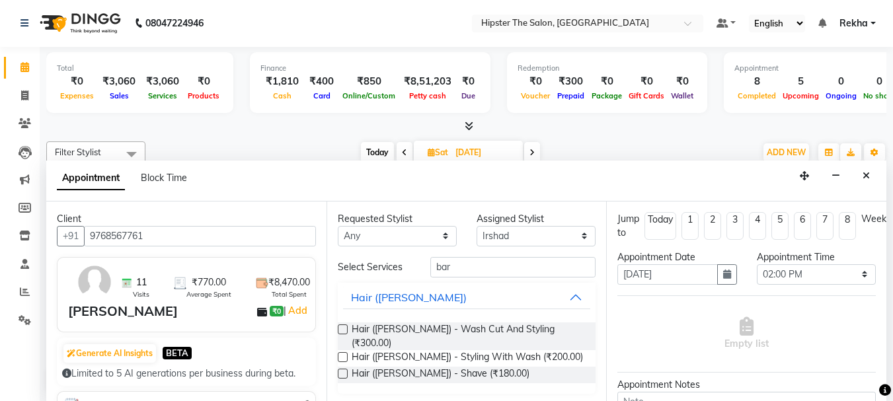
click at [339, 328] on label at bounding box center [343, 330] width 10 height 10
click at [339, 328] on input "checkbox" at bounding box center [342, 331] width 9 height 9
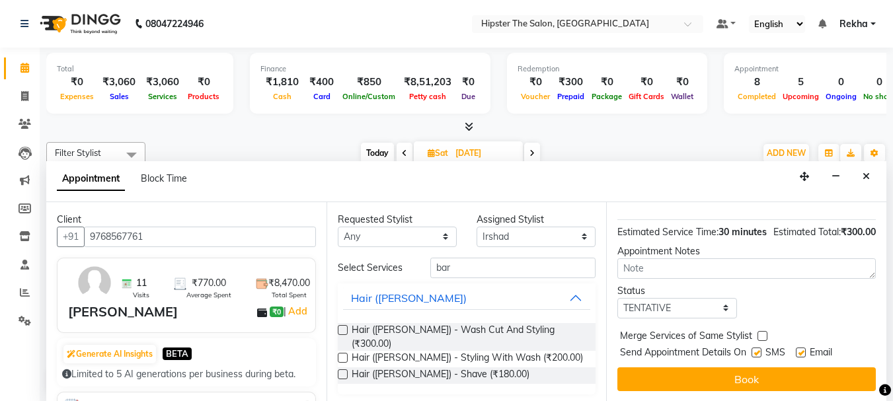
scroll to position [172, 0]
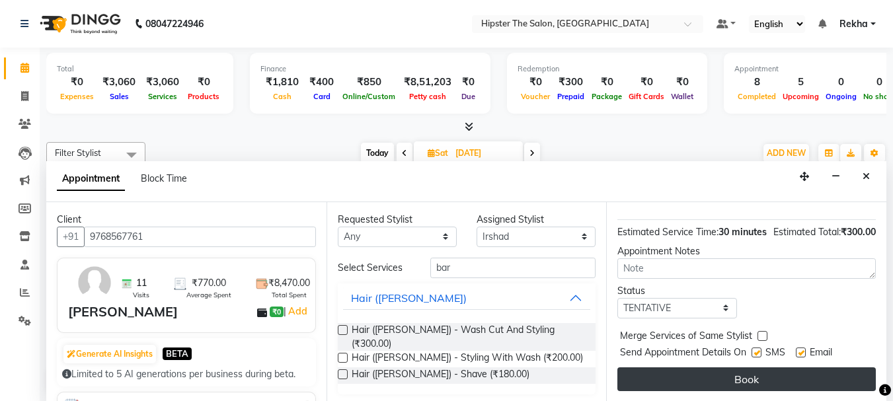
click at [749, 368] on button "Book" at bounding box center [747, 380] width 259 height 24
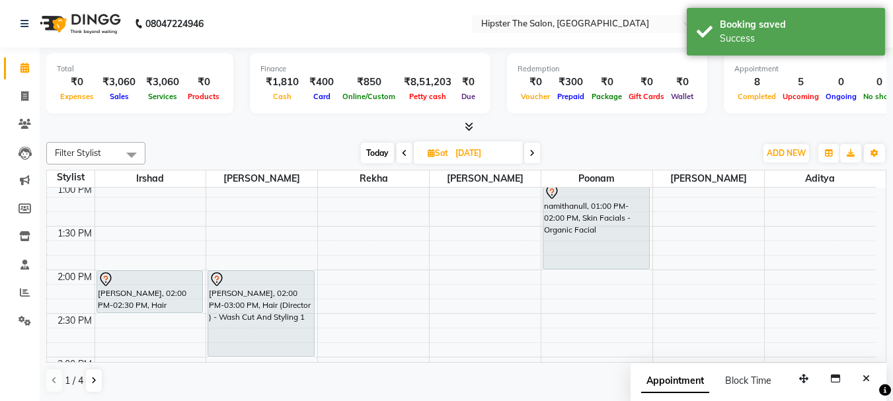
click at [431, 152] on icon at bounding box center [431, 153] width 7 height 9
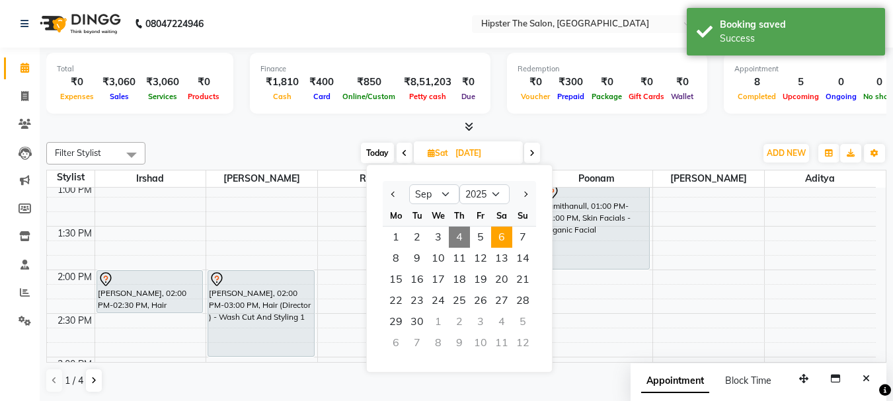
click at [456, 235] on span "4" at bounding box center [459, 237] width 21 height 21
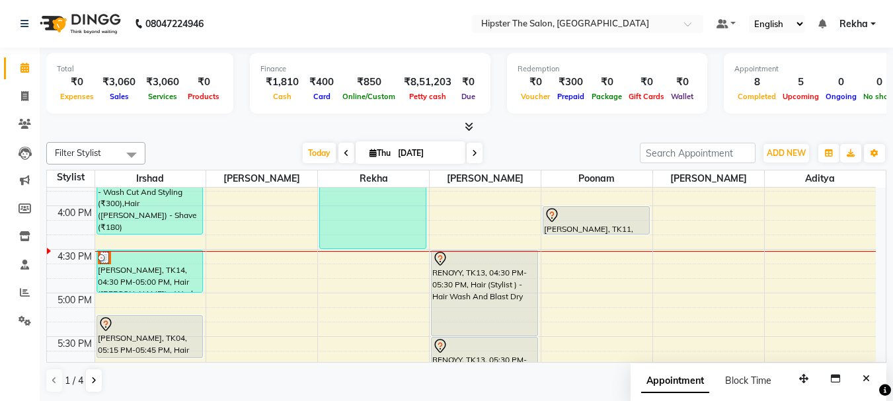
scroll to position [677, 0]
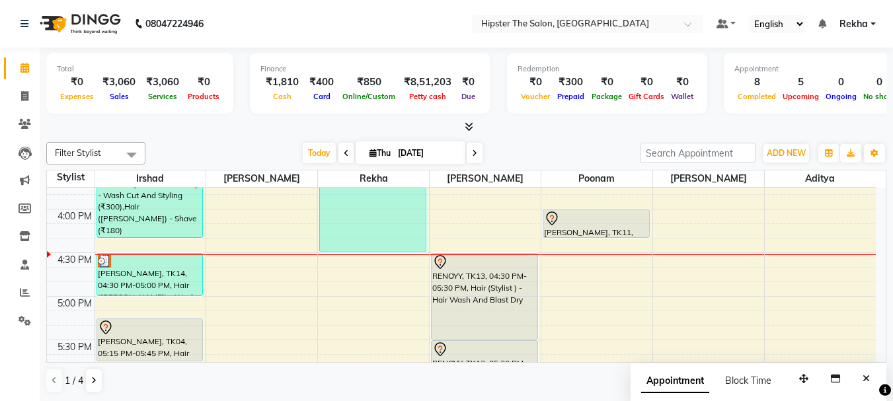
click at [371, 292] on div "8:00 AM 8:30 AM 9:00 AM 9:30 AM 10:00 AM 10:30 AM 11:00 AM 11:30 AM 12:00 PM 12…" at bounding box center [461, 165] width 829 height 1309
click at [371, 292] on td at bounding box center [486, 289] width 782 height 15
click at [371, 292] on div "Filter Stylist Select All Irshad Bhavin Rekha Ashik poonam Diksha Aditya aishu …" at bounding box center [466, 268] width 841 height 262
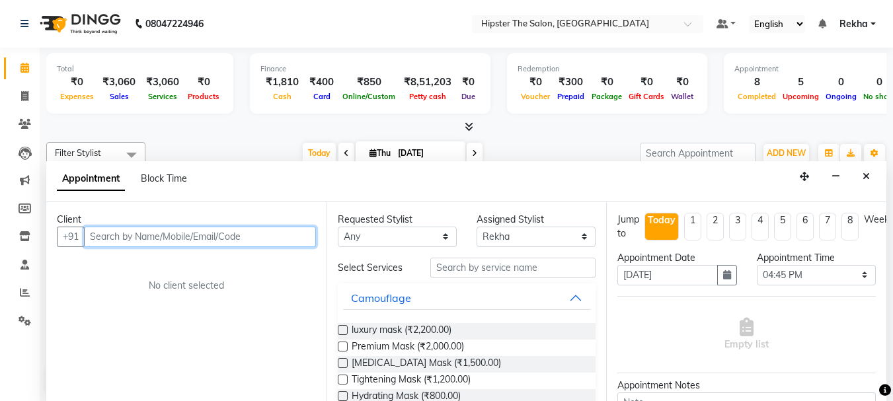
scroll to position [1, 0]
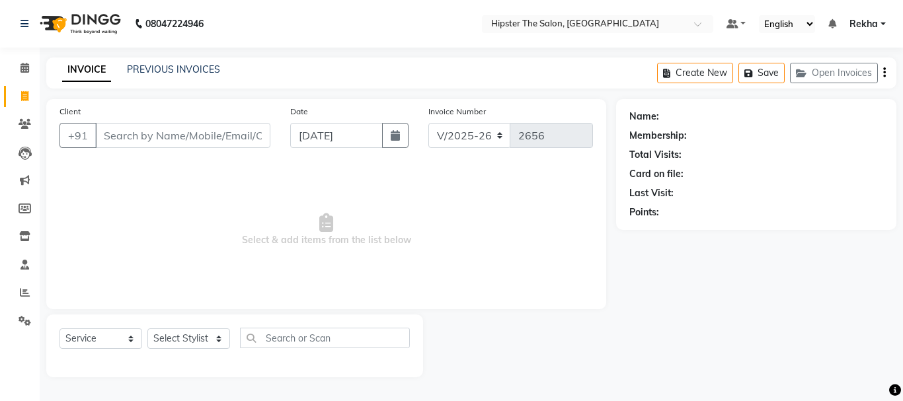
click at [21, 88] on link "Invoice" at bounding box center [20, 97] width 32 height 22
click at [23, 61] on span at bounding box center [24, 68] width 23 height 15
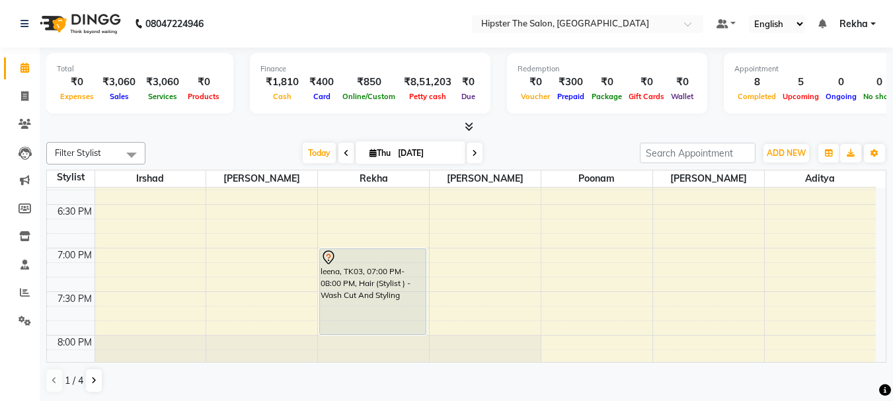
scroll to position [886, 0]
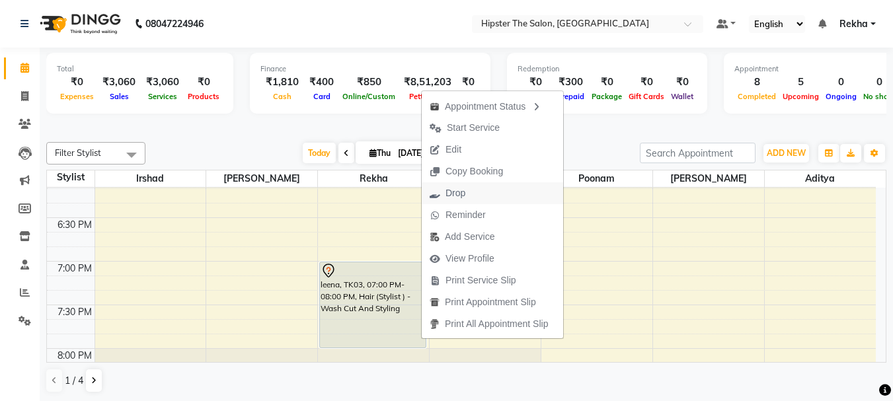
click at [451, 191] on span "Drop" at bounding box center [456, 193] width 20 height 14
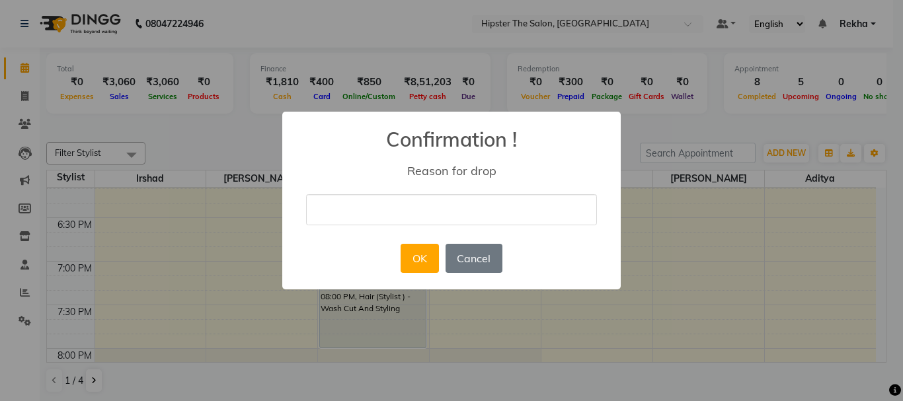
click at [451, 191] on div "× Confirmation ! Reason for drop OK No Cancel" at bounding box center [451, 201] width 339 height 178
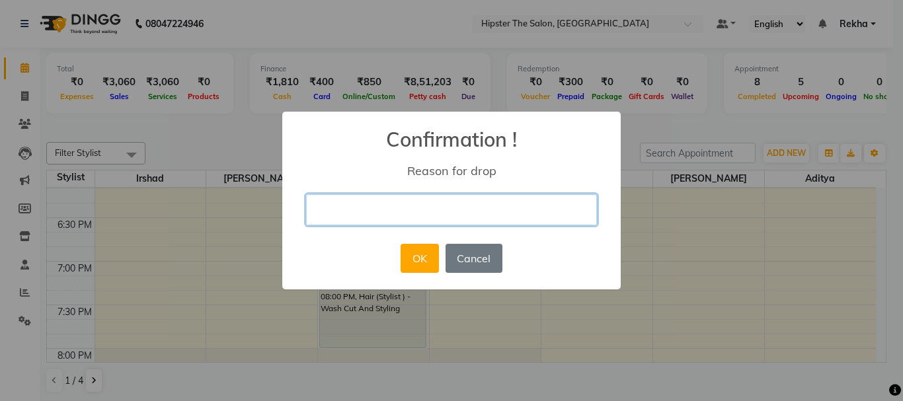
click at [450, 206] on input "text" at bounding box center [451, 209] width 291 height 31
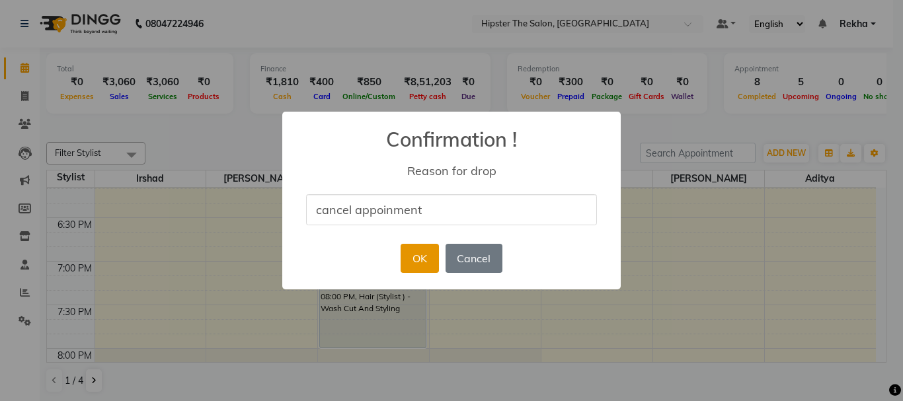
click at [422, 256] on button "OK" at bounding box center [420, 258] width 38 height 29
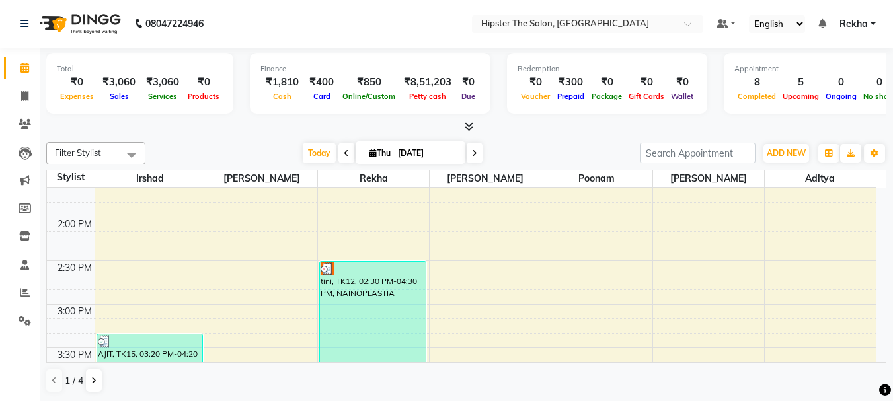
scroll to position [472, 0]
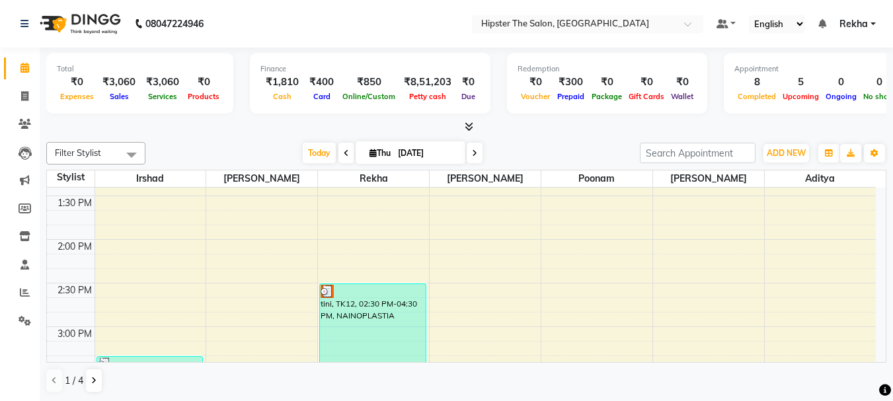
click at [476, 159] on span at bounding box center [475, 153] width 16 height 21
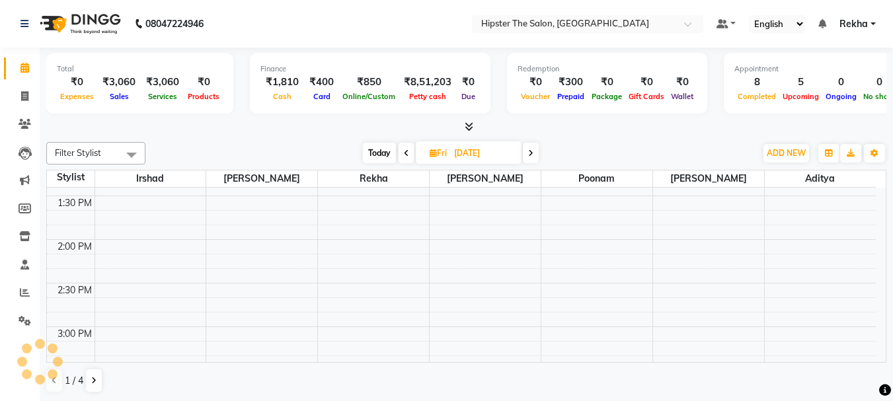
scroll to position [699, 0]
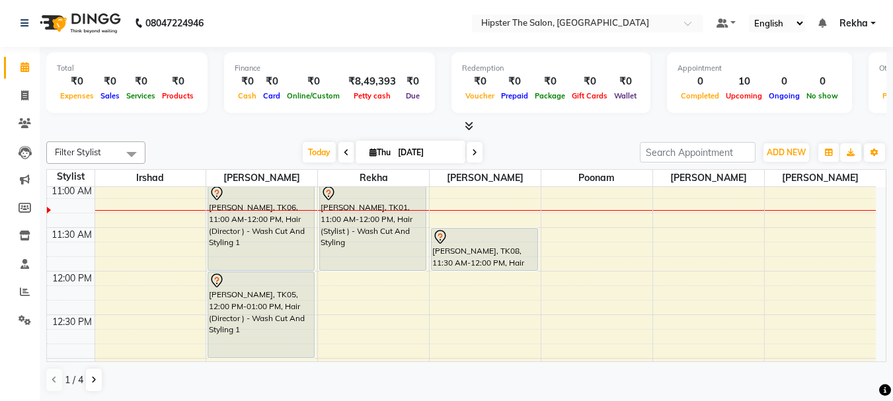
scroll to position [286, 0]
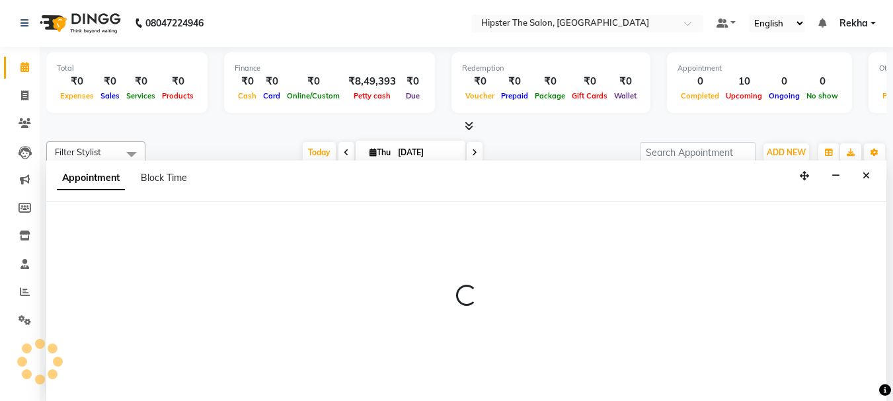
select select "32387"
select select "tentative"
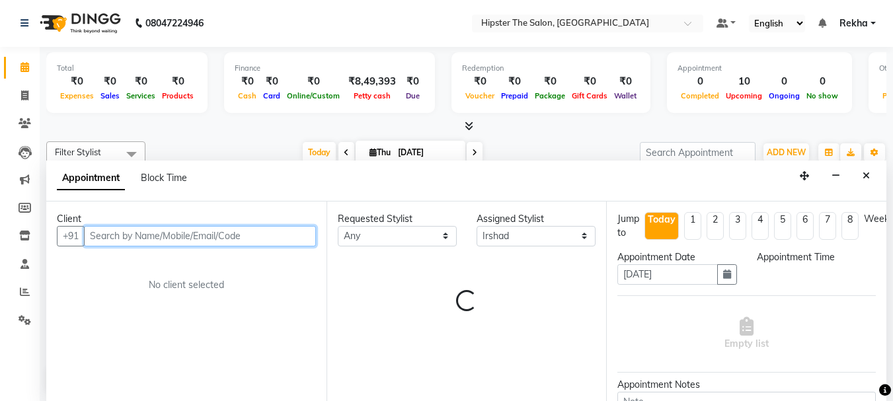
select select "735"
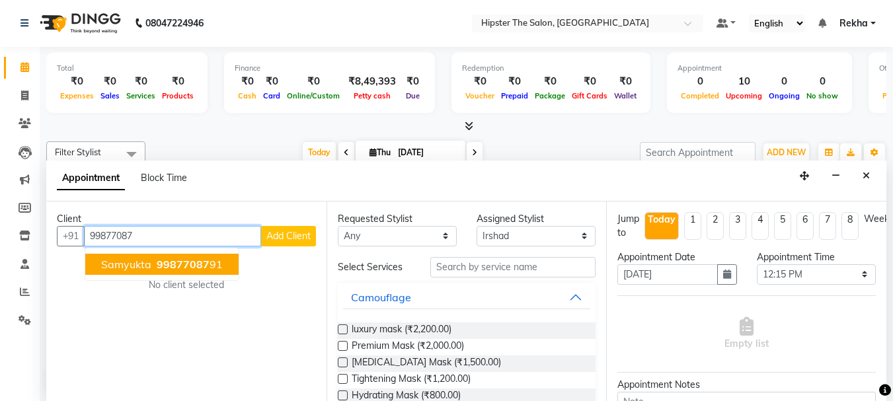
click at [154, 262] on ngb-highlight "99877087 91" at bounding box center [188, 264] width 69 height 13
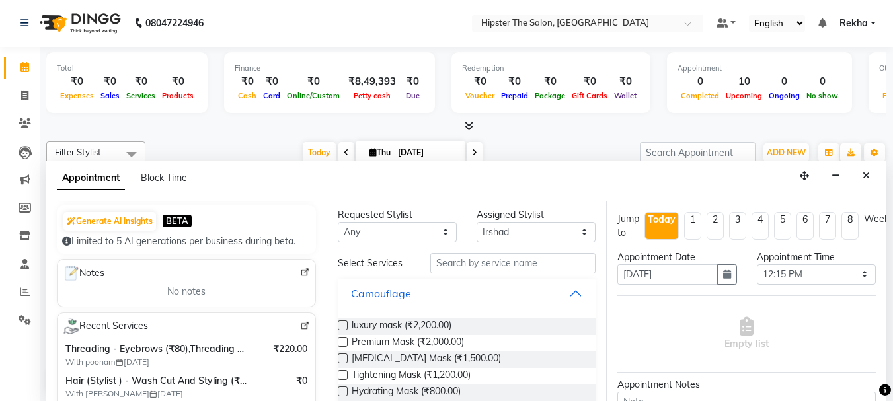
scroll to position [0, 0]
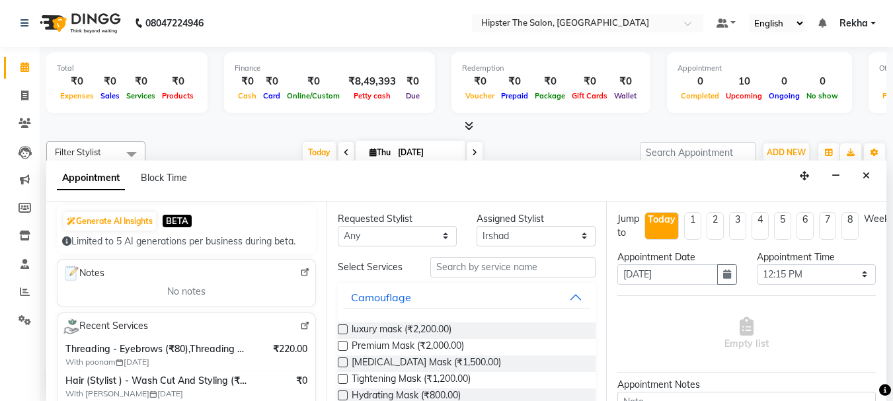
type input "9987708791"
click at [457, 268] on input "text" at bounding box center [513, 267] width 165 height 21
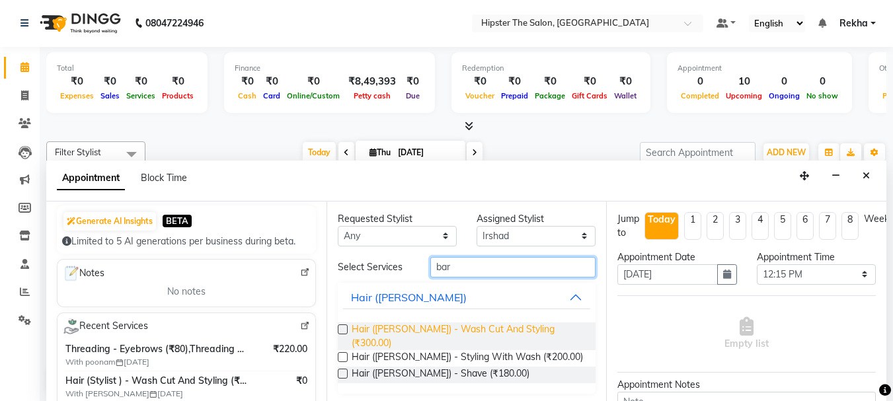
type input "bar"
click at [431, 327] on span "Hair (Barber) - Wash Cut And Styling (₹300.00)" at bounding box center [469, 337] width 234 height 28
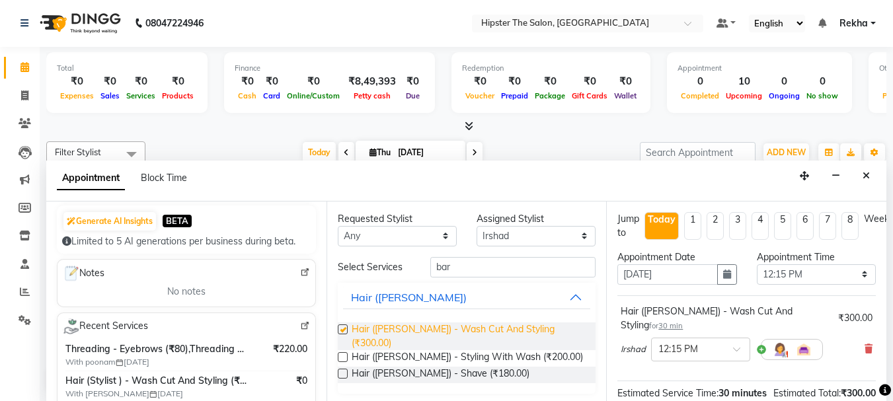
checkbox input "false"
click at [851, 313] on div "Hair (Barber) - Wash Cut And Styling for 30 min ₹300.00 Irshad × 12:15 PM" at bounding box center [747, 336] width 259 height 69
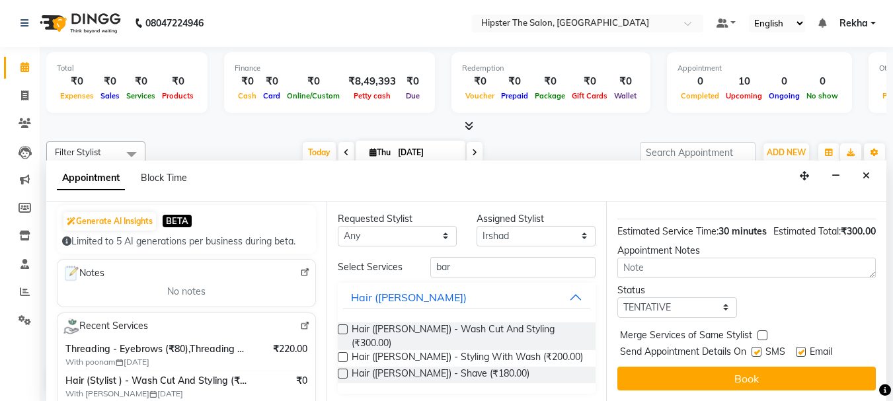
scroll to position [172, 0]
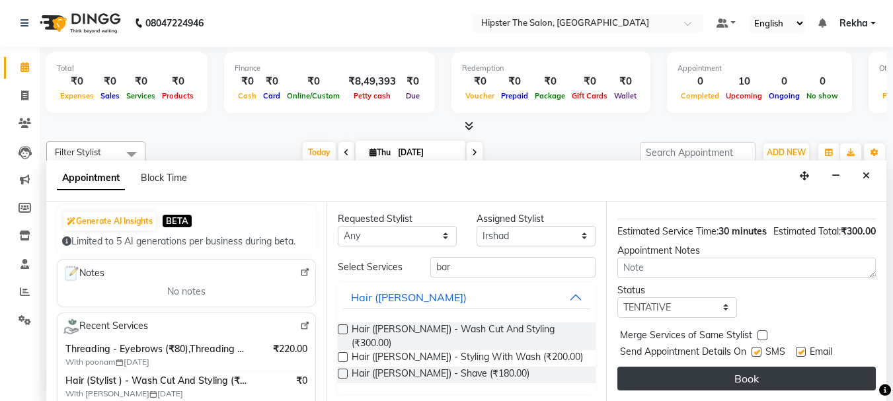
click at [761, 367] on button "Book" at bounding box center [747, 379] width 259 height 24
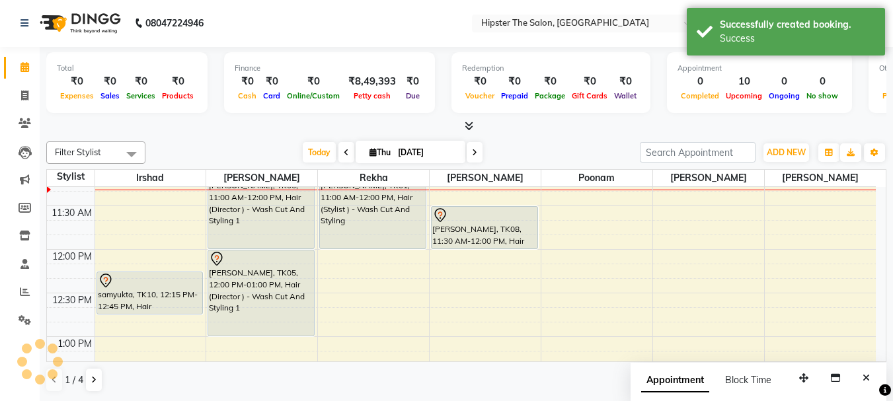
scroll to position [0, 0]
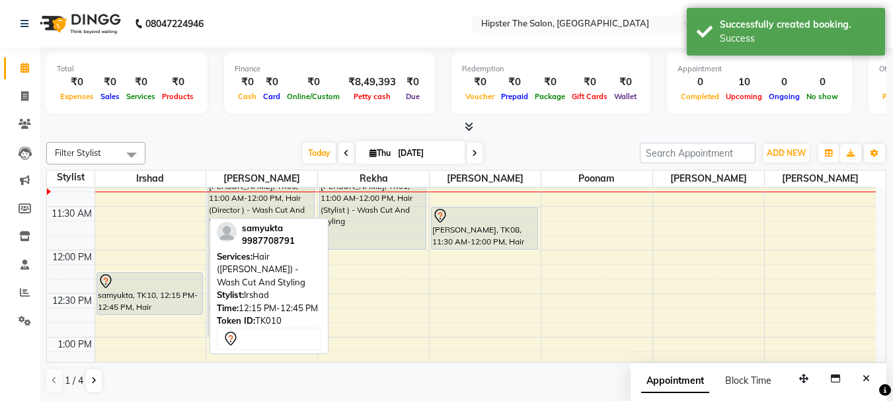
click at [158, 302] on div "samyukta, TK10, 12:15 PM-12:45 PM, Hair (Barber) - Wash Cut And Styling" at bounding box center [150, 294] width 106 height 42
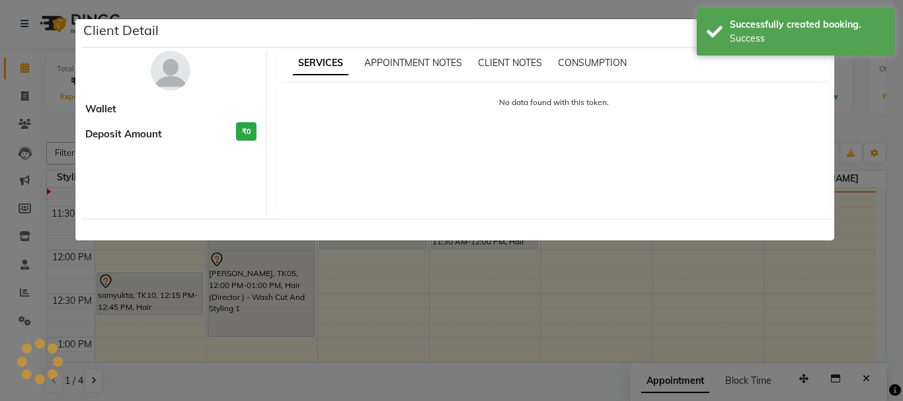
select select "7"
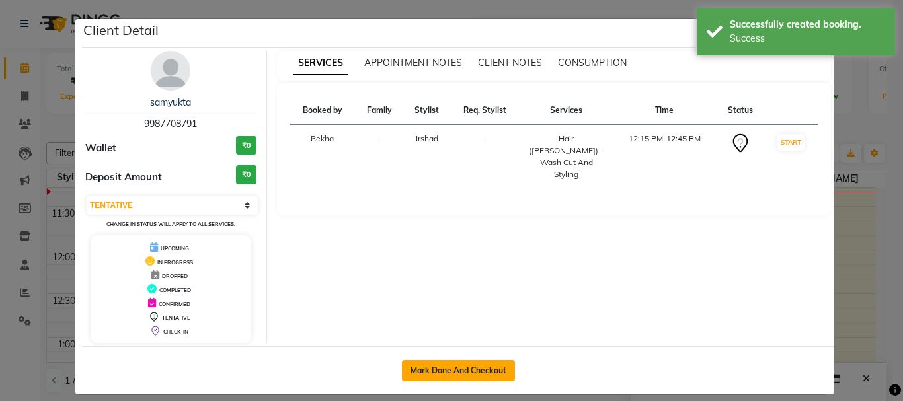
click at [438, 376] on button "Mark Done And Checkout" at bounding box center [458, 370] width 113 height 21
select select "service"
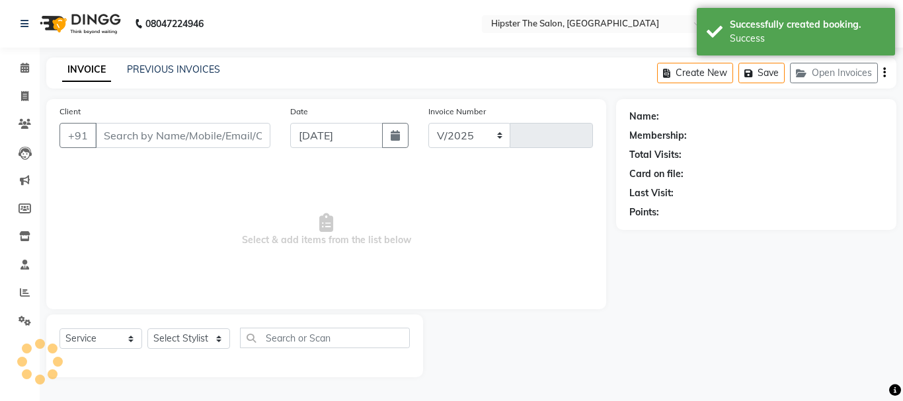
select select "5125"
type input "2651"
type input "9987708791"
select select "32387"
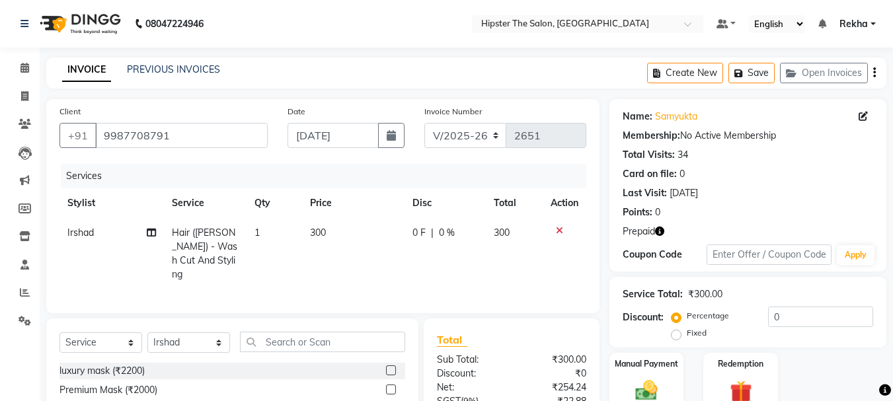
click at [663, 231] on icon "button" at bounding box center [659, 231] width 9 height 9
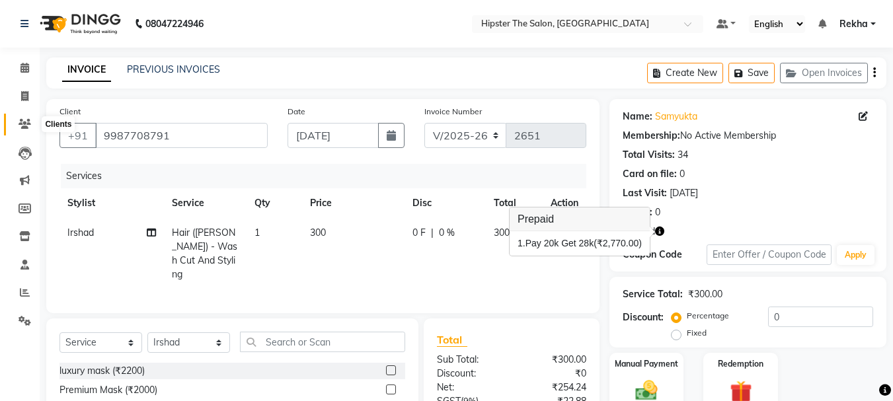
click at [25, 122] on icon at bounding box center [25, 124] width 13 height 10
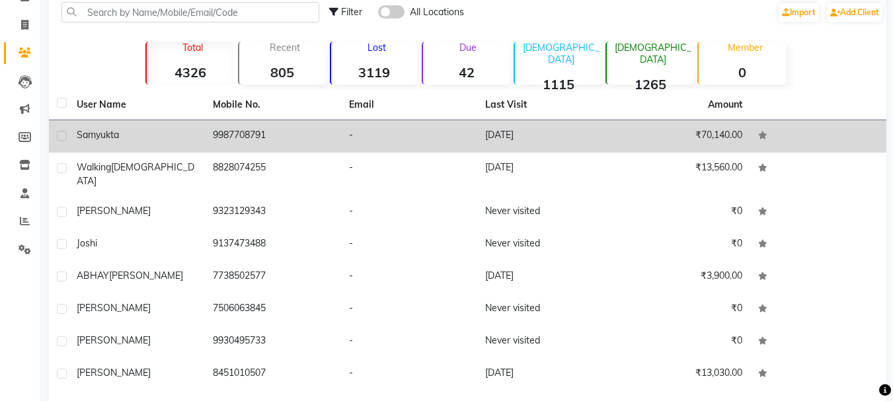
scroll to position [88, 0]
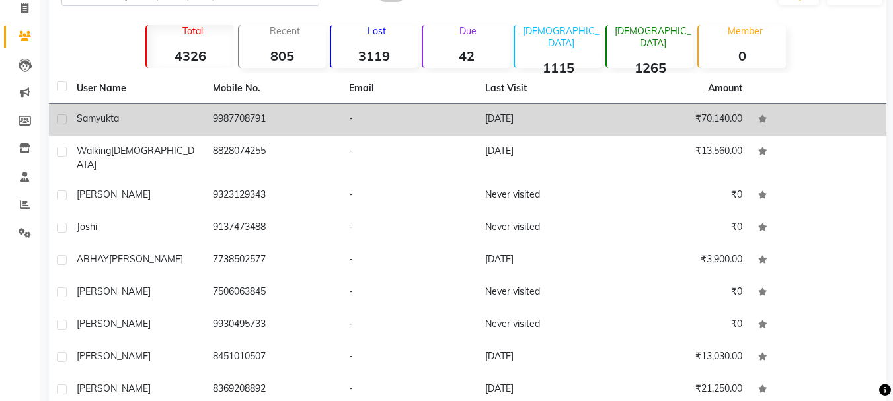
click at [236, 116] on td "9987708791" at bounding box center [273, 120] width 136 height 32
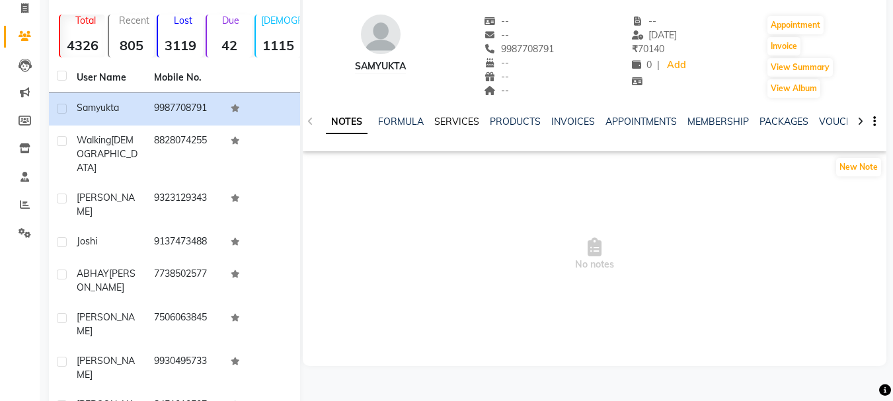
click at [454, 119] on link "SERVICES" at bounding box center [456, 122] width 45 height 12
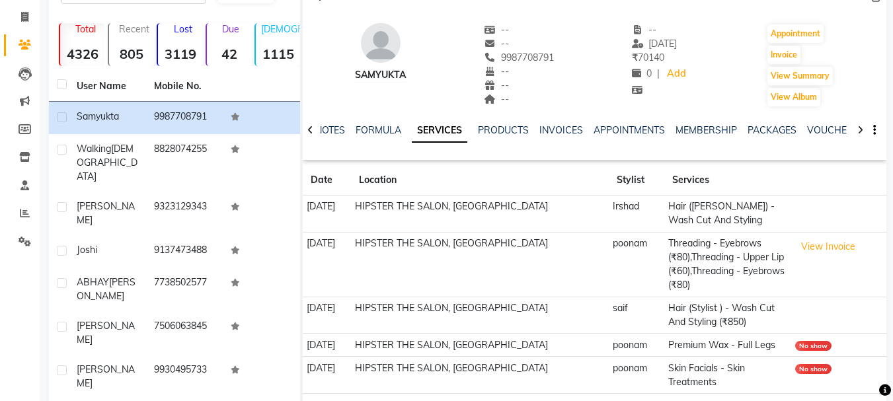
scroll to position [172, 0]
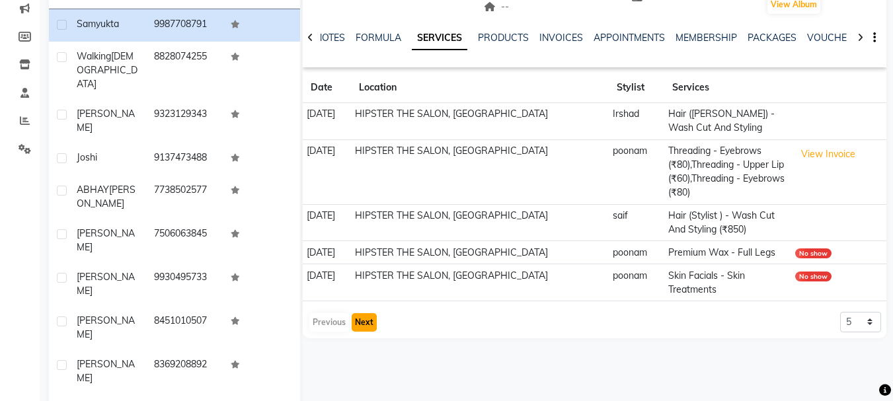
click at [357, 323] on button "Next" at bounding box center [364, 322] width 25 height 19
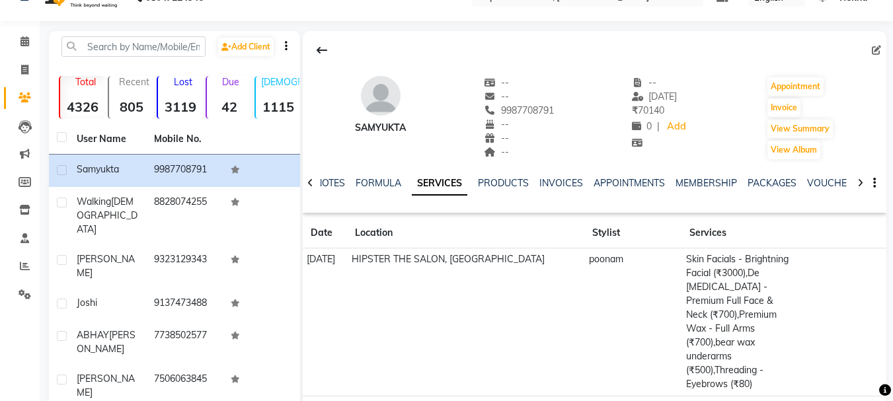
scroll to position [240, 0]
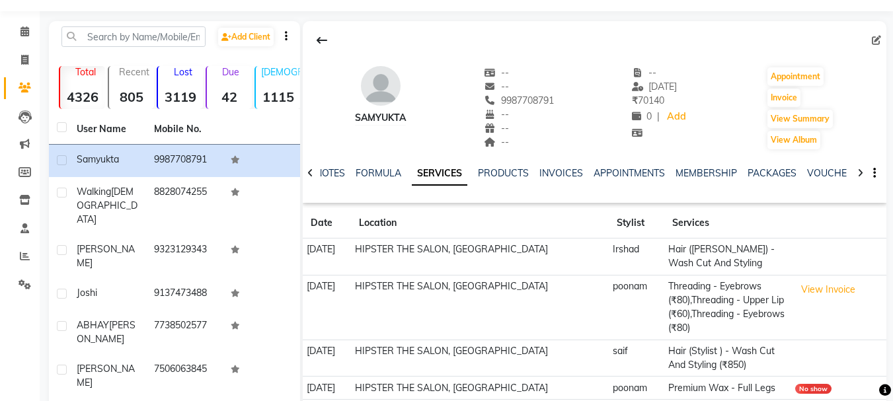
scroll to position [0, 0]
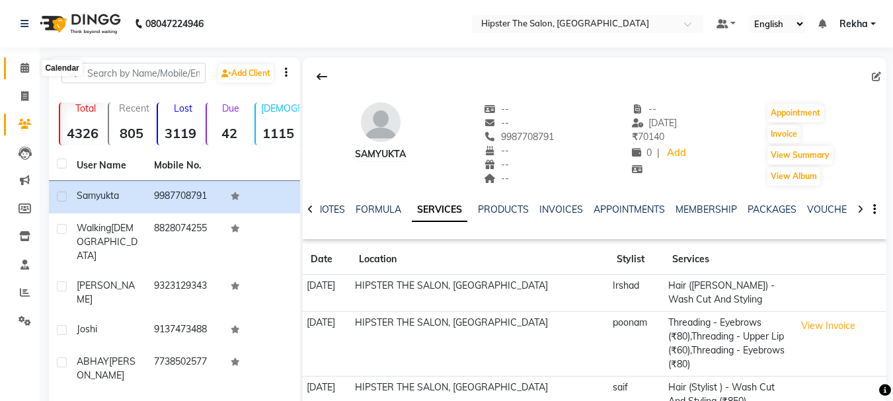
click at [24, 67] on icon at bounding box center [25, 68] width 9 height 10
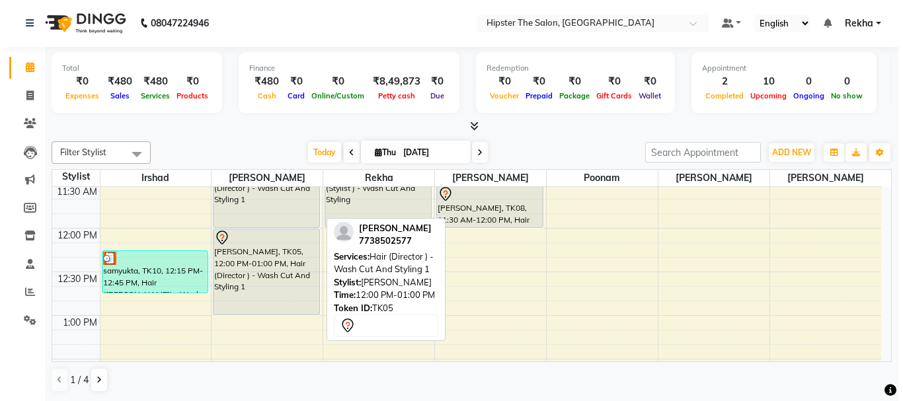
scroll to position [322, 0]
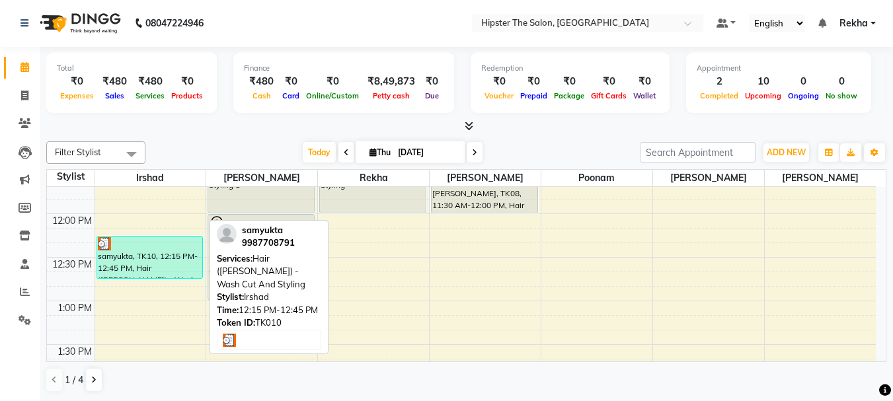
click at [167, 258] on div "samyukta, TK10, 12:15 PM-12:45 PM, Hair ([PERSON_NAME]) - Wash Cut And Styling" at bounding box center [150, 258] width 106 height 42
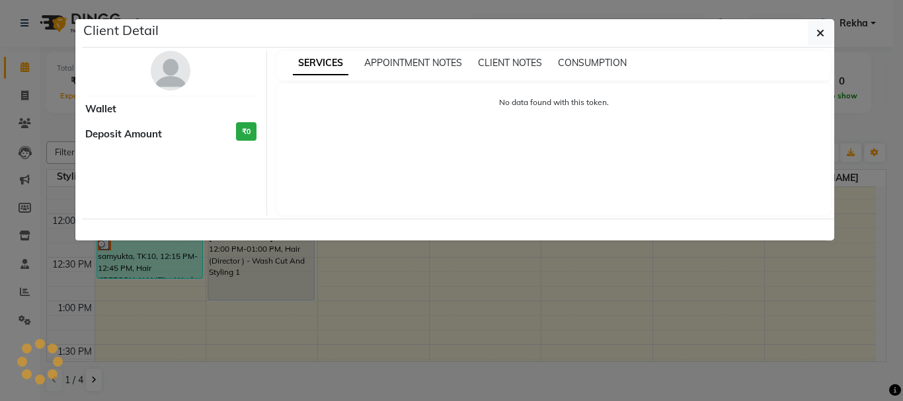
select select "3"
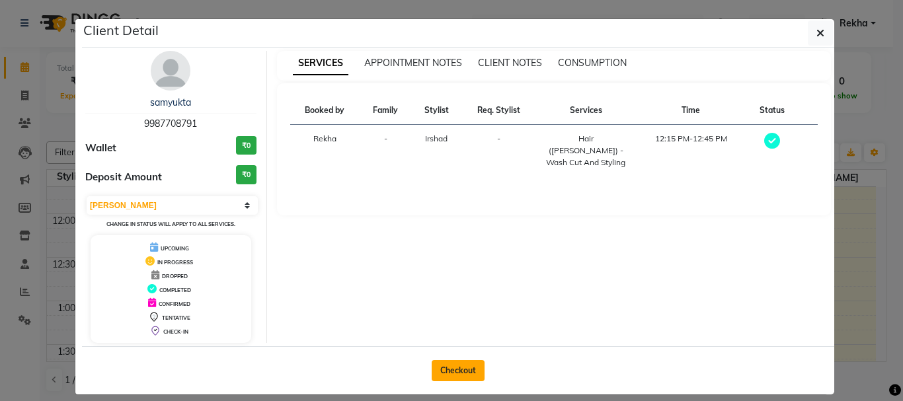
click at [450, 366] on button "Checkout" at bounding box center [458, 370] width 53 height 21
select select "service"
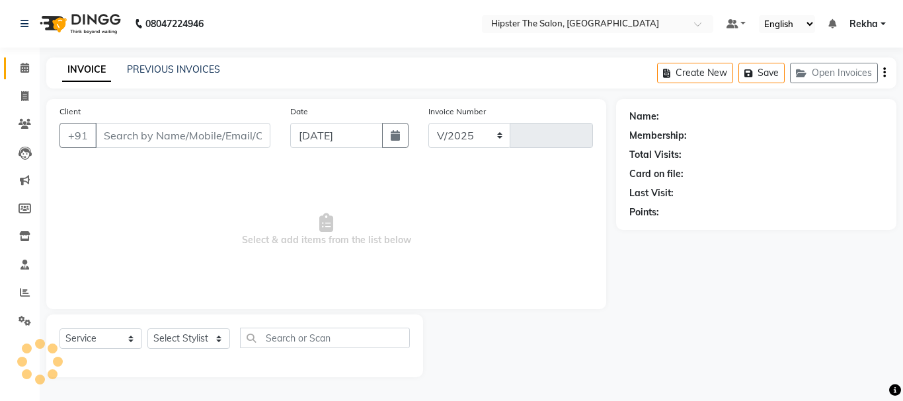
select select "5125"
type input "2651"
type input "9987708791"
select select "32387"
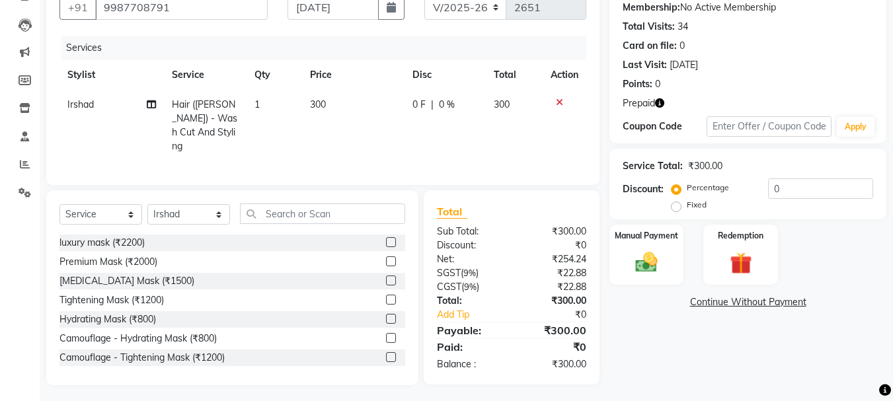
scroll to position [84, 0]
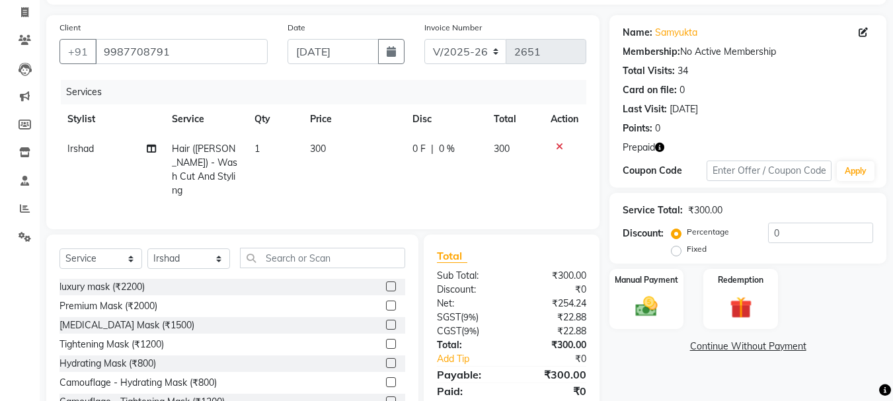
click at [661, 147] on icon "button" at bounding box center [659, 147] width 9 height 9
click at [490, 181] on td "300" at bounding box center [515, 169] width 58 height 71
select select "32387"
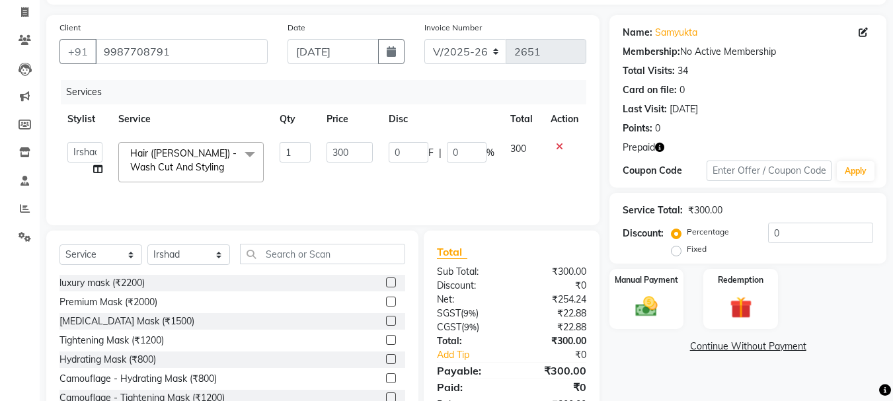
scroll to position [0, 0]
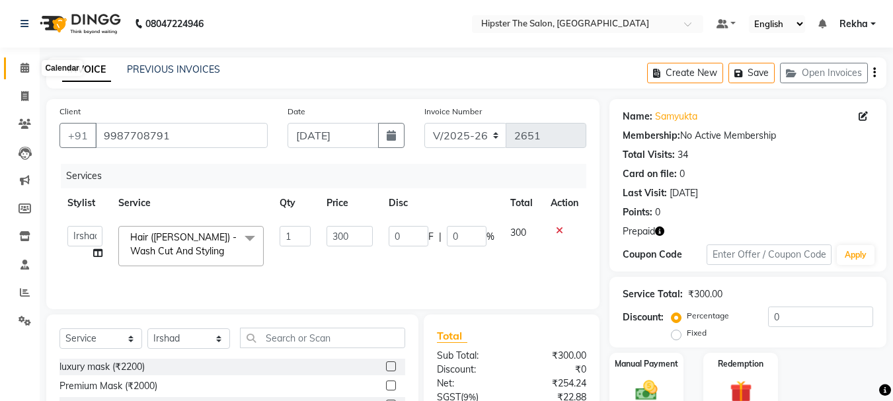
click at [24, 68] on icon at bounding box center [25, 68] width 9 height 10
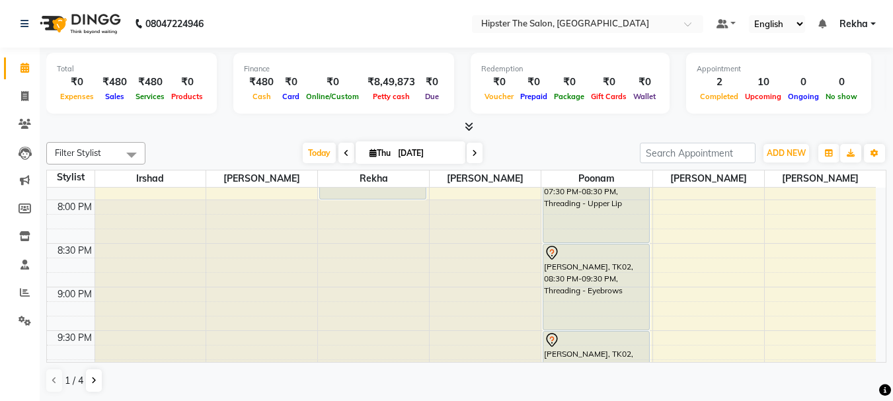
scroll to position [1036, 0]
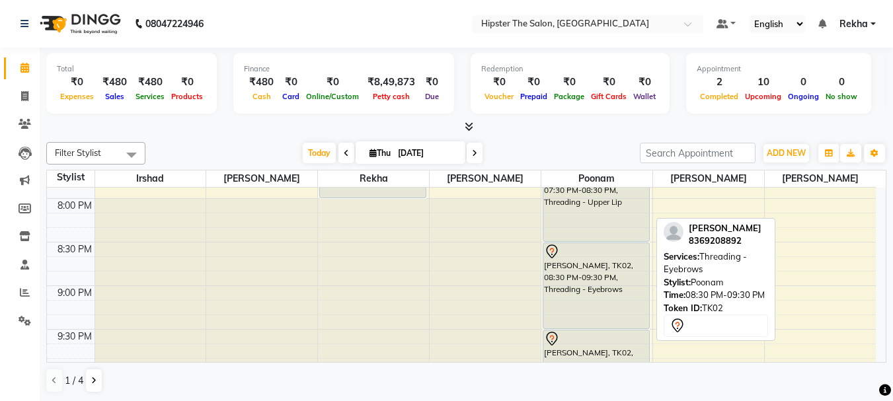
click at [647, 326] on div at bounding box center [597, 328] width 106 height 5
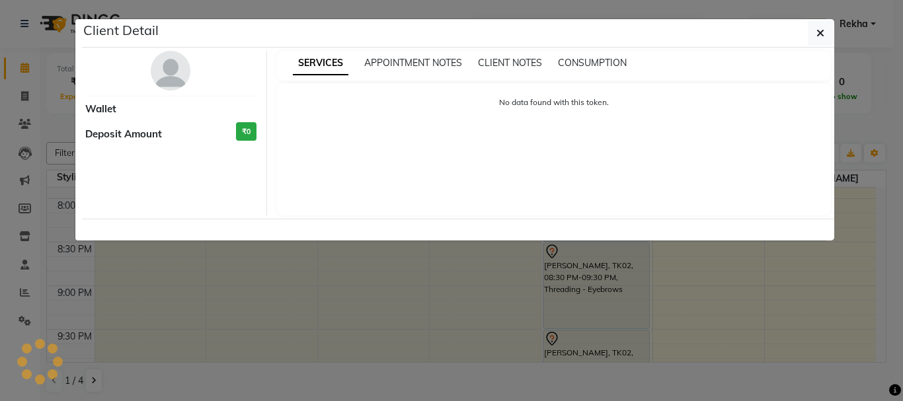
select select "7"
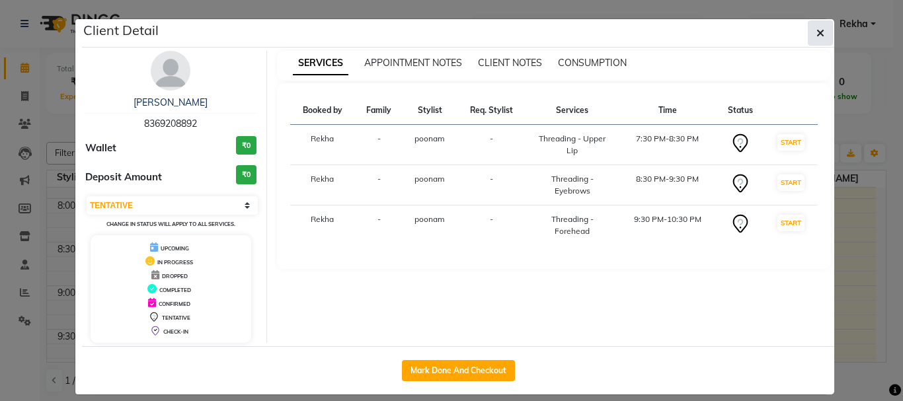
click at [817, 34] on icon "button" at bounding box center [821, 33] width 8 height 11
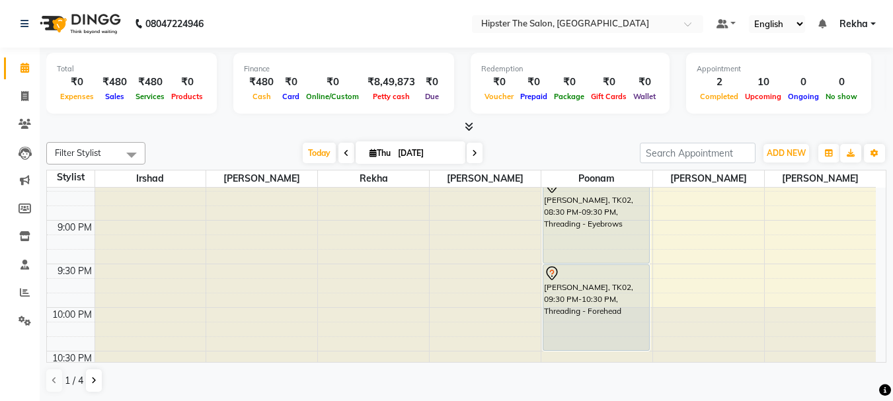
scroll to position [1134, 0]
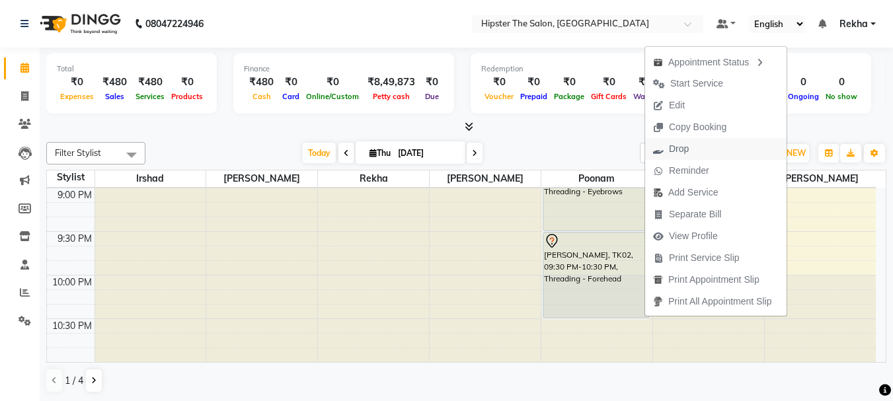
click at [680, 146] on span "Drop" at bounding box center [679, 149] width 20 height 14
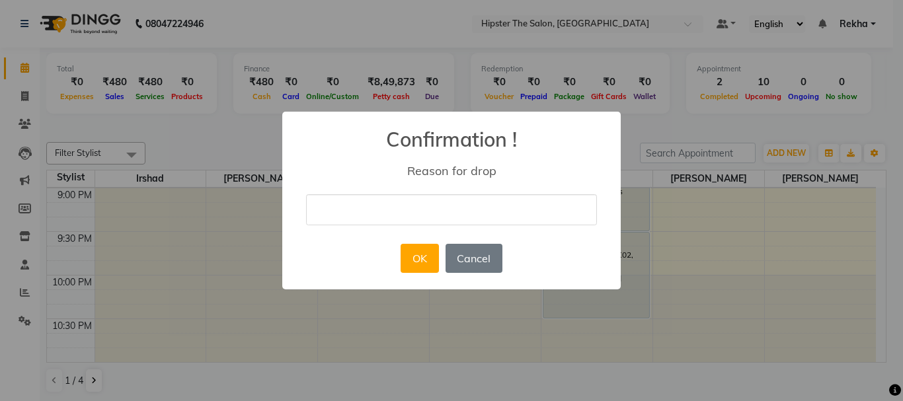
click at [491, 214] on input "text" at bounding box center [451, 209] width 291 height 31
type input "cancel"
click at [425, 259] on button "OK" at bounding box center [420, 258] width 38 height 29
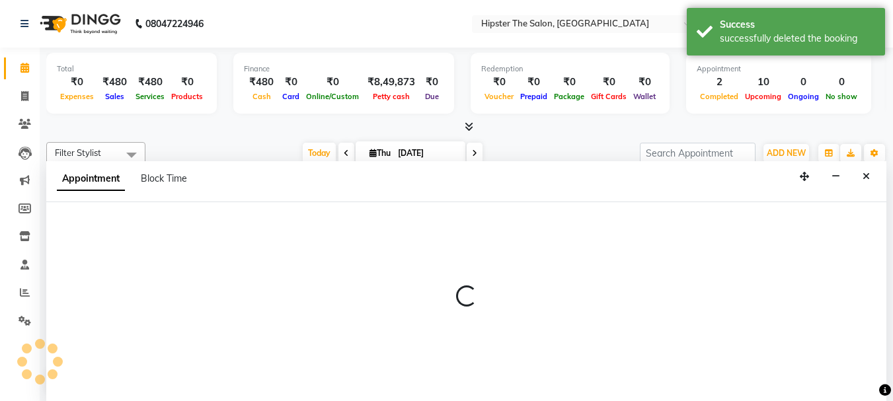
scroll to position [1, 0]
select select "50153"
select select "tentative"
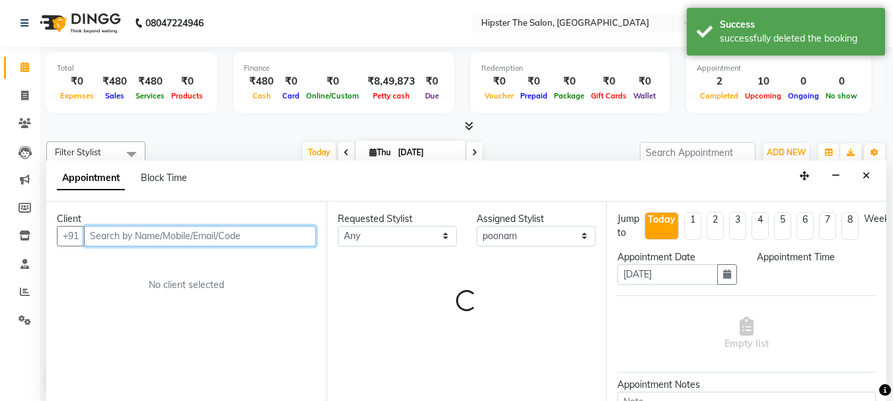
scroll to position [0, 0]
select select "1305"
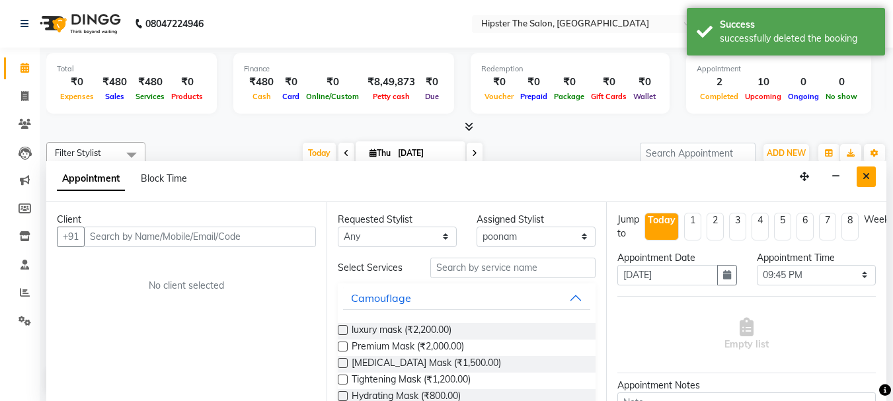
click at [863, 170] on button "Close" at bounding box center [866, 177] width 19 height 21
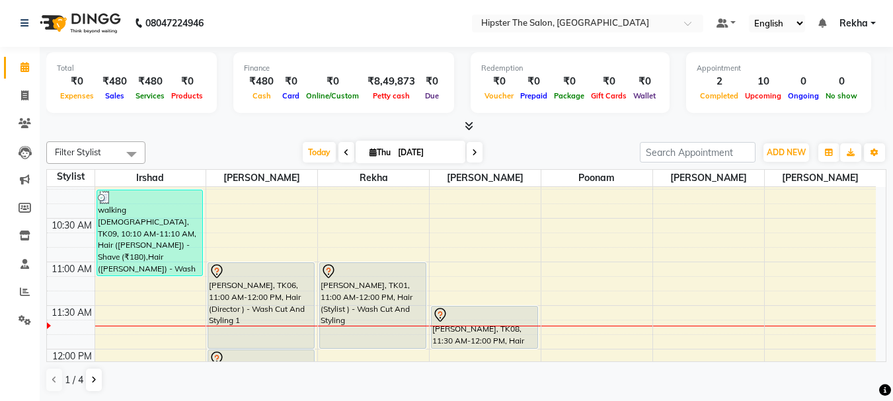
scroll to position [190, 0]
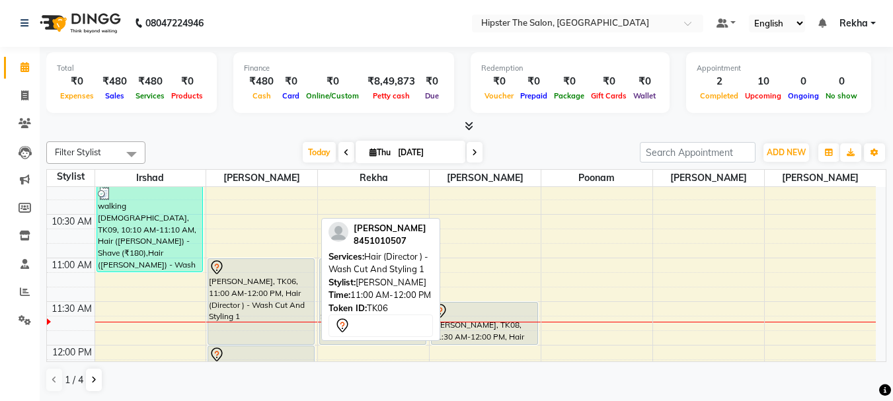
click at [263, 292] on div "[PERSON_NAME], TK06, 11:00 AM-12:00 PM, Hair (Director ) - Wash Cut And Styling…" at bounding box center [261, 301] width 106 height 85
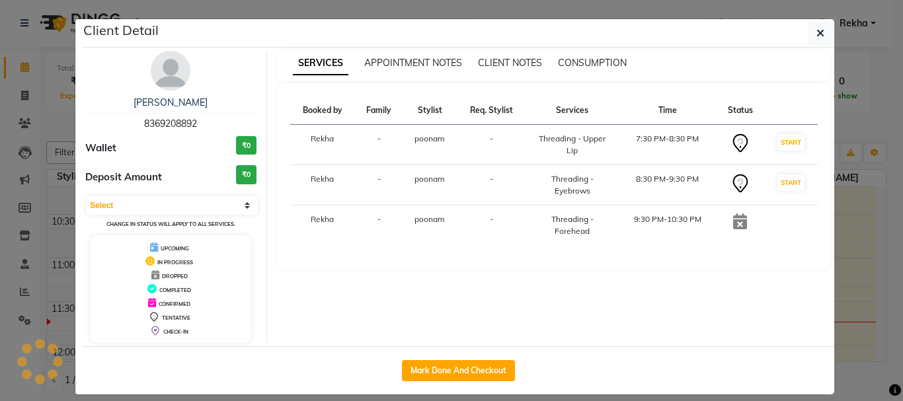
select select "7"
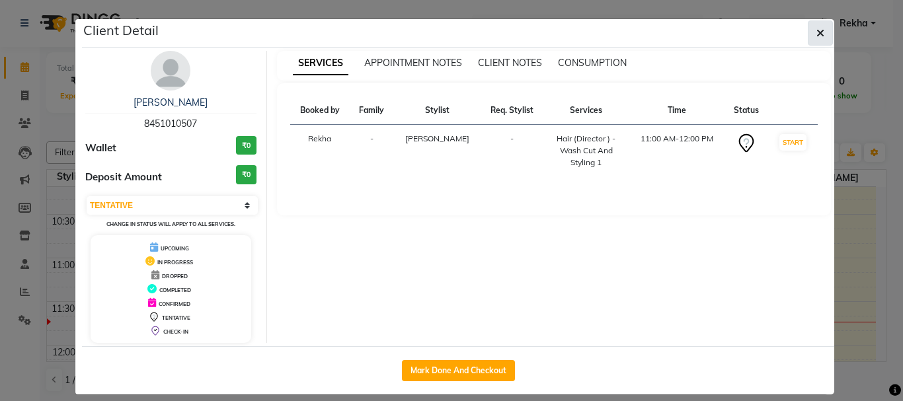
click at [817, 34] on icon "button" at bounding box center [821, 33] width 8 height 11
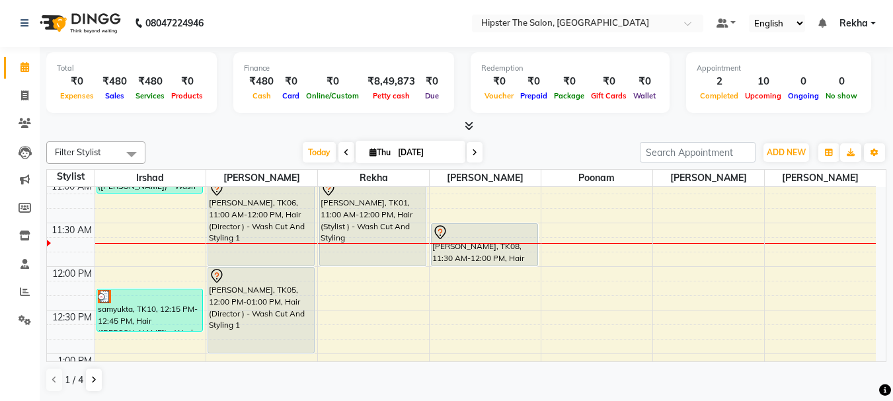
scroll to position [235, 0]
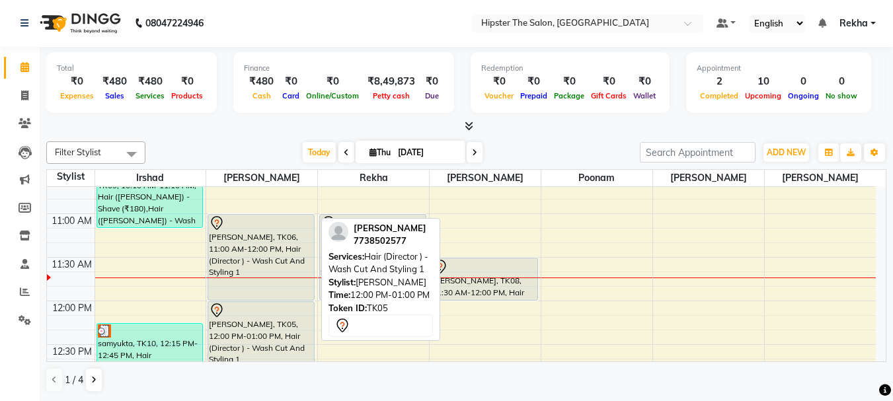
click at [249, 335] on div "ABHAY DEDHIYA, TK05, 12:00 PM-01:00 PM, Hair (Director ) - Wash Cut And Styling…" at bounding box center [261, 344] width 106 height 85
select select "7"
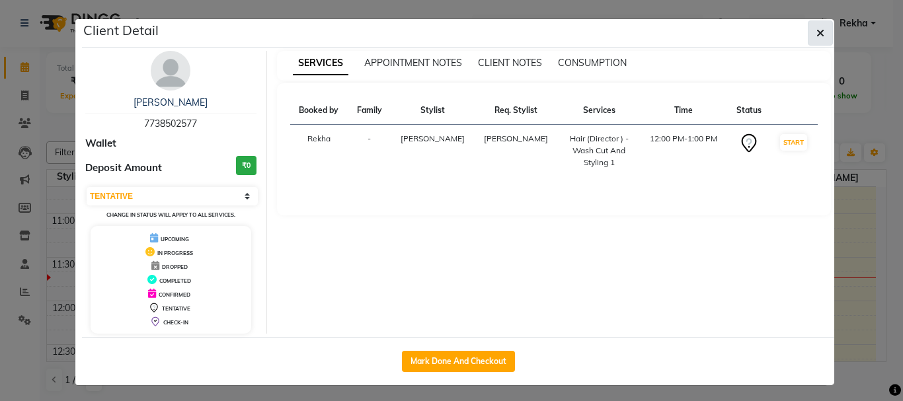
click at [811, 28] on button "button" at bounding box center [820, 33] width 25 height 25
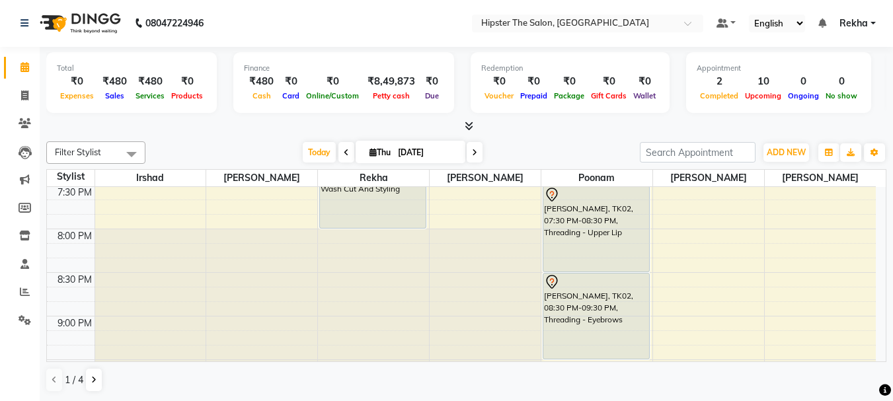
scroll to position [1007, 0]
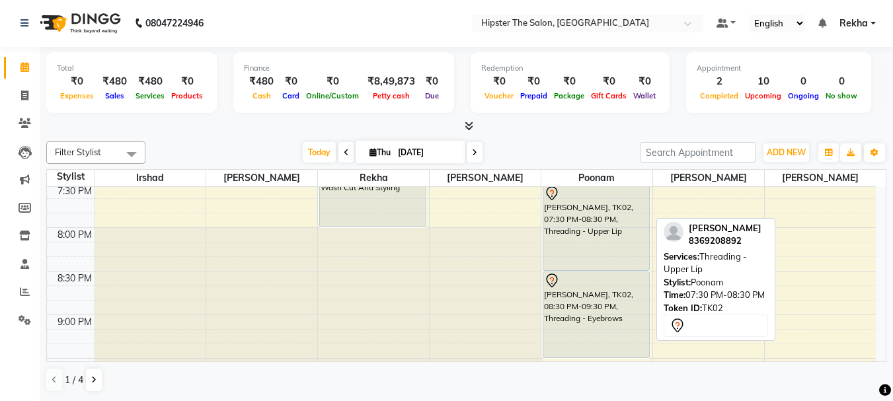
click at [577, 246] on div "natasha, TK02, 07:30 PM-08:30 PM, Threading - Upper Lip" at bounding box center [597, 227] width 106 height 85
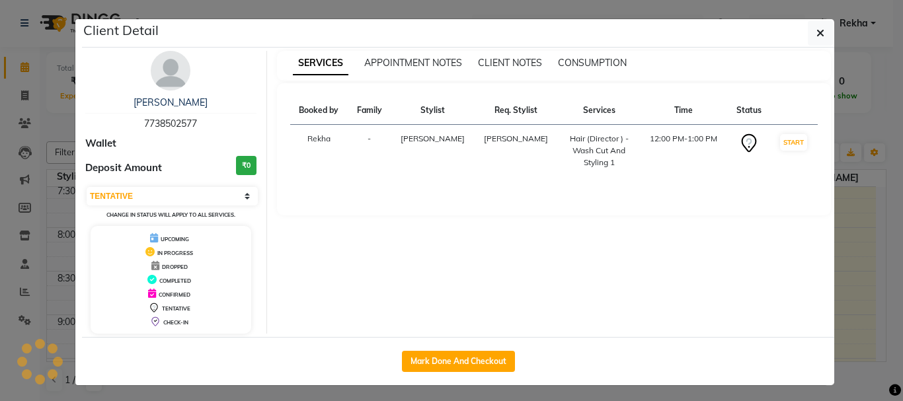
select select "select"
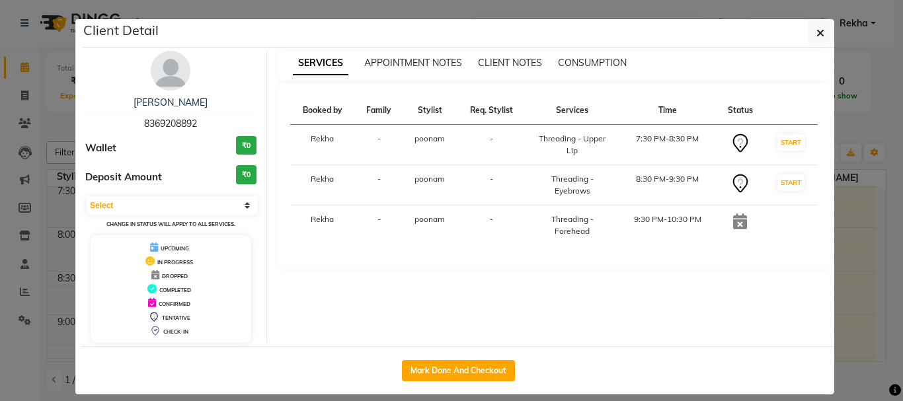
click at [403, 159] on td "poonam" at bounding box center [430, 145] width 54 height 40
click at [820, 30] on button "button" at bounding box center [820, 33] width 25 height 25
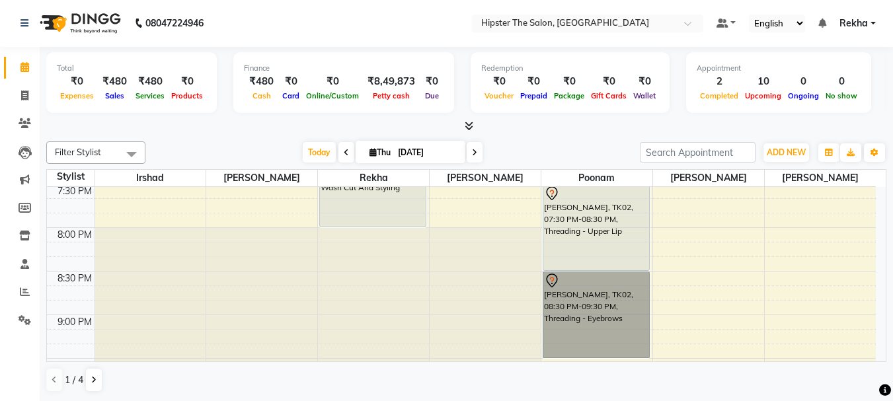
drag, startPoint x: 650, startPoint y: 351, endPoint x: 631, endPoint y: 344, distance: 20.5
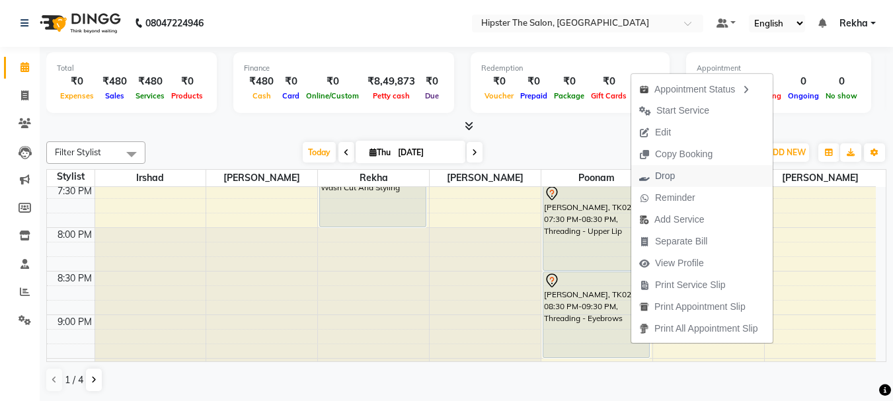
click at [665, 174] on span "Drop" at bounding box center [665, 176] width 20 height 14
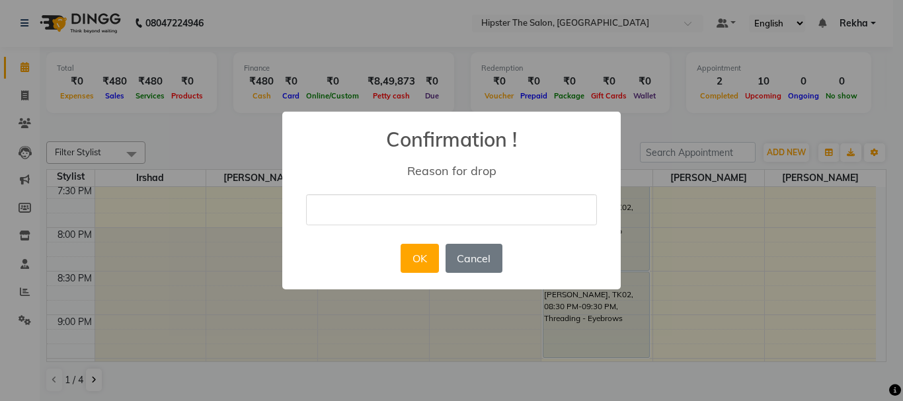
click at [446, 202] on input "text" at bounding box center [451, 209] width 291 height 31
type input "cancel appoinment"
click at [460, 255] on button "Cancel" at bounding box center [474, 258] width 57 height 29
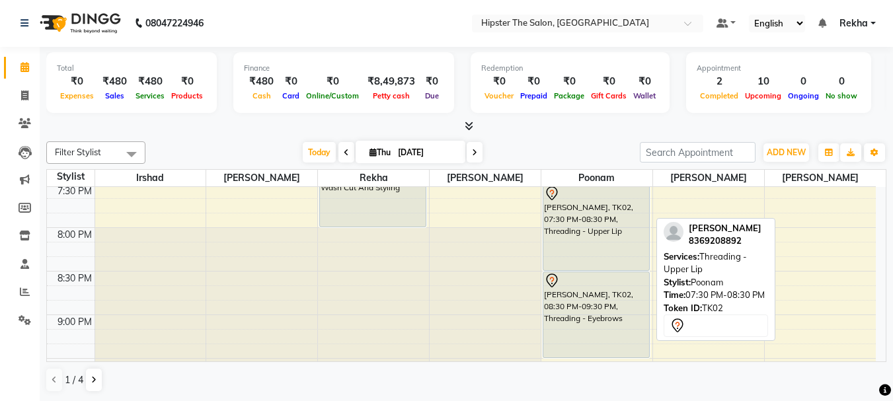
click at [646, 247] on div "natasha, TK02, 07:30 PM-08:30 PM, Threading - Upper Lip" at bounding box center [597, 227] width 106 height 85
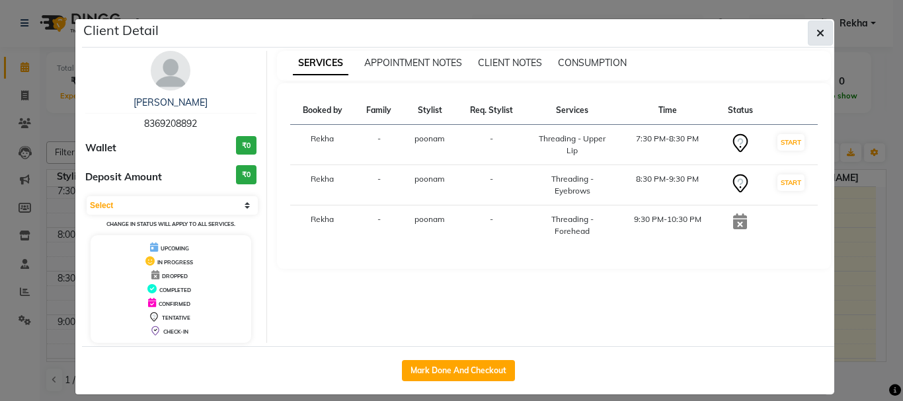
click at [817, 34] on icon "button" at bounding box center [821, 33] width 8 height 11
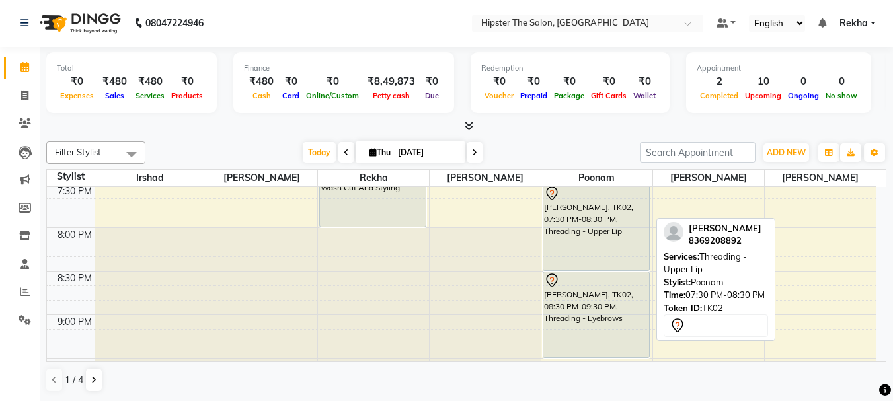
click at [649, 254] on link "natasha, TK02, 07:30 PM-08:30 PM, Threading - Upper Lip" at bounding box center [596, 228] width 107 height 87
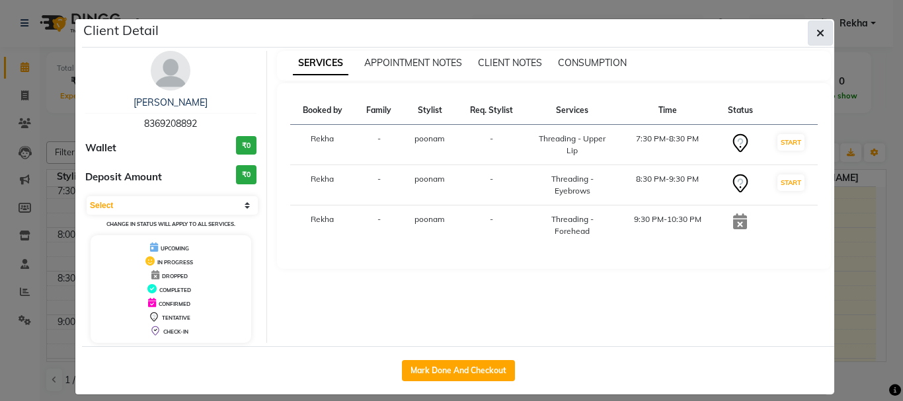
click at [817, 30] on icon "button" at bounding box center [821, 33] width 8 height 11
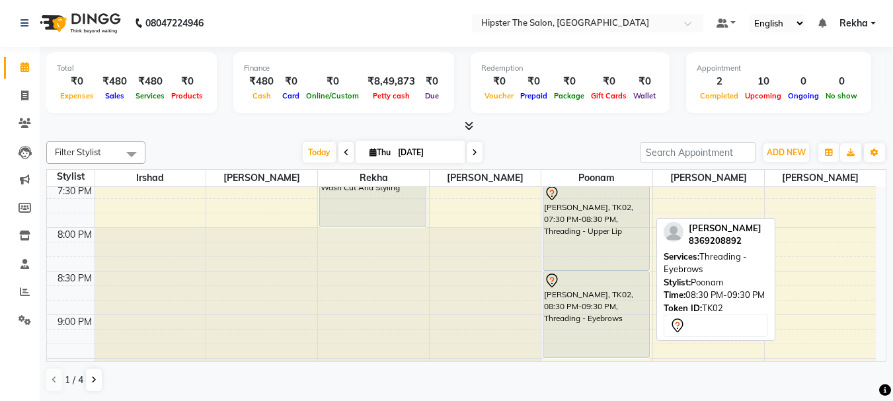
click at [647, 276] on div at bounding box center [596, 281] width 104 height 16
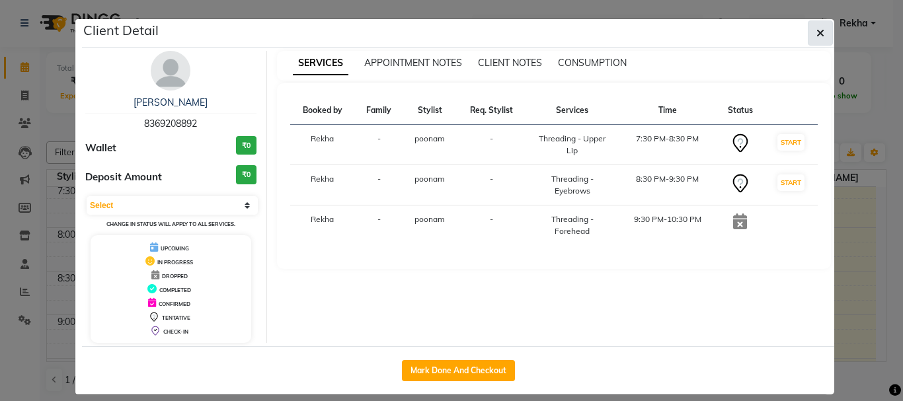
click at [820, 32] on button "button" at bounding box center [820, 33] width 25 height 25
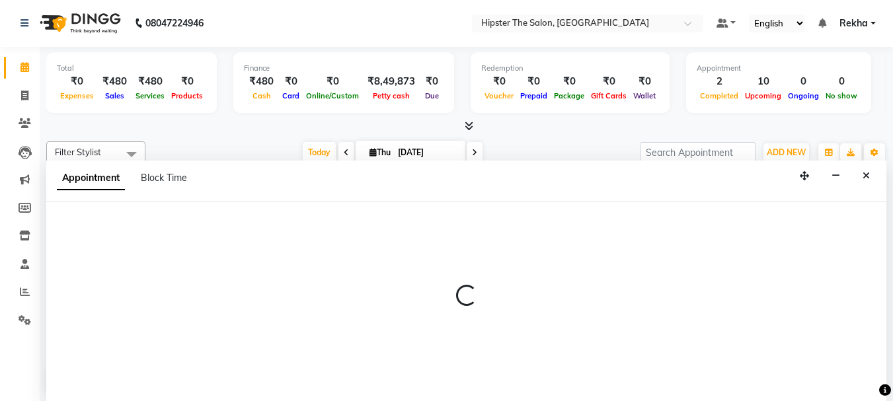
click at [651, 355] on div at bounding box center [466, 302] width 841 height 200
select select "50153"
select select "1275"
select select "tentative"
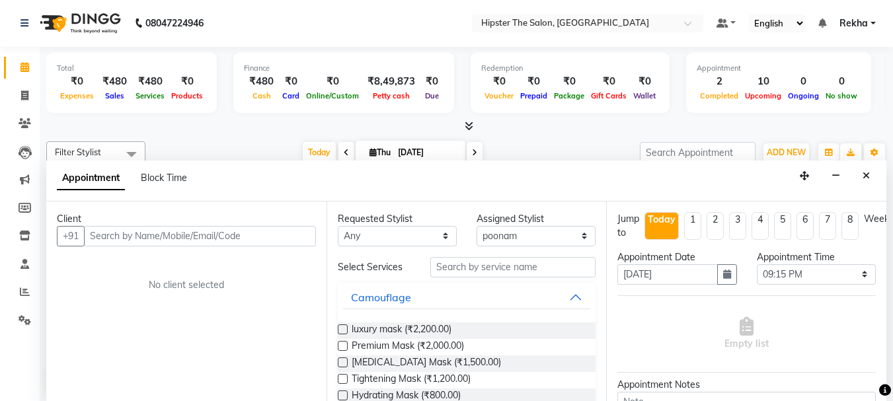
select select "service"
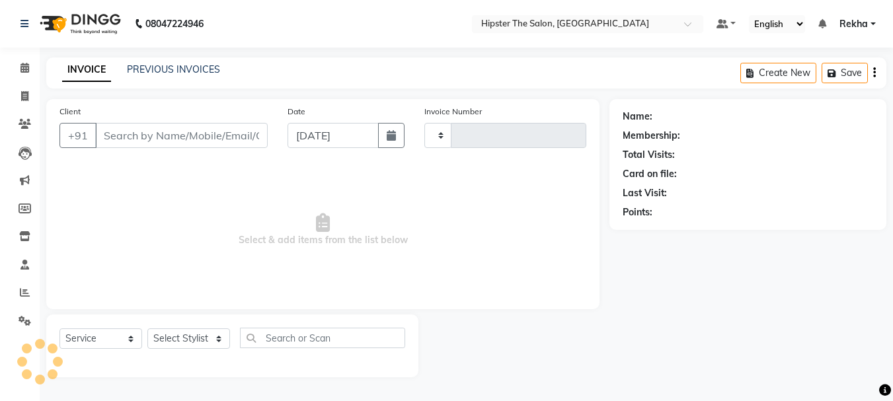
type input "2651"
select select "5125"
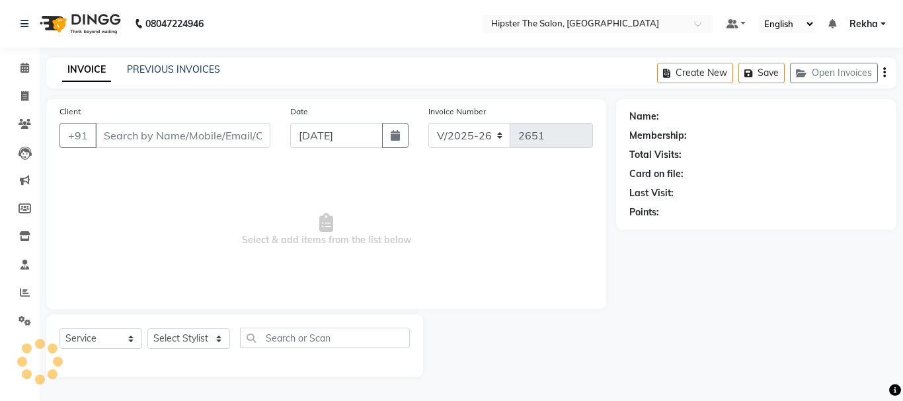
type input "9987708791"
select select "32387"
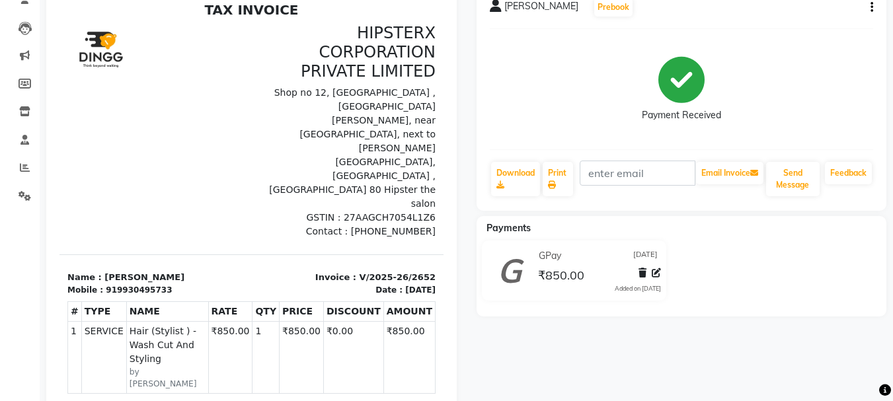
scroll to position [119, 0]
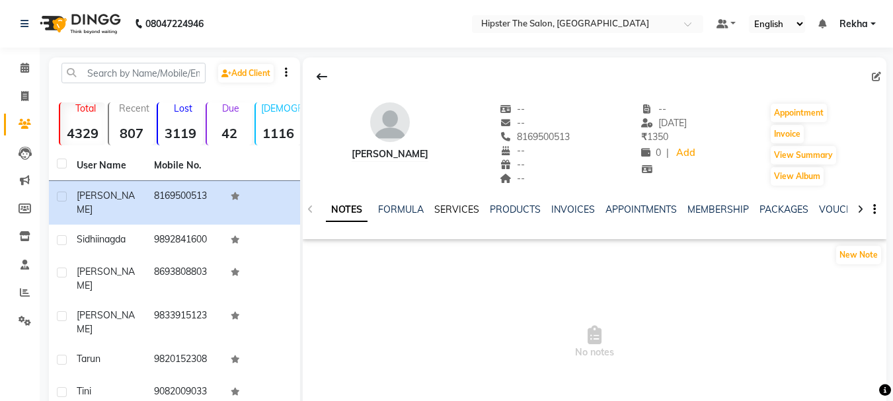
click at [454, 207] on link "SERVICES" at bounding box center [456, 210] width 45 height 12
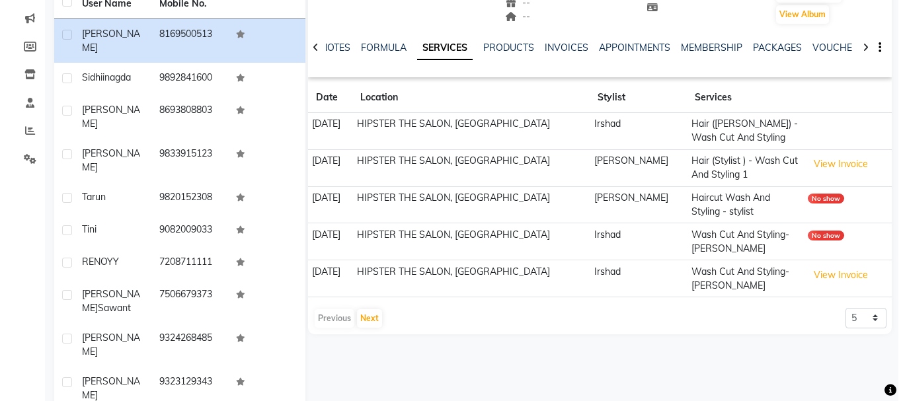
scroll to position [172, 0]
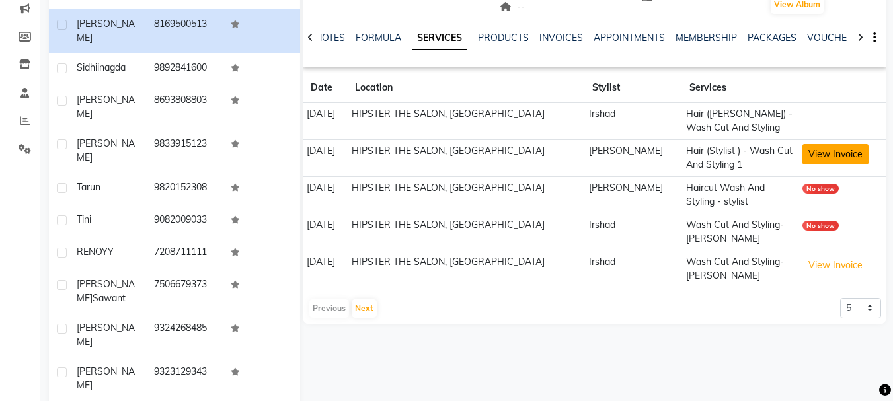
click at [833, 154] on button "View Invoice" at bounding box center [836, 154] width 66 height 21
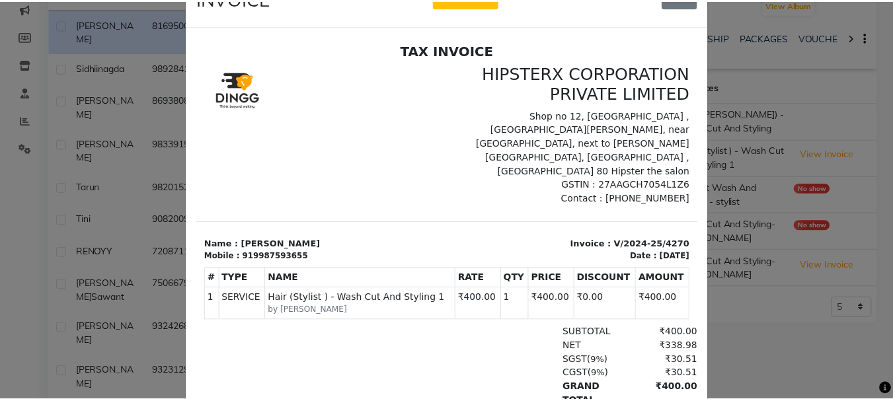
scroll to position [0, 0]
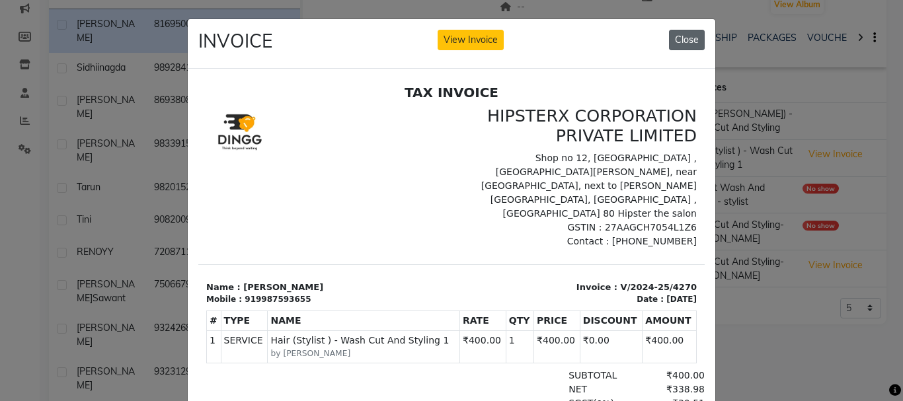
click at [671, 37] on button "Close" at bounding box center [687, 40] width 36 height 21
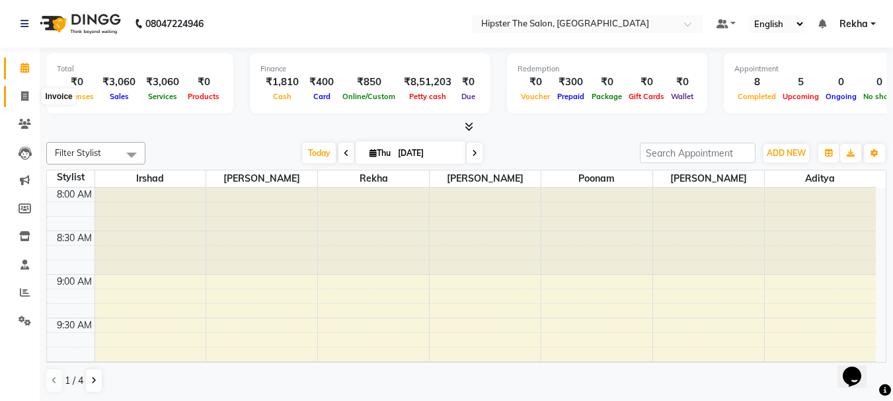
click at [21, 99] on icon at bounding box center [24, 96] width 7 height 10
select select "5125"
select select "service"
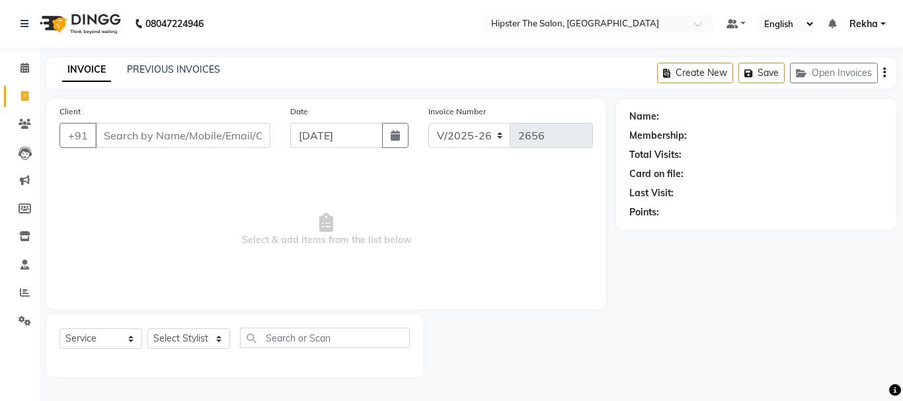
click at [109, 134] on input "Client" at bounding box center [182, 135] width 175 height 25
type input "8"
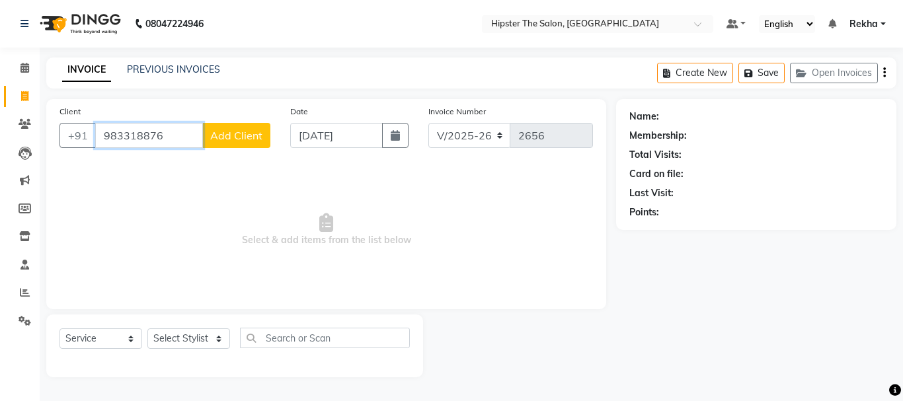
type input "983318876"
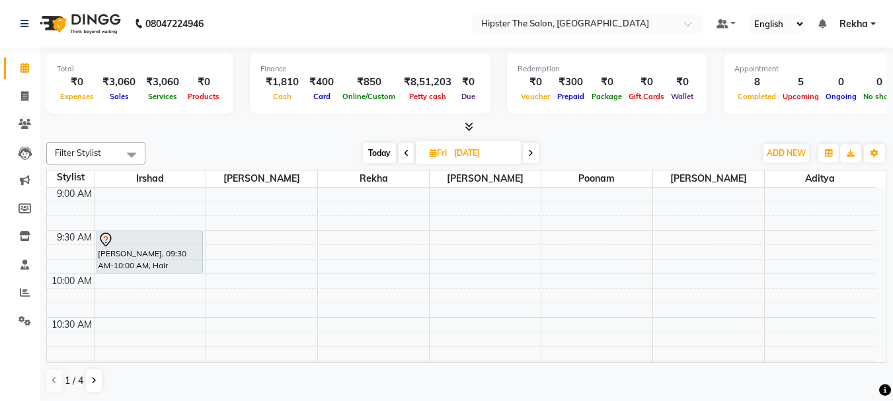
scroll to position [110, 0]
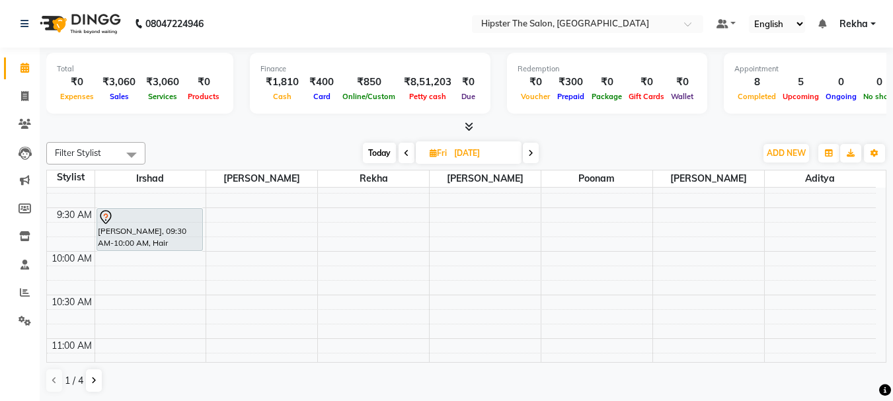
click at [405, 153] on icon at bounding box center [406, 153] width 5 height 8
type input "[DATE]"
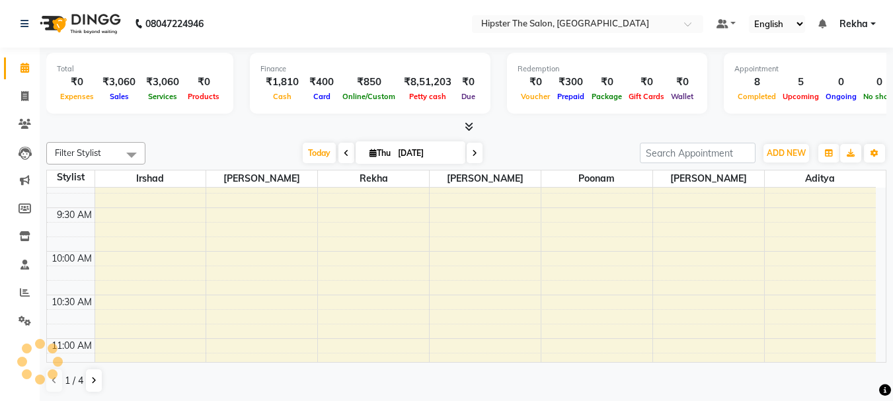
scroll to position [699, 0]
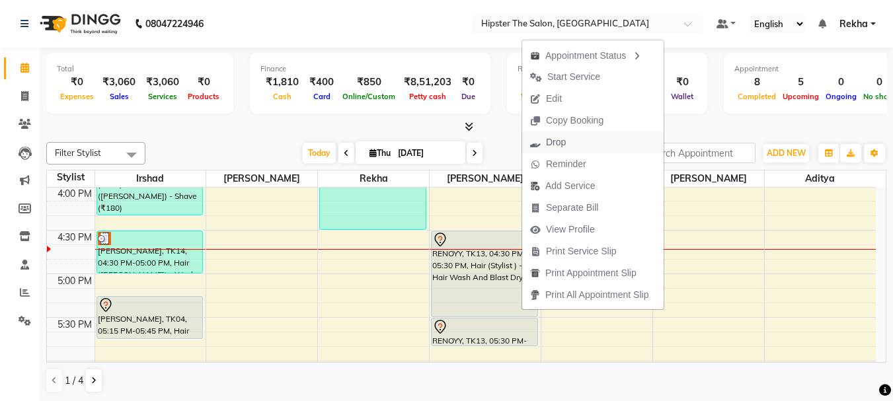
click at [555, 144] on span "Drop" at bounding box center [556, 143] width 20 height 14
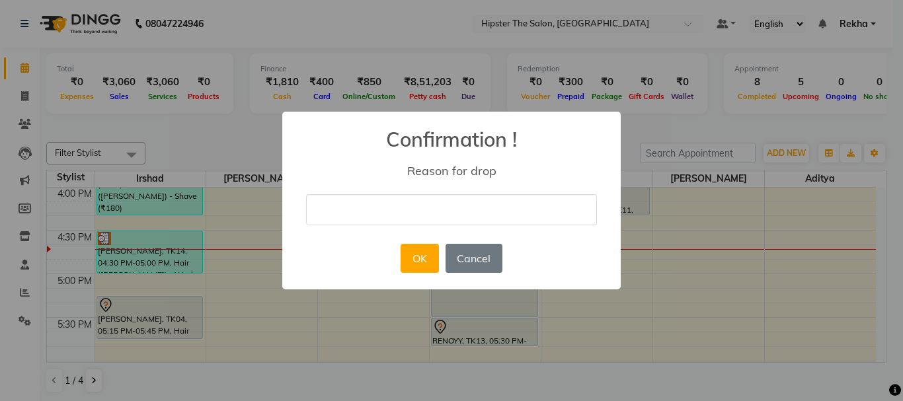
click at [450, 209] on input "text" at bounding box center [451, 209] width 291 height 31
type input "cancel appoinment"
click at [423, 247] on button "OK" at bounding box center [420, 258] width 38 height 29
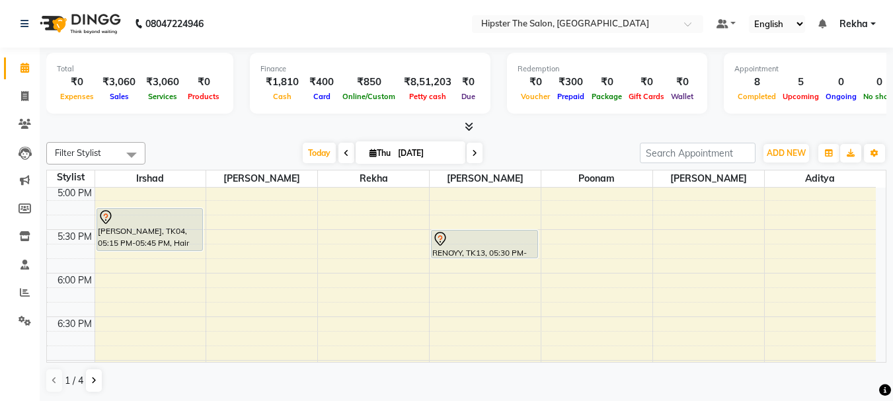
scroll to position [765, 0]
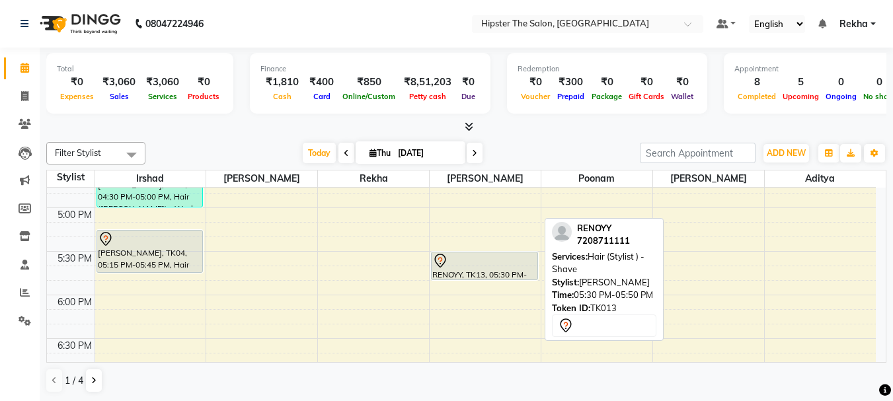
click at [531, 276] on div "RENOYY, TK13, 05:30 PM-05:50 PM, Hair (Stylist ) - Shave" at bounding box center [485, 266] width 106 height 27
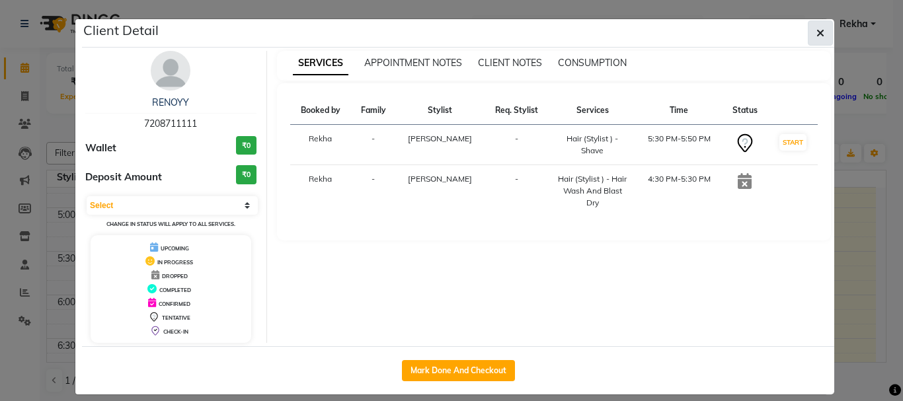
click at [809, 34] on button "button" at bounding box center [820, 33] width 25 height 25
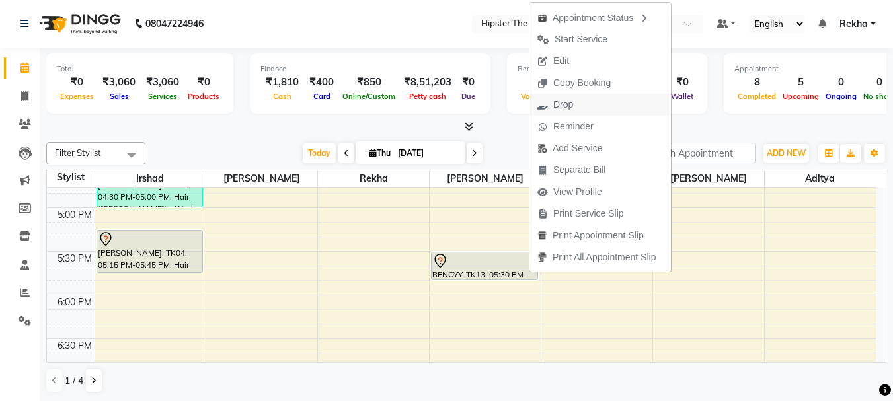
click at [563, 103] on span "Drop" at bounding box center [564, 105] width 20 height 14
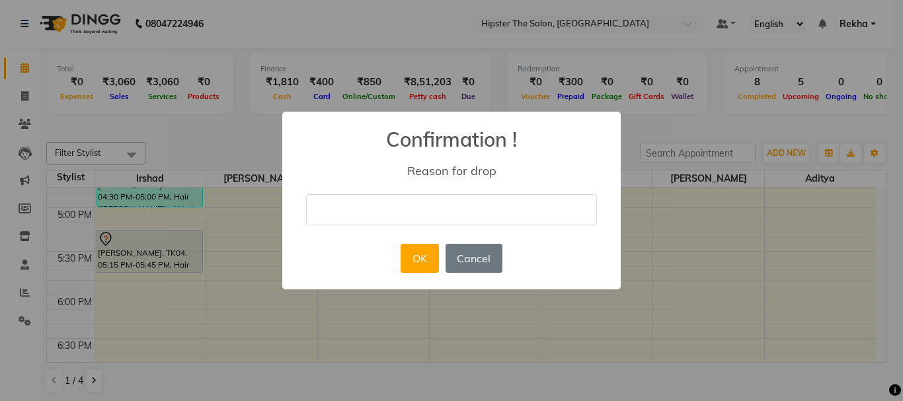
click at [472, 202] on input "text" at bounding box center [451, 209] width 291 height 31
type input "cancel appoinment"
click at [432, 258] on button "OK" at bounding box center [420, 258] width 38 height 29
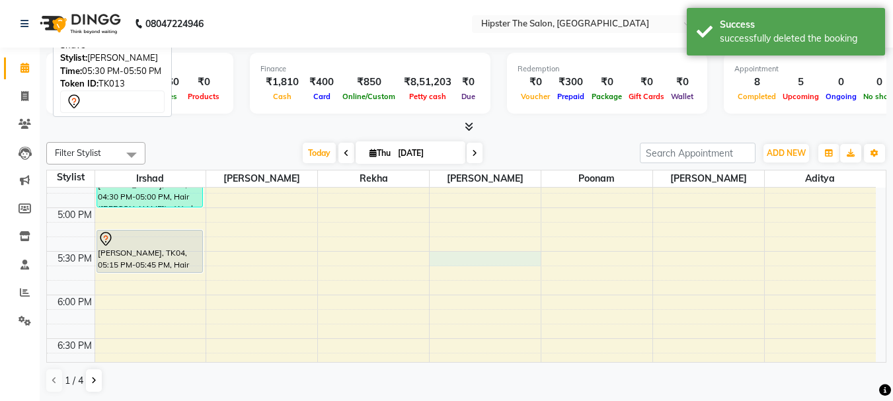
click at [491, 266] on div "8:00 AM 8:30 AM 9:00 AM 9:30 AM 10:00 AM 10:30 AM 11:00 AM 11:30 AM 12:00 PM 12…" at bounding box center [461, 77] width 829 height 1309
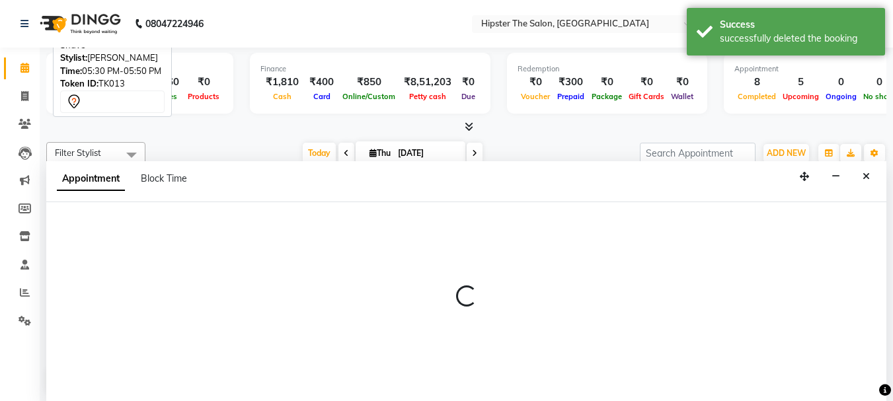
scroll to position [1, 0]
select select "32401"
select select "tentative"
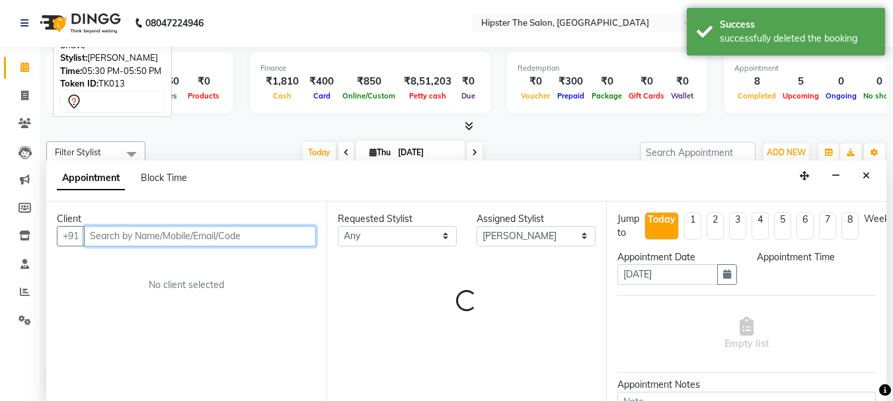
select select "1050"
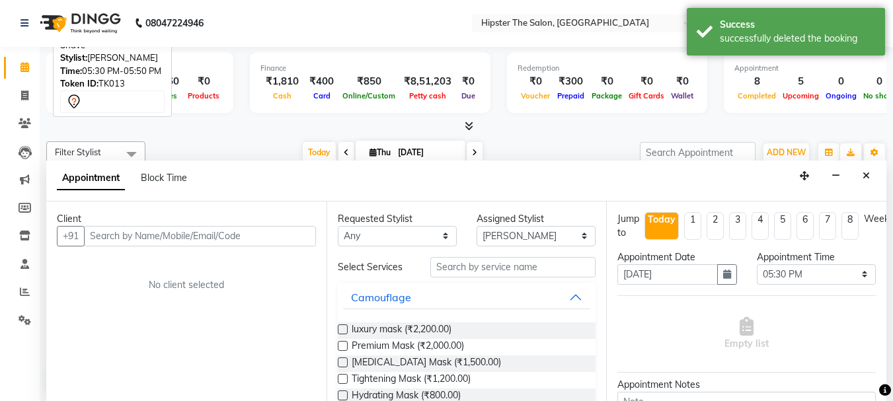
select select "service"
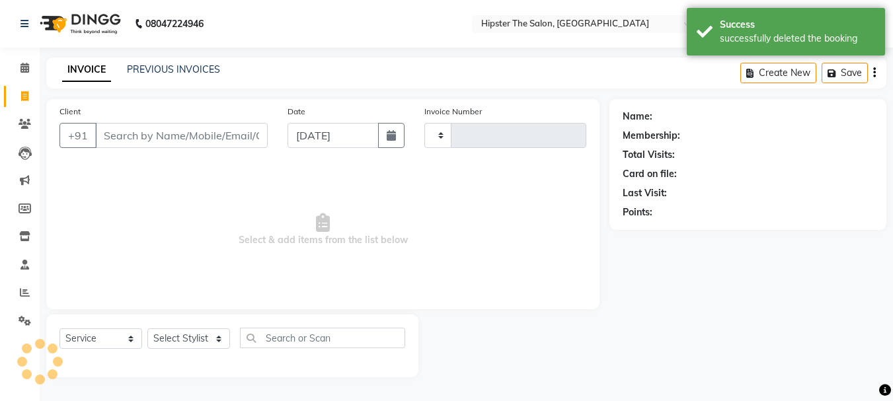
type input "2656"
select select "5125"
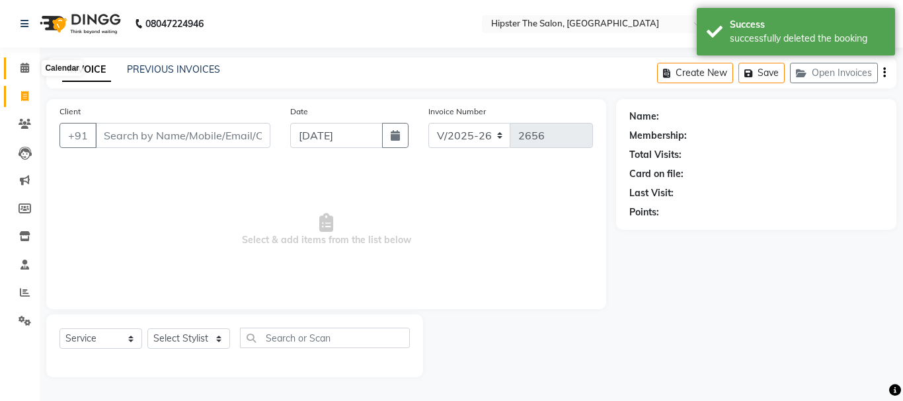
click at [28, 73] on span at bounding box center [24, 68] width 23 height 15
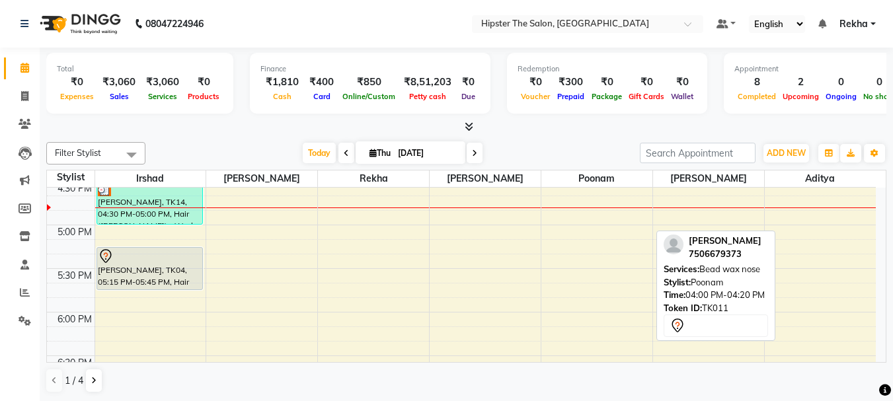
scroll to position [754, 0]
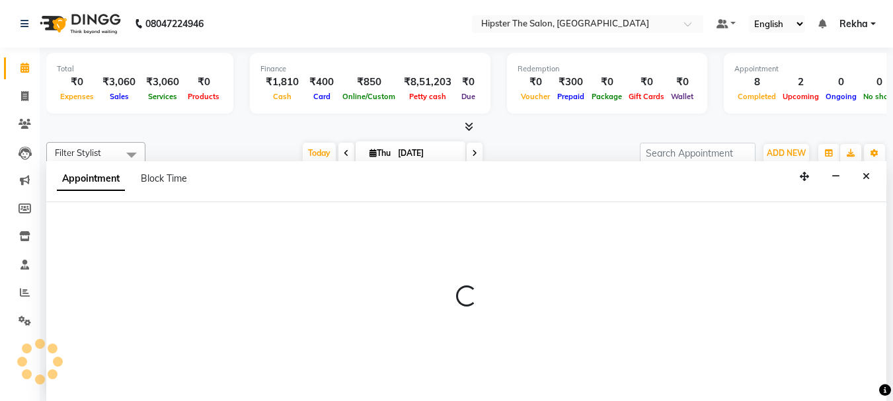
scroll to position [952, 0]
select select "50153"
select select "tentative"
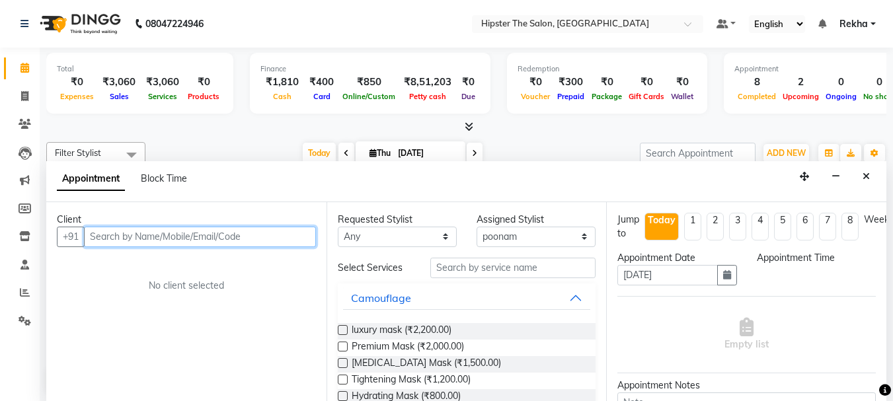
select select "1065"
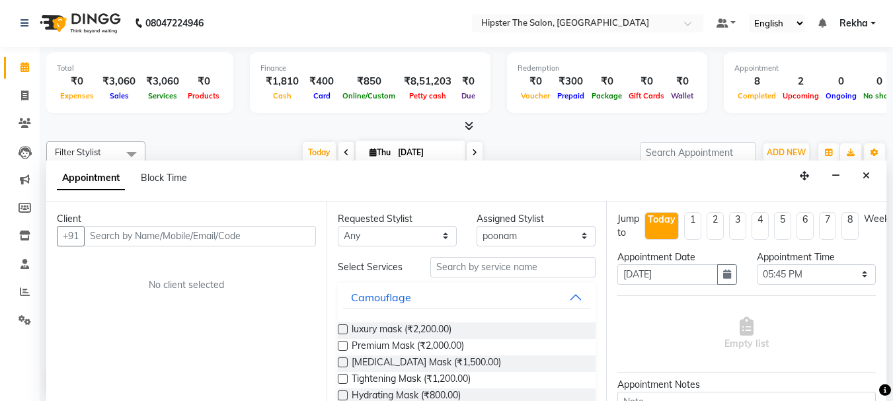
select select "service"
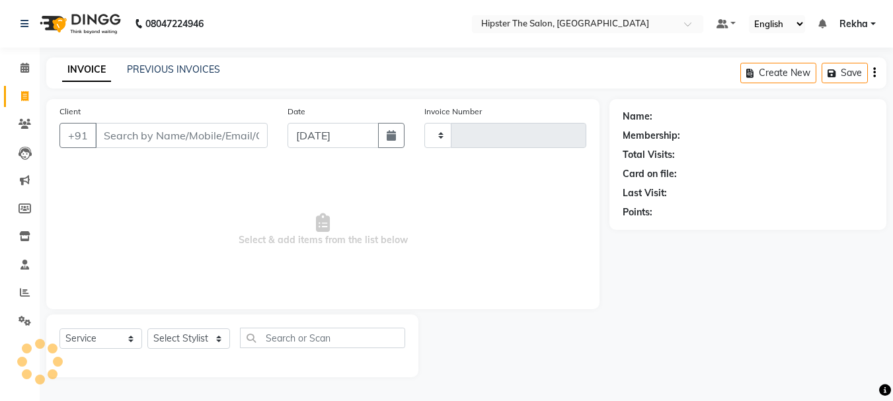
type input "2656"
select select "5125"
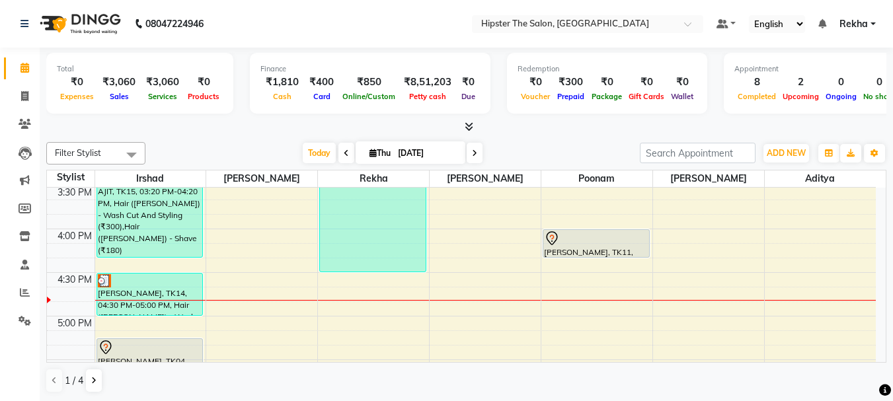
scroll to position [643, 0]
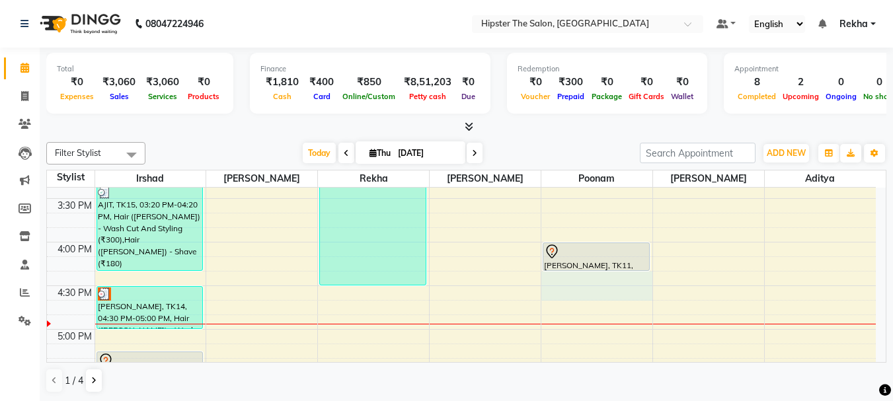
click at [624, 235] on div "8:00 AM 8:30 AM 9:00 AM 9:30 AM 10:00 AM 10:30 AM 11:00 AM 11:30 AM 12:00 PM 12…" at bounding box center [461, 198] width 829 height 1309
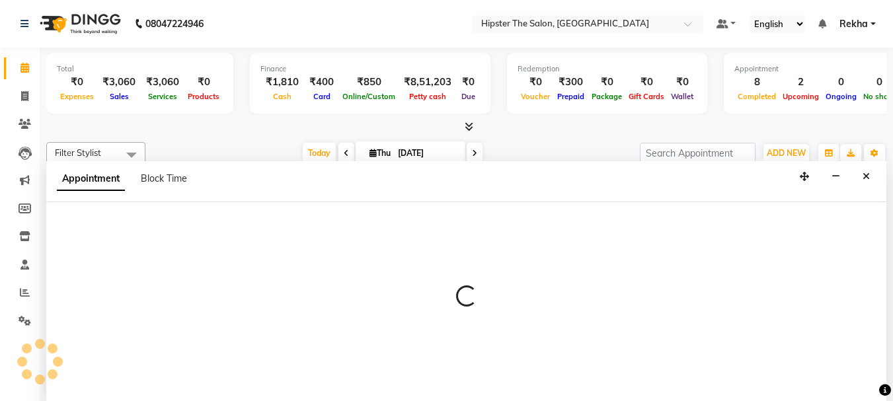
scroll to position [1, 0]
select select "50153"
select select "945"
select select "tentative"
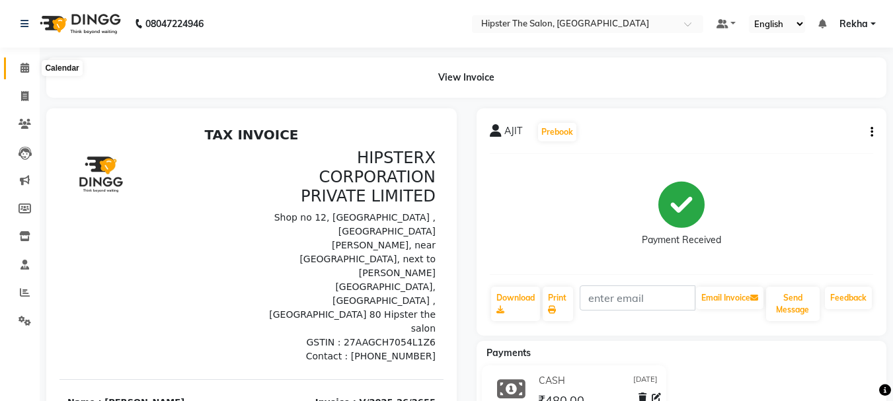
click at [17, 73] on span at bounding box center [24, 68] width 23 height 15
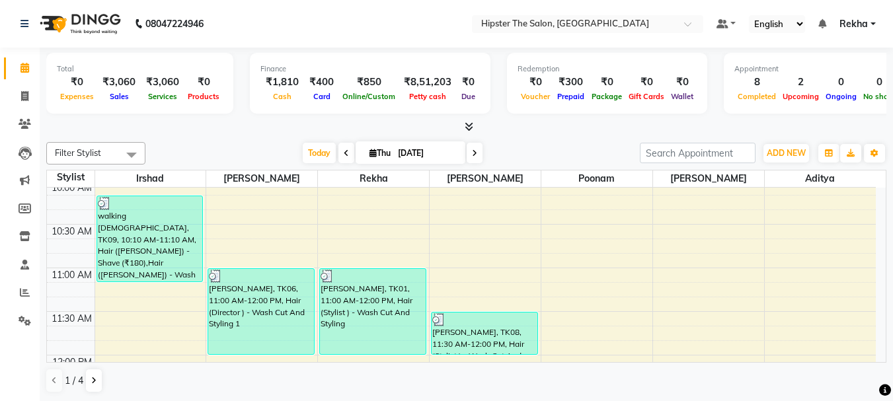
scroll to position [179, 0]
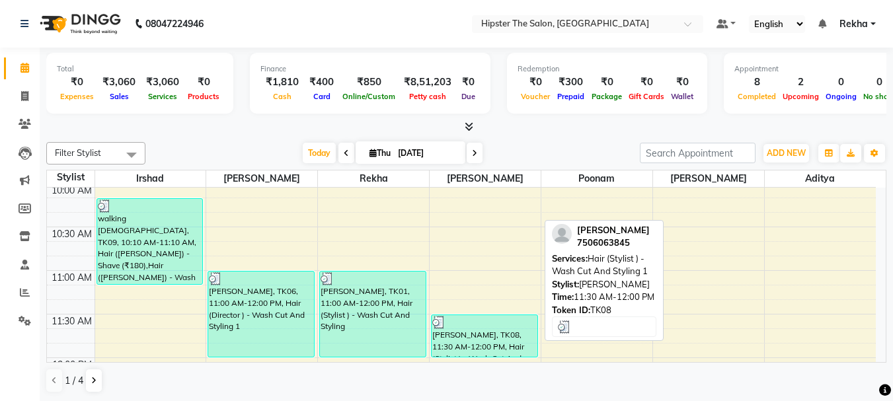
click at [444, 350] on div "[PERSON_NAME], TK08, 11:30 AM-12:00 PM, Hair (Stylist ) - Wash Cut And Styling 1" at bounding box center [485, 336] width 106 height 42
select select "3"
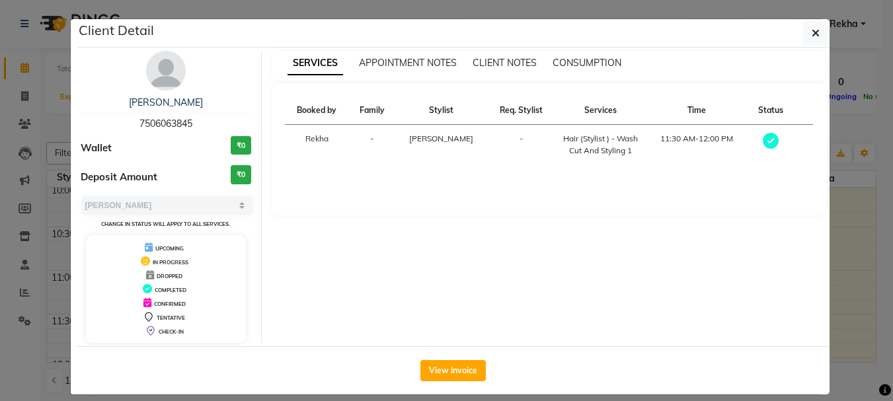
click at [444, 350] on ngb-modal-window "Client Detail susan 7506063845 Wallet ₹0 Deposit Amount ₹0 Select MARK DONE UPC…" at bounding box center [446, 200] width 893 height 401
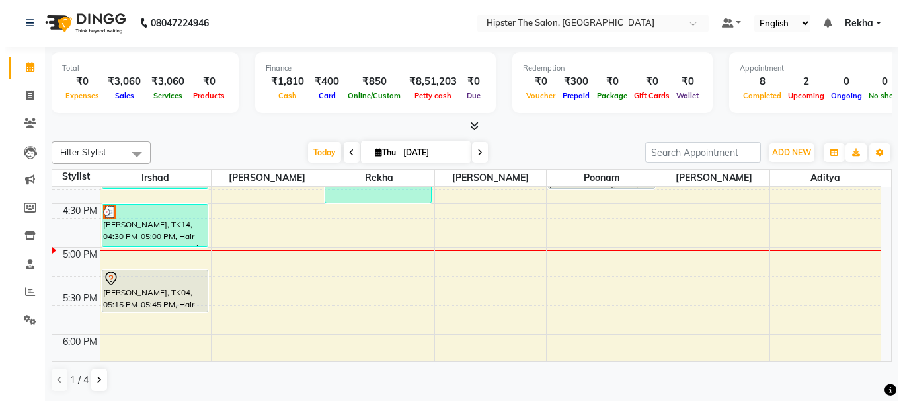
scroll to position [725, 0]
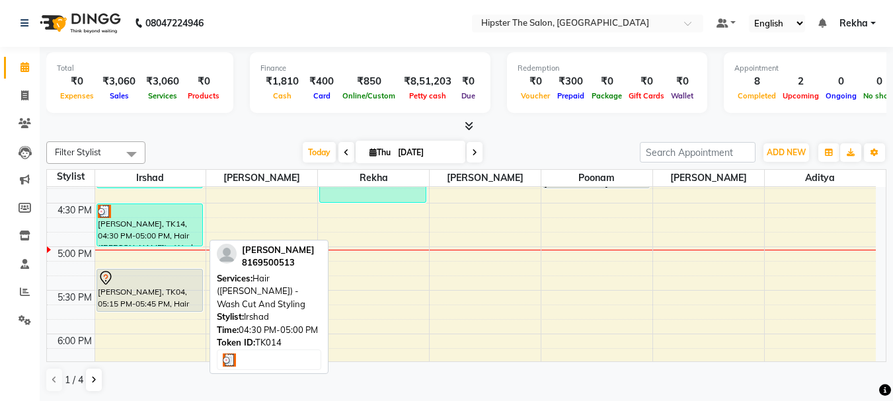
click at [102, 216] on img at bounding box center [104, 211] width 13 height 13
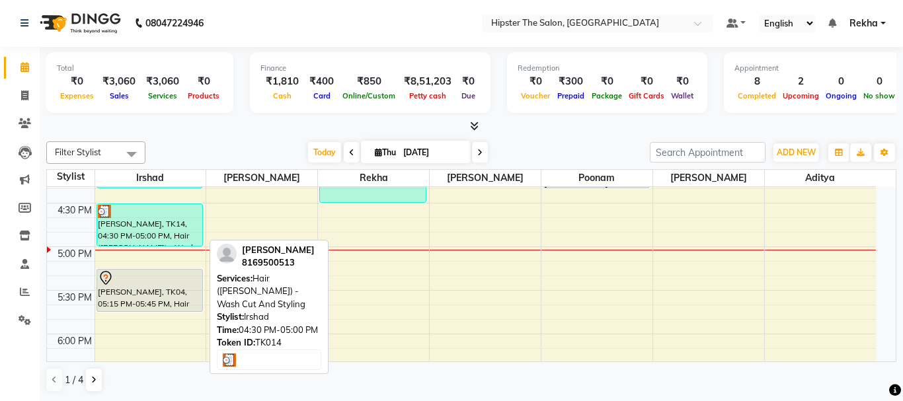
select select "3"
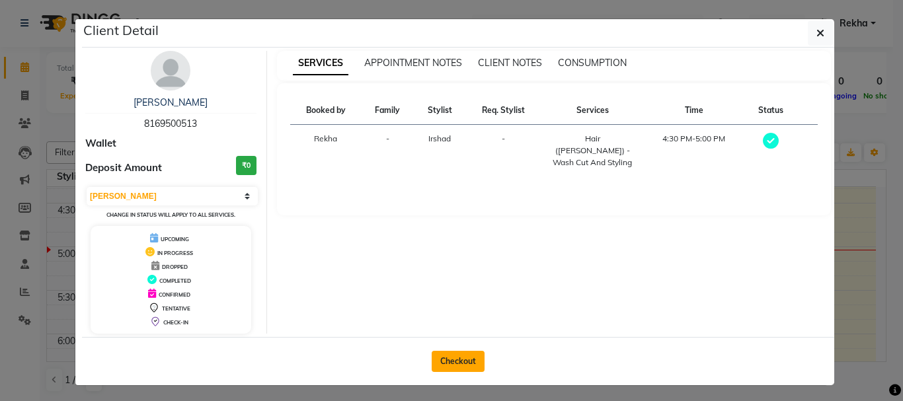
click at [462, 364] on button "Checkout" at bounding box center [458, 361] width 53 height 21
select select "5125"
select select "service"
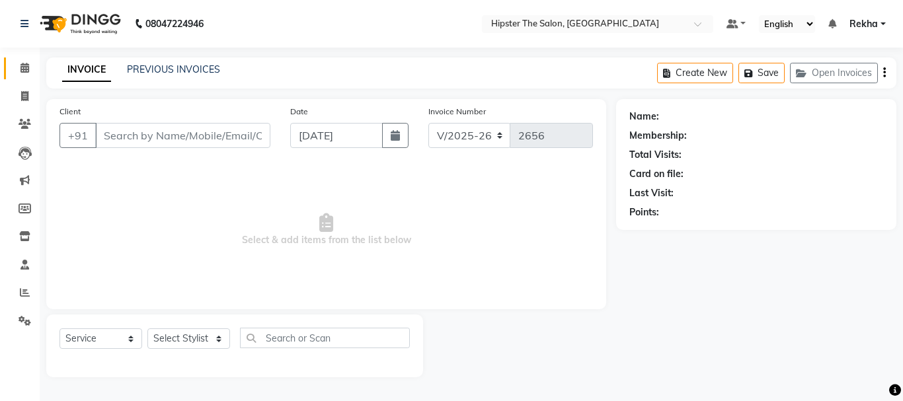
type input "8169500513"
select select "32387"
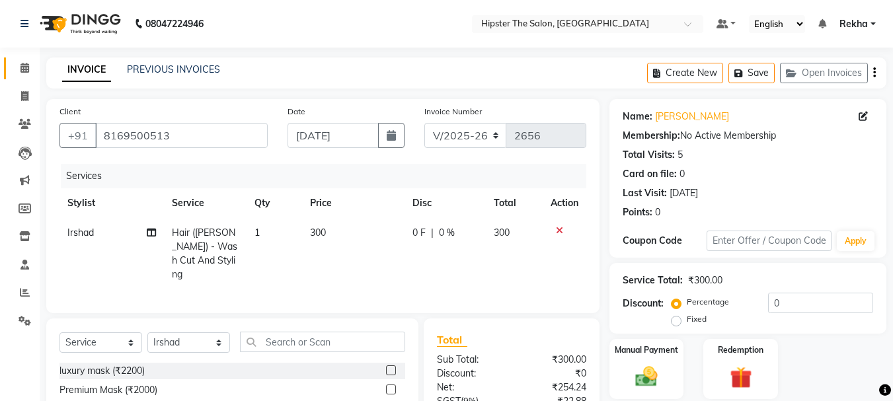
scroll to position [110, 0]
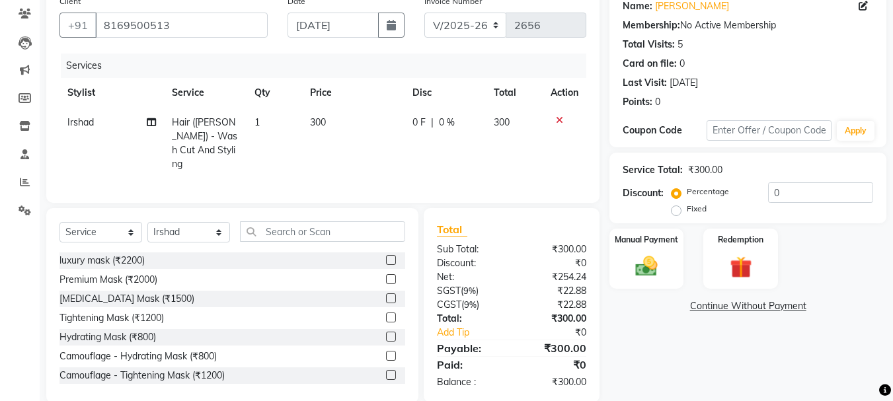
click at [545, 275] on div "Total Sub Total: ₹300.00 Discount: ₹0 Net: ₹254.24 SGST ( 9% ) ₹22.88 CGST ( 9%…" at bounding box center [511, 306] width 149 height 168
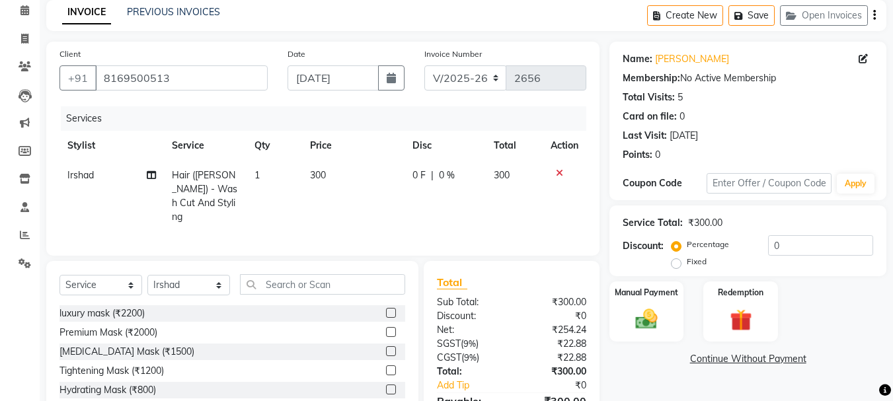
scroll to position [0, 0]
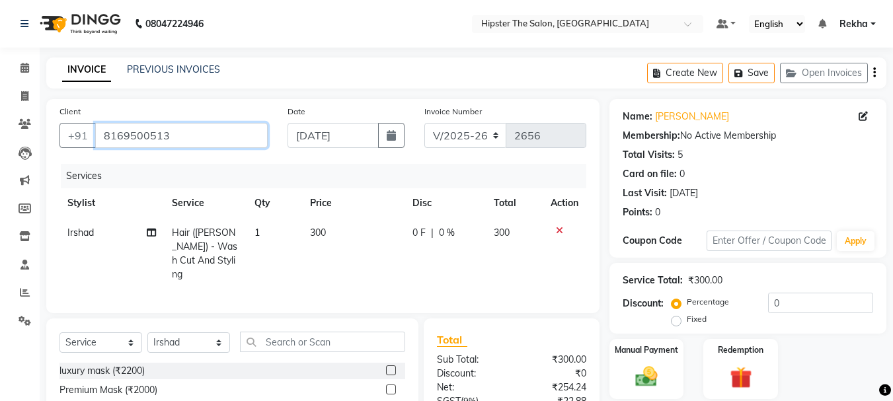
click at [228, 138] on input "8169500513" at bounding box center [181, 135] width 173 height 25
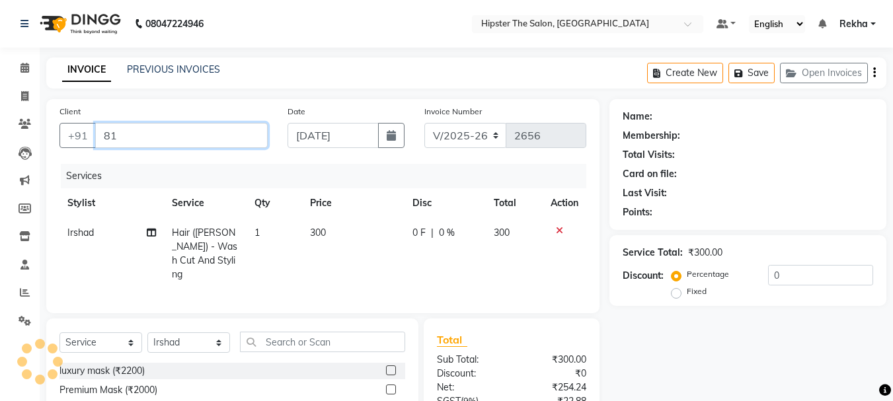
type input "8"
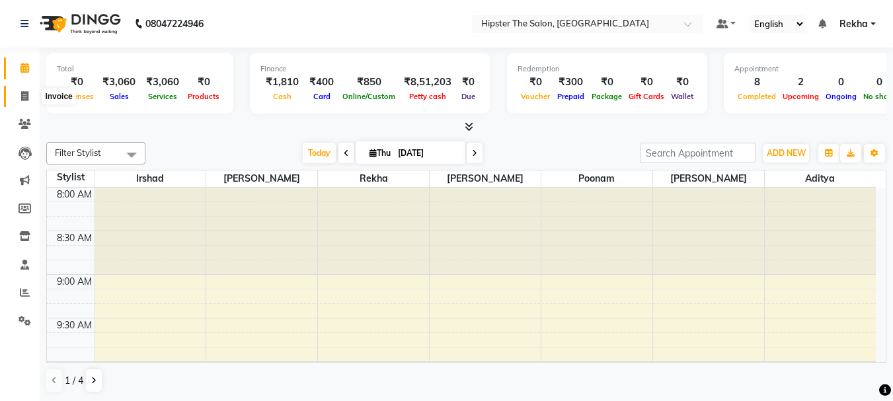
click at [24, 103] on span at bounding box center [24, 96] width 23 height 15
select select "5125"
select select "service"
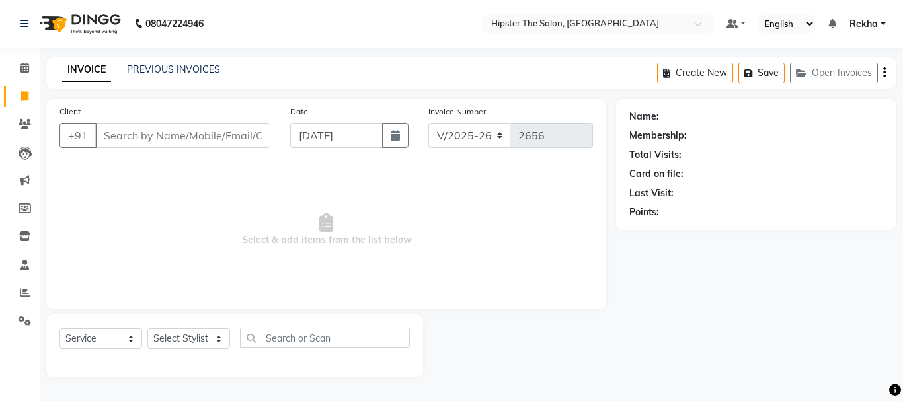
click at [134, 135] on input "Client" at bounding box center [182, 135] width 175 height 25
type input "r"
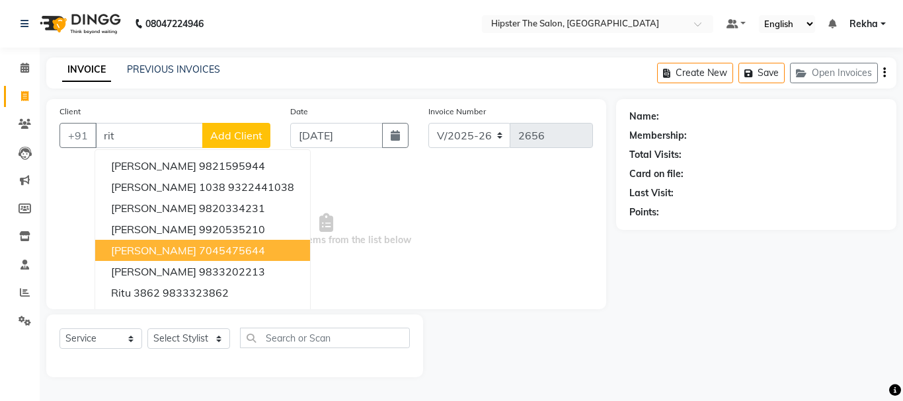
drag, startPoint x: 122, startPoint y: 288, endPoint x: 122, endPoint y: 245, distance: 43.0
click at [122, 245] on ngb-typeahead-window "sarita 9821595944 Pritesh 1038 9322441038 SMRITI 9820334231 sarita upadhyay 992…" at bounding box center [203, 261] width 216 height 224
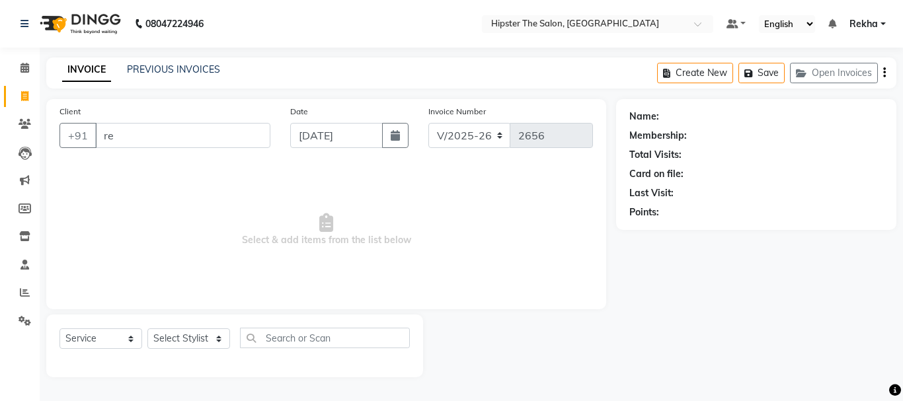
type input "r"
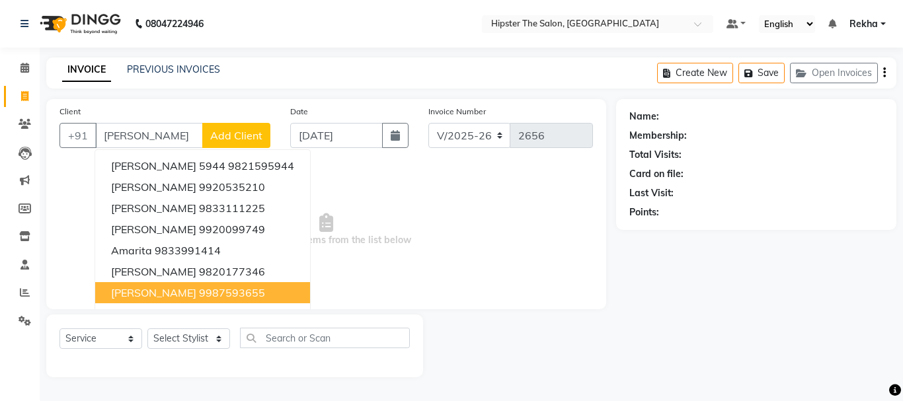
click at [168, 288] on span "RITA SOANS" at bounding box center [153, 292] width 85 height 13
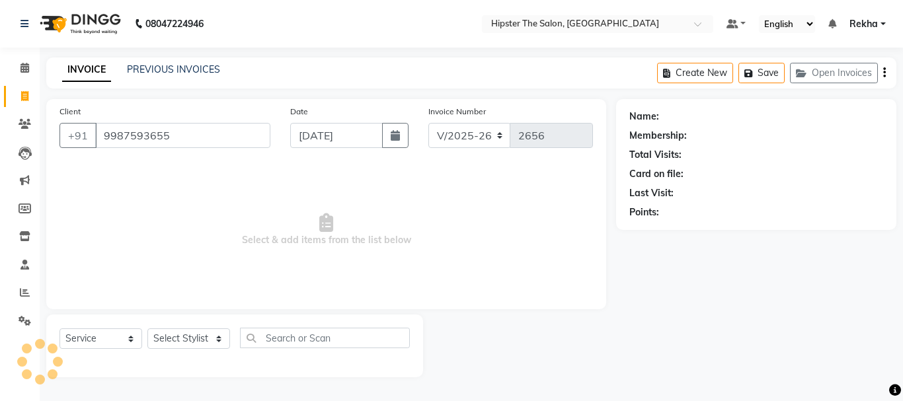
type input "9987593655"
click at [168, 288] on span "Select & add items from the list below" at bounding box center [327, 230] width 534 height 132
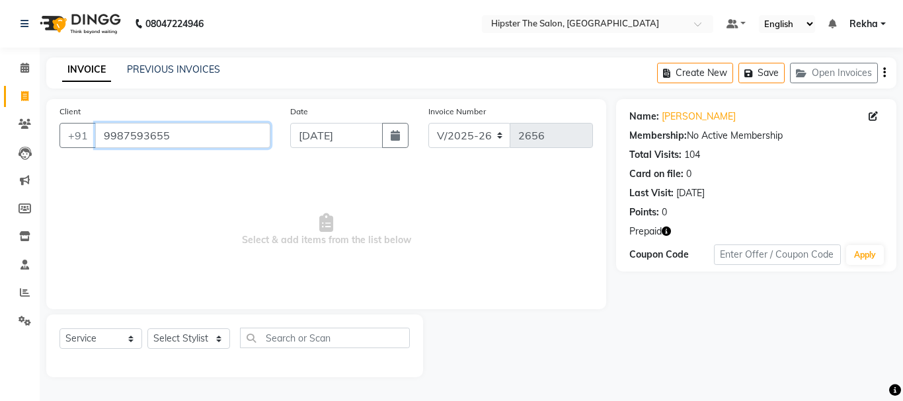
click at [174, 142] on input "9987593655" at bounding box center [182, 135] width 175 height 25
click at [671, 234] on icon "button" at bounding box center [666, 231] width 9 height 9
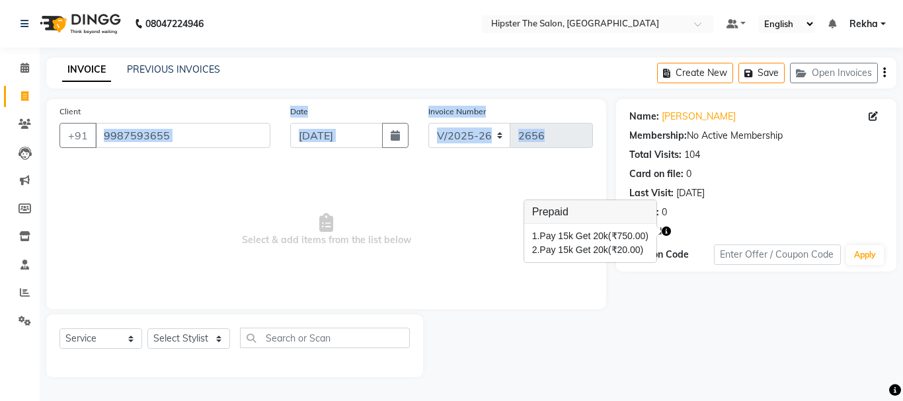
drag, startPoint x: 303, startPoint y: 167, endPoint x: 177, endPoint y: 117, distance: 135.3
click at [177, 117] on div "Client +91 9987593655 Date 04-09-2025 Invoice Number V/2025 V/2025-26 2656 Sele…" at bounding box center [326, 204] width 560 height 210
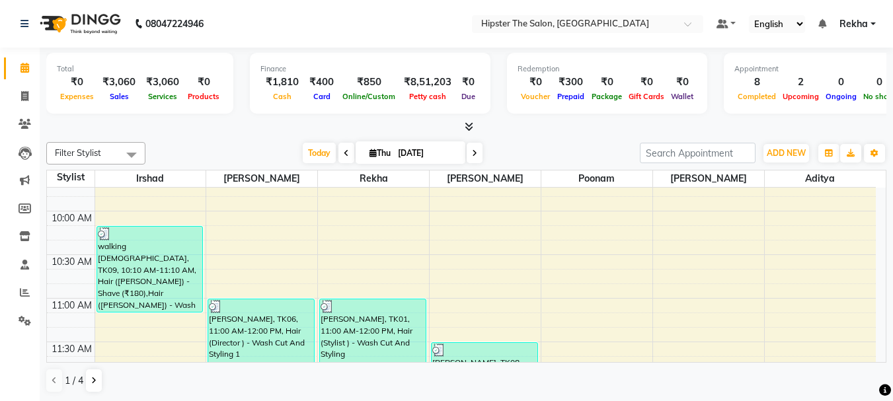
scroll to position [177, 0]
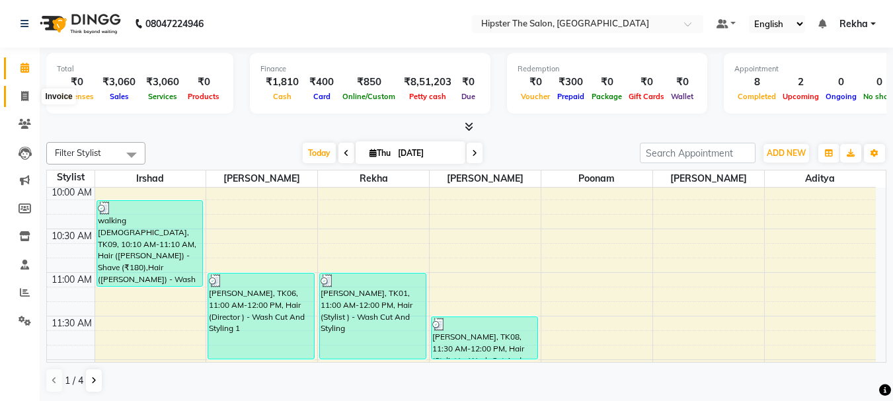
click at [24, 100] on icon at bounding box center [24, 96] width 7 height 10
select select "service"
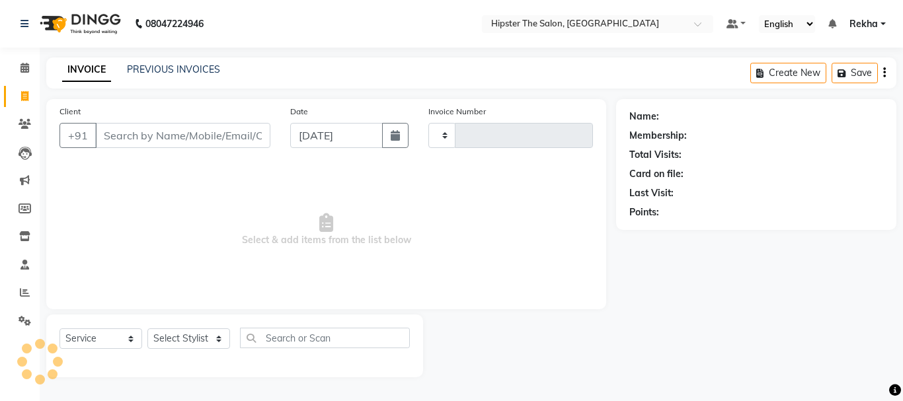
type input "2656"
select select "5125"
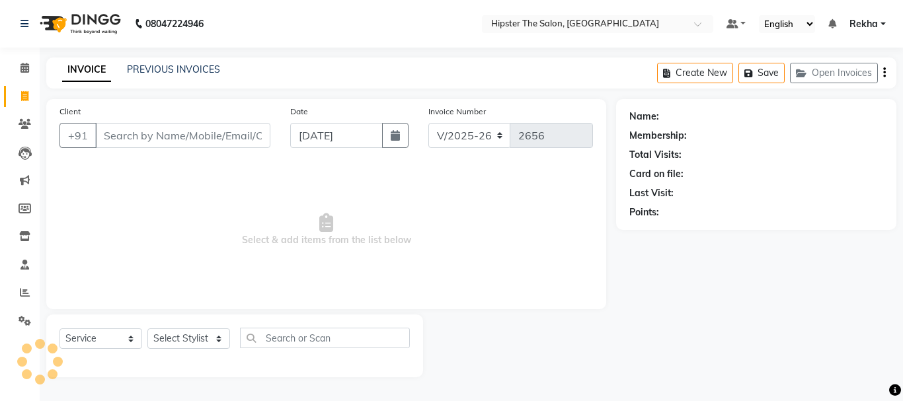
click at [149, 136] on input "Client" at bounding box center [182, 135] width 175 height 25
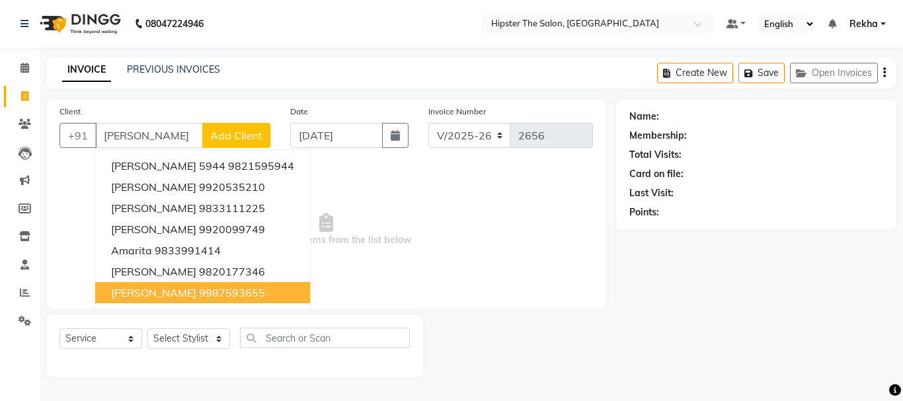
click at [145, 290] on span "RITA SOANS" at bounding box center [153, 292] width 85 height 13
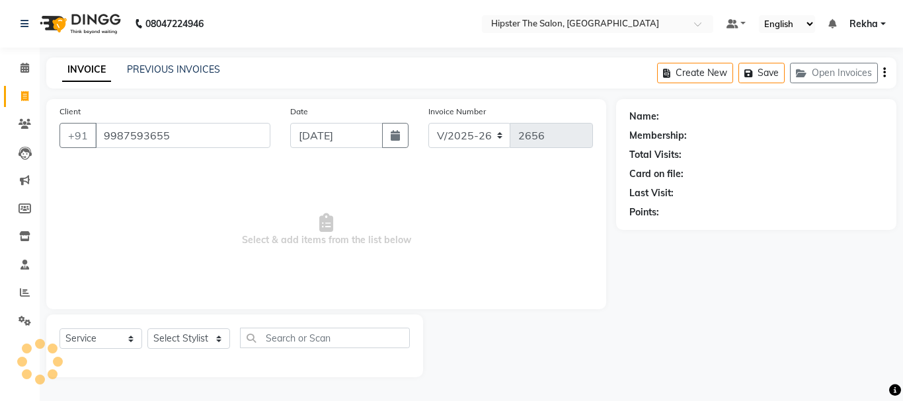
type input "9987593655"
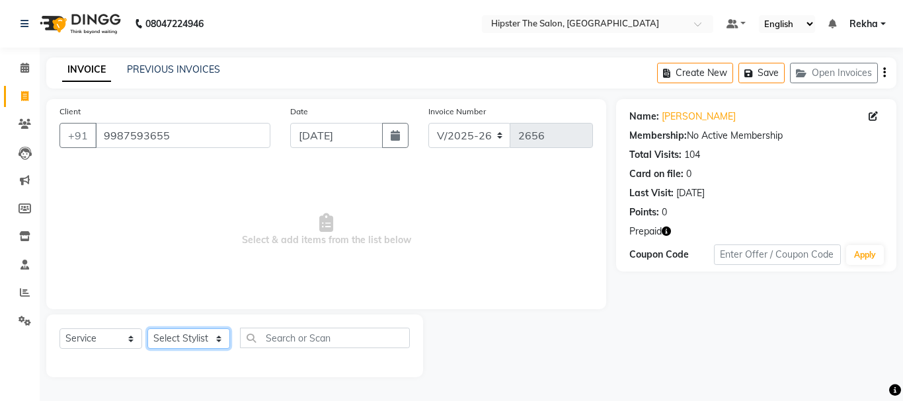
click at [193, 335] on select "Select Stylist [PERSON_NAME] [PERSON_NAME] Anup [PERSON_NAME] [PERSON_NAME] Luc…" at bounding box center [188, 339] width 83 height 21
select select "32387"
click at [147, 329] on select "Select Stylist [PERSON_NAME] [PERSON_NAME] Anup [PERSON_NAME] [PERSON_NAME] Luc…" at bounding box center [188, 339] width 83 height 21
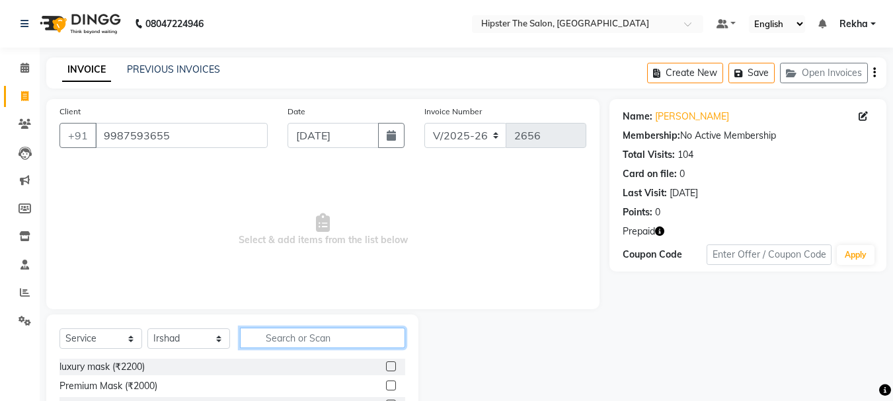
click at [294, 342] on input "text" at bounding box center [322, 338] width 165 height 21
click at [304, 336] on input "text" at bounding box center [322, 338] width 165 height 21
type input "bar"
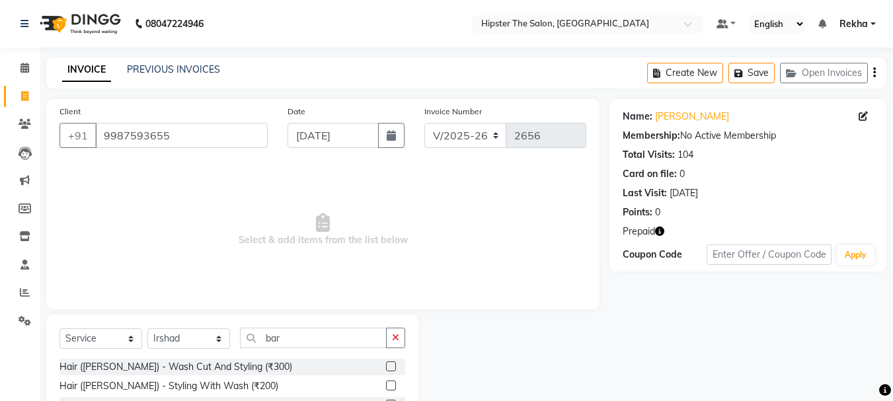
click at [393, 364] on label at bounding box center [391, 367] width 10 height 10
click at [393, 364] on input "checkbox" at bounding box center [390, 367] width 9 height 9
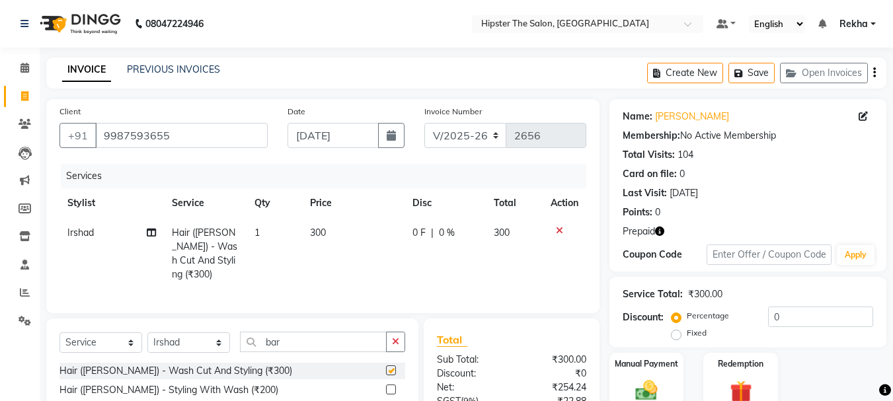
checkbox input "false"
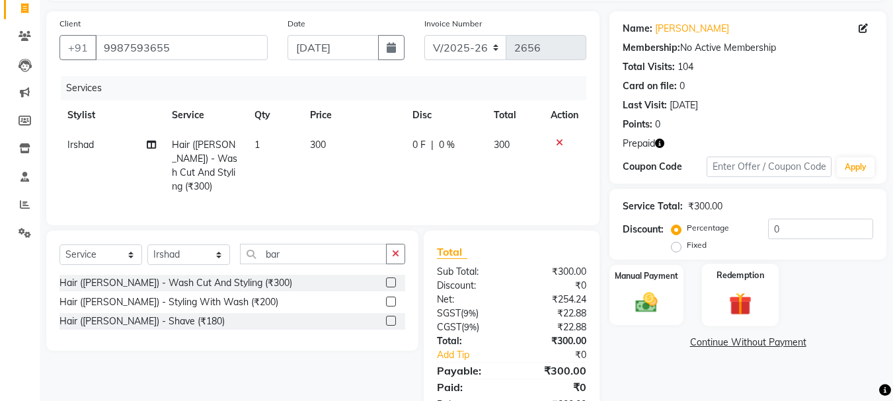
click at [742, 292] on img at bounding box center [740, 304] width 37 height 28
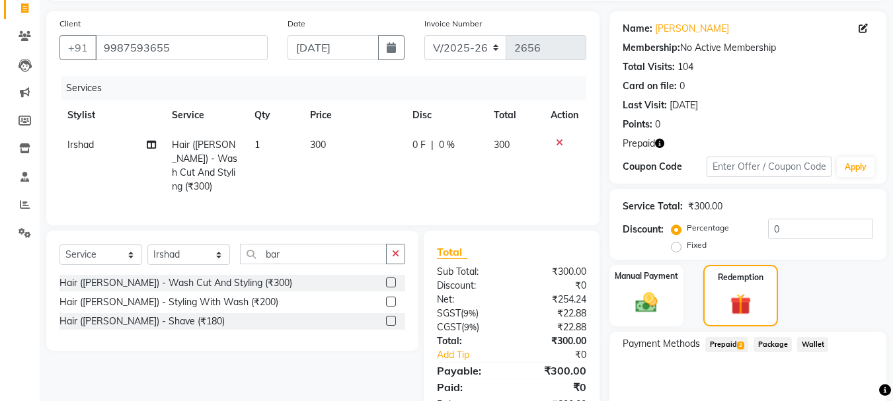
click at [727, 345] on span "Prepaid 2" at bounding box center [727, 344] width 43 height 15
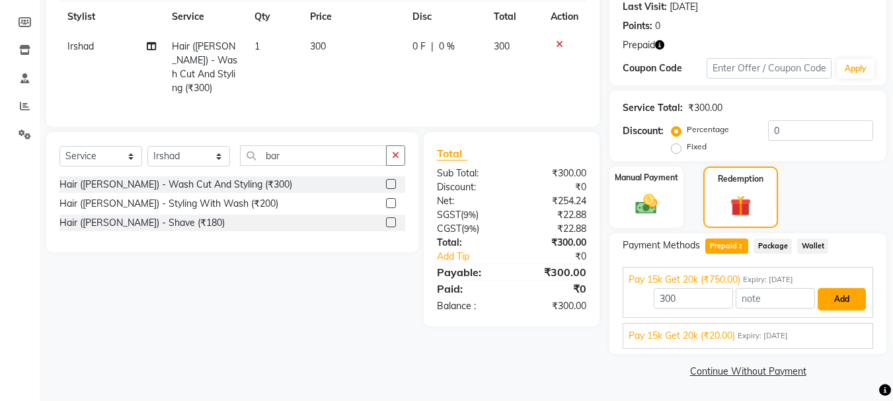
click at [833, 302] on button "Add" at bounding box center [842, 299] width 48 height 22
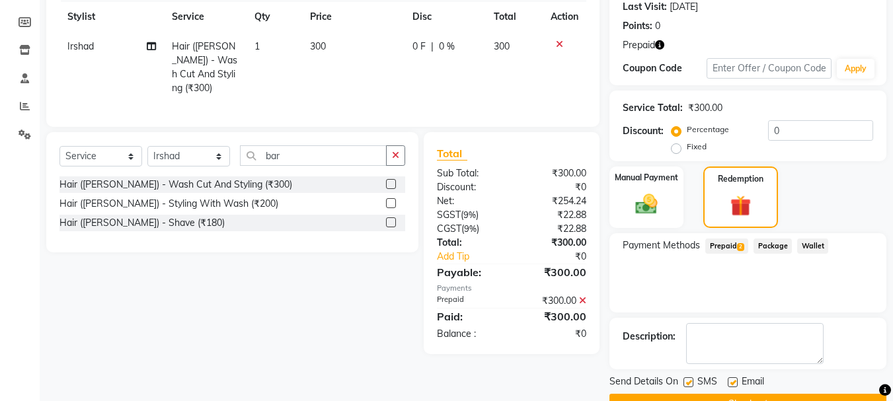
scroll to position [220, 0]
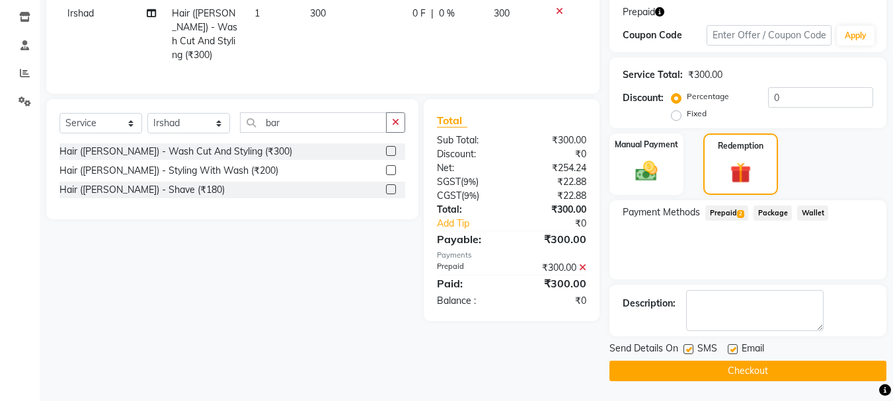
click at [790, 376] on button "Checkout" at bounding box center [748, 371] width 277 height 21
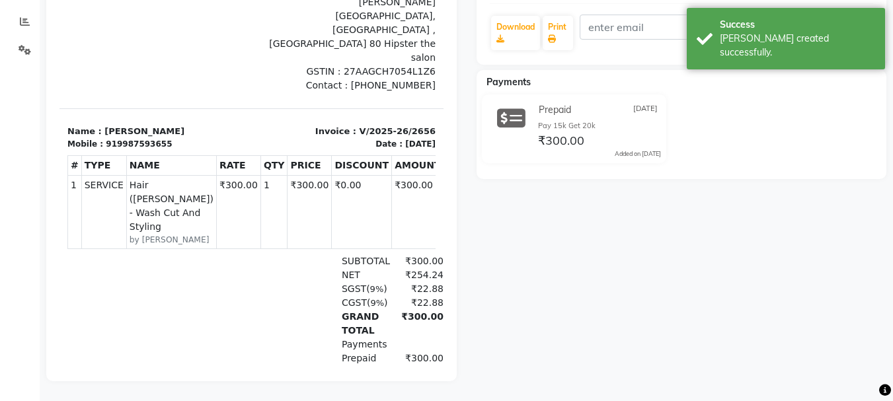
scroll to position [171, 0]
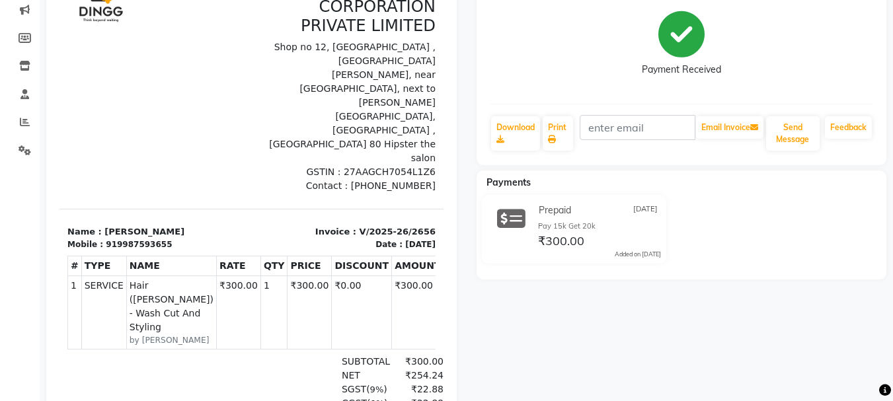
select select "service"
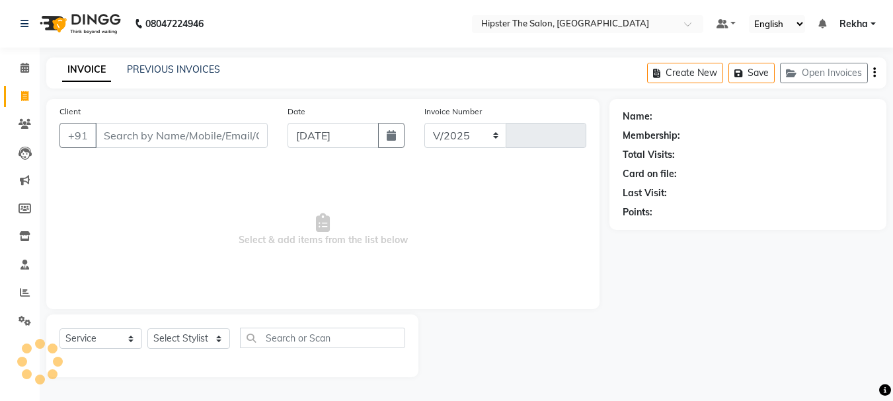
select select "5125"
type input "2657"
click at [24, 66] on icon at bounding box center [25, 68] width 9 height 10
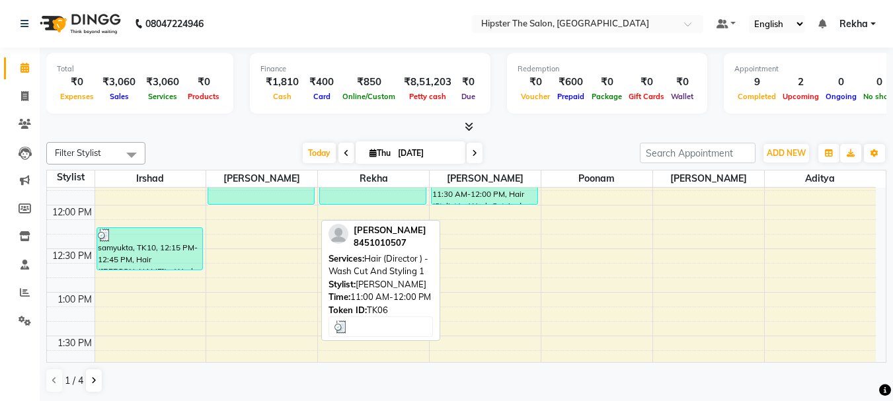
scroll to position [335, 0]
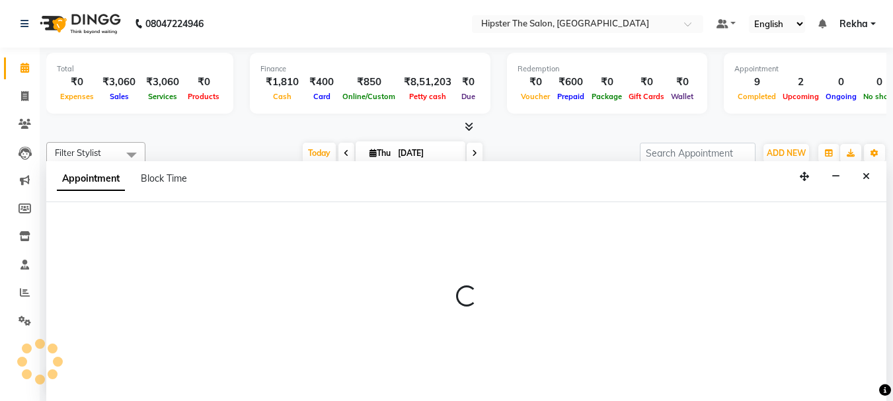
scroll to position [1, 0]
select select "32384"
select select "735"
select select "tentative"
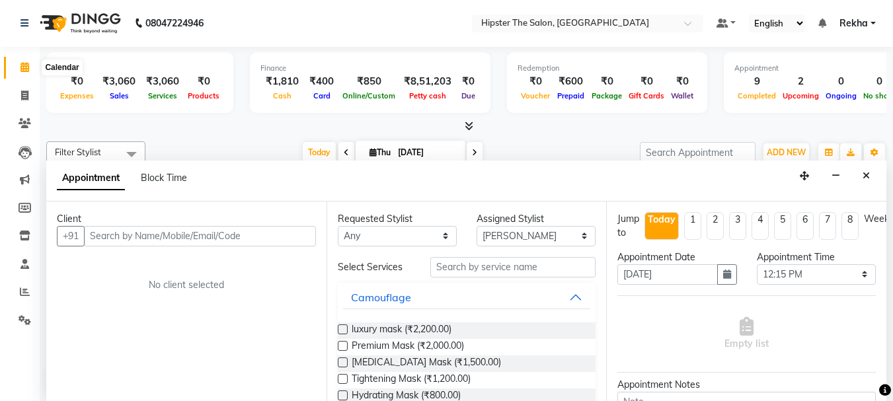
click at [19, 63] on span at bounding box center [24, 67] width 23 height 15
click at [23, 68] on icon at bounding box center [25, 67] width 9 height 10
click at [24, 92] on icon at bounding box center [24, 96] width 7 height 10
select select "service"
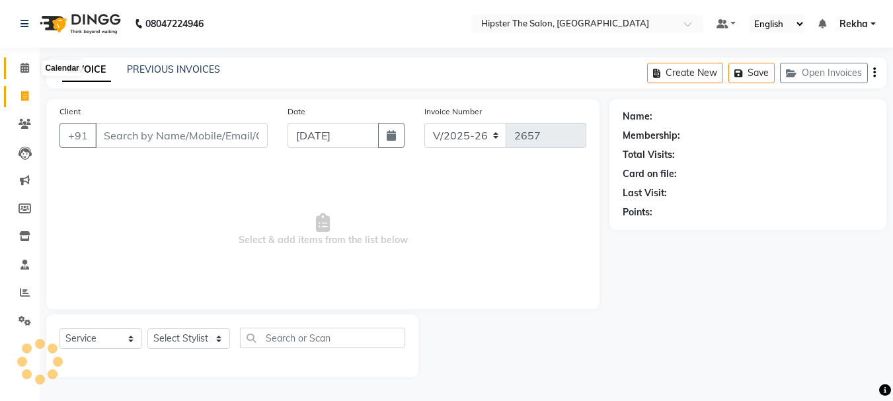
click at [22, 63] on icon at bounding box center [25, 68] width 9 height 10
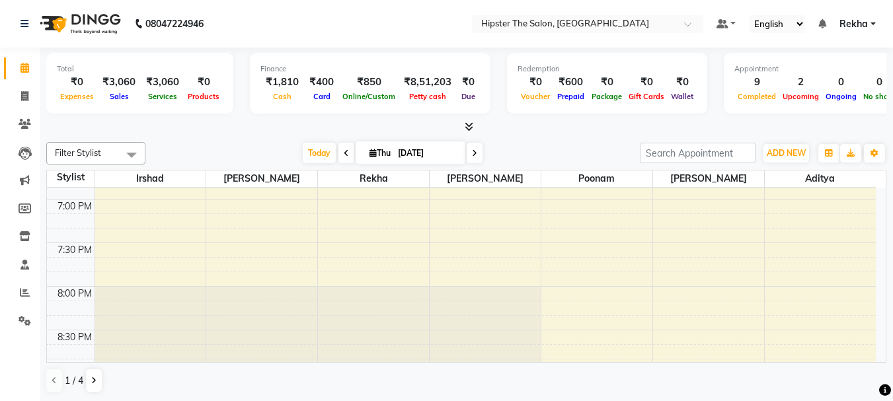
scroll to position [952, 0]
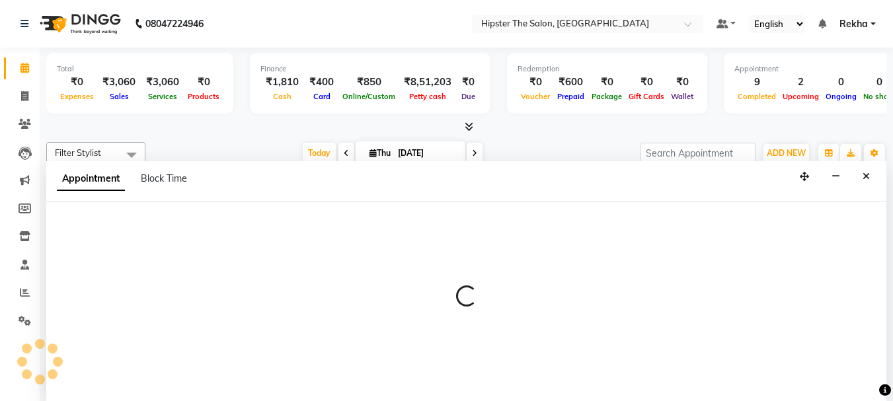
select select "32386"
select select "tentative"
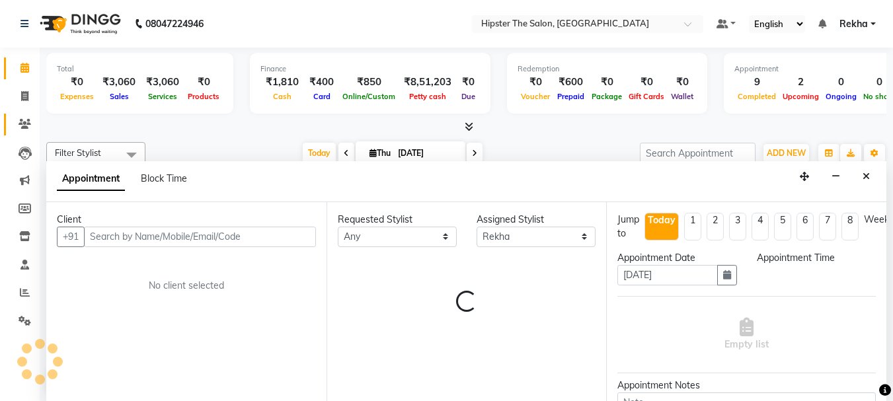
select select "1215"
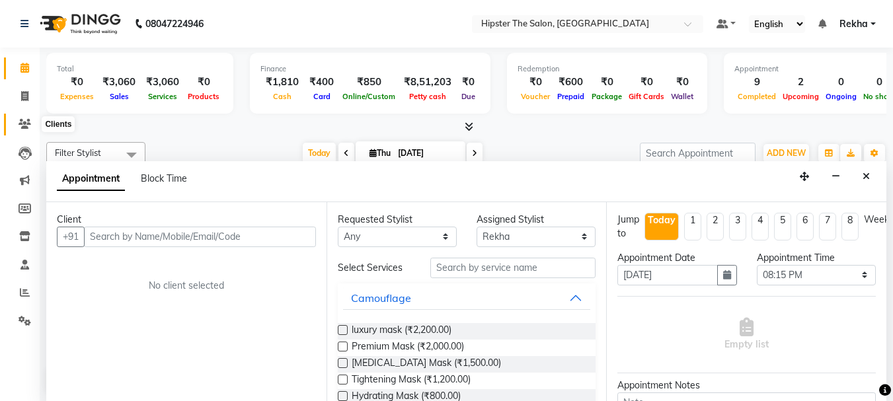
scroll to position [1, 0]
select select "service"
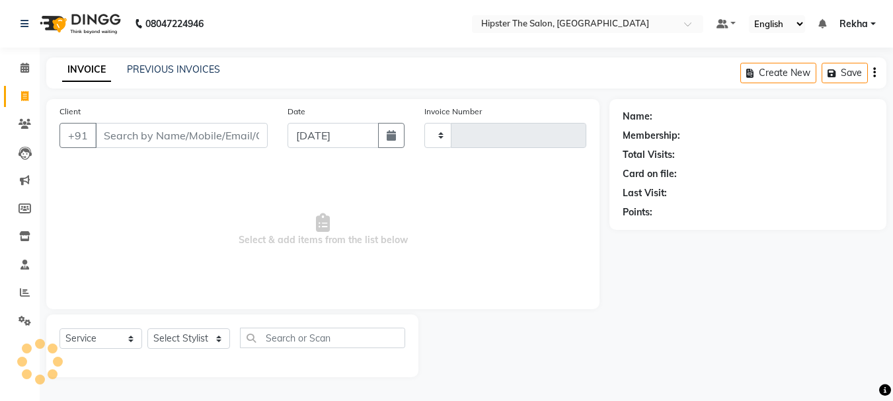
type input "2657"
select select "5125"
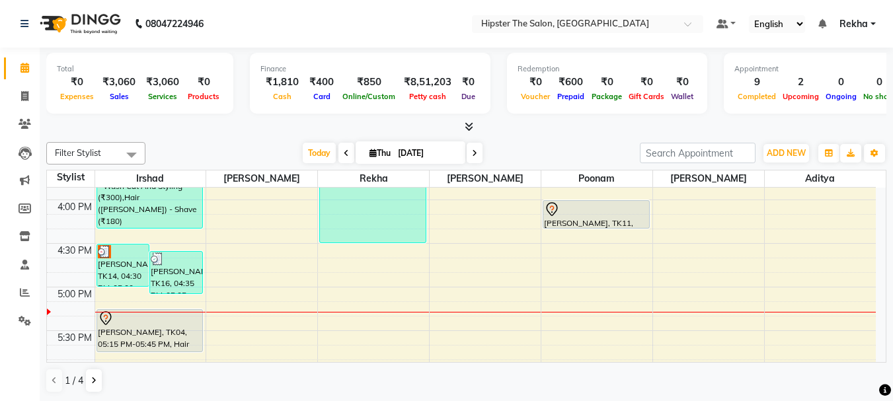
scroll to position [714, 0]
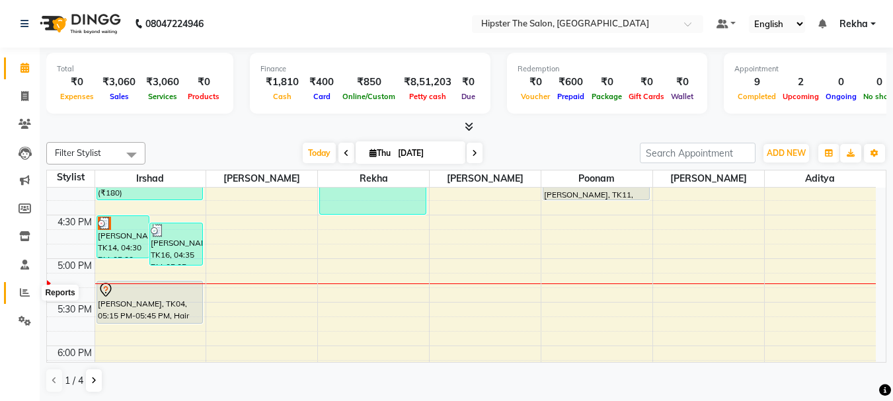
click at [20, 296] on icon at bounding box center [25, 293] width 10 height 10
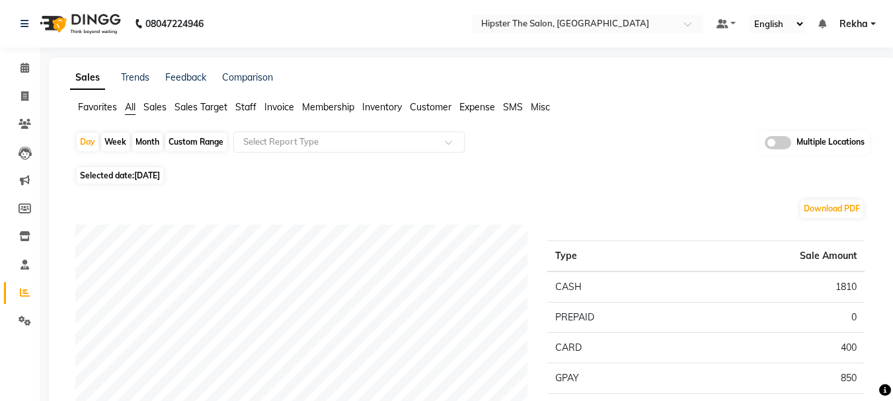
click at [243, 105] on span "Staff" at bounding box center [245, 107] width 21 height 12
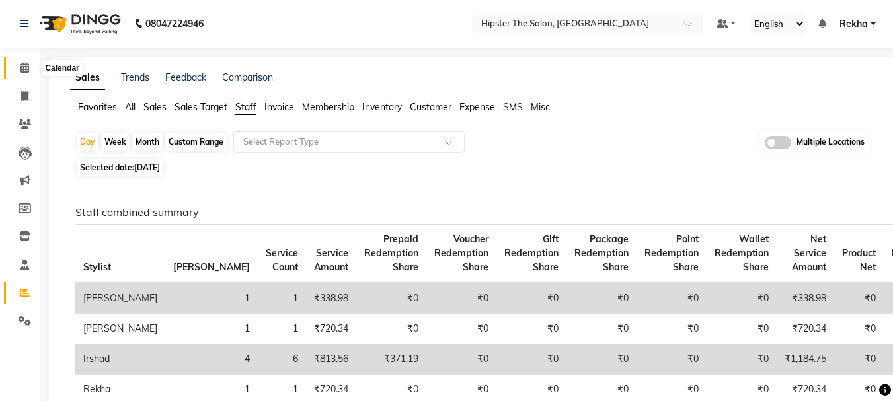
click at [25, 68] on icon at bounding box center [25, 68] width 9 height 10
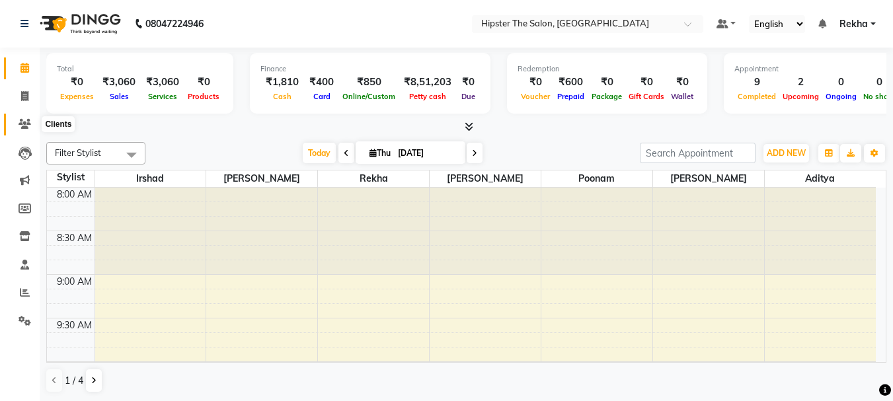
click at [21, 126] on icon at bounding box center [25, 124] width 13 height 10
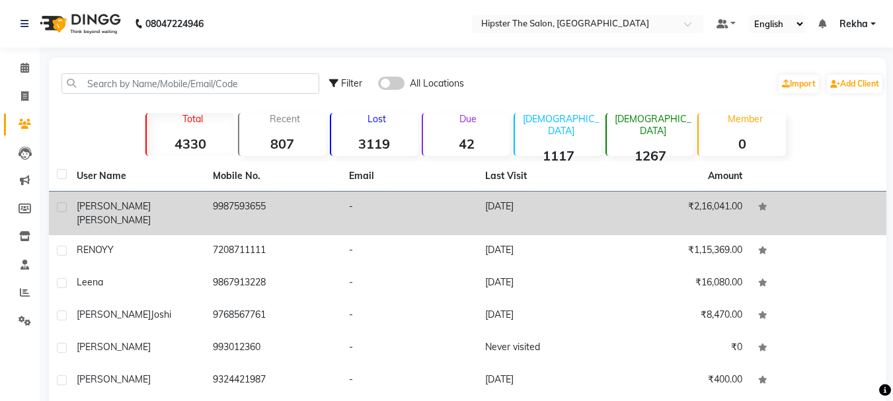
click at [204, 193] on td "RITA SOANS" at bounding box center [137, 214] width 136 height 44
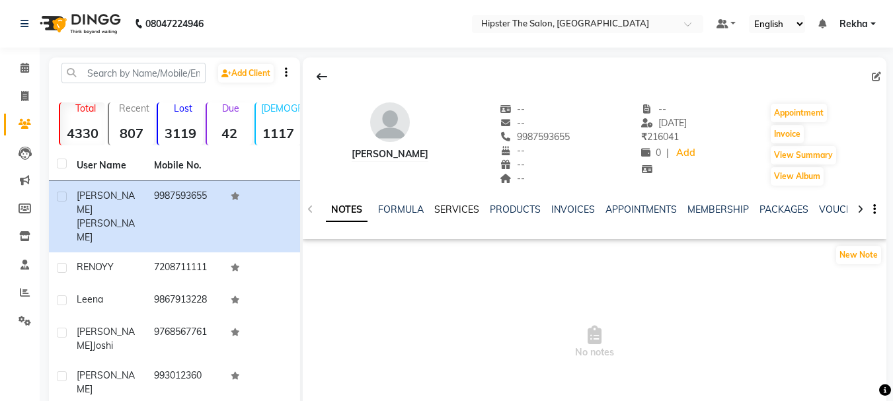
click at [452, 206] on link "SERVICES" at bounding box center [456, 210] width 45 height 12
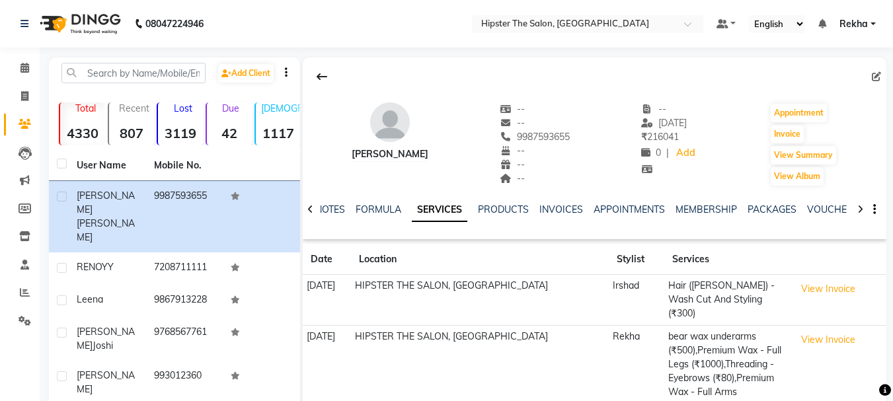
scroll to position [212, 0]
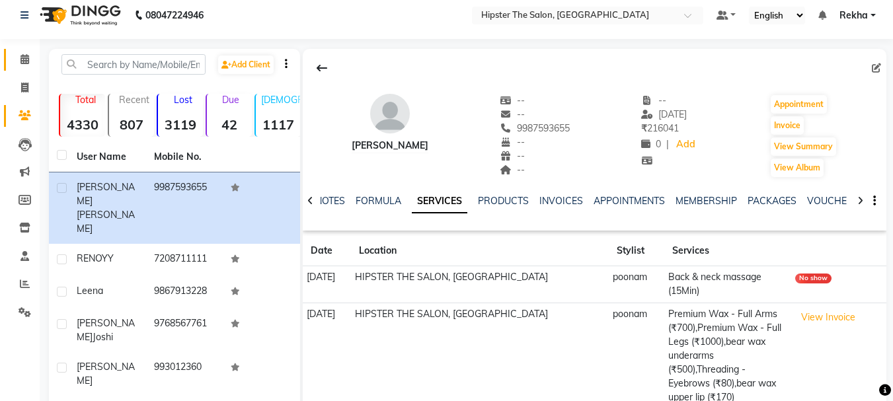
scroll to position [0, 0]
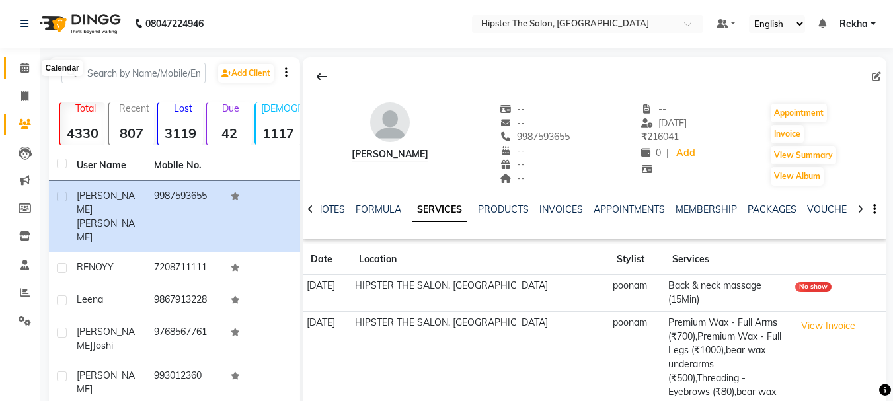
click at [24, 69] on icon at bounding box center [25, 68] width 9 height 10
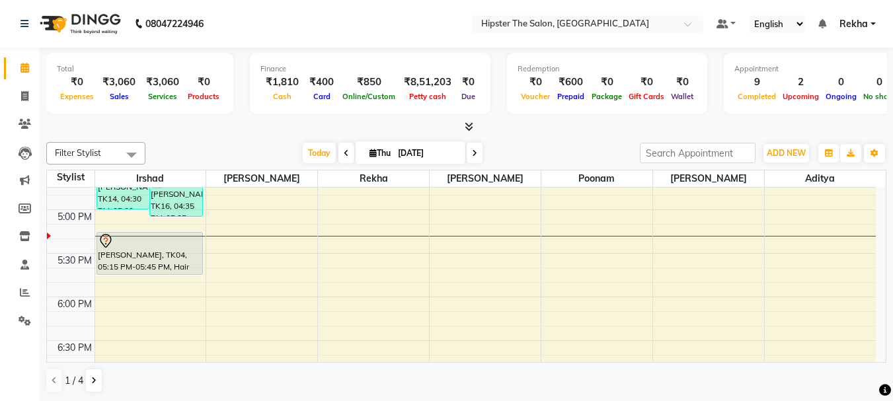
scroll to position [759, 0]
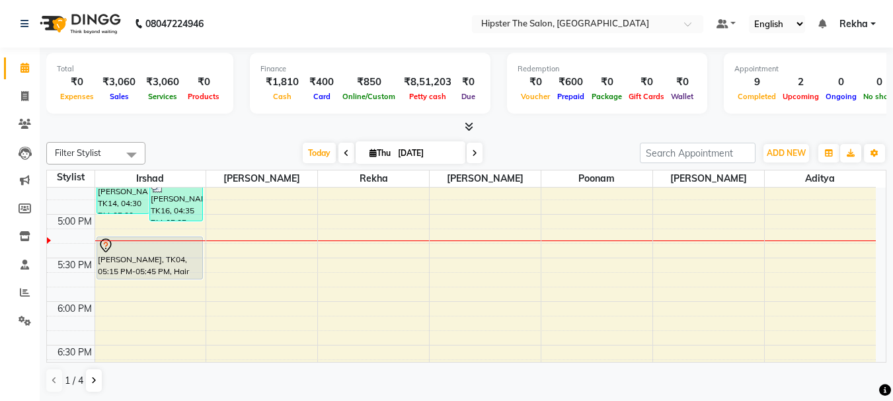
click at [473, 150] on icon at bounding box center [474, 153] width 5 height 8
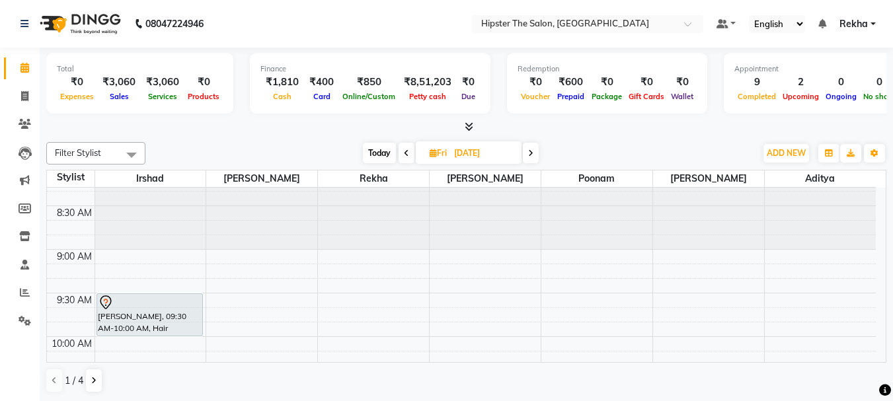
scroll to position [0, 0]
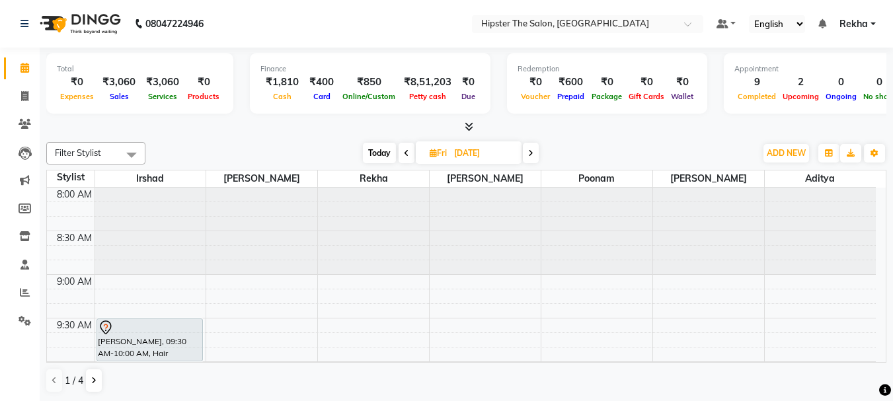
click at [530, 155] on icon at bounding box center [530, 153] width 5 height 8
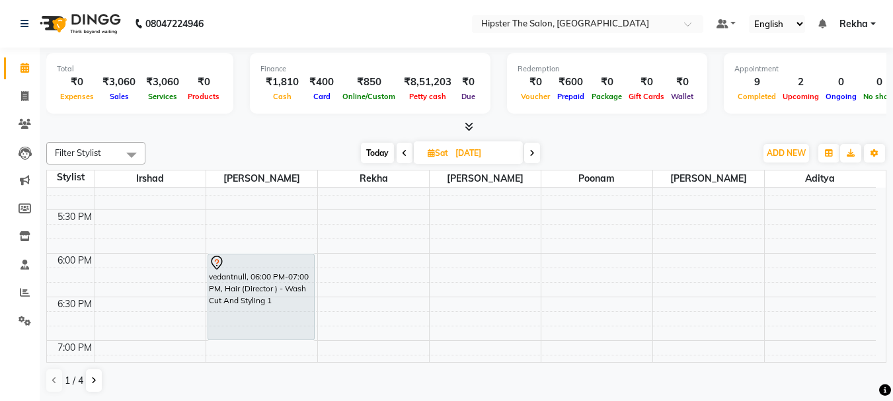
scroll to position [804, 0]
click at [532, 153] on icon at bounding box center [532, 153] width 5 height 8
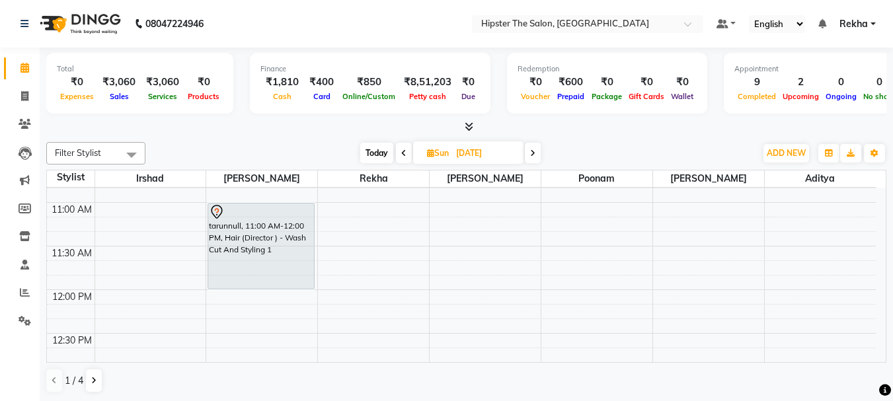
scroll to position [0, 0]
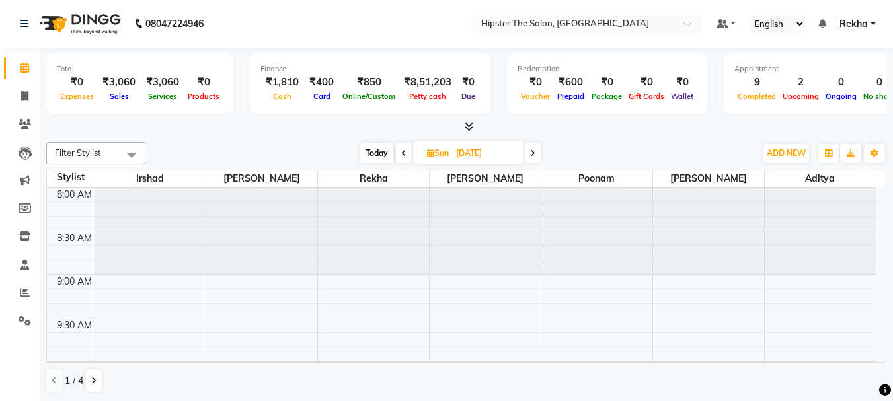
click at [373, 151] on span "Today" at bounding box center [376, 153] width 33 height 21
type input "[DATE]"
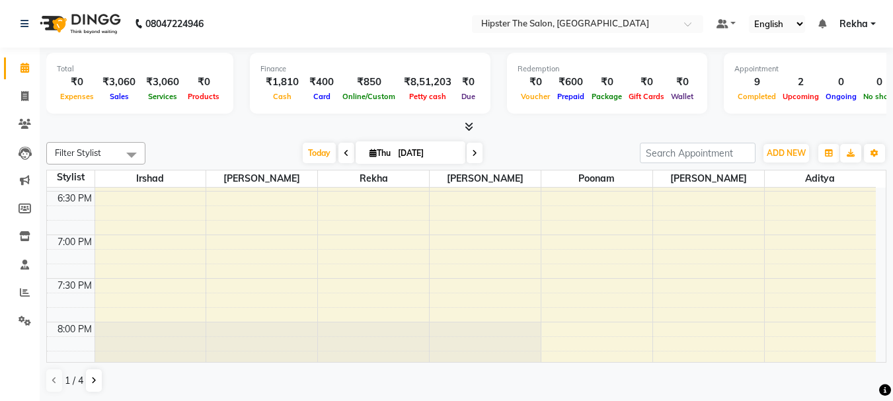
scroll to position [887, 0]
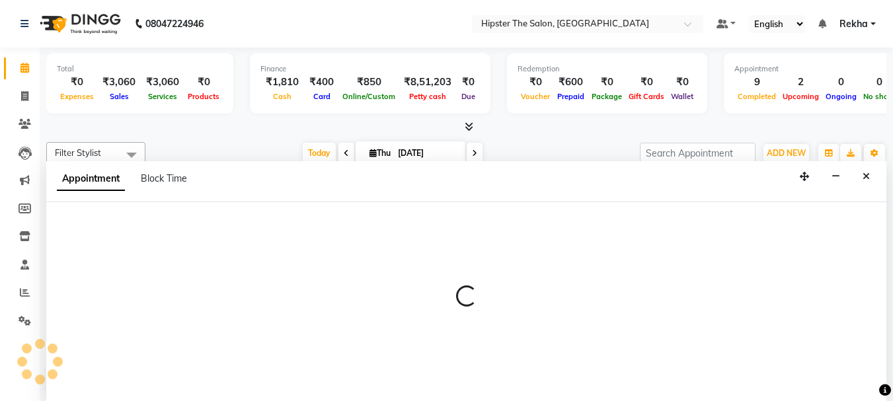
scroll to position [1, 0]
select select "32401"
select select "tentative"
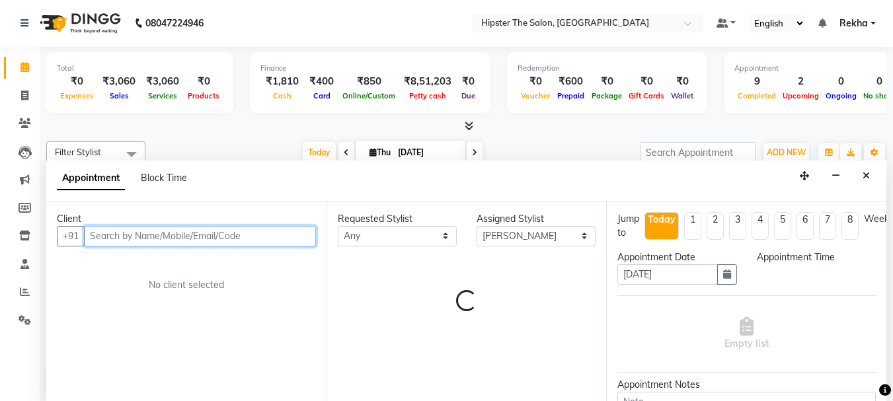
select select "1170"
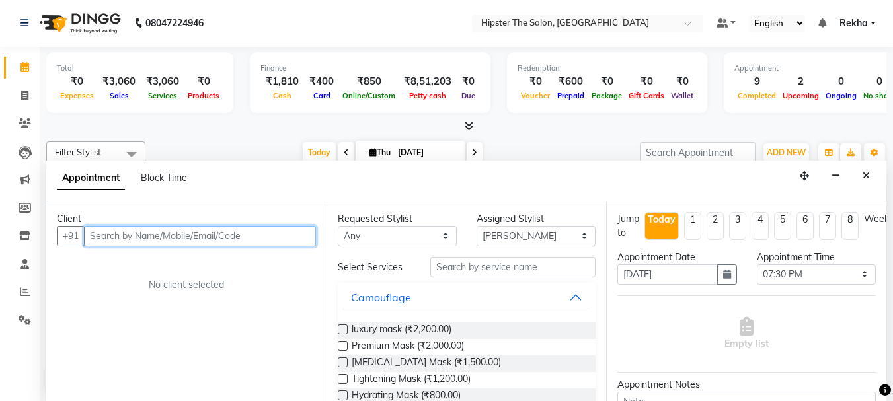
click at [249, 239] on input "text" at bounding box center [200, 236] width 232 height 21
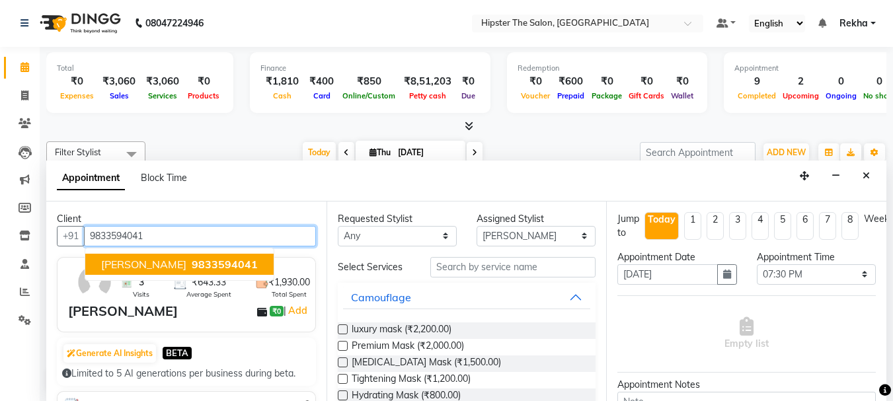
click at [192, 266] on span "9833594041" at bounding box center [225, 264] width 66 height 13
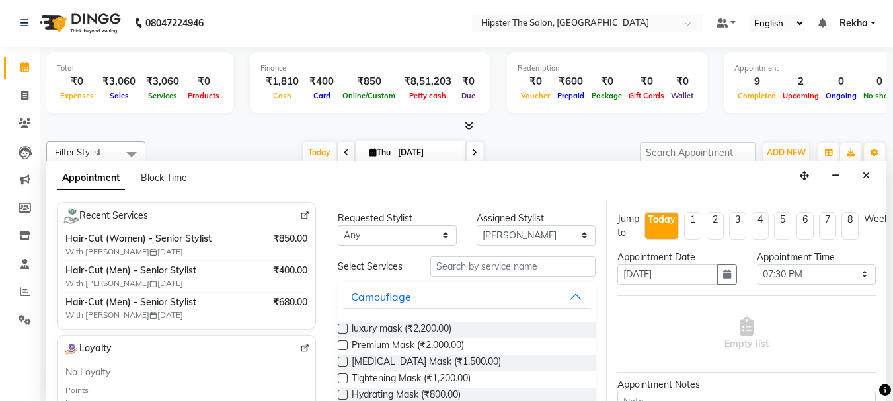
scroll to position [0, 0]
type input "9833594041"
click at [479, 270] on input "text" at bounding box center [513, 267] width 165 height 21
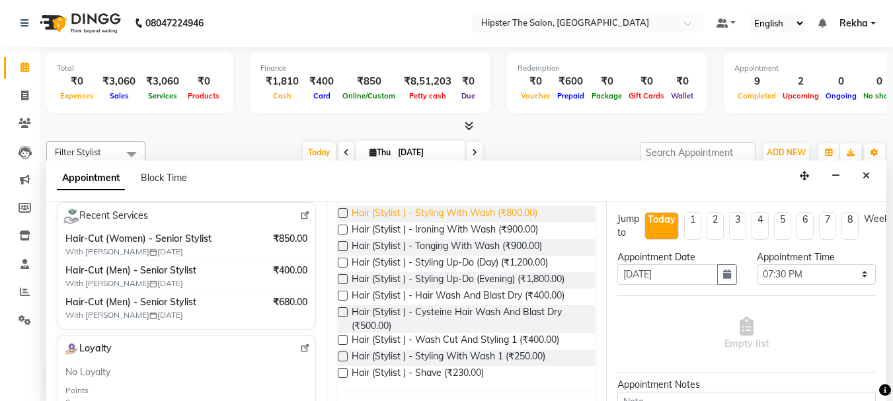
scroll to position [154, 0]
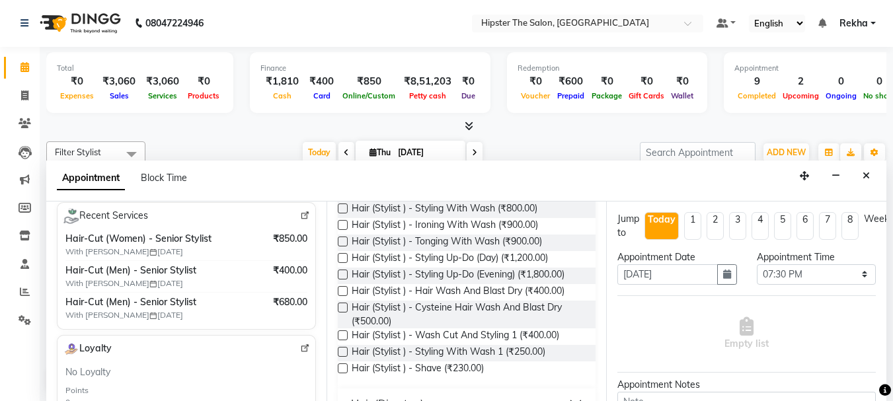
type input "hair"
click at [343, 292] on label at bounding box center [343, 291] width 10 height 10
click at [343, 292] on input "checkbox" at bounding box center [342, 292] width 9 height 9
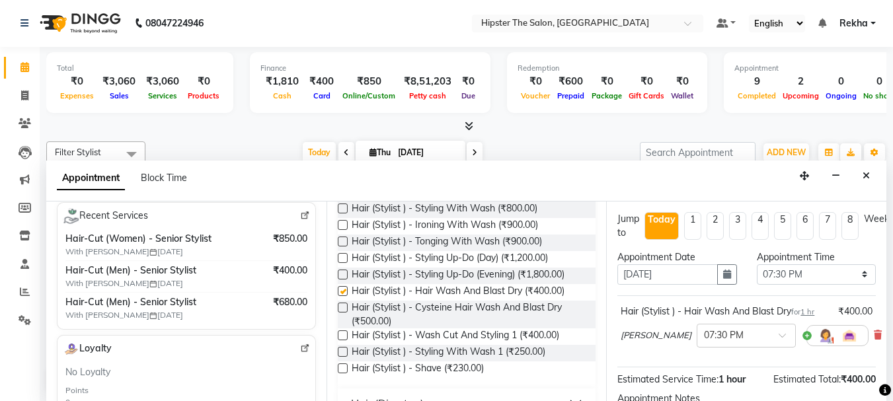
checkbox input "false"
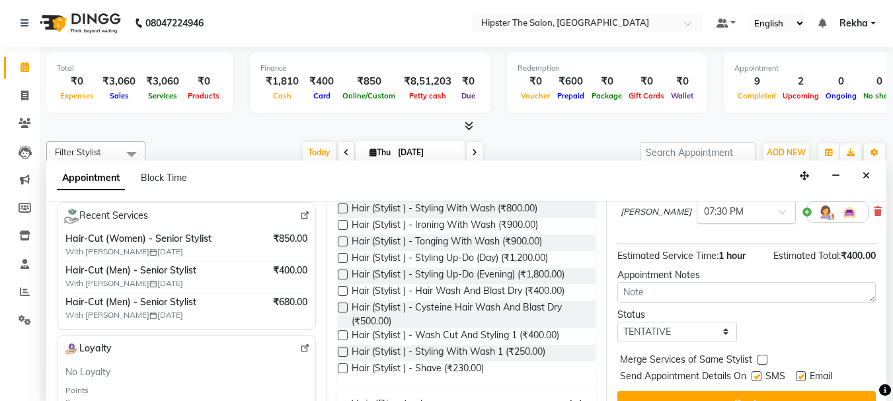
scroll to position [158, 0]
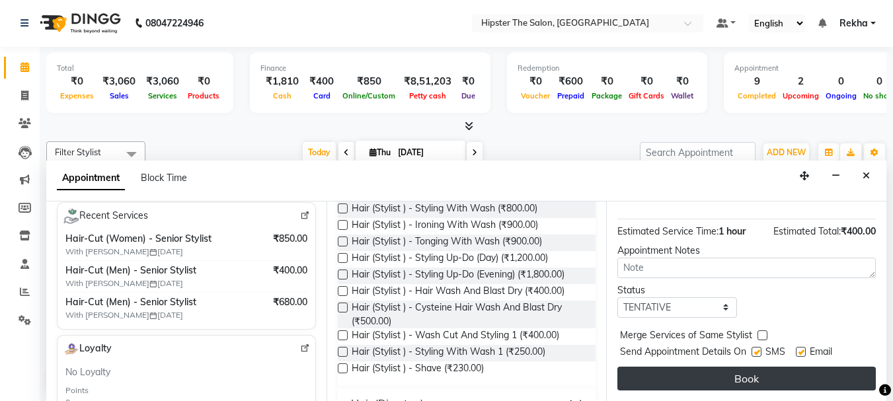
click at [725, 373] on button "Book" at bounding box center [747, 379] width 259 height 24
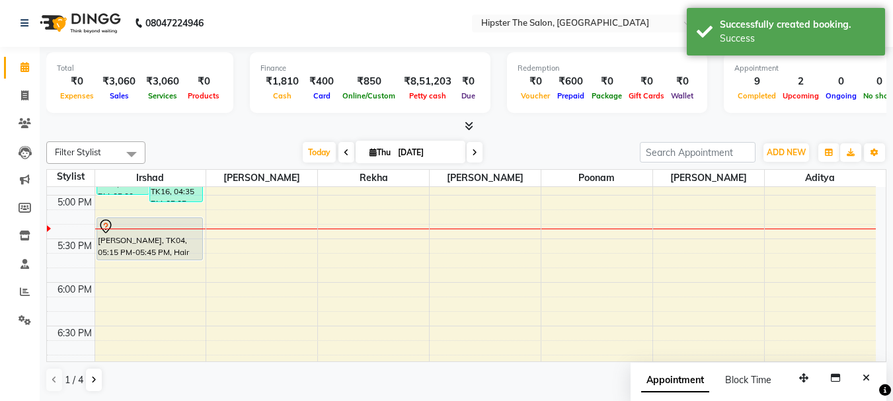
scroll to position [799, 0]
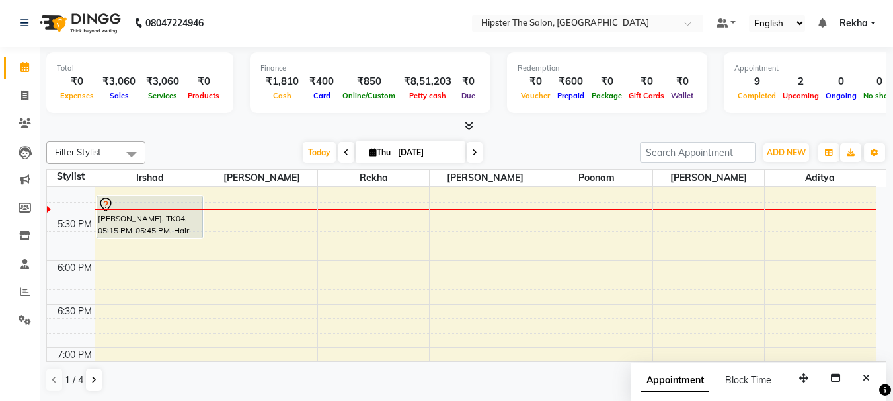
click at [470, 146] on span at bounding box center [475, 152] width 16 height 21
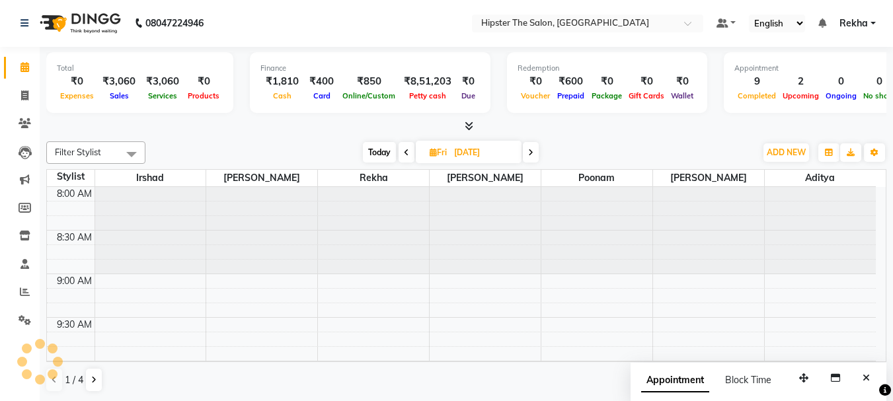
scroll to position [786, 0]
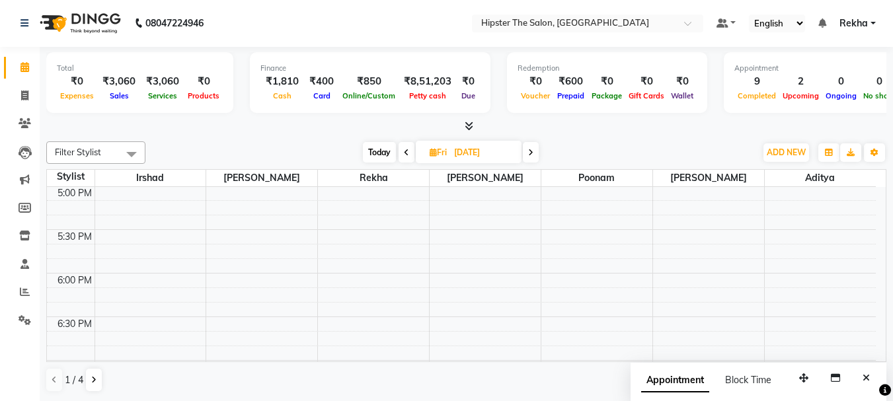
click at [531, 153] on icon at bounding box center [530, 153] width 5 height 8
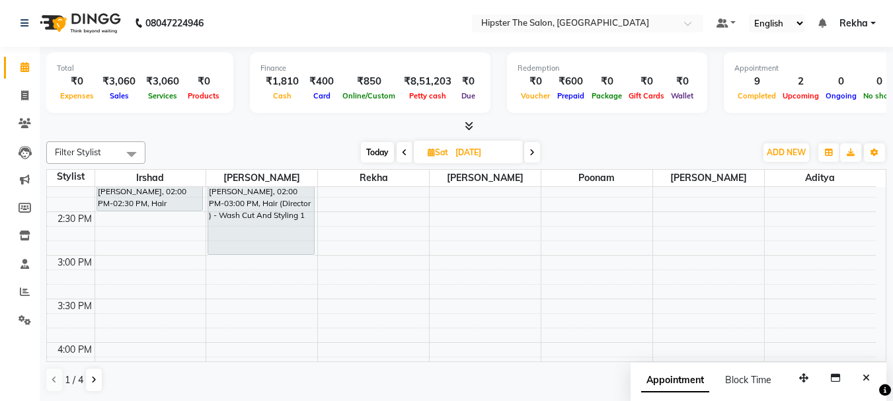
scroll to position [535, 0]
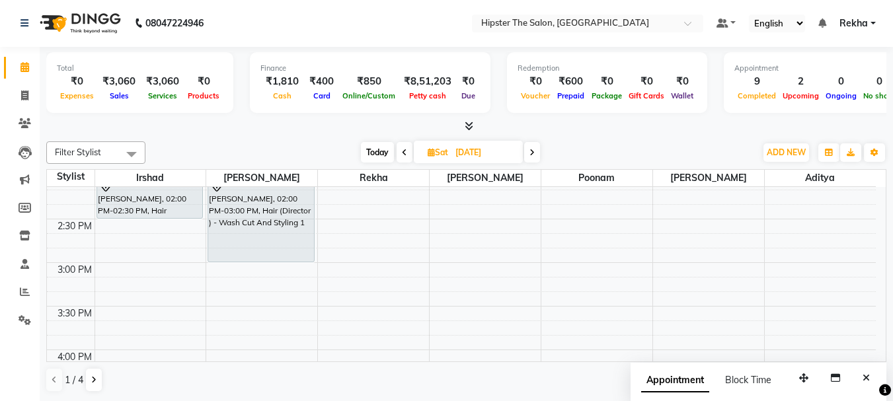
click at [372, 149] on span "Today" at bounding box center [377, 152] width 33 height 21
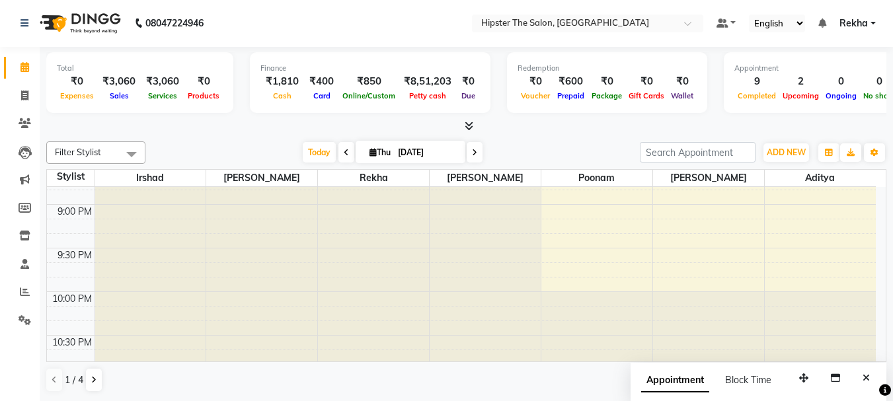
scroll to position [1134, 0]
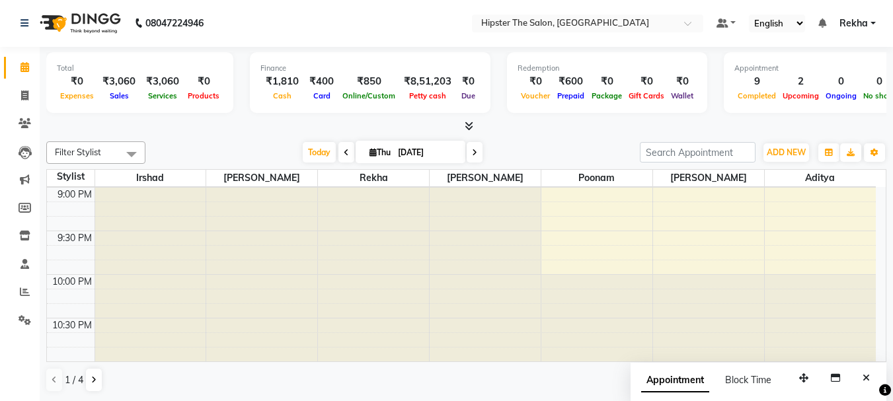
drag, startPoint x: 242, startPoint y: 330, endPoint x: 238, endPoint y: 287, distance: 43.2
click at [238, 287] on div at bounding box center [261, 231] width 111 height 261
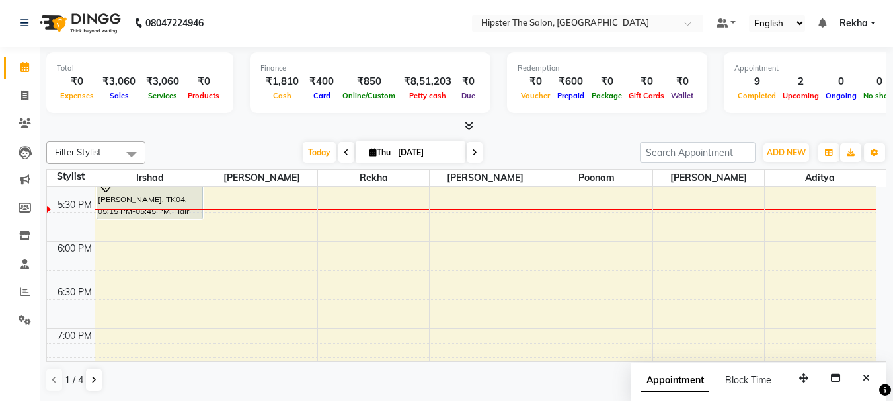
scroll to position [825, 0]
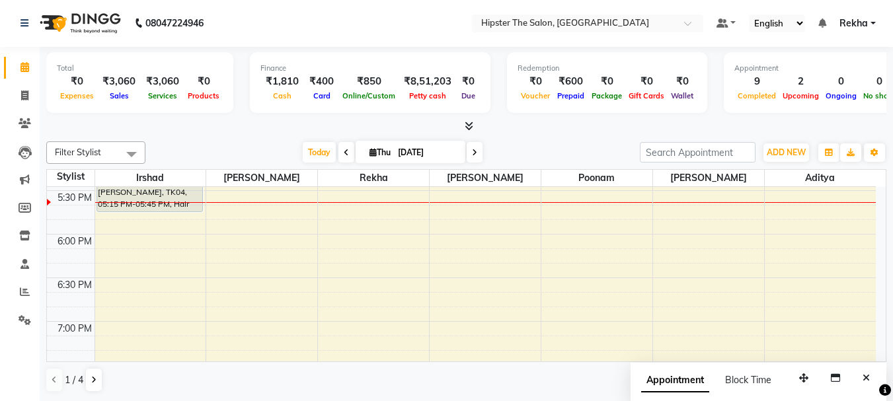
click at [470, 155] on span at bounding box center [475, 152] width 16 height 21
type input "[DATE]"
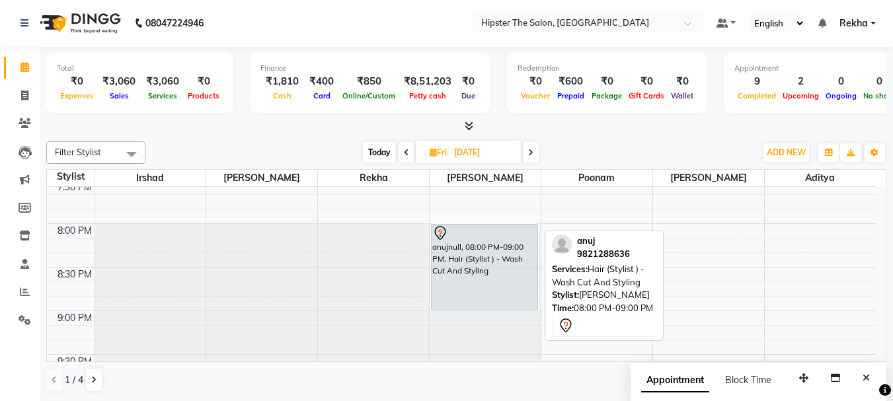
scroll to position [1007, 0]
click at [488, 227] on link "anujnull, 08:00 PM-09:00 PM, Hair (Stylist ) - Wash Cut And Styling" at bounding box center [484, 270] width 107 height 87
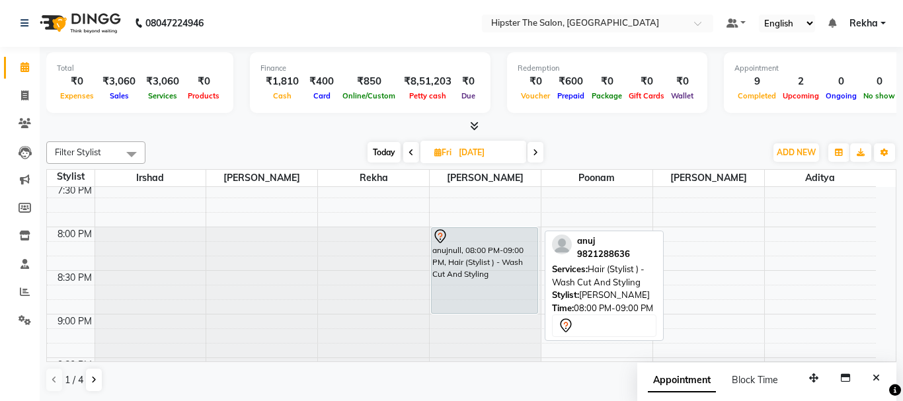
select select "7"
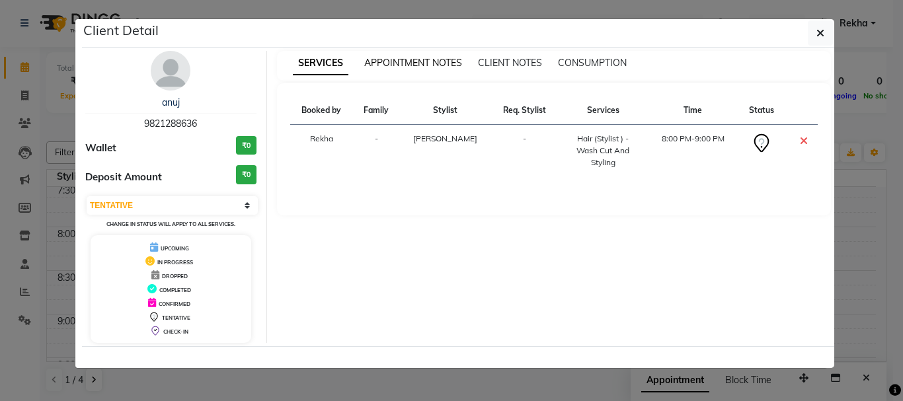
click at [424, 62] on span "APPOINTMENT NOTES" at bounding box center [413, 63] width 98 height 12
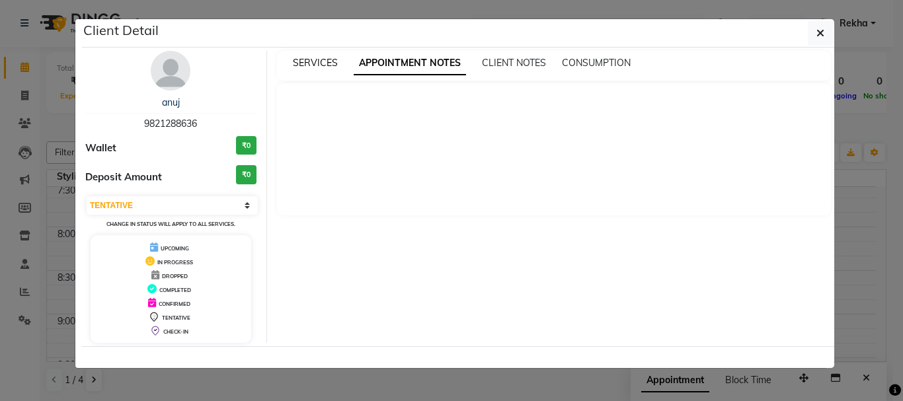
click at [318, 60] on span "SERVICES" at bounding box center [315, 63] width 45 height 12
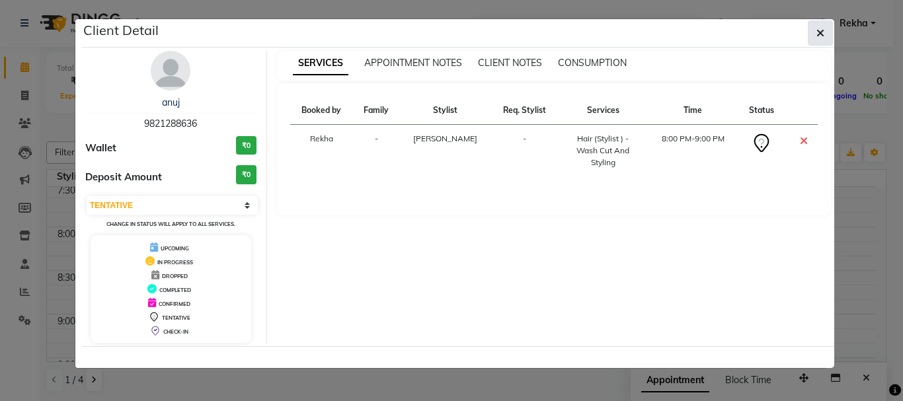
click at [830, 28] on button "button" at bounding box center [820, 33] width 25 height 25
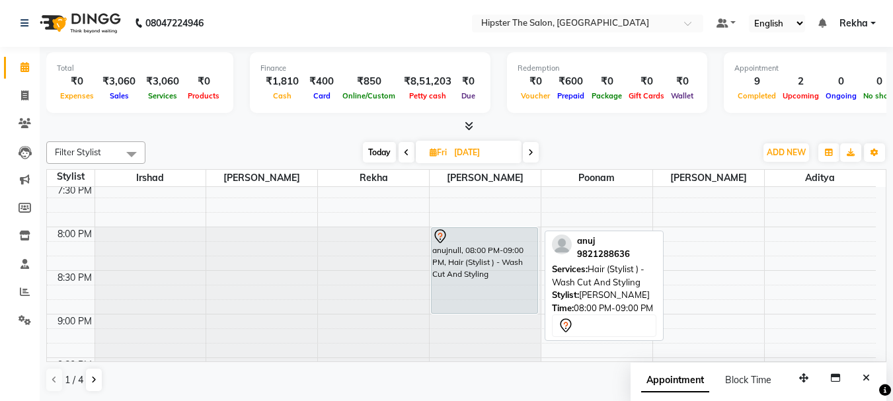
click at [501, 250] on div "anujnull, 08:00 PM-09:00 PM, Hair (Stylist ) - Wash Cut And Styling" at bounding box center [485, 270] width 106 height 85
select select "7"
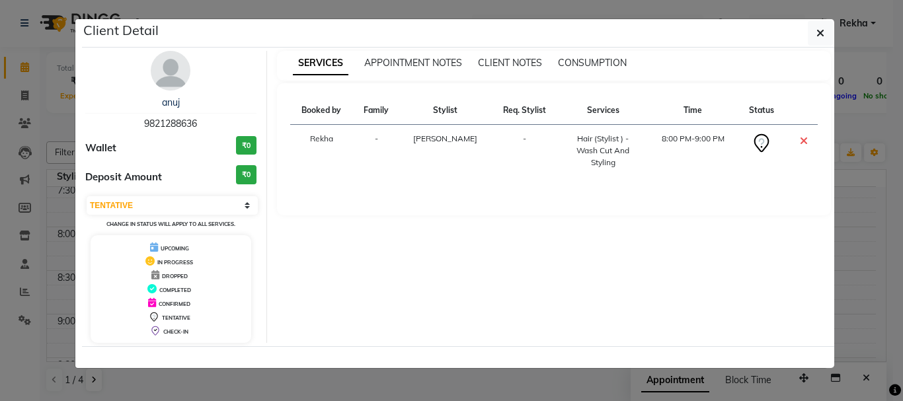
click at [669, 140] on td "8:00 PM-9:00 PM" at bounding box center [694, 151] width 90 height 52
click at [816, 32] on button "button" at bounding box center [820, 33] width 25 height 25
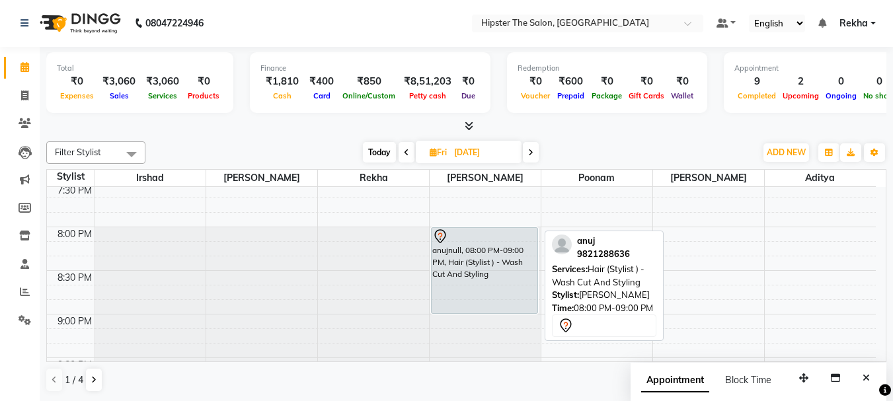
click at [504, 270] on div "anujnull, 08:00 PM-09:00 PM, Hair (Stylist ) - Wash Cut And Styling" at bounding box center [485, 270] width 106 height 85
select select "7"
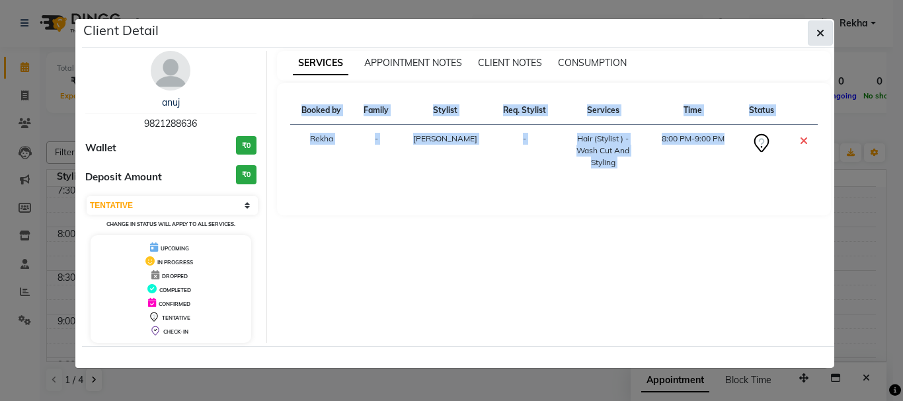
click at [820, 32] on icon "button" at bounding box center [821, 33] width 8 height 11
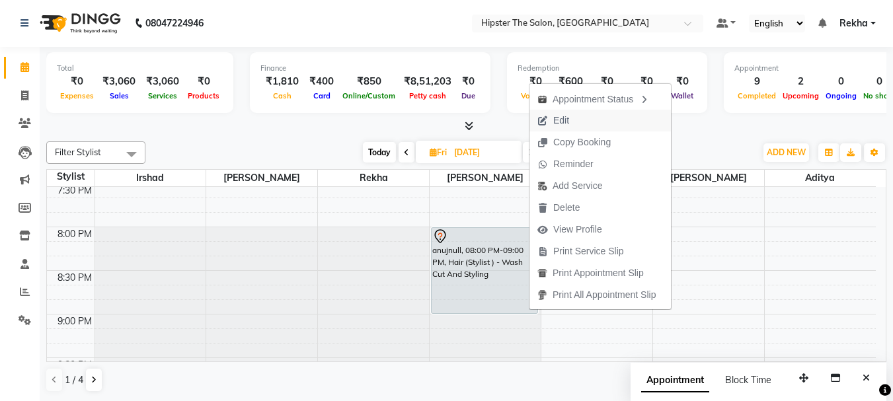
click at [575, 123] on span "Edit" at bounding box center [554, 121] width 48 height 22
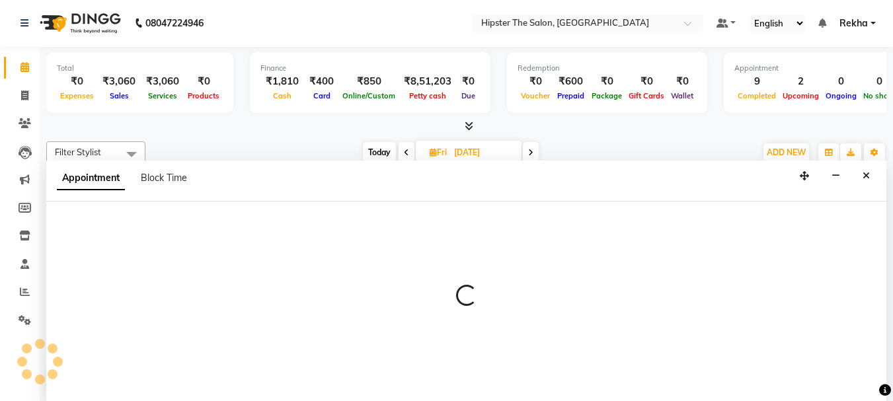
select select "tentative"
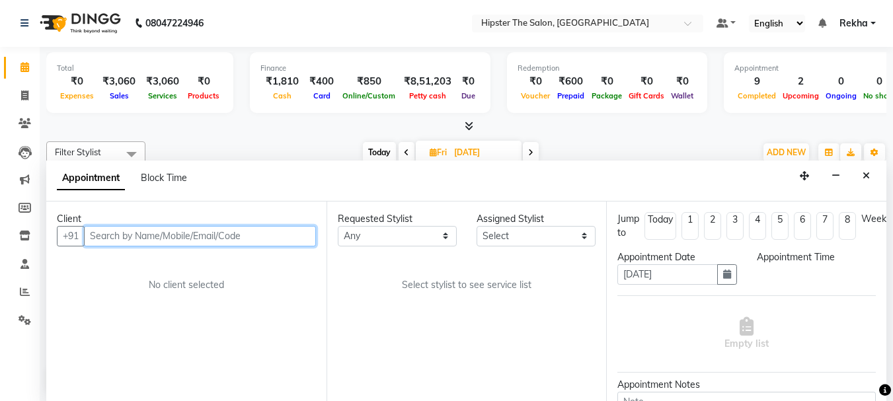
select select "32401"
select select "1200"
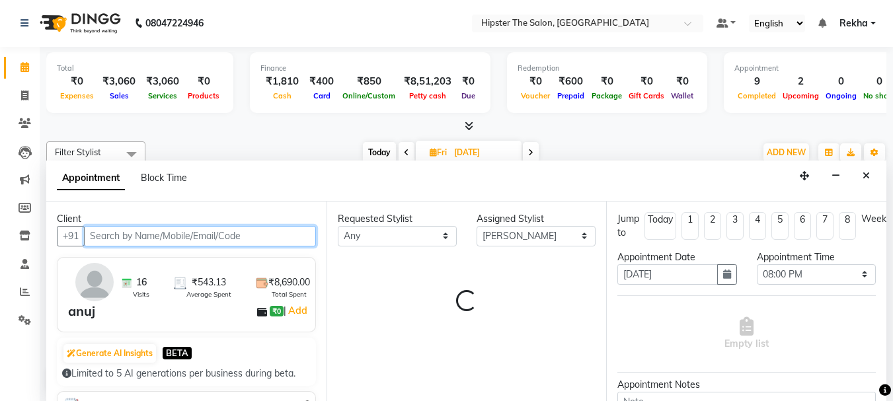
scroll to position [786, 0]
select select "2262"
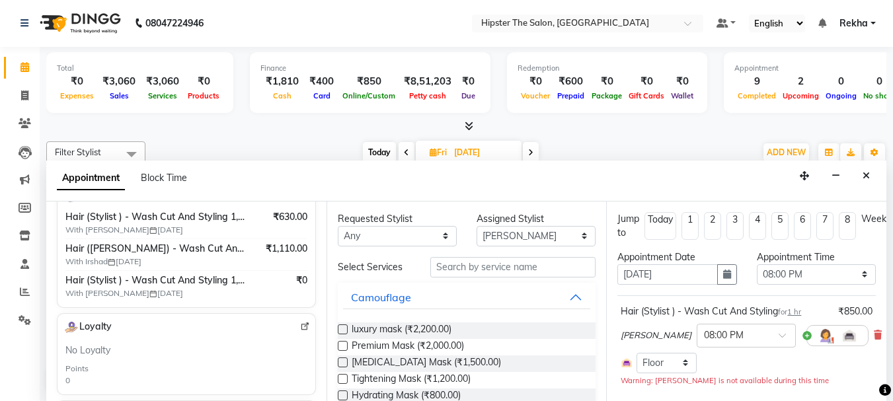
scroll to position [243, 0]
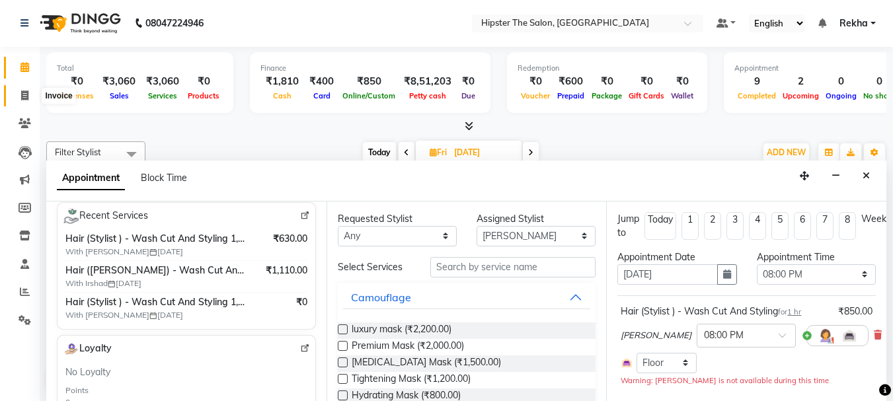
click at [17, 93] on span at bounding box center [24, 96] width 23 height 15
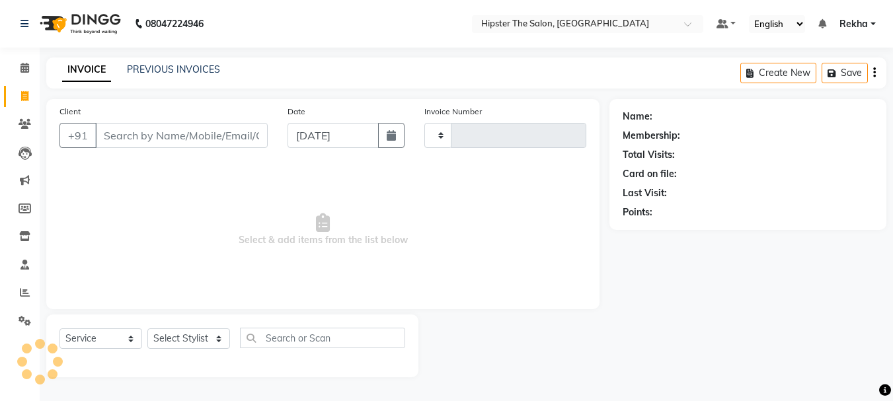
click at [27, 89] on span at bounding box center [24, 96] width 23 height 15
select select "service"
type input "2657"
select select "5125"
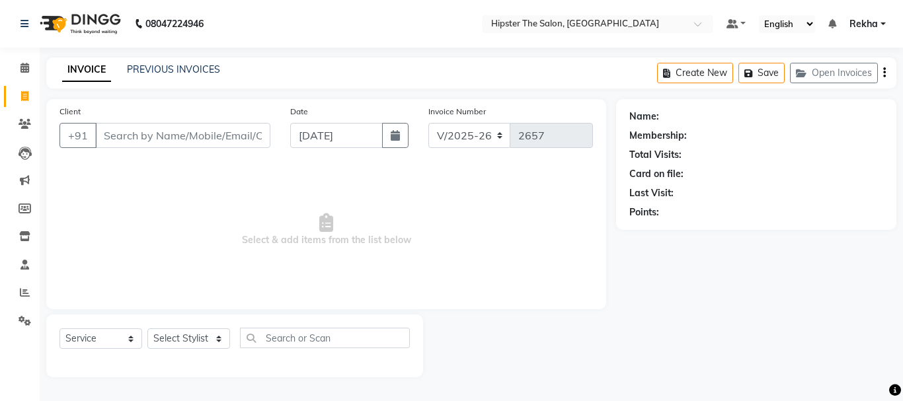
click at [134, 133] on input "Client" at bounding box center [182, 135] width 175 height 25
click at [32, 79] on link "Calendar" at bounding box center [20, 69] width 32 height 22
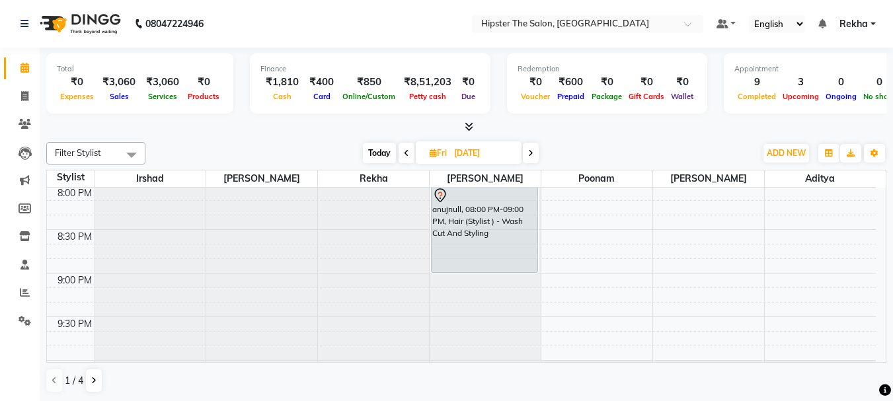
scroll to position [1050, 0]
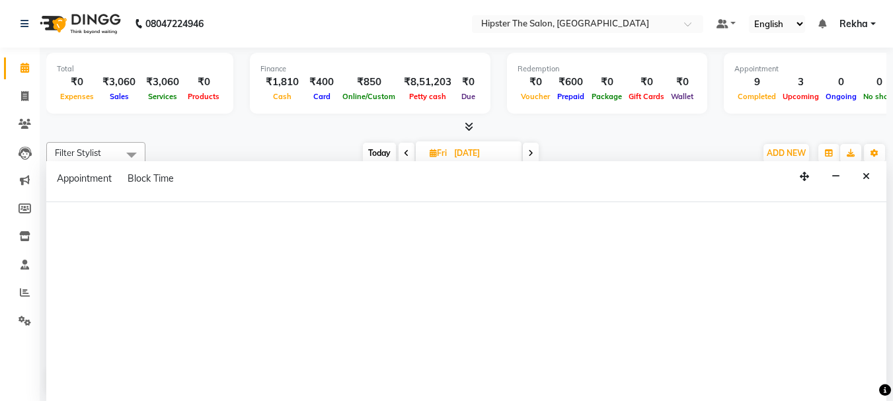
select select "32401"
select select "tentative"
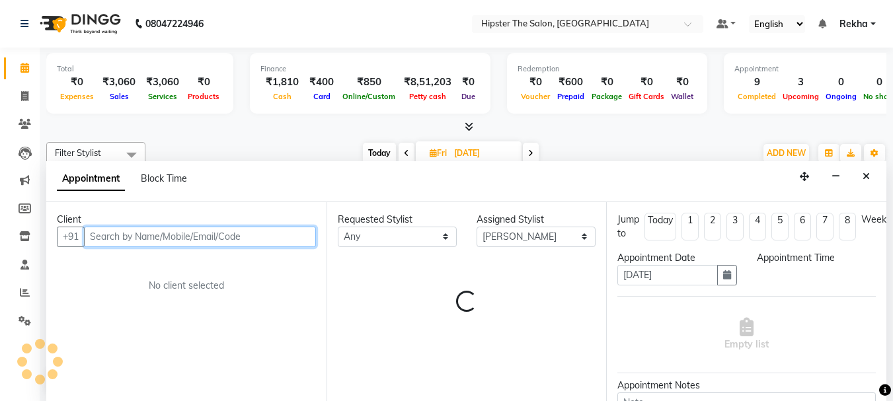
select select "1275"
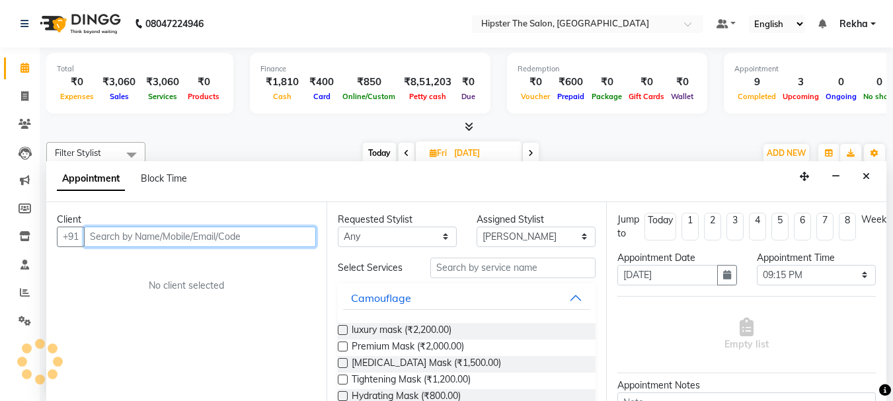
scroll to position [1, 0]
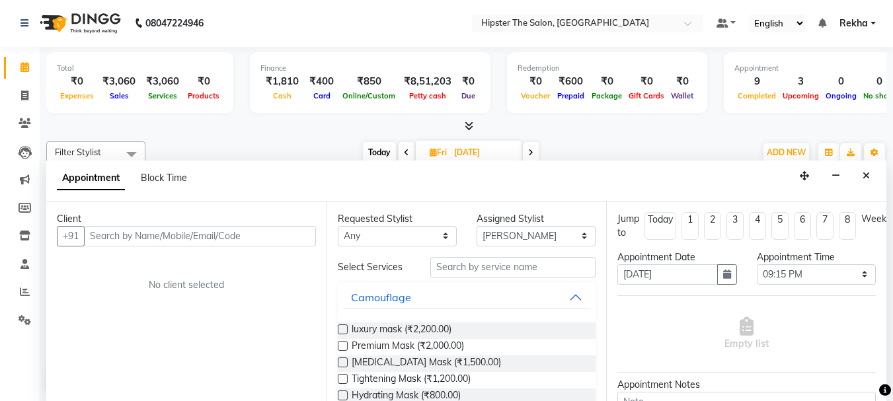
select select "service"
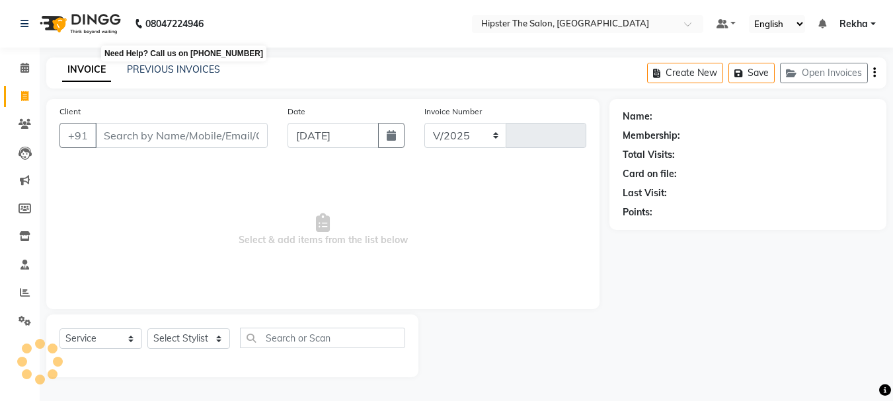
select select "5125"
type input "2657"
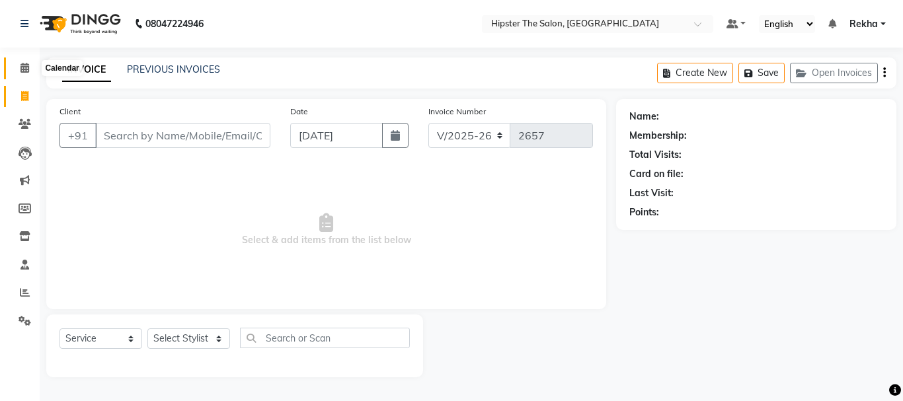
click at [27, 71] on icon at bounding box center [25, 68] width 9 height 10
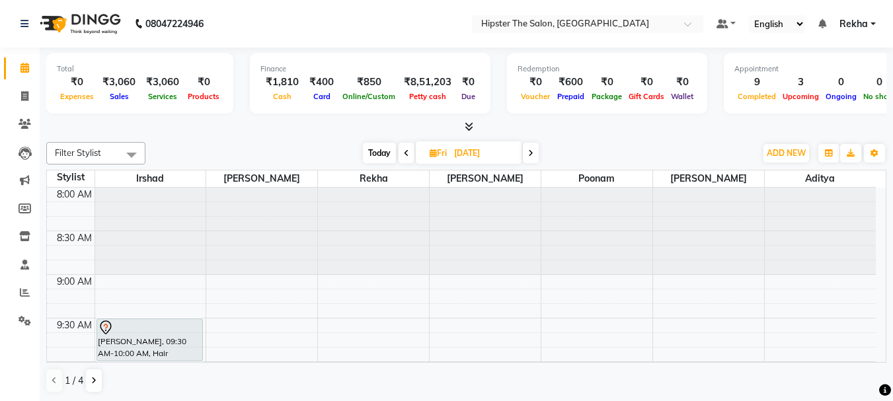
drag, startPoint x: 424, startPoint y: 243, endPoint x: 415, endPoint y: 153, distance: 90.3
click at [415, 153] on div "Filter Stylist Select All Irshad Bhavin Rekha Ashik poonam Diksha Aditya aishu …" at bounding box center [466, 268] width 841 height 262
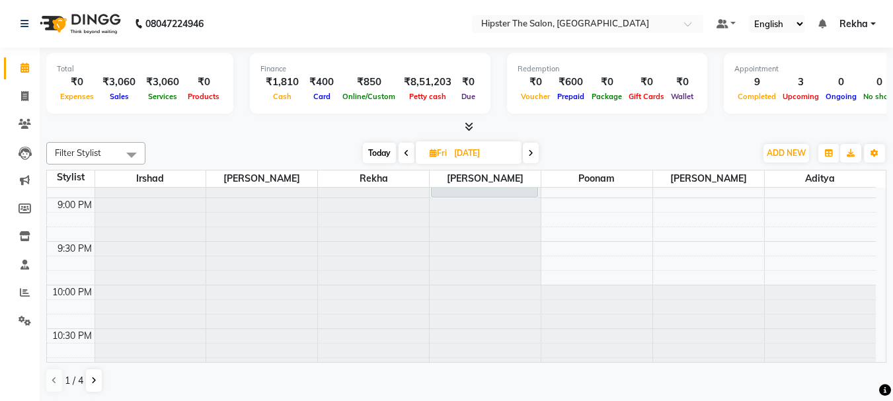
scroll to position [1134, 0]
click at [530, 150] on icon at bounding box center [530, 153] width 5 height 8
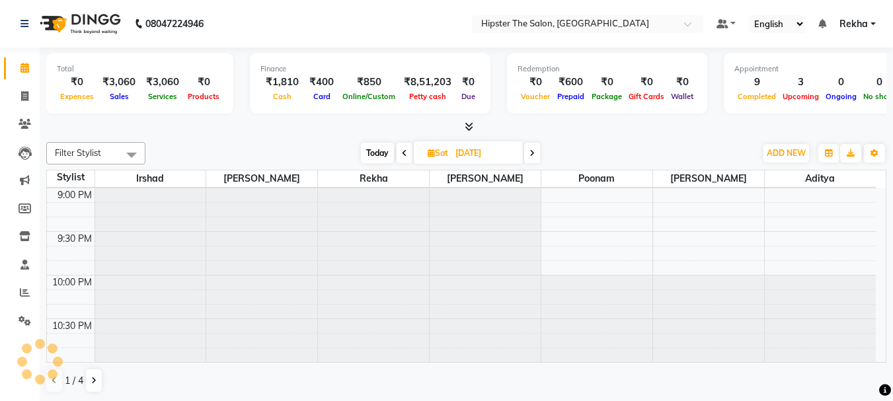
scroll to position [786, 0]
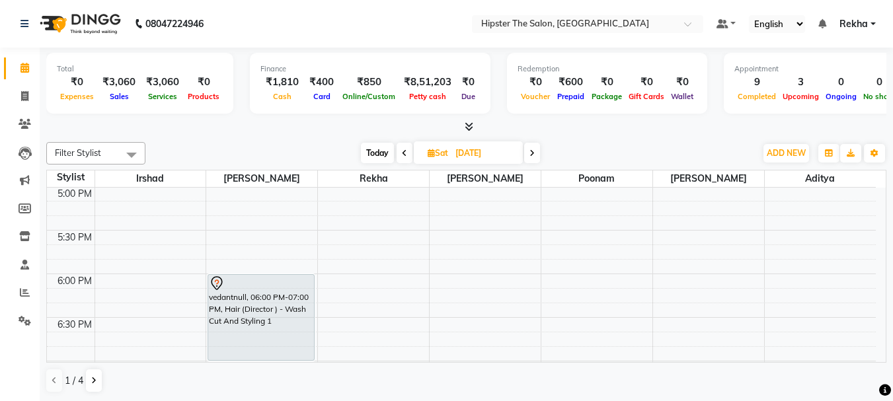
click at [530, 150] on icon at bounding box center [532, 153] width 5 height 8
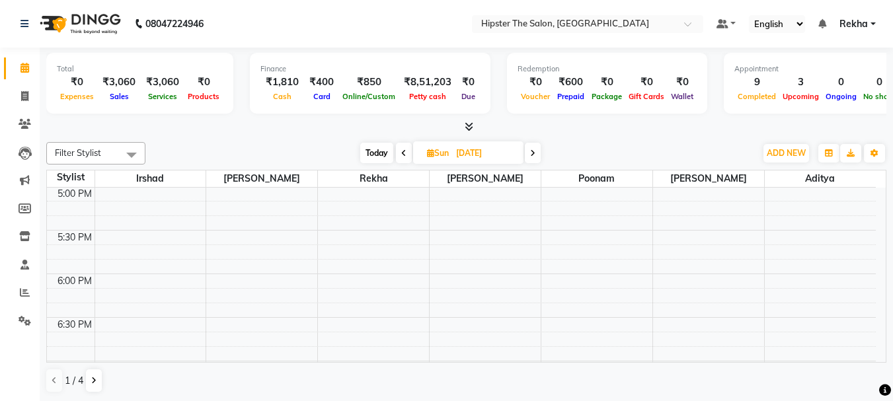
click at [403, 151] on icon at bounding box center [403, 153] width 5 height 8
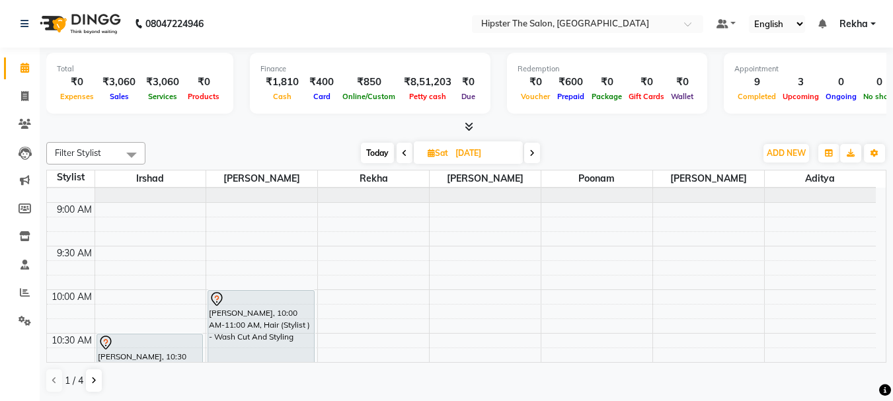
scroll to position [32, 0]
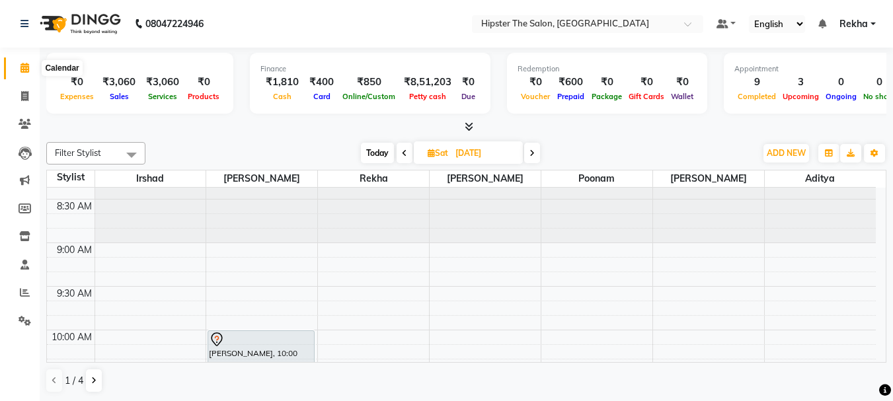
click at [32, 71] on span at bounding box center [24, 68] width 23 height 15
click at [23, 67] on icon at bounding box center [25, 68] width 9 height 10
click at [404, 161] on span at bounding box center [405, 153] width 16 height 21
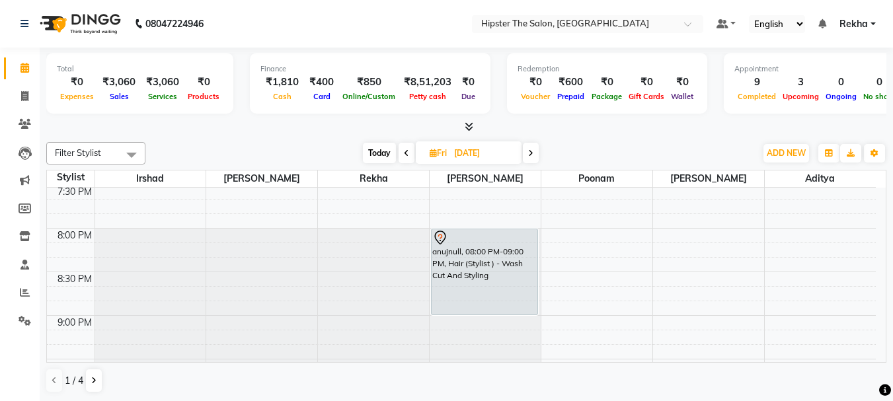
scroll to position [1047, 0]
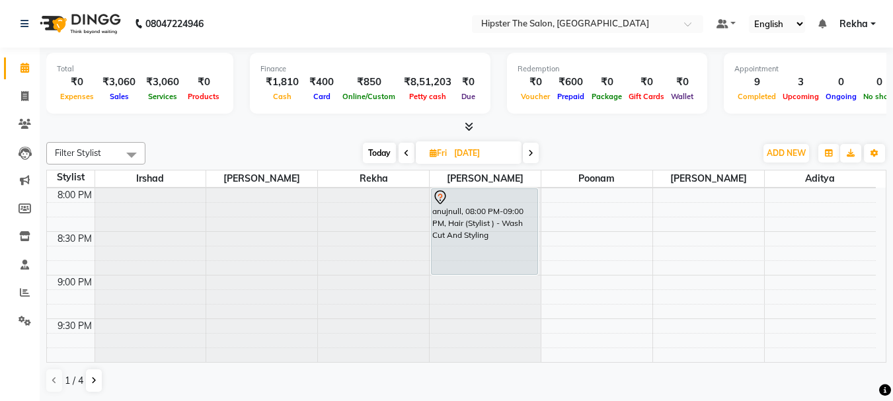
click at [409, 153] on span at bounding box center [407, 153] width 16 height 21
type input "[DATE]"
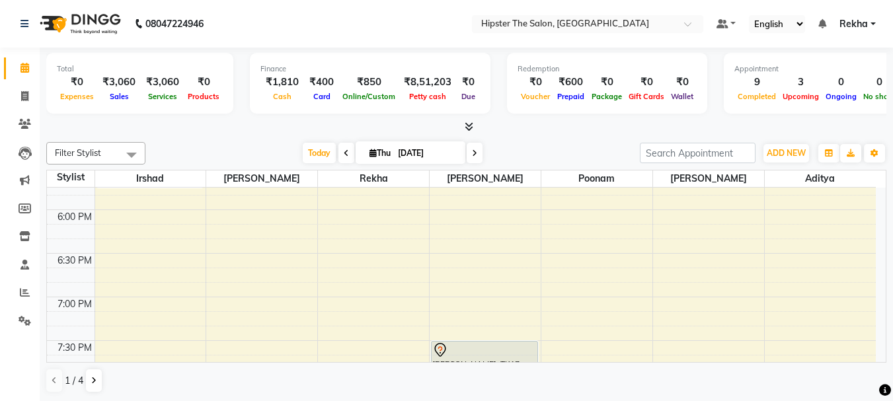
scroll to position [923, 0]
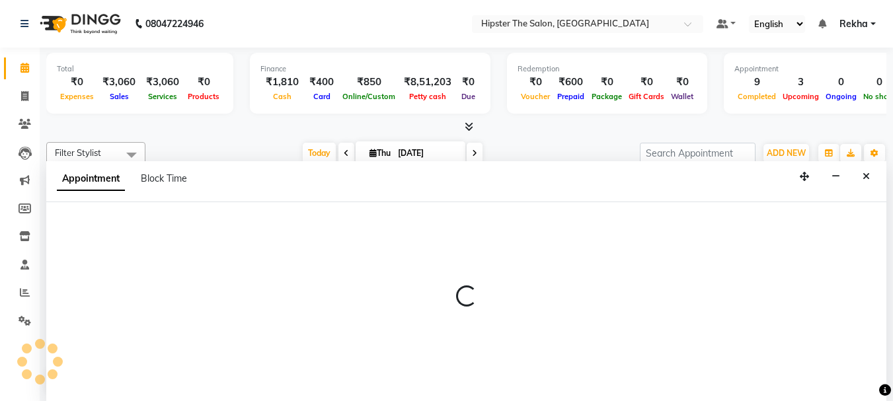
select select "32401"
select select "tentative"
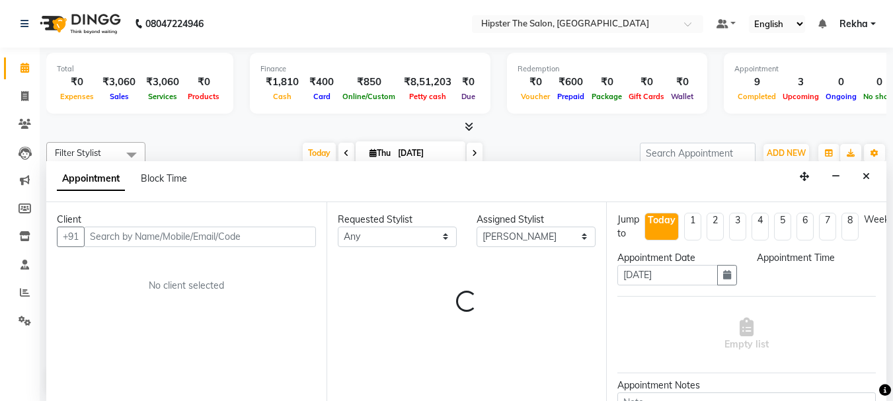
select select "1155"
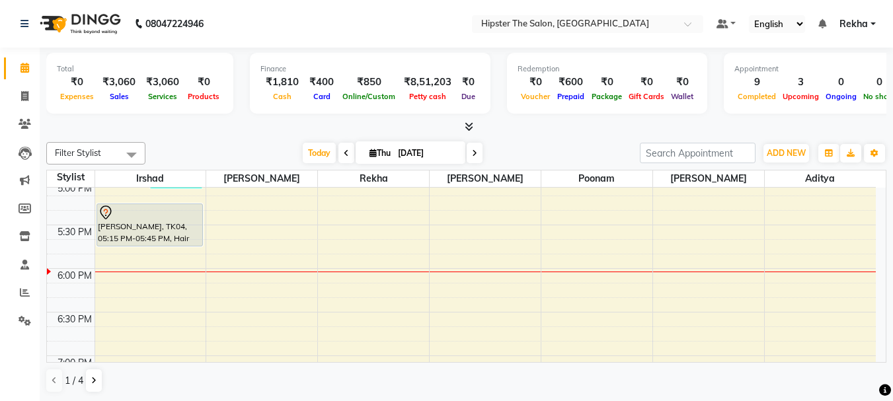
scroll to position [741, 0]
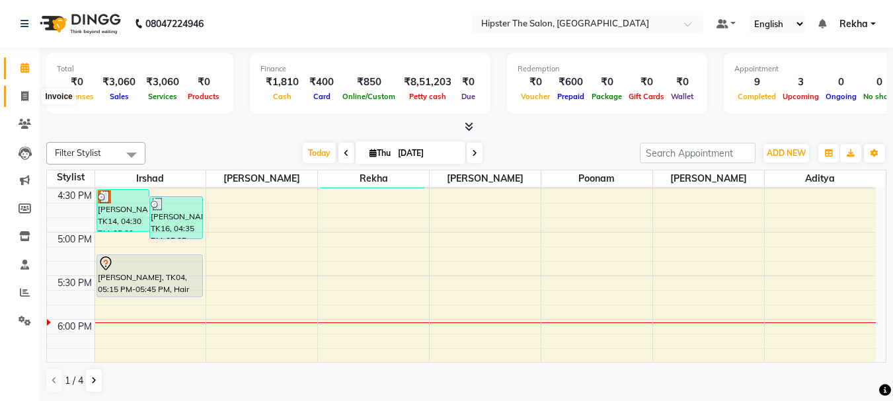
click at [23, 91] on icon at bounding box center [24, 96] width 7 height 10
select select "service"
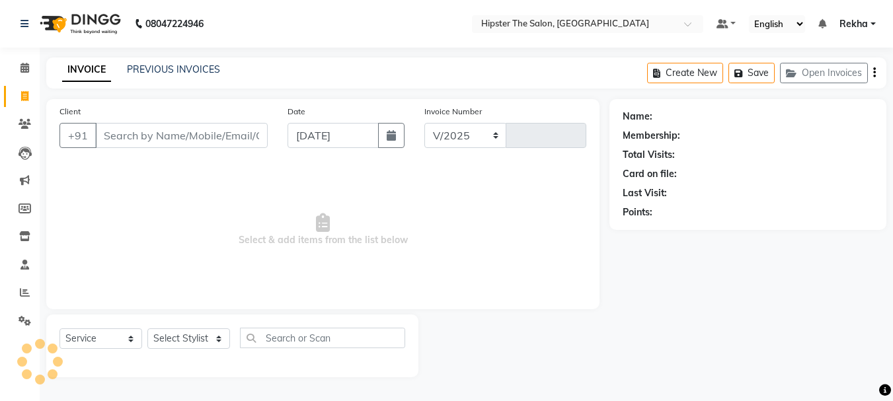
select select "5125"
type input "2657"
click at [195, 333] on select "Select Stylist [PERSON_NAME] [PERSON_NAME] Anup [PERSON_NAME] [PERSON_NAME] Luc…" at bounding box center [188, 339] width 83 height 21
select select "32401"
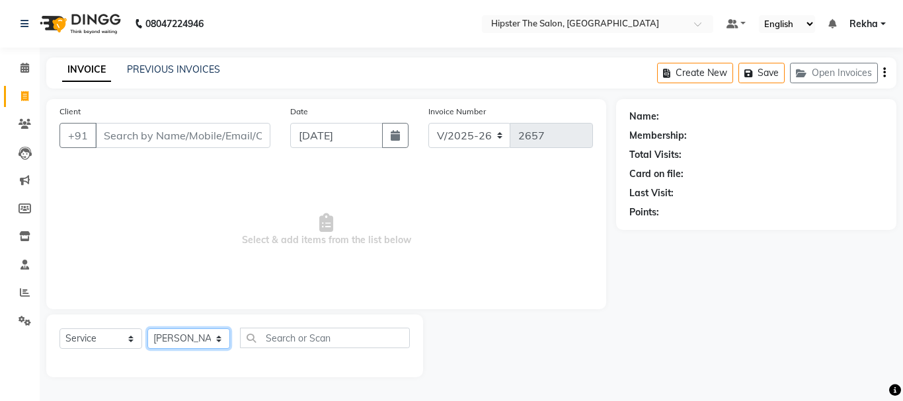
click at [147, 329] on select "Select Stylist [PERSON_NAME] [PERSON_NAME] Anup [PERSON_NAME] [PERSON_NAME] Luc…" at bounding box center [188, 339] width 83 height 21
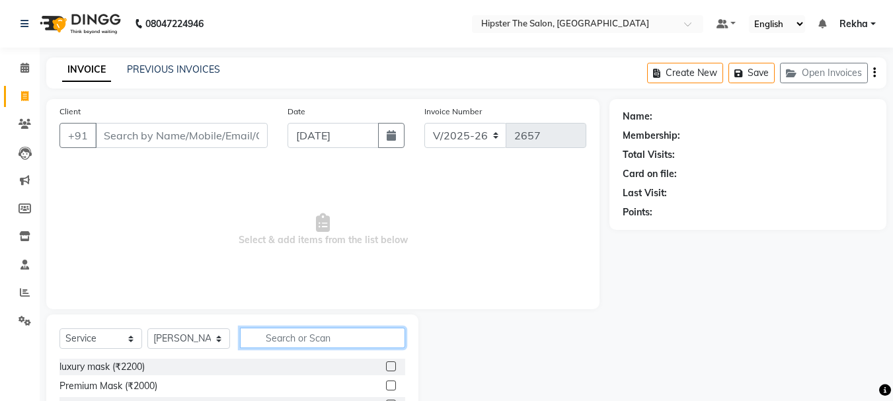
click at [292, 344] on input "text" at bounding box center [322, 338] width 165 height 21
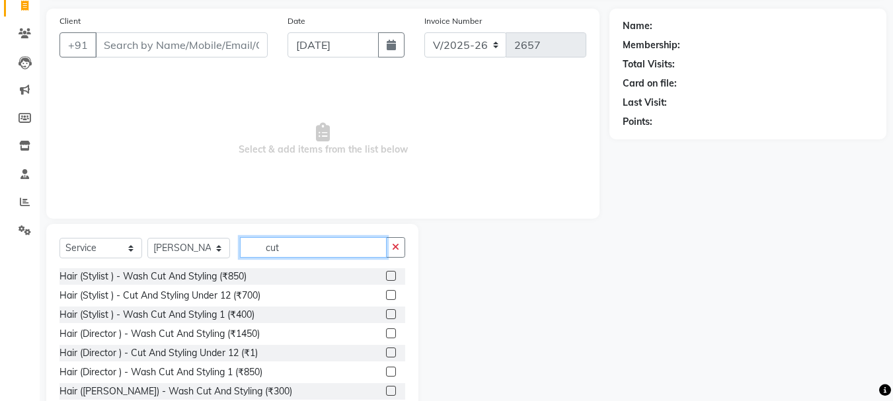
scroll to position [128, 0]
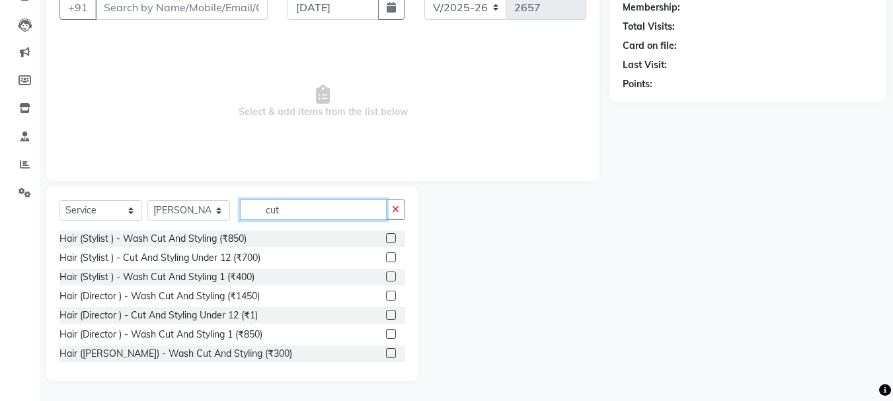
type input "cut"
click at [386, 274] on label at bounding box center [391, 277] width 10 height 10
click at [386, 274] on input "checkbox" at bounding box center [390, 277] width 9 height 9
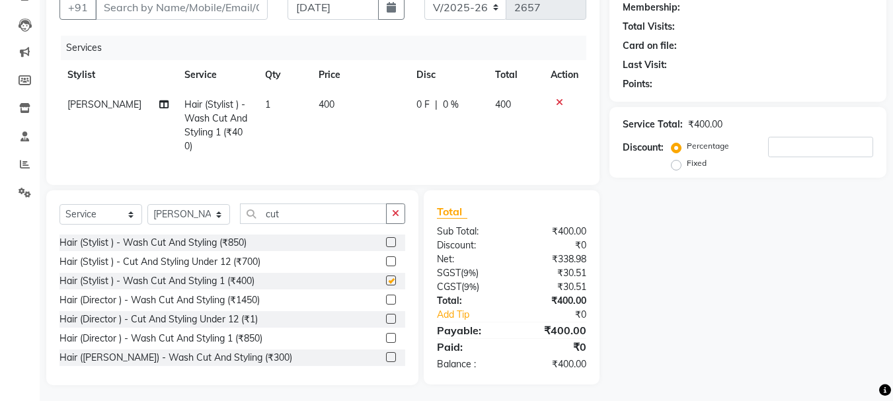
checkbox input "false"
click at [327, 220] on input "cut" at bounding box center [313, 214] width 147 height 21
type input "c"
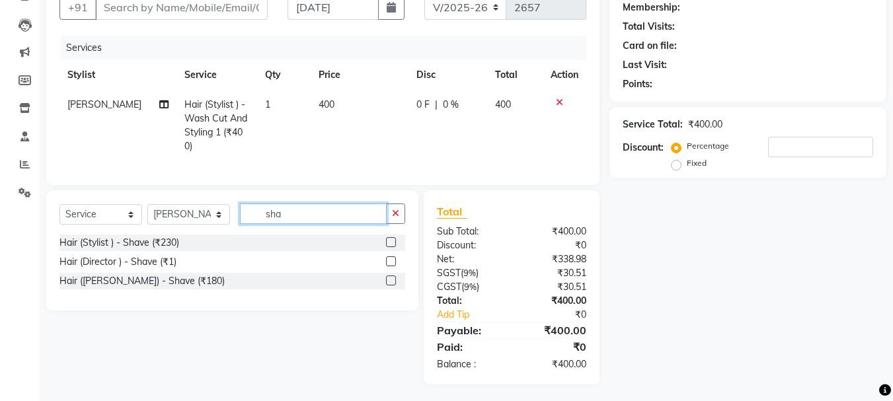
type input "sha"
click at [393, 247] on label at bounding box center [391, 242] width 10 height 10
click at [393, 247] on input "checkbox" at bounding box center [390, 243] width 9 height 9
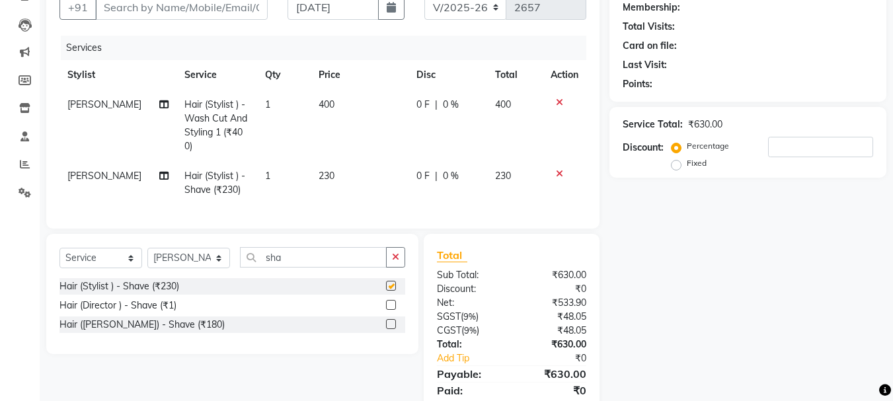
checkbox input "false"
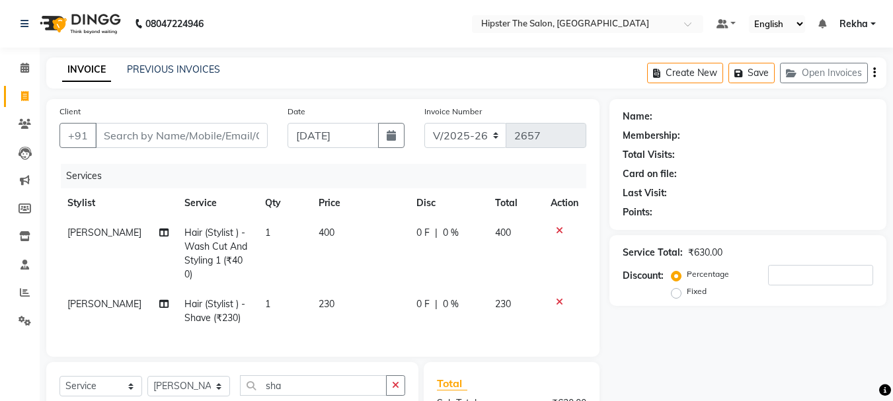
click at [227, 120] on div "Client +91" at bounding box center [164, 131] width 228 height 54
click at [221, 142] on input "Client" at bounding box center [181, 135] width 173 height 25
type input "8"
type input "0"
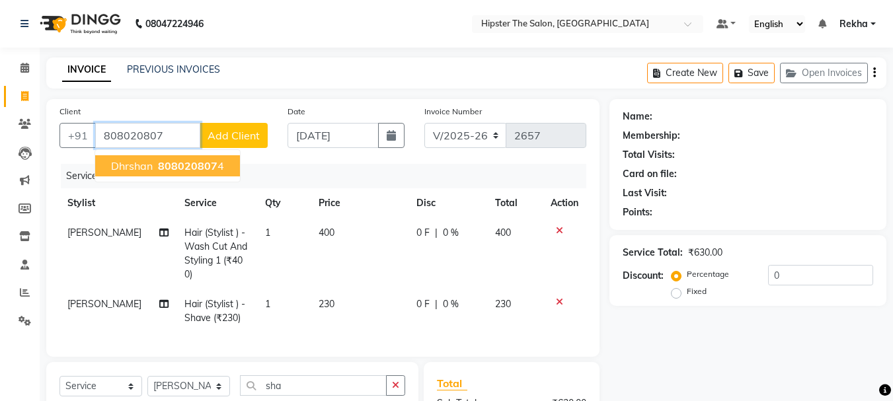
click at [192, 163] on span "808020807" at bounding box center [188, 165] width 60 height 13
type input "8080208074"
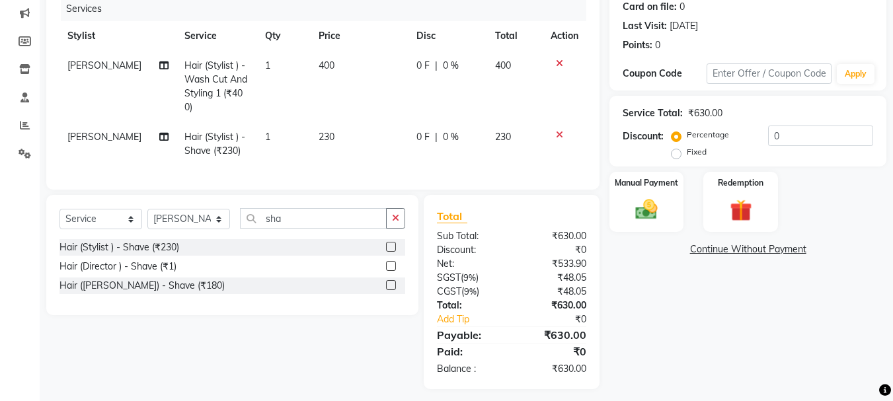
scroll to position [177, 0]
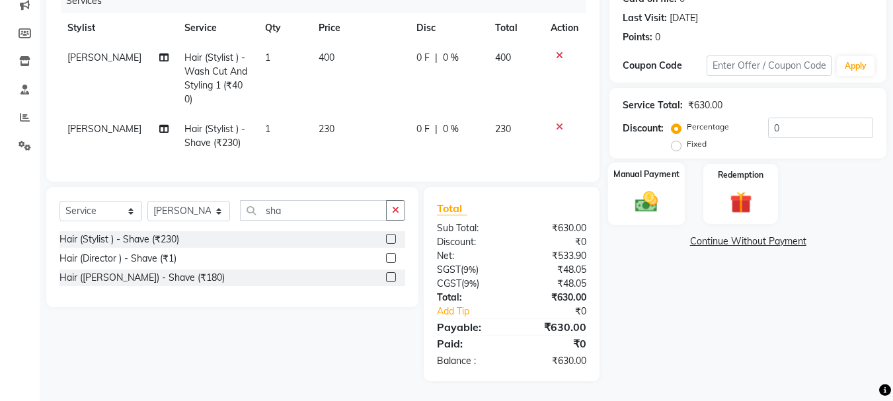
click at [647, 177] on label "Manual Payment" at bounding box center [647, 174] width 66 height 13
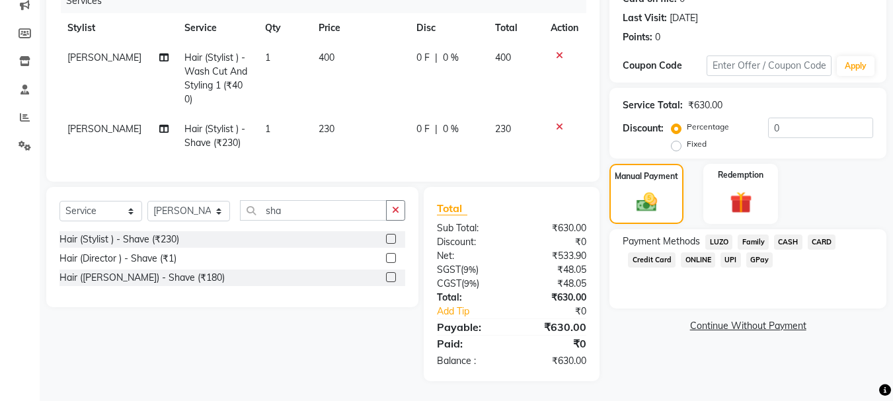
click at [757, 259] on span "GPay" at bounding box center [760, 260] width 27 height 15
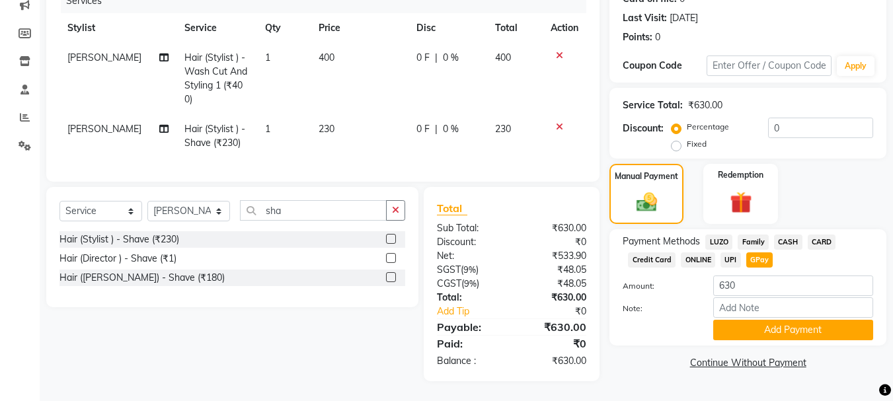
click at [759, 255] on span "GPay" at bounding box center [760, 260] width 27 height 15
click at [759, 261] on span "GPay" at bounding box center [760, 260] width 27 height 15
click at [756, 326] on button "Add Payment" at bounding box center [794, 330] width 160 height 21
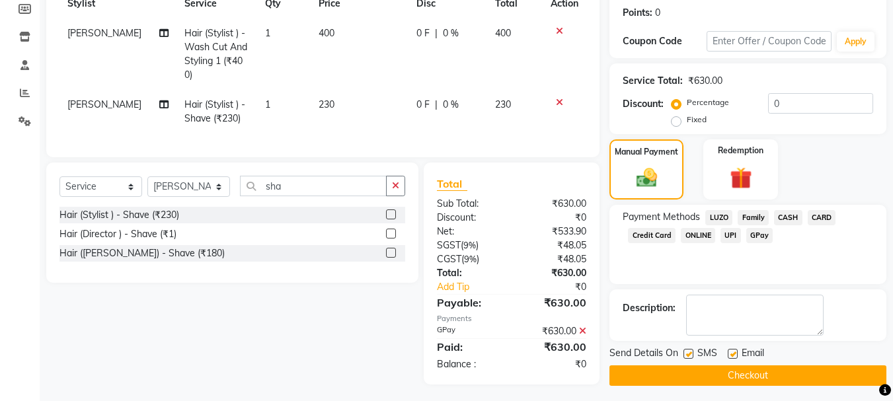
scroll to position [213, 0]
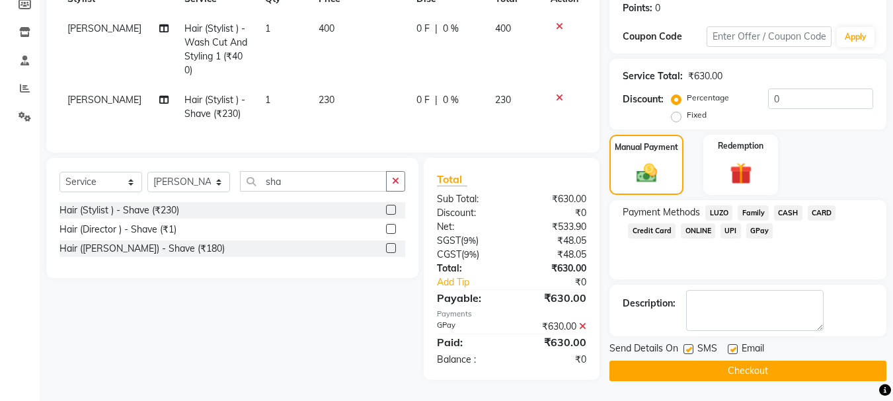
click at [748, 364] on button "Checkout" at bounding box center [748, 371] width 277 height 21
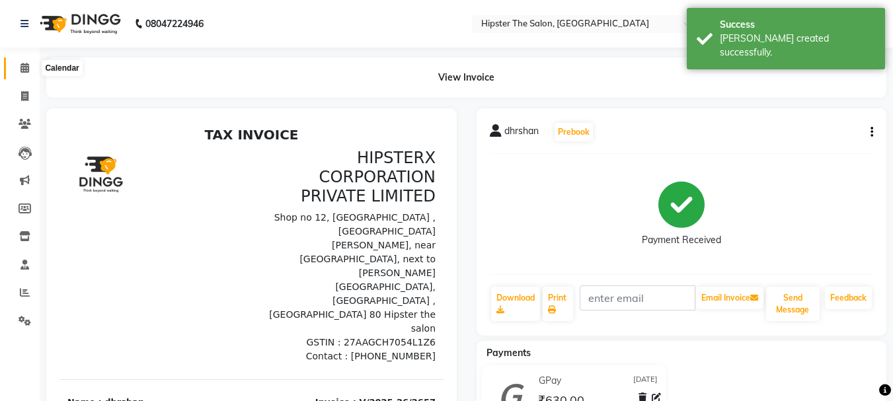
click at [28, 68] on icon at bounding box center [25, 68] width 9 height 10
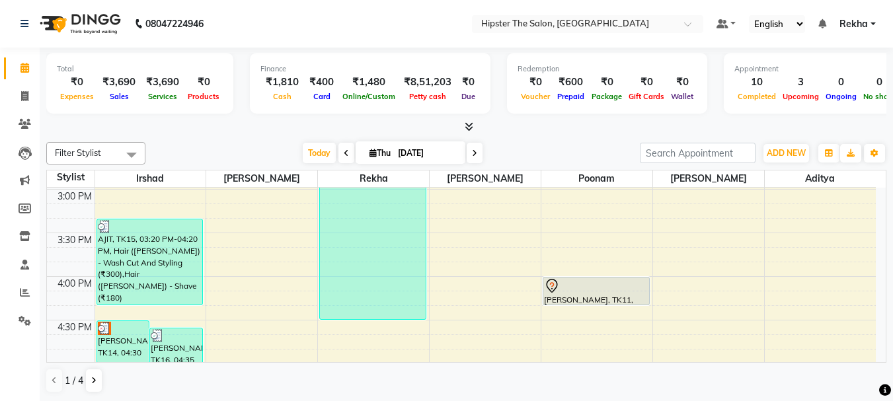
scroll to position [605, 0]
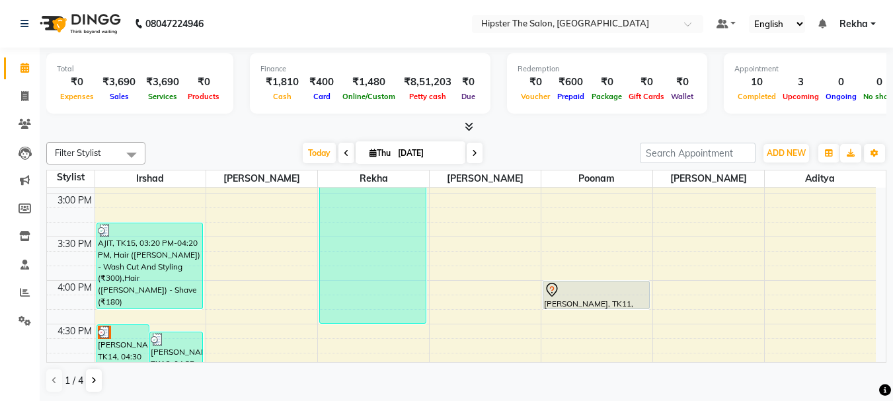
click at [473, 150] on icon at bounding box center [474, 153] width 5 height 8
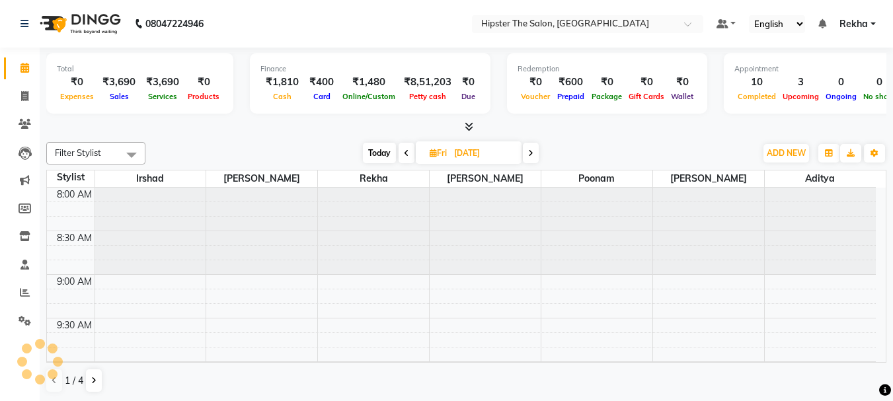
scroll to position [874, 0]
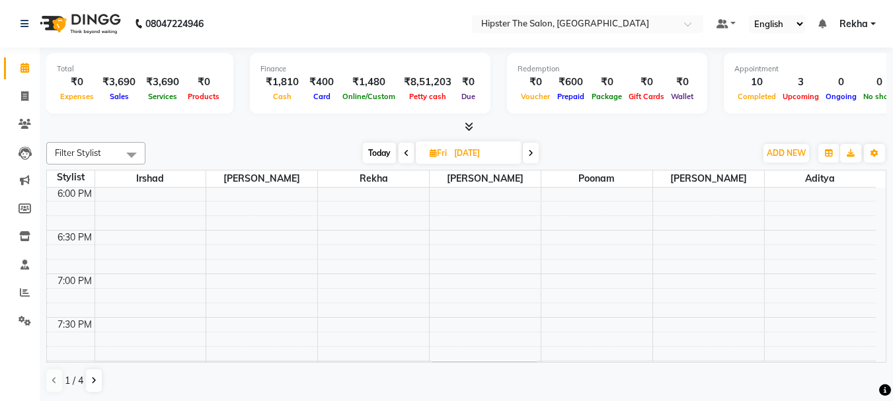
click at [526, 153] on span at bounding box center [531, 153] width 16 height 21
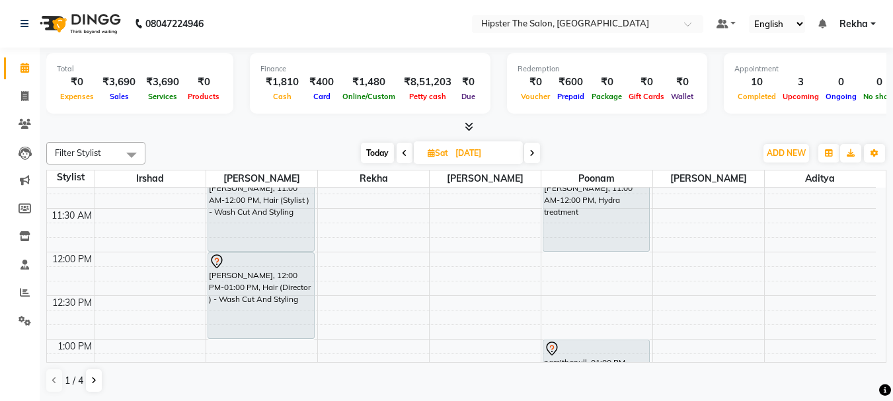
scroll to position [309, 0]
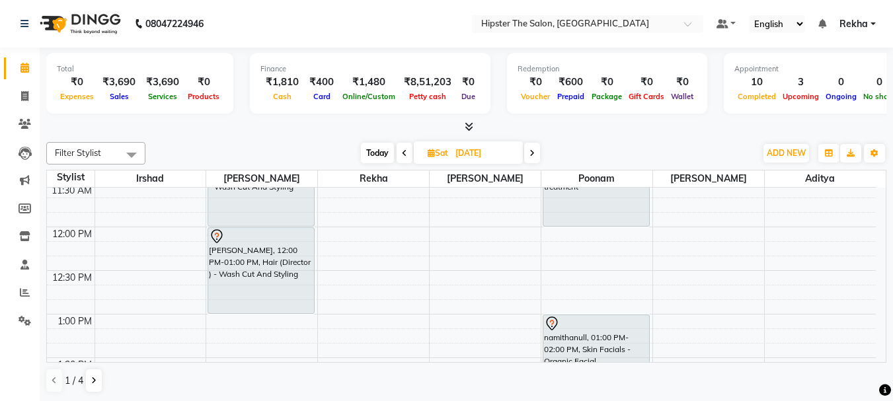
click at [404, 153] on icon at bounding box center [404, 153] width 5 height 8
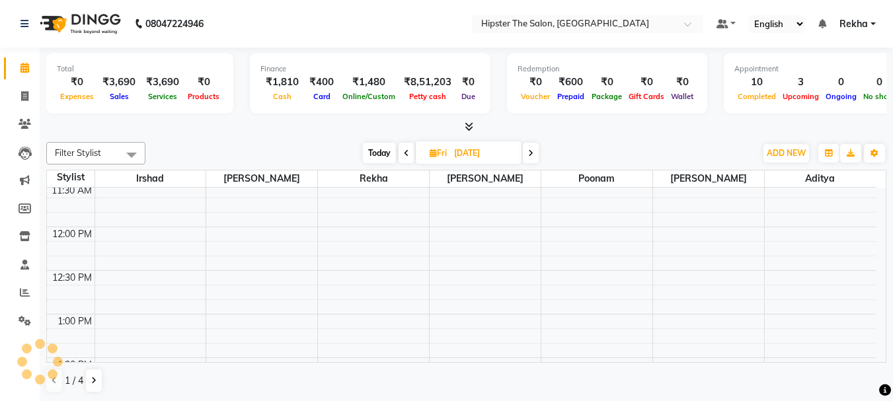
scroll to position [874, 0]
click at [404, 153] on icon at bounding box center [406, 153] width 5 height 8
type input "[DATE]"
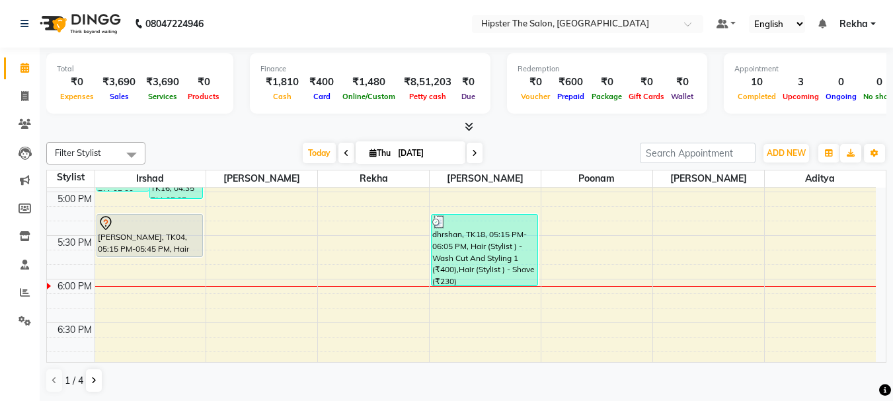
scroll to position [759, 0]
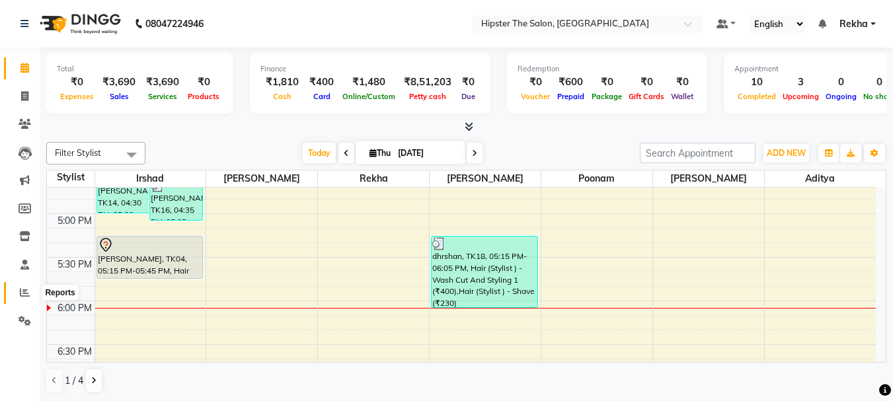
click at [28, 288] on icon at bounding box center [25, 293] width 10 height 10
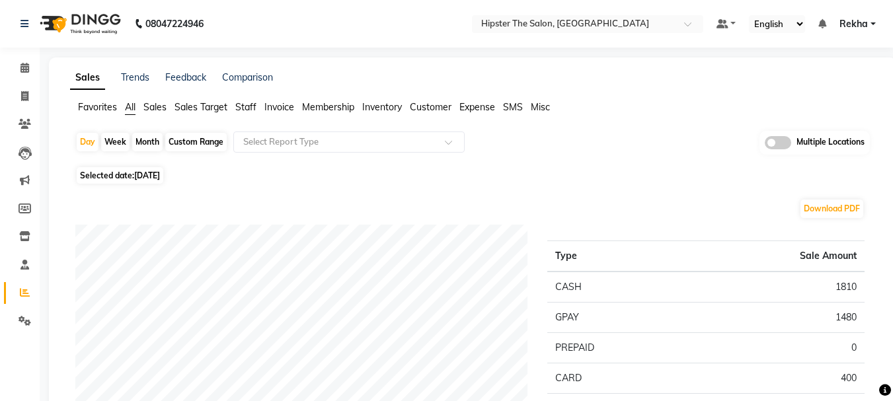
click at [247, 101] on span "Staff" at bounding box center [245, 107] width 21 height 12
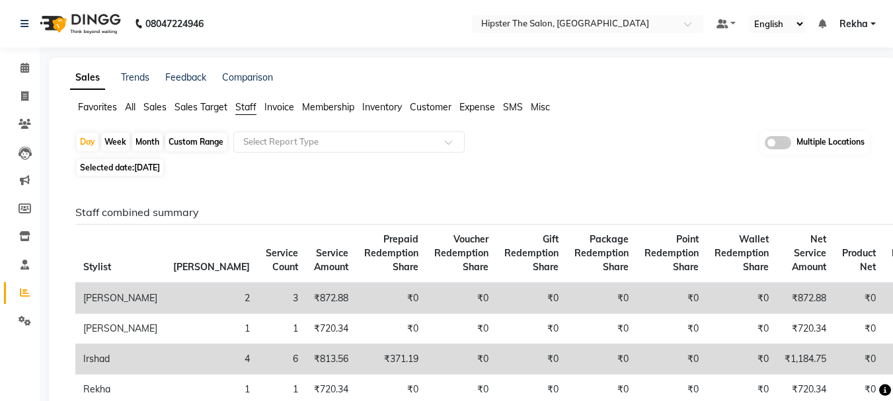
click at [199, 139] on div "Custom Range" at bounding box center [196, 142] width 62 height 19
select select "9"
select select "2025"
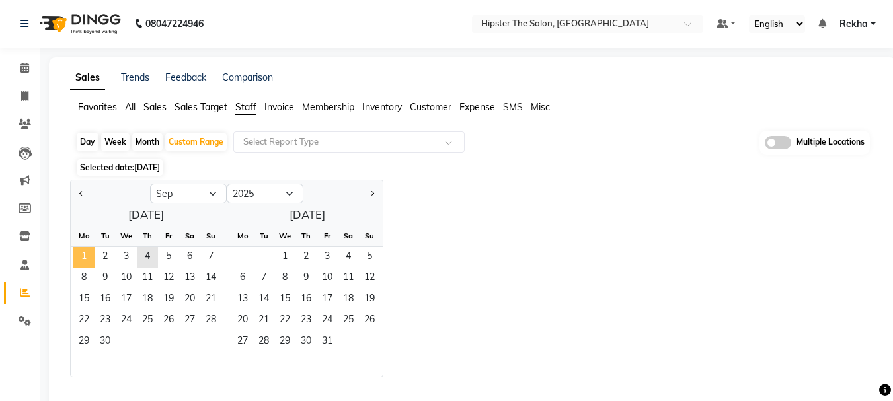
click at [77, 268] on span "1" at bounding box center [83, 257] width 21 height 21
click at [151, 263] on span "4" at bounding box center [147, 257] width 21 height 21
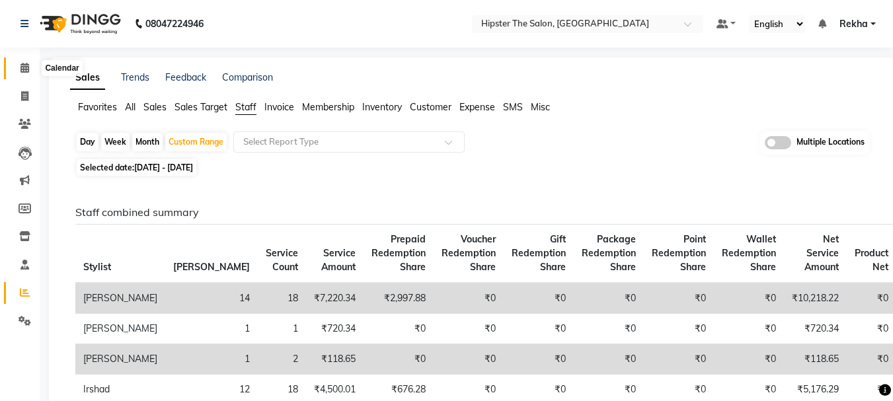
click at [26, 67] on icon at bounding box center [25, 68] width 9 height 10
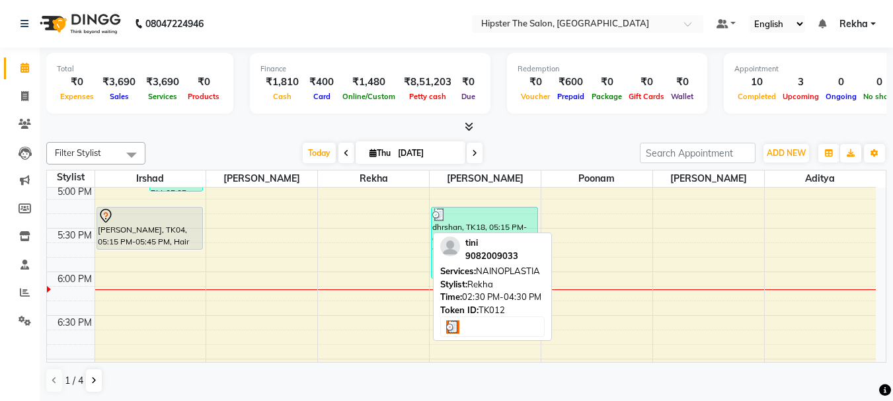
scroll to position [794, 0]
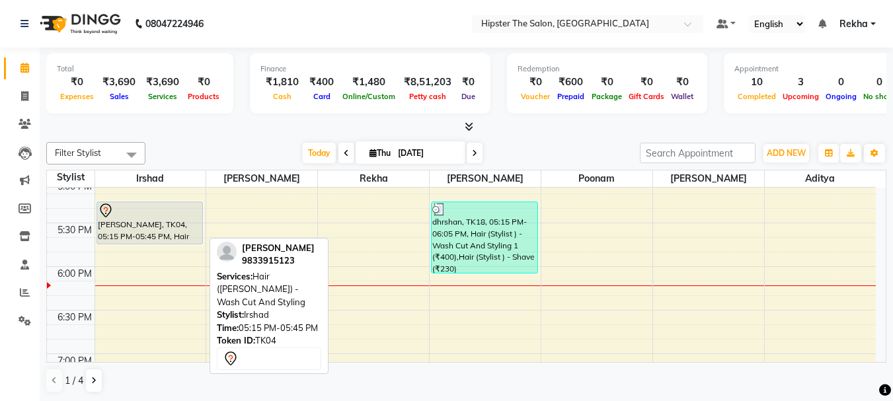
click at [126, 227] on div "[PERSON_NAME], TK04, 05:15 PM-05:45 PM, Hair ([PERSON_NAME]) - Wash Cut And Sty…" at bounding box center [150, 223] width 106 height 42
select select "7"
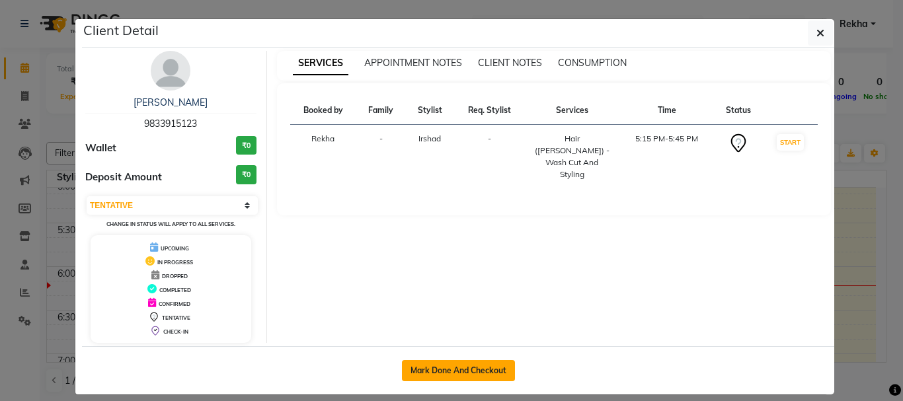
click at [475, 364] on button "Mark Done And Checkout" at bounding box center [458, 370] width 113 height 21
select select "5125"
select select "service"
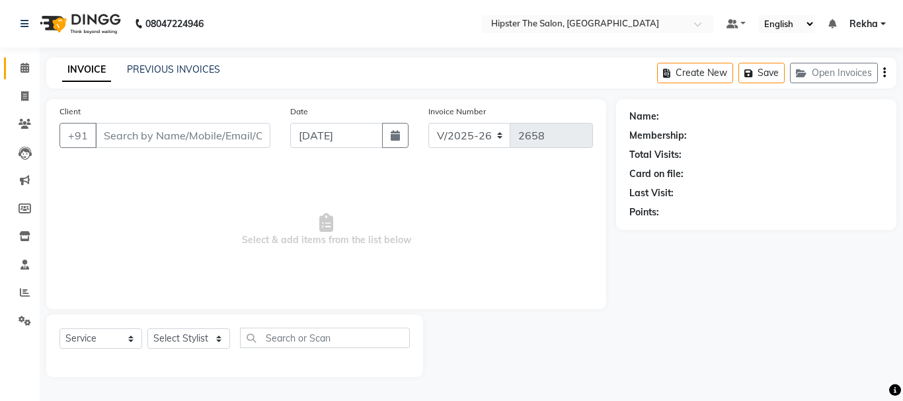
type input "9833915123"
select select "32387"
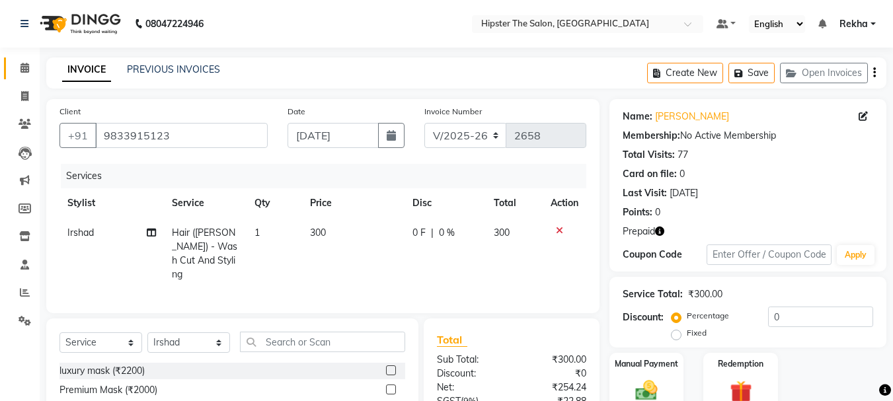
scroll to position [128, 0]
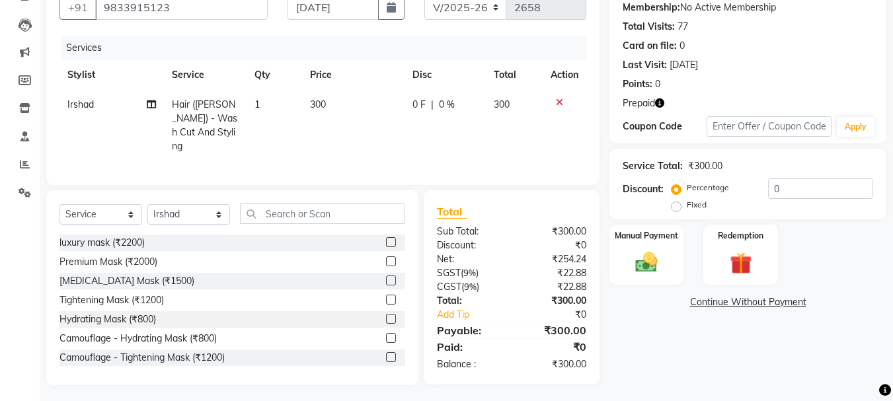
click at [661, 105] on icon "button" at bounding box center [659, 103] width 9 height 9
click at [739, 236] on label "Redemption" at bounding box center [742, 235] width 48 height 13
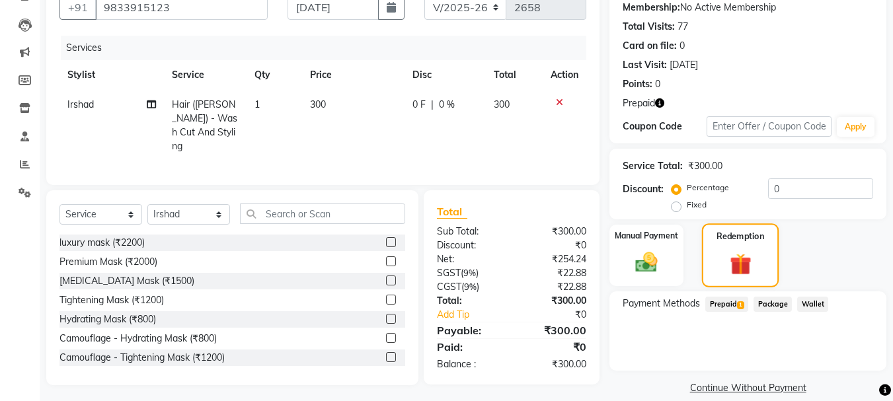
scroll to position [145, 0]
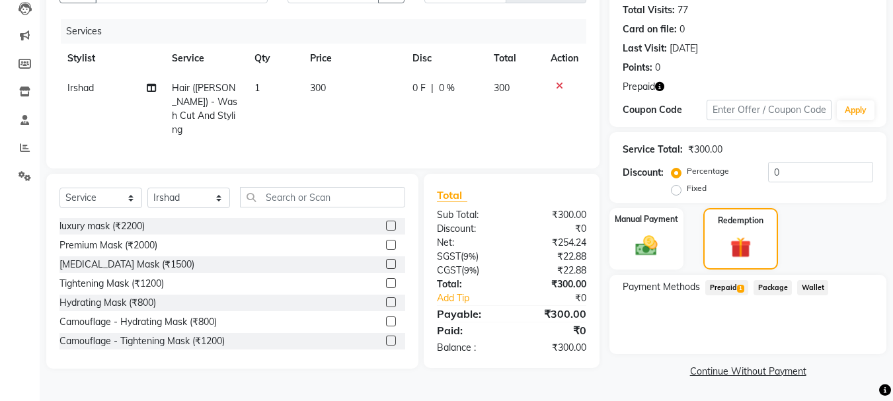
click at [739, 292] on span "1" at bounding box center [740, 289] width 7 height 8
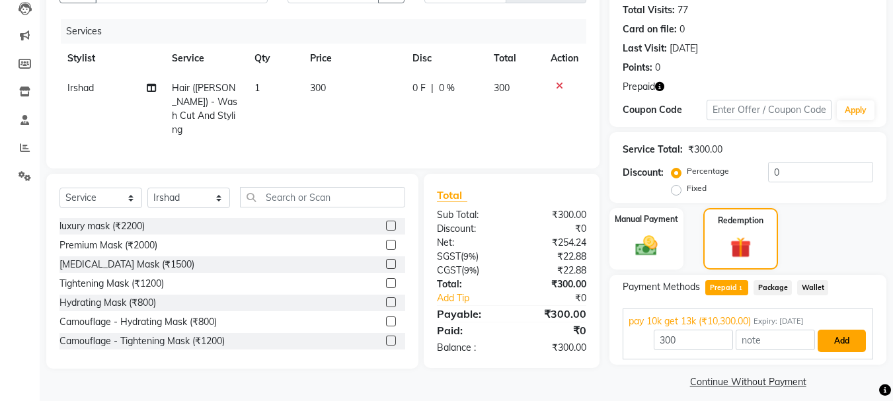
click at [840, 351] on button "Add" at bounding box center [842, 341] width 48 height 22
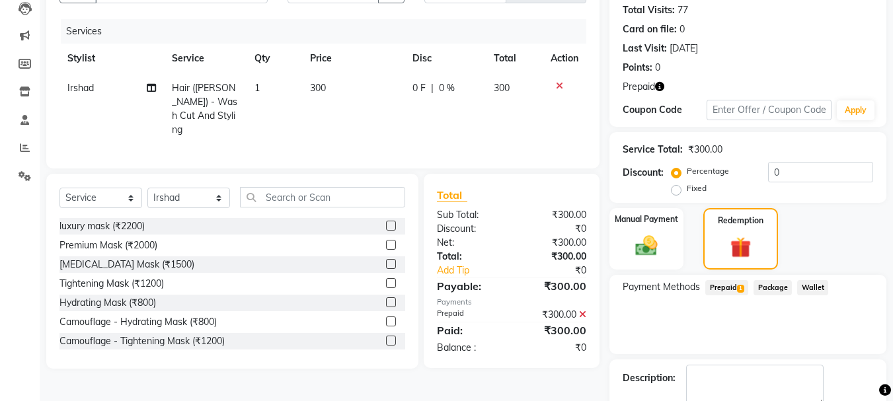
scroll to position [220, 0]
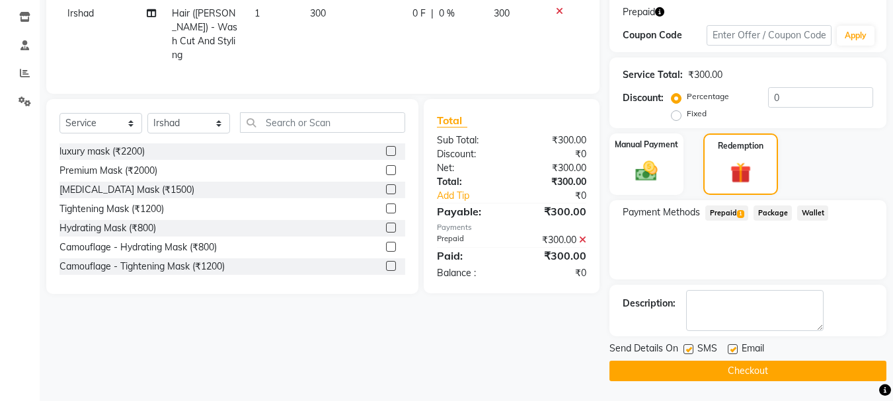
click at [833, 366] on button "Checkout" at bounding box center [748, 371] width 277 height 21
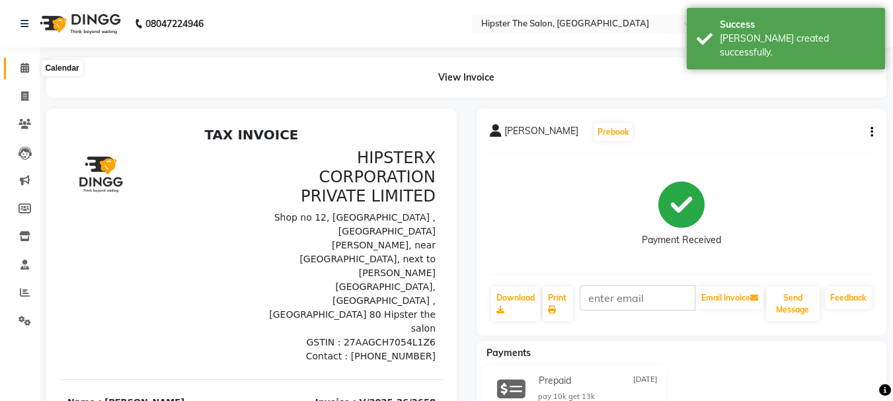
click at [26, 65] on icon at bounding box center [25, 68] width 9 height 10
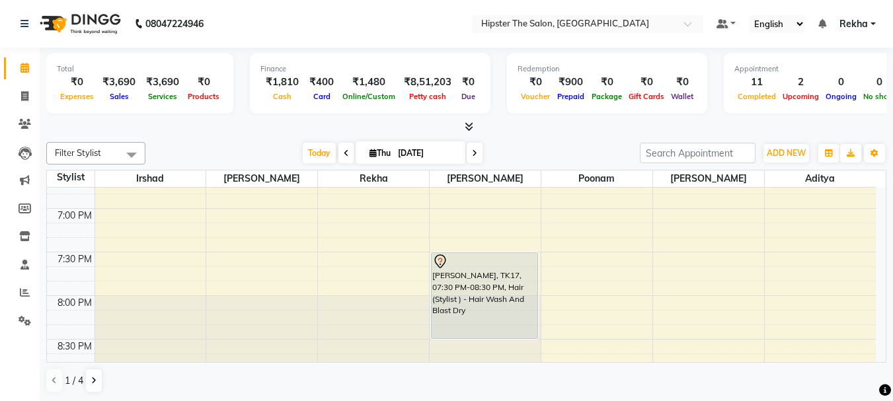
scroll to position [936, 0]
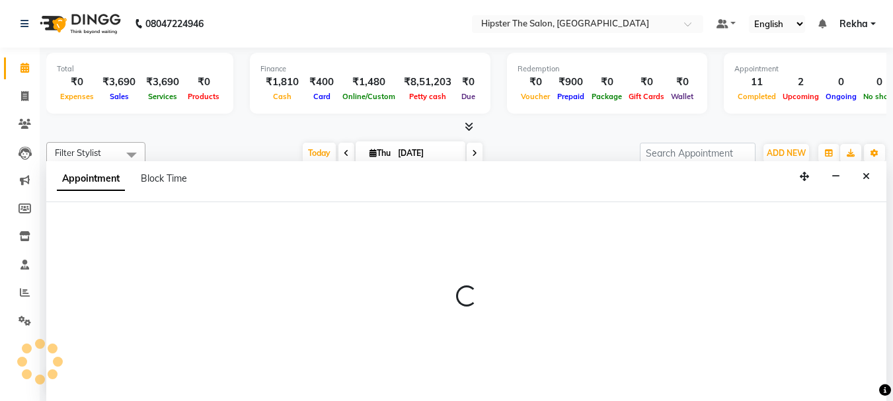
scroll to position [1, 0]
click at [620, 301] on p at bounding box center [466, 296] width 841 height 22
select select "50153"
select select "tentative"
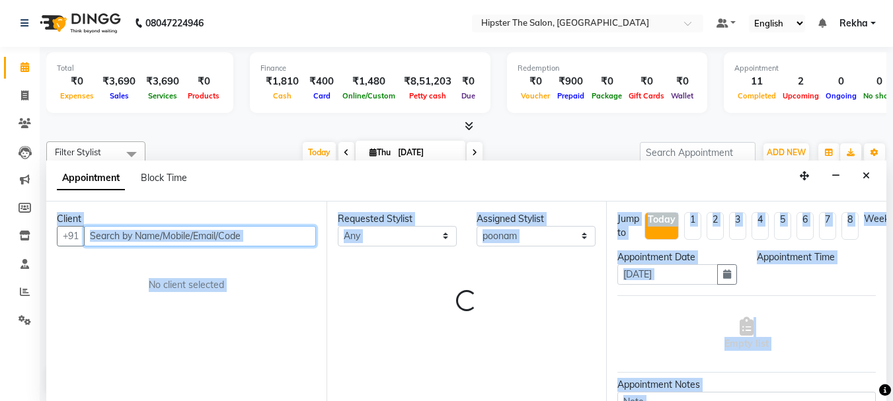
select select "1200"
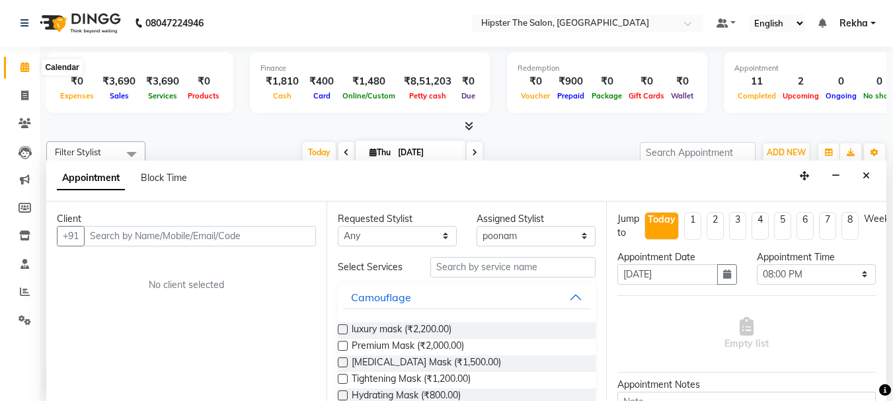
click at [22, 63] on icon at bounding box center [25, 67] width 9 height 10
click at [26, 67] on icon at bounding box center [25, 67] width 9 height 10
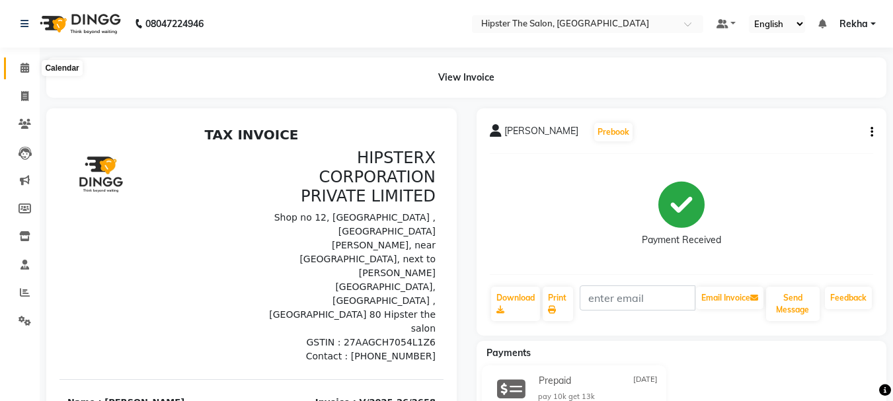
click at [28, 66] on icon at bounding box center [25, 68] width 9 height 10
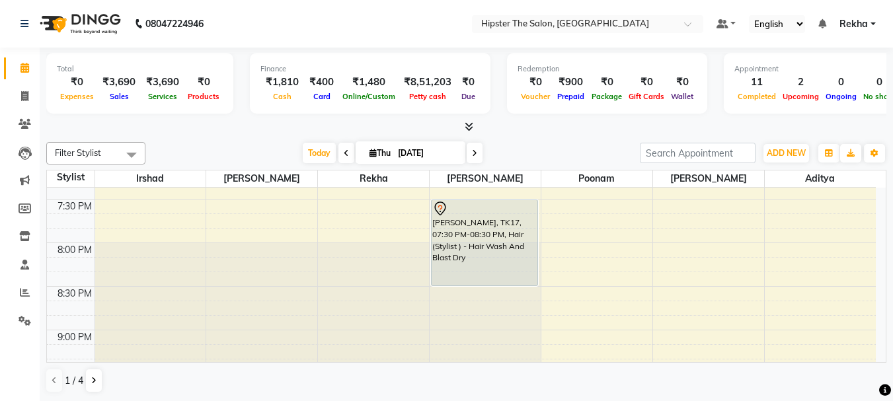
scroll to position [1, 0]
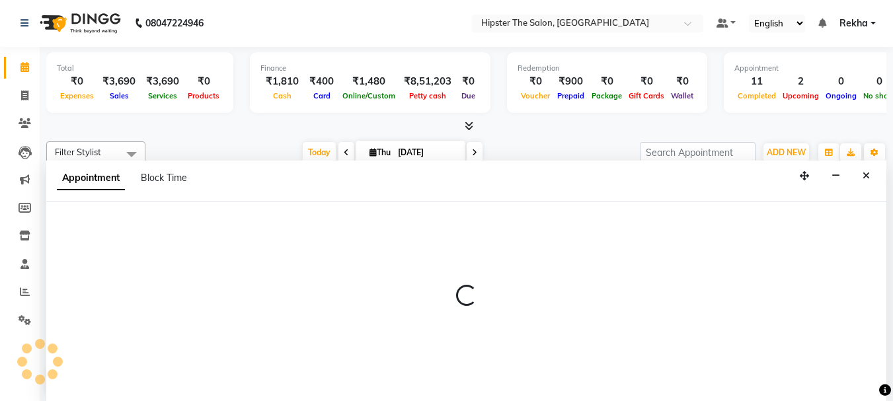
select select "32386"
select select "1200"
select select "tentative"
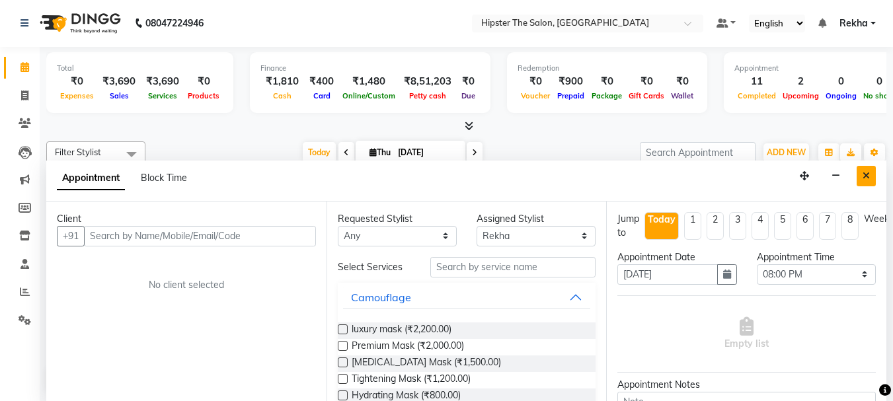
click at [866, 179] on icon "Close" at bounding box center [866, 175] width 7 height 9
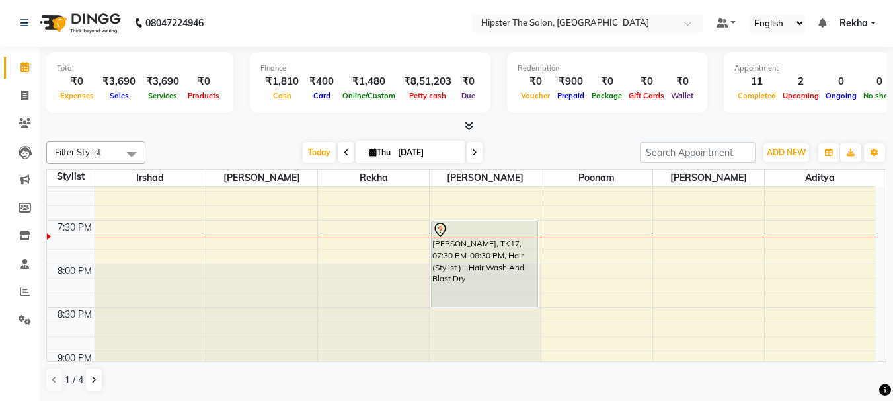
scroll to position [992, 0]
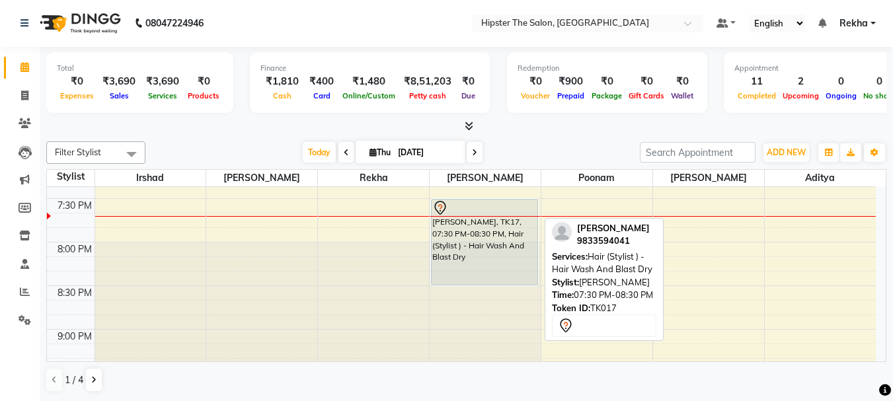
click at [515, 263] on div "[PERSON_NAME], TK17, 07:30 PM-08:30 PM, Hair (Stylist ) - Hair Wash And Blast D…" at bounding box center [485, 242] width 106 height 85
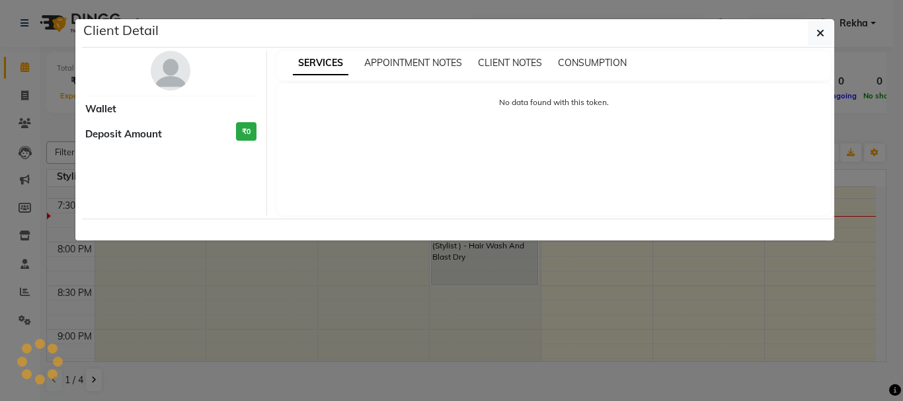
select select "7"
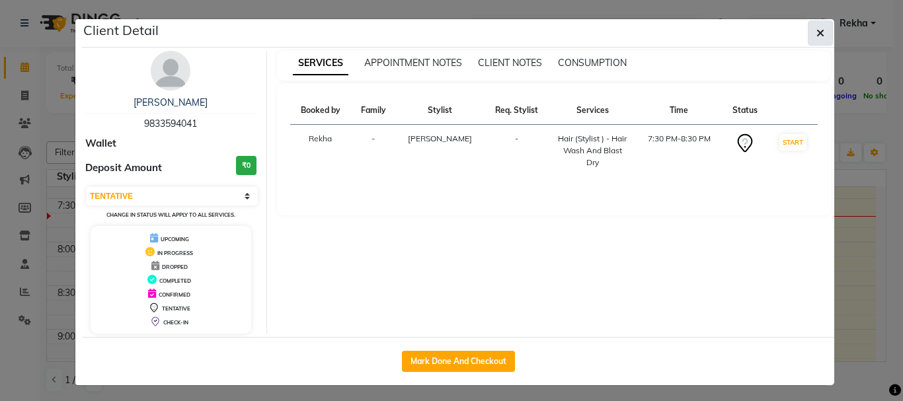
click at [817, 32] on icon "button" at bounding box center [821, 33] width 8 height 11
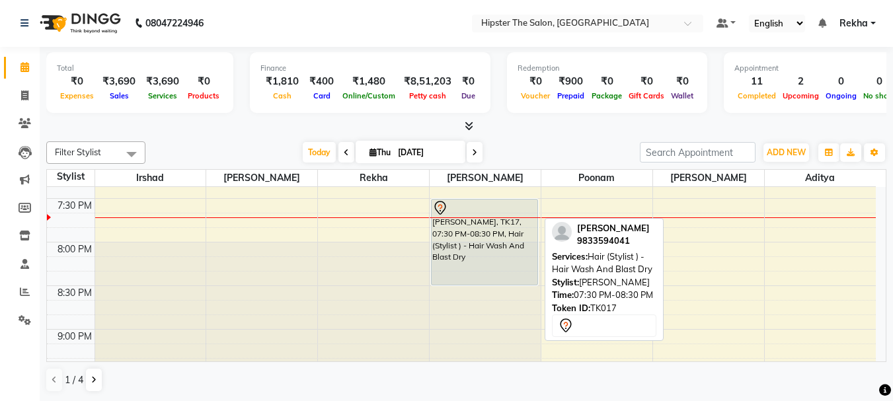
click at [486, 247] on div "[PERSON_NAME], TK17, 07:30 PM-08:30 PM, Hair (Stylist ) - Hair Wash And Blast D…" at bounding box center [485, 242] width 106 height 85
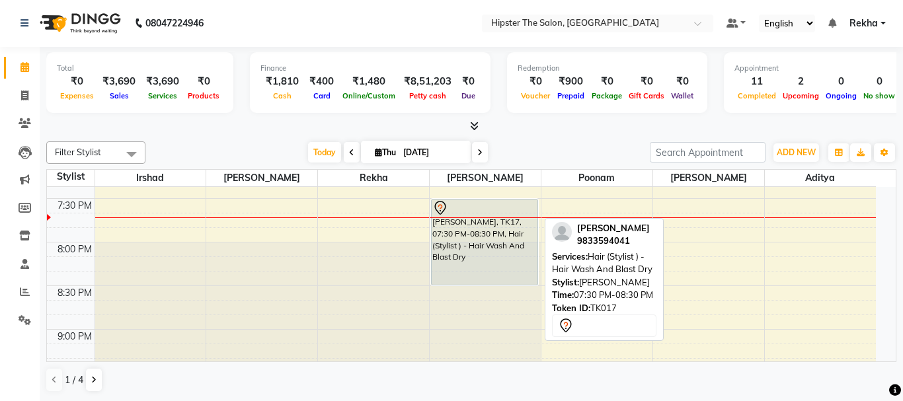
select select "7"
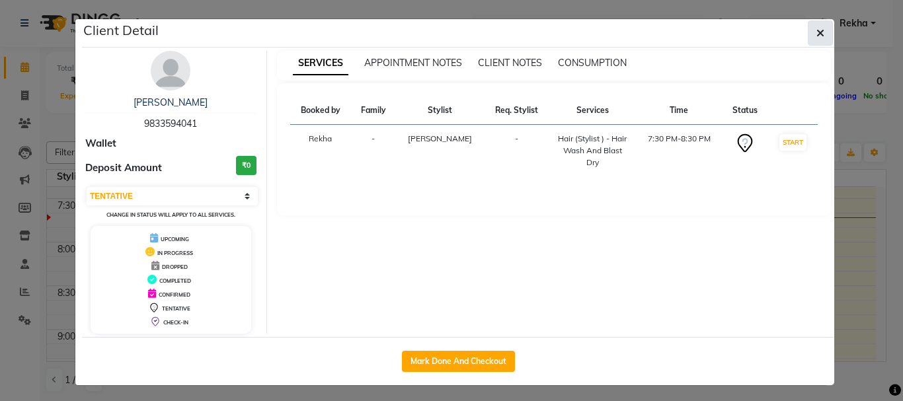
click at [823, 31] on button "button" at bounding box center [820, 33] width 25 height 25
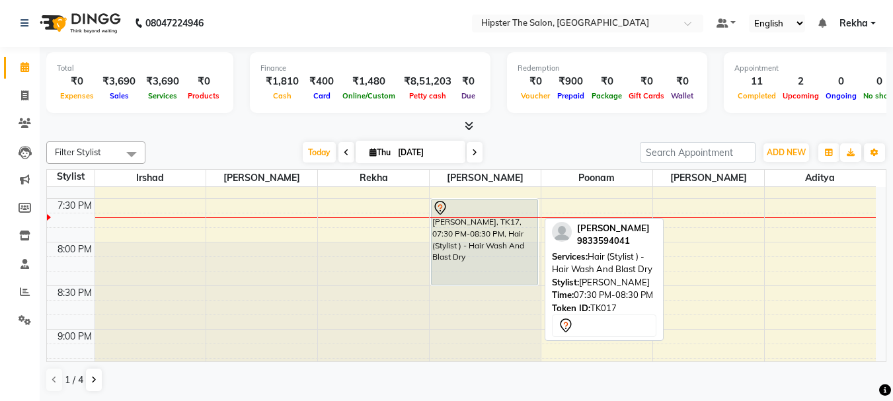
click at [509, 280] on div "[PERSON_NAME], TK17, 07:30 PM-08:30 PM, Hair (Stylist ) - Hair Wash And Blast D…" at bounding box center [485, 242] width 106 height 85
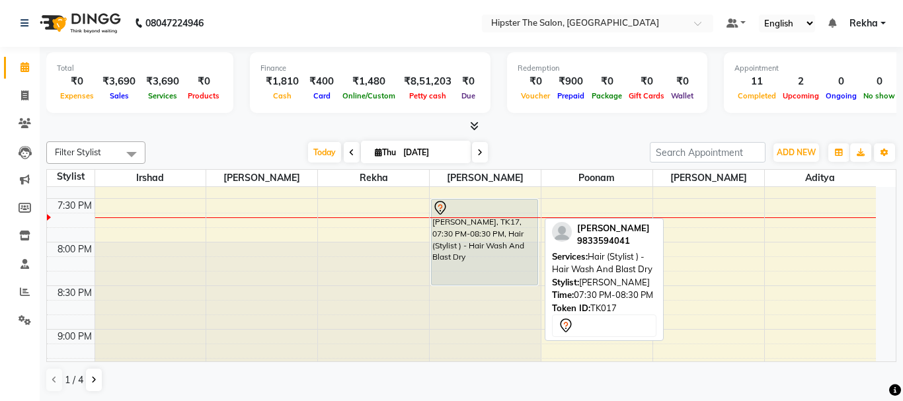
select select "7"
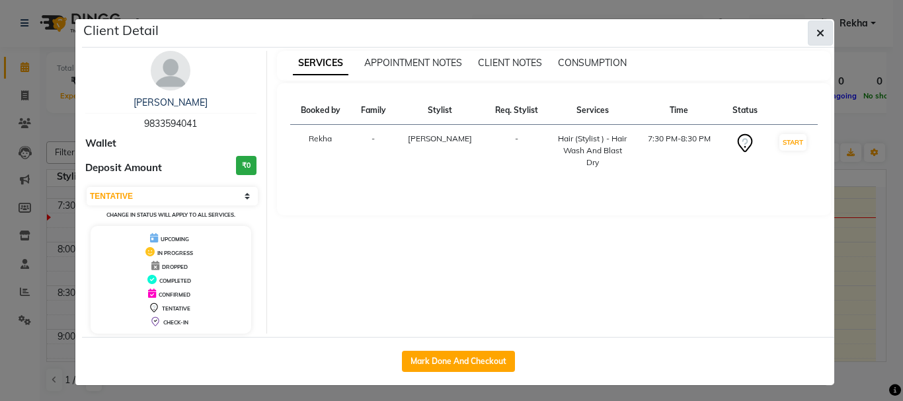
click at [820, 29] on button "button" at bounding box center [820, 33] width 25 height 25
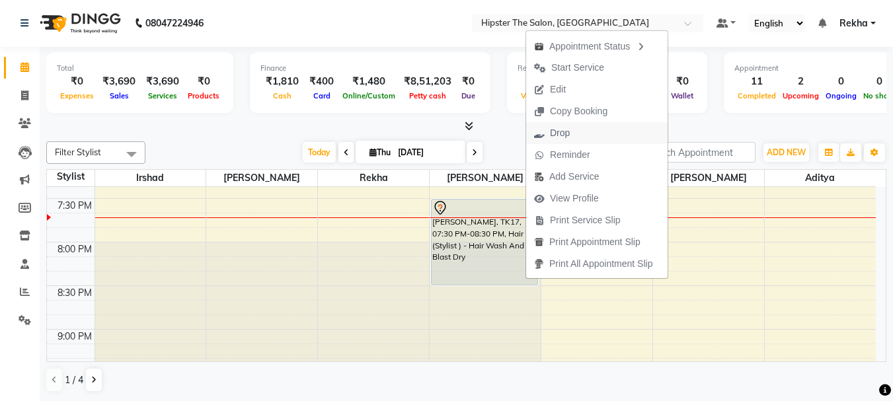
click at [561, 135] on span "Drop" at bounding box center [560, 133] width 20 height 14
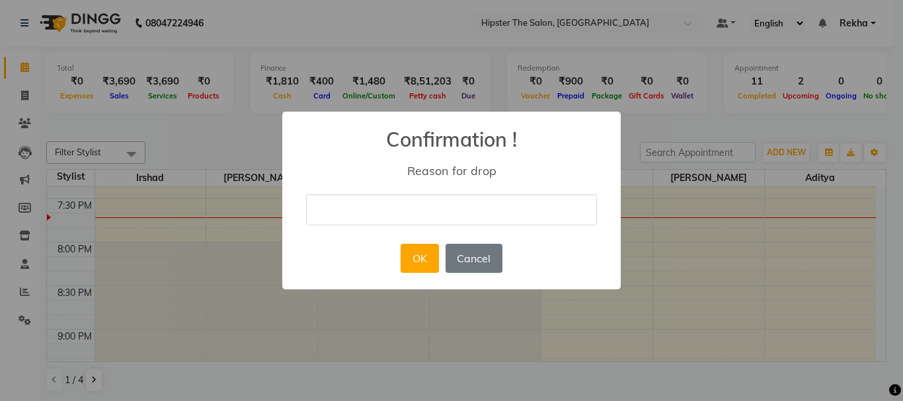
click at [456, 223] on input "text" at bounding box center [451, 209] width 291 height 31
type input "cancel appoinment"
click at [429, 260] on button "OK" at bounding box center [420, 258] width 38 height 29
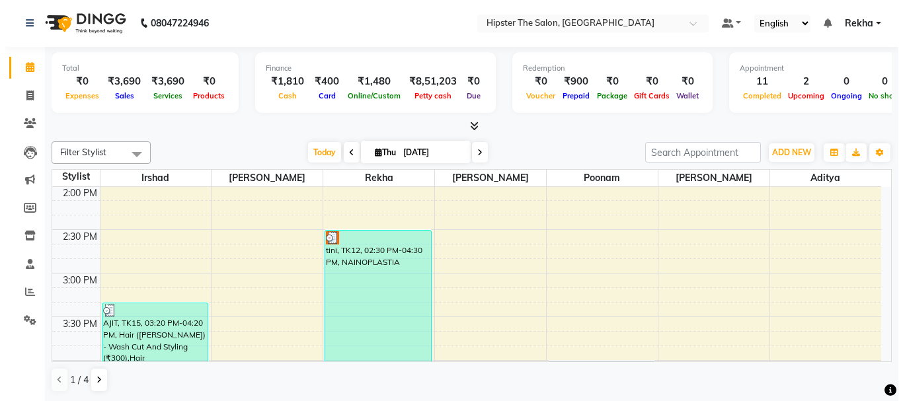
scroll to position [547, 0]
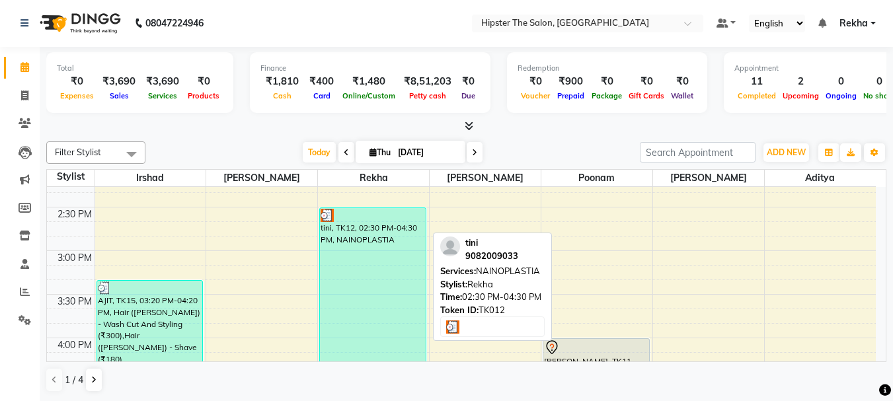
click at [347, 246] on div "tini, TK12, 02:30 PM-04:30 PM, NAINOPLASTIA" at bounding box center [373, 294] width 106 height 173
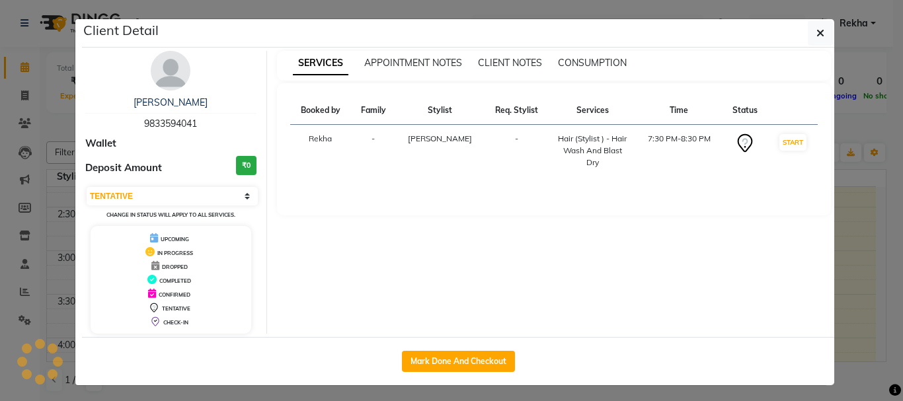
select select "3"
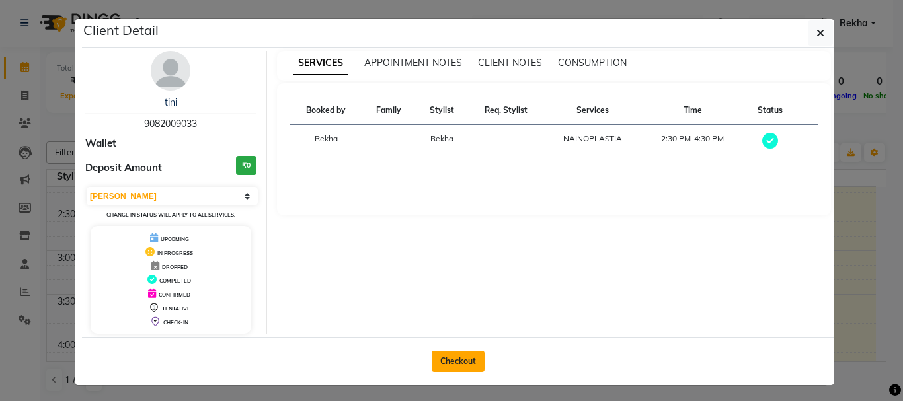
click at [465, 360] on button "Checkout" at bounding box center [458, 361] width 53 height 21
select select "5125"
select select "service"
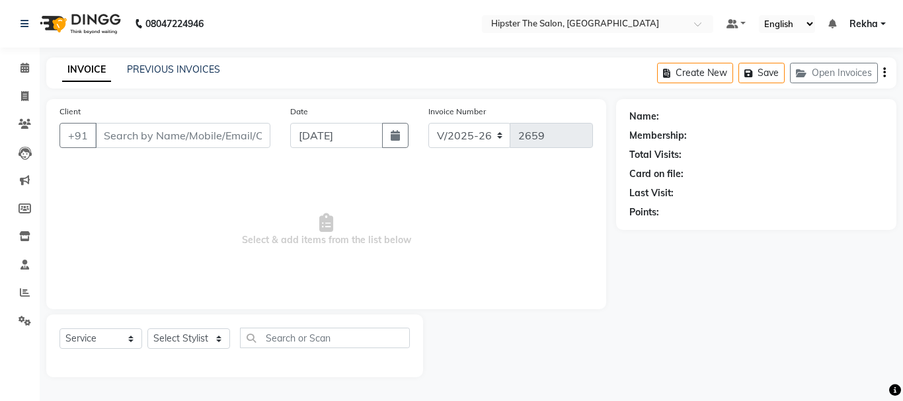
type input "9082009033"
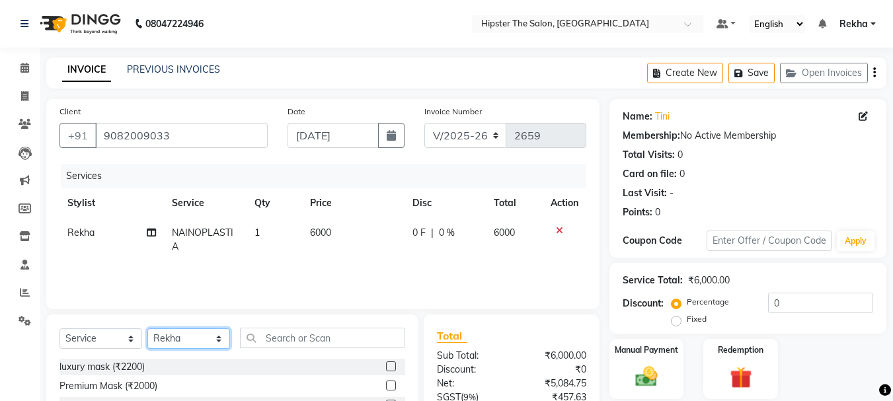
click at [197, 338] on select "Select Stylist [PERSON_NAME] [PERSON_NAME] Anup [PERSON_NAME] [PERSON_NAME] Luc…" at bounding box center [188, 339] width 83 height 21
click at [185, 339] on select "Select Stylist [PERSON_NAME] [PERSON_NAME] Anup [PERSON_NAME] [PERSON_NAME] Luc…" at bounding box center [188, 339] width 83 height 21
click at [197, 338] on select "Select Stylist [PERSON_NAME] [PERSON_NAME] Anup [PERSON_NAME] [PERSON_NAME] Luc…" at bounding box center [188, 339] width 83 height 21
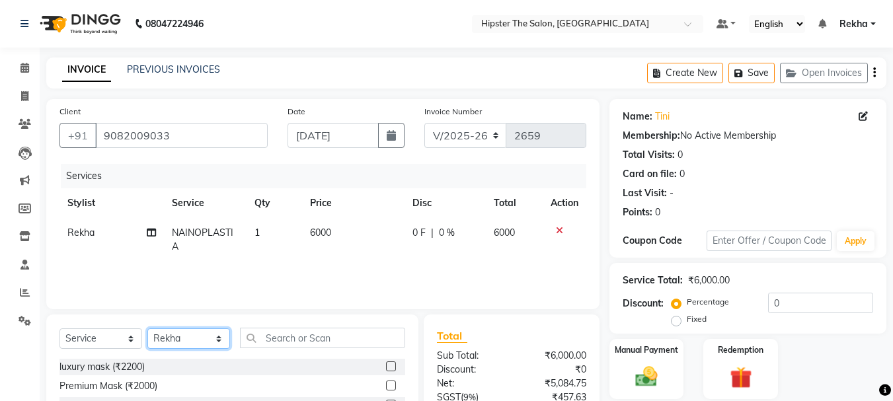
select select "50153"
click at [147, 329] on select "Select Stylist [PERSON_NAME] [PERSON_NAME] Anup [PERSON_NAME] [PERSON_NAME] Luc…" at bounding box center [188, 339] width 83 height 21
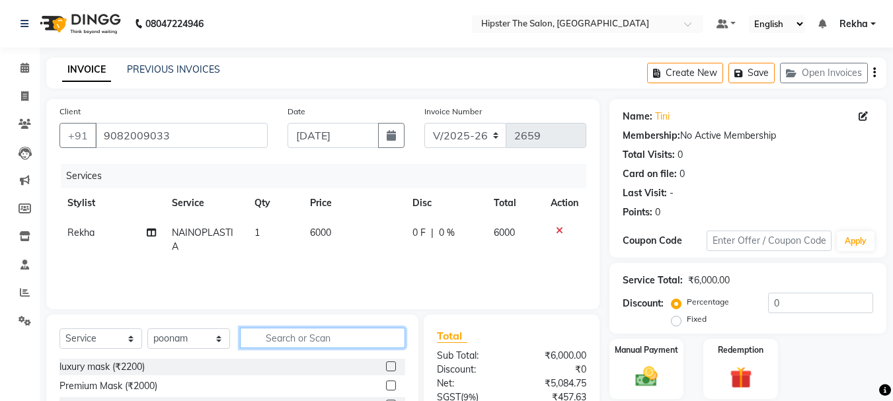
click at [319, 338] on input "text" at bounding box center [322, 338] width 165 height 21
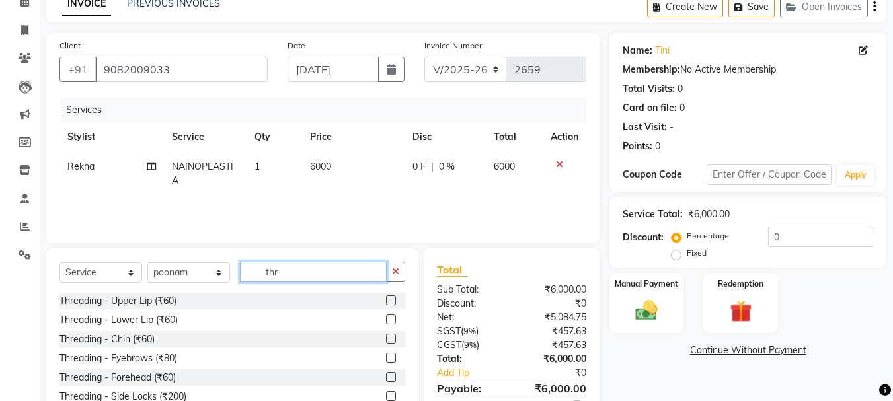
type input "thr"
click at [386, 298] on label at bounding box center [391, 301] width 10 height 10
click at [386, 298] on input "checkbox" at bounding box center [390, 301] width 9 height 9
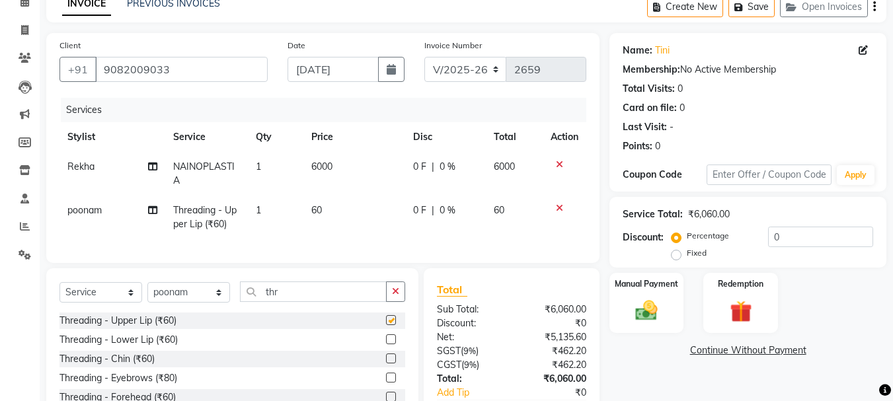
checkbox input "false"
click at [386, 343] on label at bounding box center [391, 338] width 10 height 10
click at [386, 343] on input "checkbox" at bounding box center [390, 338] width 9 height 9
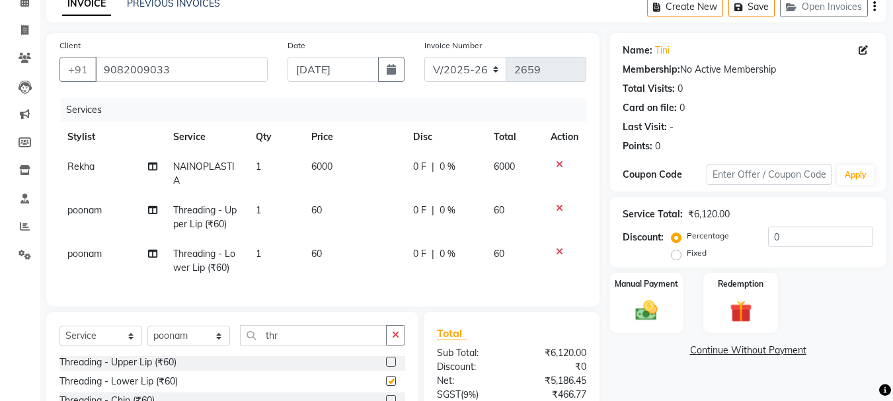
checkbox input "false"
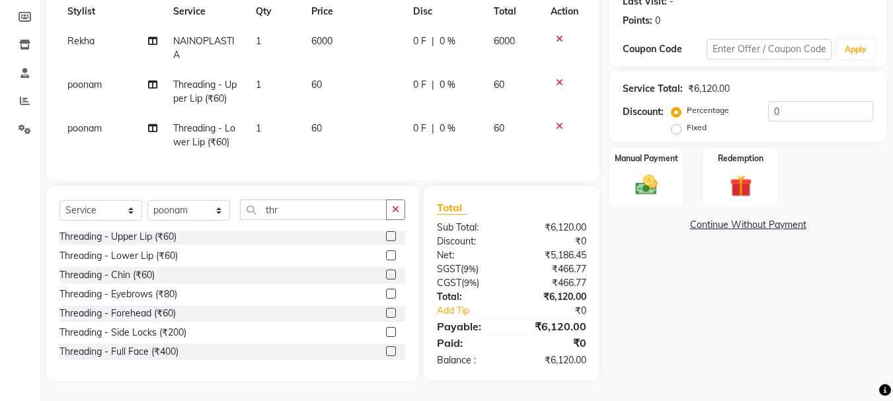
click at [386, 295] on label at bounding box center [391, 294] width 10 height 10
click at [386, 295] on input "checkbox" at bounding box center [390, 294] width 9 height 9
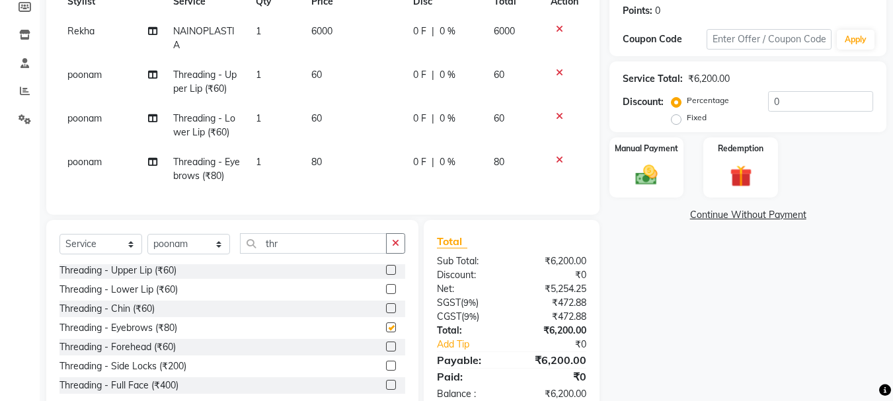
checkbox input "false"
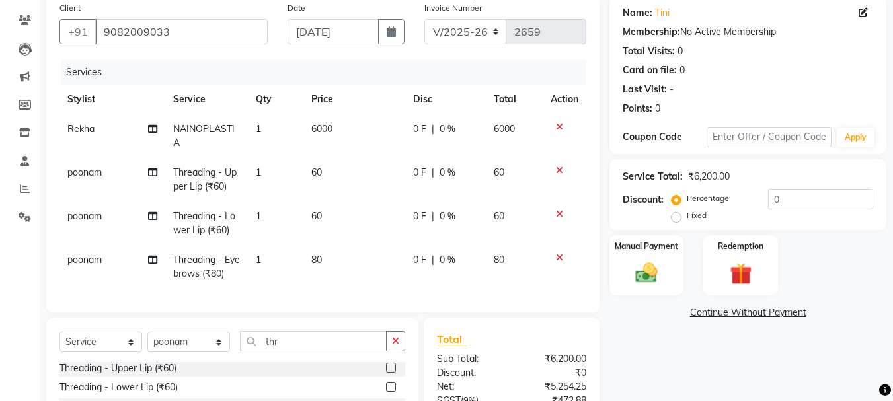
scroll to position [69, 0]
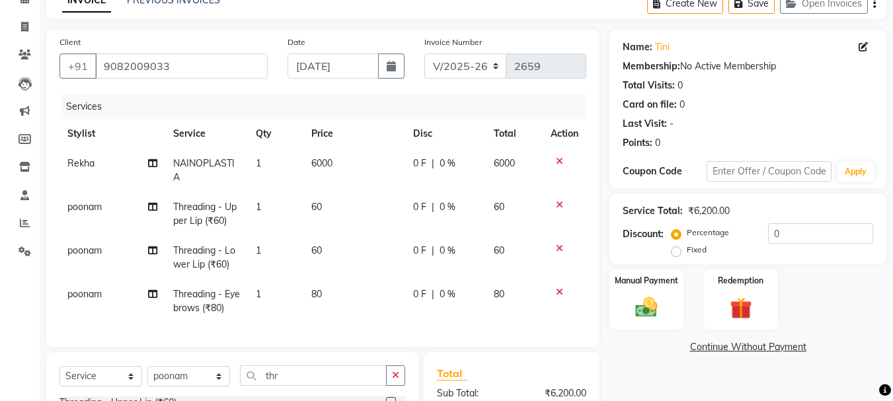
click at [506, 164] on span "6000" at bounding box center [504, 163] width 21 height 12
select select "32386"
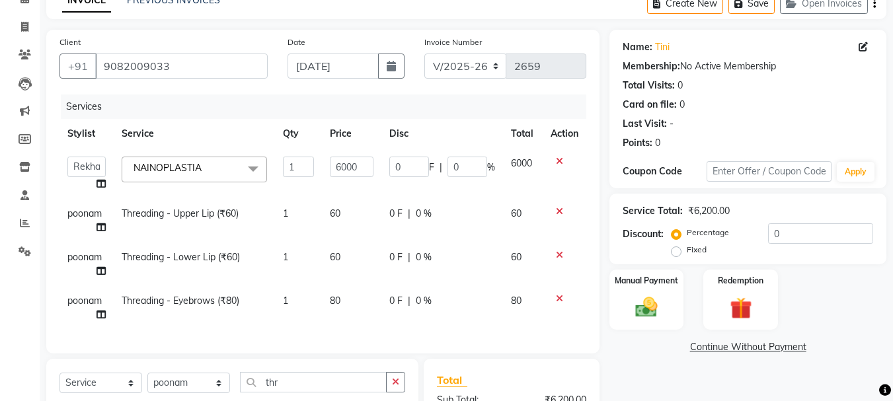
click at [401, 152] on td "0 F | 0 %" at bounding box center [443, 174] width 122 height 50
click at [365, 167] on input "6000" at bounding box center [352, 167] width 44 height 21
type input "6"
type input "7000"
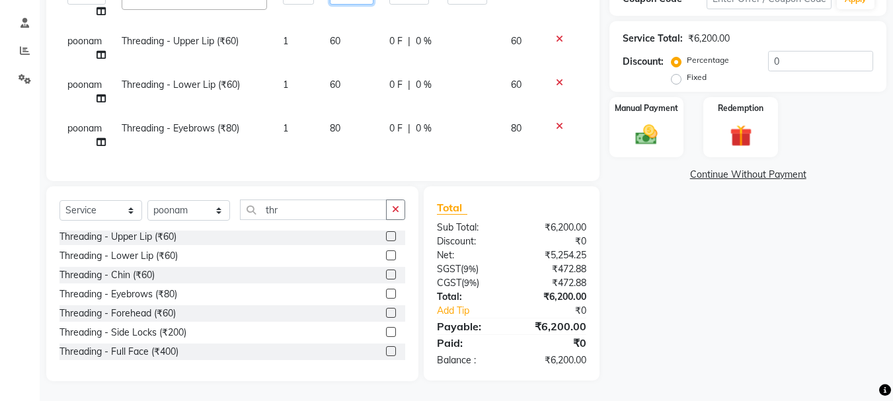
scroll to position [54, 0]
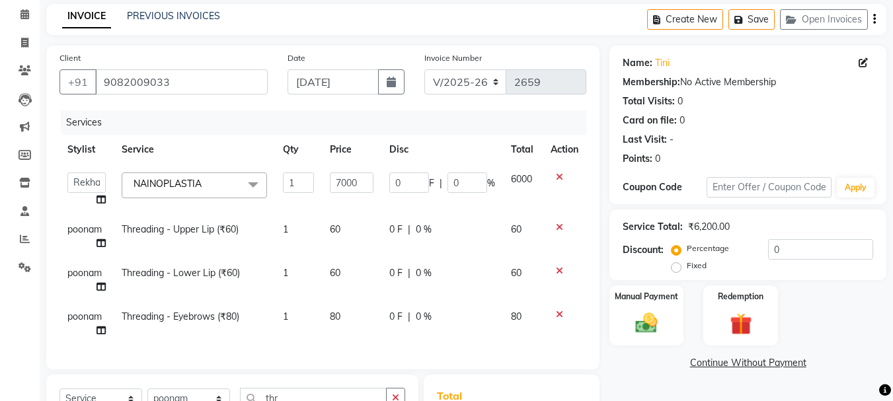
click at [638, 354] on div "Name: Tini Membership: No Active Membership Total Visits: 0 Card on file: 0 Las…" at bounding box center [753, 308] width 287 height 524
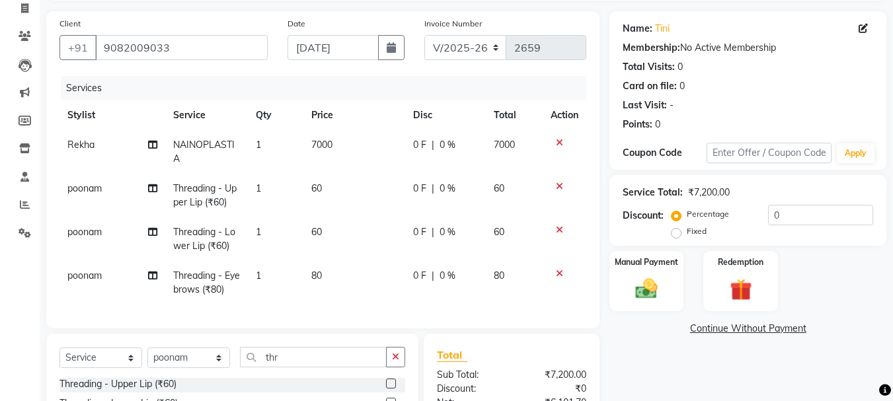
scroll to position [0, 0]
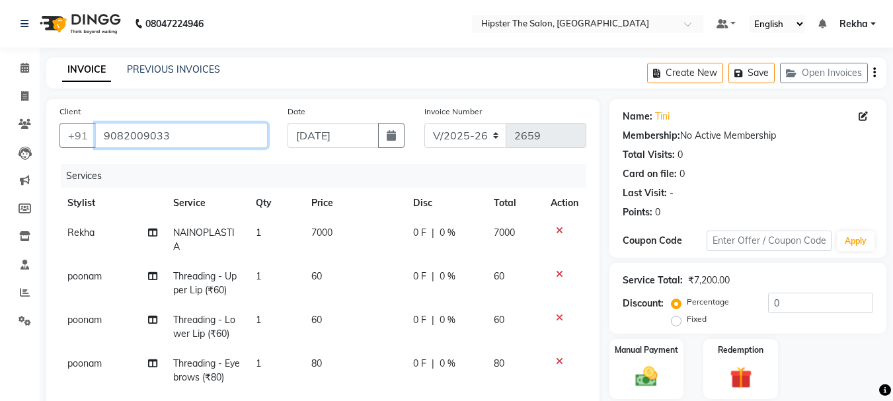
click at [197, 134] on input "9082009033" at bounding box center [181, 135] width 173 height 25
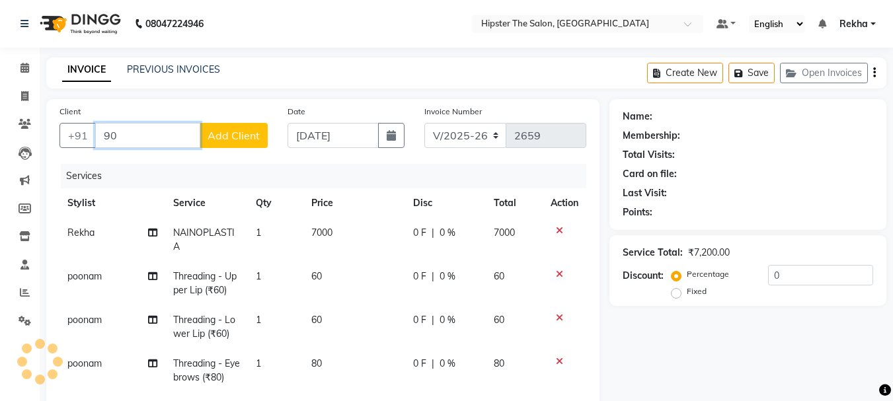
type input "9"
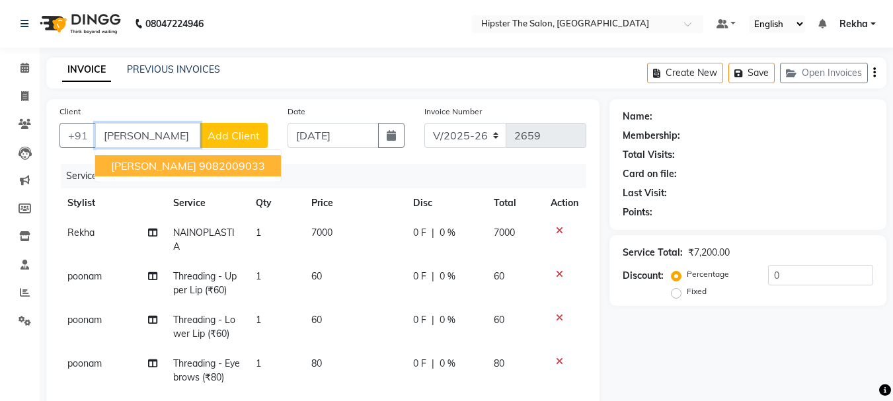
click at [199, 172] on ngb-highlight "9082009033" at bounding box center [232, 165] width 66 height 13
type input "9082009033"
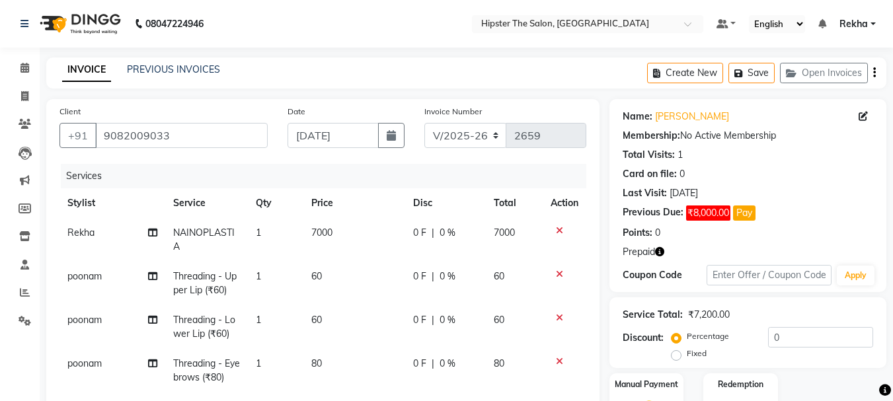
scroll to position [154, 0]
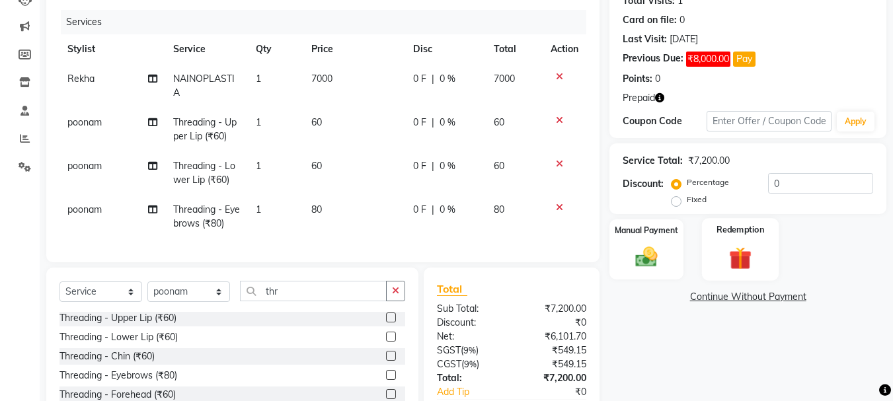
click at [739, 251] on img at bounding box center [740, 258] width 37 height 28
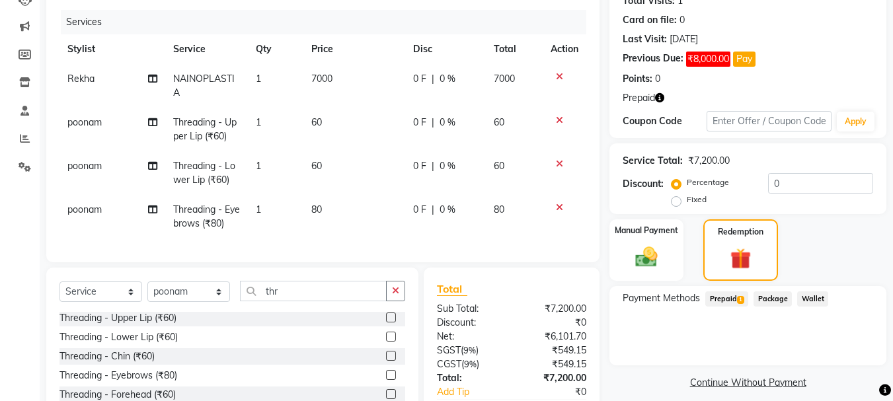
click at [727, 296] on span "Prepaid 1" at bounding box center [727, 299] width 43 height 15
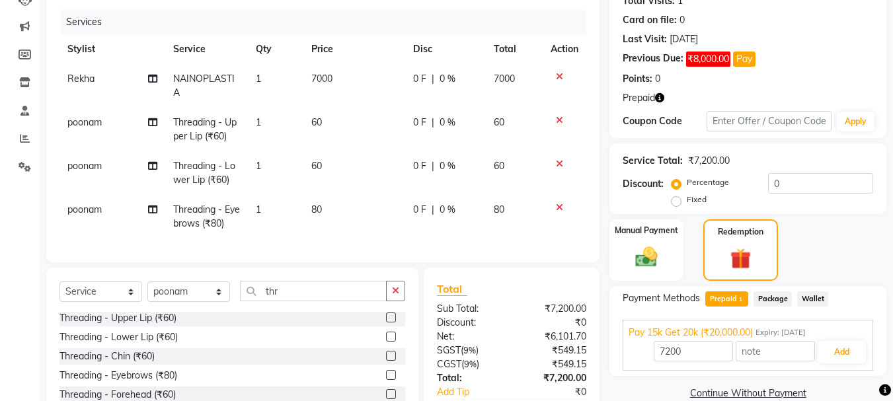
scroll to position [245, 0]
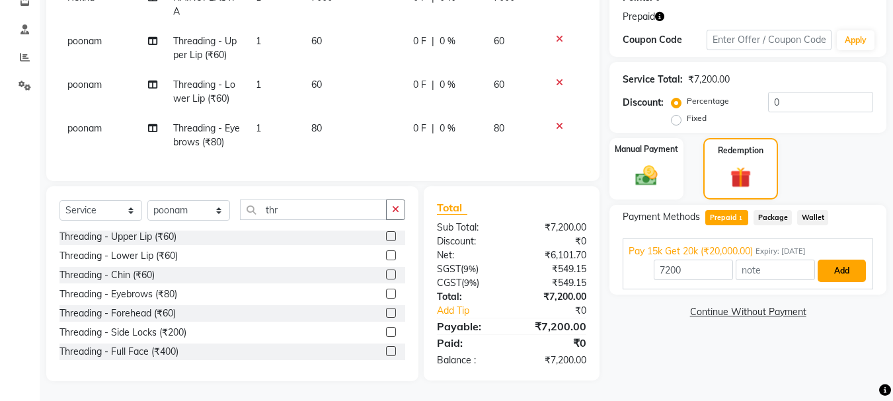
click at [850, 268] on button "Add" at bounding box center [842, 271] width 48 height 22
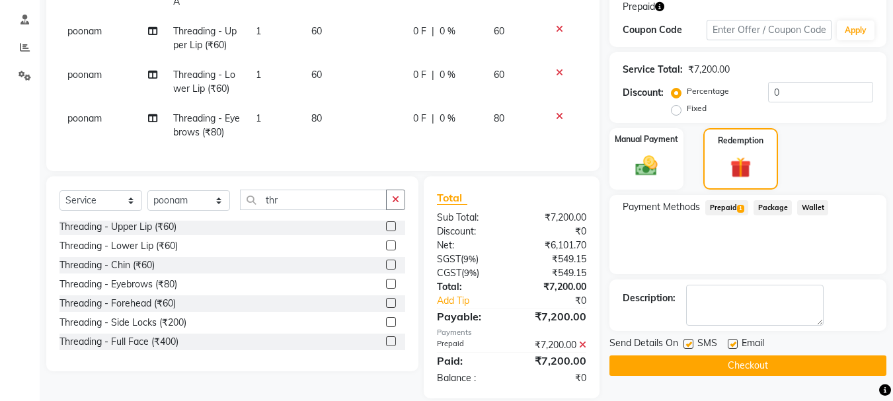
click at [756, 369] on button "Checkout" at bounding box center [748, 366] width 277 height 21
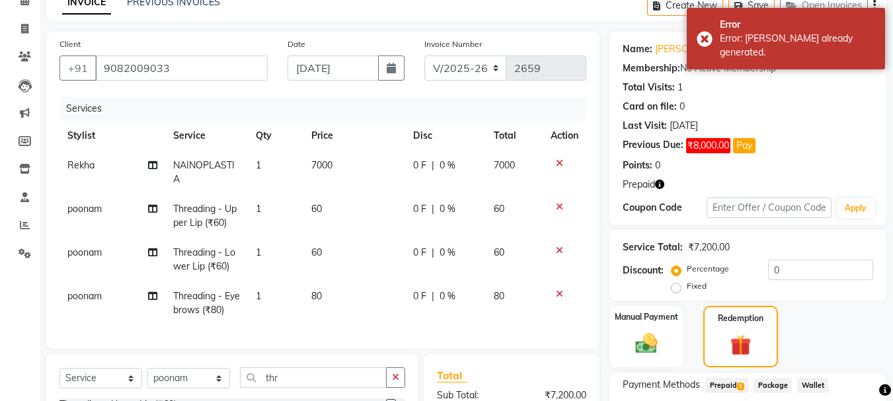
scroll to position [47, 0]
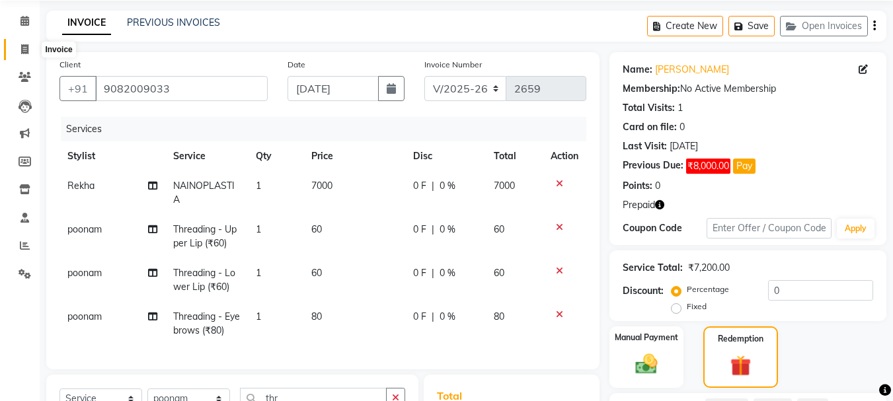
click at [21, 50] on icon at bounding box center [24, 49] width 7 height 10
select select "5125"
select select "service"
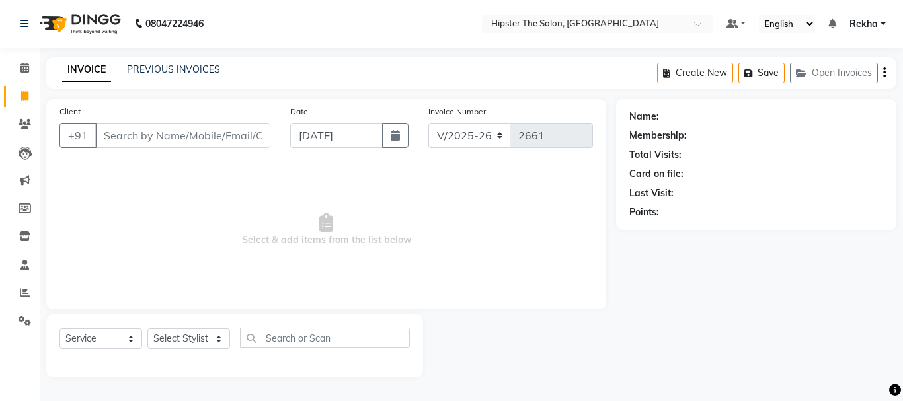
click at [206, 130] on input "Client" at bounding box center [182, 135] width 175 height 25
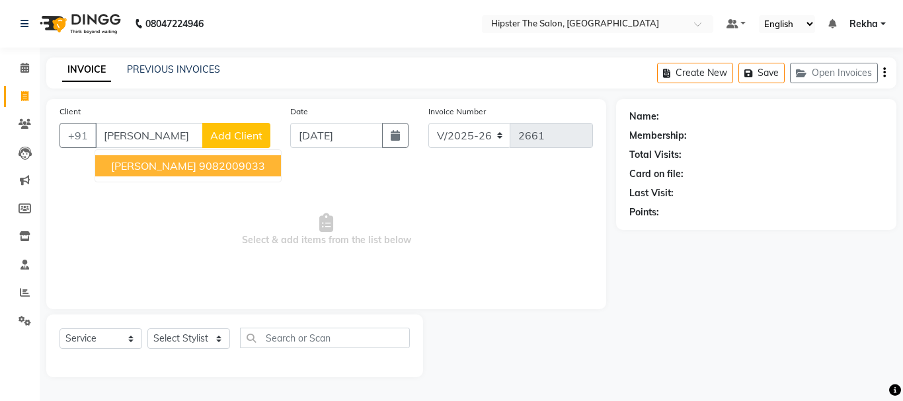
click at [199, 163] on ngb-highlight "9082009033" at bounding box center [232, 165] width 66 height 13
type input "9082009033"
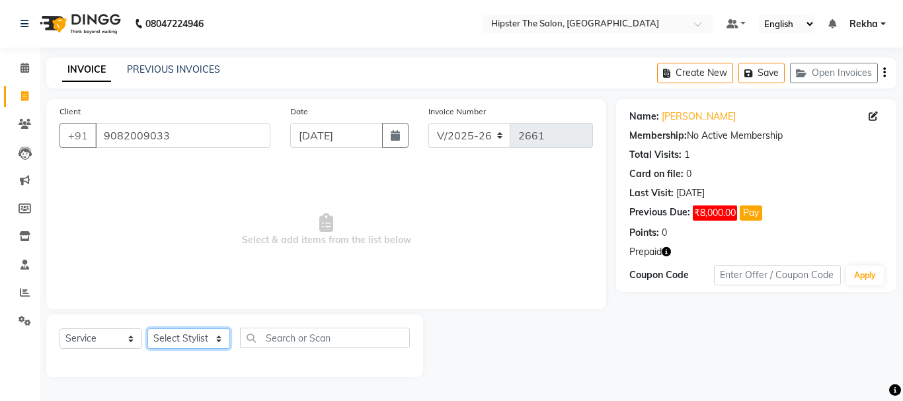
click at [190, 345] on select "Select Stylist [PERSON_NAME] [PERSON_NAME] Anup [PERSON_NAME] [PERSON_NAME] Luc…" at bounding box center [188, 339] width 83 height 21
select select "32386"
click at [147, 329] on select "Select Stylist [PERSON_NAME] [PERSON_NAME] Anup [PERSON_NAME] [PERSON_NAME] Luc…" at bounding box center [188, 339] width 83 height 21
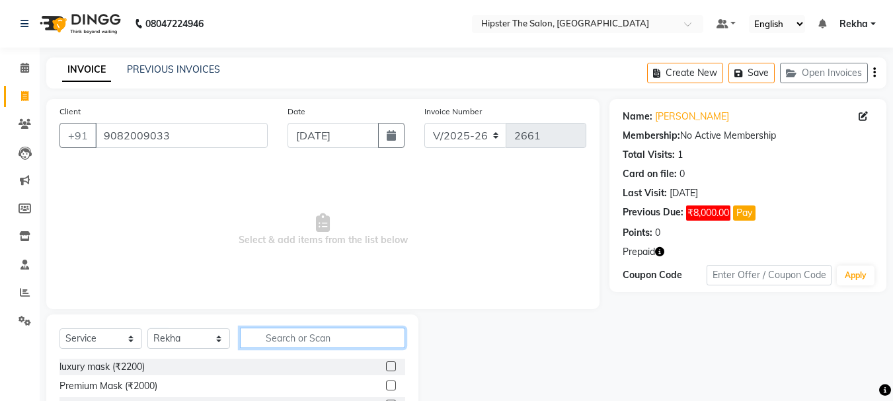
click at [299, 343] on input "text" at bounding box center [322, 338] width 165 height 21
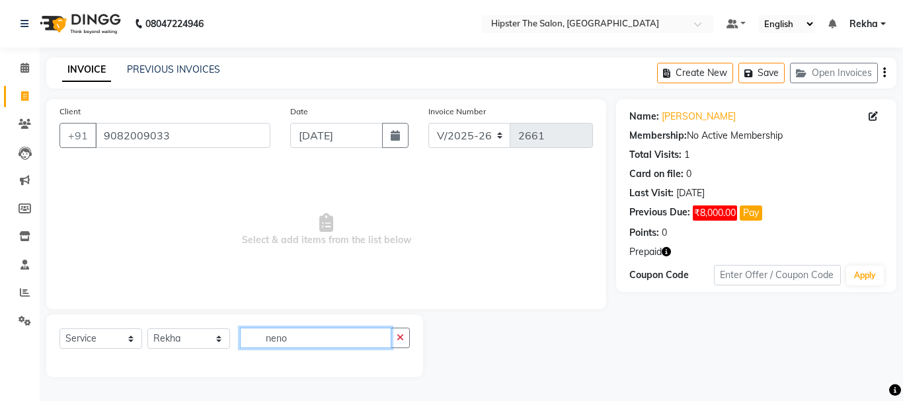
click at [318, 336] on input "neno" at bounding box center [315, 338] width 151 height 21
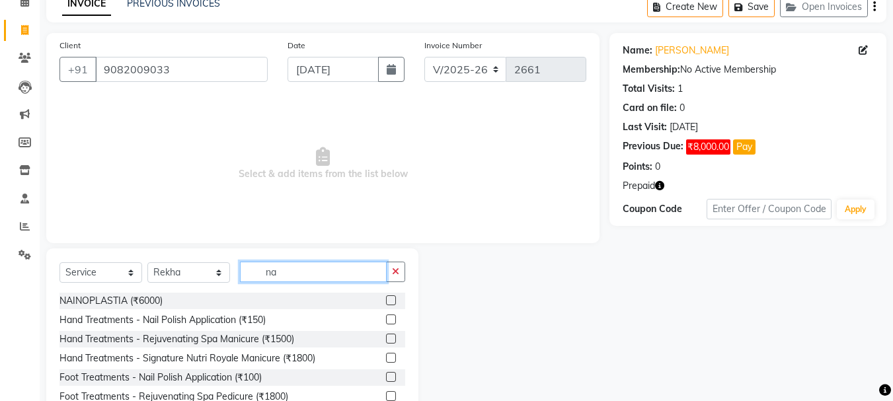
type input "na"
click at [386, 298] on label at bounding box center [391, 301] width 10 height 10
click at [386, 298] on input "checkbox" at bounding box center [390, 301] width 9 height 9
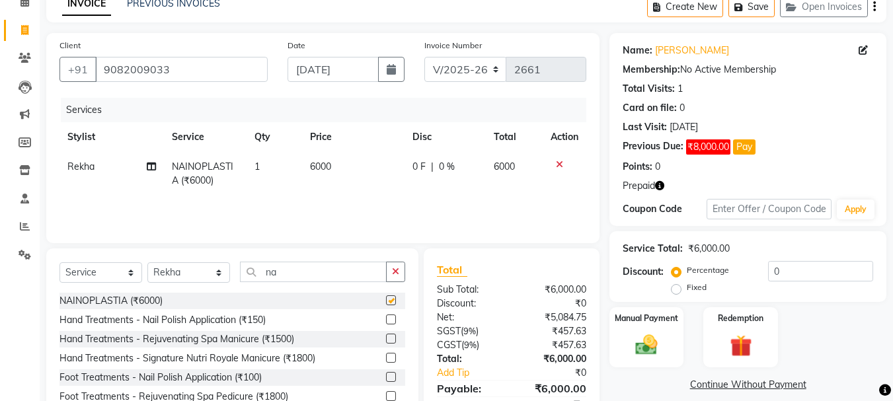
checkbox input "false"
click at [214, 274] on select "Select Stylist [PERSON_NAME] [PERSON_NAME] Anup [PERSON_NAME] [PERSON_NAME] Luc…" at bounding box center [188, 273] width 83 height 21
select select "50153"
click at [147, 263] on select "Select Stylist [PERSON_NAME] [PERSON_NAME] Anup [PERSON_NAME] [PERSON_NAME] Luc…" at bounding box center [188, 273] width 83 height 21
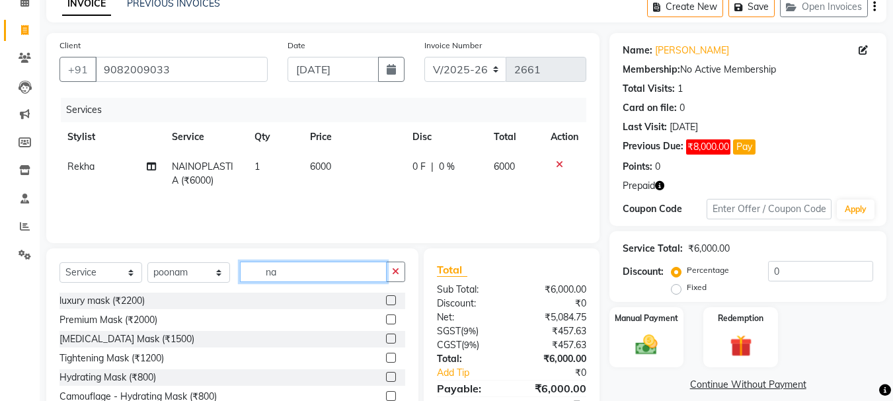
click at [295, 265] on input "na" at bounding box center [313, 272] width 147 height 21
click at [296, 266] on input "na" at bounding box center [313, 272] width 147 height 21
type input "n"
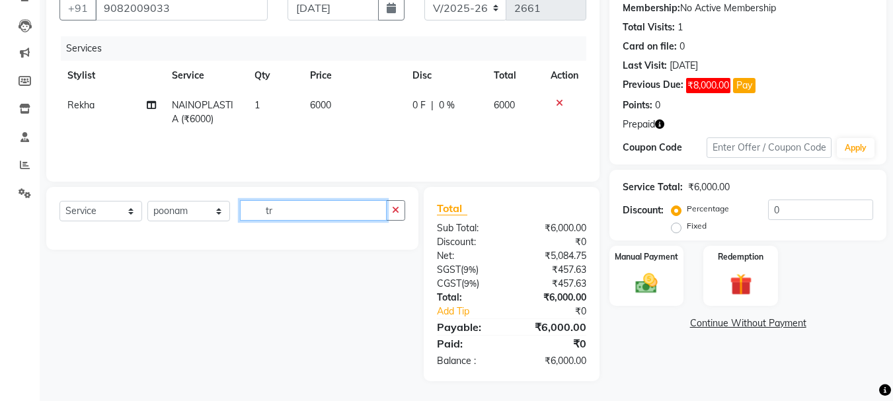
scroll to position [128, 0]
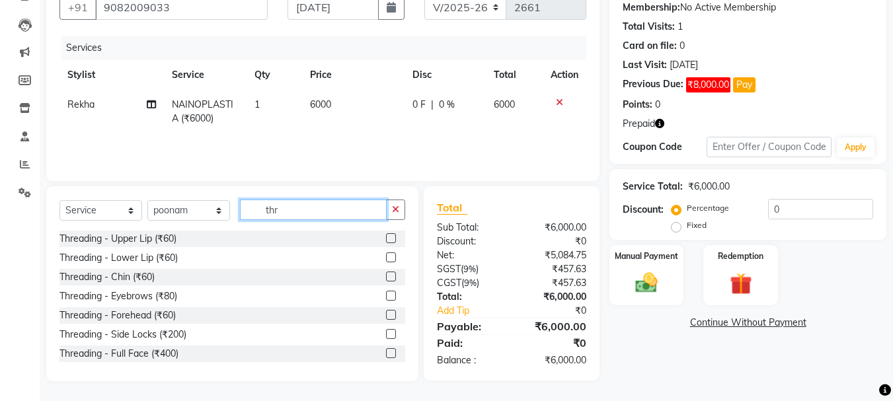
type input "thr"
click at [386, 235] on label at bounding box center [391, 238] width 10 height 10
click at [386, 235] on input "checkbox" at bounding box center [390, 239] width 9 height 9
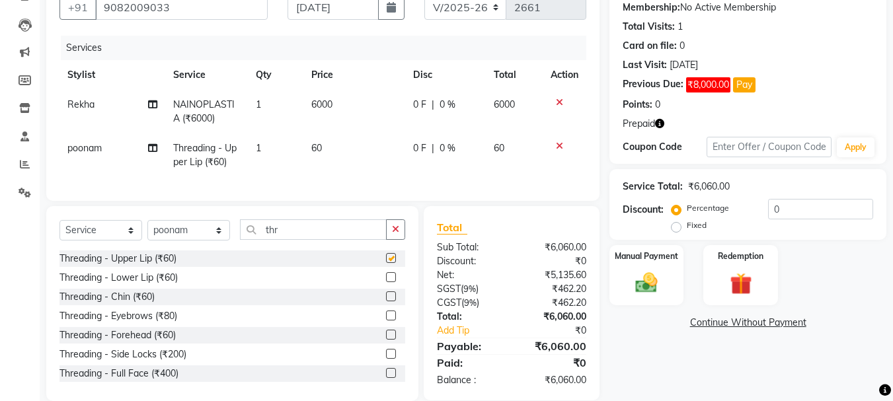
checkbox input "false"
click at [386, 282] on label at bounding box center [391, 277] width 10 height 10
click at [386, 282] on input "checkbox" at bounding box center [390, 278] width 9 height 9
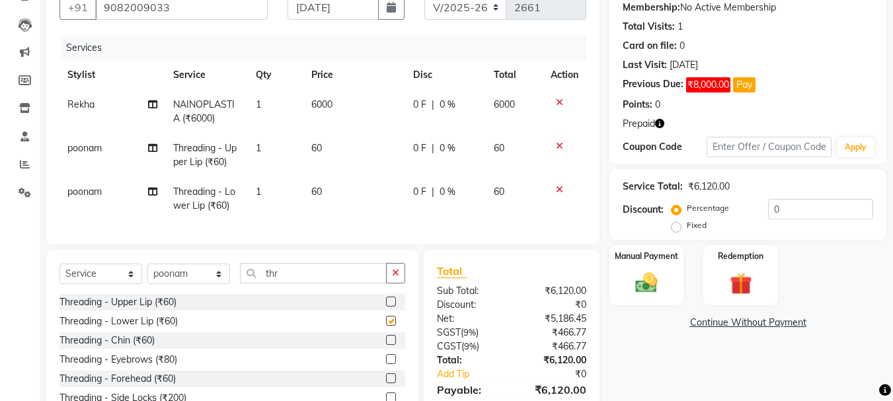
checkbox input "false"
click at [386, 364] on label at bounding box center [391, 359] width 10 height 10
click at [386, 364] on input "checkbox" at bounding box center [390, 360] width 9 height 9
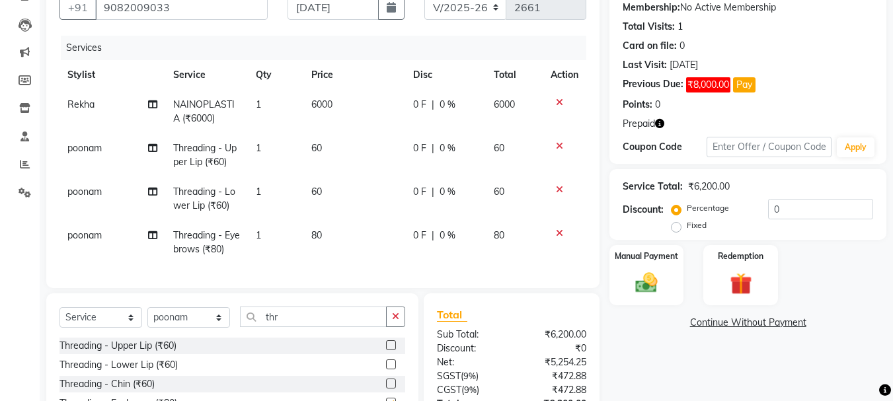
checkbox input "false"
click at [327, 103] on span "6000" at bounding box center [321, 105] width 21 height 12
select select "32386"
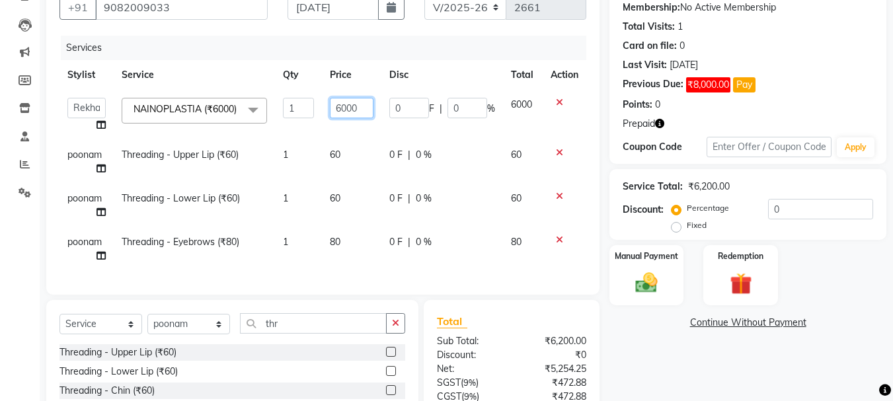
click at [360, 107] on input "6000" at bounding box center [352, 108] width 44 height 21
type input "6"
type input "7000"
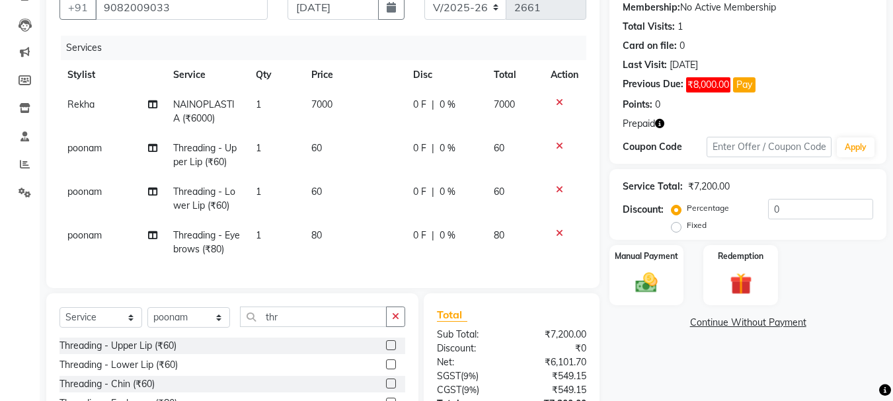
click at [678, 372] on div "Name: [PERSON_NAME] Membership: No Active Membership Total Visits: 1 Card on fi…" at bounding box center [753, 230] width 287 height 518
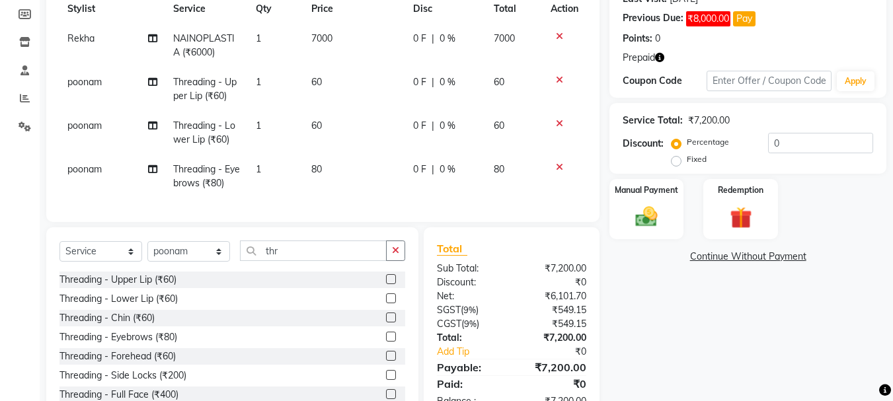
scroll to position [216, 0]
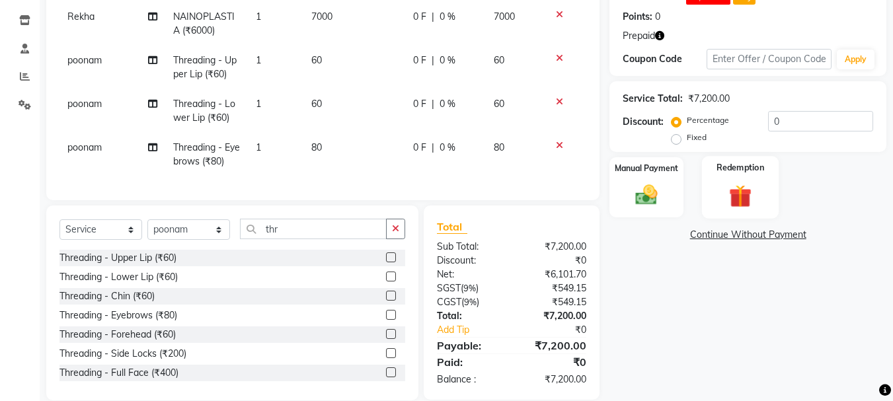
click at [731, 183] on img at bounding box center [740, 196] width 37 height 28
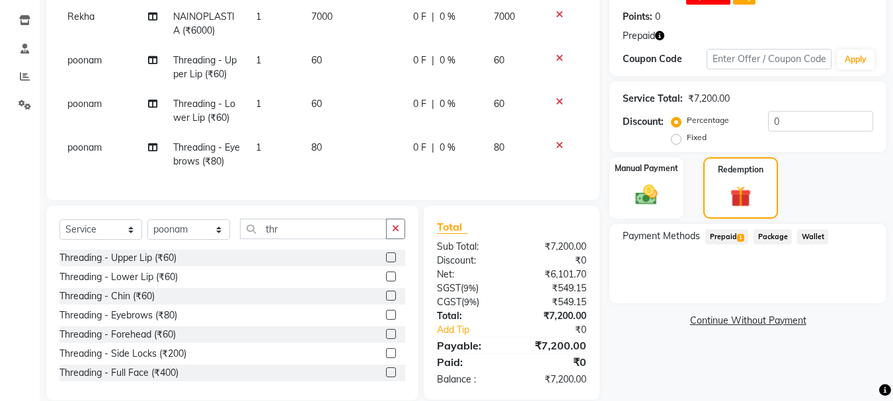
click at [737, 239] on span "1" at bounding box center [740, 238] width 7 height 8
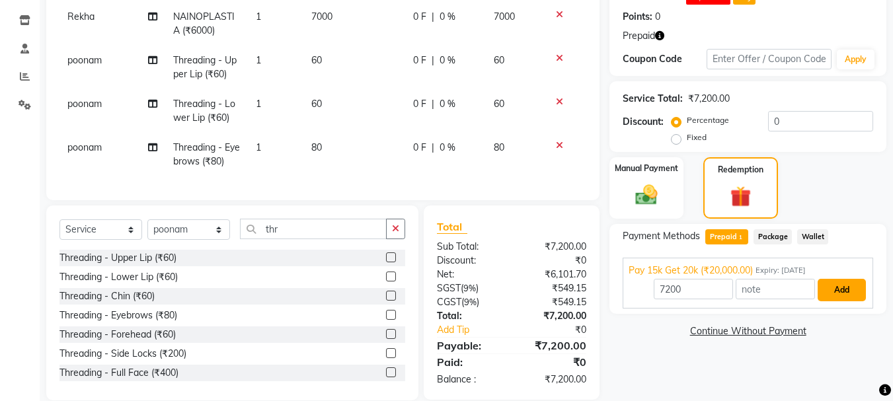
click at [846, 294] on button "Add" at bounding box center [842, 290] width 48 height 22
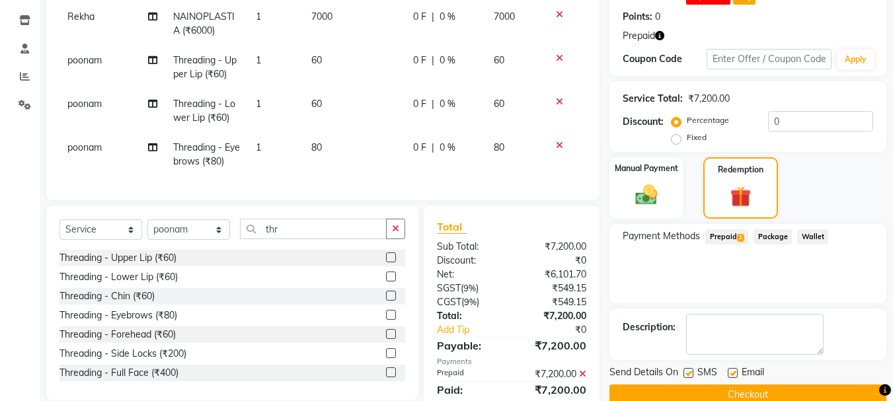
scroll to position [272, 0]
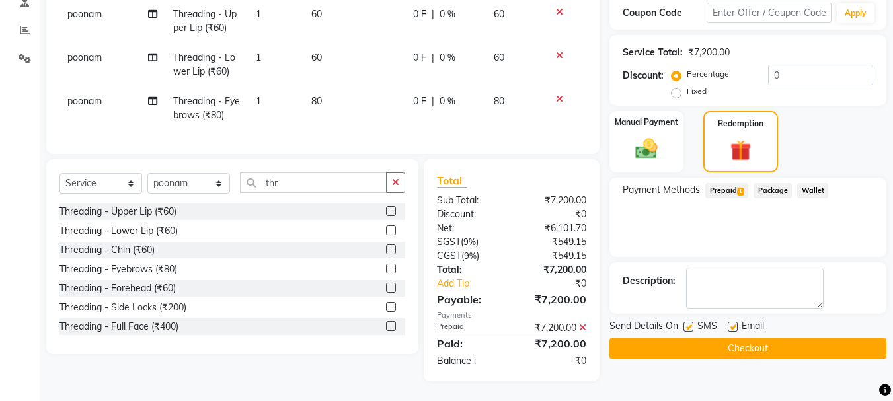
click at [761, 339] on button "Checkout" at bounding box center [748, 349] width 277 height 21
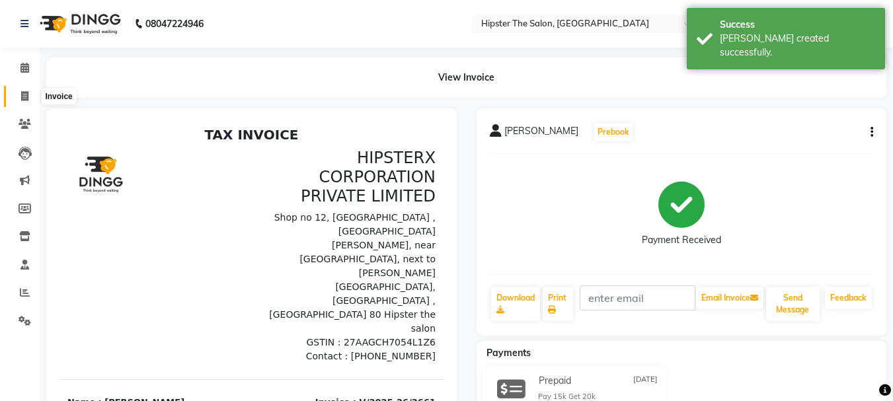
click at [21, 97] on icon at bounding box center [24, 96] width 7 height 10
select select "service"
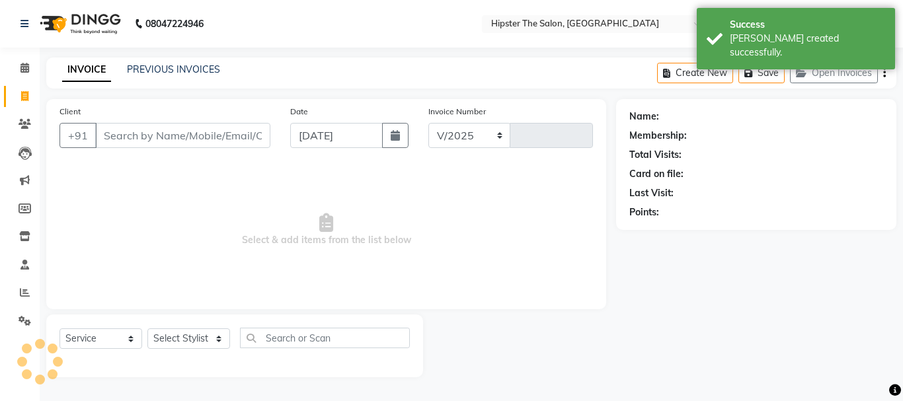
select select "5125"
type input "2662"
click at [153, 66] on link "PREVIOUS INVOICES" at bounding box center [173, 69] width 93 height 12
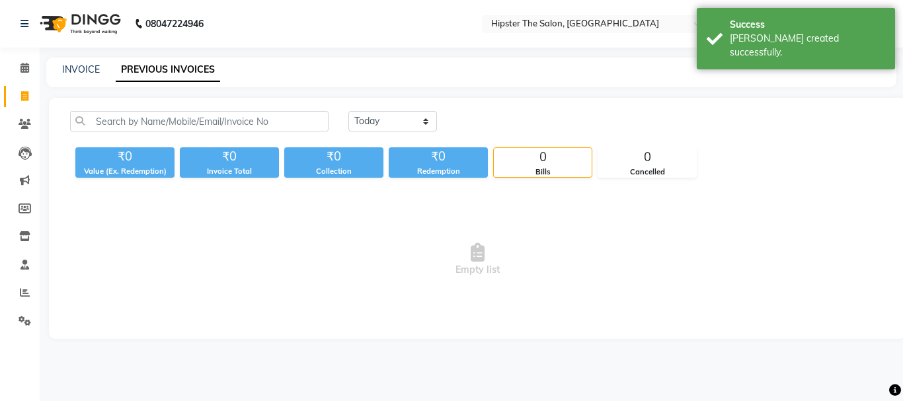
click at [153, 66] on link "PREVIOUS INVOICES" at bounding box center [168, 70] width 104 height 24
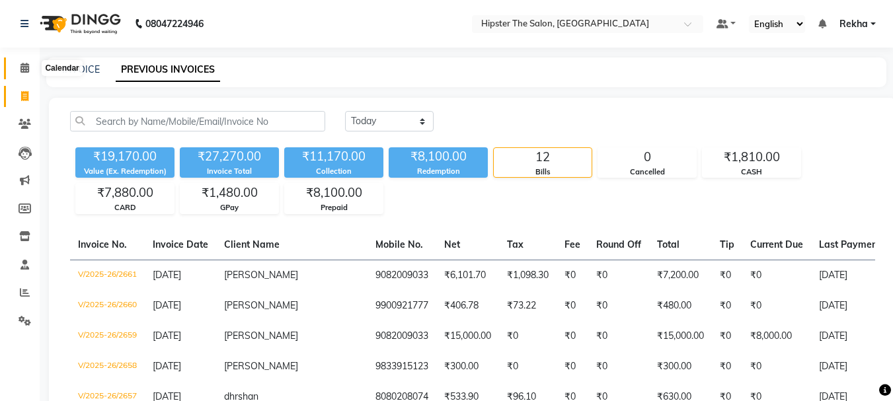
click at [23, 74] on span at bounding box center [24, 68] width 23 height 15
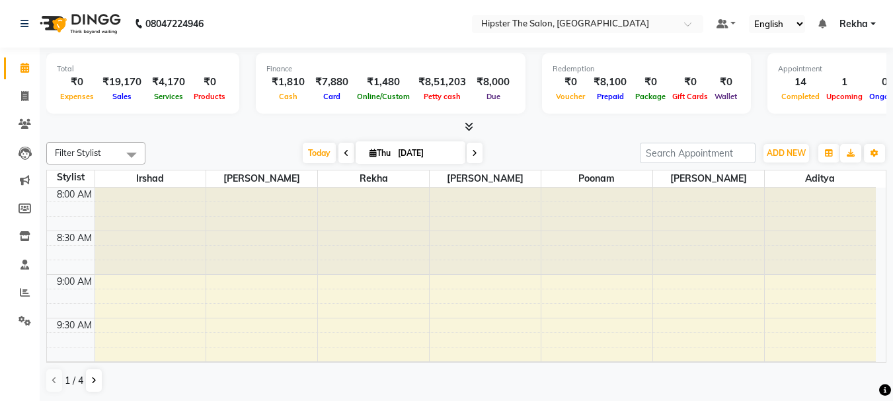
click at [474, 149] on icon at bounding box center [474, 153] width 5 height 8
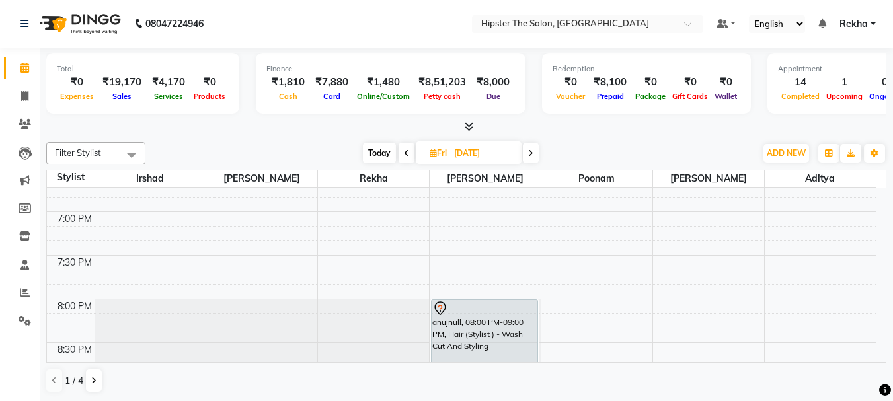
scroll to position [914, 0]
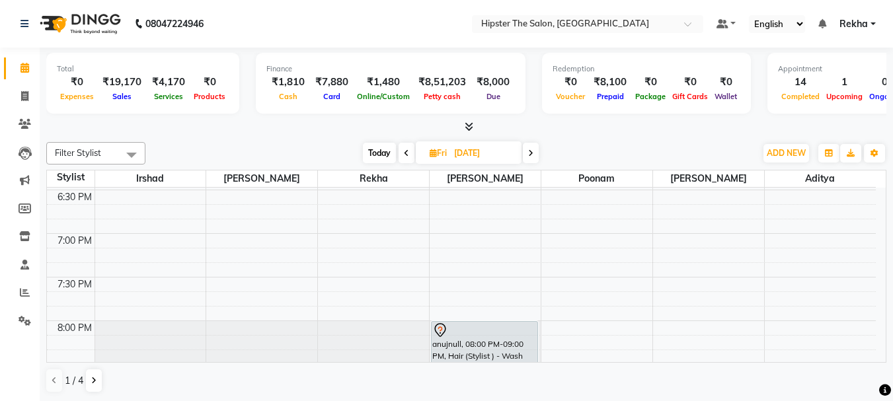
click at [531, 158] on span at bounding box center [531, 153] width 16 height 21
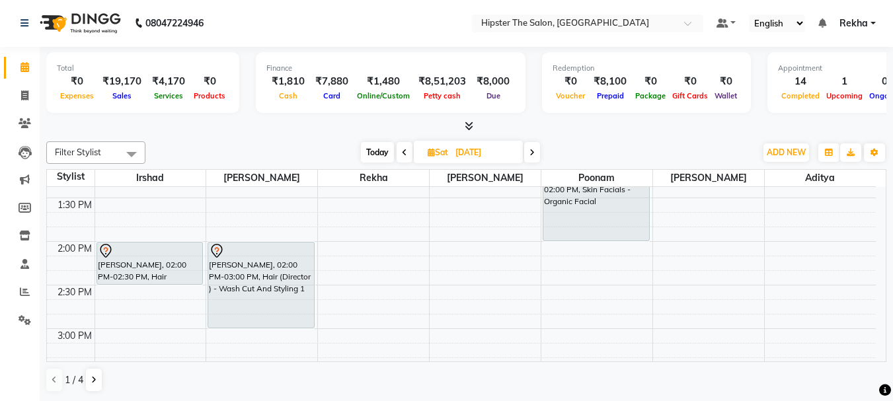
scroll to position [468, 0]
click at [406, 155] on icon at bounding box center [404, 153] width 5 height 8
type input "[DATE]"
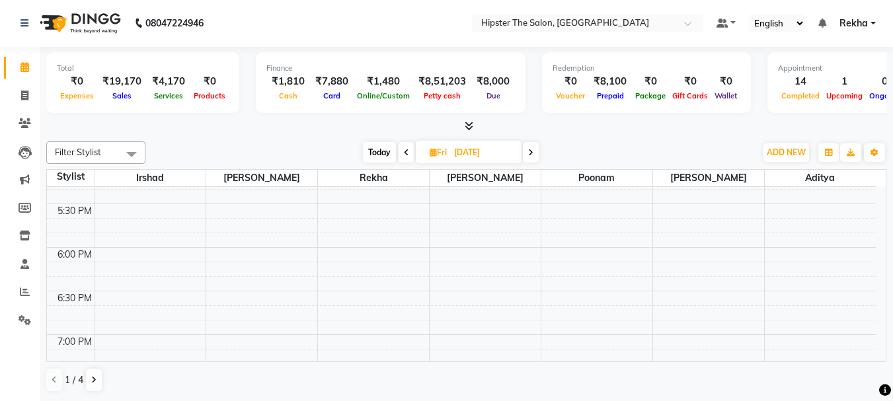
scroll to position [806, 0]
click at [26, 99] on icon at bounding box center [24, 96] width 7 height 10
select select "5125"
select select "service"
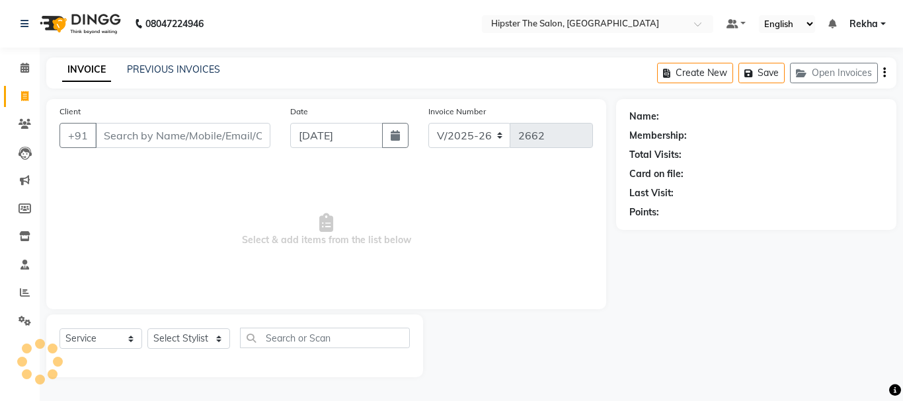
click at [116, 131] on input "Client" at bounding box center [182, 135] width 175 height 25
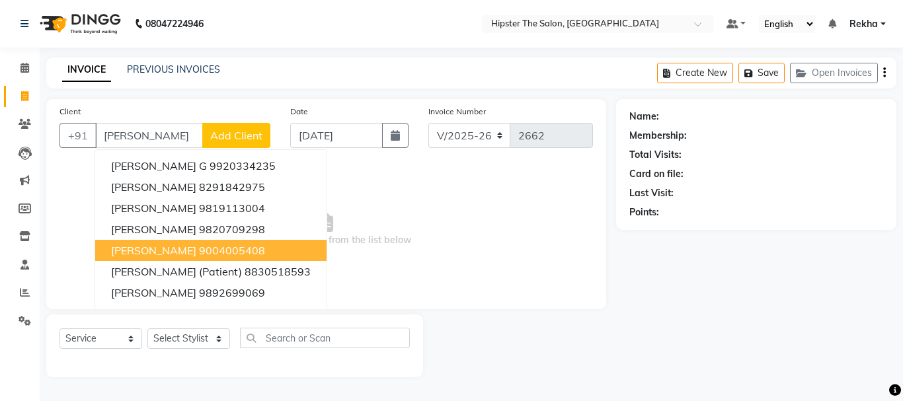
click at [199, 251] on ngb-highlight "9004005408" at bounding box center [232, 250] width 66 height 13
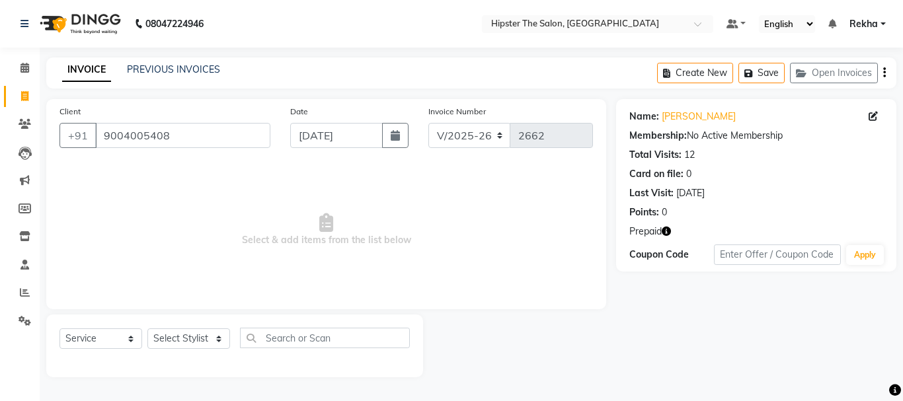
click at [663, 229] on icon "button" at bounding box center [666, 231] width 9 height 9
click at [767, 185] on div "Name: [PERSON_NAME] Membership: No Active Membership Total Visits: 12 Card on f…" at bounding box center [757, 161] width 254 height 115
click at [209, 125] on input "9004005408" at bounding box center [182, 135] width 175 height 25
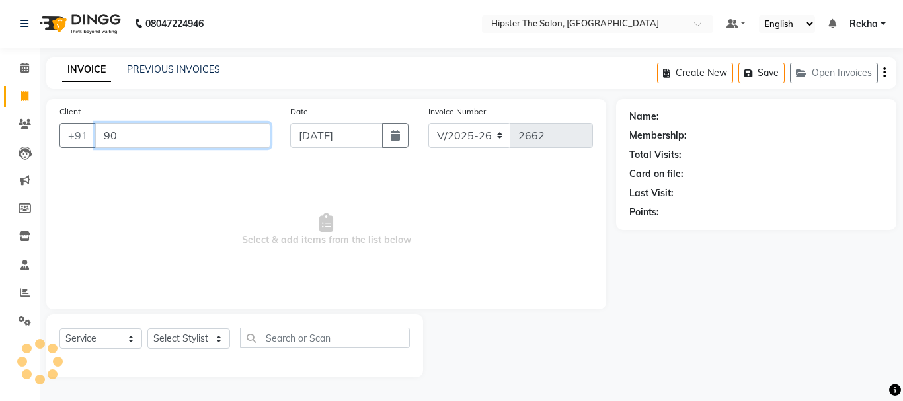
type input "9"
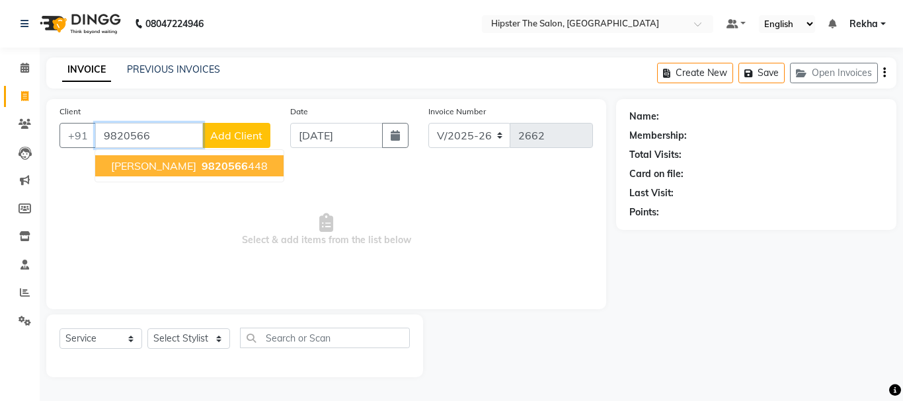
click at [196, 165] on span "[PERSON_NAME]" at bounding box center [153, 165] width 85 height 13
type input "9820566448"
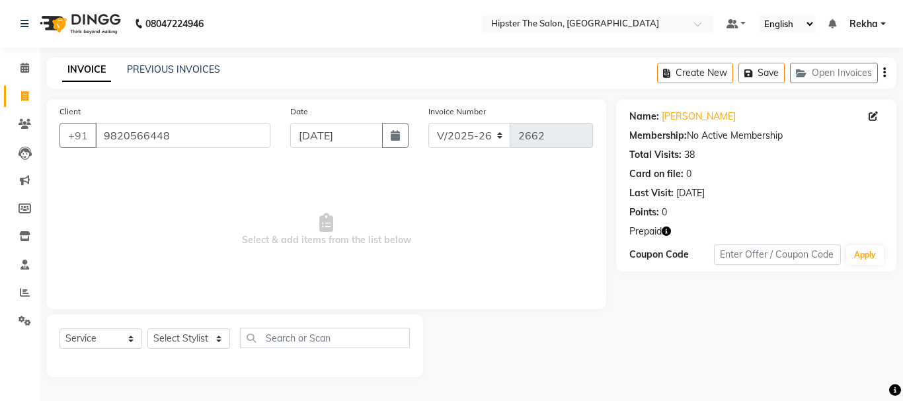
click at [665, 227] on icon "button" at bounding box center [666, 231] width 9 height 9
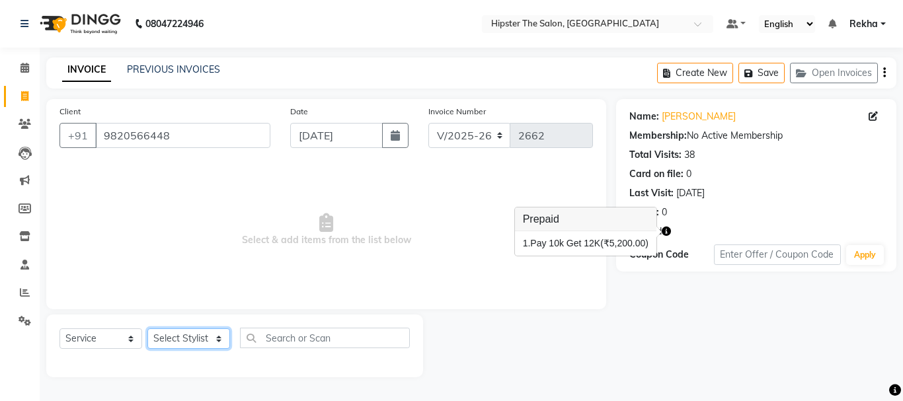
click at [204, 339] on select "Select Stylist [PERSON_NAME] [PERSON_NAME] Anup [PERSON_NAME] [PERSON_NAME] Luc…" at bounding box center [188, 339] width 83 height 21
select select "32401"
click at [147, 329] on select "Select Stylist [PERSON_NAME] [PERSON_NAME] Anup [PERSON_NAME] [PERSON_NAME] Luc…" at bounding box center [188, 339] width 83 height 21
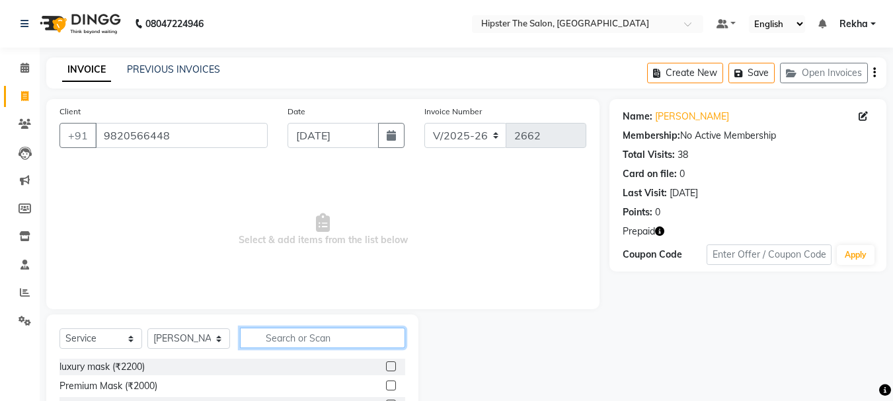
click at [286, 347] on input "text" at bounding box center [322, 338] width 165 height 21
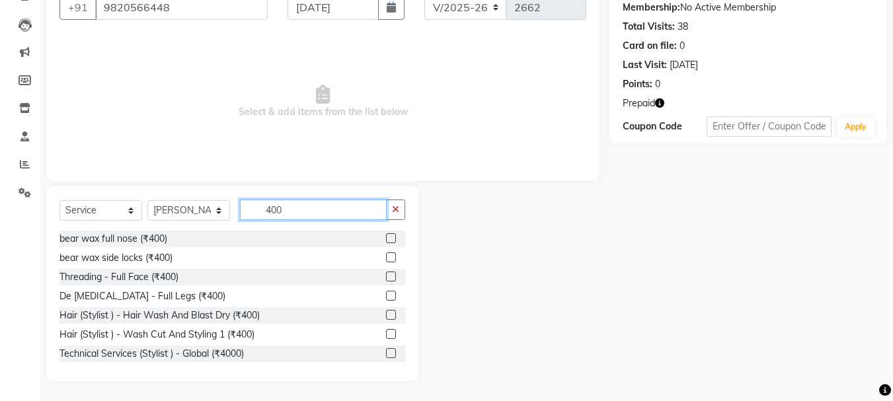
scroll to position [2, 0]
type input "400"
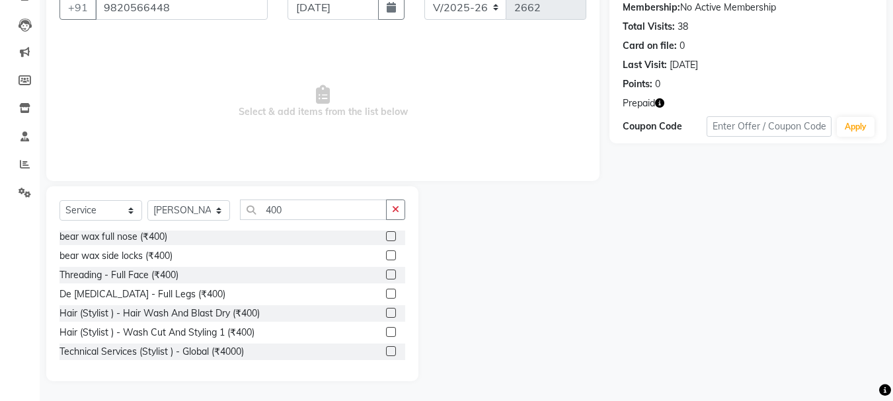
click at [386, 334] on label at bounding box center [391, 332] width 10 height 10
click at [386, 334] on input "checkbox" at bounding box center [390, 333] width 9 height 9
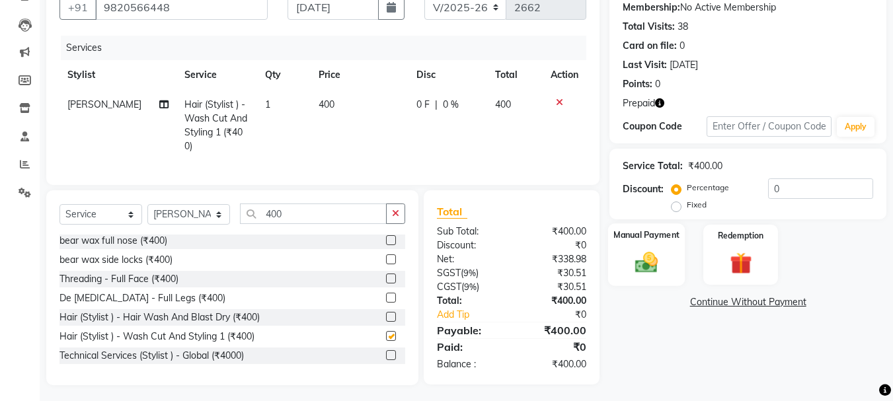
checkbox input "false"
click at [663, 102] on icon "button" at bounding box center [659, 103] width 9 height 9
click at [729, 267] on img at bounding box center [740, 263] width 37 height 28
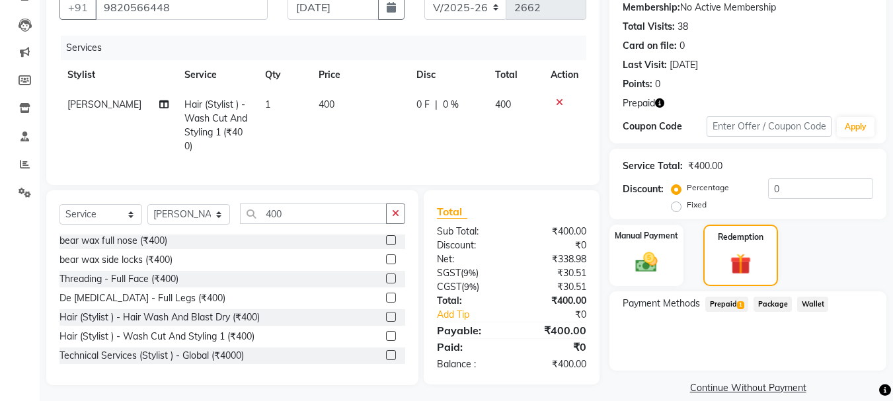
click at [736, 306] on span "Prepaid 1" at bounding box center [727, 304] width 43 height 15
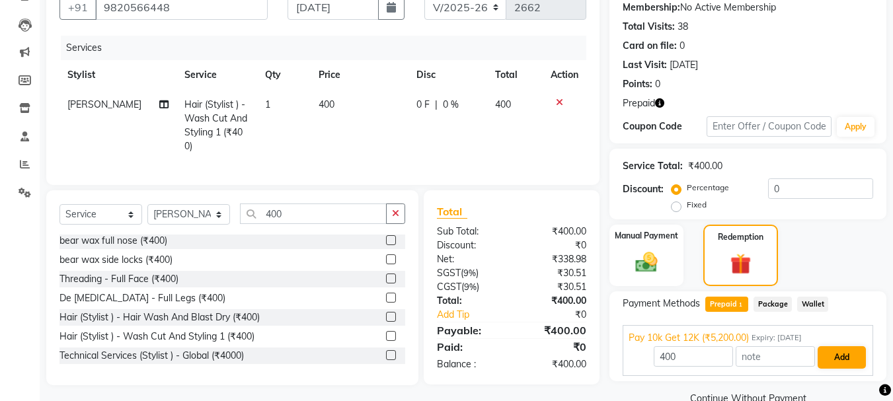
scroll to position [155, 0]
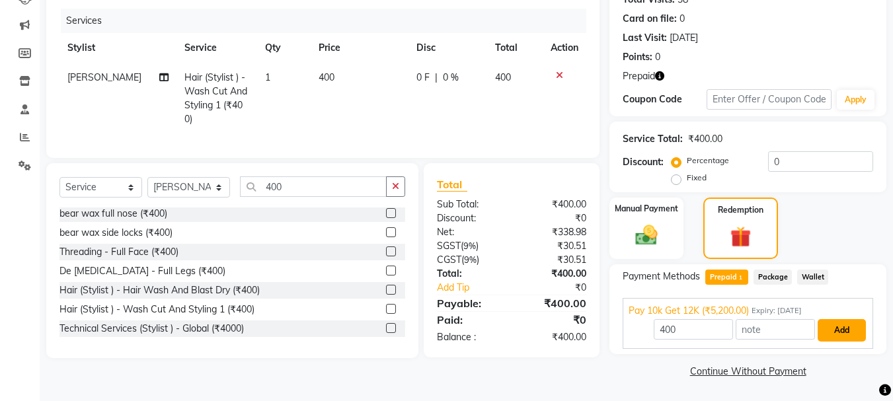
click at [846, 336] on button "Add" at bounding box center [842, 330] width 48 height 22
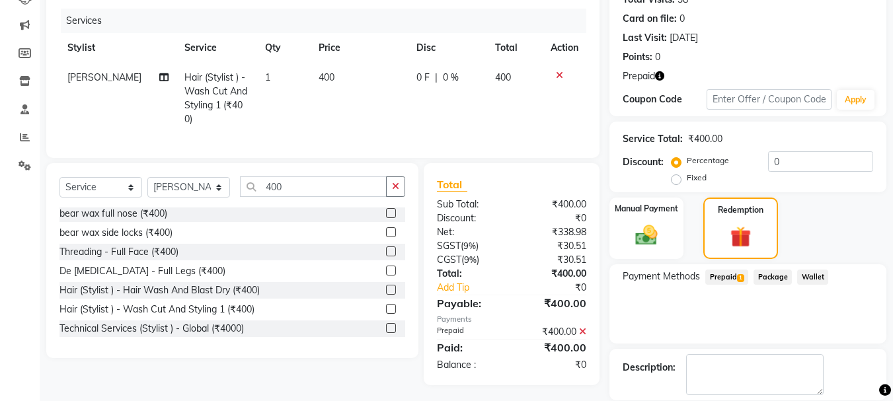
scroll to position [204, 0]
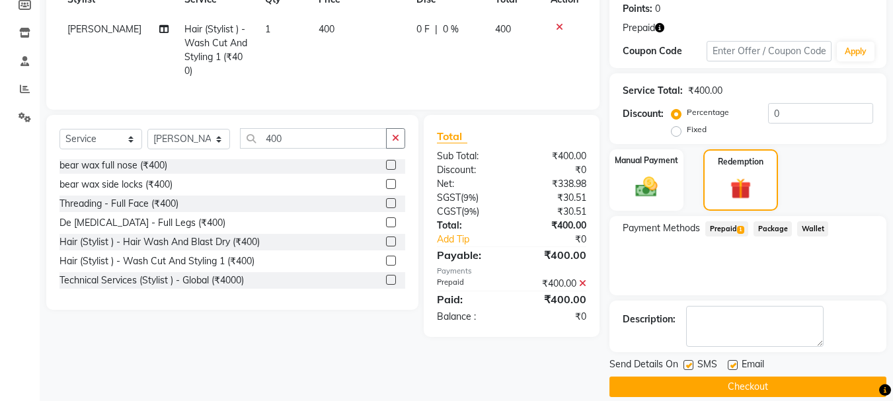
click at [755, 387] on button "Checkout" at bounding box center [748, 387] width 277 height 21
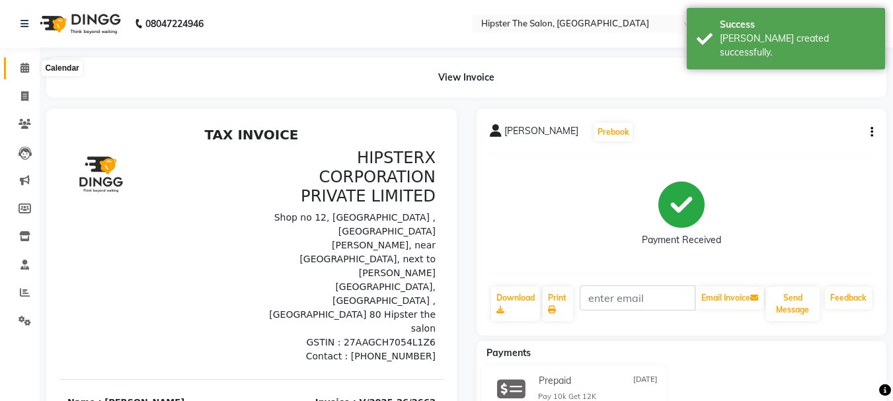
click at [30, 65] on span at bounding box center [24, 68] width 23 height 15
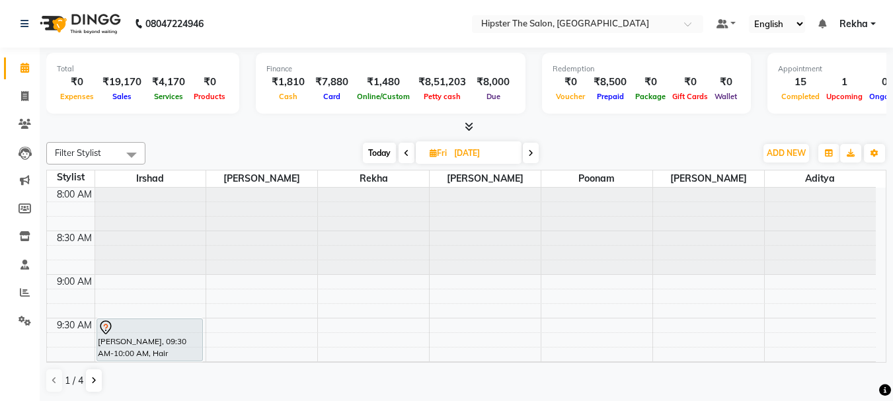
click at [384, 149] on span "Today" at bounding box center [379, 153] width 33 height 21
type input "[DATE]"
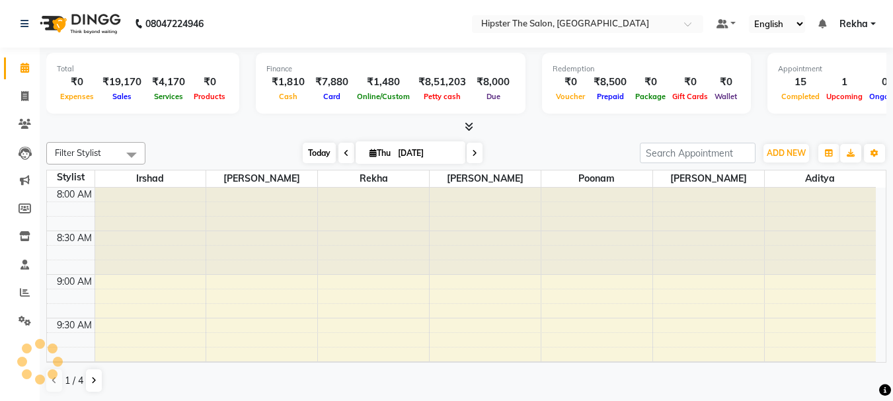
scroll to position [1048, 0]
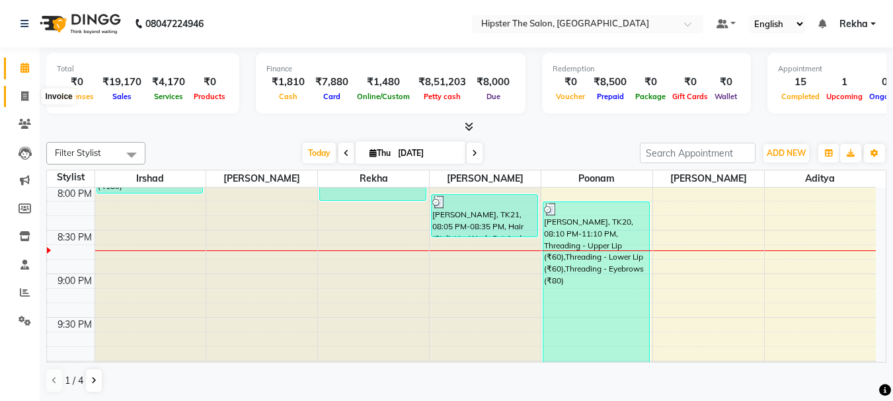
click at [21, 98] on icon at bounding box center [24, 96] width 7 height 10
select select "5125"
select select "service"
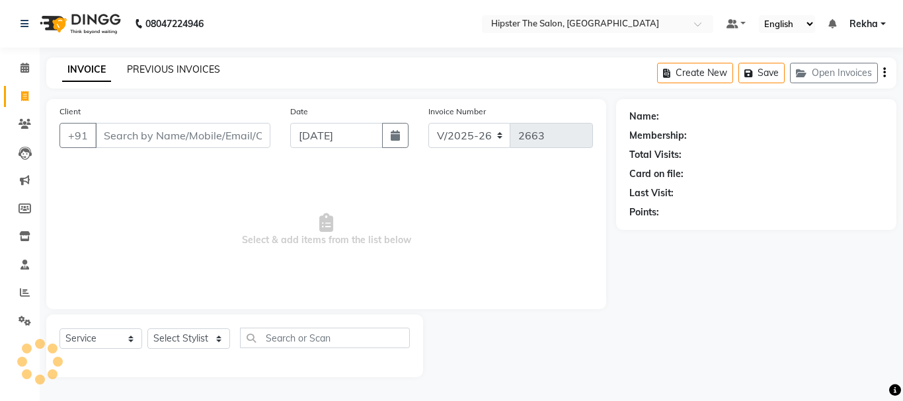
click at [163, 63] on link "PREVIOUS INVOICES" at bounding box center [173, 69] width 93 height 12
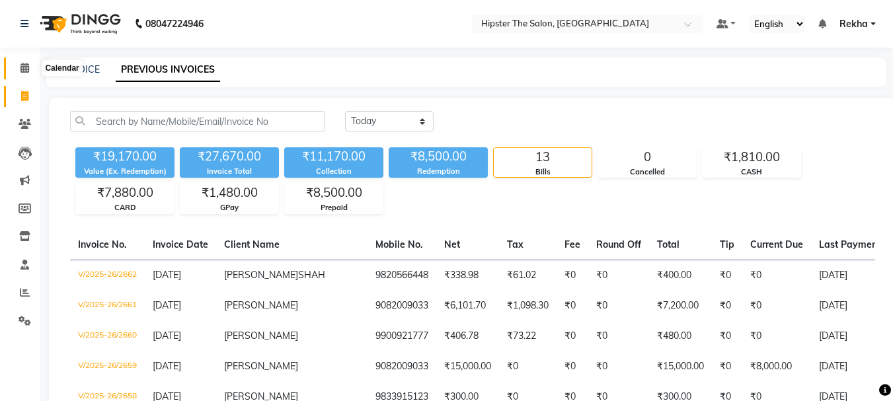
click at [24, 68] on icon at bounding box center [25, 68] width 9 height 10
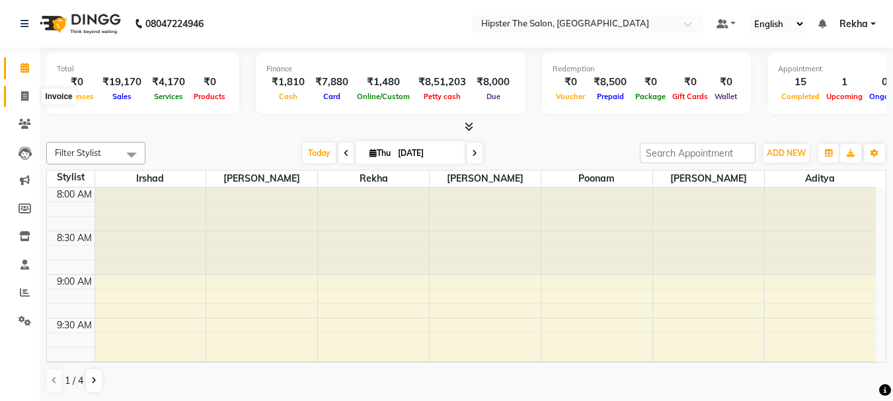
click at [21, 103] on span at bounding box center [24, 96] width 23 height 15
select select "service"
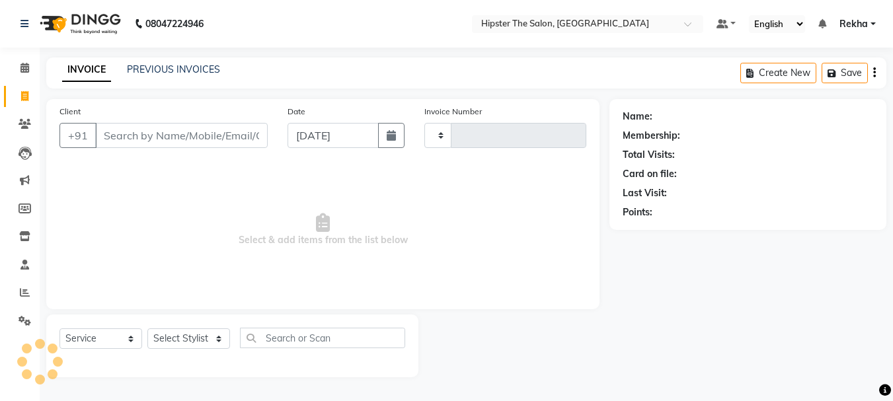
type input "2663"
select select "5125"
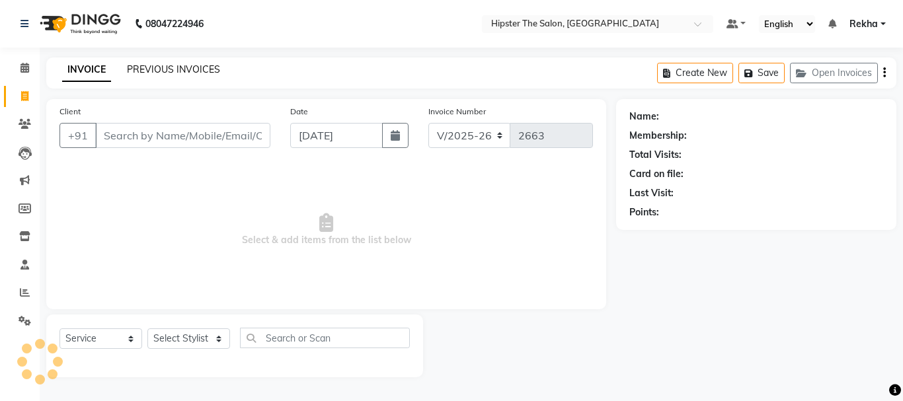
click at [169, 69] on link "PREVIOUS INVOICES" at bounding box center [173, 69] width 93 height 12
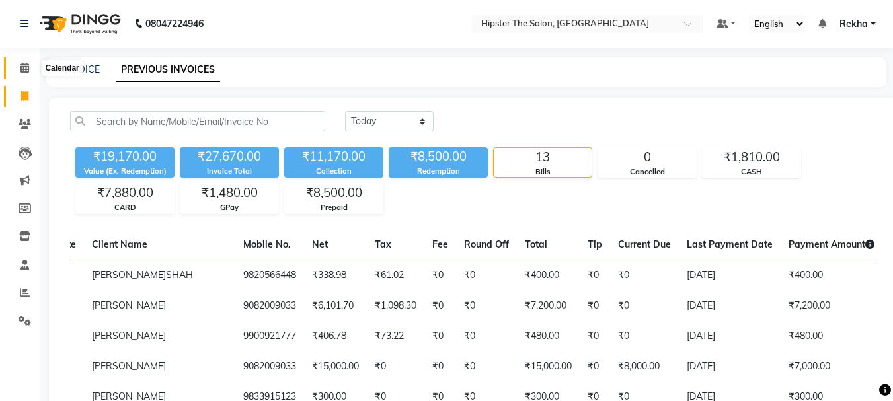
click at [26, 66] on icon at bounding box center [25, 68] width 9 height 10
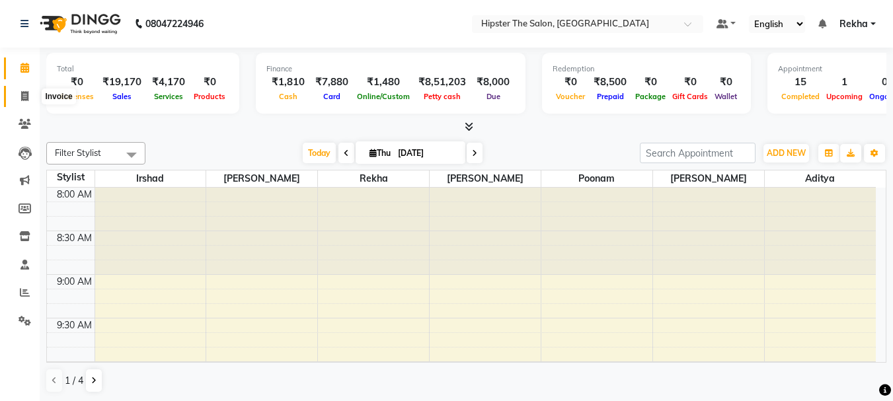
click at [17, 91] on span at bounding box center [24, 96] width 23 height 15
select select "5125"
select select "service"
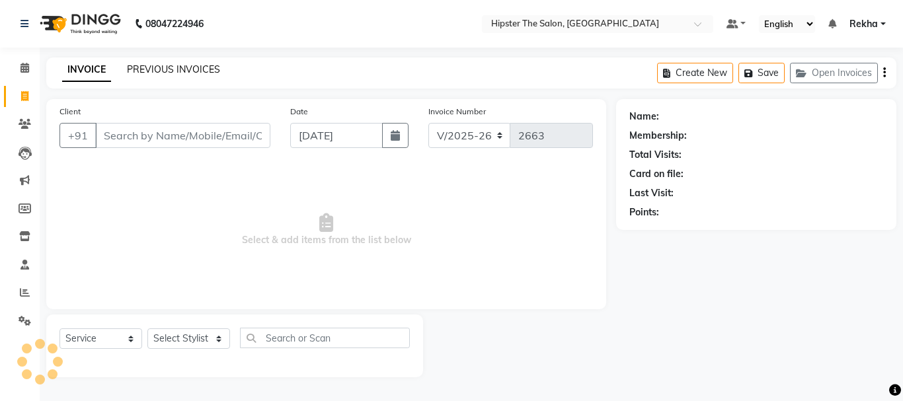
click at [150, 68] on link "PREVIOUS INVOICES" at bounding box center [173, 69] width 93 height 12
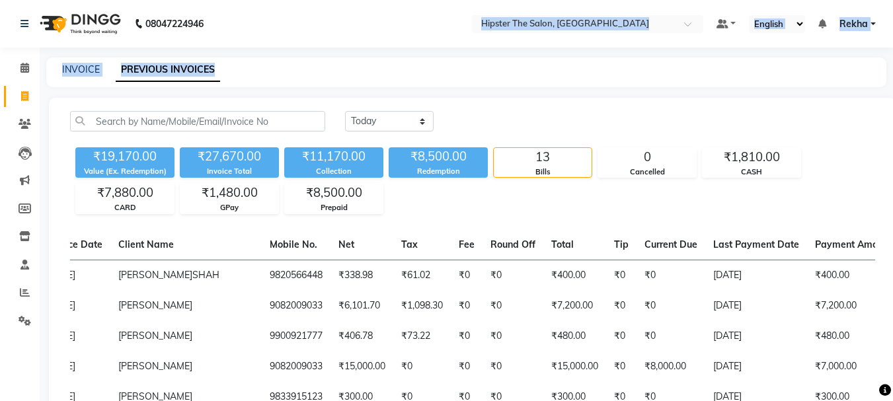
drag, startPoint x: 846, startPoint y: 82, endPoint x: 435, endPoint y: -44, distance: 430.3
click at [435, 0] on html "08047224946 Select Location × Hipster The Salon, Mulund West Default Panel My P…" at bounding box center [446, 200] width 893 height 401
click at [35, 81] on li "Calendar" at bounding box center [20, 68] width 40 height 28
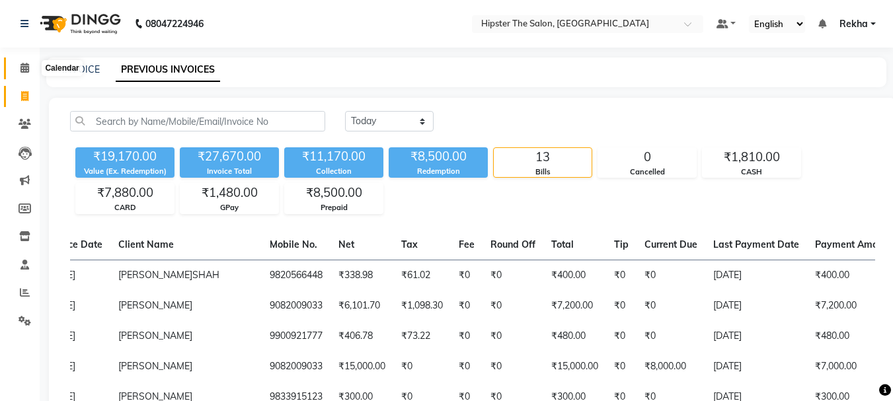
click at [25, 69] on icon at bounding box center [25, 68] width 9 height 10
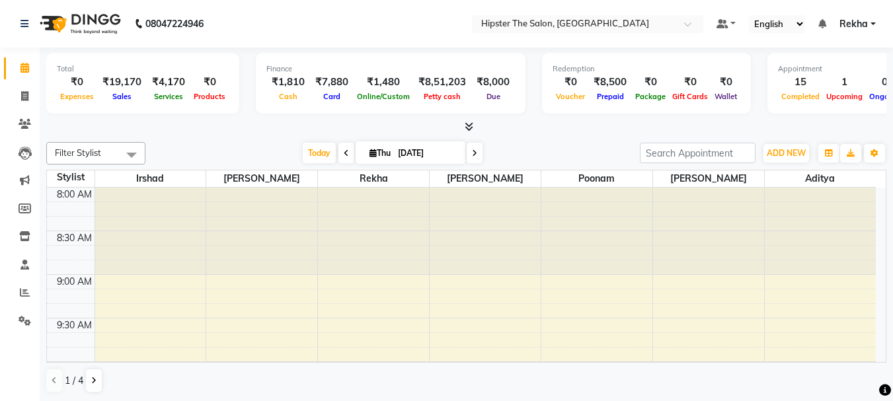
click at [472, 149] on icon at bounding box center [474, 153] width 5 height 8
type input "[DATE]"
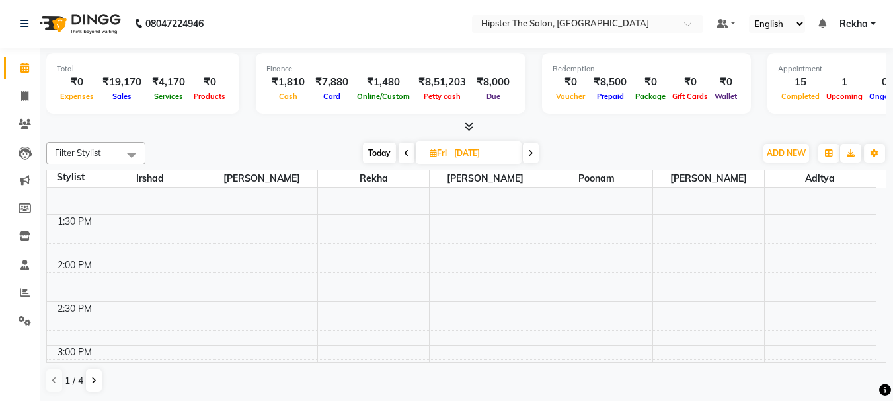
scroll to position [294, 0]
